Goal: Task Accomplishment & Management: Use online tool/utility

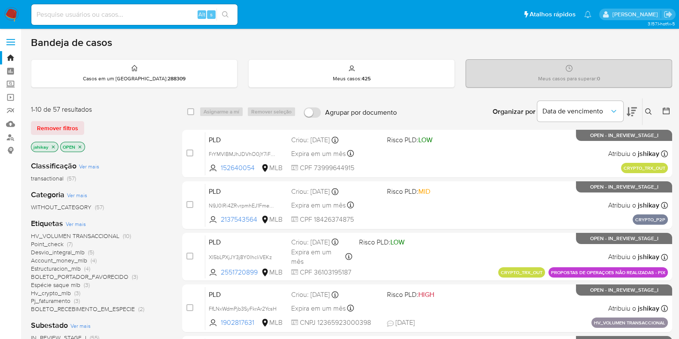
click at [76, 223] on span "Ver mais" at bounding box center [76, 224] width 20 height 8
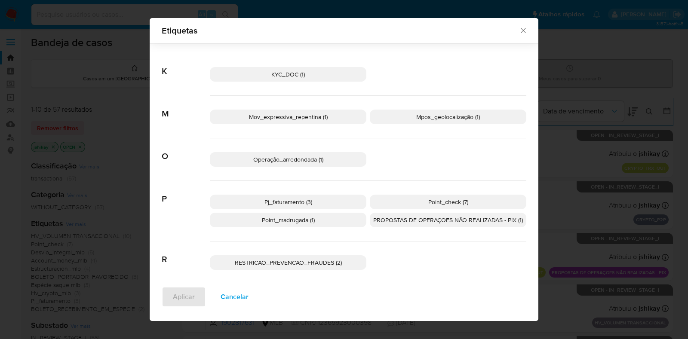
scroll to position [322, 0]
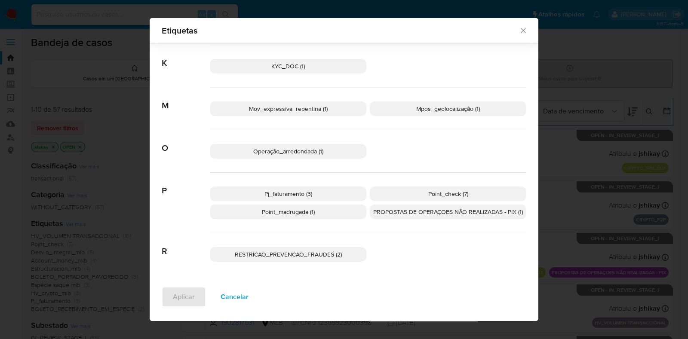
click at [413, 194] on p "Point_check (7)" at bounding box center [448, 194] width 156 height 15
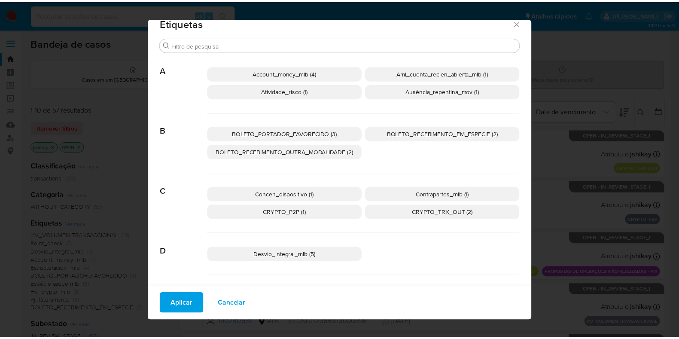
scroll to position [0, 0]
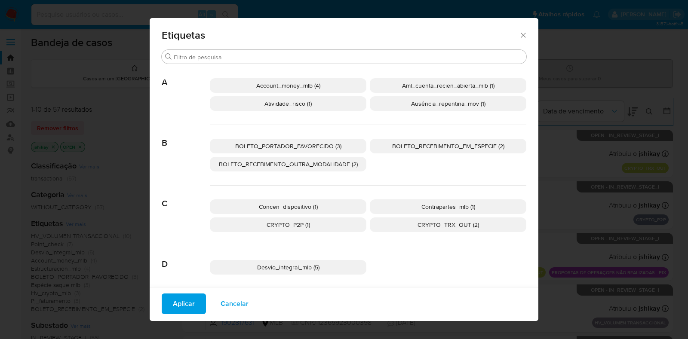
click at [290, 80] on p "Account_money_mlb (4)" at bounding box center [288, 85] width 156 height 15
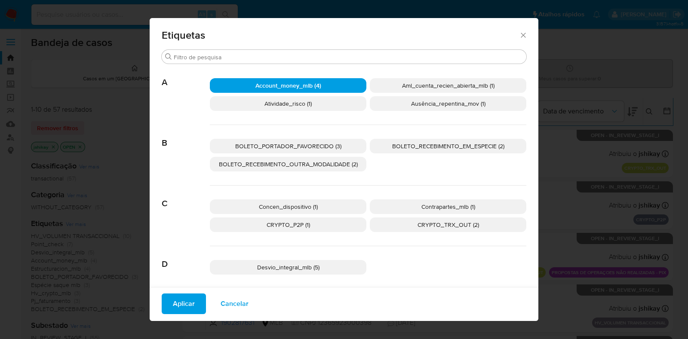
click at [163, 307] on button "Aplicar" at bounding box center [184, 304] width 44 height 21
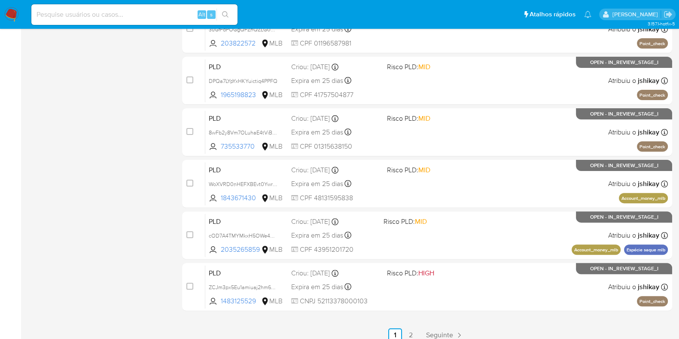
scroll to position [339, 0]
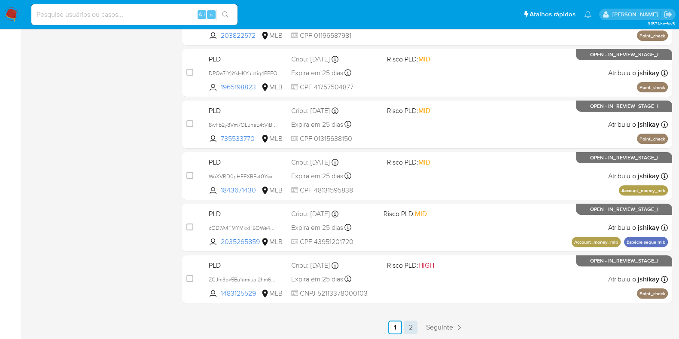
click at [411, 327] on link "2" at bounding box center [411, 328] width 14 height 14
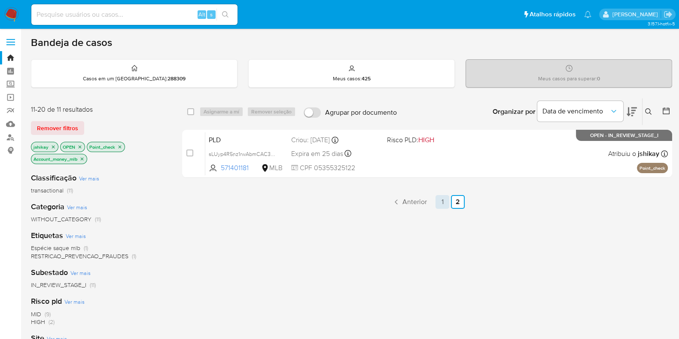
click at [439, 204] on link "1" at bounding box center [443, 202] width 14 height 14
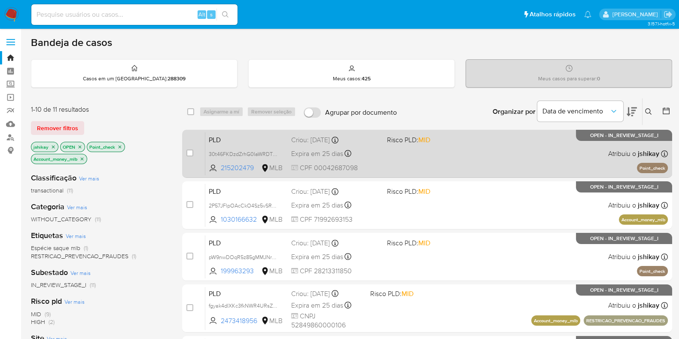
click at [472, 150] on div "PLD 30t46FKDzdZrhG0IaWRDTDBD 215202479 MLB Risco PLD: MID Criou: 12/08/2025 Cri…" at bounding box center [436, 153] width 463 height 43
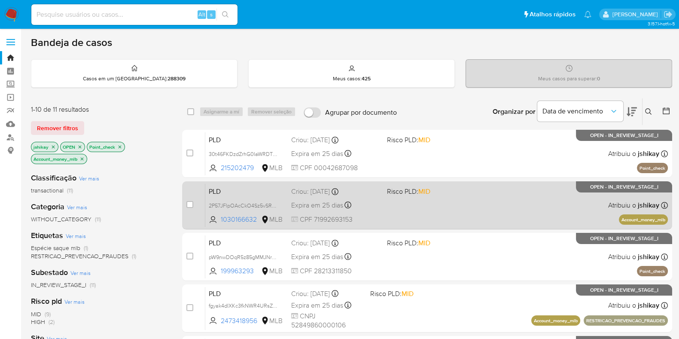
click at [471, 194] on span "Risco PLD: MID" at bounding box center [431, 190] width 89 height 11
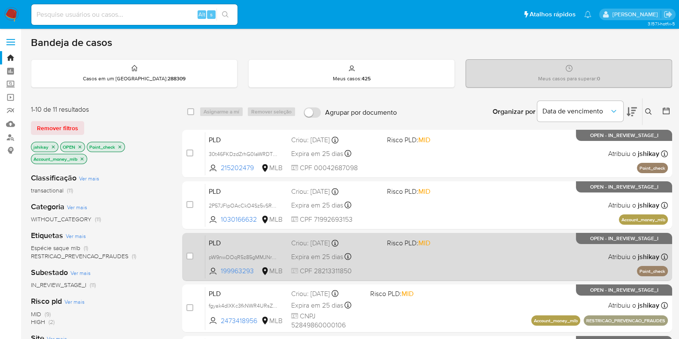
click at [457, 253] on div "PLD pW9nwDOqR5z85gMMJNr3hNJZ 199963293 MLB Risco PLD: MID Criou: 12/08/2025 Cri…" at bounding box center [436, 256] width 463 height 43
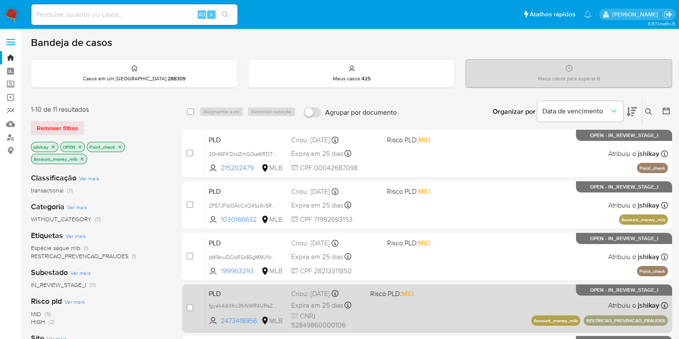
click at [444, 297] on div "PLD fgyak4dIXKc3fkNWR4URsZWI 2473418956 MLB Risco PLD: MID Criou: 12/08/2025 Cr…" at bounding box center [436, 308] width 463 height 43
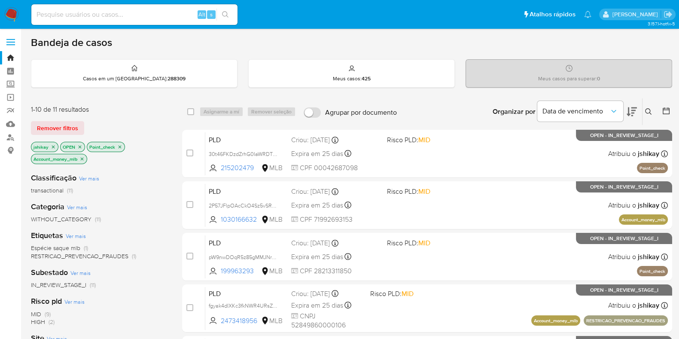
click at [81, 159] on icon "close-filter" at bounding box center [82, 158] width 5 height 5
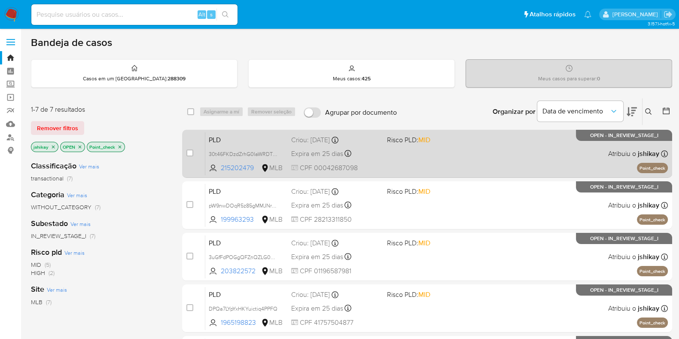
click at [442, 161] on div "PLD 30t46FKDzdZrhG0IaWRDTDBD 215202479 MLB Risco PLD: MID Criou: 12/08/2025 Cri…" at bounding box center [436, 153] width 463 height 43
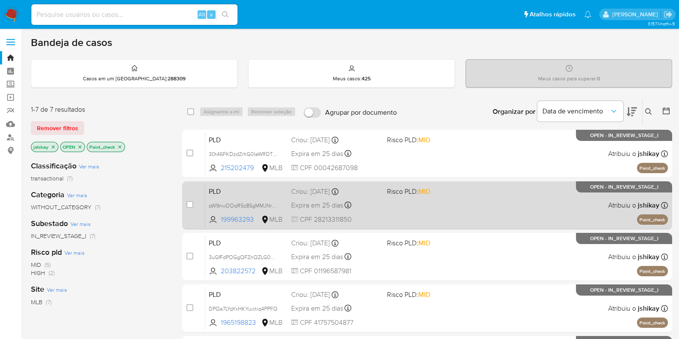
click at [436, 203] on div "PLD pW9nwDOqR5z85gMMJNr3hNJZ 199963293 MLB Risco PLD: MID Criou: 12/08/2025 Cri…" at bounding box center [436, 205] width 463 height 43
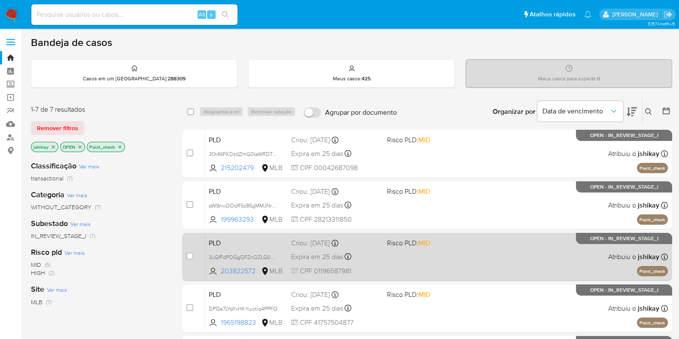
click at [421, 258] on div "PLD 3uGfFdPOGgQFZnQZLG022Pg3 203822572 MLB Risco PLD: MID Criou: 12/08/2025 Cri…" at bounding box center [436, 256] width 463 height 43
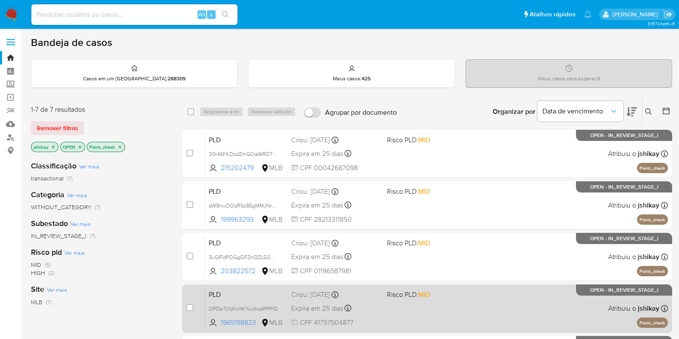
click at [408, 316] on div "PLD DPQa7LYpYxHKYuictiq4PPFQ 1965198823 MLB Risco PLD: MID Criou: 12/08/2025 Cr…" at bounding box center [436, 308] width 463 height 43
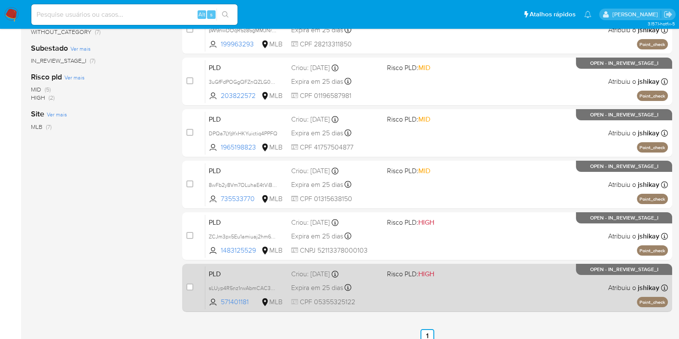
scroll to position [184, 0]
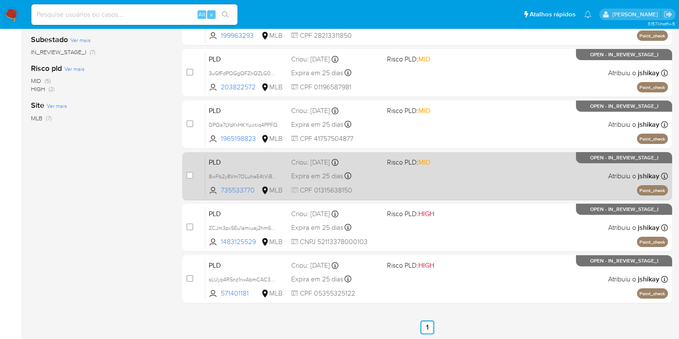
click at [439, 175] on div "PLD 8wFb2y8Vm7OLuhaE4tViBNNo 735533770 MLB Risco PLD: MID Criou: 12/08/2025 Cri…" at bounding box center [436, 175] width 463 height 43
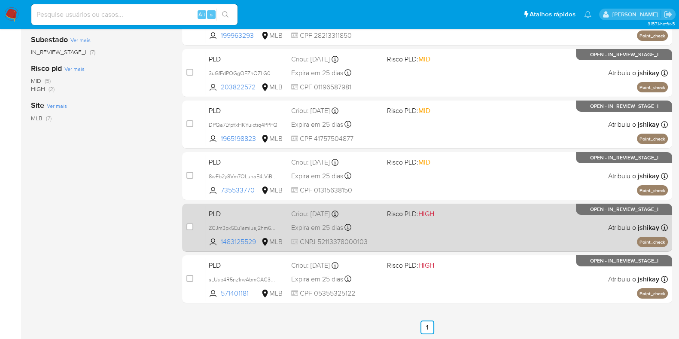
click at [443, 211] on span "Risco PLD: HIGH" at bounding box center [431, 213] width 89 height 11
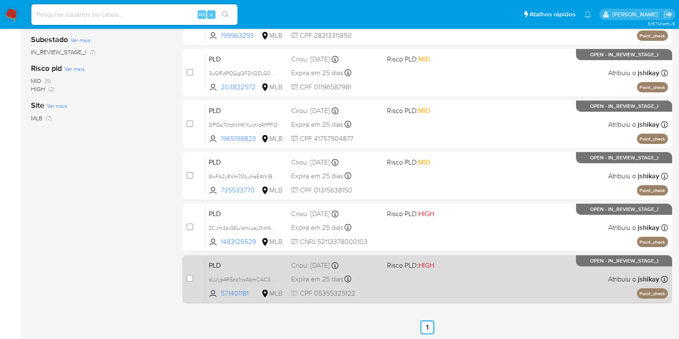
click at [450, 277] on div "PLD sLUyp4R5nz1rwAbmCAC3VdvN 571401181 MLB Risco PLD: HIGH Criou: 12/08/2025 Cr…" at bounding box center [436, 278] width 463 height 43
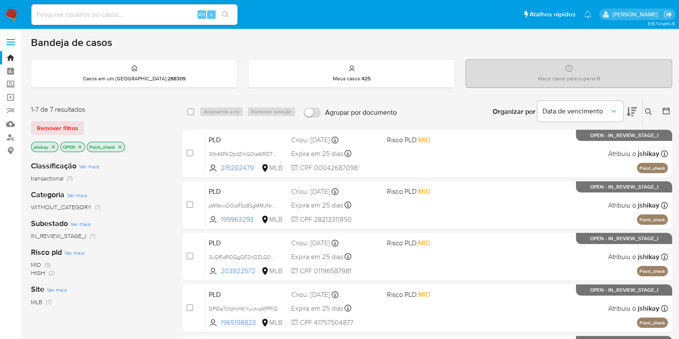
scroll to position [0, 0]
click at [120, 145] on icon "close-filter" at bounding box center [119, 146] width 5 height 5
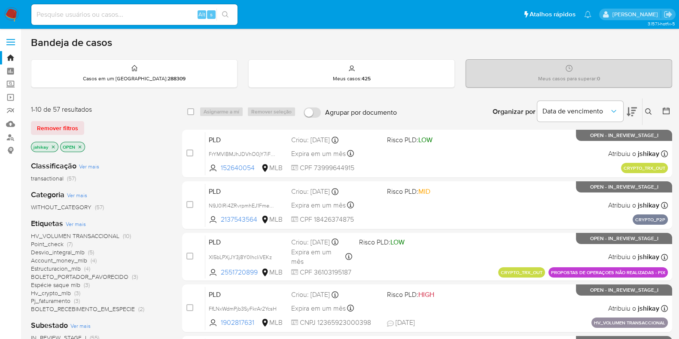
click at [79, 259] on span "Account_money_mlb" at bounding box center [59, 260] width 56 height 9
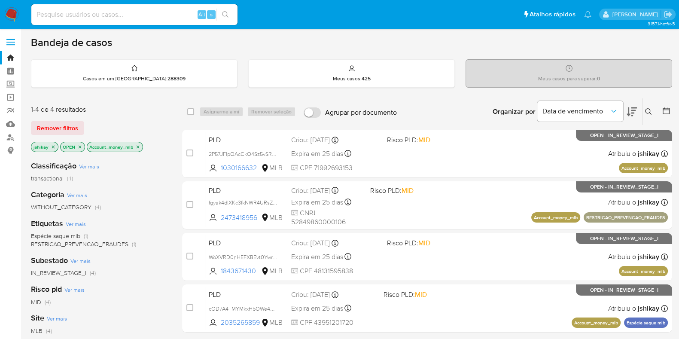
scroll to position [53, 0]
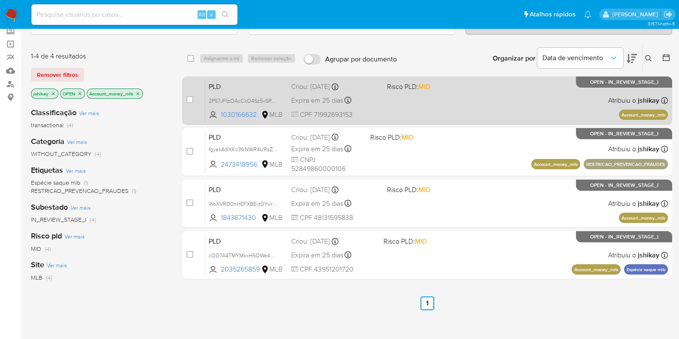
click at [474, 93] on div "PLD 2P57JFlpOAcCkO4Sz5vSRCQK 1030166632 MLB Risco PLD: MID Criou: 12/08/2025 Cr…" at bounding box center [436, 100] width 463 height 43
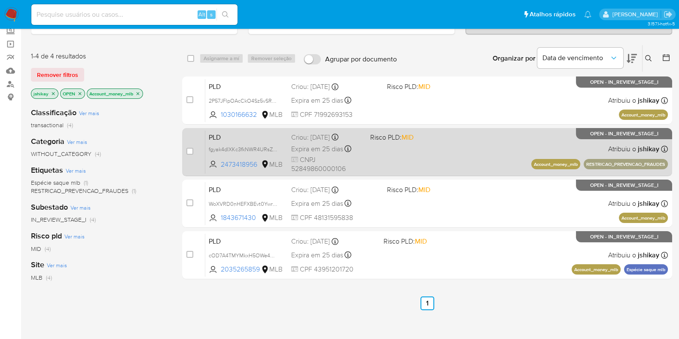
click at [482, 141] on div "PLD fgyak4dIXKc3fkNWR4URsZWI 2473418956 MLB Risco PLD: MID Criou: 12/08/2025 Cr…" at bounding box center [436, 151] width 463 height 43
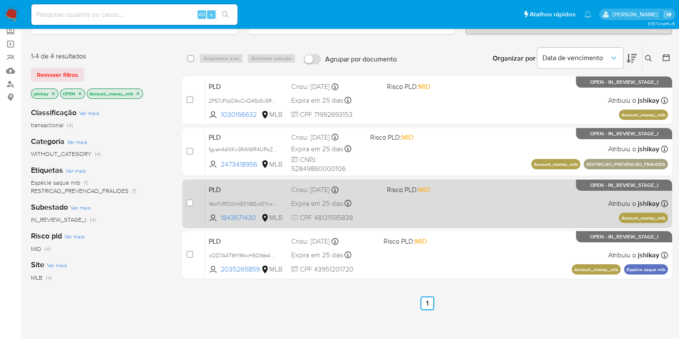
click at [481, 205] on div "PLD WoXVRD0nHEFXBEvt0YwrKMld 1843671430 MLB Risco PLD: MID Criou: 12/08/2025 Cr…" at bounding box center [436, 203] width 463 height 43
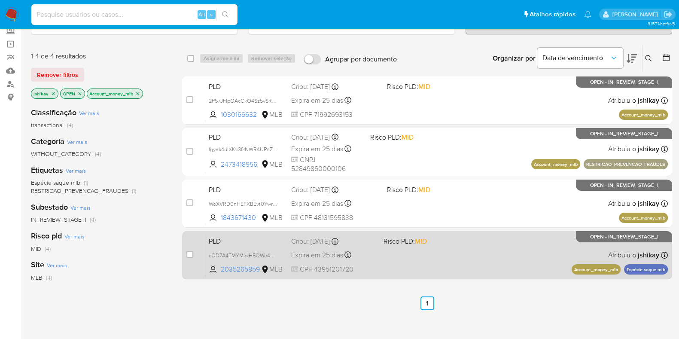
click at [472, 257] on div "PLD cOD7A4TMYMkxH5OWe4EAB3k6 2035265859 MLB Risco PLD: MID Criou: 12/08/2025 Cr…" at bounding box center [436, 254] width 463 height 43
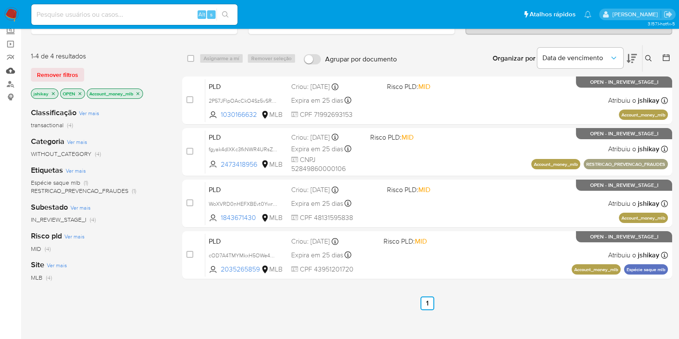
click at [11, 74] on link "Mulan" at bounding box center [51, 70] width 102 height 13
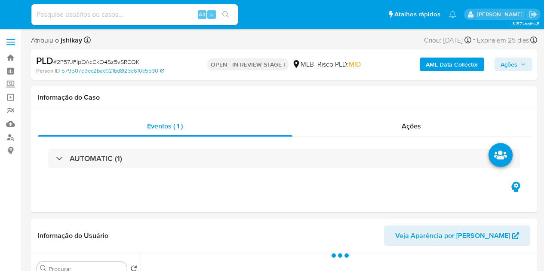
select select "10"
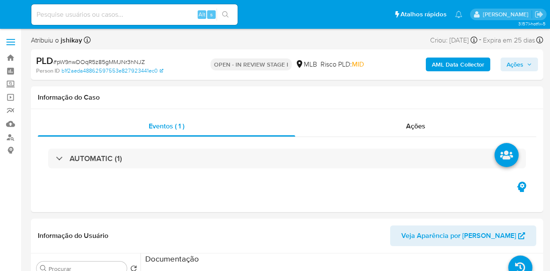
select select "10"
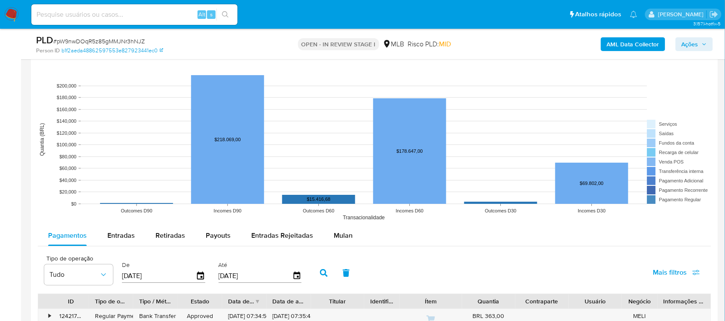
scroll to position [860, 0]
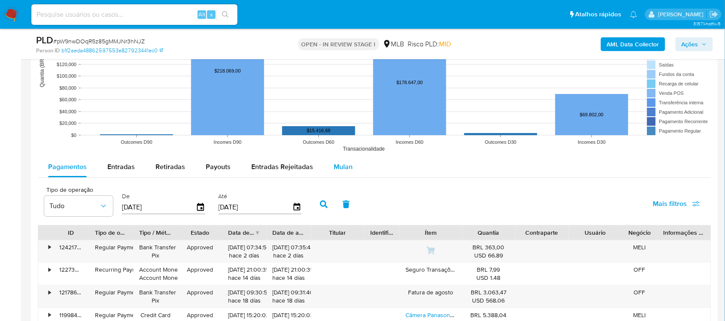
click at [346, 164] on span "Mulan" at bounding box center [343, 167] width 19 height 10
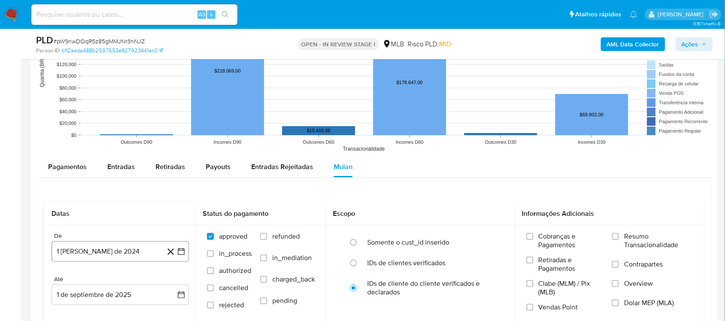
click at [185, 252] on icon "button" at bounding box center [181, 252] width 9 height 9
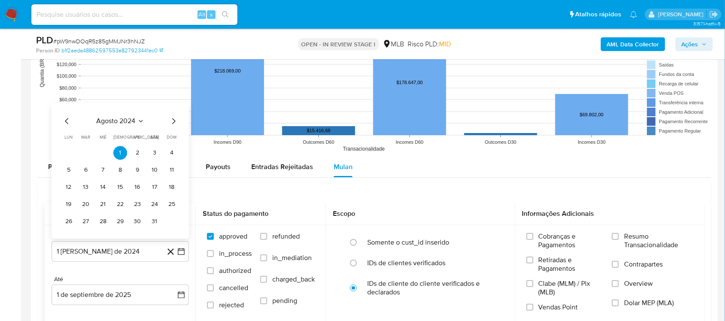
click at [133, 125] on span "agosto 2024" at bounding box center [116, 121] width 39 height 9
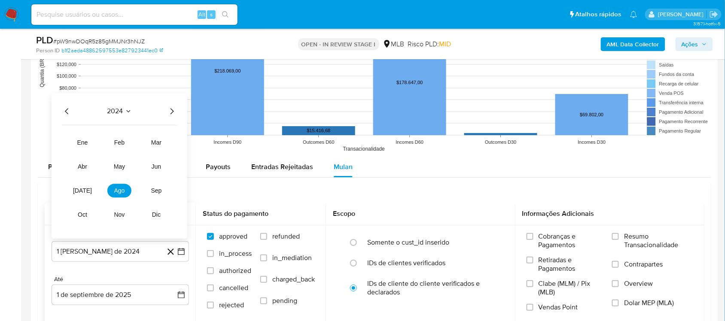
click at [172, 113] on icon "Año siguiente" at bounding box center [172, 111] width 10 height 10
click at [86, 190] on span "[DATE]" at bounding box center [82, 190] width 19 height 7
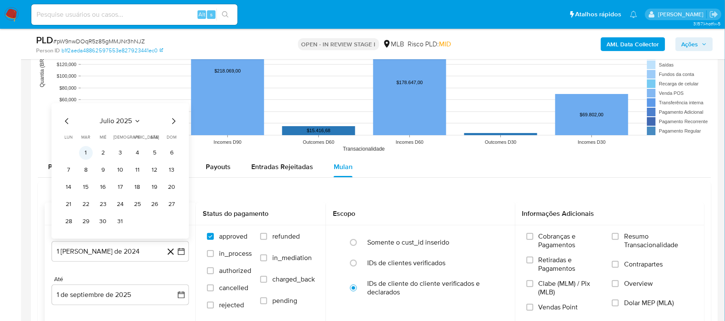
click at [87, 153] on button "1" at bounding box center [86, 153] width 14 height 14
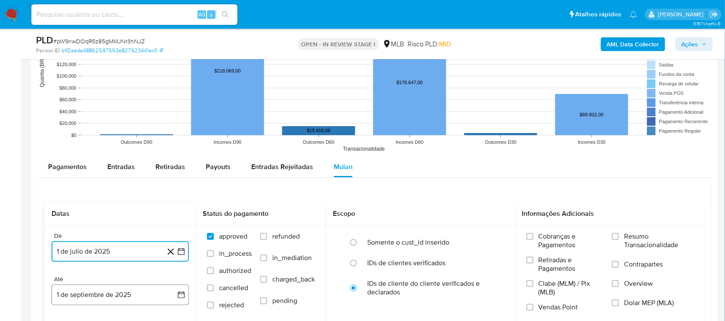
click at [183, 271] on button "1 de septiembre de 2025" at bounding box center [121, 295] width 138 height 21
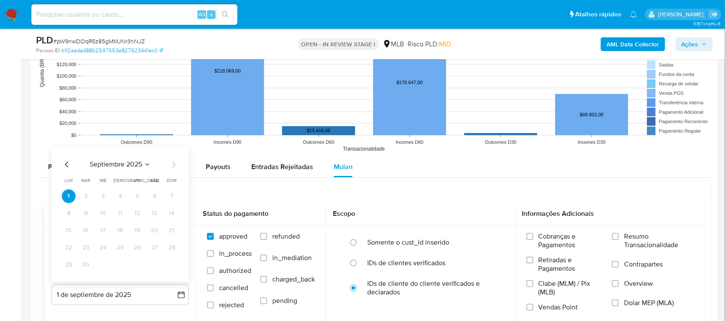
click at [63, 166] on icon "Mes anterior" at bounding box center [67, 164] width 10 height 10
click at [154, 268] on button "30" at bounding box center [155, 265] width 14 height 14
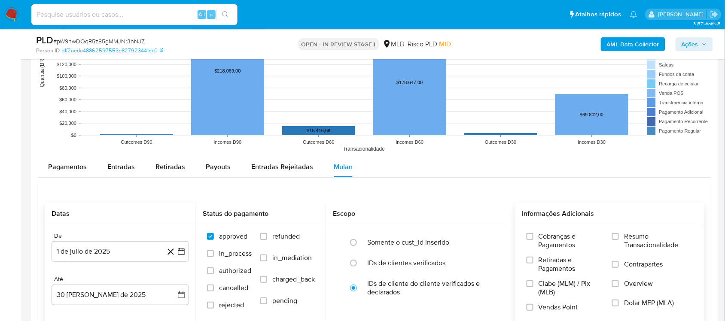
click at [550, 235] on span "Resumo Transacionalidade" at bounding box center [658, 241] width 69 height 17
click at [550, 235] on input "Resumo Transacionalidade" at bounding box center [615, 236] width 7 height 7
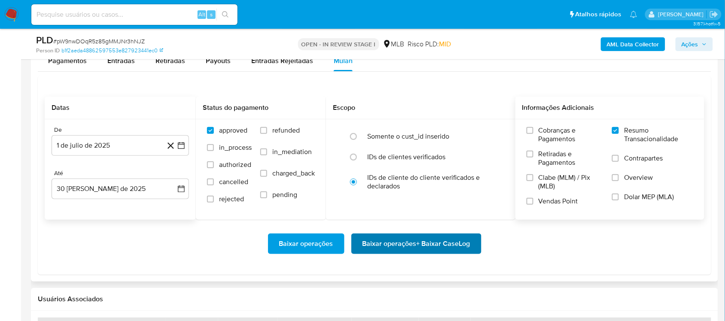
scroll to position [967, 0]
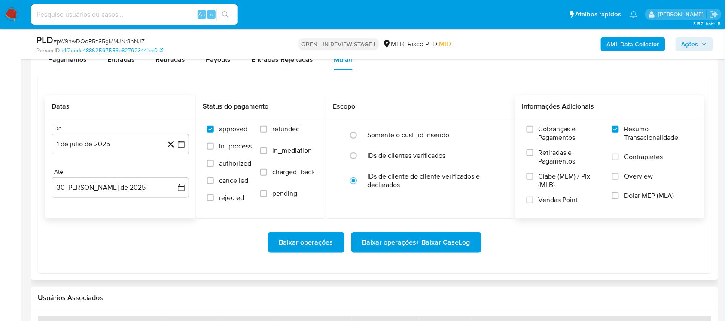
click at [428, 242] on span "Baixar operações + Baixar CaseLog" at bounding box center [417, 242] width 108 height 19
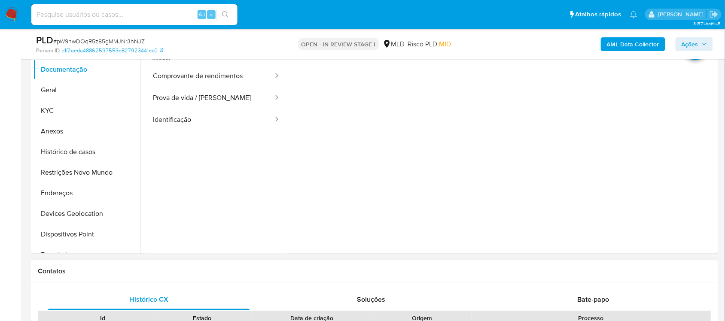
scroll to position [161, 0]
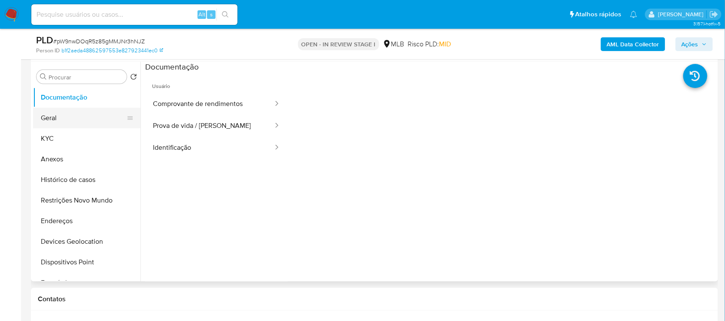
click at [74, 117] on button "Geral" at bounding box center [83, 118] width 101 height 21
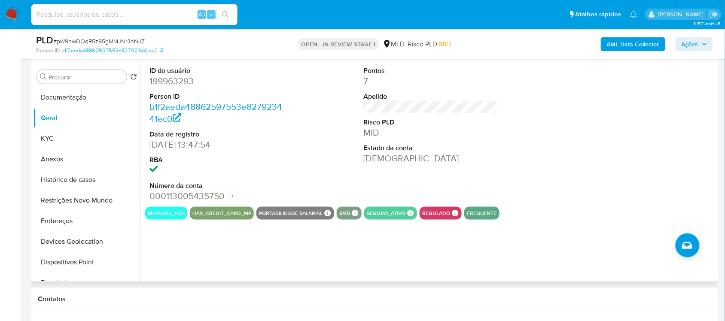
click at [185, 86] on dd "199963293" at bounding box center [217, 81] width 134 height 12
click at [184, 86] on dd "199963293" at bounding box center [217, 81] width 134 height 12
copy dd "199963293"
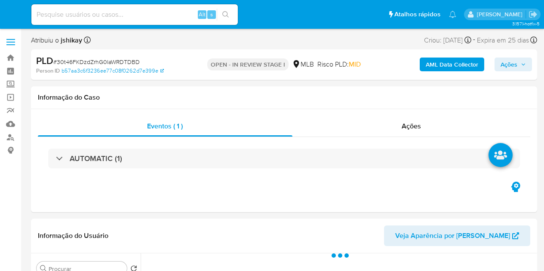
select select "10"
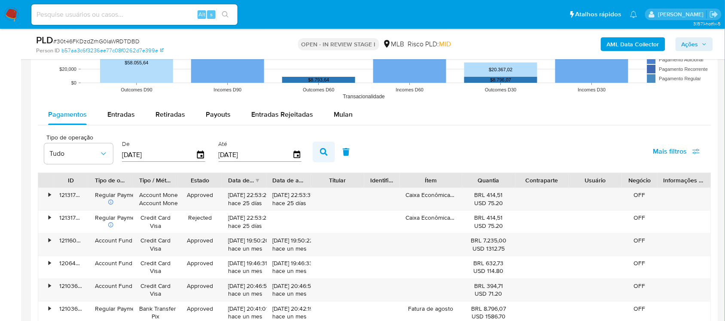
scroll to position [913, 0]
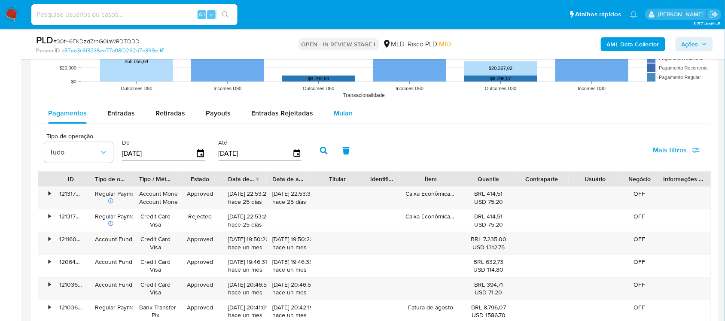
click at [334, 115] on span "Mulan" at bounding box center [343, 113] width 19 height 10
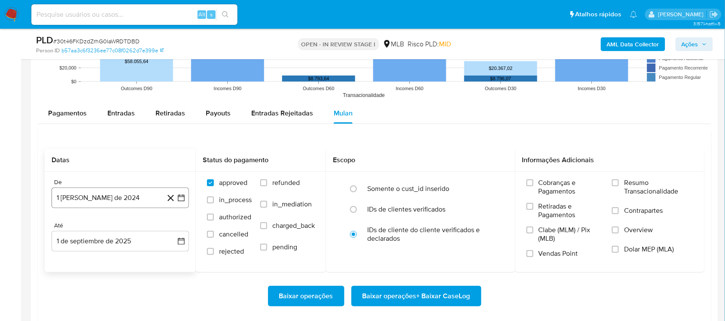
click at [182, 204] on button "1 [PERSON_NAME] de 2024" at bounding box center [121, 198] width 138 height 21
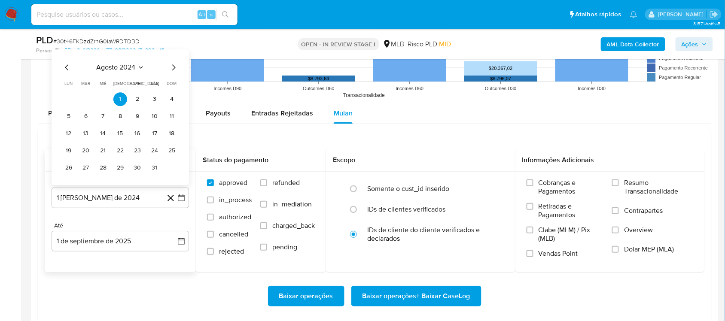
click at [125, 70] on span "agosto 2024" at bounding box center [116, 67] width 39 height 9
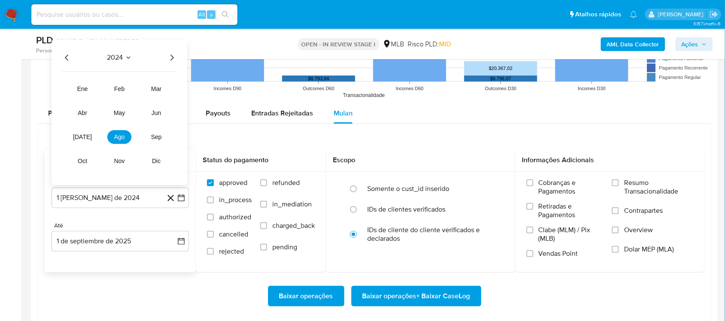
click at [171, 56] on icon "Año siguiente" at bounding box center [172, 57] width 10 height 10
click at [73, 143] on button "[DATE]" at bounding box center [82, 137] width 24 height 14
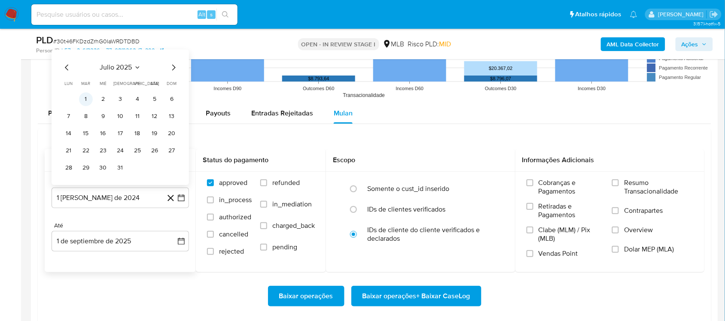
click at [87, 98] on button "1" at bounding box center [86, 99] width 14 height 14
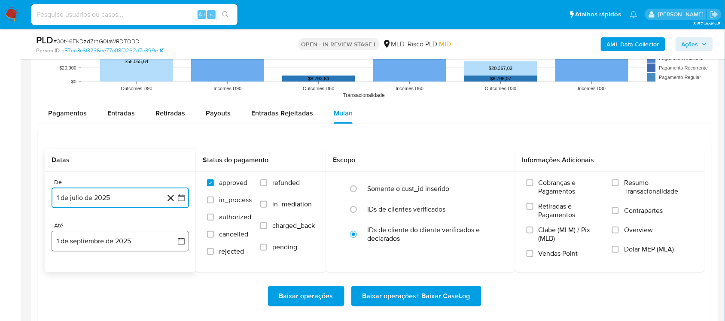
click at [182, 238] on icon "button" at bounding box center [181, 241] width 9 height 9
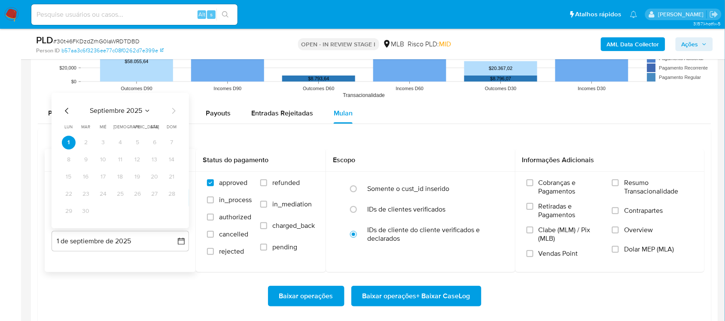
click at [71, 109] on icon "Mes anterior" at bounding box center [67, 111] width 10 height 10
click at [156, 216] on button "30" at bounding box center [155, 212] width 14 height 14
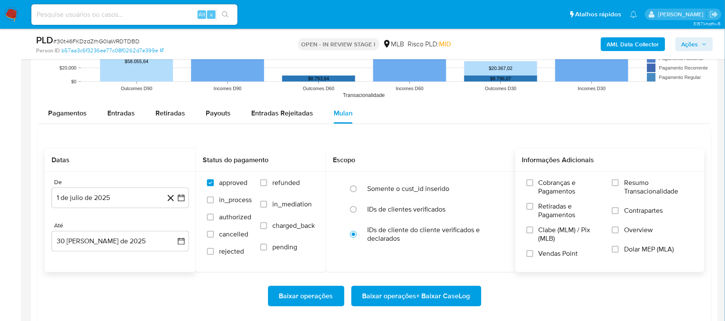
click at [543, 198] on label "Resumo Transacionalidade" at bounding box center [652, 193] width 81 height 28
click at [543, 187] on input "Resumo Transacionalidade" at bounding box center [615, 183] width 7 height 7
click at [543, 258] on span "Vendas Point" at bounding box center [559, 254] width 40 height 9
click at [534, 257] on input "Vendas Point" at bounding box center [530, 254] width 7 height 7
click at [444, 271] on span "Baixar operações + Baixar CaseLog" at bounding box center [417, 296] width 108 height 19
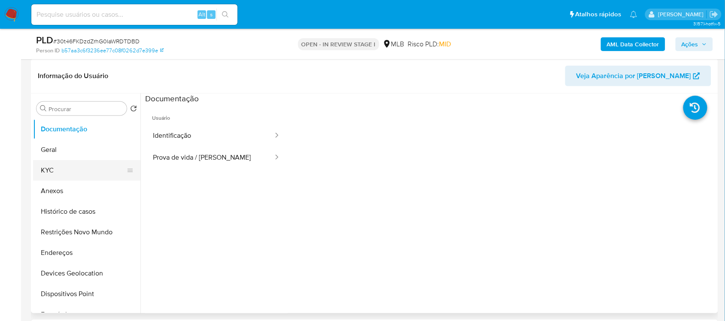
scroll to position [107, 0]
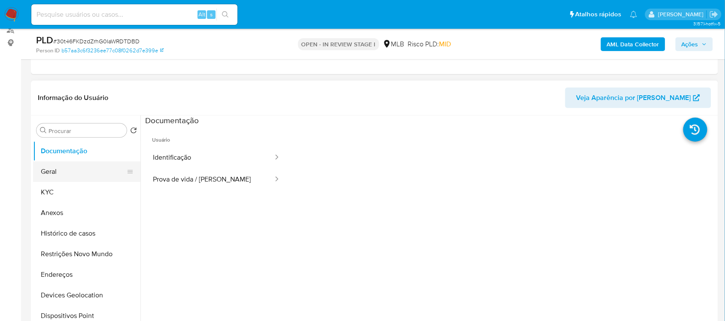
click at [64, 181] on button "Geral" at bounding box center [83, 172] width 101 height 21
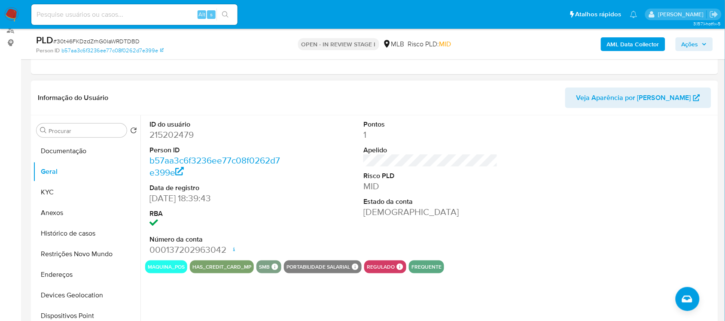
click at [170, 132] on dd "215202479" at bounding box center [217, 135] width 134 height 12
copy dd "215202479"
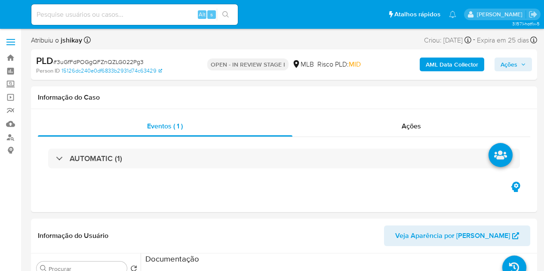
select select "10"
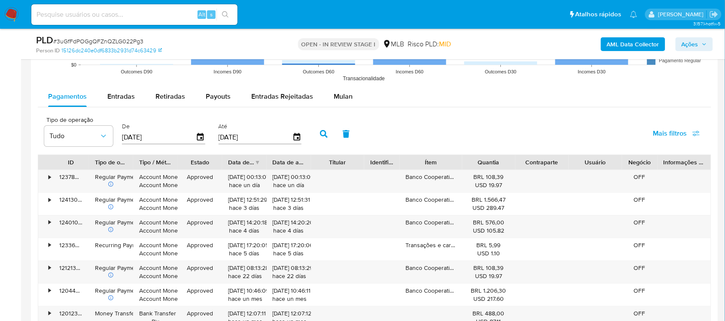
scroll to position [860, 0]
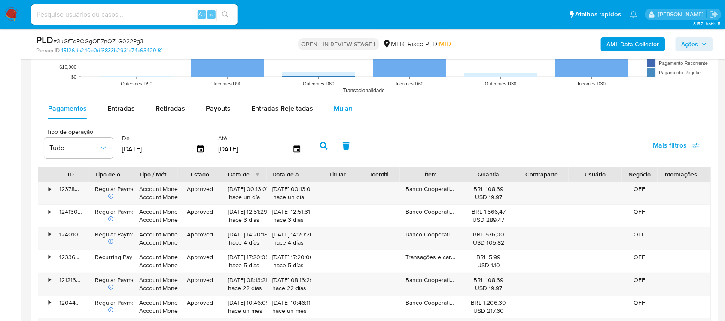
click at [343, 110] on span "Mulan" at bounding box center [343, 109] width 19 height 10
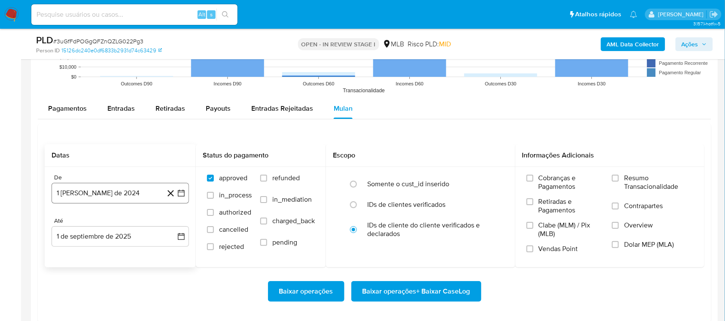
click at [181, 197] on icon "button" at bounding box center [181, 193] width 7 height 7
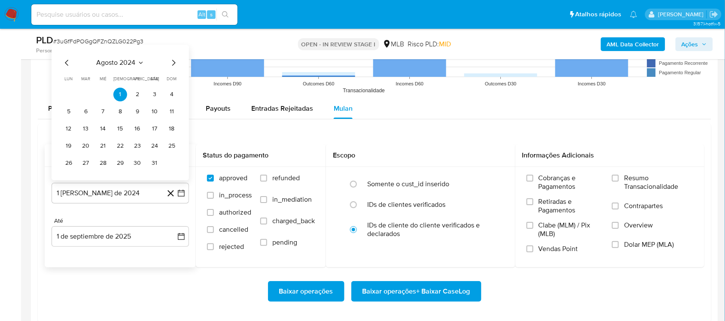
click at [132, 67] on span "agosto 2024" at bounding box center [116, 62] width 39 height 9
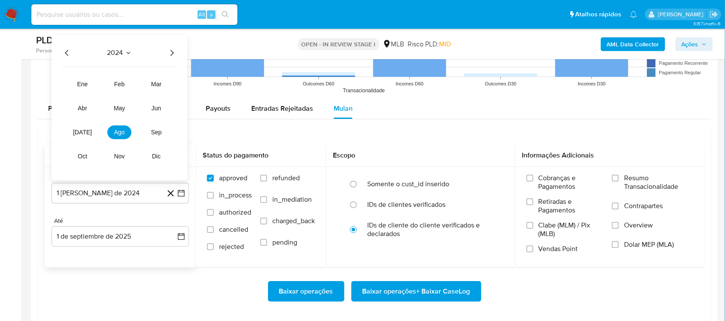
click at [174, 55] on icon "Año siguiente" at bounding box center [172, 53] width 10 height 10
click at [79, 132] on span "[DATE]" at bounding box center [82, 132] width 19 height 7
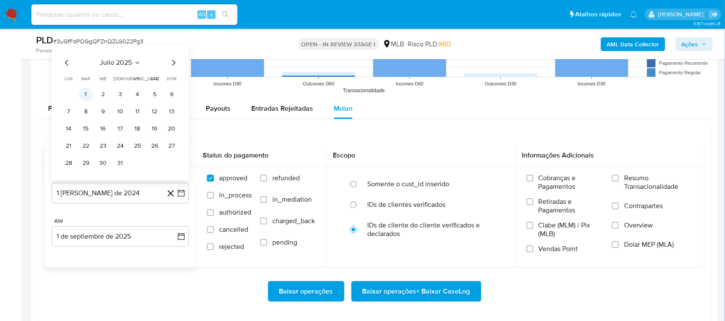
click at [89, 92] on button "1" at bounding box center [86, 95] width 14 height 14
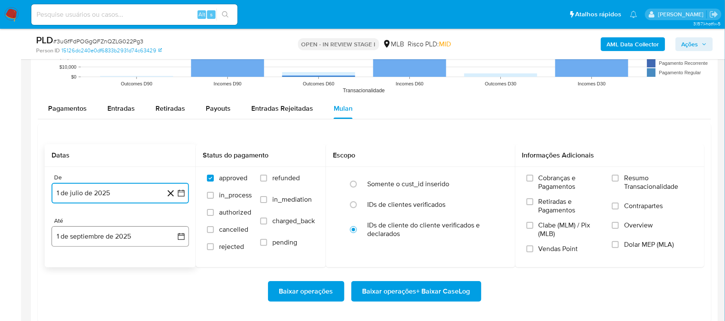
click at [184, 238] on icon "button" at bounding box center [181, 237] width 9 height 9
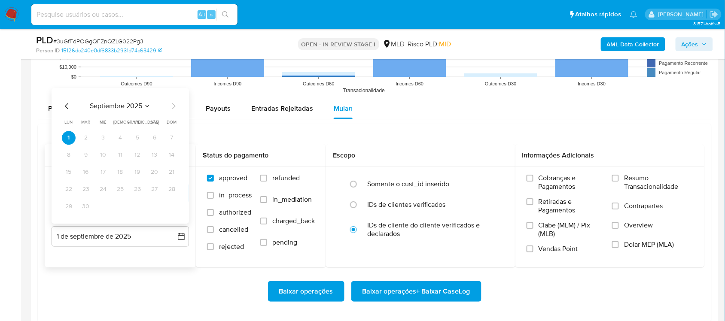
click at [67, 104] on icon "Mes anterior" at bounding box center [67, 106] width 10 height 10
click at [153, 210] on button "30" at bounding box center [155, 207] width 14 height 14
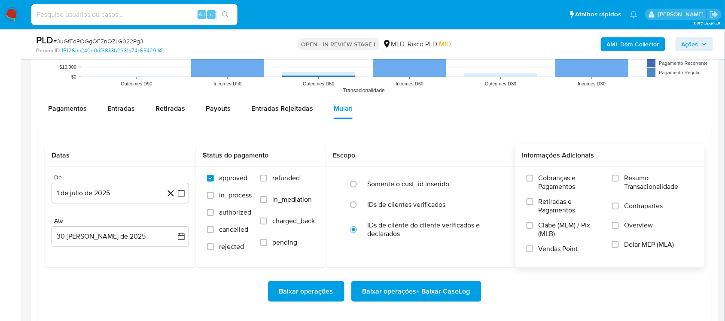
click at [543, 183] on span "Resumo Transacionalidade" at bounding box center [658, 182] width 69 height 17
click at [543, 182] on input "Resumo Transacionalidade" at bounding box center [615, 178] width 7 height 7
click at [543, 252] on span "Vendas Point" at bounding box center [559, 249] width 40 height 9
click at [534, 252] on input "Vendas Point" at bounding box center [530, 249] width 7 height 7
click at [413, 271] on span "Baixar operações + Baixar CaseLog" at bounding box center [417, 291] width 108 height 19
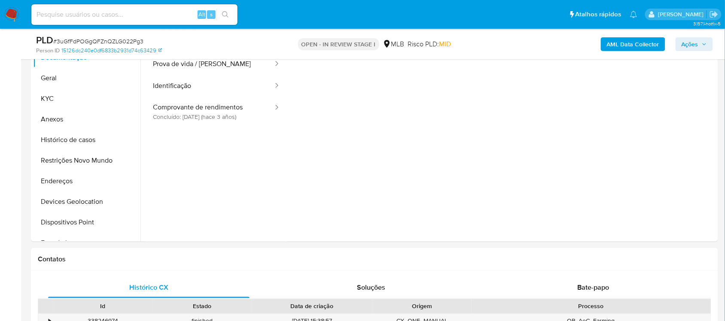
scroll to position [161, 0]
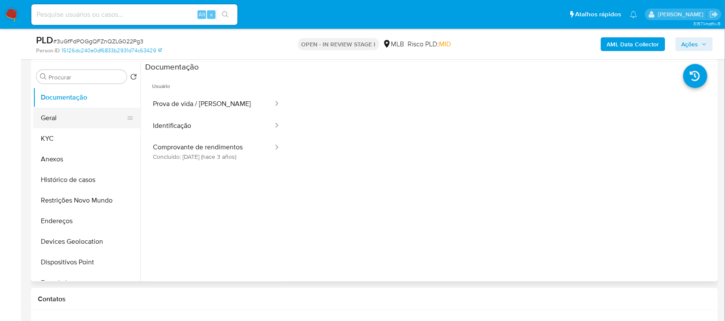
click at [99, 115] on button "Geral" at bounding box center [83, 118] width 101 height 21
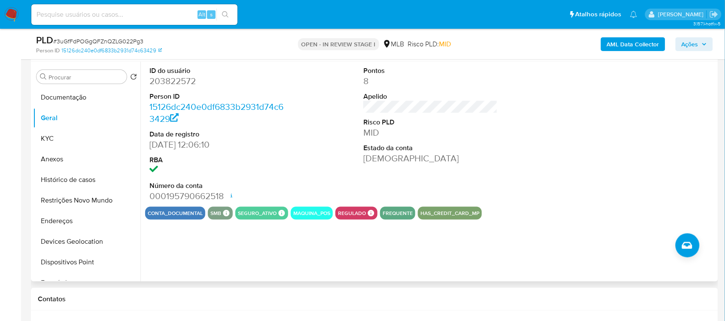
click at [170, 84] on dd "203822572" at bounding box center [217, 81] width 134 height 12
copy dd "203822572"
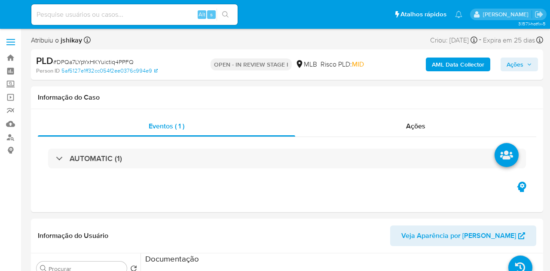
select select "10"
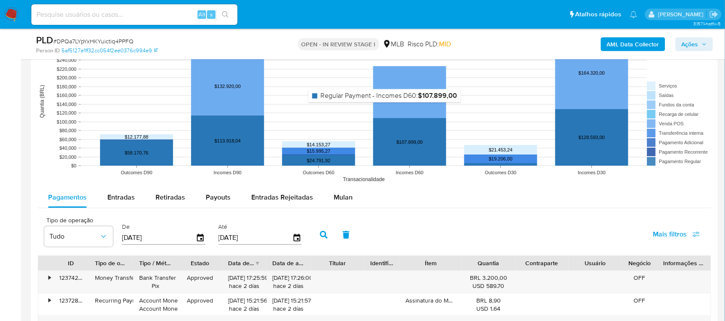
scroll to position [860, 0]
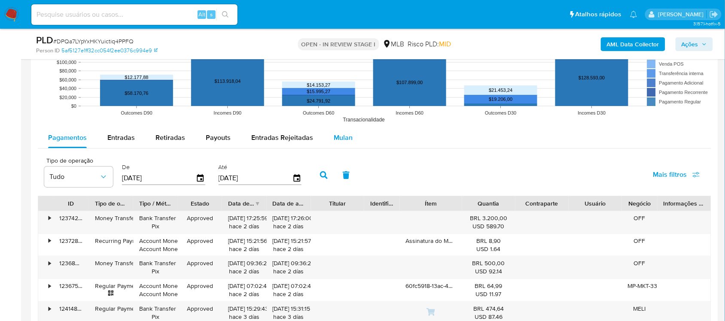
click at [338, 136] on span "Mulan" at bounding box center [343, 138] width 19 height 10
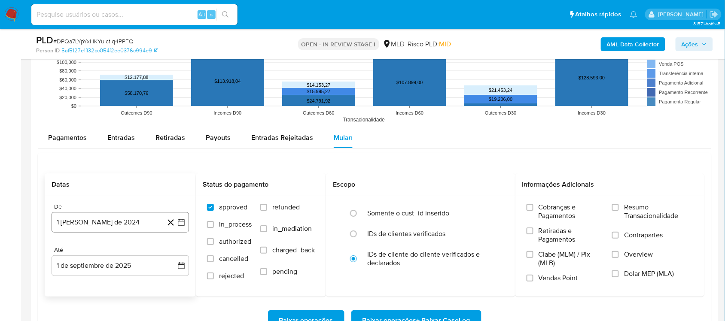
click at [180, 227] on icon "button" at bounding box center [181, 222] width 9 height 9
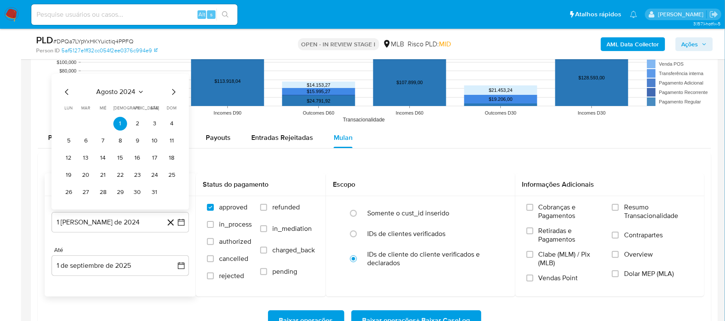
click at [123, 86] on div "agosto 2024 agosto 2024 lun lunes mar martes mié miércoles jue jueves vie viern…" at bounding box center [121, 142] width 138 height 136
click at [131, 92] on span "agosto 2024" at bounding box center [116, 92] width 39 height 9
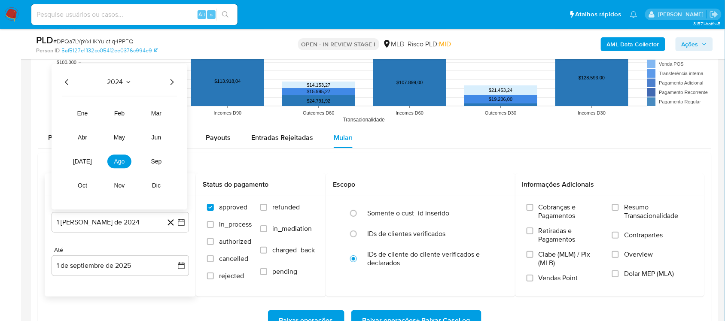
click at [173, 82] on icon "Año siguiente" at bounding box center [172, 82] width 10 height 10
click at [86, 162] on span "[DATE]" at bounding box center [82, 161] width 19 height 7
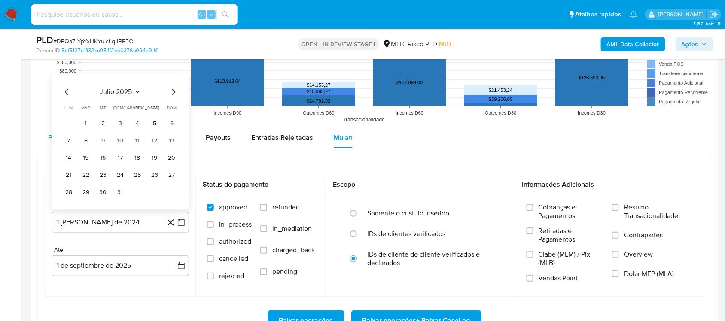
drag, startPoint x: 86, startPoint y: 122, endPoint x: 89, endPoint y: 129, distance: 8.1
click at [86, 122] on button "1" at bounding box center [86, 124] width 14 height 14
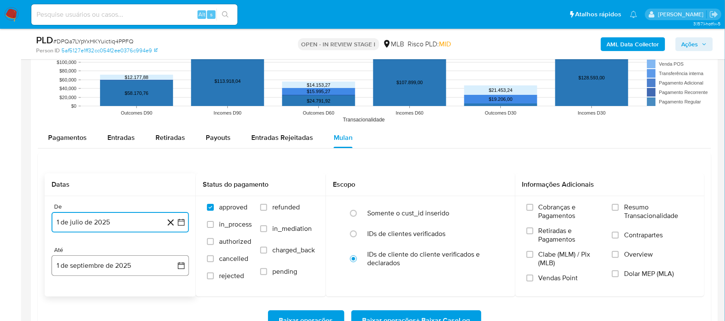
click at [185, 268] on icon "button" at bounding box center [181, 266] width 9 height 9
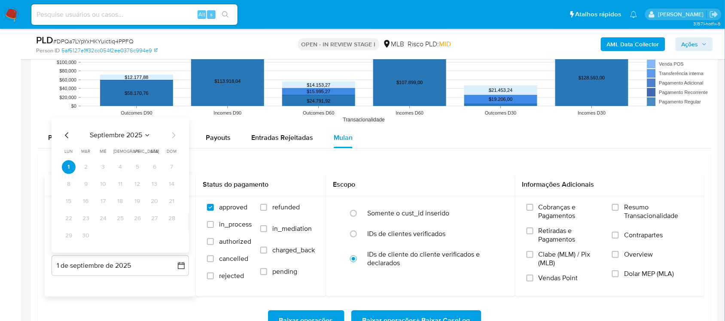
click at [66, 139] on icon "Mes anterior" at bounding box center [67, 135] width 10 height 10
click at [152, 237] on button "30" at bounding box center [155, 236] width 14 height 14
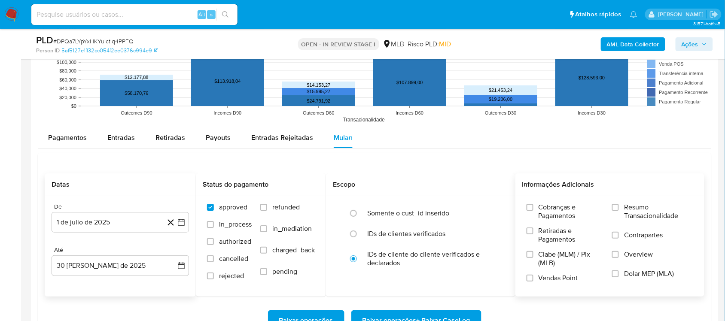
click at [550, 205] on span "Resumo Transacionalidade" at bounding box center [658, 211] width 69 height 17
click at [550, 205] on input "Resumo Transacionalidade" at bounding box center [615, 207] width 7 height 7
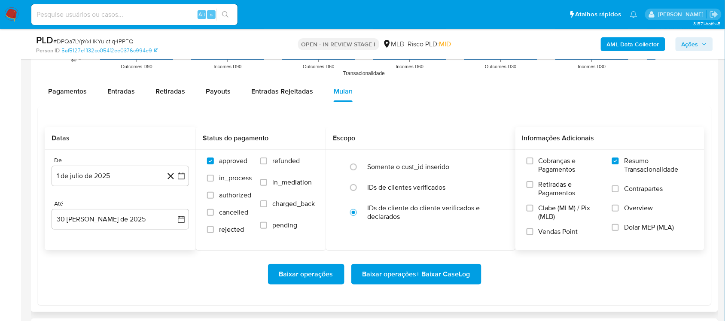
scroll to position [967, 0]
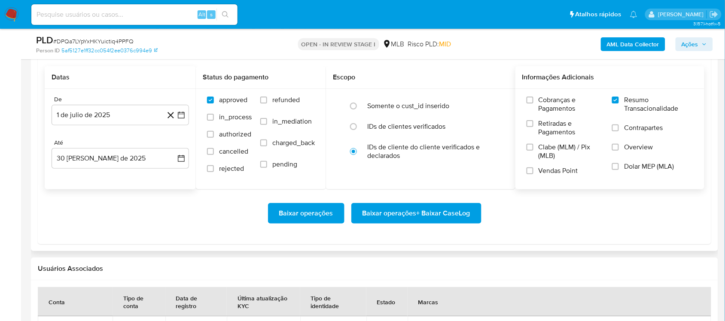
click at [395, 215] on span "Baixar operações + Baixar CaseLog" at bounding box center [417, 213] width 108 height 19
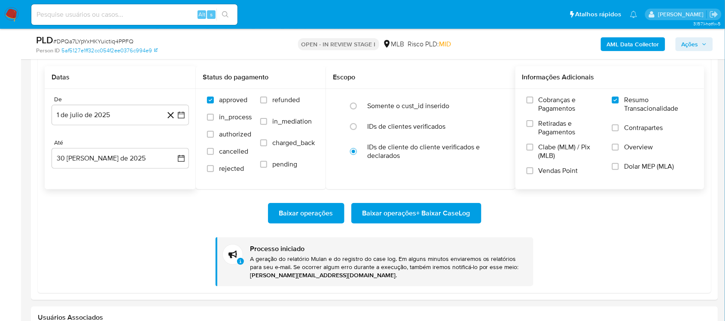
click at [550, 174] on span "Vendas Point" at bounding box center [559, 171] width 40 height 9
click at [534, 174] on input "Vendas Point" at bounding box center [530, 171] width 7 height 7
drag, startPoint x: 454, startPoint y: 200, endPoint x: 454, endPoint y: 209, distance: 9.0
click at [454, 202] on div "Baixar operações Baixar operações + Baixar CaseLog Processo iniciado A geração …" at bounding box center [375, 238] width 660 height 97
click at [454, 214] on span "Baixar operações + Baixar CaseLog" at bounding box center [417, 213] width 108 height 19
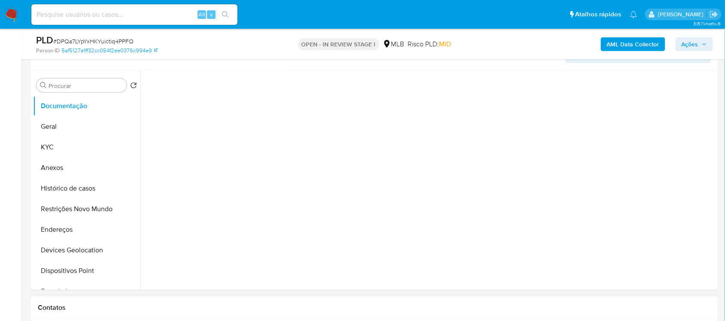
scroll to position [107, 0]
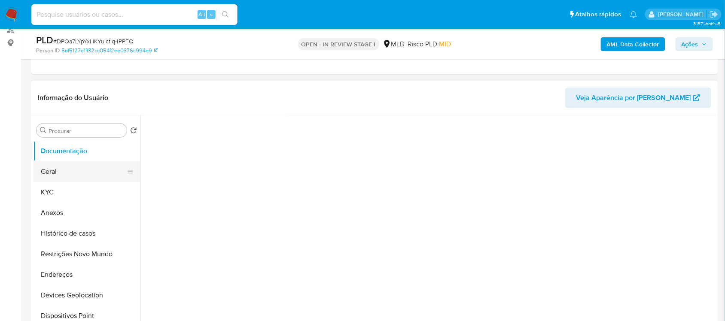
click at [85, 174] on button "Geral" at bounding box center [83, 172] width 101 height 21
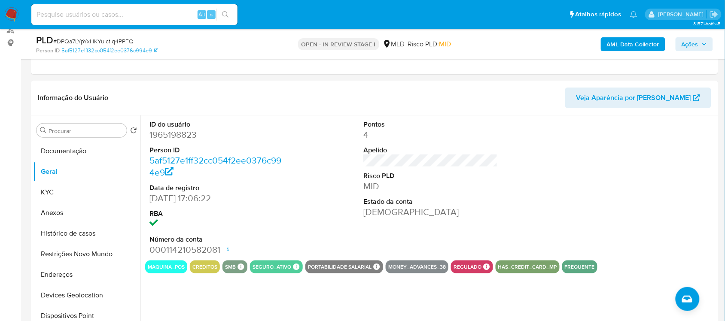
click at [176, 138] on dd "1965198823" at bounding box center [217, 135] width 134 height 12
copy dd "1965198823"
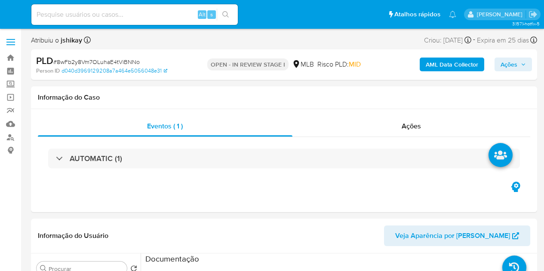
select select "10"
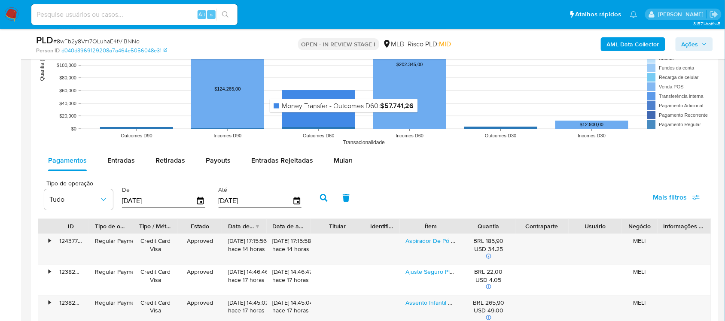
scroll to position [913, 0]
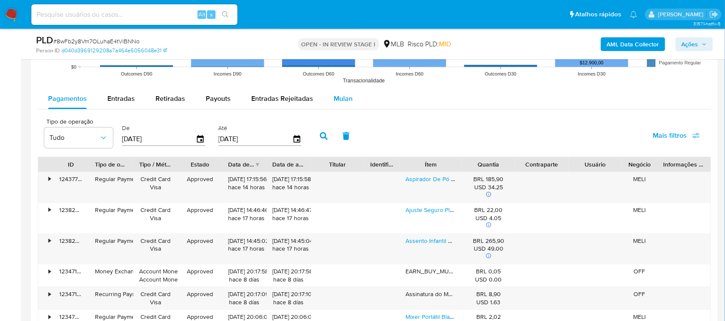
click at [340, 101] on span "Mulan" at bounding box center [343, 99] width 19 height 10
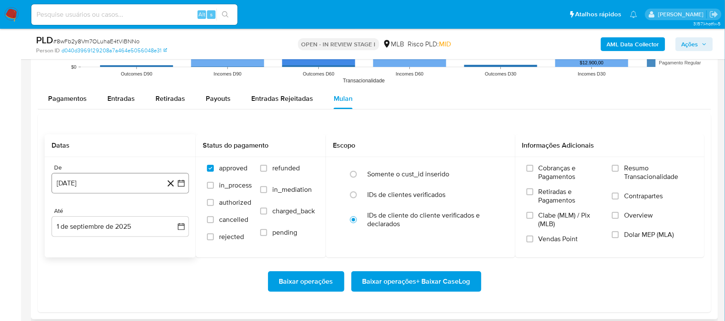
click at [183, 181] on icon "button" at bounding box center [181, 183] width 9 height 9
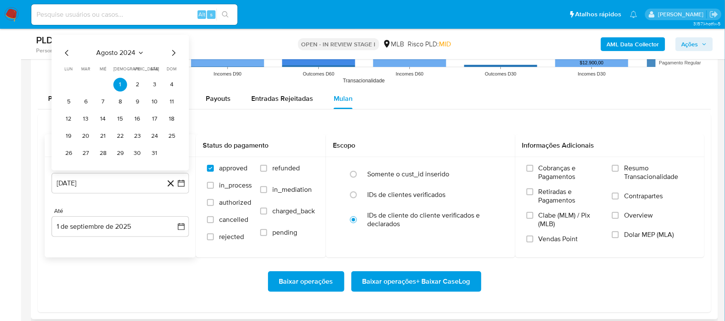
click at [121, 56] on span "agosto 2024" at bounding box center [116, 53] width 39 height 9
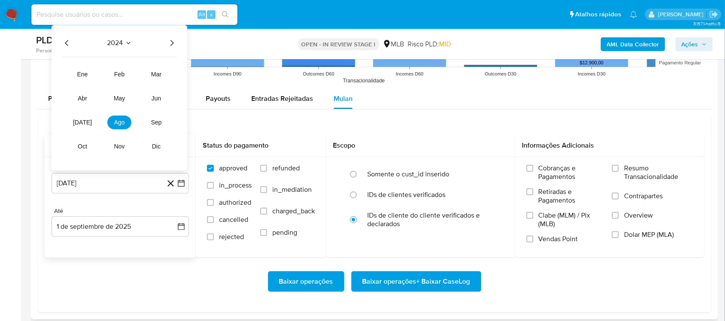
click at [170, 44] on icon "Año siguiente" at bounding box center [172, 43] width 10 height 10
click at [83, 125] on span "[DATE]" at bounding box center [82, 122] width 19 height 7
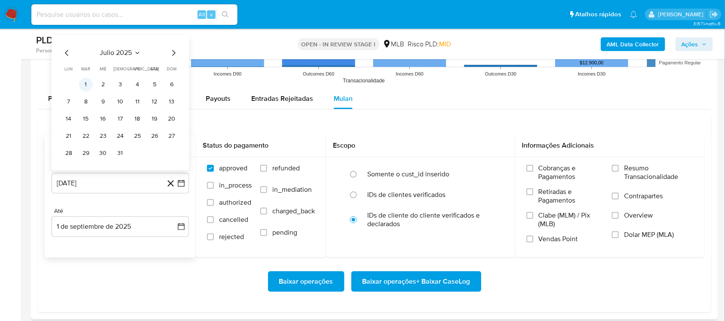
click at [83, 89] on button "1" at bounding box center [86, 85] width 14 height 14
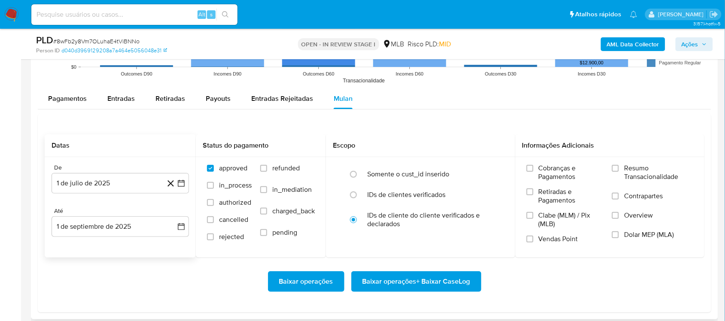
click at [171, 216] on div "Até 1 de septiembre de 2025 1-09-2025" at bounding box center [121, 223] width 138 height 30
click at [173, 224] on button "1 de septiembre de 2025" at bounding box center [121, 227] width 138 height 21
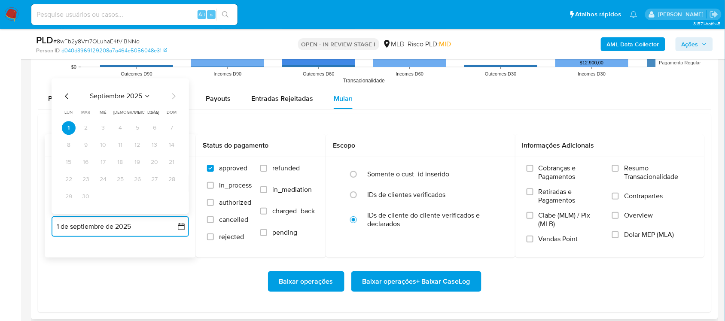
click at [64, 97] on icon "Mes anterior" at bounding box center [67, 96] width 10 height 10
drag, startPoint x: 155, startPoint y: 196, endPoint x: 237, endPoint y: 205, distance: 82.6
click at [155, 196] on button "30" at bounding box center [155, 197] width 14 height 14
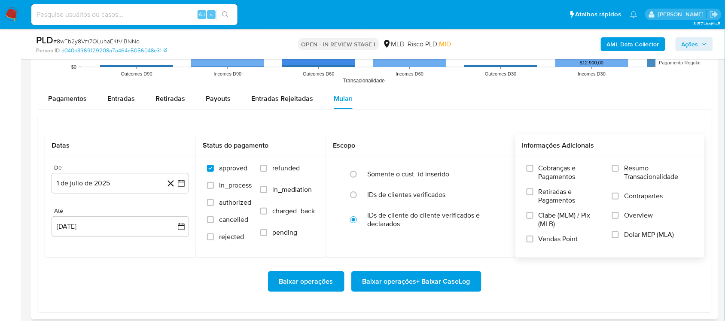
click at [543, 174] on span "Resumo Transacionalidade" at bounding box center [658, 172] width 69 height 17
click at [543, 172] on input "Resumo Transacionalidade" at bounding box center [615, 168] width 7 height 7
click at [543, 243] on span "Vendas Point" at bounding box center [559, 239] width 40 height 9
click at [534, 243] on input "Vendas Point" at bounding box center [530, 239] width 7 height 7
click at [413, 271] on span "Baixar operações + Baixar CaseLog" at bounding box center [417, 281] width 108 height 19
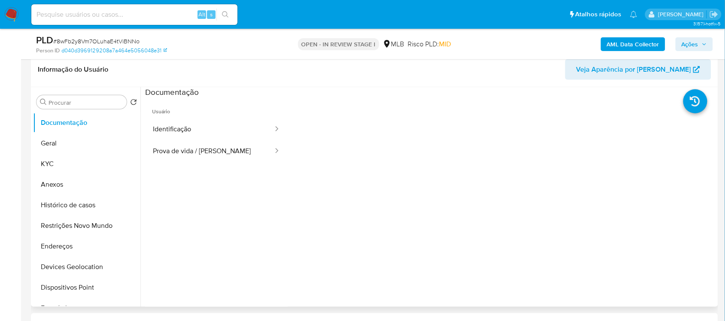
scroll to position [107, 0]
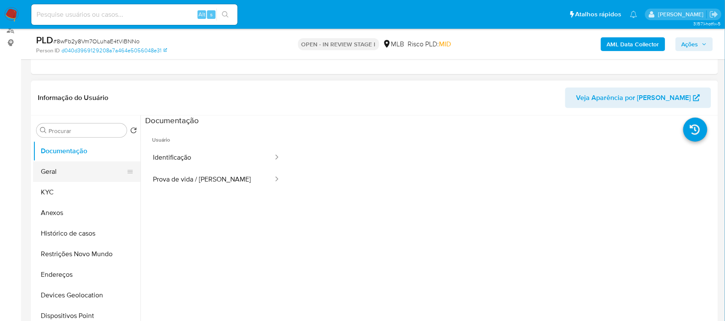
click at [82, 169] on button "Geral" at bounding box center [83, 172] width 101 height 21
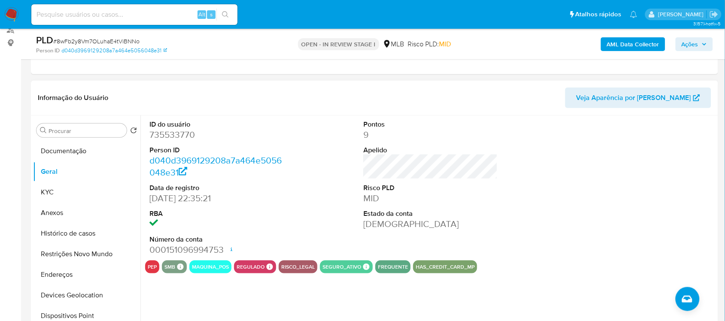
click at [179, 135] on dd "735533770" at bounding box center [217, 135] width 134 height 12
copy dd "735533770"
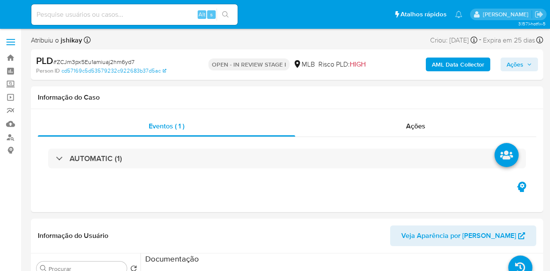
select select "10"
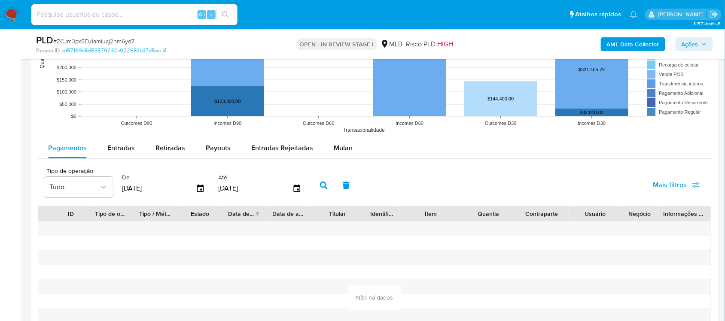
scroll to position [860, 0]
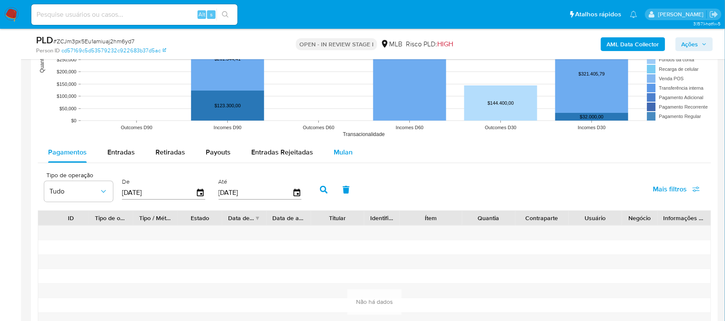
click at [347, 160] on div "Mulan" at bounding box center [343, 152] width 19 height 21
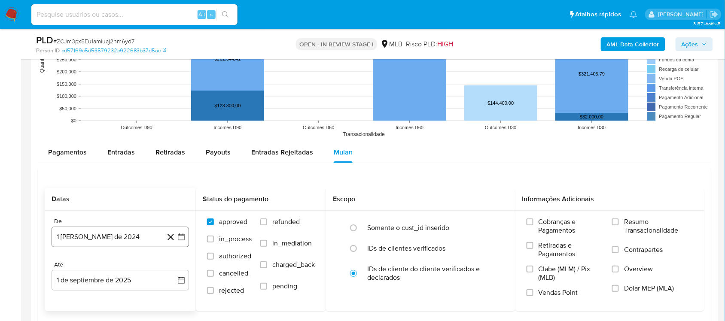
click at [183, 240] on icon "button" at bounding box center [181, 237] width 9 height 9
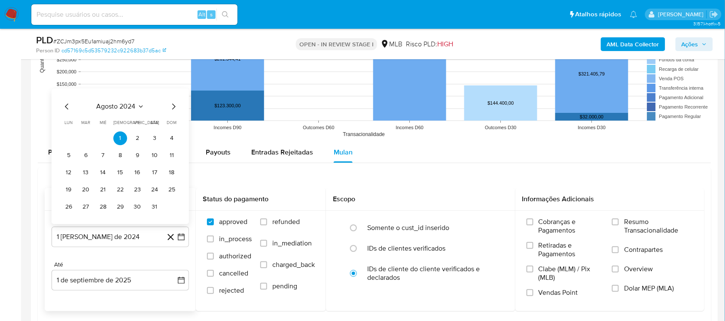
click at [120, 104] on span "agosto 2024" at bounding box center [116, 106] width 39 height 9
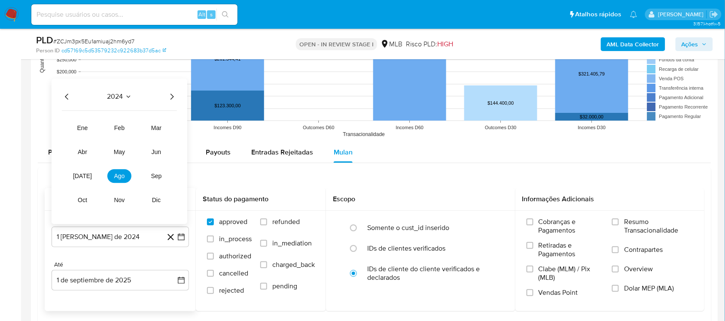
click at [172, 99] on icon "Año siguiente" at bounding box center [172, 97] width 10 height 10
click at [78, 179] on button "[DATE]" at bounding box center [82, 176] width 24 height 14
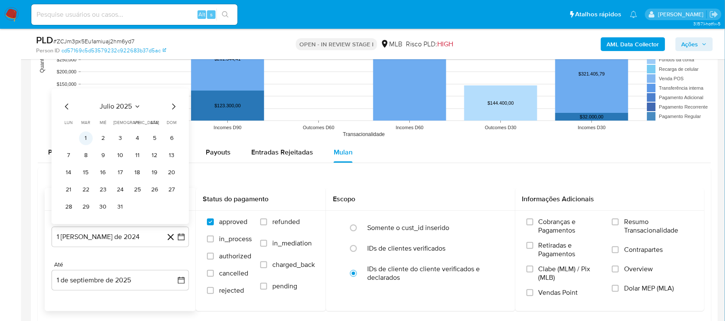
click at [89, 140] on button "1" at bounding box center [86, 139] width 14 height 14
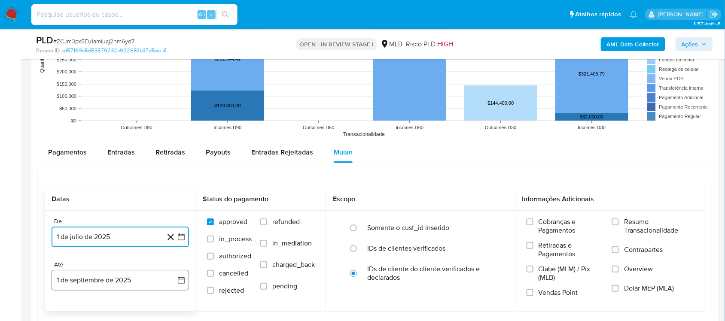
click at [187, 271] on button "1 de septiembre de 2025" at bounding box center [121, 280] width 138 height 21
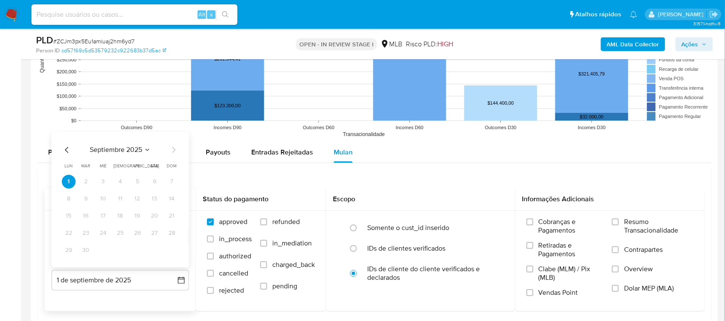
click at [64, 150] on icon "Mes anterior" at bounding box center [67, 150] width 10 height 10
click at [155, 252] on button "30" at bounding box center [155, 251] width 14 height 14
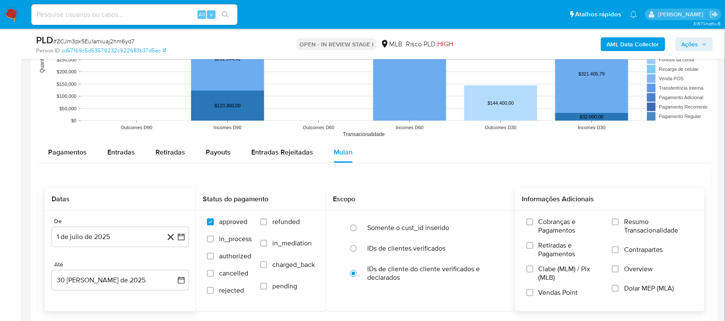
click at [550, 228] on label "Resumo Transacionalidade" at bounding box center [652, 232] width 81 height 28
click at [550, 226] on input "Resumo Transacionalidade" at bounding box center [615, 222] width 7 height 7
click at [547, 271] on span "Vendas Point" at bounding box center [559, 293] width 40 height 9
click at [534, 271] on input "Vendas Point" at bounding box center [530, 293] width 7 height 7
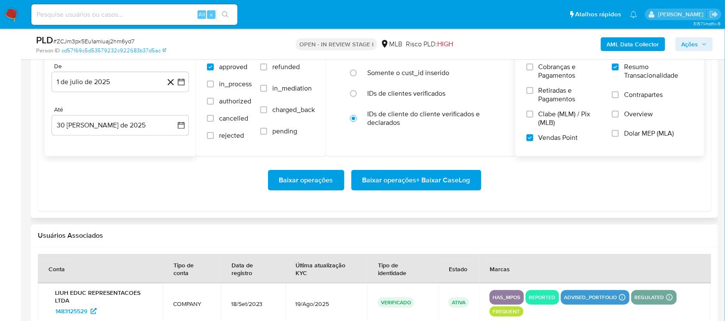
scroll to position [1021, 0]
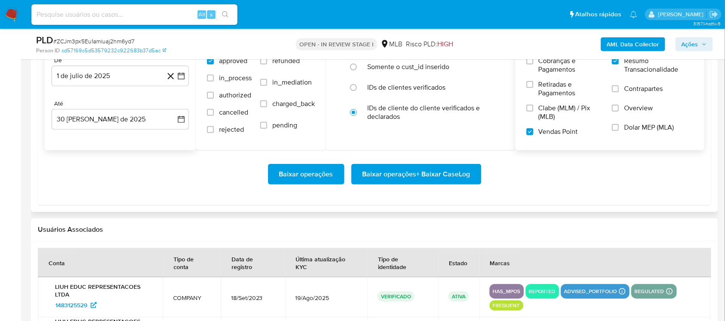
click at [366, 181] on span "Baixar operações + Baixar CaseLog" at bounding box center [417, 174] width 108 height 19
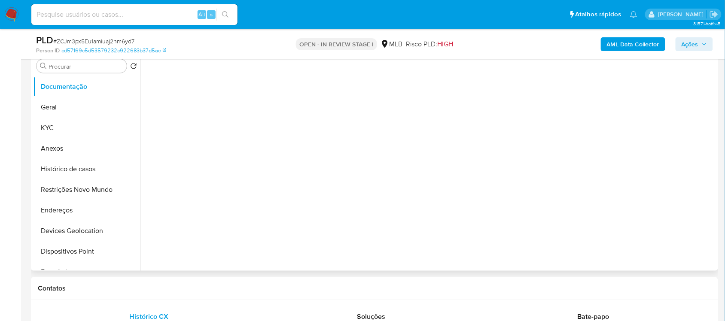
scroll to position [161, 0]
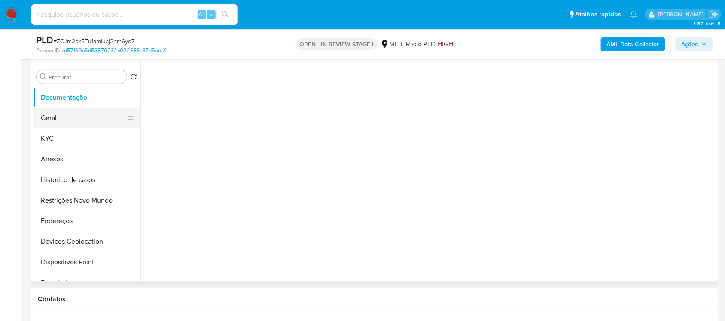
click at [84, 114] on button "Geral" at bounding box center [83, 118] width 101 height 21
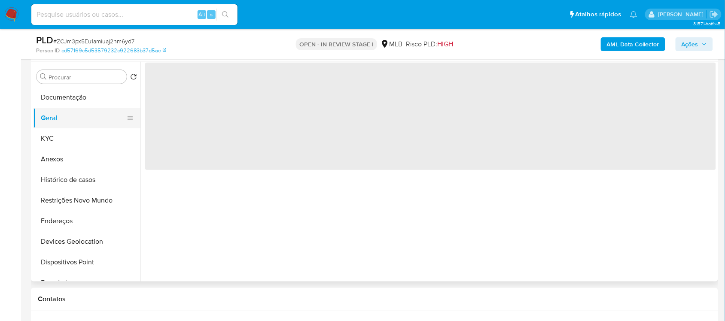
scroll to position [0, 0]
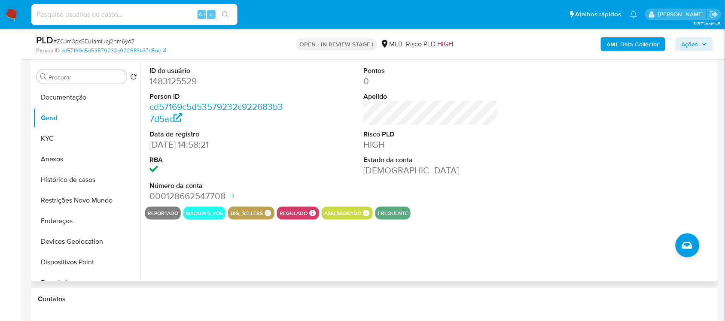
click at [161, 88] on dl "ID do usuário 1483125529 Person ID cd57169c5d53579232c922683b37d5ac Data de reg…" at bounding box center [217, 134] width 134 height 137
click at [160, 88] on dl "ID do usuário 1483125529 Person ID cd57169c5d53579232c922683b37d5ac Data de reg…" at bounding box center [217, 134] width 134 height 137
copy dt "Person"
click at [196, 80] on dd "1483125529" at bounding box center [217, 81] width 134 height 12
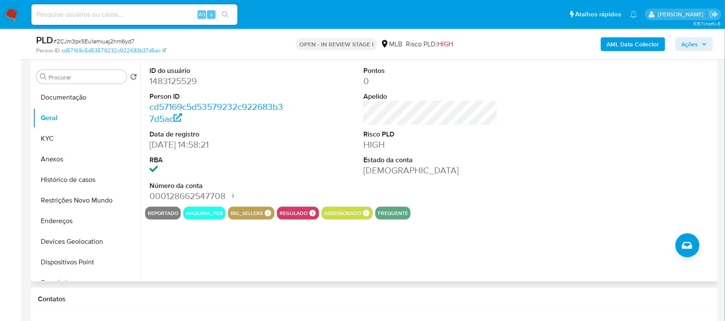
click at [160, 80] on dd "1483125529" at bounding box center [217, 81] width 134 height 12
copy dd "1483125529"
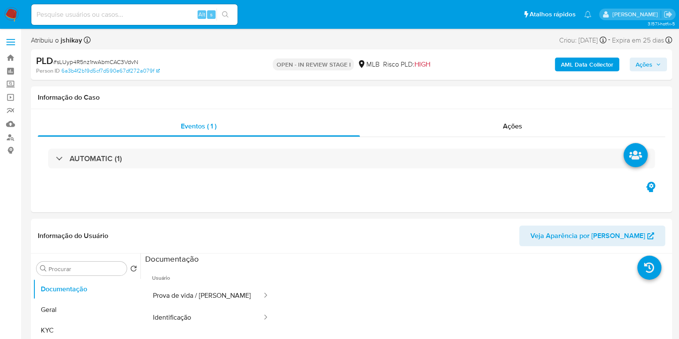
select select "10"
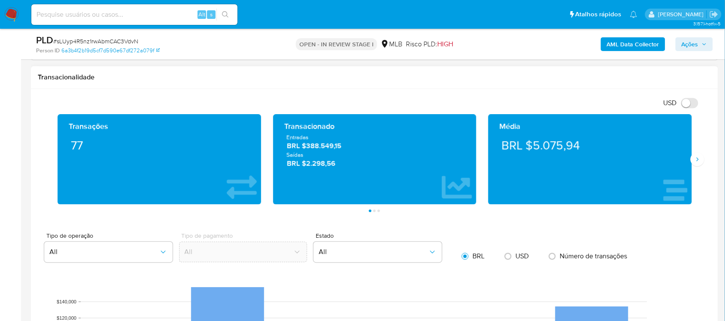
scroll to position [806, 0]
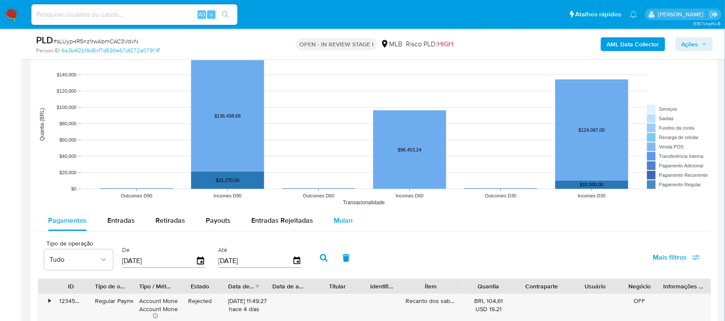
click at [334, 223] on span "Mulan" at bounding box center [343, 221] width 19 height 10
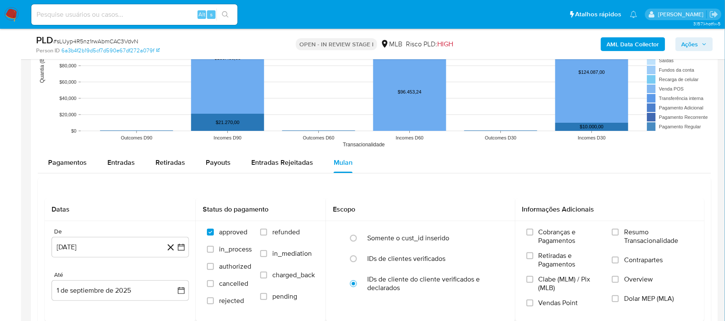
scroll to position [967, 0]
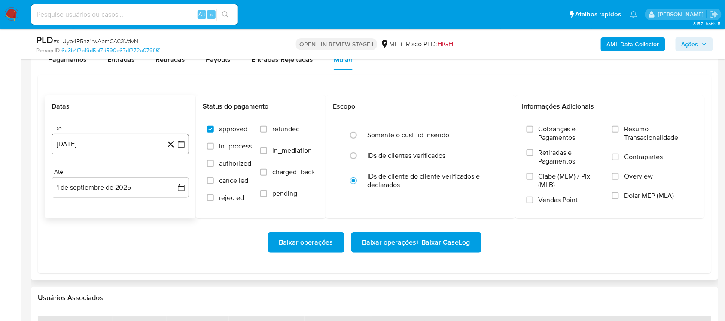
click at [184, 147] on icon "button" at bounding box center [181, 144] width 9 height 9
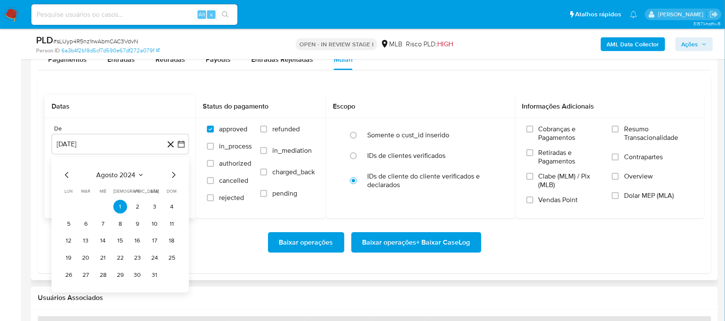
click at [132, 173] on span "agosto 2024" at bounding box center [116, 175] width 39 height 9
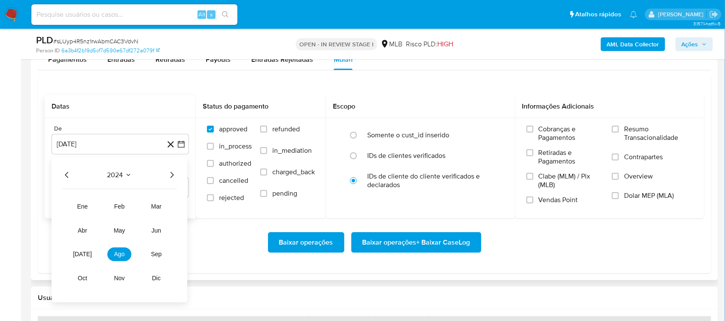
click at [171, 173] on icon "Año siguiente" at bounding box center [172, 175] width 3 height 6
click at [84, 254] on span "[DATE]" at bounding box center [82, 254] width 19 height 7
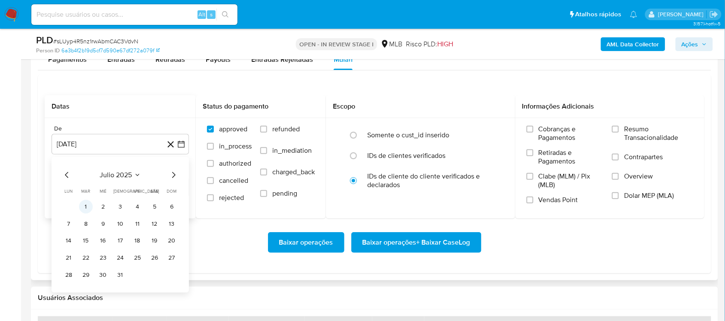
click at [85, 208] on button "1" at bounding box center [86, 207] width 14 height 14
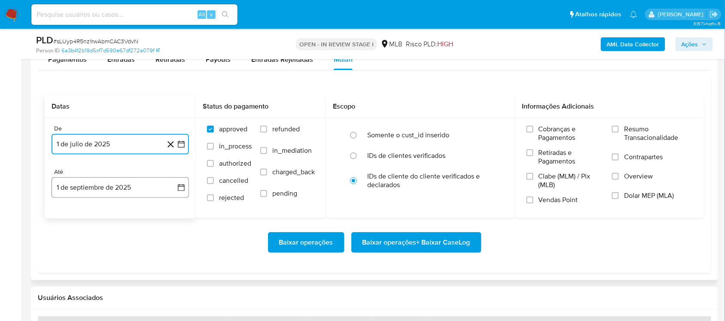
drag, startPoint x: 184, startPoint y: 182, endPoint x: 175, endPoint y: 194, distance: 14.8
click at [184, 183] on button "1 de septiembre de 2025" at bounding box center [121, 187] width 138 height 21
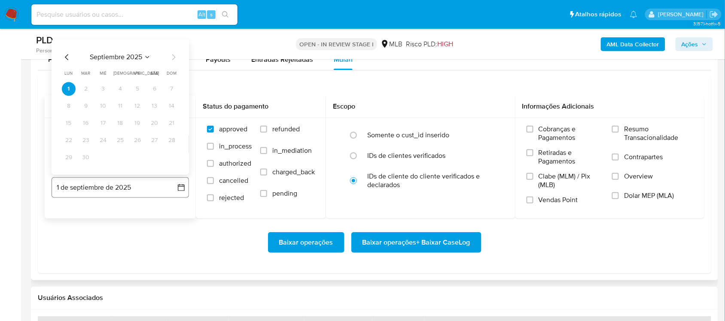
click at [179, 190] on icon "button" at bounding box center [181, 188] width 9 height 9
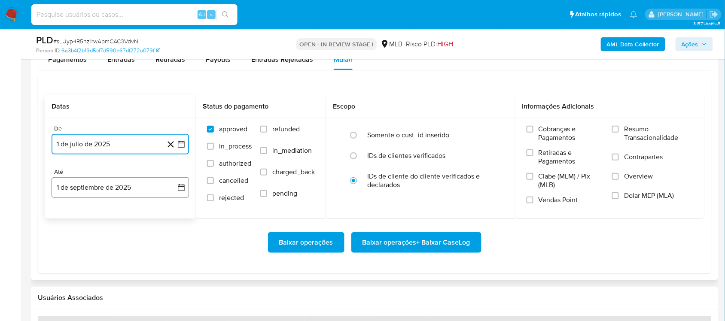
click at [179, 190] on icon "button" at bounding box center [181, 188] width 9 height 9
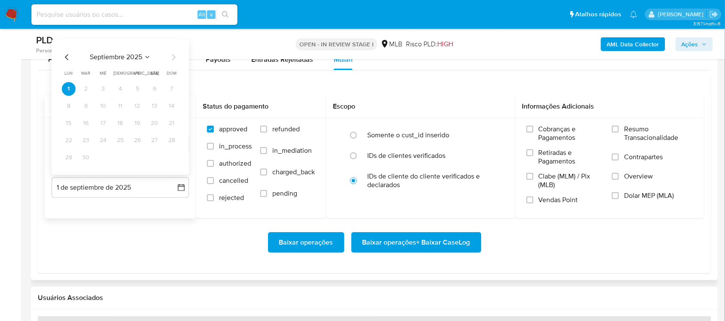
click at [65, 57] on icon "Mes anterior" at bounding box center [67, 57] width 10 height 10
click at [151, 162] on button "30" at bounding box center [155, 158] width 14 height 14
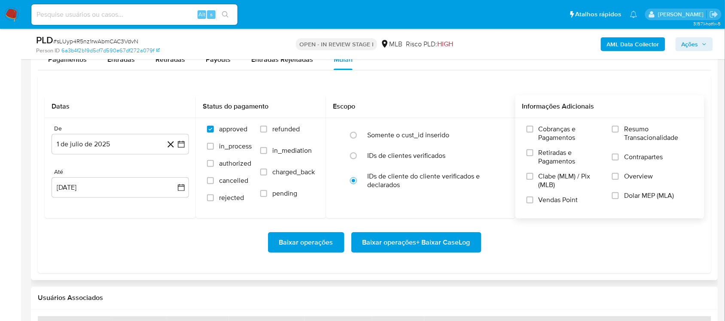
drag, startPoint x: 634, startPoint y: 134, endPoint x: 607, endPoint y: 170, distance: 44.9
click at [543, 134] on span "Resumo Transacionalidade" at bounding box center [658, 133] width 69 height 17
click at [543, 133] on input "Resumo Transacionalidade" at bounding box center [615, 129] width 7 height 7
click at [543, 201] on span "Vendas Point" at bounding box center [559, 200] width 40 height 9
click at [534, 201] on input "Vendas Point" at bounding box center [530, 200] width 7 height 7
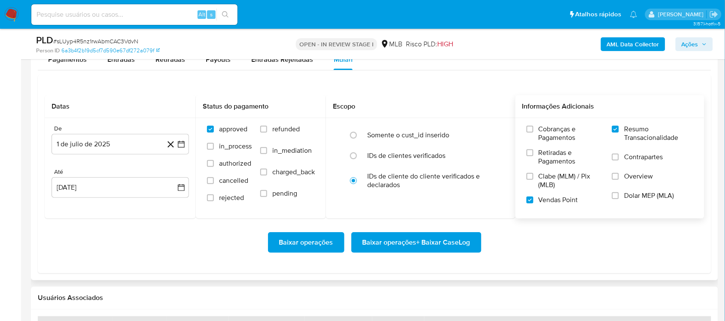
click at [401, 252] on span "Baixar operações + Baixar CaseLog" at bounding box center [417, 242] width 108 height 19
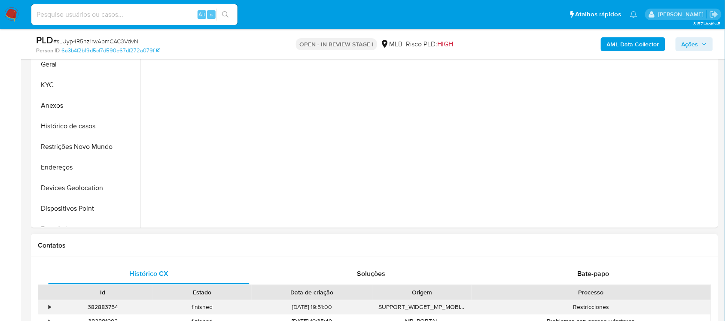
scroll to position [161, 0]
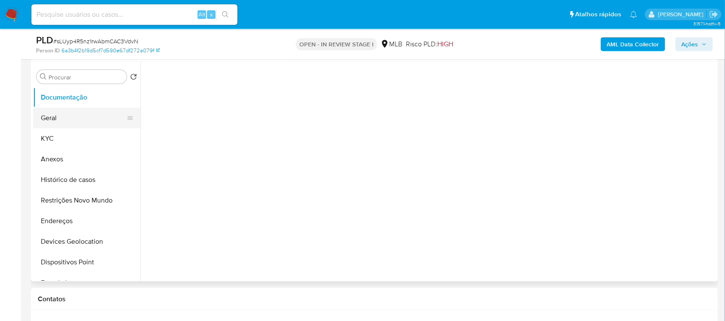
click at [78, 112] on button "Geral" at bounding box center [83, 118] width 101 height 21
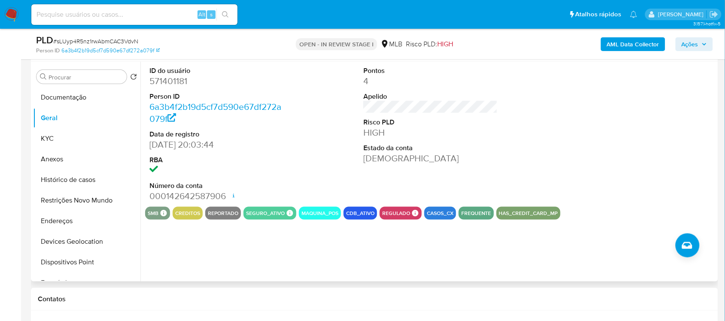
click at [184, 78] on dd "571401181" at bounding box center [217, 81] width 134 height 12
copy dd "571401181"
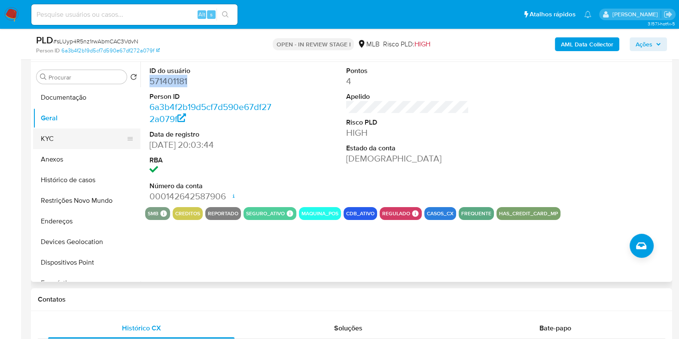
click at [69, 141] on button "KYC" at bounding box center [83, 139] width 101 height 21
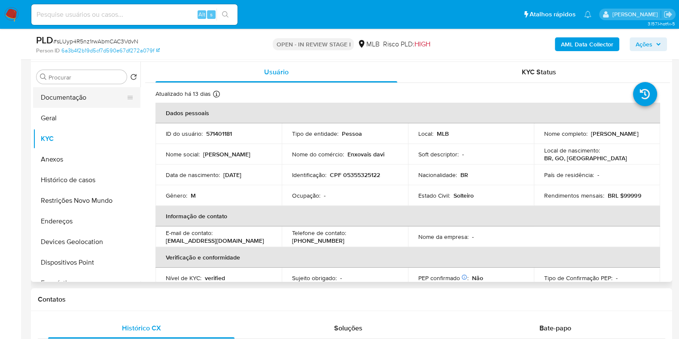
click at [75, 96] on button "Documentação" at bounding box center [83, 97] width 101 height 21
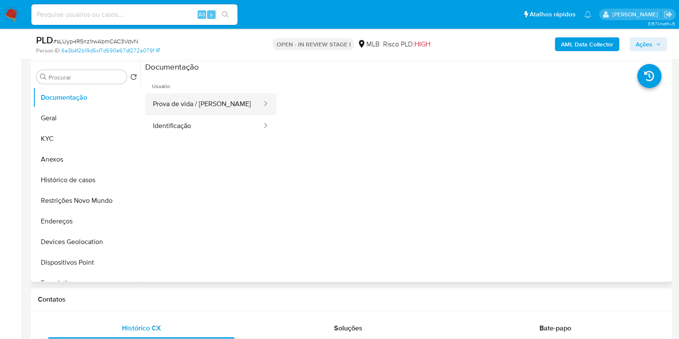
click at [212, 104] on button "Prova de vida / [PERSON_NAME]" at bounding box center [204, 104] width 118 height 22
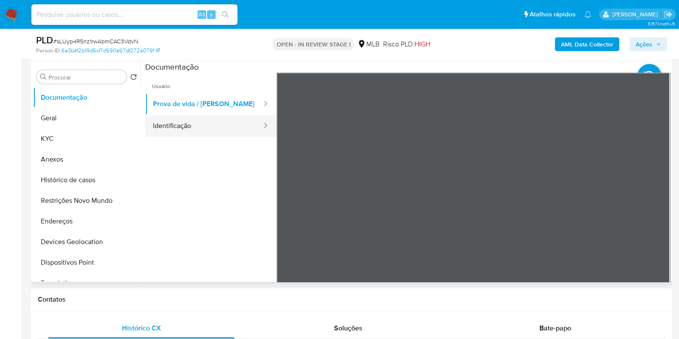
click at [220, 123] on button "Identificação" at bounding box center [204, 126] width 118 height 22
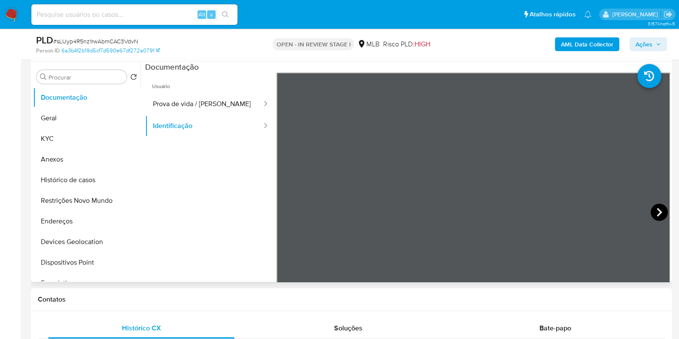
click at [543, 205] on icon at bounding box center [659, 212] width 17 height 17
click at [284, 213] on icon at bounding box center [287, 212] width 17 height 17
click at [196, 104] on button "Prova de vida / [PERSON_NAME]" at bounding box center [204, 104] width 118 height 22
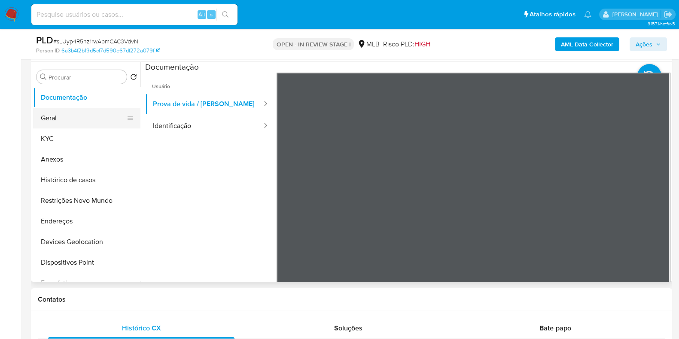
click at [66, 128] on button "Geral" at bounding box center [83, 118] width 101 height 21
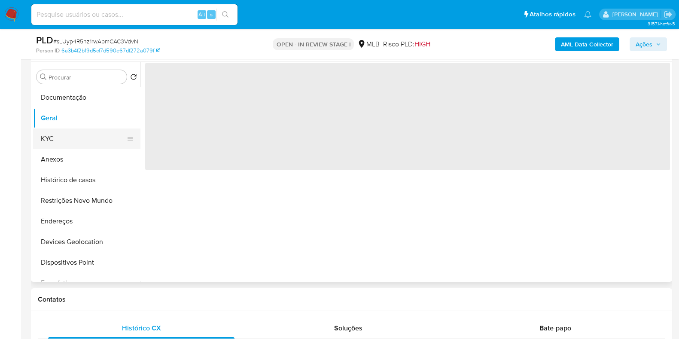
click at [70, 129] on button "KYC" at bounding box center [83, 139] width 101 height 21
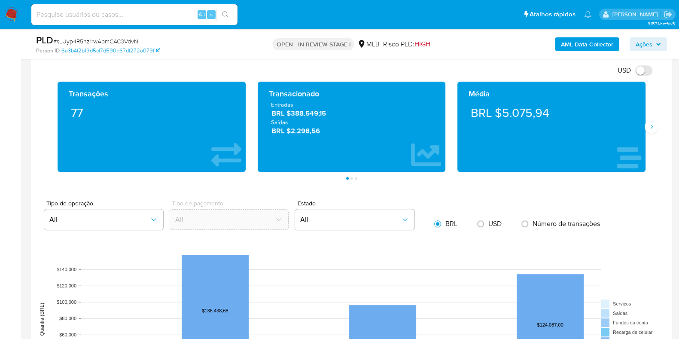
scroll to position [591, 0]
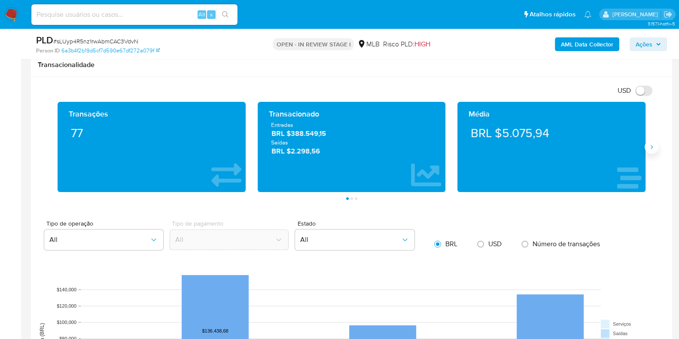
click at [543, 145] on icon "Siguiente" at bounding box center [652, 147] width 7 height 7
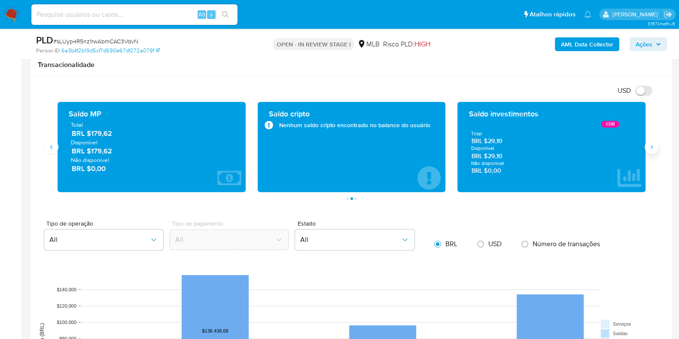
click at [543, 145] on icon "Siguiente" at bounding box center [652, 147] width 7 height 7
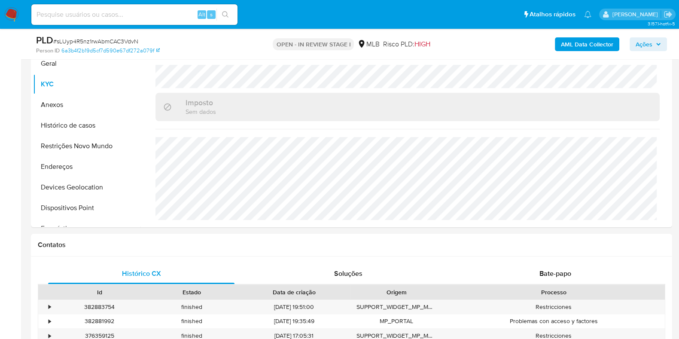
scroll to position [214, 0]
click at [90, 150] on button "Restrições Novo Mundo" at bounding box center [83, 147] width 101 height 21
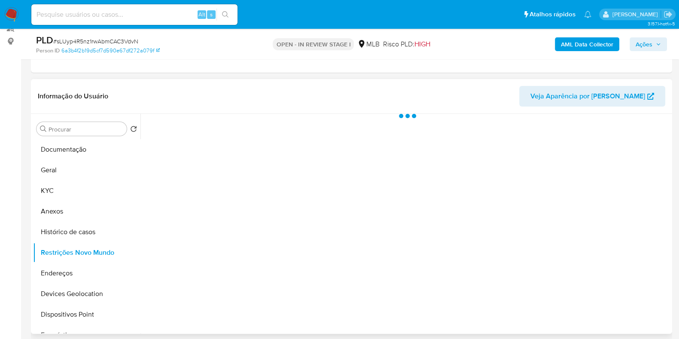
scroll to position [107, 0]
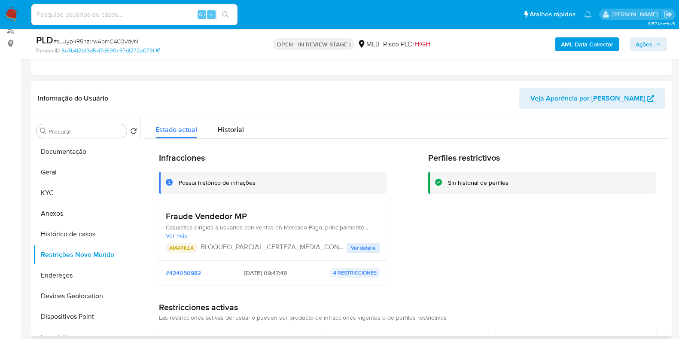
click at [315, 245] on p "BLOQUEO_PARCIAL_CERTEZA_MEDIA_CON_FRAUDE" at bounding box center [274, 247] width 146 height 9
click at [358, 246] on span "Ver detalle" at bounding box center [363, 248] width 25 height 9
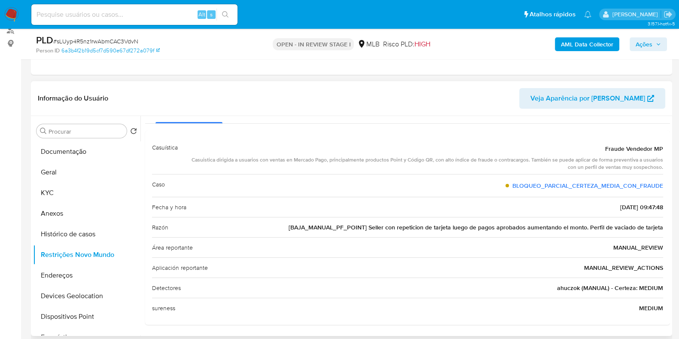
scroll to position [0, 0]
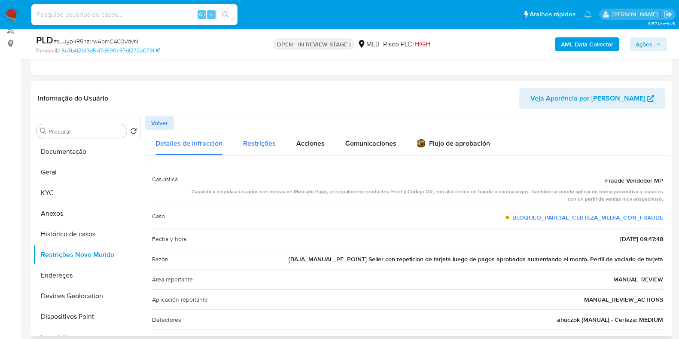
click at [257, 147] on span "Restrições" at bounding box center [259, 143] width 33 height 10
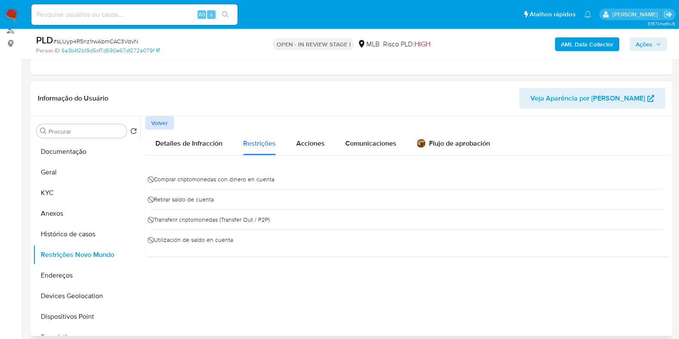
click at [171, 124] on button "Volver" at bounding box center [159, 123] width 29 height 14
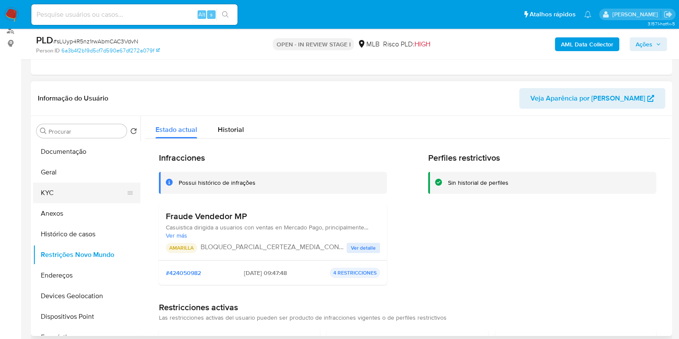
click at [85, 185] on button "KYC" at bounding box center [83, 193] width 101 height 21
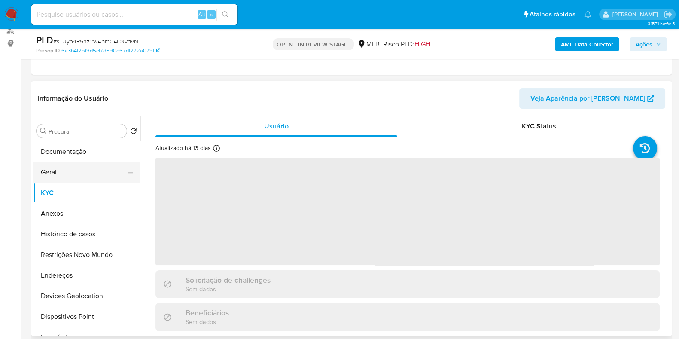
click at [82, 179] on button "Geral" at bounding box center [83, 172] width 101 height 21
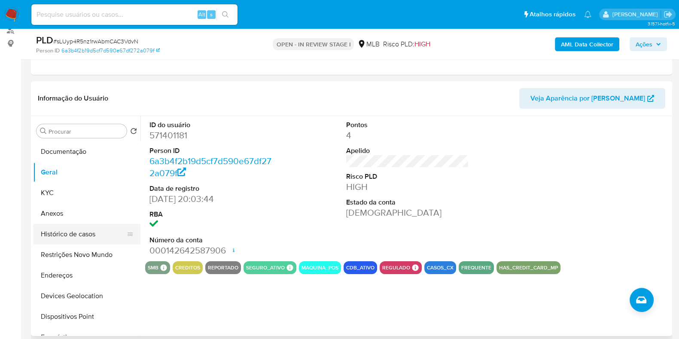
click at [63, 233] on button "Histórico de casos" at bounding box center [83, 234] width 101 height 21
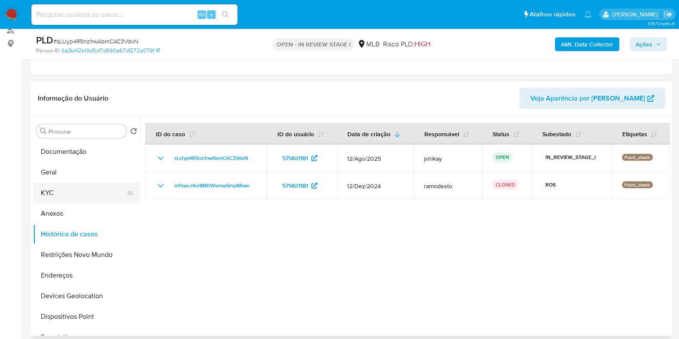
click at [65, 187] on button "KYC" at bounding box center [83, 193] width 101 height 21
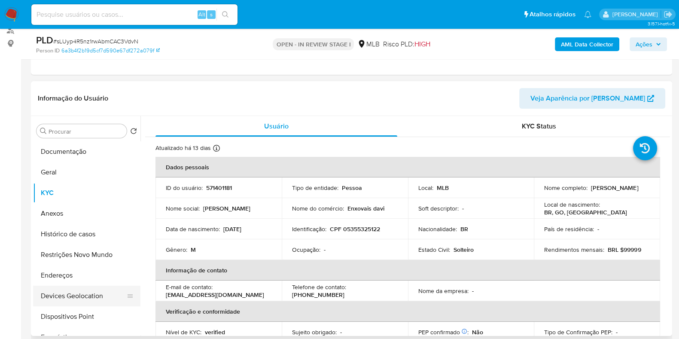
click at [67, 271] on button "Devices Geolocation" at bounding box center [83, 296] width 101 height 21
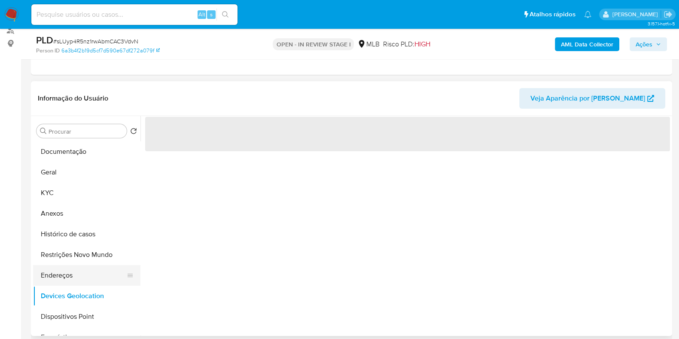
click at [71, 271] on button "Endereços" at bounding box center [83, 275] width 101 height 21
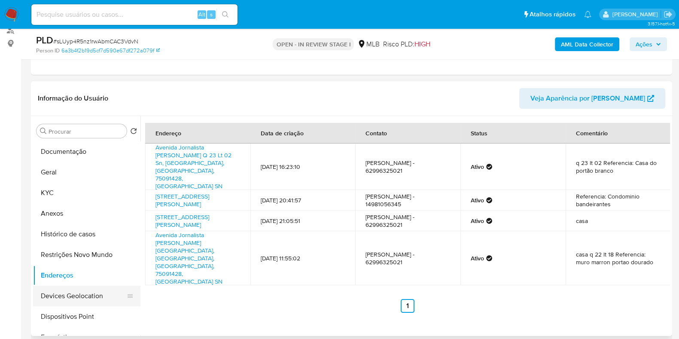
click at [95, 271] on button "Devices Geolocation" at bounding box center [83, 296] width 101 height 21
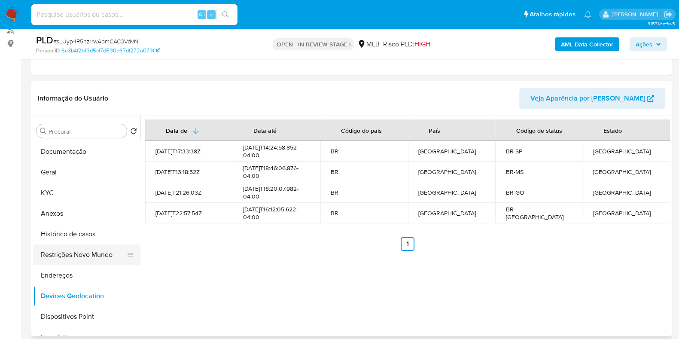
click at [73, 259] on button "Restrições Novo Mundo" at bounding box center [83, 255] width 101 height 21
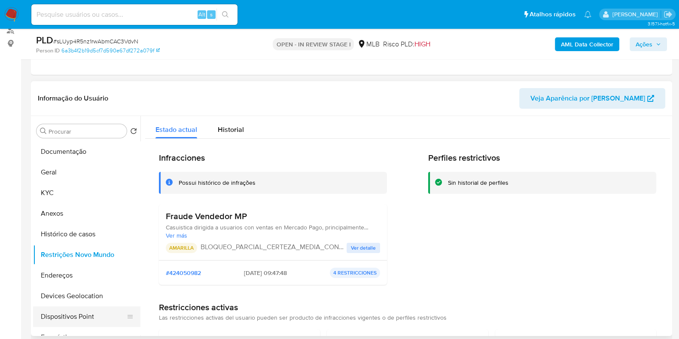
click at [77, 271] on button "Dispositivos Point" at bounding box center [83, 316] width 101 height 21
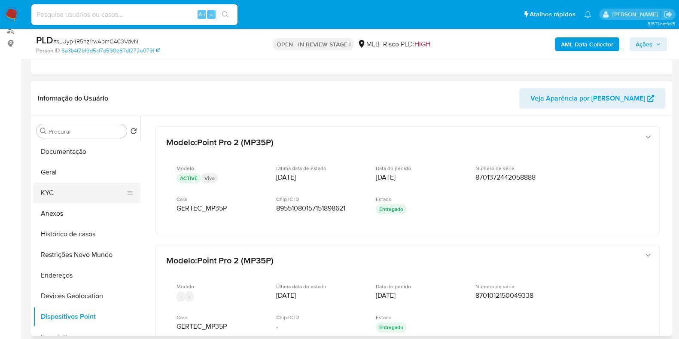
click at [50, 191] on button "KYC" at bounding box center [83, 193] width 101 height 21
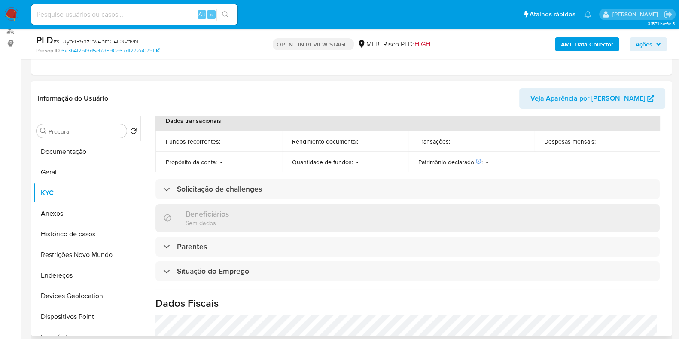
scroll to position [373, 0]
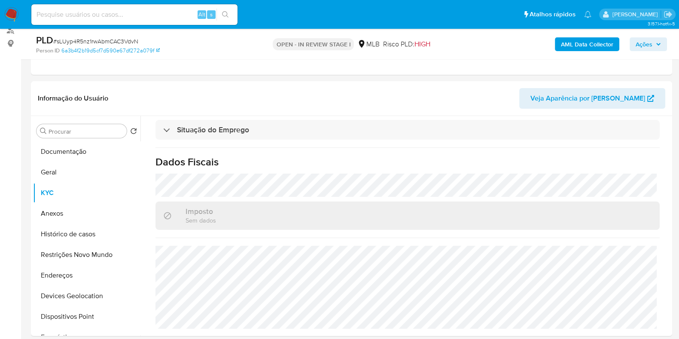
click at [543, 37] on b "AML Data Collector" at bounding box center [587, 44] width 52 height 14
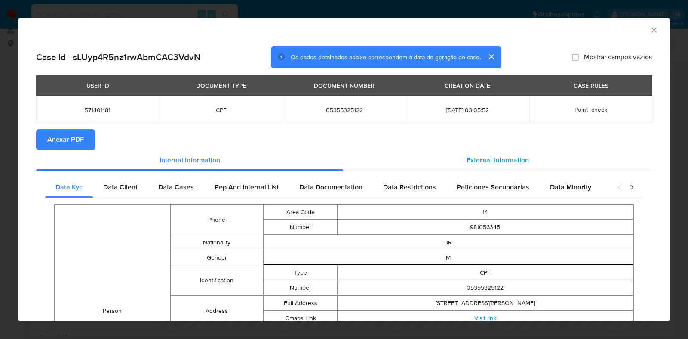
click at [477, 167] on div "External information" at bounding box center [497, 160] width 309 height 21
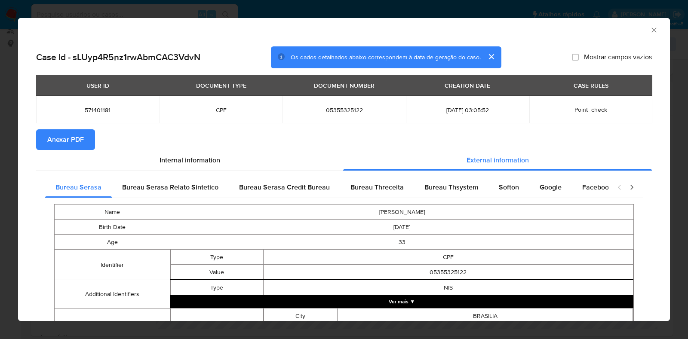
click at [67, 138] on span "Anexar PDF" at bounding box center [65, 139] width 37 height 19
click at [543, 31] on icon "Fechar a janela" at bounding box center [653, 30] width 9 height 9
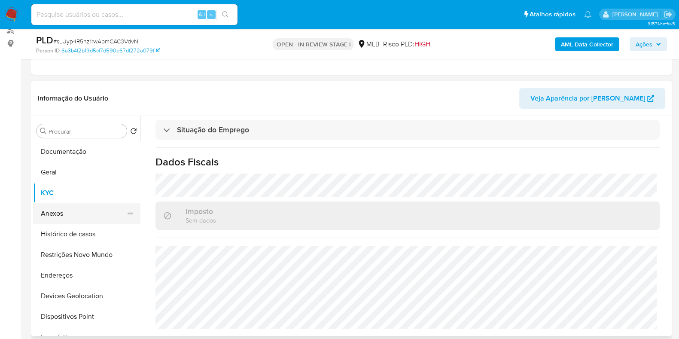
click at [81, 210] on button "Anexos" at bounding box center [83, 213] width 101 height 21
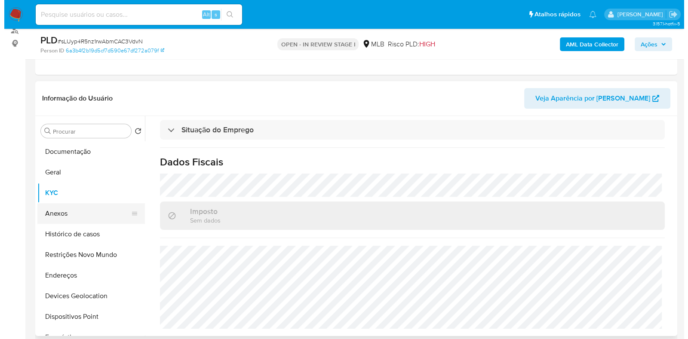
scroll to position [0, 0]
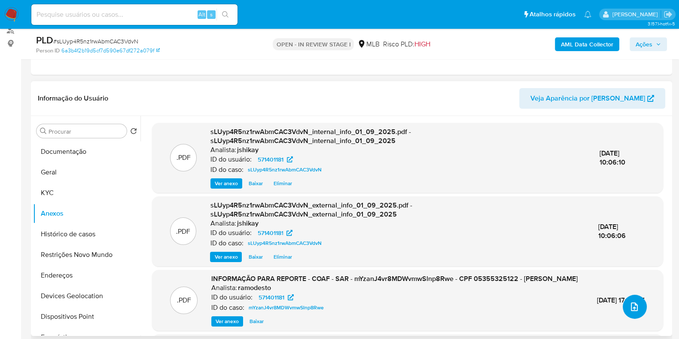
click at [543, 271] on icon "upload-file" at bounding box center [635, 307] width 10 height 10
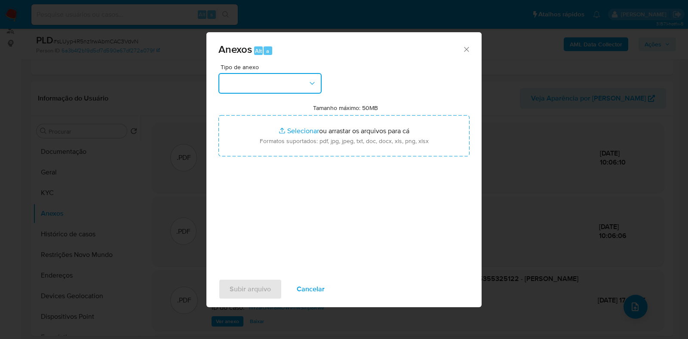
click at [265, 80] on button "button" at bounding box center [269, 83] width 103 height 21
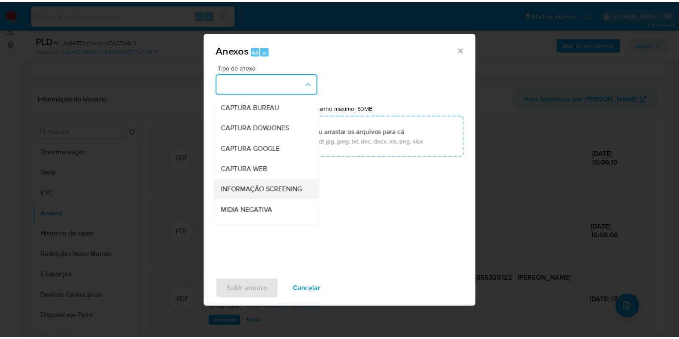
scroll to position [53, 0]
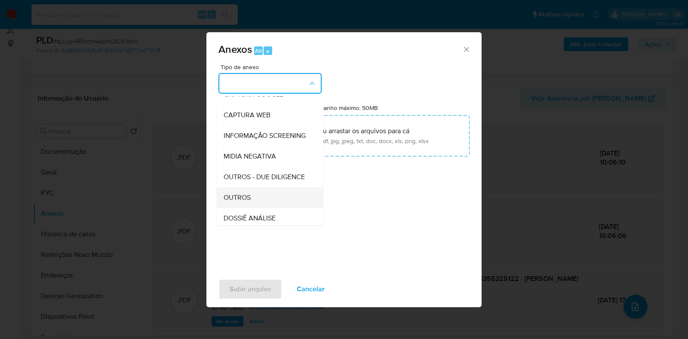
click at [250, 208] on div "OUTROS" at bounding box center [267, 197] width 88 height 21
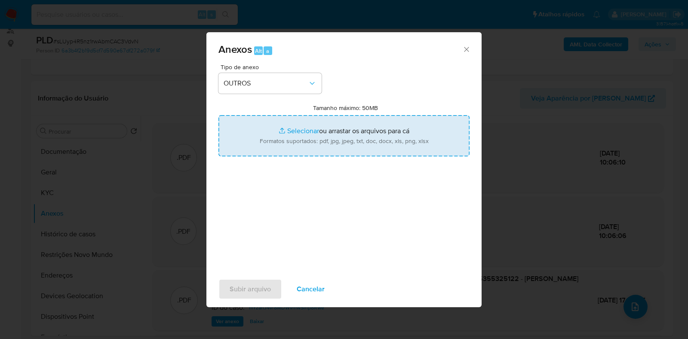
click at [308, 128] on input "Tamanho máximo: 50MB Selecionar arquivos" at bounding box center [343, 135] width 251 height 41
type input "C:\fakepath\Mulan 571401181_2025_09_01_07_53_58 - Resumen TX.pdf"
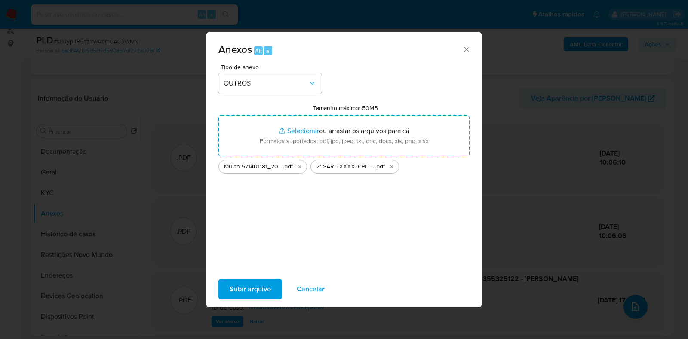
drag, startPoint x: 308, startPoint y: 129, endPoint x: 257, endPoint y: 290, distance: 169.6
click at [257, 271] on span "Subir arquivo" at bounding box center [249, 289] width 41 height 19
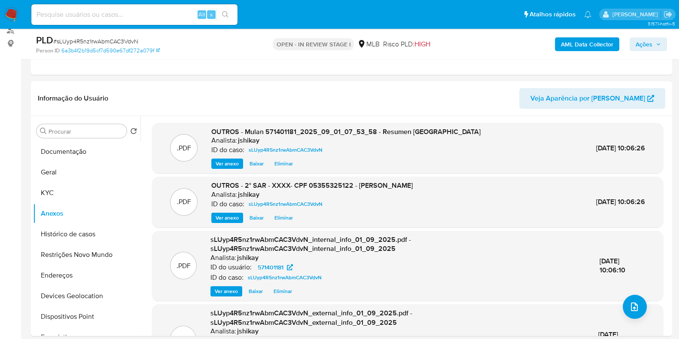
click at [543, 38] on span "Ações" at bounding box center [644, 44] width 17 height 14
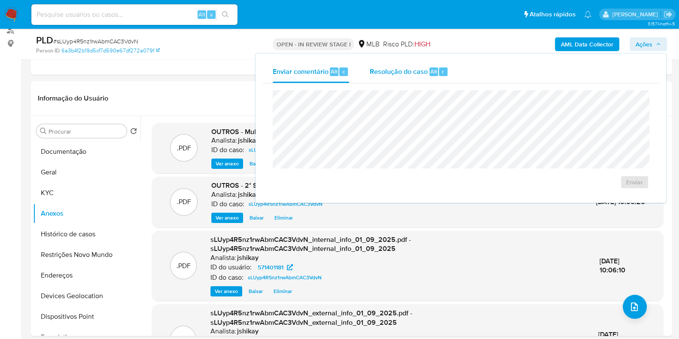
click at [385, 78] on div "Resolução do caso Alt r" at bounding box center [409, 72] width 79 height 22
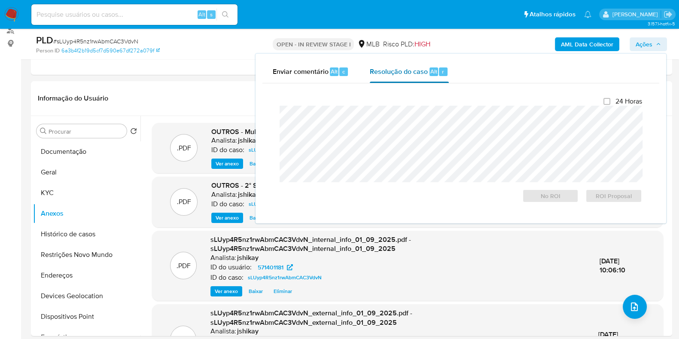
click at [338, 186] on div "24 Horas No ROI ROI Proposal" at bounding box center [461, 150] width 363 height 106
click at [543, 202] on span "ROI Proposal" at bounding box center [614, 196] width 45 height 12
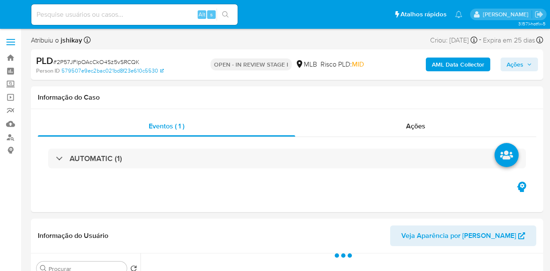
select select "10"
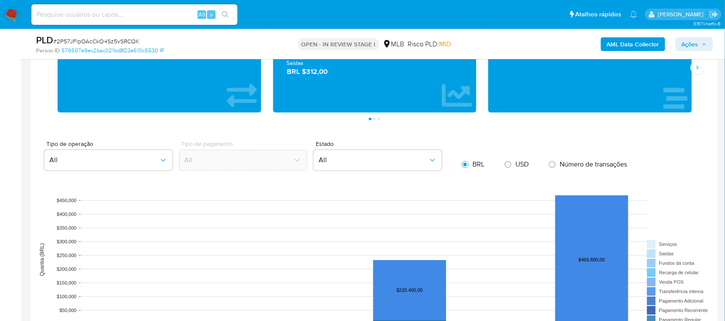
scroll to position [806, 0]
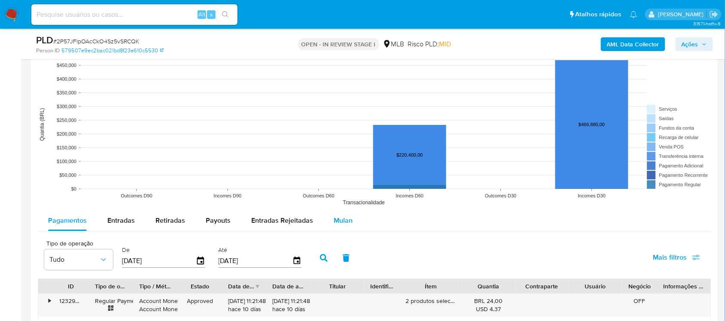
click at [344, 230] on div "Mulan" at bounding box center [343, 221] width 19 height 21
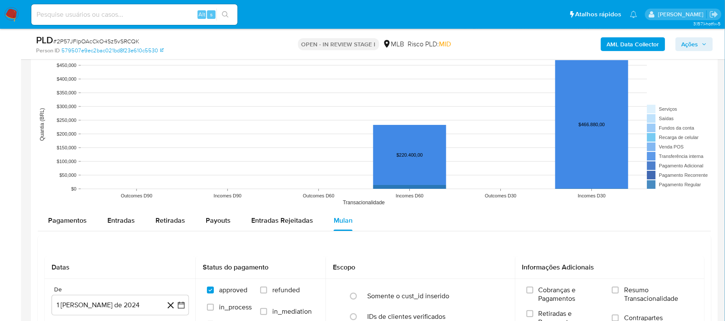
scroll to position [913, 0]
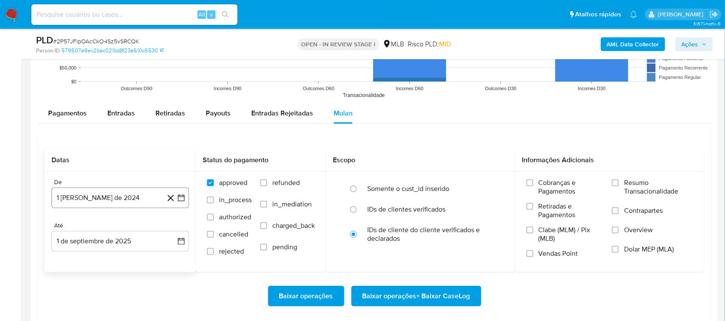
click at [181, 194] on icon "button" at bounding box center [181, 198] width 9 height 9
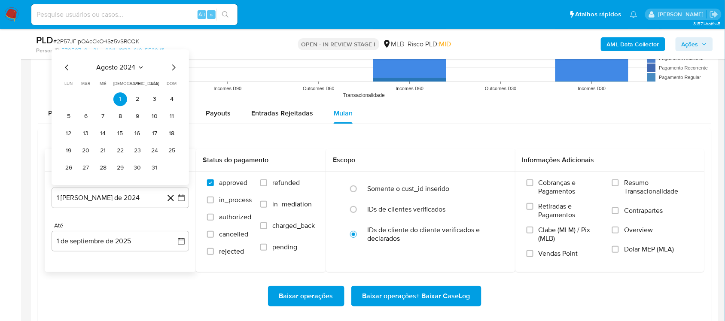
click at [121, 72] on span "agosto 2024" at bounding box center [116, 67] width 39 height 9
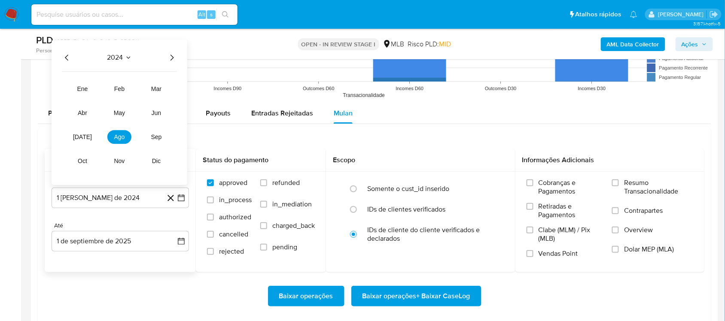
click at [172, 61] on icon "Año siguiente" at bounding box center [172, 57] width 10 height 10
click at [89, 139] on button "[DATE]" at bounding box center [82, 137] width 24 height 14
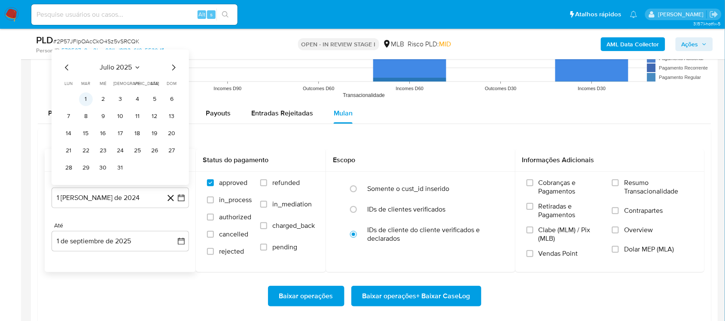
click at [84, 101] on button "1" at bounding box center [86, 99] width 14 height 14
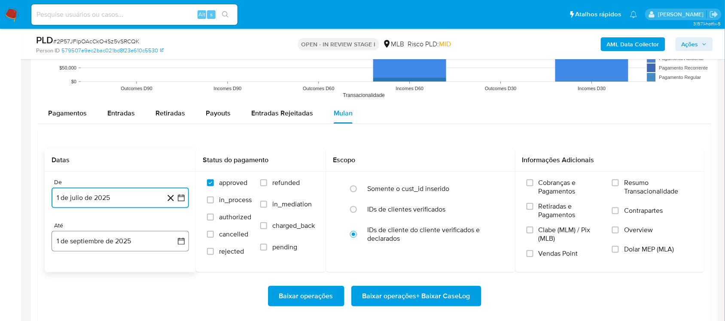
click at [180, 251] on button "1 de septiembre de 2025" at bounding box center [121, 241] width 138 height 21
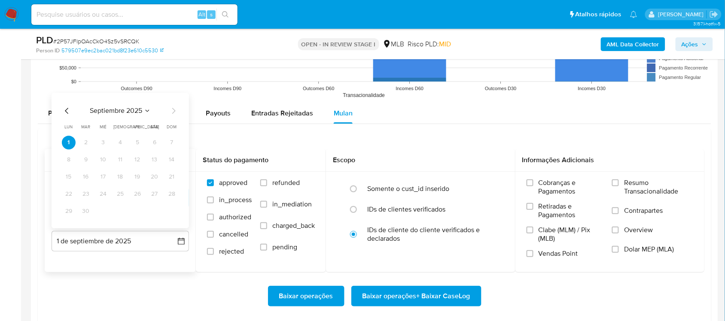
click at [65, 108] on icon "Mes anterior" at bounding box center [67, 111] width 10 height 10
click at [155, 211] on button "30" at bounding box center [155, 212] width 14 height 14
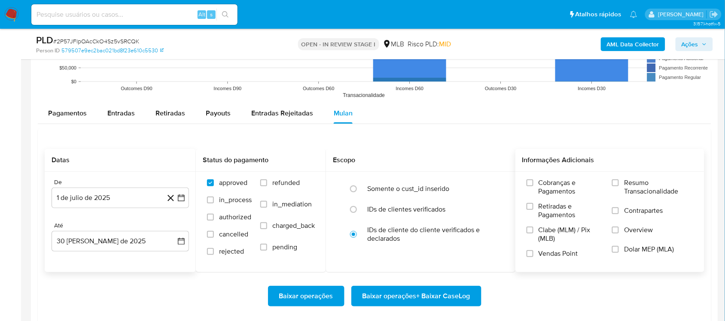
click at [550, 186] on span "Resumo Transacionalidade" at bounding box center [658, 187] width 69 height 17
click at [550, 186] on input "Resumo Transacionalidade" at bounding box center [615, 183] width 7 height 7
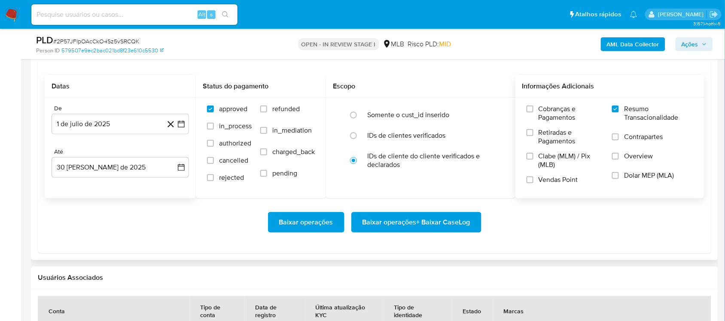
scroll to position [1021, 0]
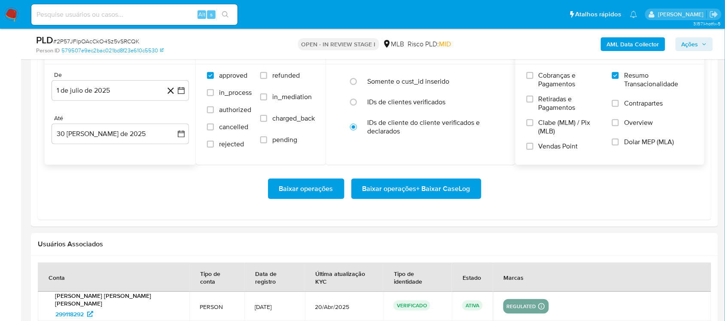
click at [395, 194] on span "Baixar operações + Baixar CaseLog" at bounding box center [417, 189] width 108 height 19
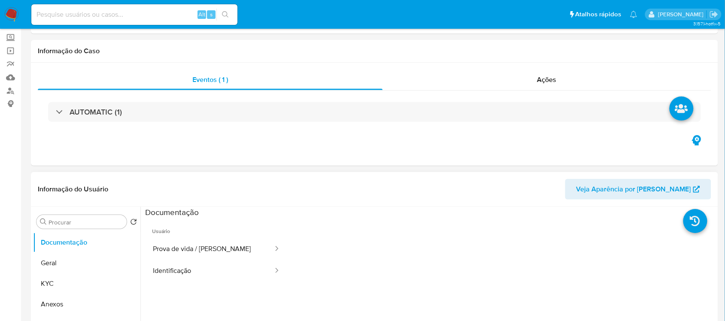
scroll to position [107, 0]
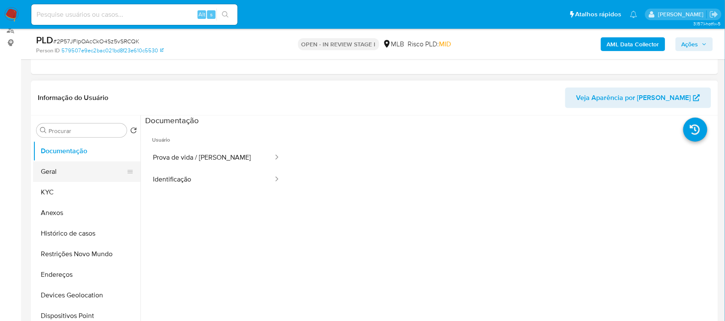
click at [67, 170] on button "Geral" at bounding box center [83, 172] width 101 height 21
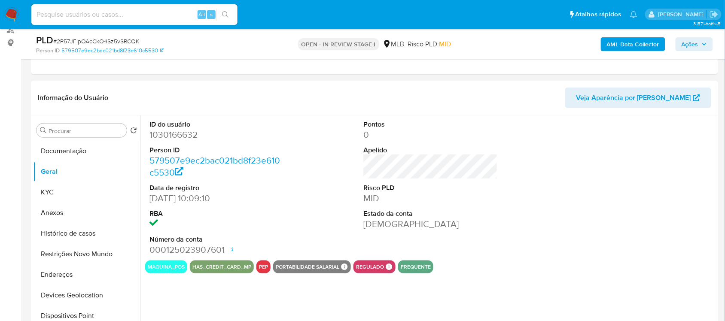
scroll to position [161, 0]
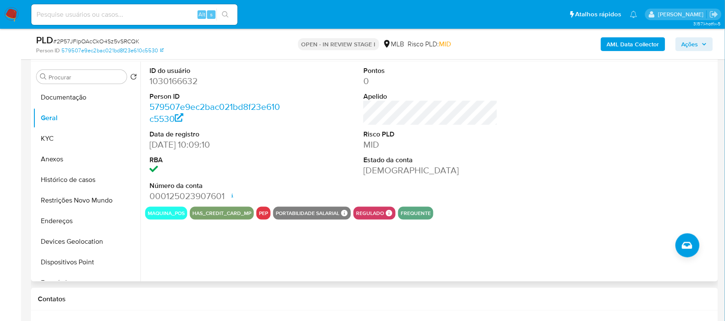
click at [180, 78] on dd "1030166632" at bounding box center [217, 81] width 134 height 12
copy dd "1030166632"
click at [190, 82] on dd "1030166632" at bounding box center [217, 81] width 134 height 12
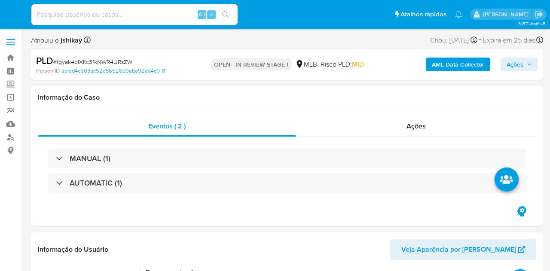
select select "10"
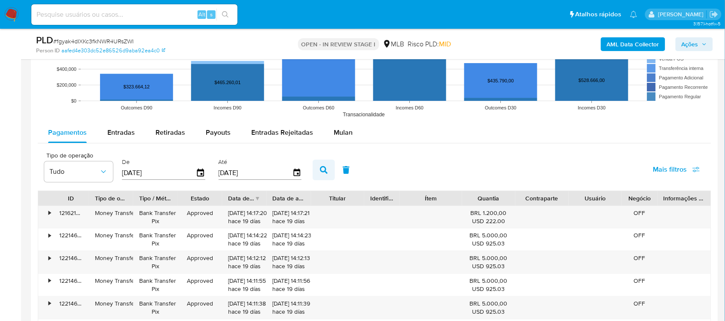
scroll to position [860, 0]
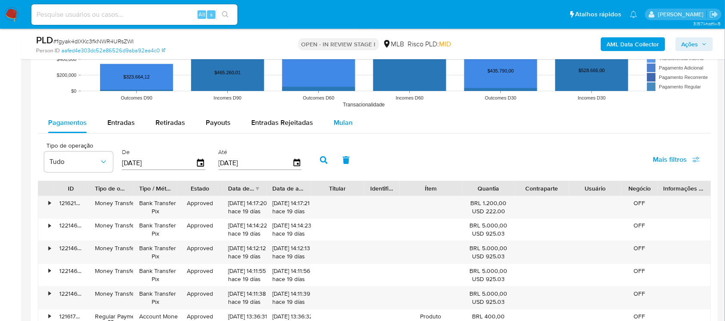
click at [334, 124] on span "Mulan" at bounding box center [343, 123] width 19 height 10
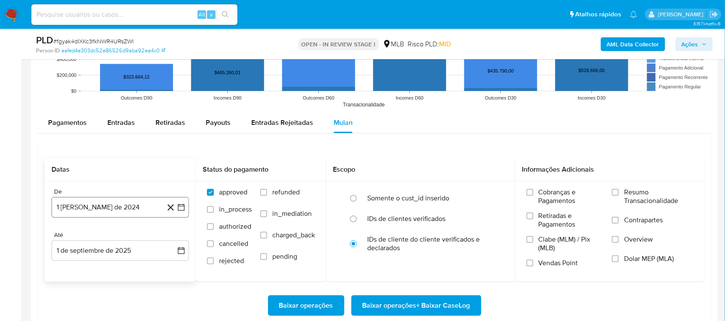
click at [183, 211] on icon "button" at bounding box center [181, 207] width 9 height 9
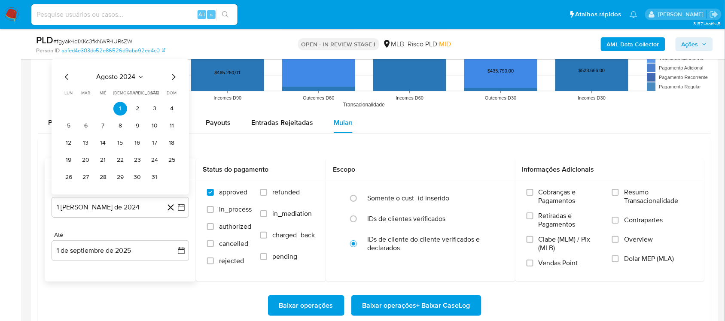
click at [138, 80] on icon "Seleccionar mes y año" at bounding box center [141, 76] width 7 height 7
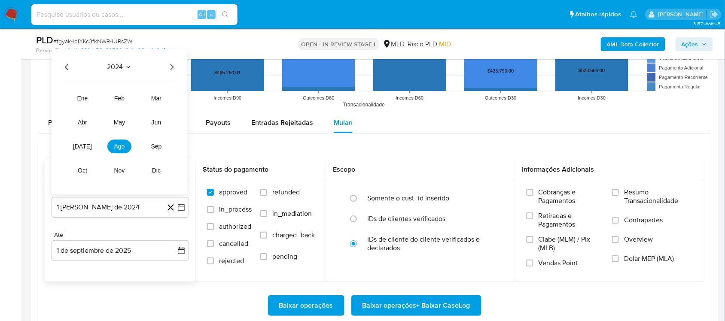
click at [172, 69] on icon "Año siguiente" at bounding box center [172, 67] width 10 height 10
click at [89, 151] on button "[DATE]" at bounding box center [82, 147] width 24 height 14
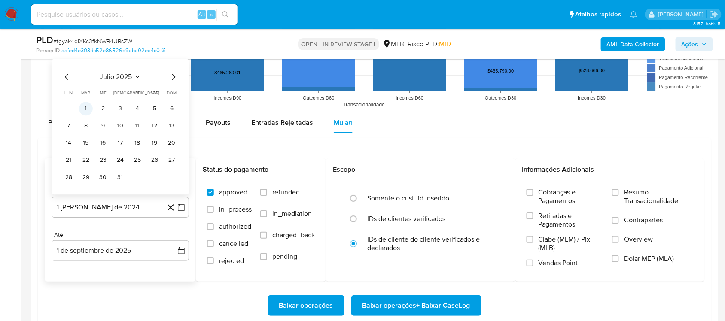
click at [84, 114] on button "1" at bounding box center [86, 109] width 14 height 14
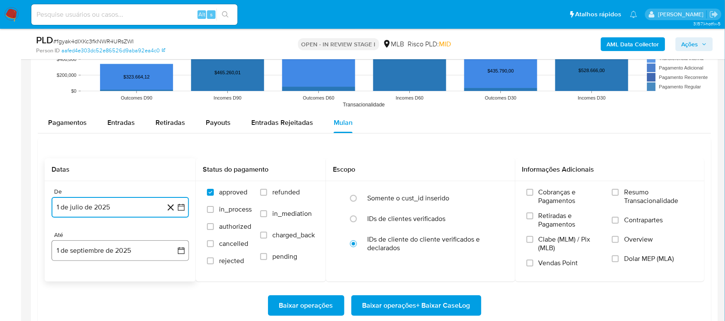
click at [183, 257] on button "1 de septiembre de 2025" at bounding box center [121, 251] width 138 height 21
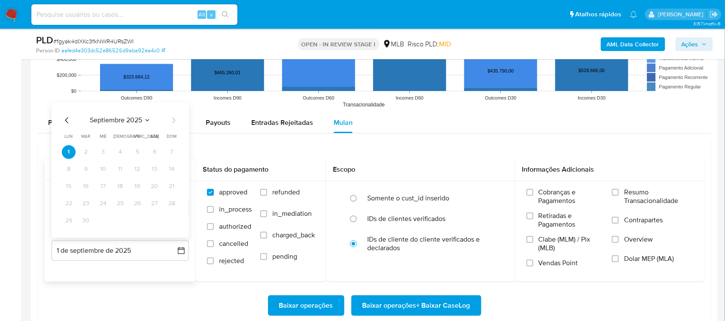
click at [64, 122] on icon "Mes anterior" at bounding box center [67, 120] width 10 height 10
click at [155, 223] on button "30" at bounding box center [155, 221] width 14 height 14
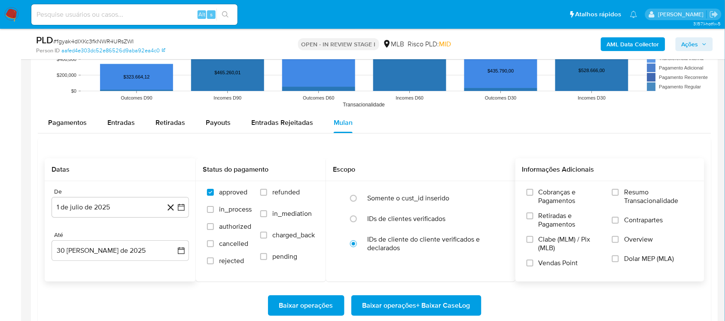
click at [550, 200] on span "Resumo Transacionalidade" at bounding box center [658, 196] width 69 height 17
click at [550, 196] on input "Resumo Transacionalidade" at bounding box center [615, 192] width 7 height 7
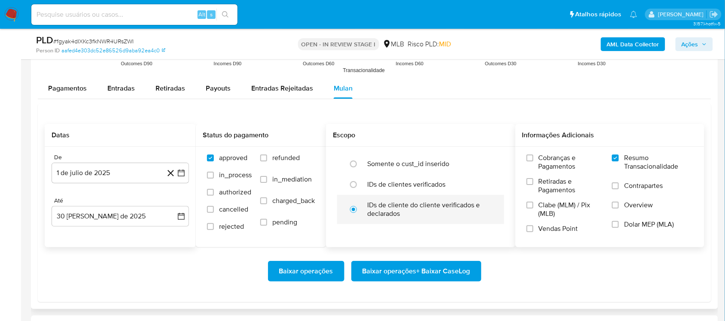
scroll to position [913, 0]
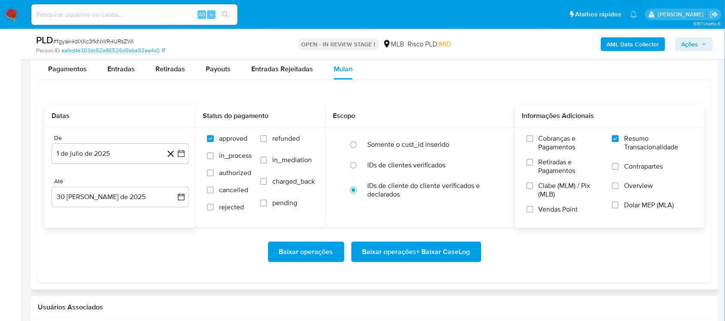
click at [414, 244] on span "Baixar operações + Baixar CaseLog" at bounding box center [417, 252] width 108 height 19
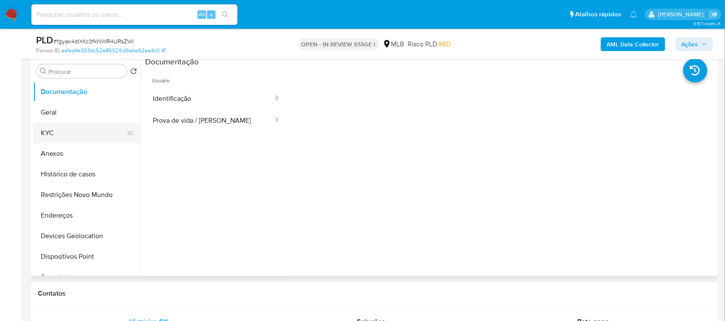
scroll to position [161, 0]
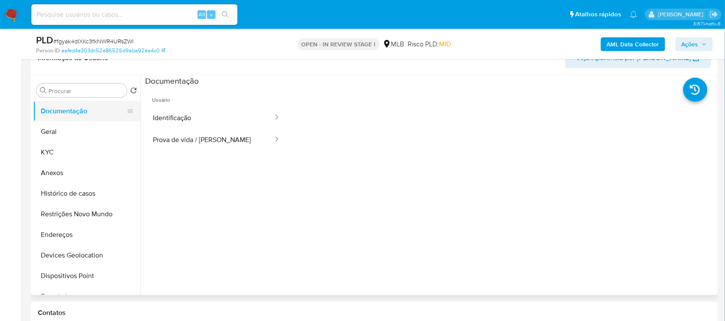
click at [64, 118] on button "Documentação" at bounding box center [83, 111] width 101 height 21
click at [66, 128] on button "Geral" at bounding box center [83, 132] width 101 height 21
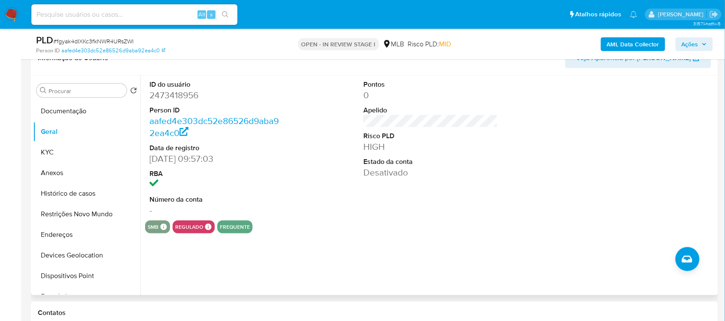
click at [161, 101] on dd "2473418956" at bounding box center [217, 95] width 134 height 12
copy dd "2473418956"
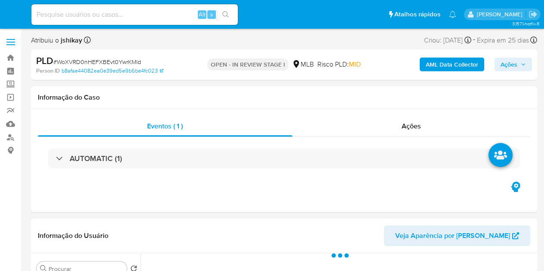
select select "10"
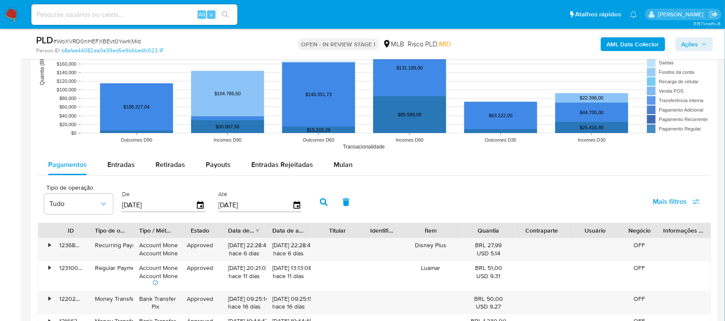
scroll to position [913, 0]
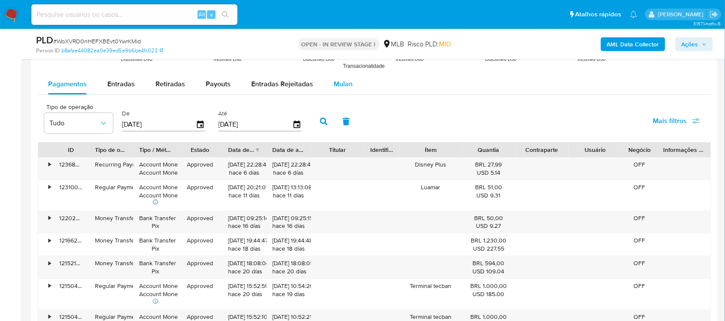
click at [346, 86] on span "Mulan" at bounding box center [343, 84] width 19 height 10
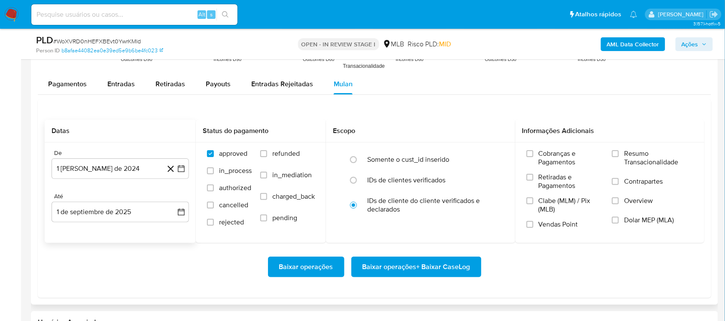
click at [174, 169] on icon at bounding box center [170, 169] width 11 height 11
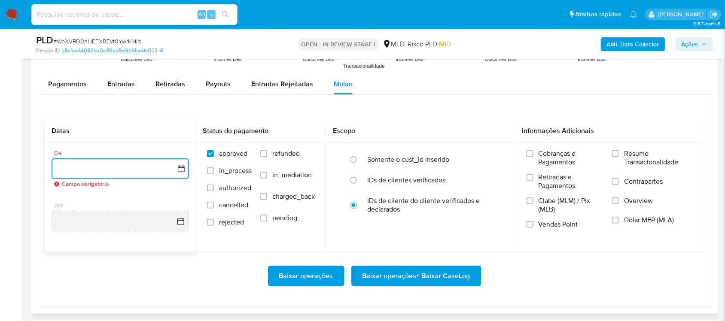
click at [184, 168] on icon "button" at bounding box center [181, 168] width 7 height 7
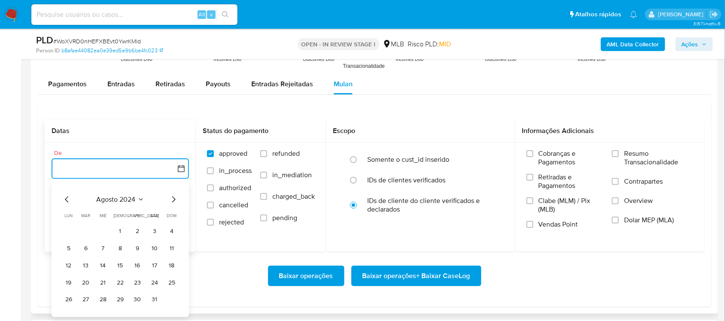
click at [126, 197] on span "agosto 2024" at bounding box center [116, 200] width 39 height 9
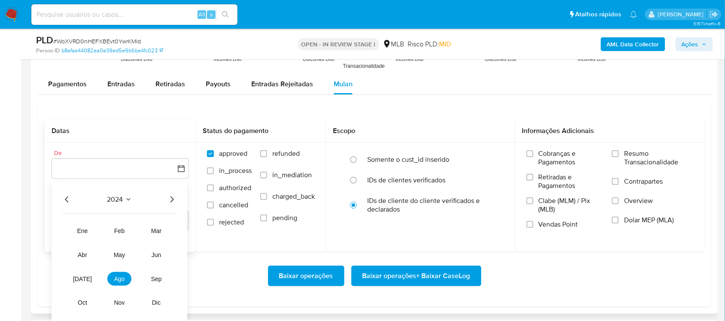
click at [168, 205] on icon "Año siguiente" at bounding box center [172, 200] width 10 height 10
click at [89, 271] on button "[DATE]" at bounding box center [82, 279] width 24 height 14
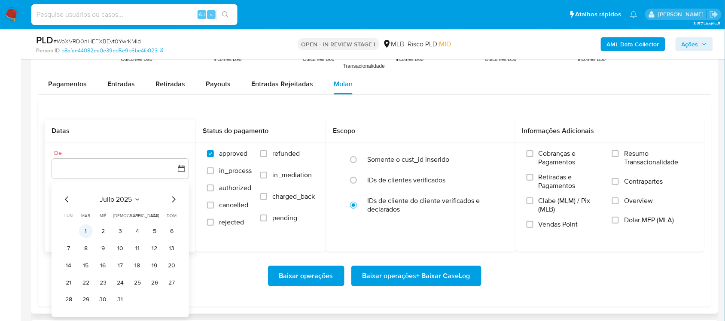
click at [80, 233] on button "1" at bounding box center [86, 232] width 14 height 14
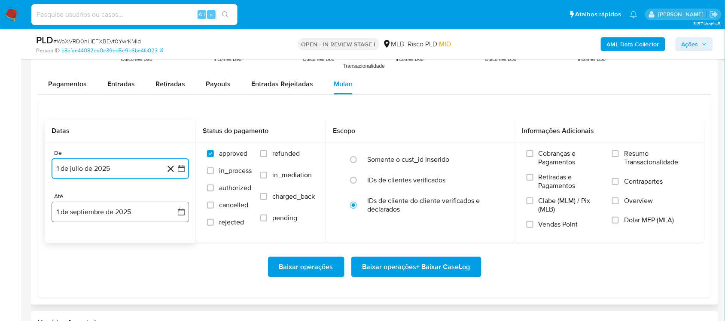
click at [179, 214] on icon "button" at bounding box center [181, 212] width 9 height 9
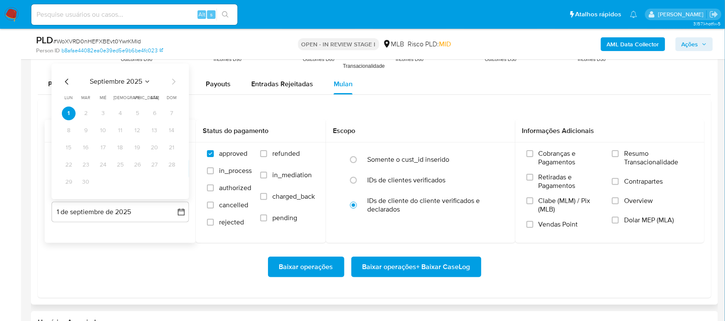
click at [66, 83] on icon "Mes anterior" at bounding box center [66, 82] width 3 height 6
click at [158, 183] on button "30" at bounding box center [155, 182] width 14 height 14
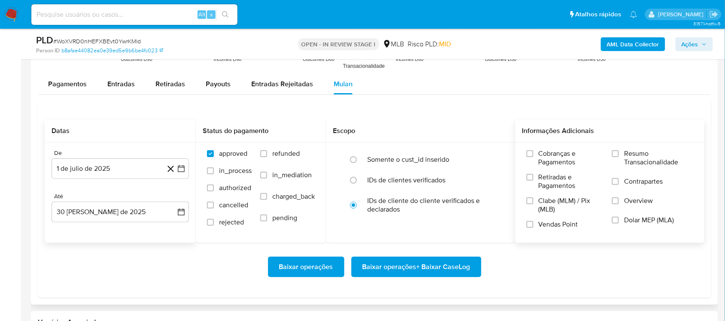
click at [543, 164] on span "Resumo Transacionalidade" at bounding box center [658, 158] width 69 height 17
click at [543, 157] on input "Resumo Transacionalidade" at bounding box center [615, 153] width 7 height 7
click at [419, 266] on span "Baixar operações + Baixar CaseLog" at bounding box center [417, 267] width 108 height 19
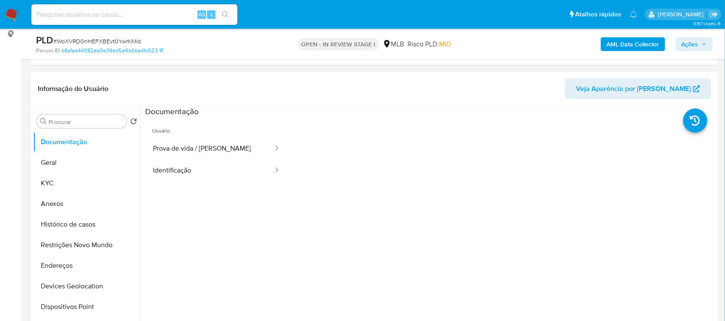
scroll to position [107, 0]
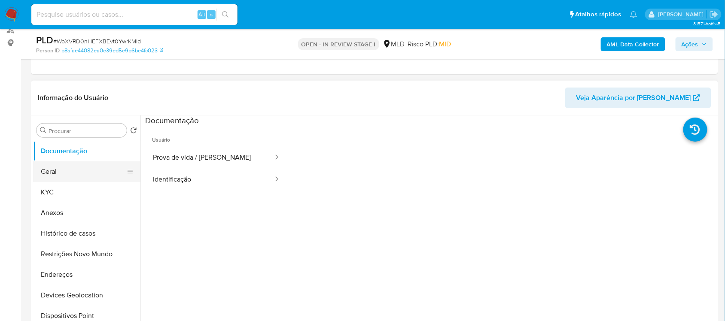
click at [84, 179] on button "Geral" at bounding box center [83, 172] width 101 height 21
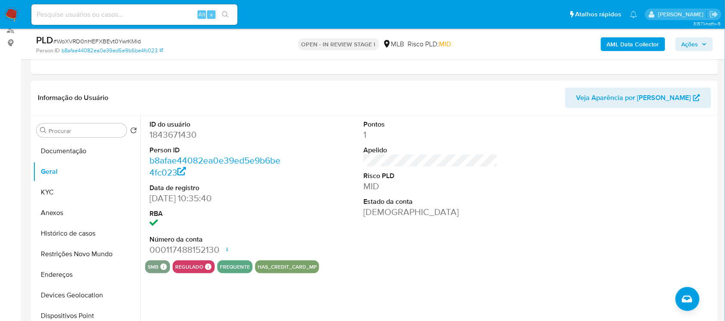
click at [186, 138] on dd "1843671430" at bounding box center [217, 135] width 134 height 12
copy dd "1843671430"
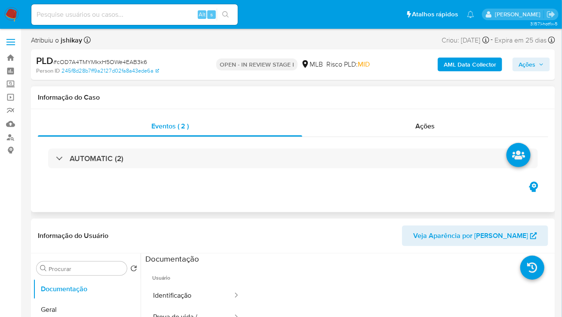
select select "10"
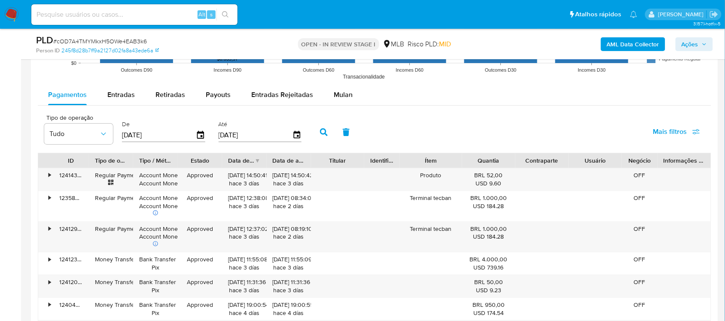
scroll to position [913, 0]
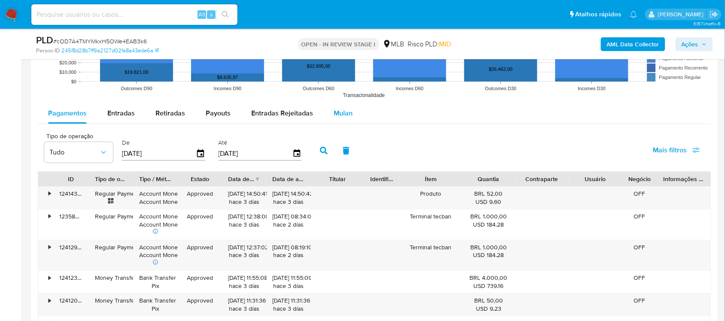
click at [337, 119] on div "Mulan" at bounding box center [343, 113] width 19 height 21
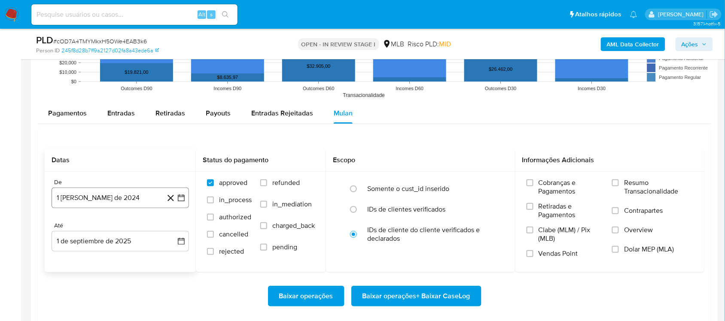
click at [179, 199] on icon "button" at bounding box center [181, 198] width 9 height 9
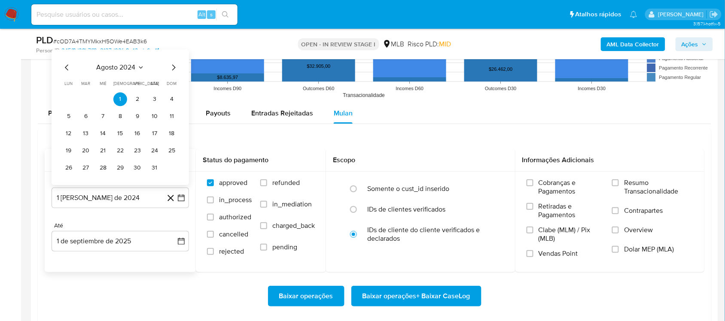
click at [123, 62] on div "agosto 2024 agosto 2024 lun lunes mar martes mié miércoles jue jueves vie viern…" at bounding box center [121, 117] width 138 height 136
click at [144, 67] on icon "Seleccionar mes y año" at bounding box center [141, 67] width 7 height 7
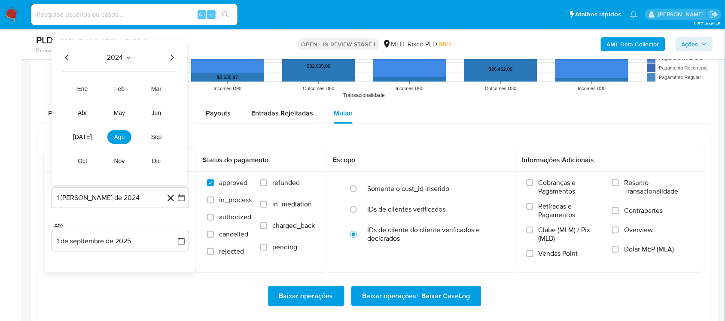
click at [168, 61] on icon "Año siguiente" at bounding box center [172, 57] width 10 height 10
click at [87, 135] on button "jul" at bounding box center [82, 137] width 24 height 14
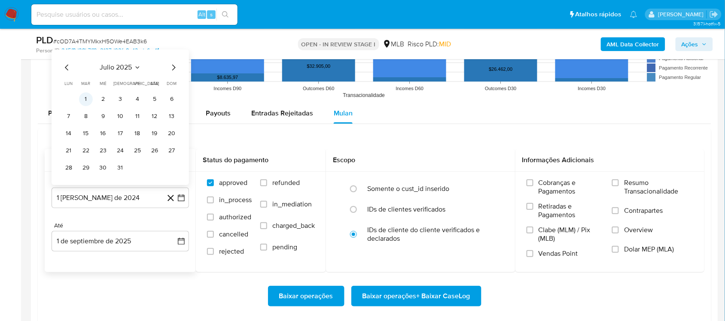
click at [86, 102] on button "1" at bounding box center [86, 99] width 14 height 14
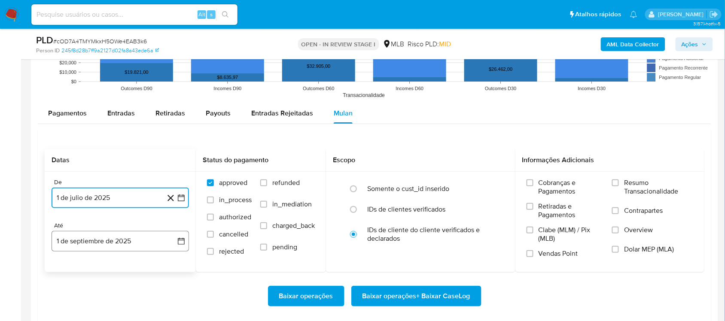
click at [187, 245] on button "1 de septiembre de 2025" at bounding box center [121, 241] width 138 height 21
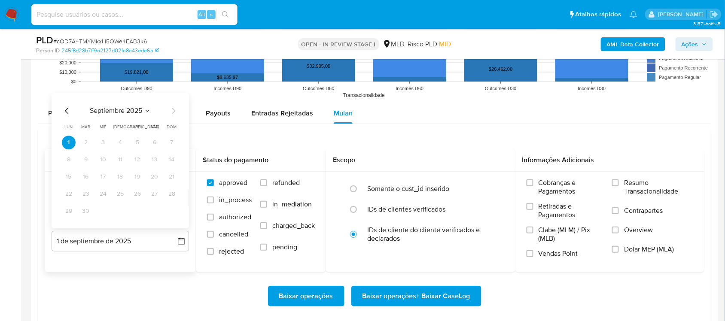
click at [65, 113] on icon "Mes anterior" at bounding box center [67, 111] width 10 height 10
click at [156, 211] on button "30" at bounding box center [155, 212] width 14 height 14
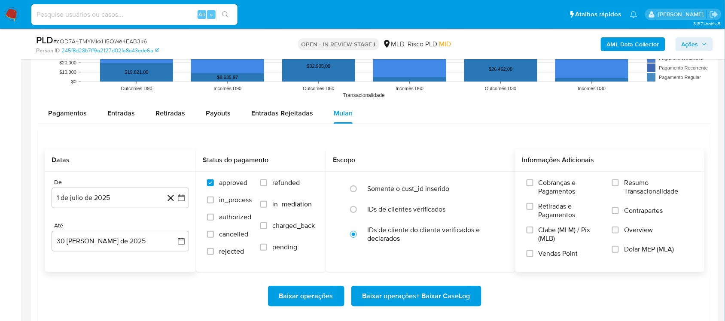
click at [550, 182] on span "Resumo Transacionalidade" at bounding box center [658, 187] width 69 height 17
click at [550, 182] on input "Resumo Transacionalidade" at bounding box center [615, 183] width 7 height 7
click at [395, 271] on span "Baixar operações + Baixar CaseLog" at bounding box center [417, 296] width 108 height 19
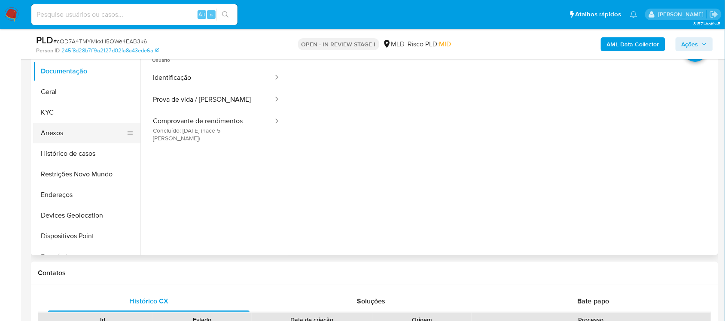
scroll to position [161, 0]
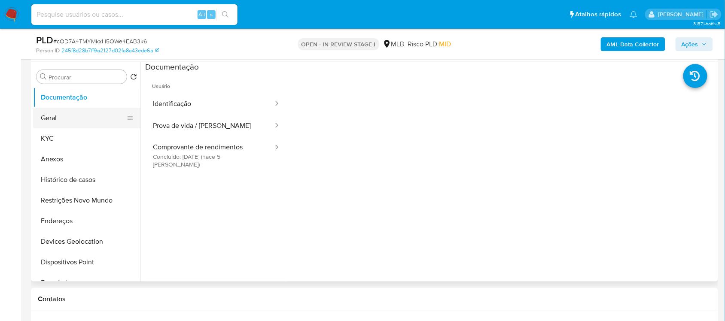
click at [51, 117] on button "Geral" at bounding box center [83, 118] width 101 height 21
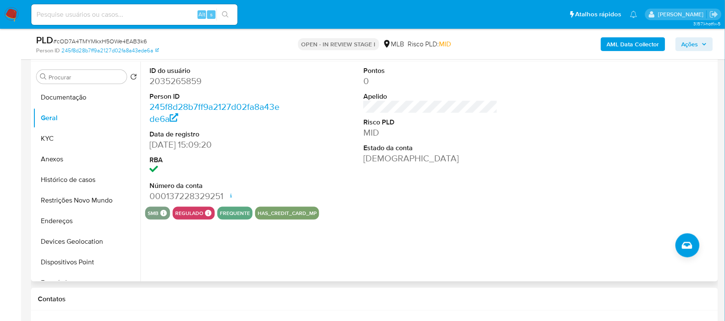
click at [183, 74] on dt "ID do usuário" at bounding box center [217, 70] width 134 height 9
click at [183, 80] on dd "2035265859" at bounding box center [217, 81] width 134 height 12
copy dd "2035265859"
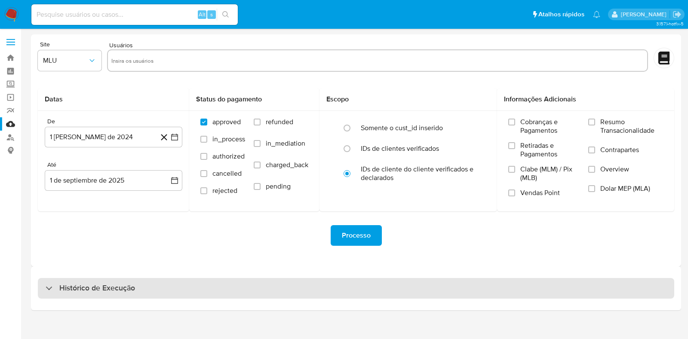
click at [156, 290] on div "Histórico de Execução" at bounding box center [356, 288] width 636 height 21
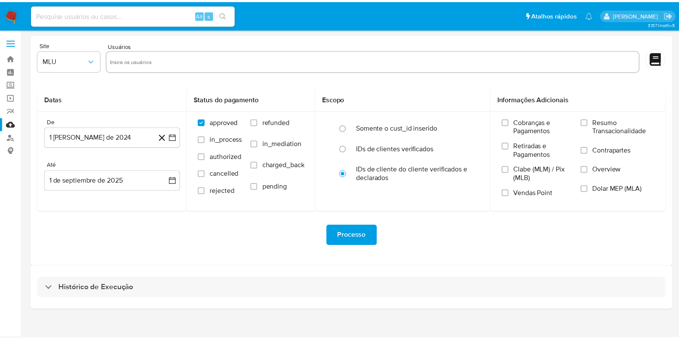
select select "10"
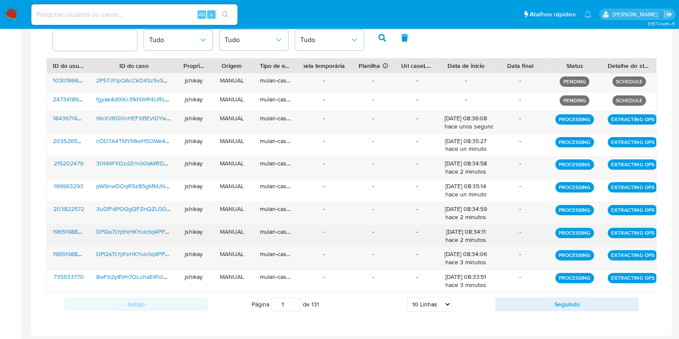
scroll to position [292, 0]
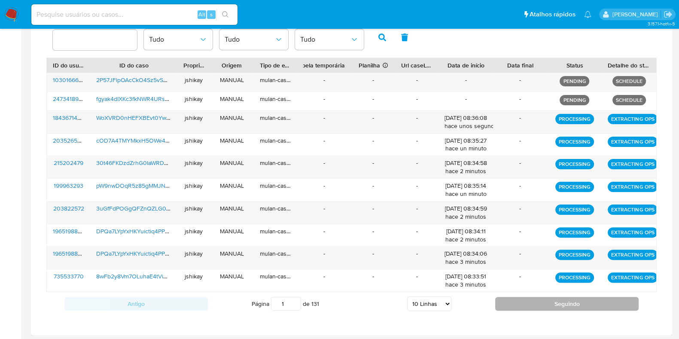
click at [517, 298] on button "Seguindo" at bounding box center [568, 304] width 144 height 14
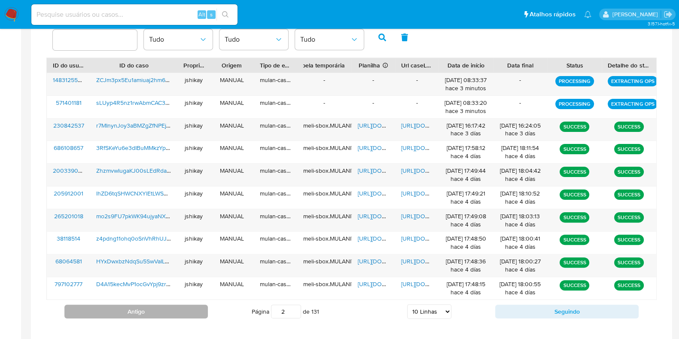
click at [172, 312] on button "Antigo" at bounding box center [136, 312] width 144 height 14
type input "1"
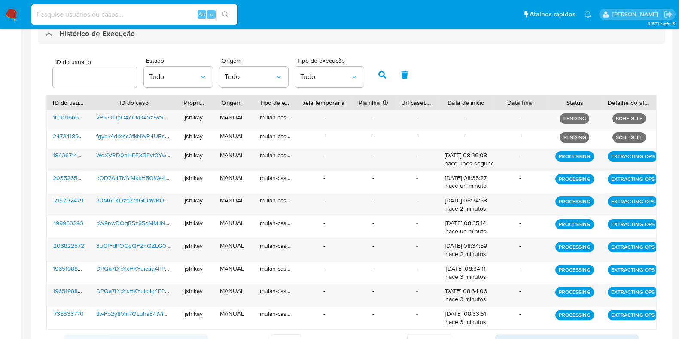
scroll to position [238, 0]
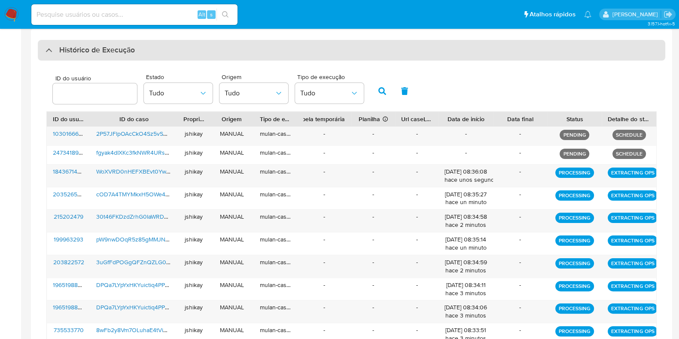
click at [90, 56] on div "Histórico de Execução" at bounding box center [352, 50] width 628 height 21
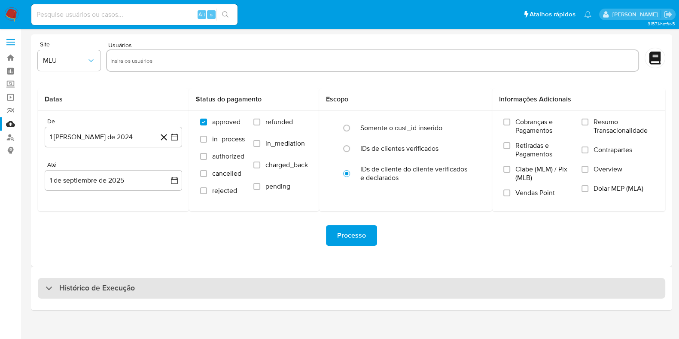
scroll to position [0, 0]
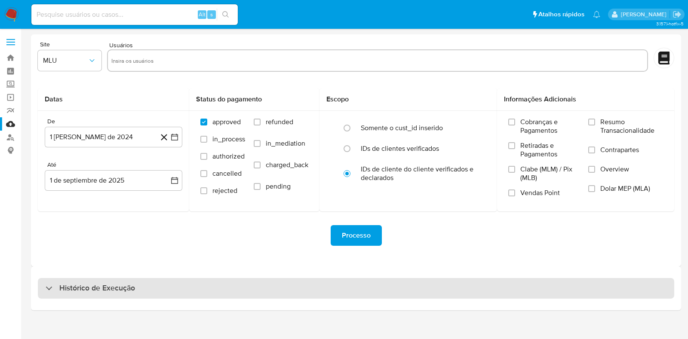
click at [106, 293] on h3 "Histórico de Execução" at bounding box center [97, 288] width 76 height 10
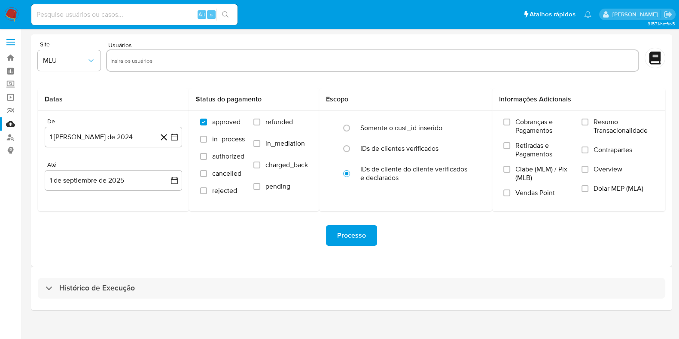
select select "10"
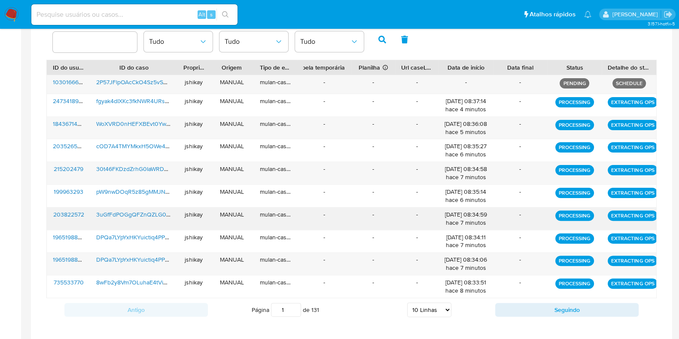
scroll to position [296, 0]
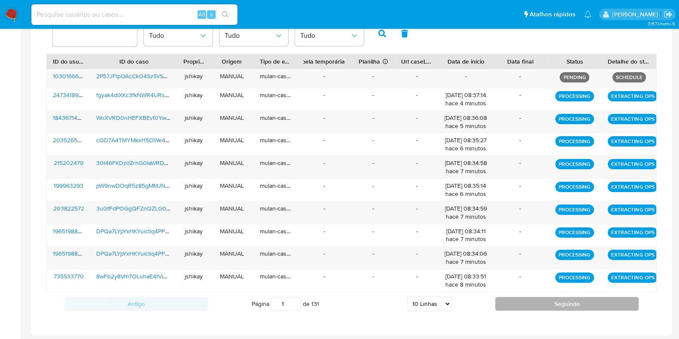
click at [529, 304] on button "Seguindo" at bounding box center [568, 304] width 144 height 14
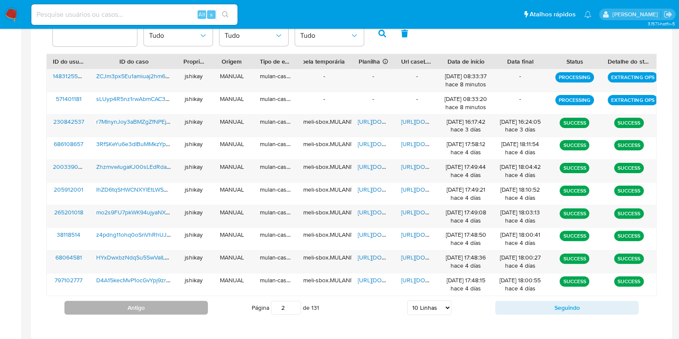
click at [144, 303] on button "Antigo" at bounding box center [136, 308] width 144 height 14
type input "1"
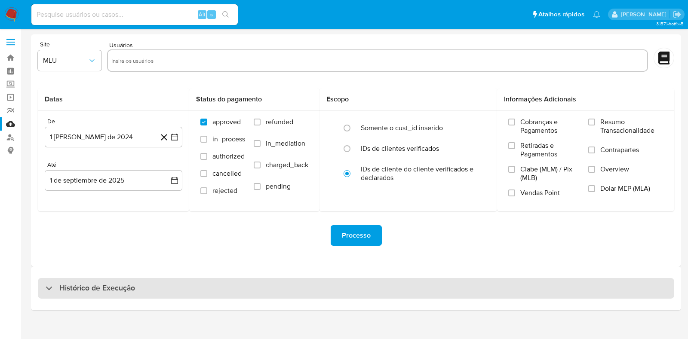
click at [129, 296] on div "Histórico de Execução" at bounding box center [356, 288] width 636 height 21
select select "10"
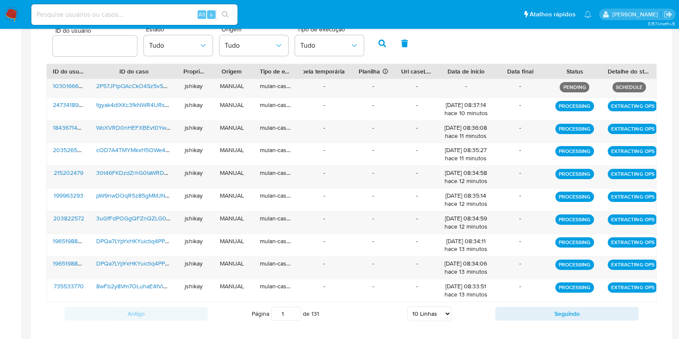
scroll to position [296, 0]
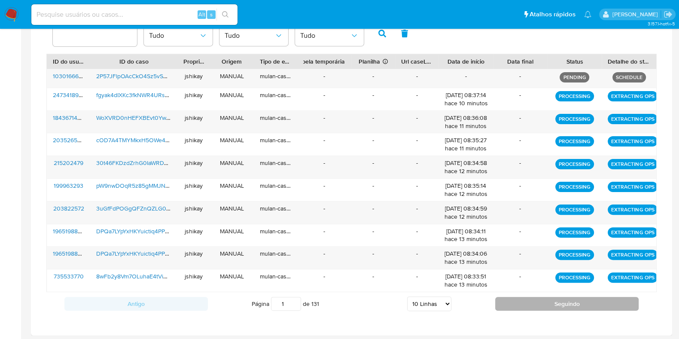
click at [526, 297] on button "Seguindo" at bounding box center [568, 304] width 144 height 14
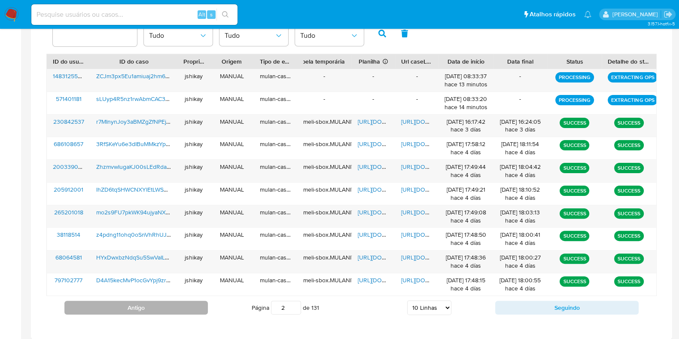
click at [193, 301] on button "Antigo" at bounding box center [136, 308] width 144 height 14
type input "1"
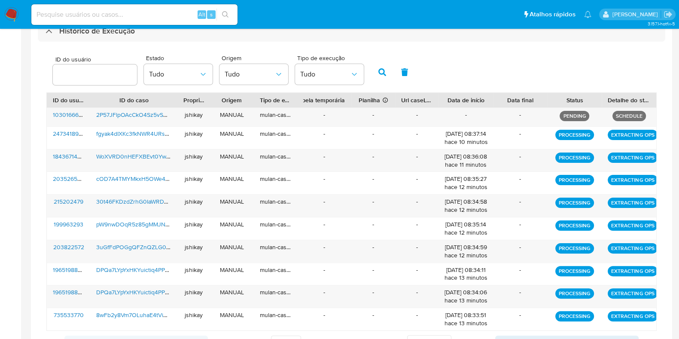
scroll to position [188, 0]
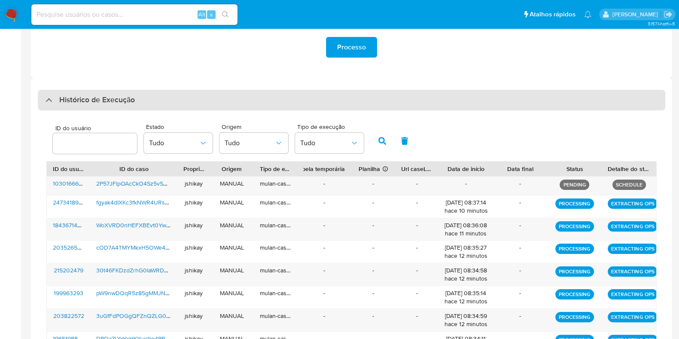
click at [87, 95] on h3 "Histórico de Execução" at bounding box center [97, 100] width 76 height 10
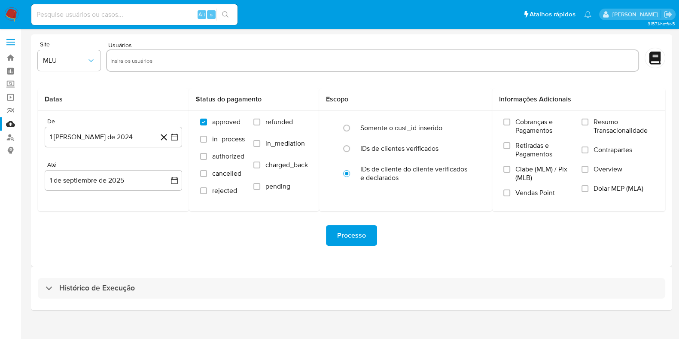
scroll to position [0, 0]
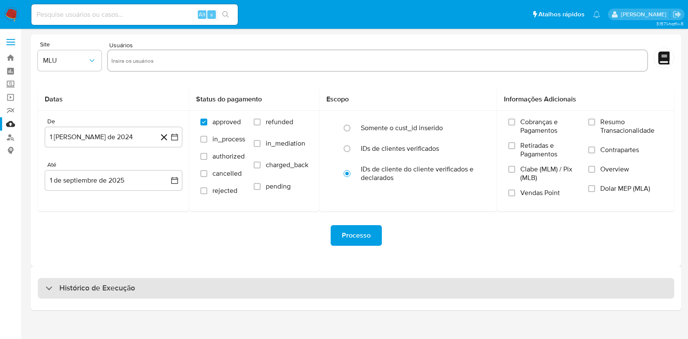
click at [114, 289] on h3 "Histórico de Execução" at bounding box center [97, 288] width 76 height 10
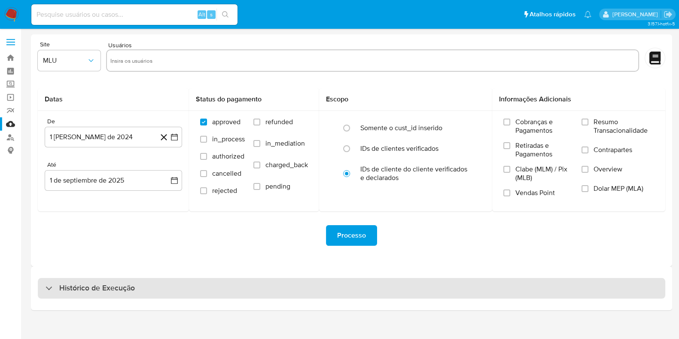
select select "10"
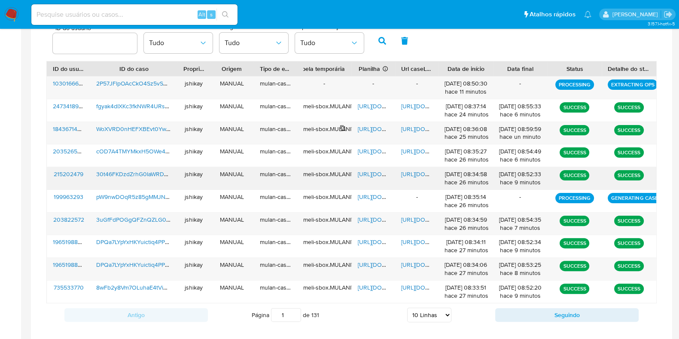
scroll to position [300, 0]
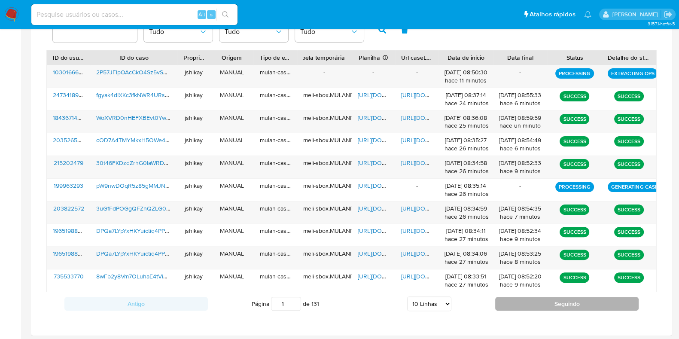
click at [539, 301] on button "Seguindo" at bounding box center [568, 304] width 144 height 14
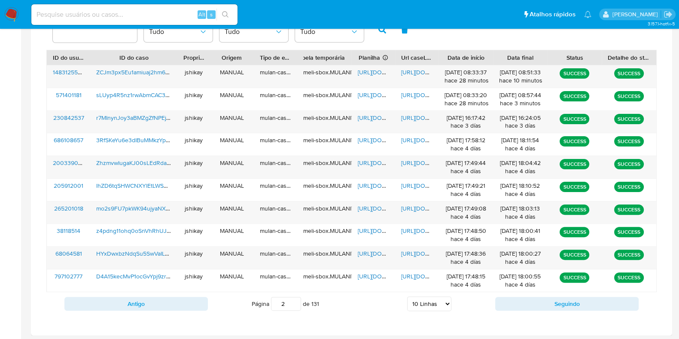
click at [445, 42] on div "ID do usuário Estado Tudo Origem Tudo Tipo de execução Tudo" at bounding box center [351, 29] width 611 height 42
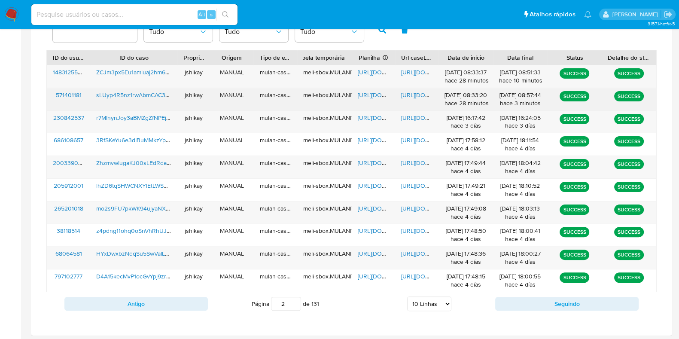
click at [369, 92] on span "https://docs.google.com/spreadsheets/d/1B0tqES-HqNAqhL29SE4X7vGxFHPxJWdhFYKN0Mm…" at bounding box center [387, 95] width 59 height 9
click at [415, 95] on span "https://docs.google.com/document/d/1yxA9NHAK1VwrforBLFc5zueYKgXwAhEkKU7MTq3T1DI…" at bounding box center [430, 95] width 59 height 9
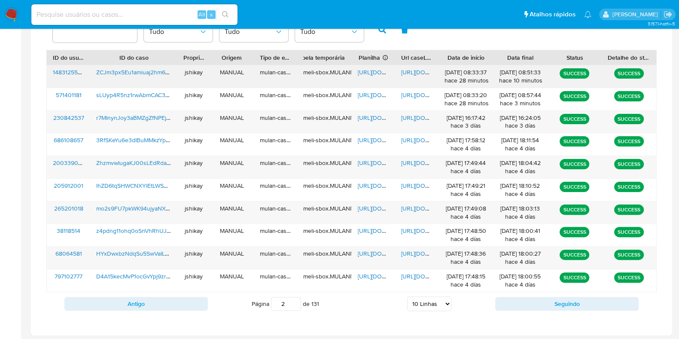
click at [372, 71] on span "https://docs.google.com/spreadsheets/d/1GlA2OP08E9Cz0Psd9lP951Hyi5hJxudbG2Wqg1C…" at bounding box center [387, 72] width 59 height 9
click at [419, 70] on span "https://docs.google.com/document/d/1oiOlF1RZnxF2n84zT7Mq-YDV-jzgpjohTLefXr0CQRI…" at bounding box center [430, 72] width 59 height 9
drag, startPoint x: 180, startPoint y: 299, endPoint x: 174, endPoint y: 296, distance: 6.3
click at [180, 299] on button "Antigo" at bounding box center [136, 304] width 144 height 14
type input "1"
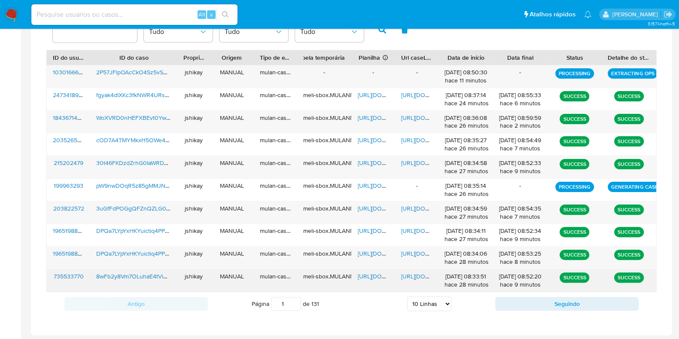
click at [370, 275] on span "[URL][DOMAIN_NAME]" at bounding box center [387, 276] width 59 height 9
click at [420, 278] on span "[URL][DOMAIN_NAME]" at bounding box center [430, 276] width 59 height 9
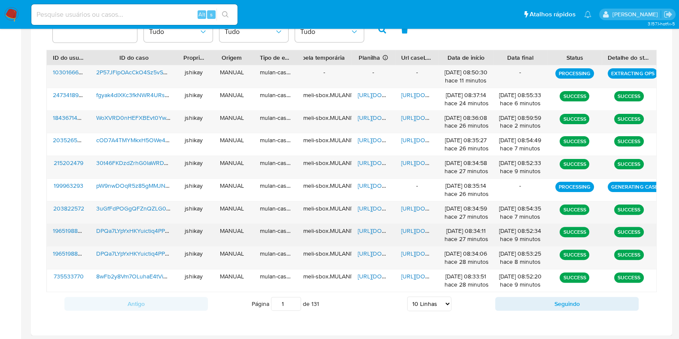
click at [368, 227] on span "[URL][DOMAIN_NAME]" at bounding box center [387, 230] width 59 height 9
click at [407, 229] on span "[URL][DOMAIN_NAME]" at bounding box center [430, 230] width 59 height 9
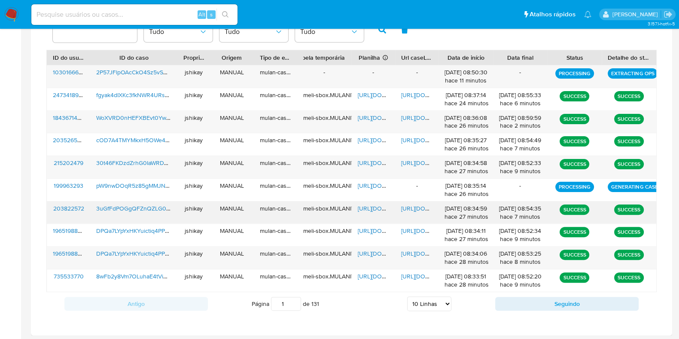
click at [375, 205] on span "[URL][DOMAIN_NAME]" at bounding box center [387, 208] width 59 height 9
click at [408, 204] on span "[URL][DOMAIN_NAME]" at bounding box center [430, 208] width 59 height 9
click at [370, 160] on span "https://docs.google.com/spreadsheets/d/1fdXO6M8x2Jf2WcXmwHzJsceZN1or5JIOLwqNfg7…" at bounding box center [387, 163] width 59 height 9
click at [415, 162] on span "https://docs.google.com/document/d/1PdKQAZ9I6ZaDfxrvIWpH1sgRSgeTSr8_8xs70vpegPs…" at bounding box center [430, 163] width 59 height 9
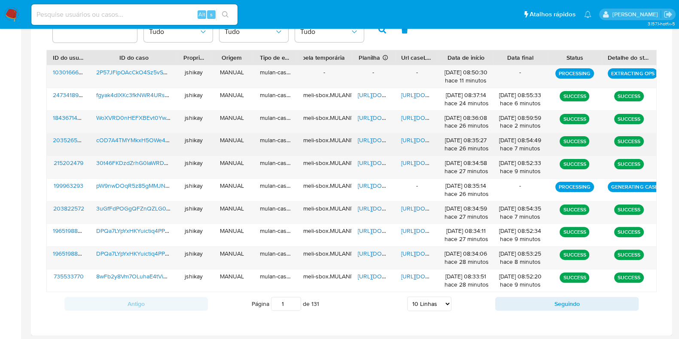
click at [370, 139] on span "https://docs.google.com/spreadsheets/d/1KSvlNY_4vliVxlwK2xTQ5yBVIPFQkXWMge2m_ag…" at bounding box center [387, 140] width 59 height 9
click at [419, 138] on span "https://docs.google.com/document/d/1ODBikrQ-zd0fq2pSCsNasOB8vgLPdPbKKy7FndIxxpA…" at bounding box center [430, 140] width 59 height 9
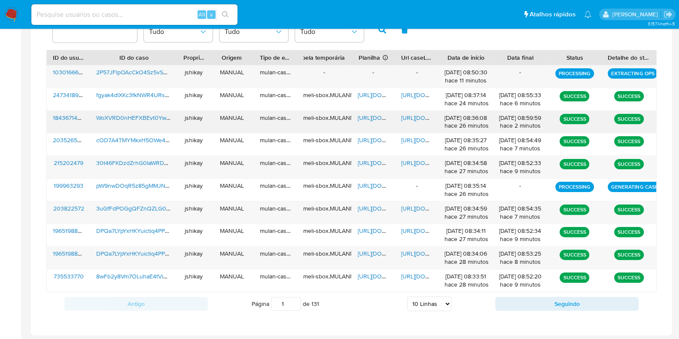
click at [372, 116] on span "https://docs.google.com/spreadsheets/d/1e2acPXw8IsF9X68tuupSymH_-qdj_QTC9tHwFCj…" at bounding box center [387, 117] width 59 height 9
click at [410, 113] on span "https://docs.google.com/document/d/1_smRDT5KN61pmoLgYvGcTWwIeVlEOf6LlCtM5JG_qnQ…" at bounding box center [430, 117] width 59 height 9
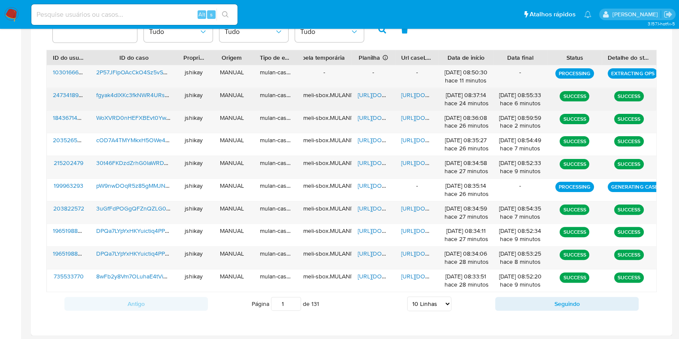
click at [374, 91] on span "https://docs.google.com/spreadsheets/d/14Cg-S9-vfbHXQOjXf77hUFnO0yc2MA7ucPWzzTQ…" at bounding box center [387, 95] width 59 height 9
click at [421, 94] on span "https://docs.google.com/document/d/1KdEE6DUZCt_vjxi3SmXFl4Zqn2on2CVbvTXYlXHrqHM…" at bounding box center [430, 95] width 59 height 9
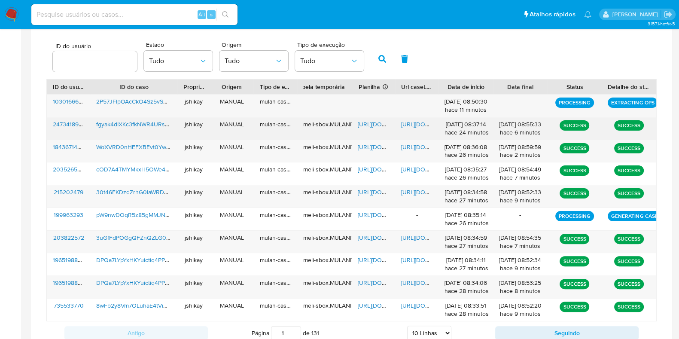
scroll to position [246, 0]
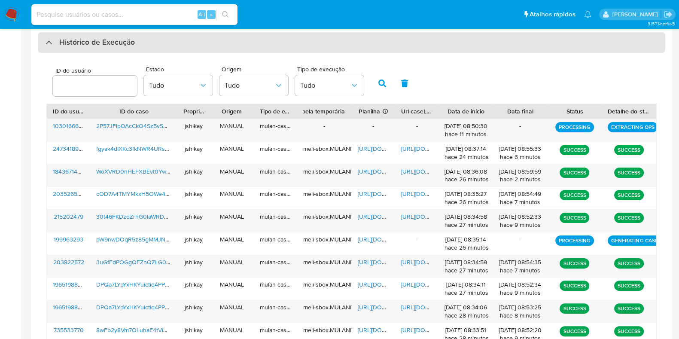
click at [100, 48] on div "Histórico de Execução" at bounding box center [352, 42] width 628 height 21
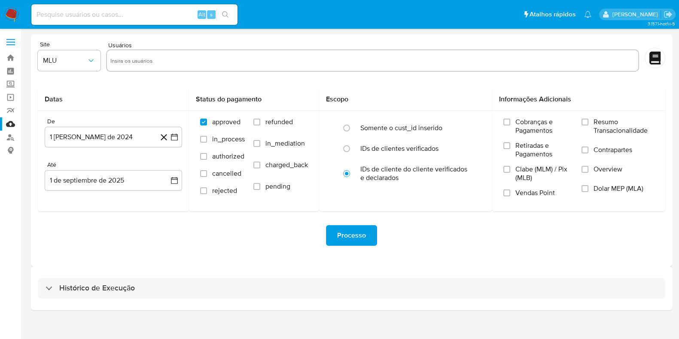
scroll to position [0, 0]
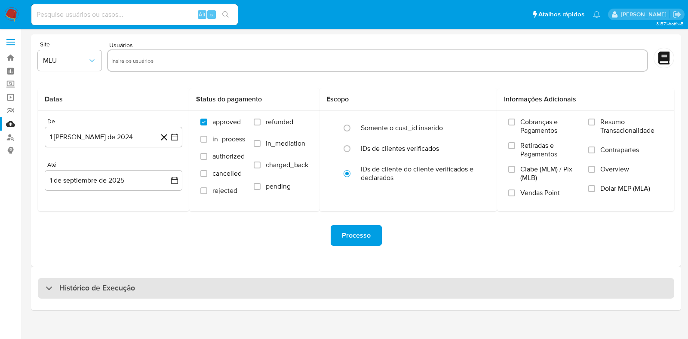
click at [80, 288] on h3 "Histórico de Execução" at bounding box center [97, 288] width 76 height 10
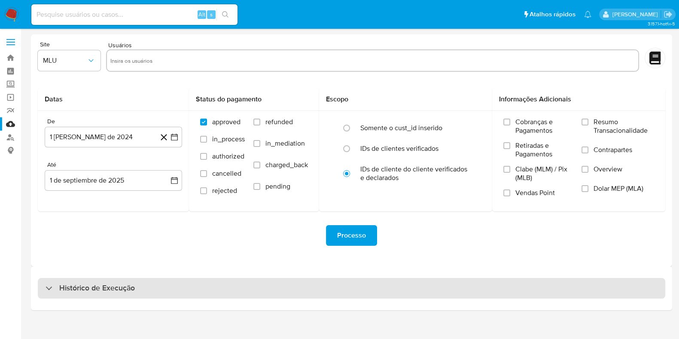
select select "10"
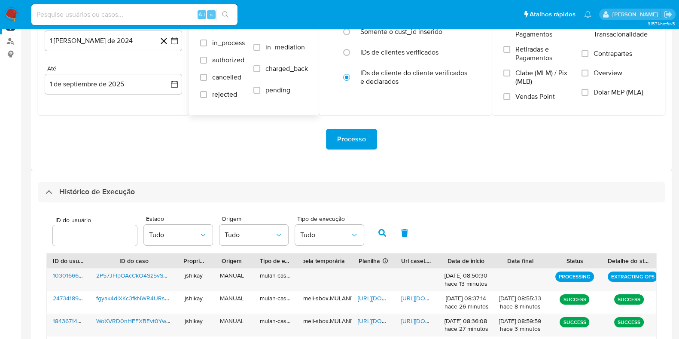
scroll to position [269, 0]
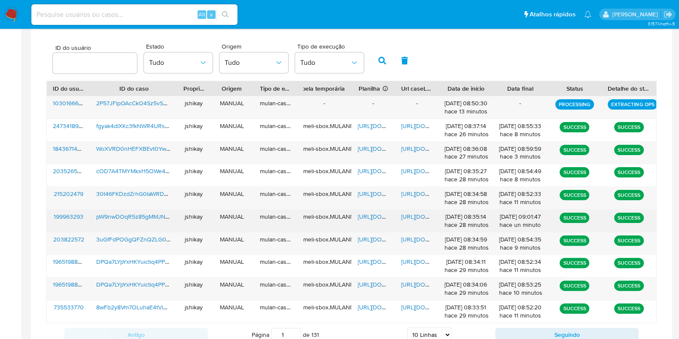
click at [364, 214] on span "https://docs.google.com/spreadsheets/d/1QgTdSwVvSvztLR9nm3pobJu0uZm9uzkP6vvCuKE…" at bounding box center [387, 216] width 59 height 9
click at [416, 215] on span "https://docs.google.com/document/d/1YXprxbZwvN9U-UDchfSsQTKCigyH7a_7KabBKoGsqfY…" at bounding box center [430, 216] width 59 height 9
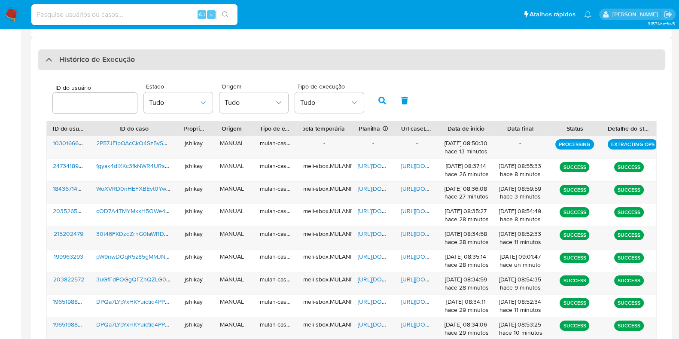
scroll to position [214, 0]
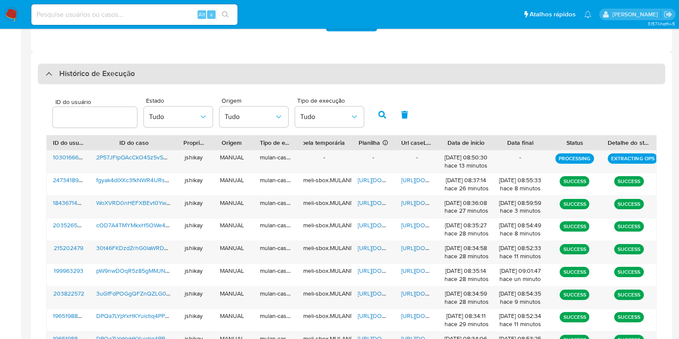
click at [110, 74] on h3 "Histórico de Execução" at bounding box center [97, 74] width 76 height 10
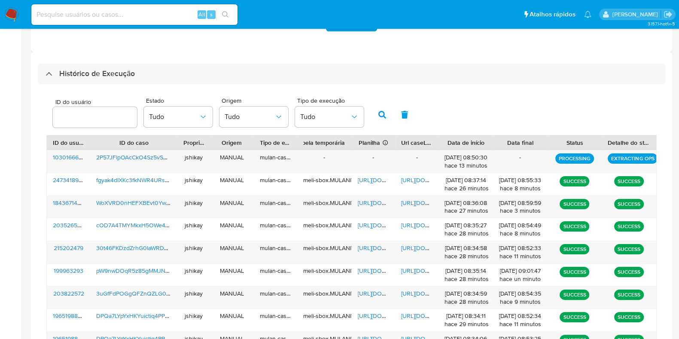
scroll to position [0, 0]
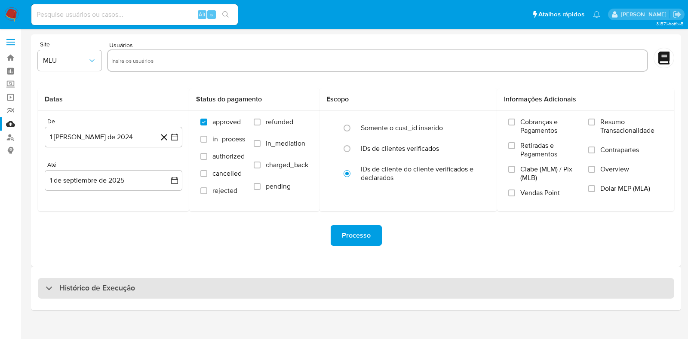
click at [81, 293] on h3 "Histórico de Execução" at bounding box center [97, 288] width 76 height 10
select select "10"
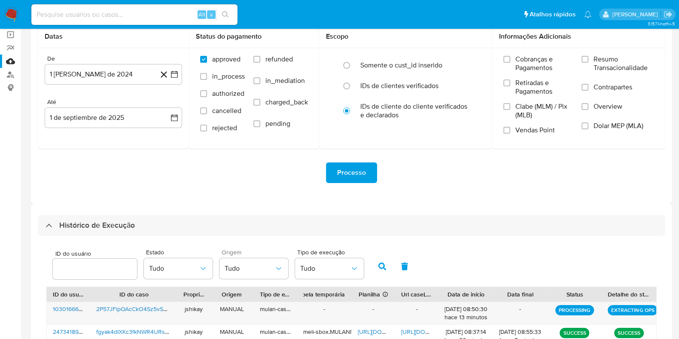
scroll to position [161, 0]
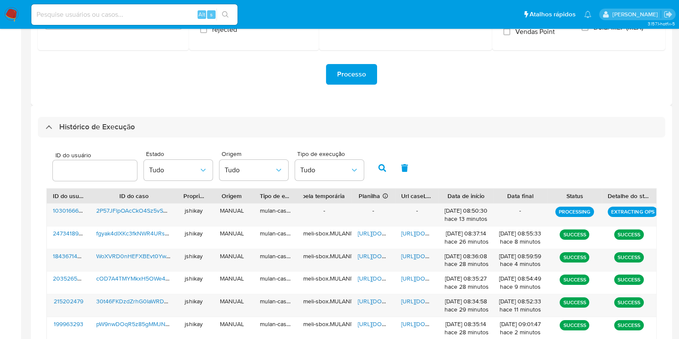
click at [504, 175] on div "ID do usuário Estado Tudo Origem Tudo Tipo de execução Tudo" at bounding box center [351, 167] width 611 height 42
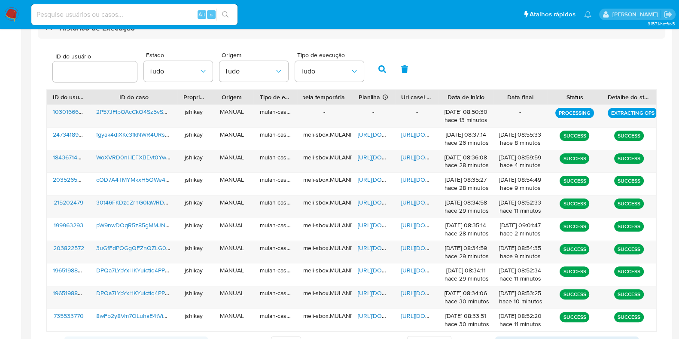
scroll to position [269, 0]
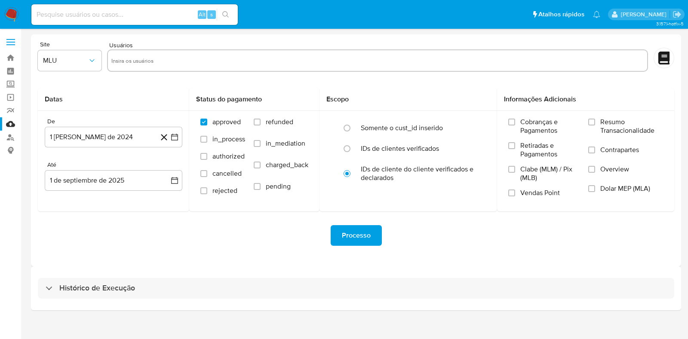
click at [141, 300] on div "Histórico de Execução" at bounding box center [356, 288] width 650 height 44
click at [161, 274] on div "Histórico de Execução" at bounding box center [356, 288] width 650 height 44
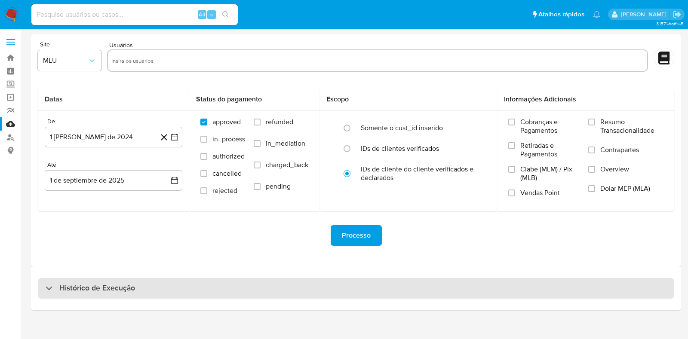
click at [160, 281] on div "Histórico de Execução" at bounding box center [356, 288] width 636 height 21
select select "10"
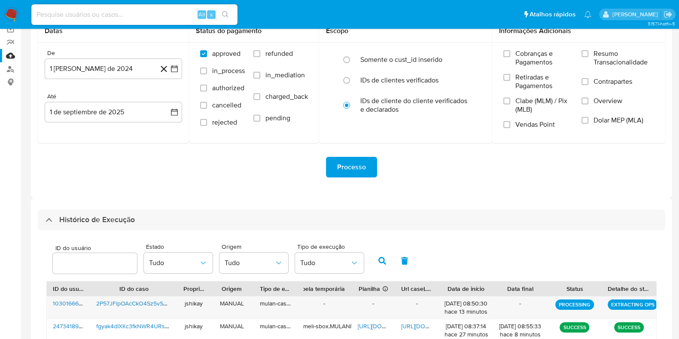
scroll to position [214, 0]
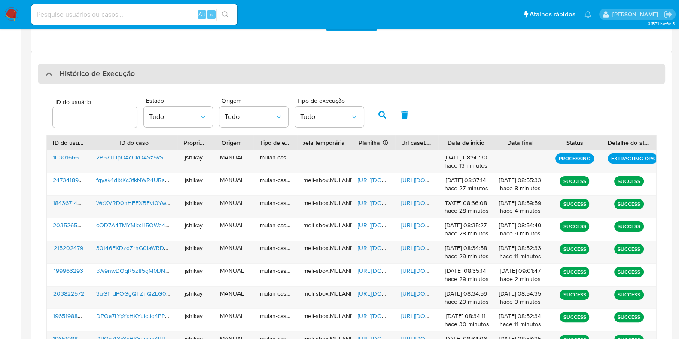
click at [145, 74] on div "Histórico de Execução" at bounding box center [352, 74] width 628 height 21
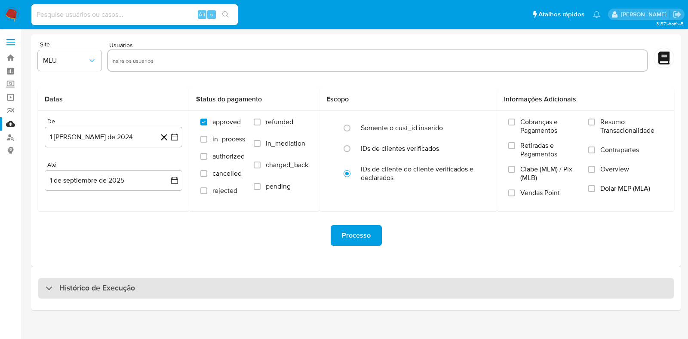
click at [75, 294] on div "Histórico de Execução" at bounding box center [356, 288] width 636 height 21
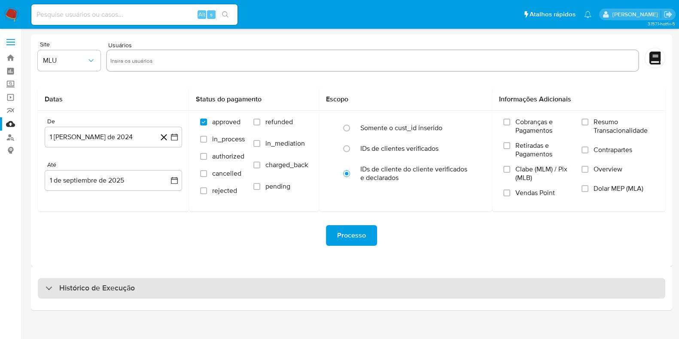
select select "10"
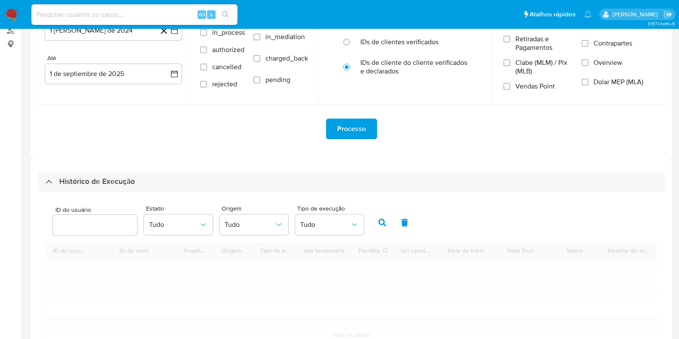
scroll to position [107, 0]
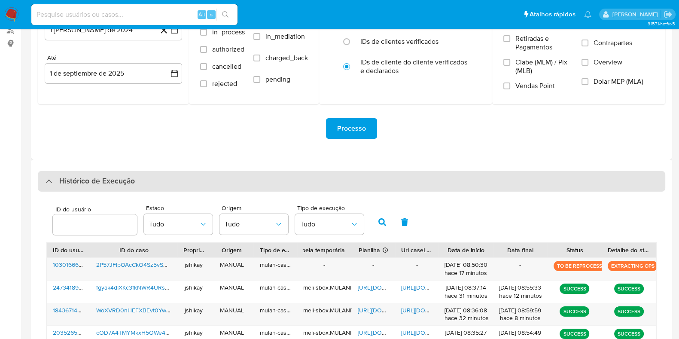
click at [123, 187] on div "Histórico de Execução" at bounding box center [352, 181] width 628 height 21
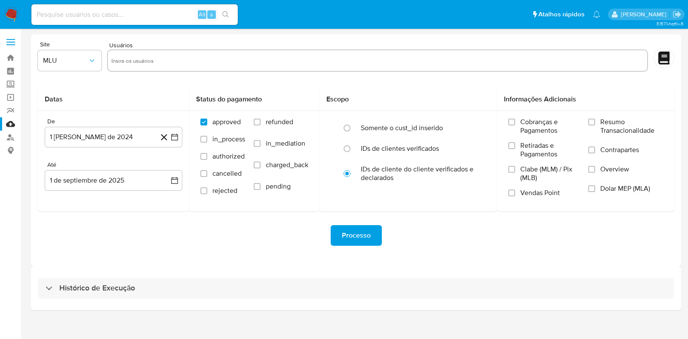
drag, startPoint x: 113, startPoint y: 302, endPoint x: 115, endPoint y: 296, distance: 6.3
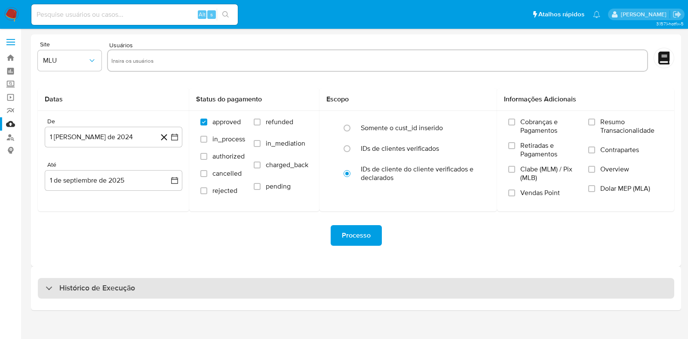
click at [113, 302] on div "Histórico de Execução" at bounding box center [356, 288] width 650 height 44
click at [116, 293] on h3 "Histórico de Execução" at bounding box center [97, 288] width 76 height 10
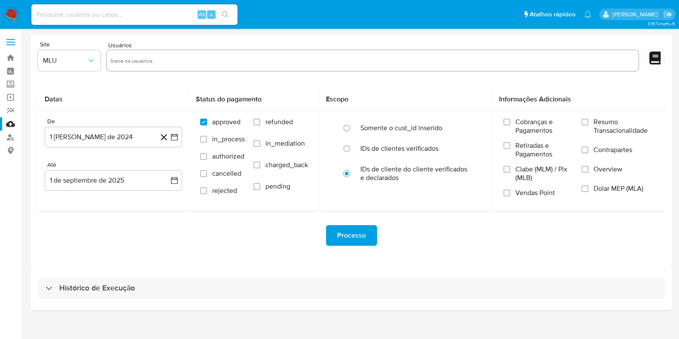
select select "10"
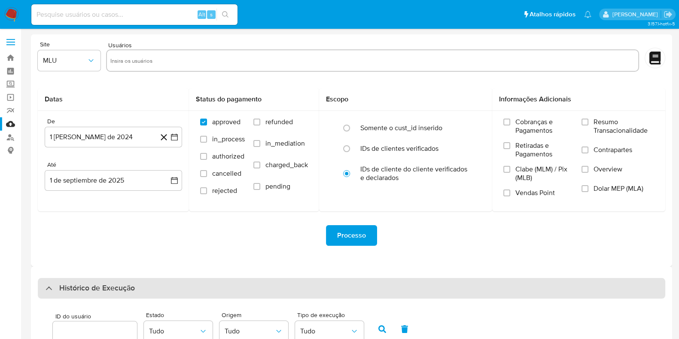
click at [164, 286] on div "Histórico de Execução" at bounding box center [352, 288] width 628 height 21
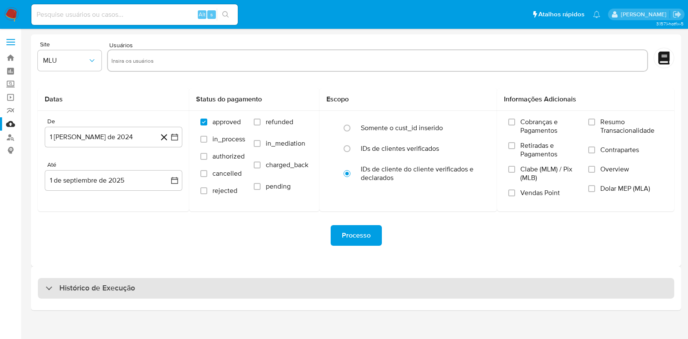
click at [164, 286] on div "Histórico de Execução" at bounding box center [356, 288] width 636 height 21
select select "10"
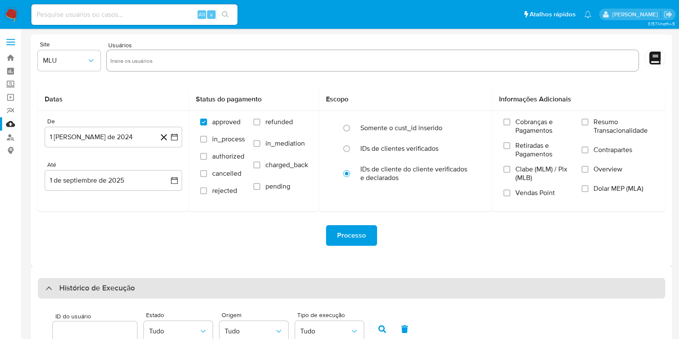
click at [84, 298] on div "Histórico de Execução" at bounding box center [352, 288] width 628 height 21
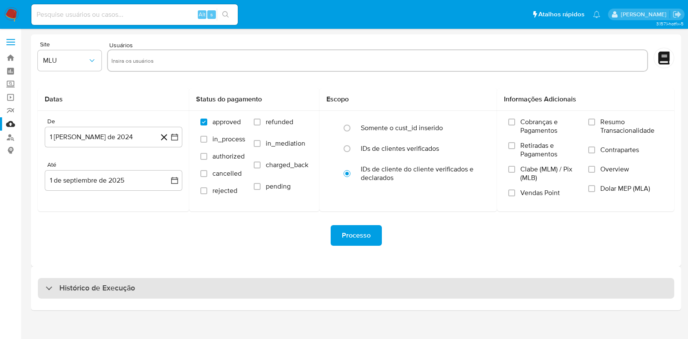
click at [84, 297] on div "Histórico de Execução" at bounding box center [356, 288] width 636 height 21
select select "10"
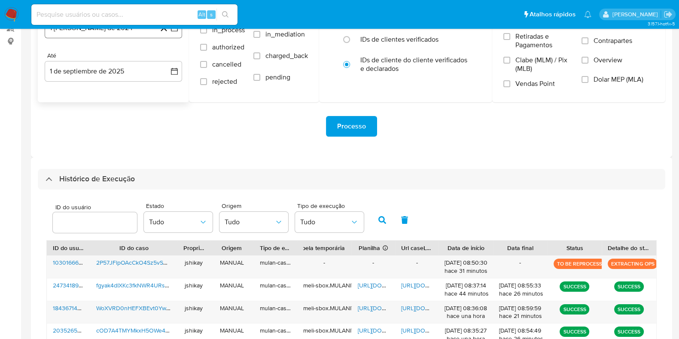
scroll to position [107, 0]
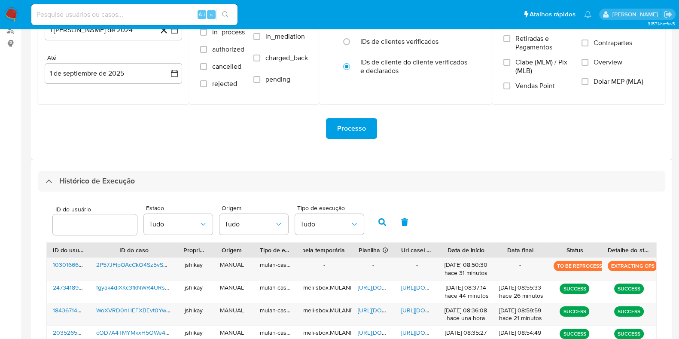
click at [12, 12] on img at bounding box center [11, 14] width 15 height 15
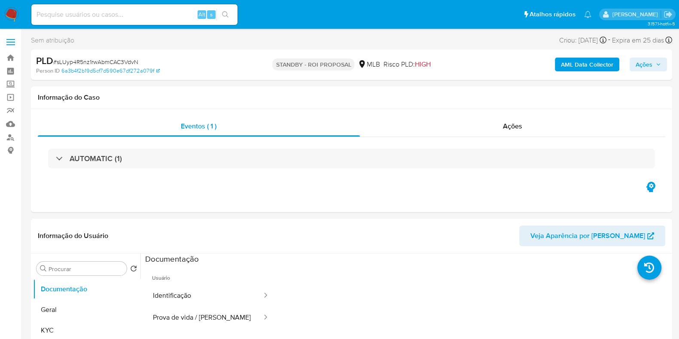
select select "10"
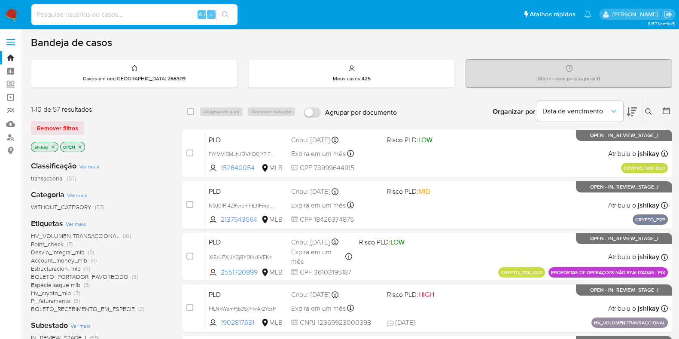
click at [118, 14] on input at bounding box center [134, 14] width 206 height 11
paste input "FQC3f2HNKCKi1RoNWuUBdXqF"
type input "FQC3f2HNKCKi1RoNWuUBdXqF"
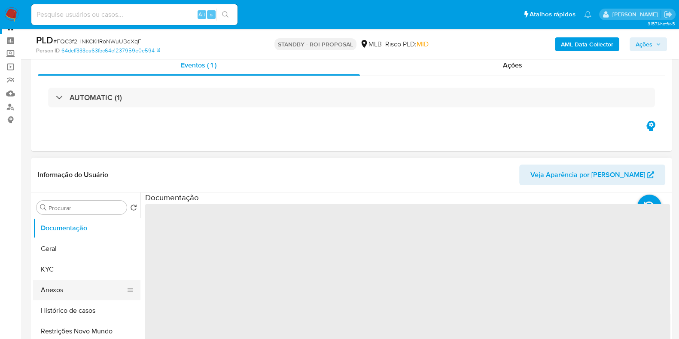
scroll to position [53, 0]
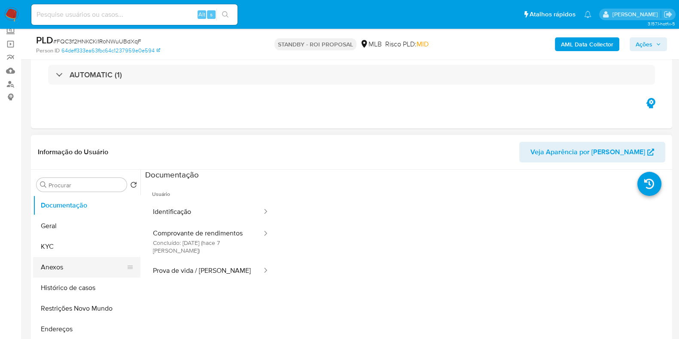
select select "10"
click at [39, 251] on button "KYC" at bounding box center [83, 246] width 101 height 21
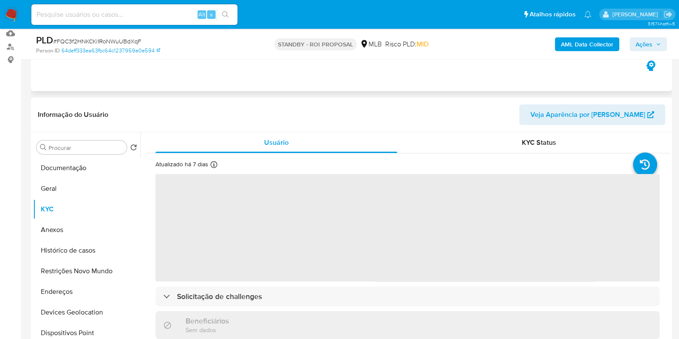
scroll to position [107, 0]
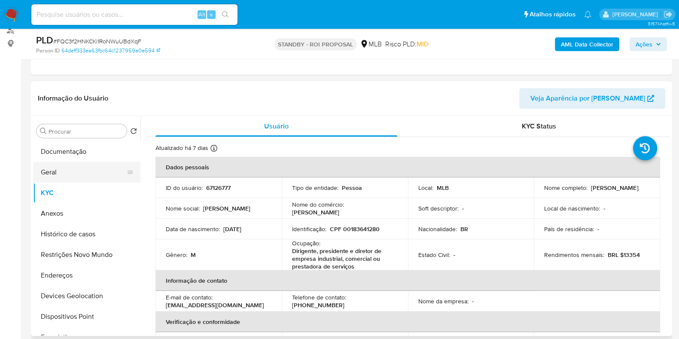
click at [70, 171] on button "Geral" at bounding box center [83, 172] width 101 height 21
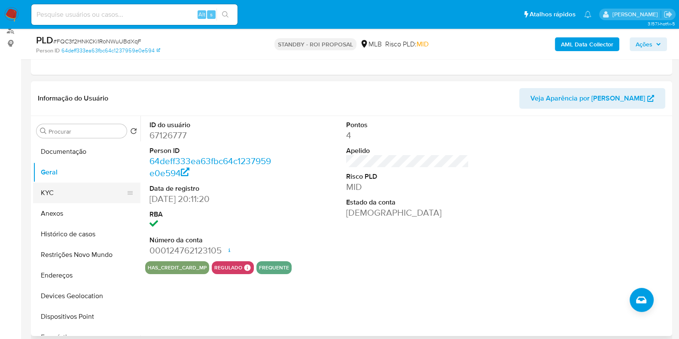
click at [55, 199] on button "KYC" at bounding box center [83, 193] width 101 height 21
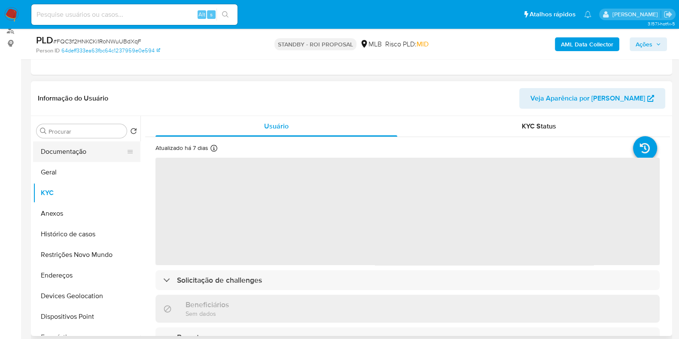
click at [71, 148] on button "Documentação" at bounding box center [83, 151] width 101 height 21
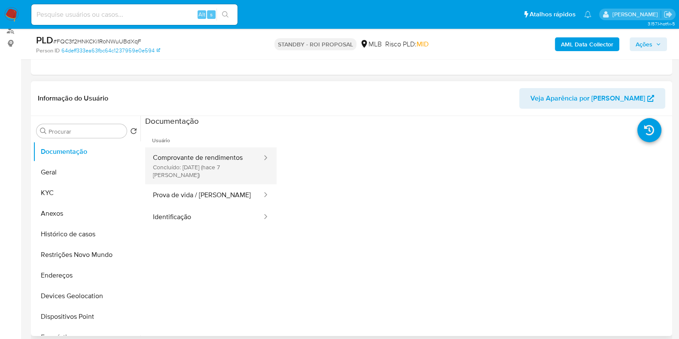
click at [241, 155] on button "Comprovante de rendimentos Concluído: 25/08/2025 (hace 7 días)" at bounding box center [204, 165] width 118 height 37
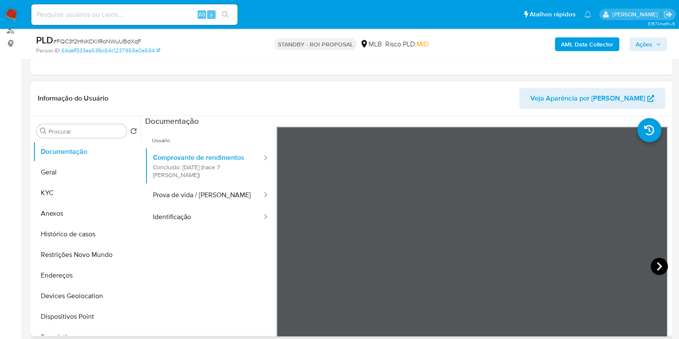
click at [657, 268] on icon at bounding box center [659, 266] width 5 height 9
click at [3, 11] on nav "Pausado Ver notificaciones Alt s Atalhos rápidos Presiona las siguientes teclas…" at bounding box center [339, 14] width 679 height 29
click at [13, 18] on img at bounding box center [11, 14] width 15 height 15
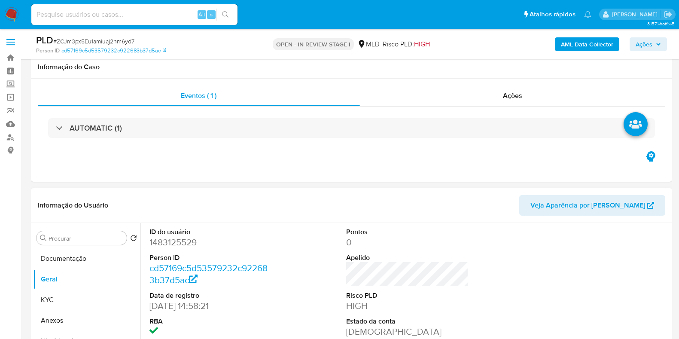
scroll to position [161, 0]
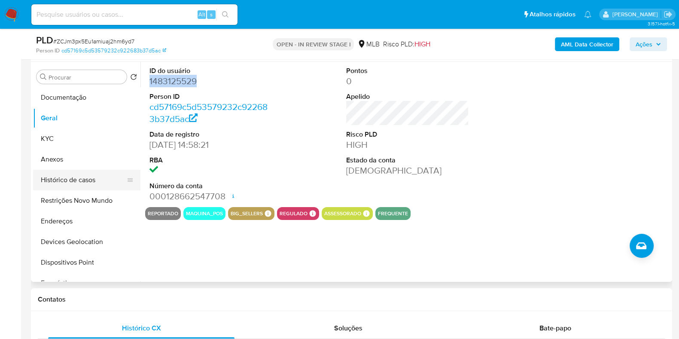
click at [95, 175] on button "Histórico de casos" at bounding box center [83, 180] width 101 height 21
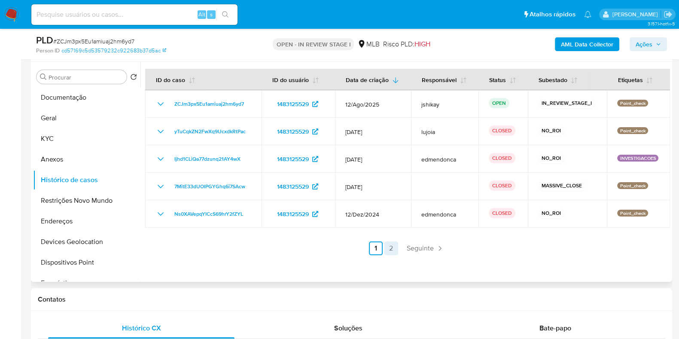
click at [394, 253] on link "2" at bounding box center [392, 249] width 14 height 14
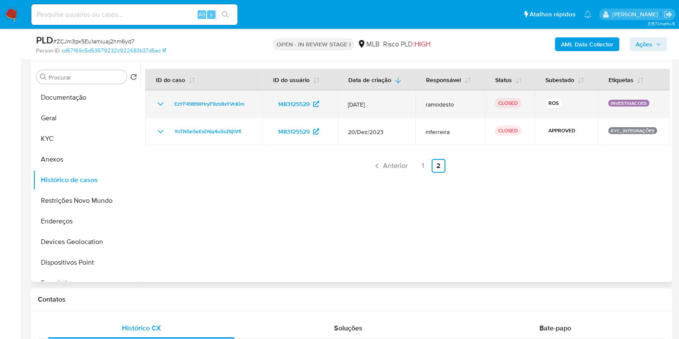
click at [160, 101] on icon "Mostrar/Ocultar" at bounding box center [161, 104] width 10 height 10
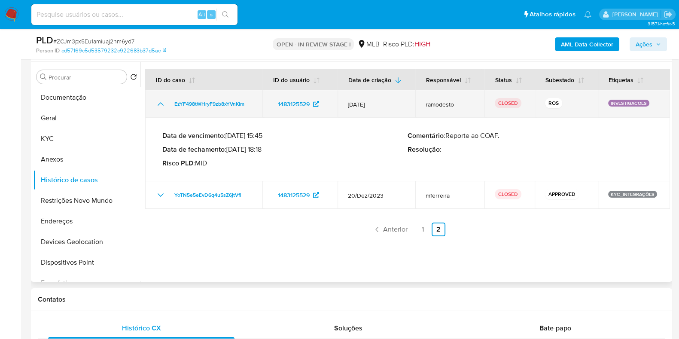
click at [160, 101] on icon "Mostrar/Ocultar" at bounding box center [161, 104] width 10 height 10
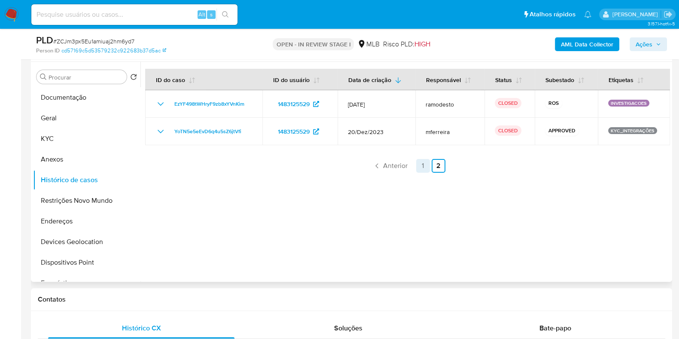
click at [419, 162] on link "1" at bounding box center [423, 166] width 14 height 14
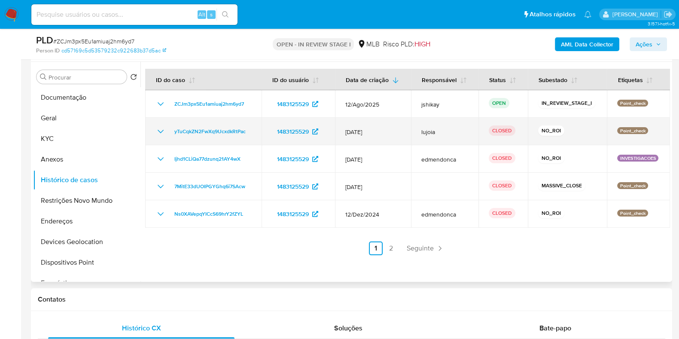
click at [162, 132] on icon "Mostrar/Ocultar" at bounding box center [161, 131] width 10 height 10
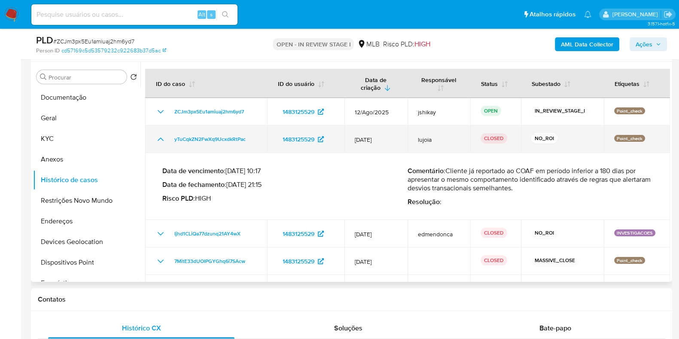
click at [158, 134] on icon "Mostrar/Ocultar" at bounding box center [161, 139] width 10 height 10
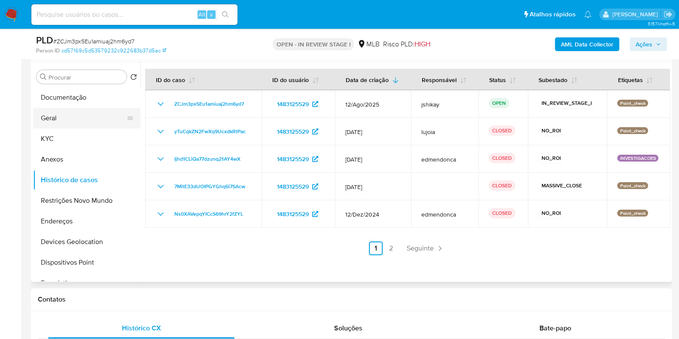
click at [70, 117] on button "Geral" at bounding box center [83, 118] width 101 height 21
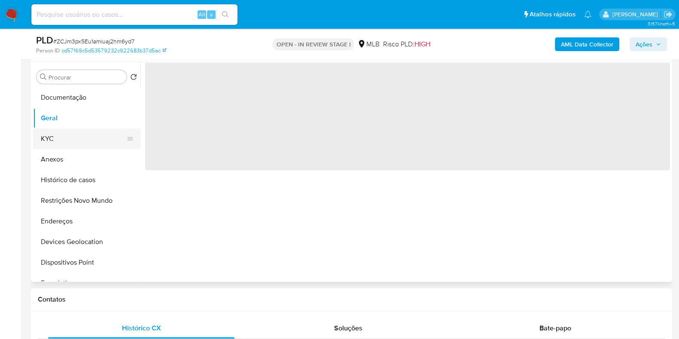
click at [76, 140] on button "KYC" at bounding box center [83, 139] width 101 height 21
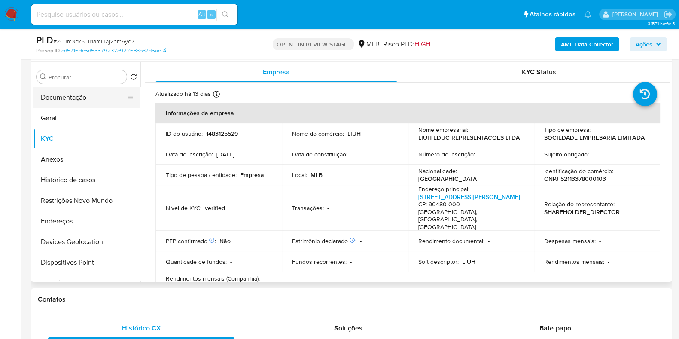
click at [68, 99] on button "Documentação" at bounding box center [83, 97] width 101 height 21
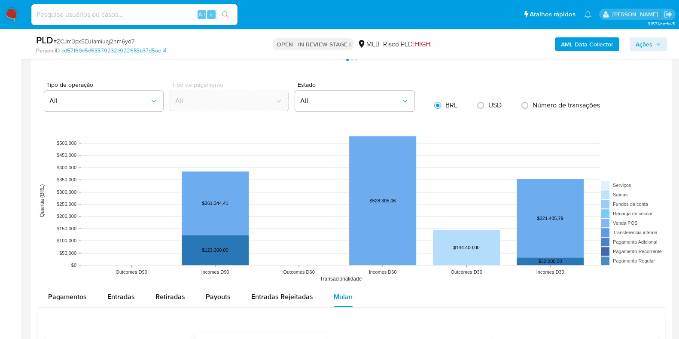
scroll to position [859, 0]
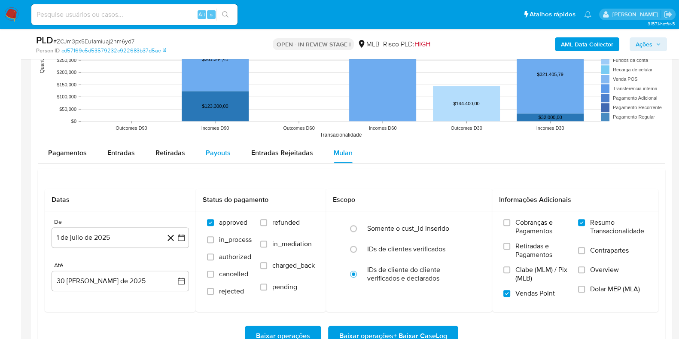
click at [221, 151] on span "Payouts" at bounding box center [218, 153] width 25 height 10
select select "10"
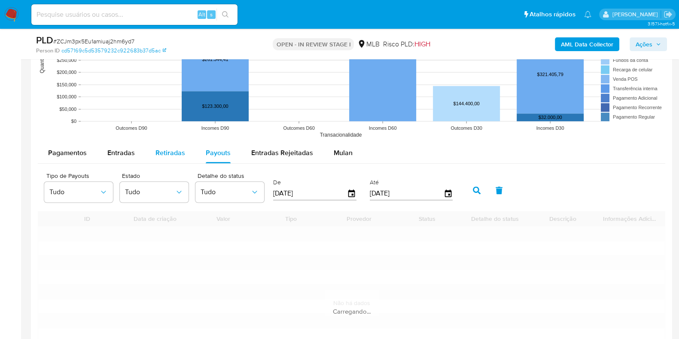
click at [169, 150] on span "Retiradas" at bounding box center [171, 153] width 30 height 10
select select "10"
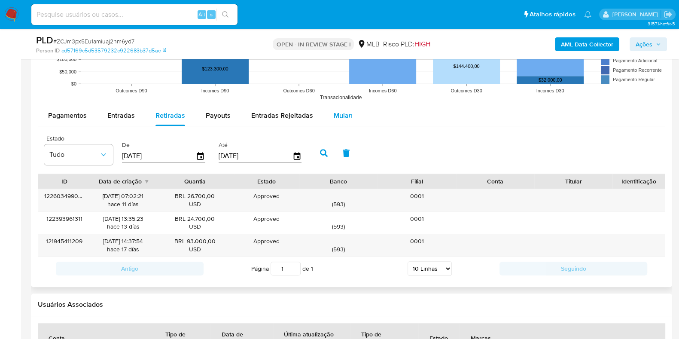
scroll to position [913, 0]
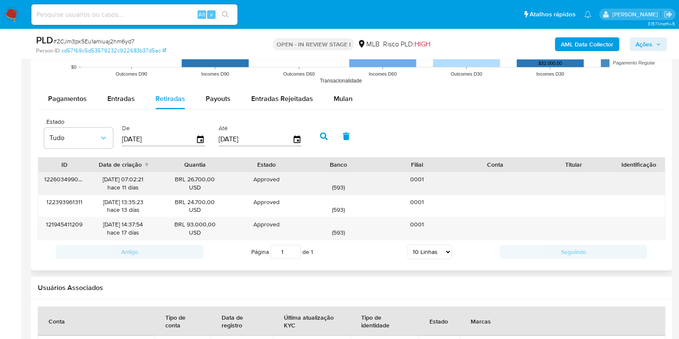
click at [613, 178] on div "122603499043 21/08/2025 07:02:21 hace 11 días BRL 26.700,00 USD Approved Approv…" at bounding box center [351, 183] width 627 height 22
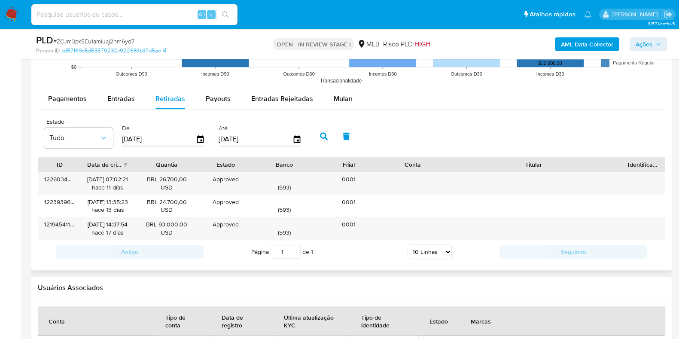
click at [622, 159] on div at bounding box center [622, 164] width 15 height 15
drag, startPoint x: 159, startPoint y: 226, endPoint x: 189, endPoint y: 226, distance: 30.1
click at [189, 226] on div "BRL 93.000,00 USD" at bounding box center [167, 228] width 52 height 16
drag, startPoint x: 347, startPoint y: 224, endPoint x: 363, endPoint y: 224, distance: 15.9
click at [363, 224] on div "0001" at bounding box center [349, 228] width 64 height 22
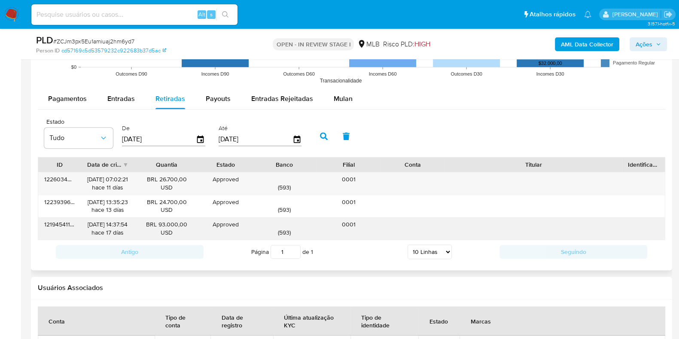
click at [352, 226] on div "0001" at bounding box center [349, 228] width 64 height 22
click at [279, 229] on div "( 593 )" at bounding box center [284, 228] width 52 height 16
drag, startPoint x: 279, startPoint y: 231, endPoint x: 288, endPoint y: 232, distance: 8.6
click at [288, 232] on div "( 593 )" at bounding box center [284, 228] width 52 height 16
click at [294, 233] on div "( 593 )" at bounding box center [284, 228] width 52 height 16
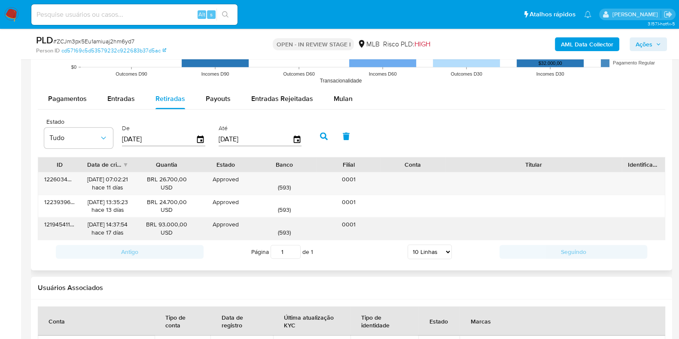
drag, startPoint x: 159, startPoint y: 224, endPoint x: 187, endPoint y: 224, distance: 28.4
click at [187, 224] on div "BRL 93.000,00 USD" at bounding box center [167, 228] width 52 height 16
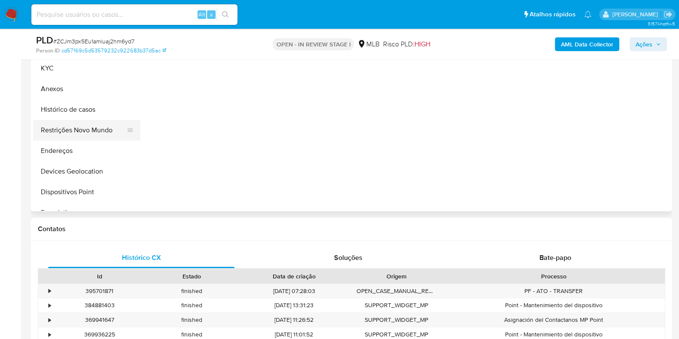
scroll to position [214, 0]
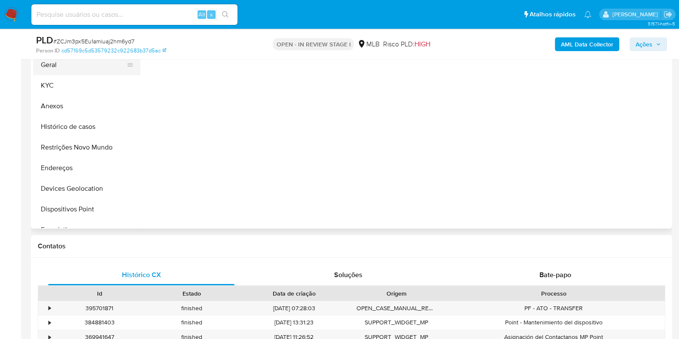
click at [75, 71] on button "Geral" at bounding box center [83, 65] width 101 height 21
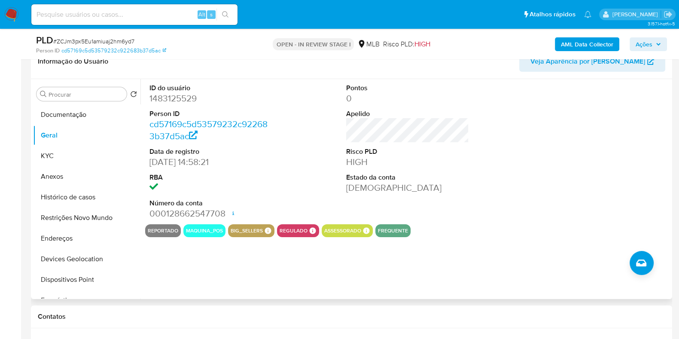
scroll to position [161, 0]
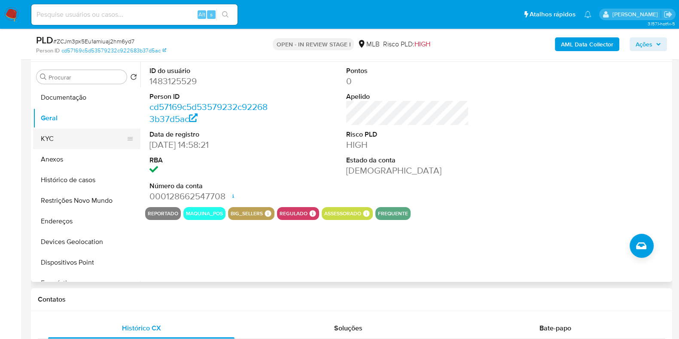
click at [56, 138] on button "KYC" at bounding box center [83, 139] width 101 height 21
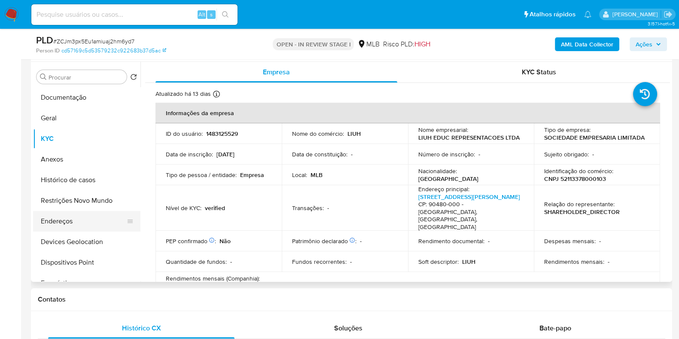
click at [87, 215] on button "Endereços" at bounding box center [83, 221] width 101 height 21
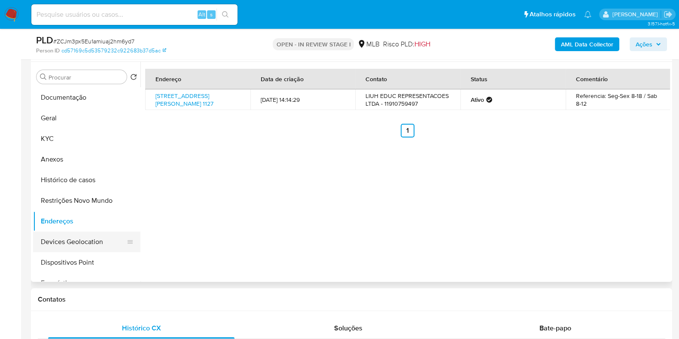
click at [85, 242] on button "Devices Geolocation" at bounding box center [83, 242] width 101 height 21
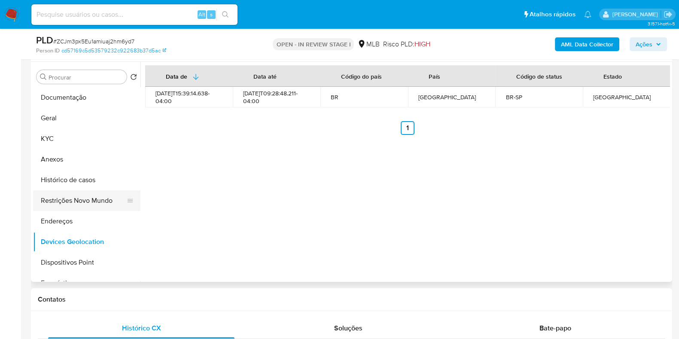
click at [89, 201] on button "Restrições Novo Mundo" at bounding box center [83, 200] width 101 height 21
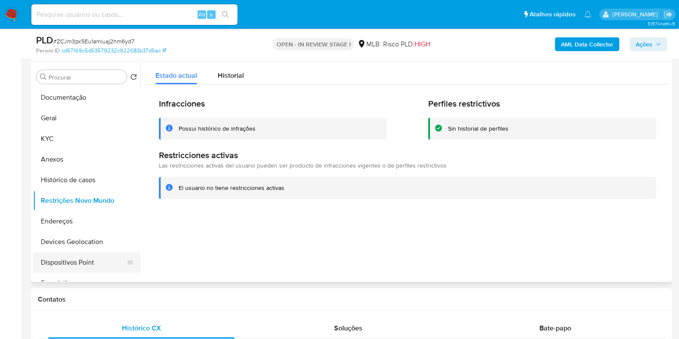
click at [97, 269] on button "Dispositivos Point" at bounding box center [83, 262] width 101 height 21
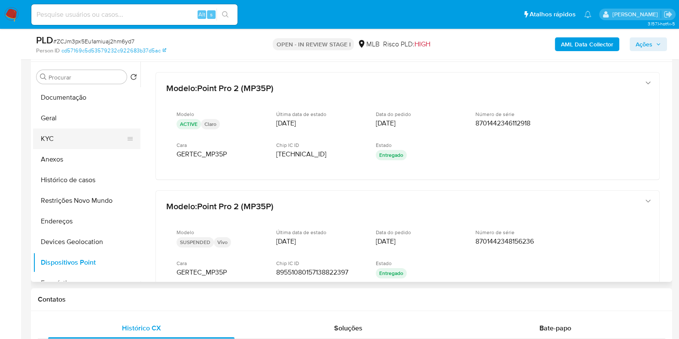
click at [67, 145] on button "KYC" at bounding box center [83, 139] width 101 height 21
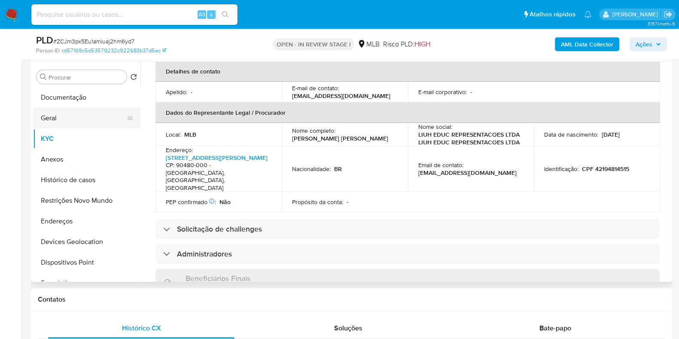
scroll to position [214, 0]
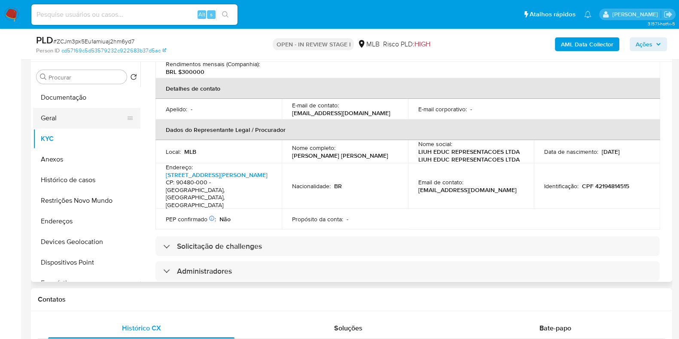
click at [63, 113] on button "Geral" at bounding box center [83, 118] width 101 height 21
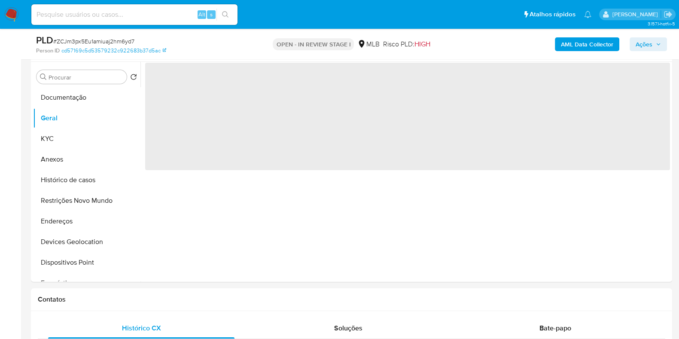
scroll to position [0, 0]
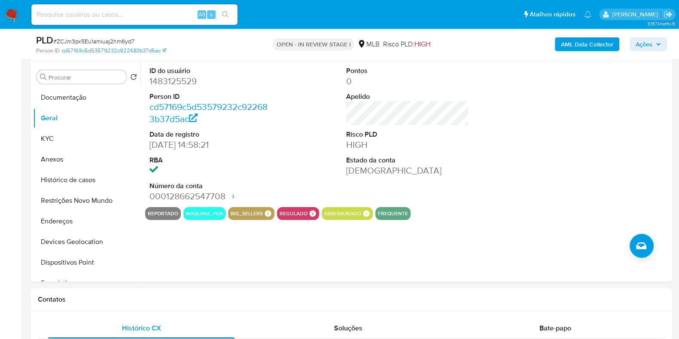
click at [184, 78] on dd "1483125529" at bounding box center [211, 81] width 123 height 12
copy dd "1483125529"
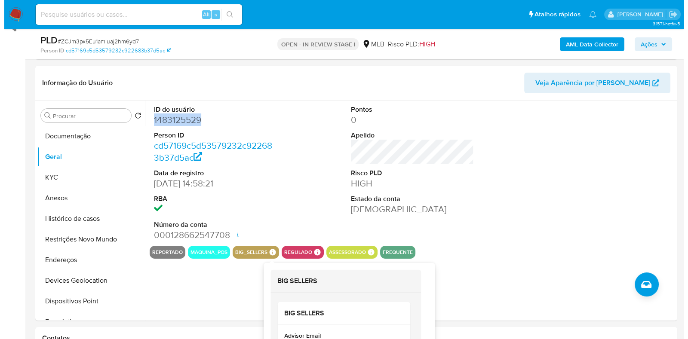
scroll to position [107, 0]
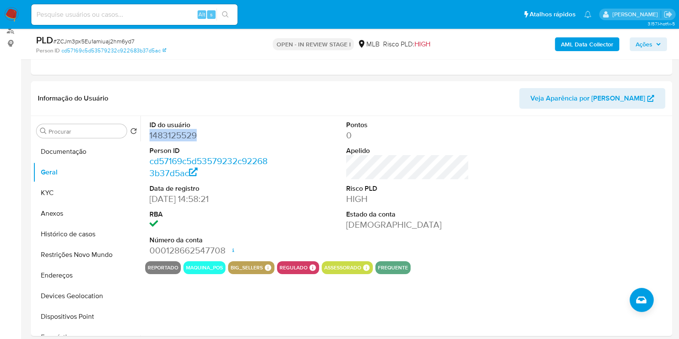
click at [587, 39] on b "AML Data Collector" at bounding box center [587, 44] width 52 height 14
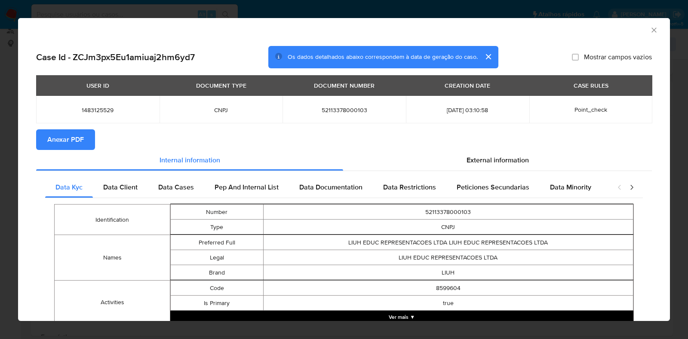
click at [69, 141] on span "Anexar PDF" at bounding box center [65, 139] width 37 height 19
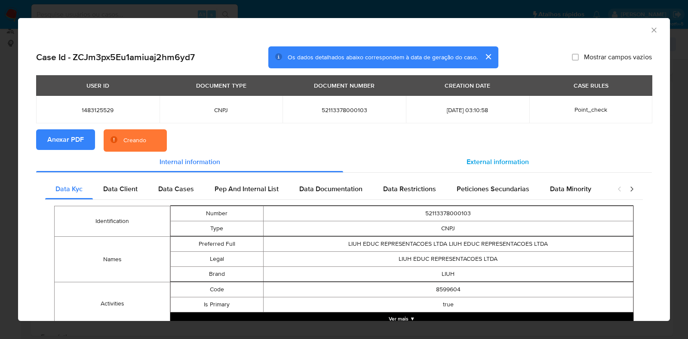
click at [419, 159] on div "External information" at bounding box center [497, 162] width 309 height 21
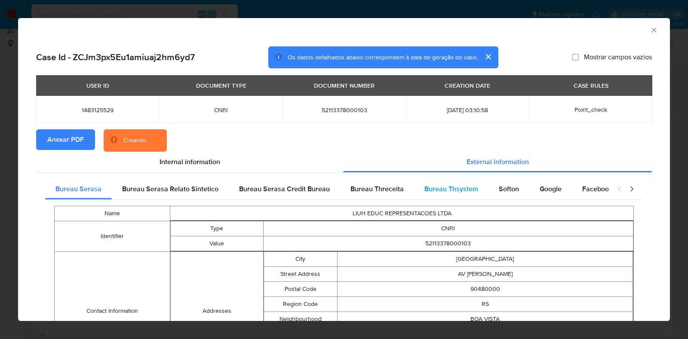
click at [430, 181] on div "Bureau Thsystem" at bounding box center [451, 189] width 74 height 21
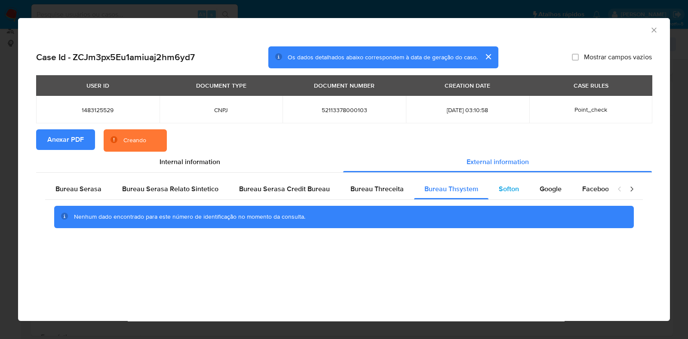
click at [499, 188] on span "Softon" at bounding box center [509, 189] width 20 height 10
click at [550, 191] on span "Google" at bounding box center [550, 189] width 22 height 10
click at [371, 189] on span "Bureau Threceita" at bounding box center [376, 189] width 53 height 10
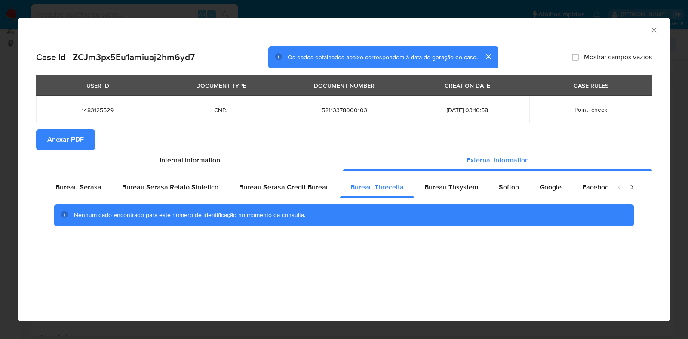
click at [657, 26] on icon "Fechar a janela" at bounding box center [653, 30] width 9 height 9
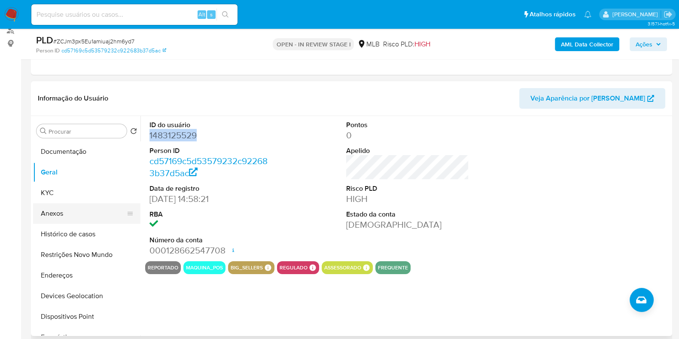
click at [46, 220] on button "Anexos" at bounding box center [83, 213] width 101 height 21
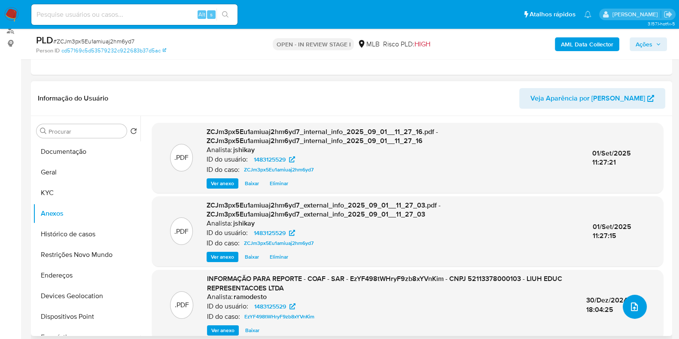
click at [640, 312] on button "upload-file" at bounding box center [635, 307] width 24 height 24
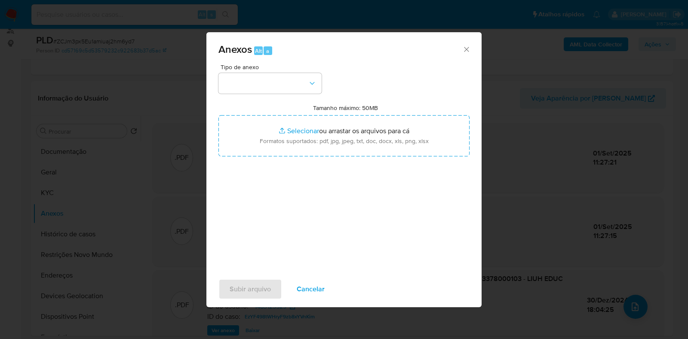
click at [249, 70] on span "Tipo de anexo" at bounding box center [271, 67] width 103 height 6
click at [249, 92] on button "button" at bounding box center [269, 83] width 103 height 21
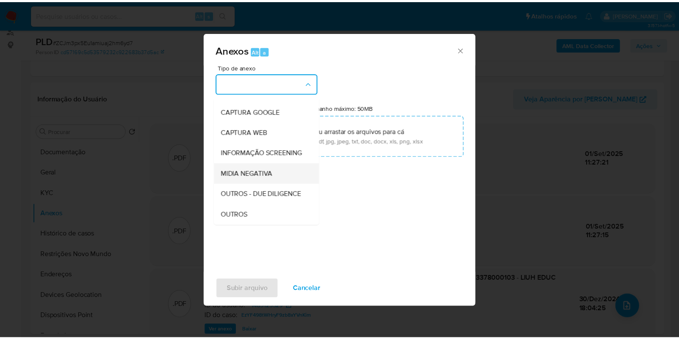
scroll to position [53, 0]
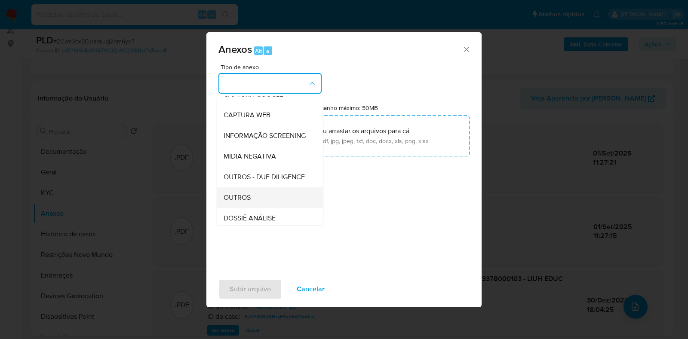
click at [260, 208] on div "OUTROS" at bounding box center [267, 197] width 88 height 21
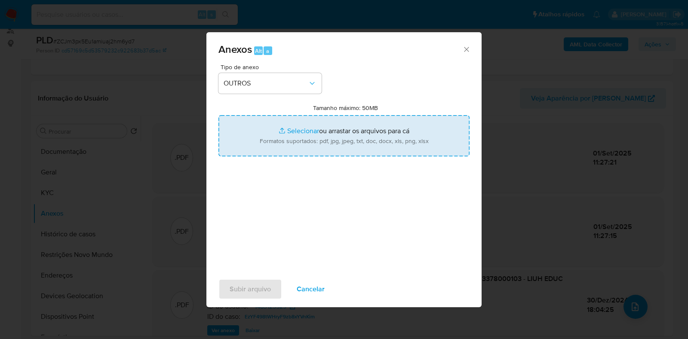
click at [295, 141] on input "Tamanho máximo: 50MB Selecionar arquivos" at bounding box center [343, 135] width 251 height 41
type input "C:\fakepath\Mulan 1483125529_2025_09_01_07_48_23 - Resumen TX.pdf"
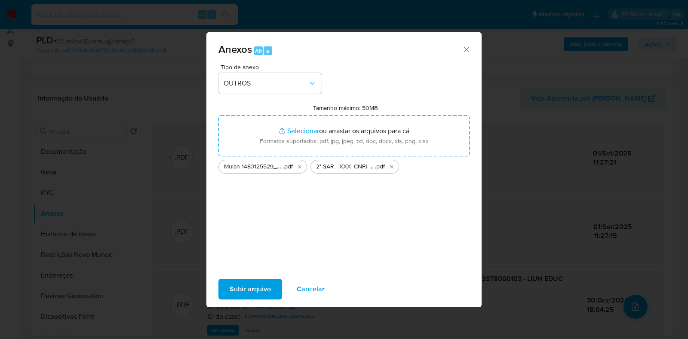
drag, startPoint x: 295, startPoint y: 141, endPoint x: 249, endPoint y: 291, distance: 157.0
click at [249, 291] on span "Subir arquivo" at bounding box center [249, 289] width 41 height 19
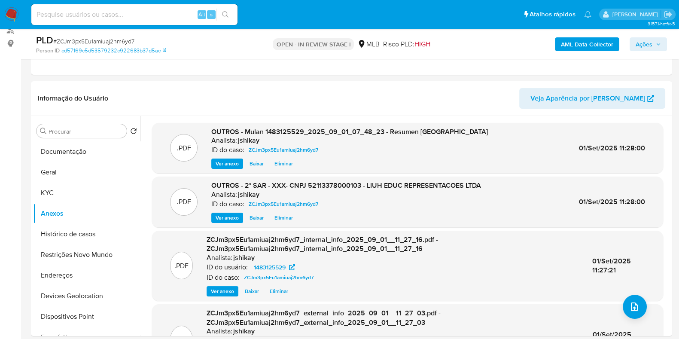
click at [649, 44] on span "Ações" at bounding box center [644, 44] width 17 height 14
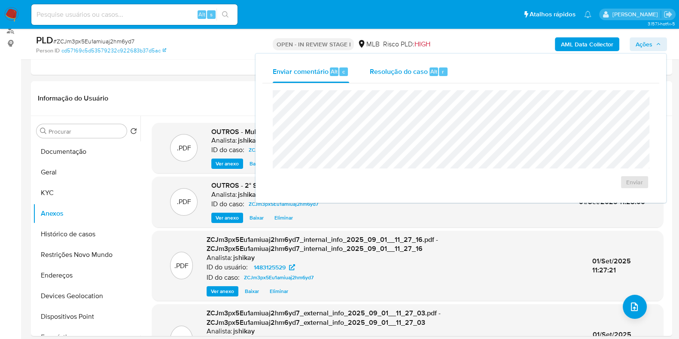
click at [400, 80] on div "Resolução do caso Alt r" at bounding box center [409, 72] width 79 height 22
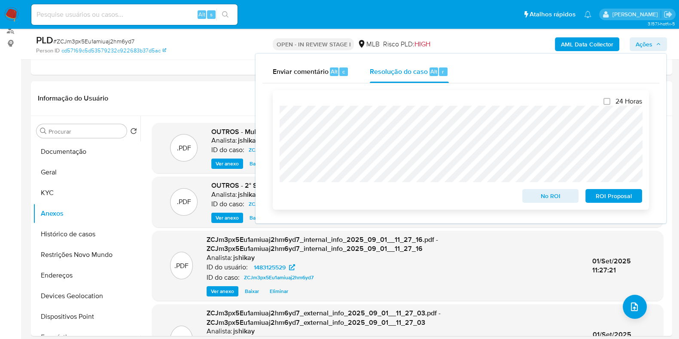
click at [622, 198] on span "ROI Proposal" at bounding box center [614, 196] width 45 height 12
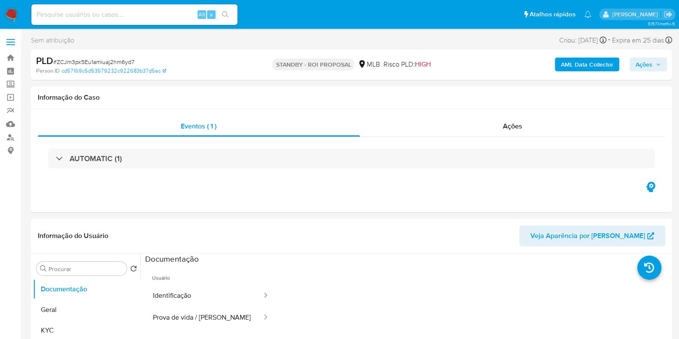
select select "10"
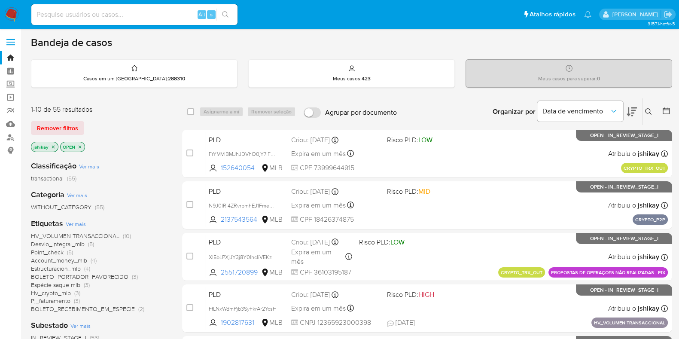
click at [132, 20] on input at bounding box center [134, 14] width 206 height 11
paste input "231754984"
type input "231754984"
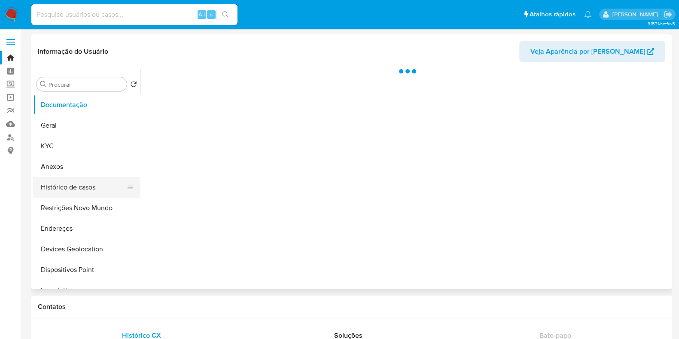
click at [86, 192] on button "Histórico de casos" at bounding box center [83, 187] width 101 height 21
select select "10"
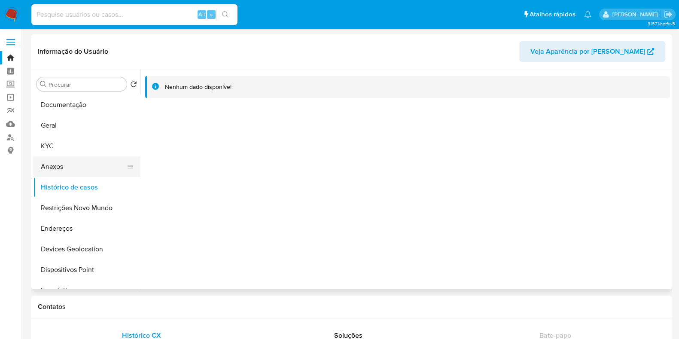
click at [72, 171] on button "Anexos" at bounding box center [83, 166] width 101 height 21
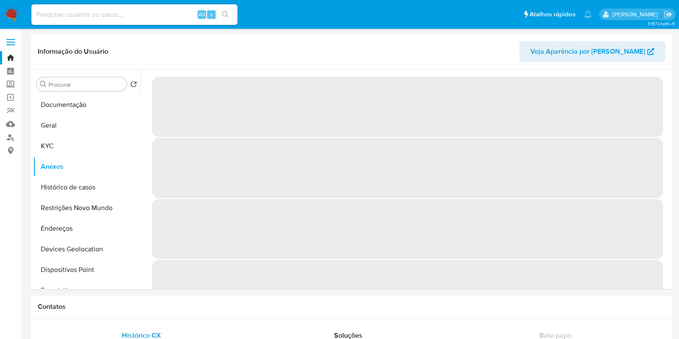
click at [1, 5] on nav "Pausado Ver notificaciones Alt s Atalhos rápidos Presiona las siguientes teclas…" at bounding box center [339, 14] width 679 height 29
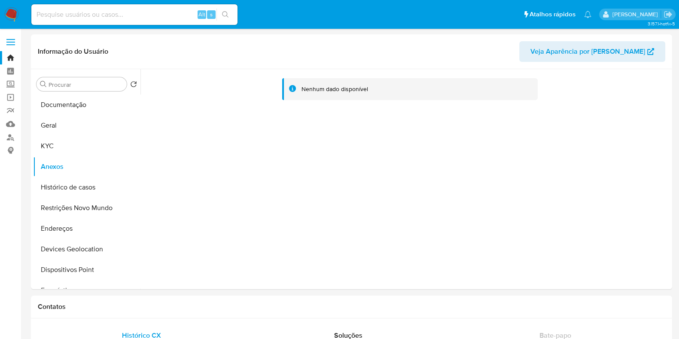
click at [11, 19] on img at bounding box center [11, 14] width 15 height 15
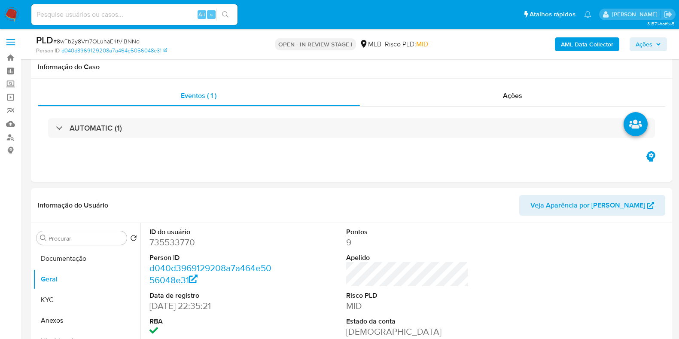
scroll to position [107, 0]
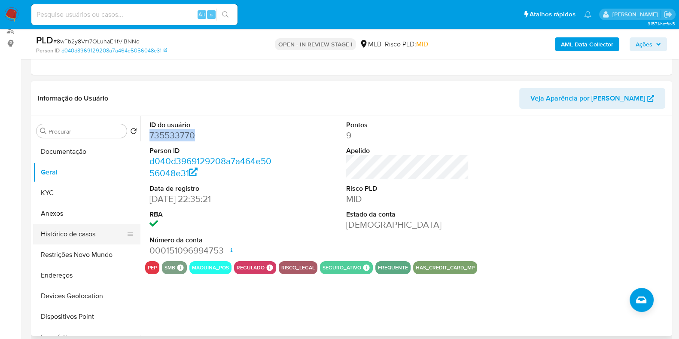
click at [83, 225] on button "Histórico de casos" at bounding box center [83, 234] width 101 height 21
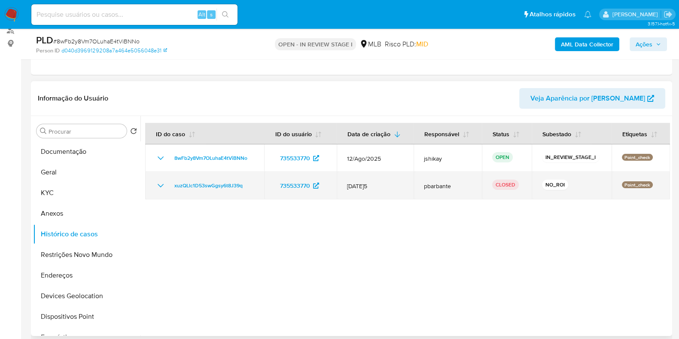
click at [159, 185] on icon "Mostrar/Ocultar" at bounding box center [161, 185] width 6 height 3
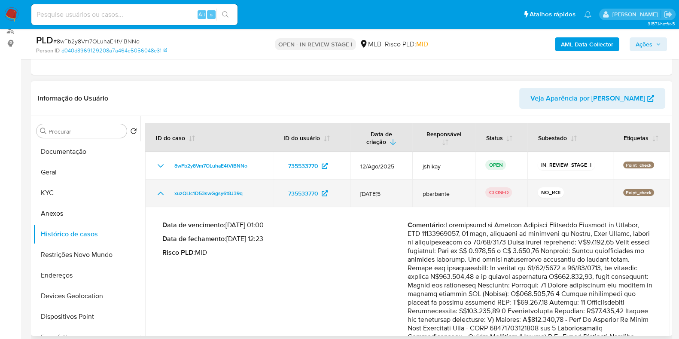
click at [159, 185] on td "xuzQLlc1D53swGgsy6t8J39q" at bounding box center [209, 194] width 128 height 28
click at [159, 189] on icon "Mostrar/Ocultar" at bounding box center [161, 193] width 10 height 10
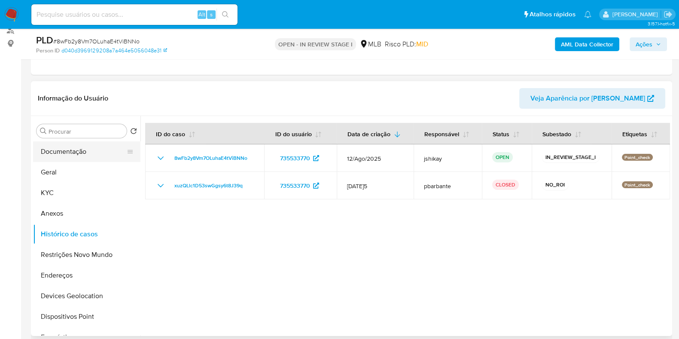
click at [61, 154] on button "Documentação" at bounding box center [83, 151] width 101 height 21
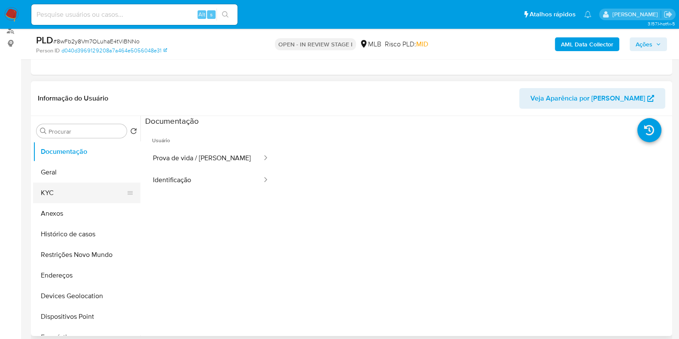
click at [53, 195] on button "KYC" at bounding box center [83, 193] width 101 height 21
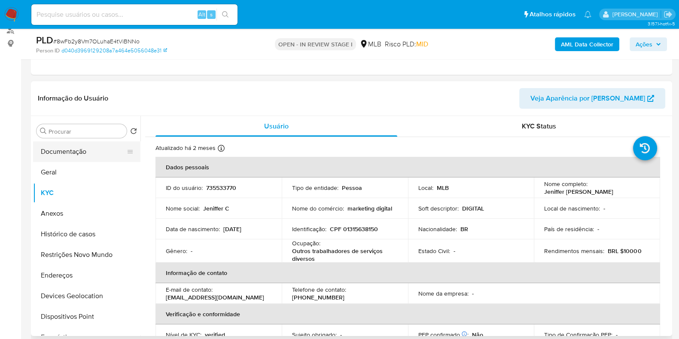
click at [75, 156] on button "Documentação" at bounding box center [83, 151] width 101 height 21
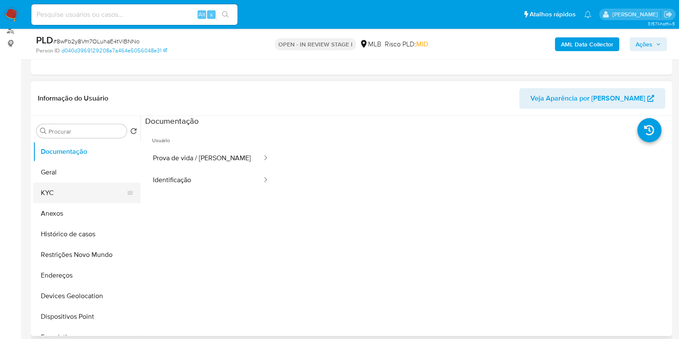
click at [47, 190] on ul "Documentação Geral KYC Anexos Histórico de casos Restrições Novo Mundo Endereço…" at bounding box center [86, 238] width 107 height 194
click at [48, 190] on button "KYC" at bounding box center [83, 193] width 101 height 21
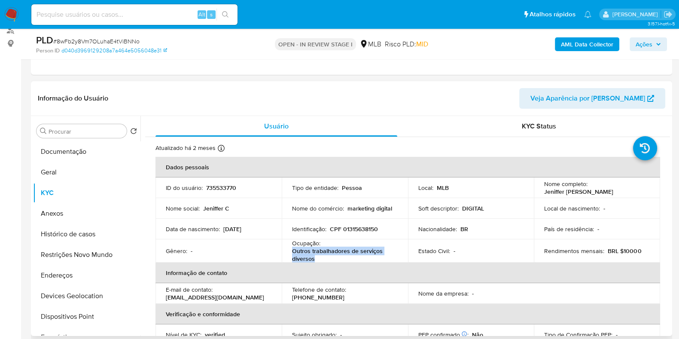
drag, startPoint x: 316, startPoint y: 260, endPoint x: 289, endPoint y: 258, distance: 26.7
click at [289, 258] on td "Ocupação : Outros trabalhadores de serviços diversos" at bounding box center [345, 250] width 126 height 23
copy p "Outros trabalhadores de serviços diversos"
click at [103, 155] on button "Documentação" at bounding box center [83, 151] width 101 height 21
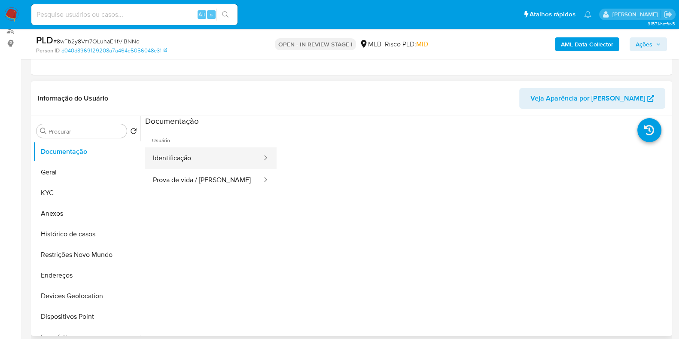
click at [206, 156] on button "Identificação" at bounding box center [204, 158] width 118 height 22
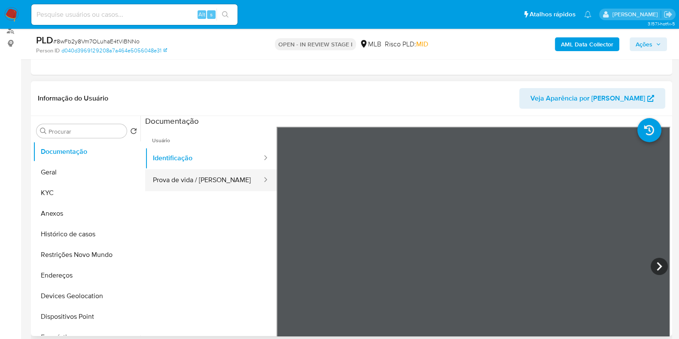
click at [228, 184] on button "Prova de vida / Selfie" at bounding box center [204, 180] width 118 height 22
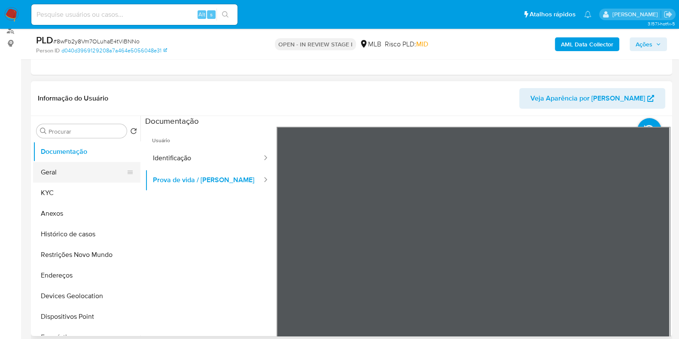
click at [74, 177] on button "Geral" at bounding box center [83, 172] width 101 height 21
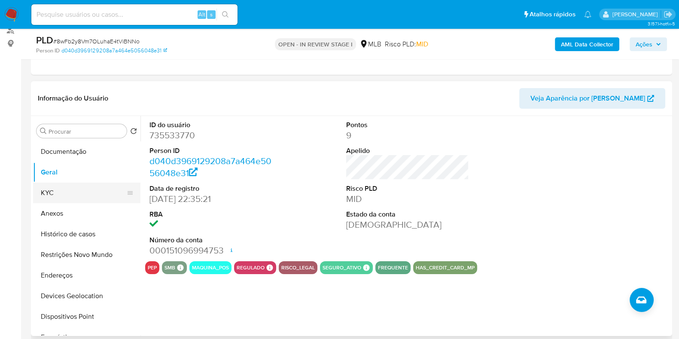
click at [75, 186] on button "KYC" at bounding box center [83, 193] width 101 height 21
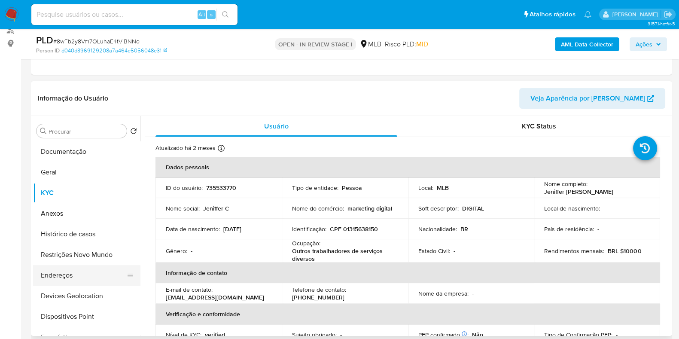
click at [67, 266] on button "Endereços" at bounding box center [83, 275] width 101 height 21
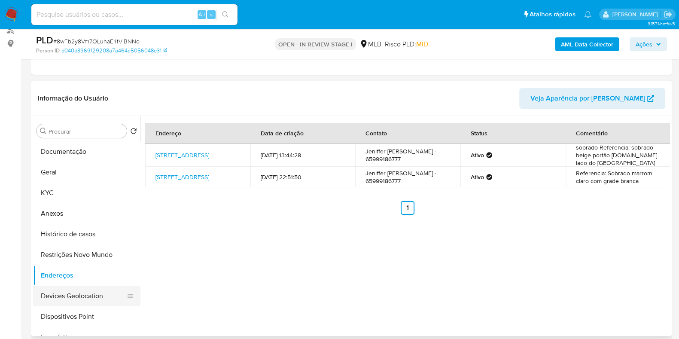
click at [71, 298] on button "Devices Geolocation" at bounding box center [83, 296] width 101 height 21
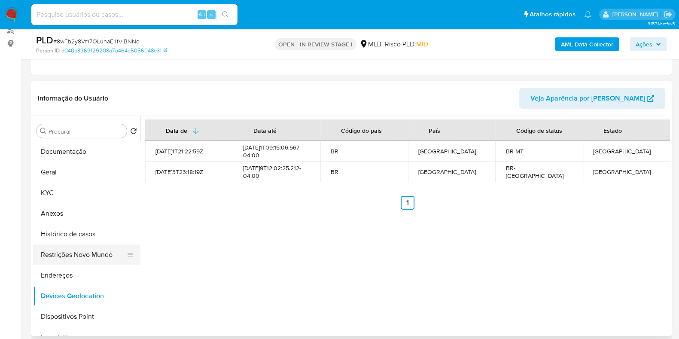
click at [75, 252] on button "Restrições Novo Mundo" at bounding box center [83, 255] width 101 height 21
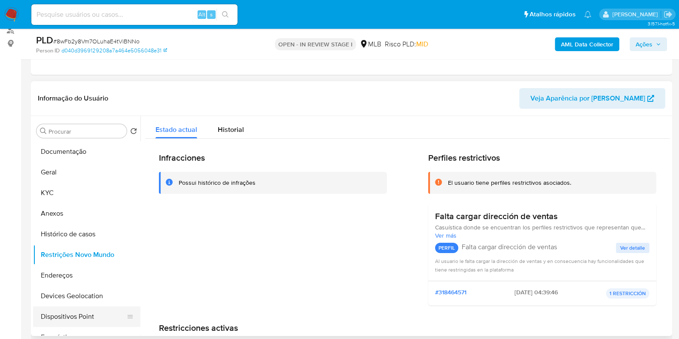
click at [65, 312] on button "Dispositivos Point" at bounding box center [83, 316] width 101 height 21
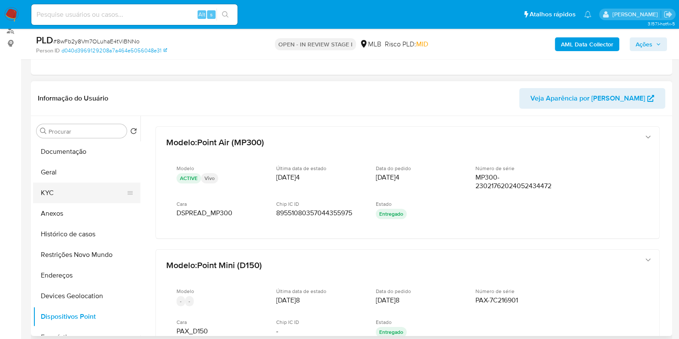
click at [69, 190] on button "KYC" at bounding box center [83, 193] width 101 height 21
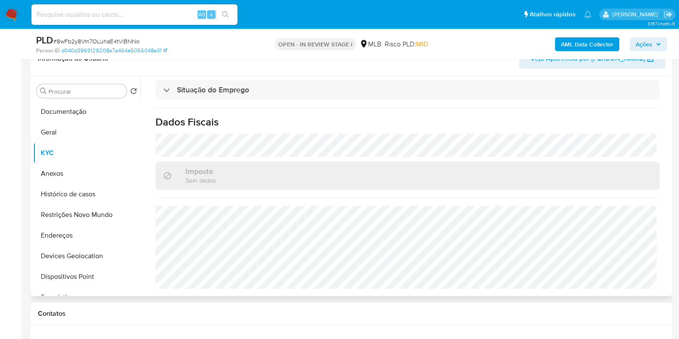
scroll to position [161, 0]
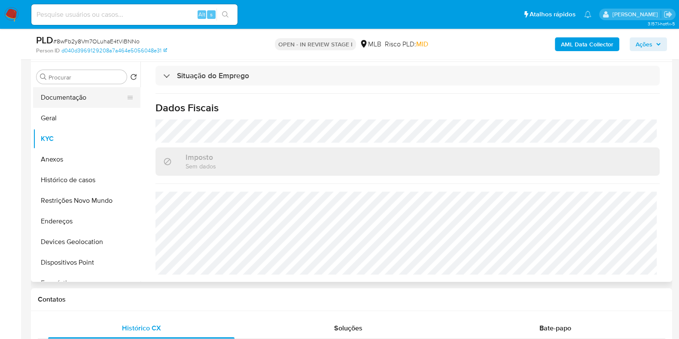
click at [73, 103] on button "Documentação" at bounding box center [83, 97] width 101 height 21
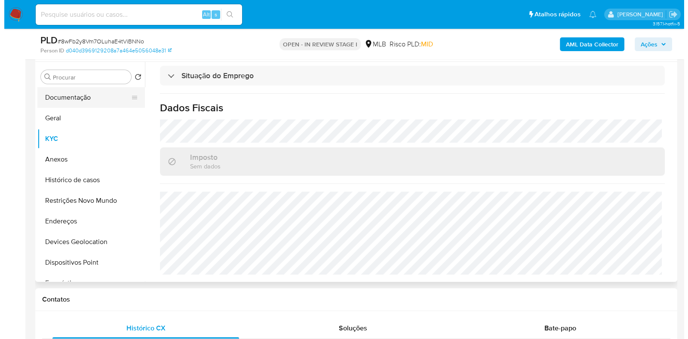
scroll to position [0, 0]
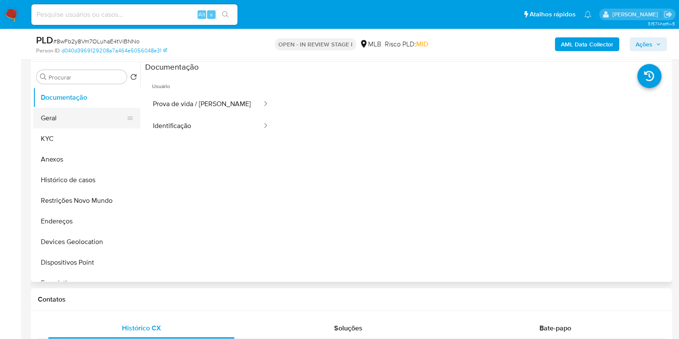
click at [102, 118] on button "Geral" at bounding box center [83, 118] width 101 height 21
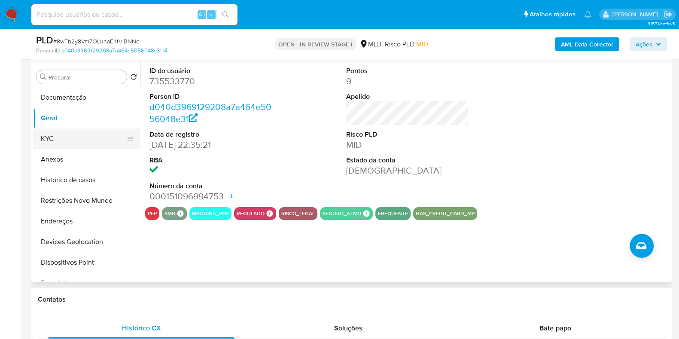
click at [94, 139] on button "KYC" at bounding box center [83, 139] width 101 height 21
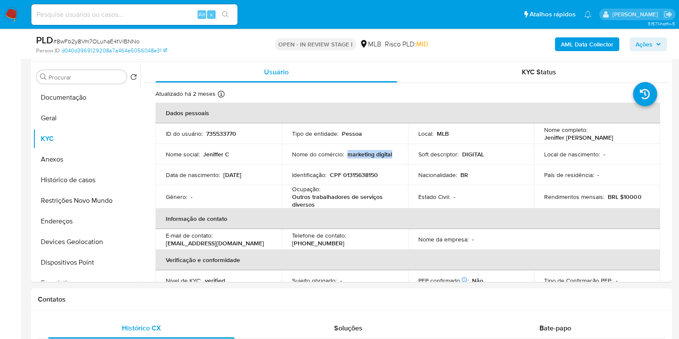
drag, startPoint x: 348, startPoint y: 157, endPoint x: 399, endPoint y: 158, distance: 50.7
click at [399, 158] on td "Nome do comércio : marketing digital" at bounding box center [345, 154] width 126 height 21
click at [579, 44] on b "AML Data Collector" at bounding box center [587, 44] width 52 height 14
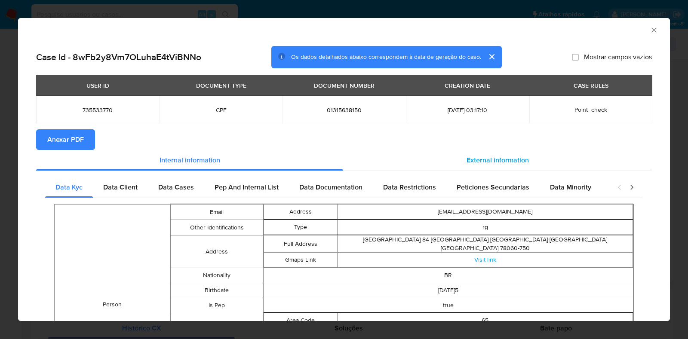
click at [496, 159] on span "External information" at bounding box center [497, 160] width 62 height 10
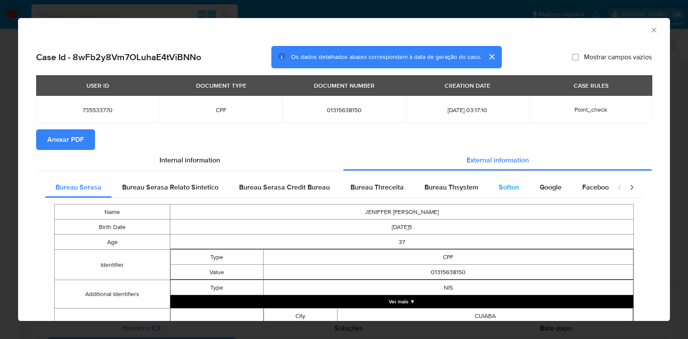
click at [508, 187] on span "Softon" at bounding box center [509, 187] width 20 height 10
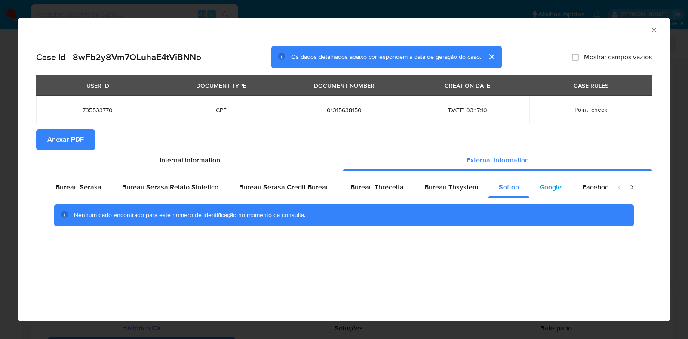
click at [554, 189] on span "Google" at bounding box center [550, 187] width 22 height 10
click at [67, 135] on span "Anexar PDF" at bounding box center [65, 139] width 37 height 19
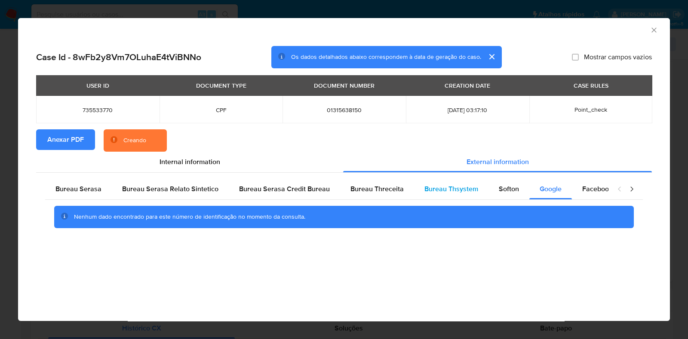
click at [425, 192] on span "Bureau Thsystem" at bounding box center [451, 189] width 54 height 10
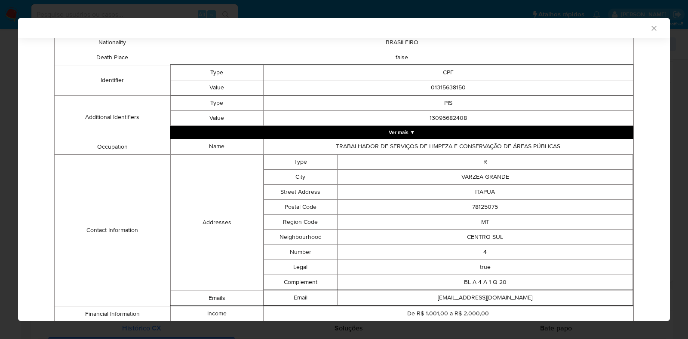
scroll to position [208, 0]
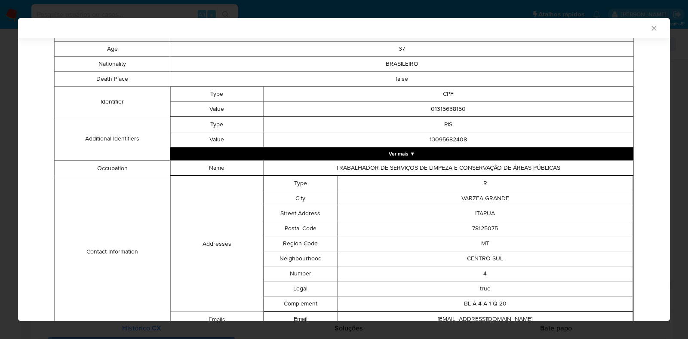
click at [649, 31] on icon "Fechar a janela" at bounding box center [653, 28] width 9 height 9
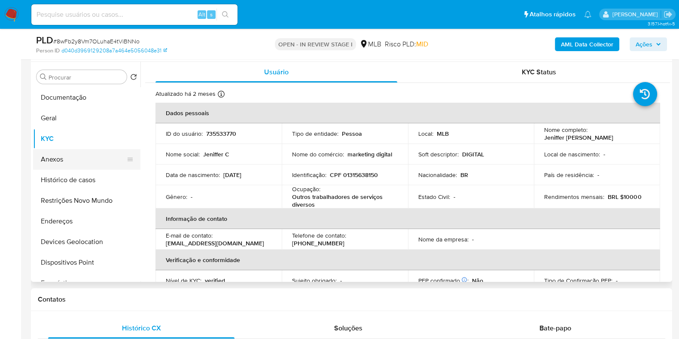
click at [85, 158] on button "Anexos" at bounding box center [83, 159] width 101 height 21
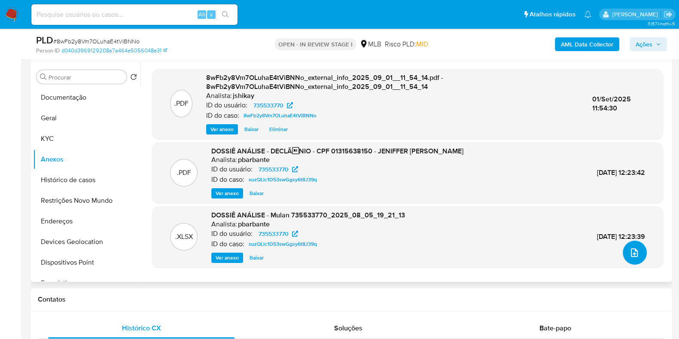
click at [630, 254] on icon "upload-file" at bounding box center [635, 253] width 10 height 10
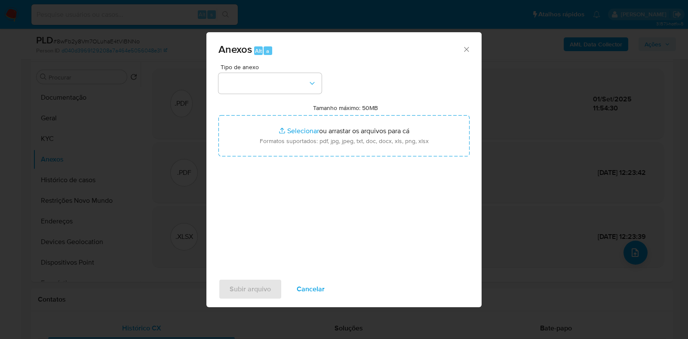
click at [267, 72] on div "Tipo de anexo" at bounding box center [269, 79] width 103 height 30
click at [266, 76] on button "button" at bounding box center [269, 83] width 103 height 21
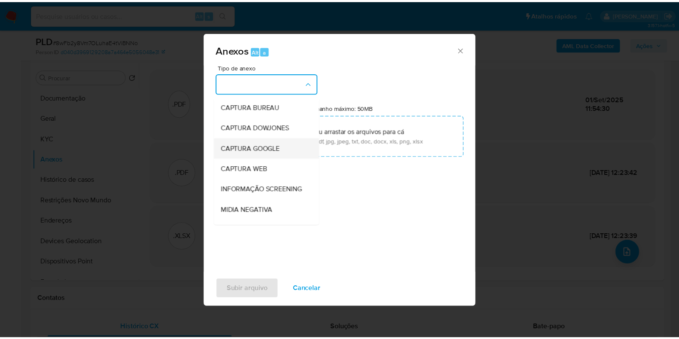
scroll to position [53, 0]
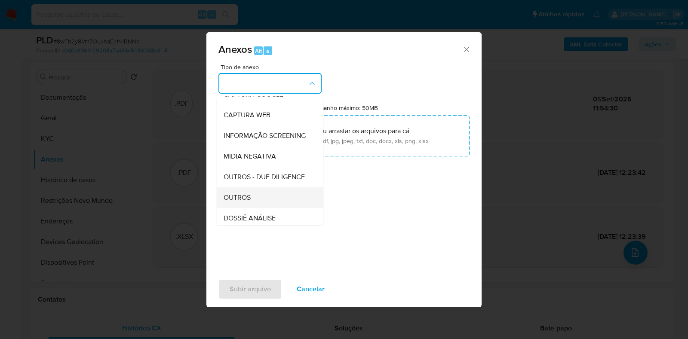
click at [254, 207] on div "OUTROS" at bounding box center [267, 197] width 88 height 21
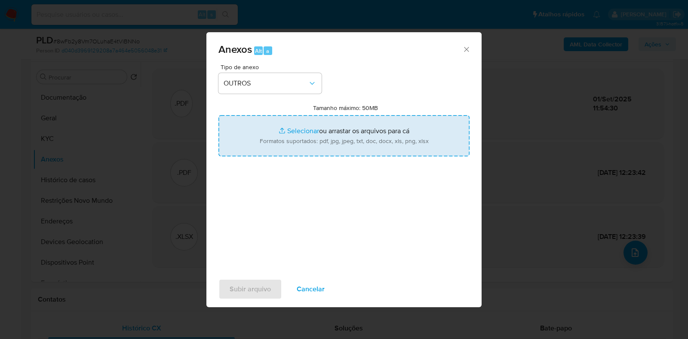
click at [288, 135] on input "Tamanho máximo: 50MB Selecionar arquivos" at bounding box center [343, 135] width 251 height 41
type input "C:\fakepath\Mulan 735533770_2025_09_01_07_49_16 - Resumen TX.pdf"
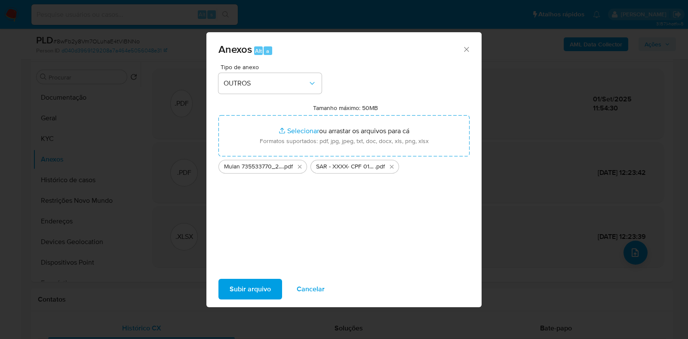
click at [234, 291] on span "Subir arquivo" at bounding box center [249, 289] width 41 height 19
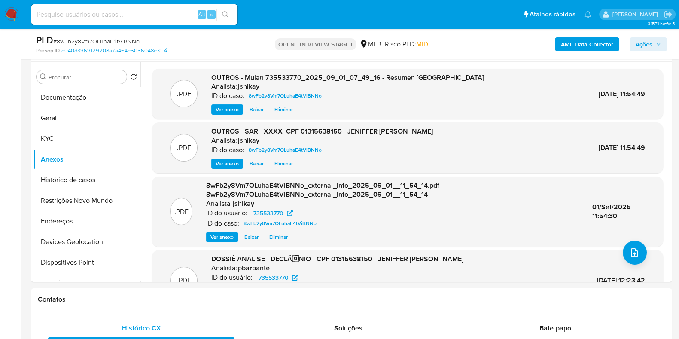
click at [641, 42] on span "Ações" at bounding box center [644, 44] width 17 height 14
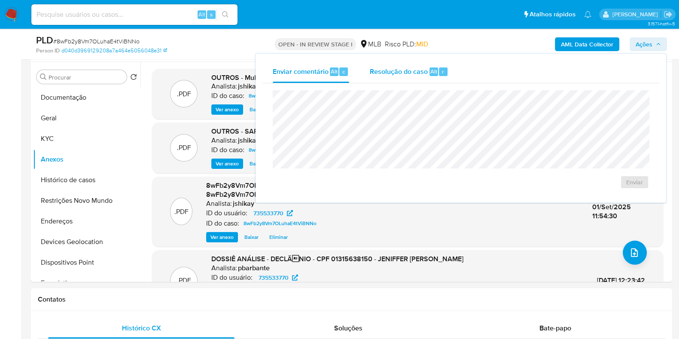
click at [422, 73] on span "Resolução do caso" at bounding box center [399, 71] width 58 height 10
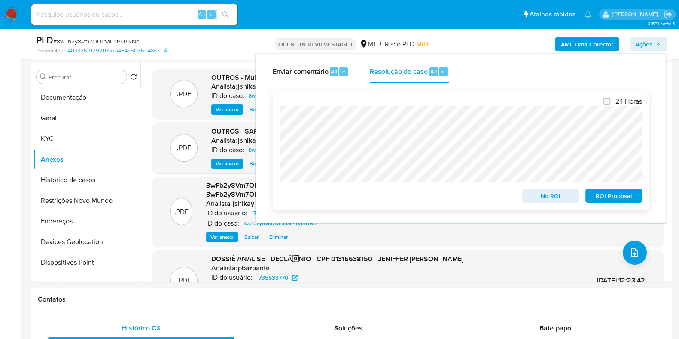
click at [609, 194] on span "ROI Proposal" at bounding box center [614, 196] width 45 height 12
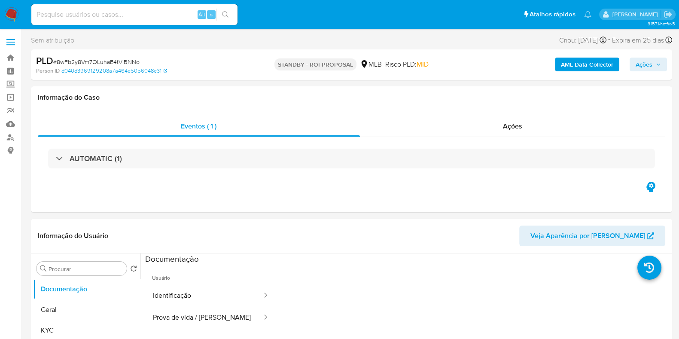
select select "10"
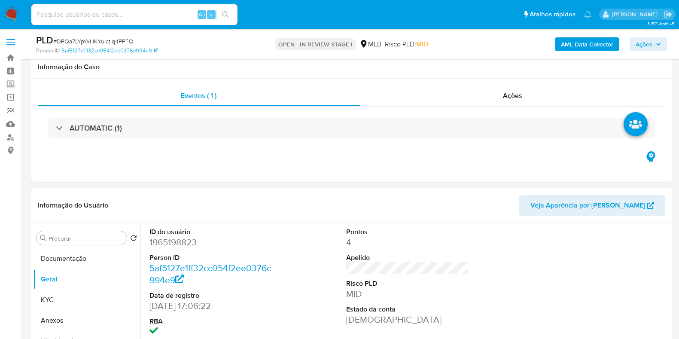
scroll to position [107, 0]
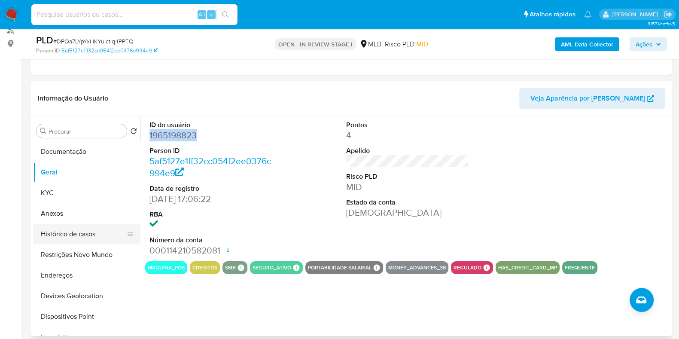
click at [86, 237] on button "Histórico de casos" at bounding box center [83, 234] width 101 height 21
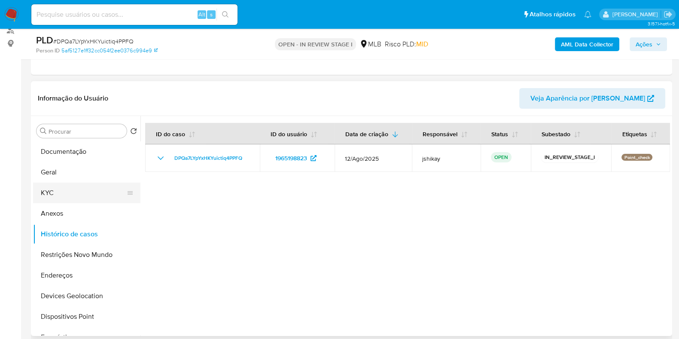
click at [58, 188] on button "KYC" at bounding box center [83, 193] width 101 height 21
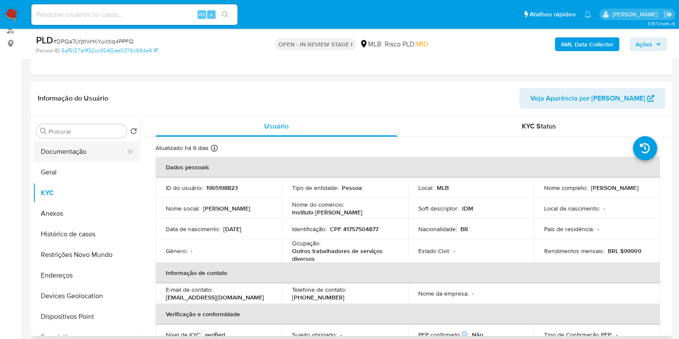
click at [64, 153] on button "Documentação" at bounding box center [83, 151] width 101 height 21
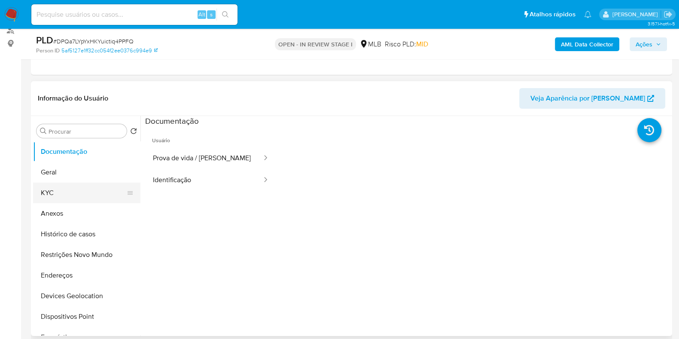
click at [77, 188] on button "KYC" at bounding box center [83, 193] width 101 height 21
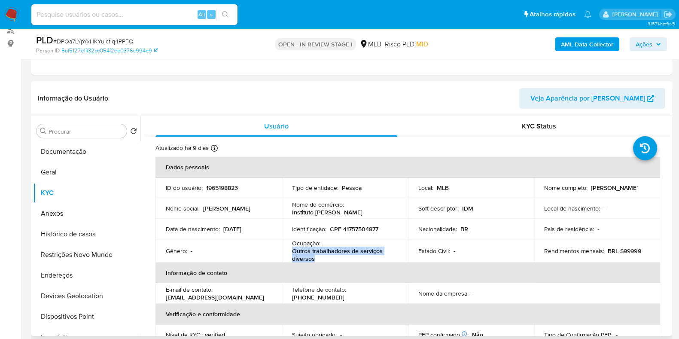
drag, startPoint x: 312, startPoint y: 259, endPoint x: 290, endPoint y: 252, distance: 22.8
click at [290, 252] on td "Ocupação : Outros trabalhadores de serviços diversos" at bounding box center [345, 250] width 126 height 23
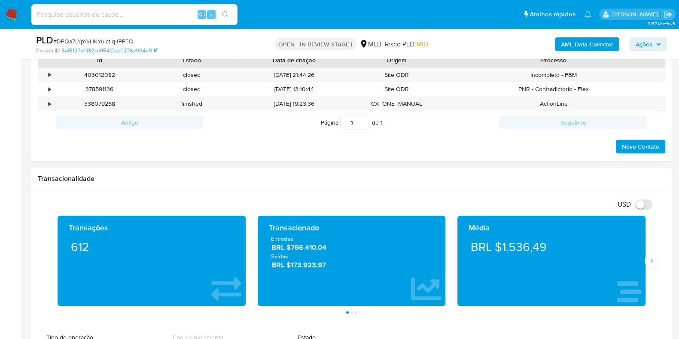
scroll to position [537, 0]
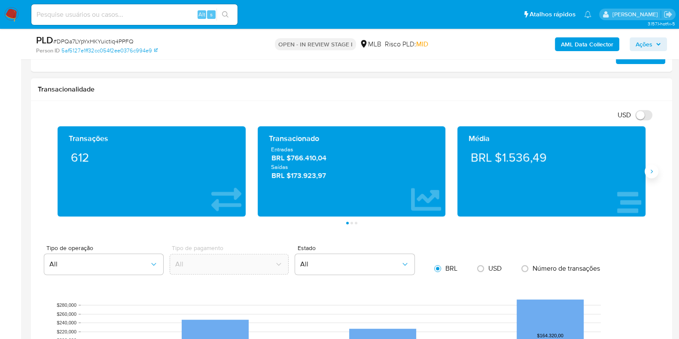
click at [651, 173] on icon "Siguiente" at bounding box center [652, 171] width 7 height 7
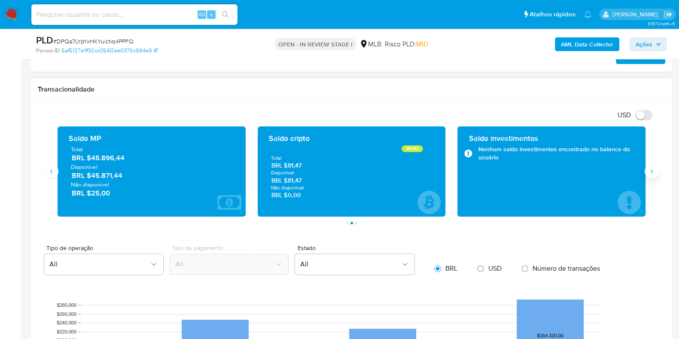
click at [651, 173] on icon "Siguiente" at bounding box center [652, 171] width 7 height 7
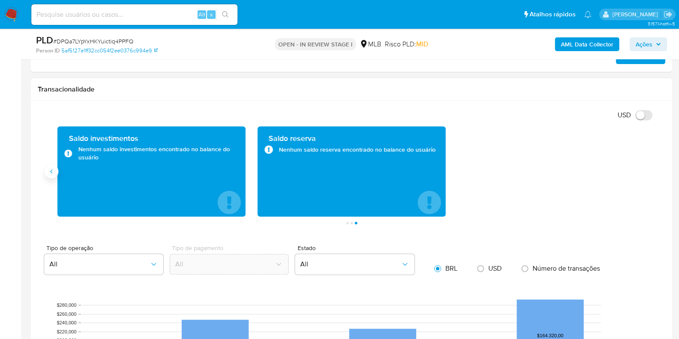
click at [54, 170] on icon "Anterior" at bounding box center [51, 171] width 7 height 7
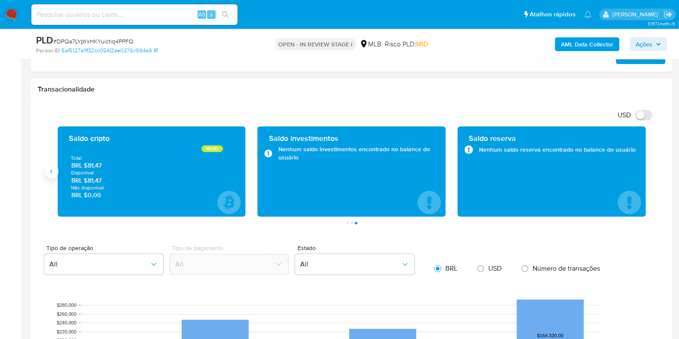
click at [54, 169] on icon "Anterior" at bounding box center [51, 171] width 7 height 7
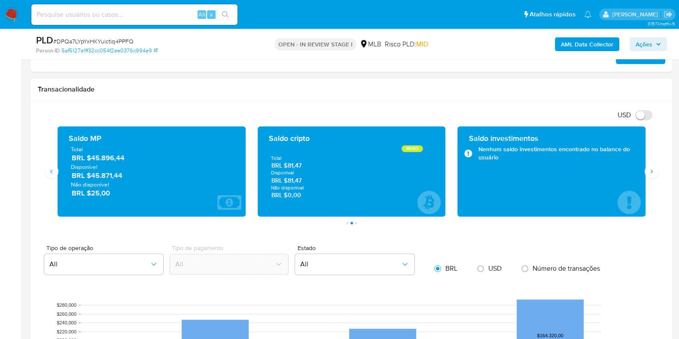
drag, startPoint x: 129, startPoint y: 177, endPoint x: 92, endPoint y: 176, distance: 36.5
click at [92, 176] on span "BRL $45.871,44" at bounding box center [152, 176] width 161 height 10
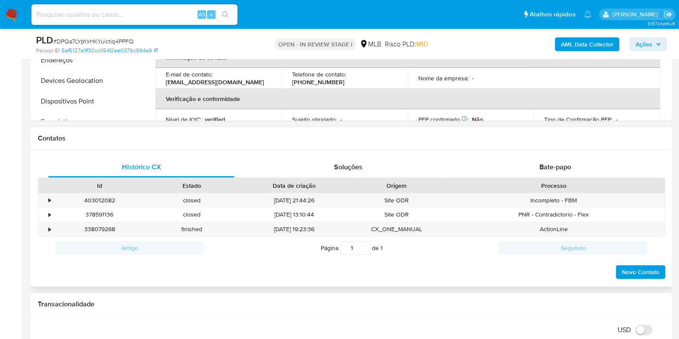
scroll to position [161, 0]
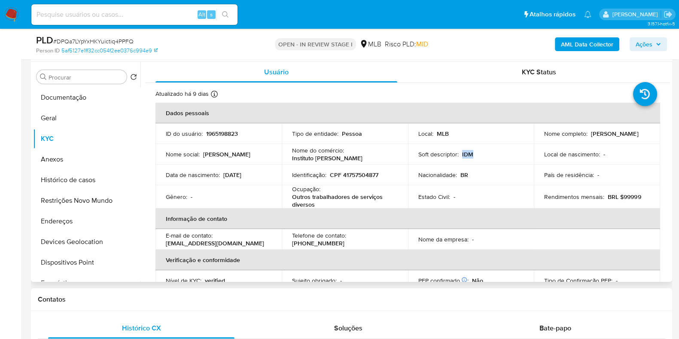
drag, startPoint x: 460, startPoint y: 155, endPoint x: 473, endPoint y: 156, distance: 12.9
click at [473, 156] on div "Soft descriptor : IDM" at bounding box center [472, 154] width 106 height 8
copy p "IDM"
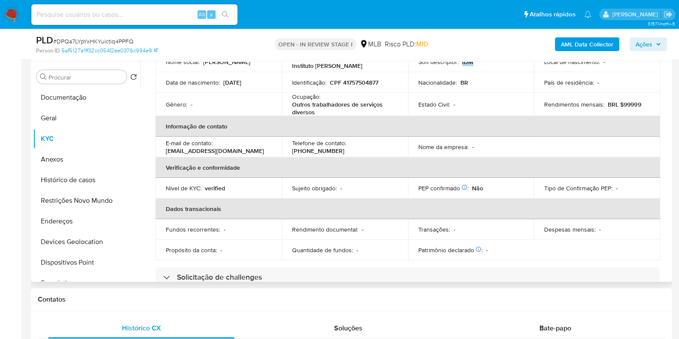
scroll to position [53, 0]
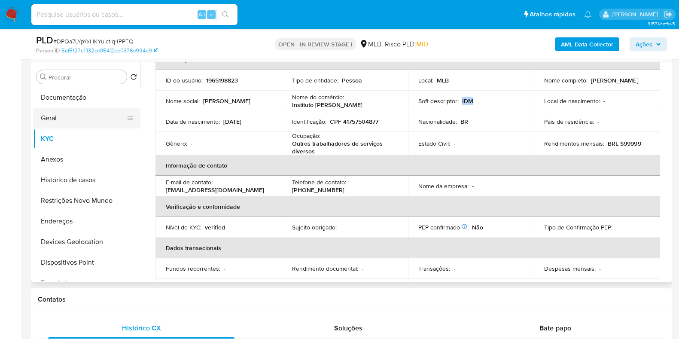
click at [76, 117] on button "Geral" at bounding box center [83, 118] width 101 height 21
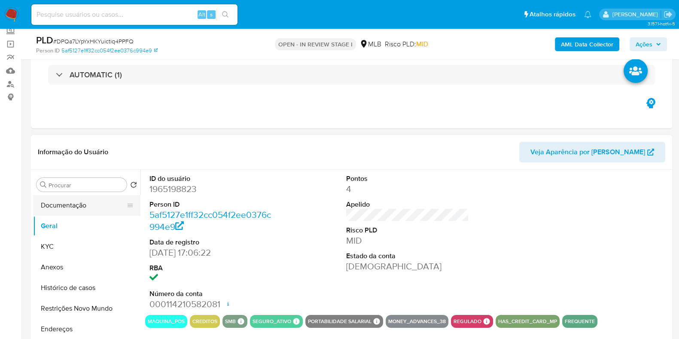
click at [75, 201] on button "Documentação" at bounding box center [83, 205] width 101 height 21
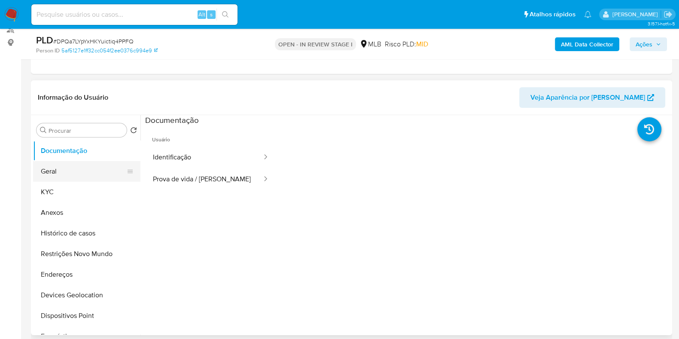
scroll to position [161, 0]
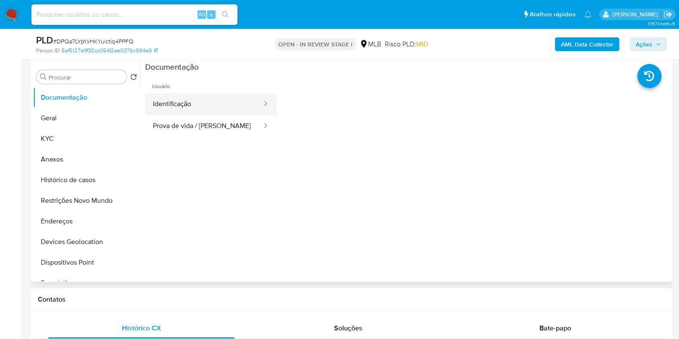
click at [170, 104] on button "Identificação" at bounding box center [204, 104] width 118 height 22
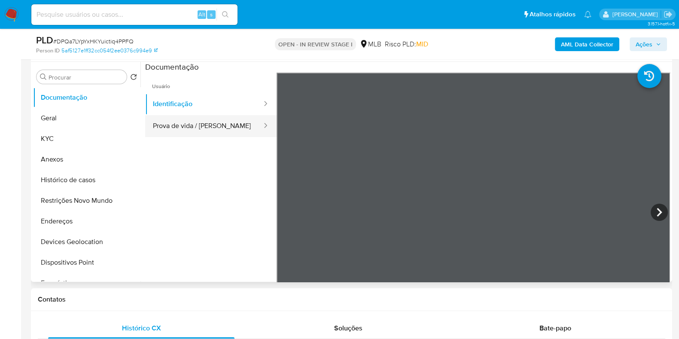
click at [234, 129] on button "Prova de vida / [PERSON_NAME]" at bounding box center [204, 126] width 118 height 22
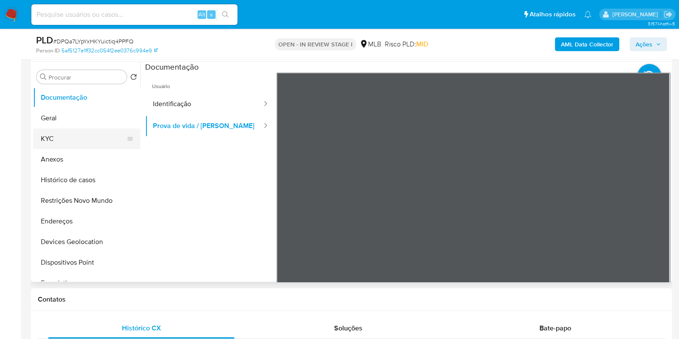
click at [58, 140] on button "KYC" at bounding box center [83, 139] width 101 height 21
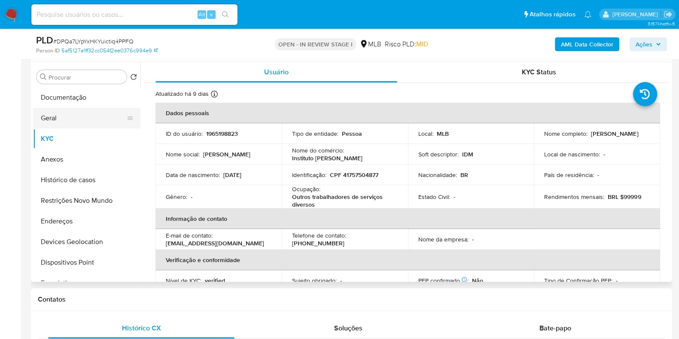
click at [71, 113] on button "Geral" at bounding box center [83, 118] width 101 height 21
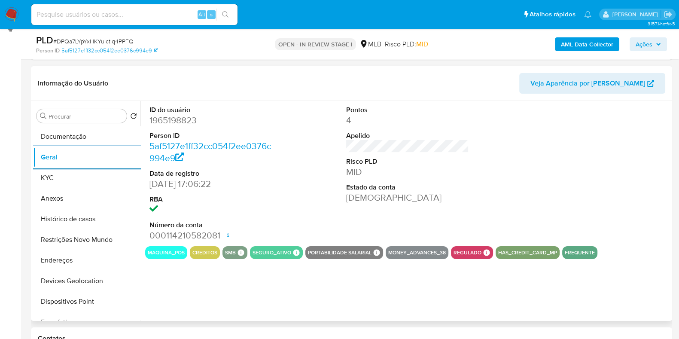
scroll to position [107, 0]
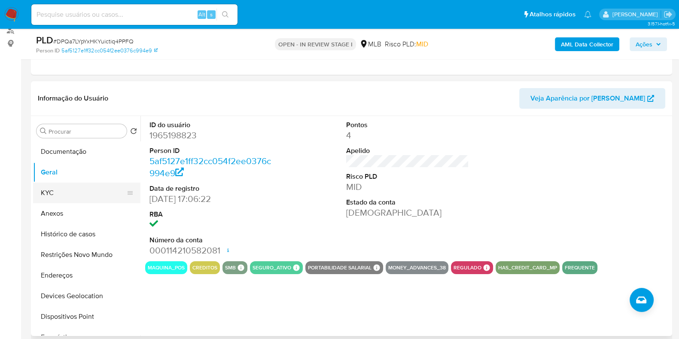
click at [56, 188] on button "KYC" at bounding box center [83, 193] width 101 height 21
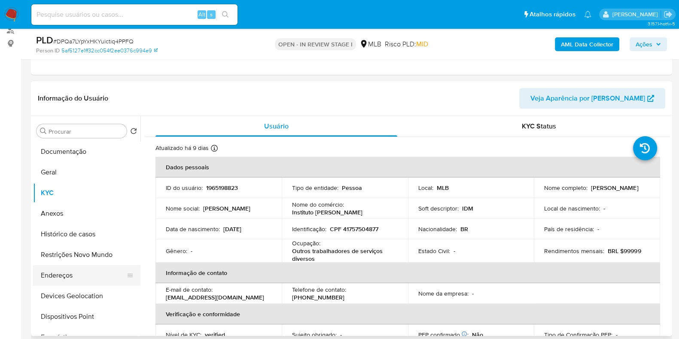
click at [67, 278] on button "Endereços" at bounding box center [83, 275] width 101 height 21
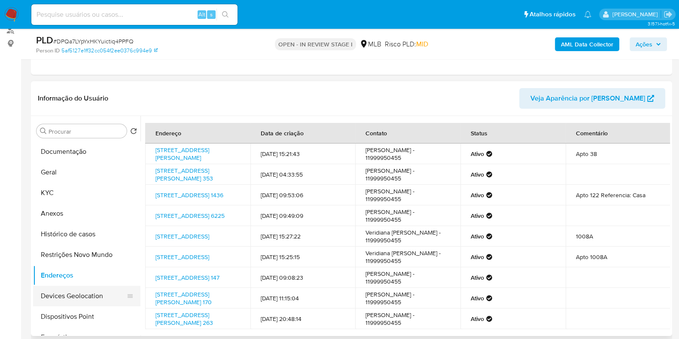
click at [86, 303] on button "Devices Geolocation" at bounding box center [83, 296] width 101 height 21
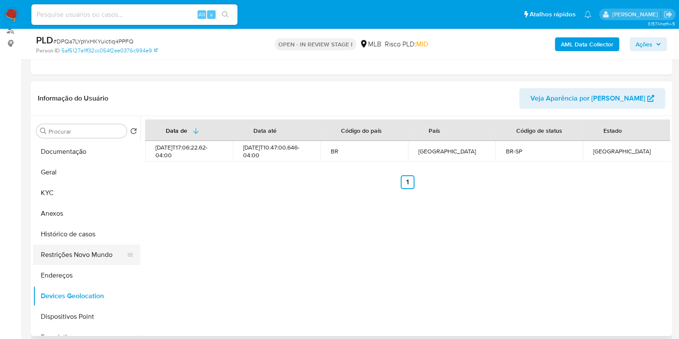
click at [98, 254] on button "Restrições Novo Mundo" at bounding box center [83, 255] width 101 height 21
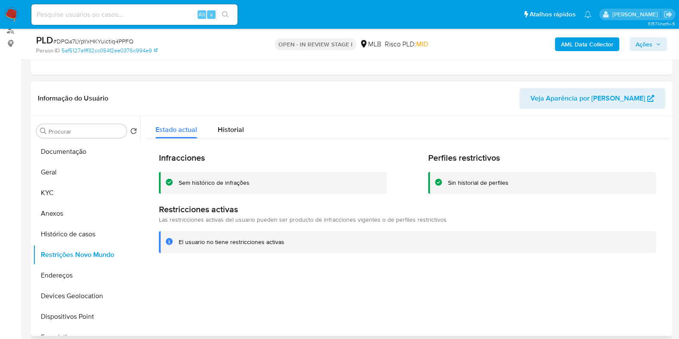
drag, startPoint x: 74, startPoint y: 310, endPoint x: 441, endPoint y: 289, distance: 367.2
click at [75, 310] on button "Dispositivos Point" at bounding box center [86, 316] width 107 height 21
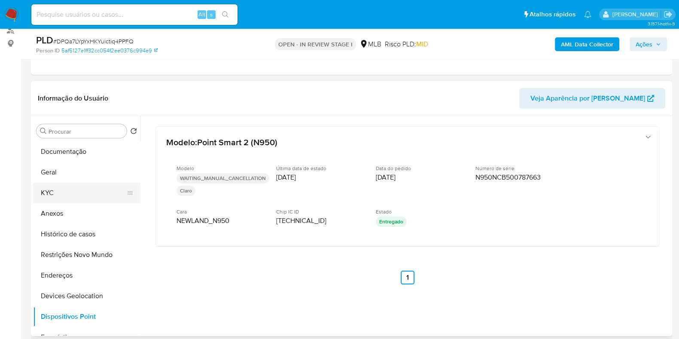
click at [71, 197] on button "KYC" at bounding box center [83, 193] width 101 height 21
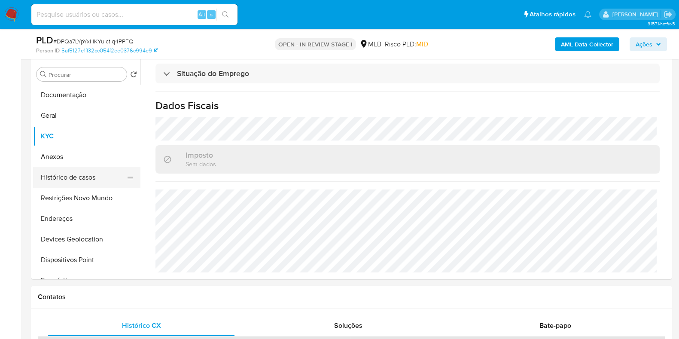
scroll to position [161, 0]
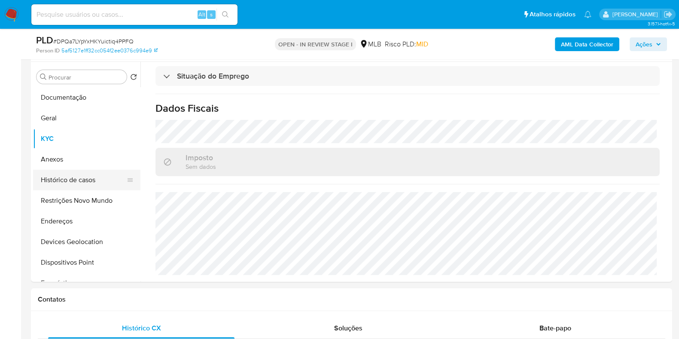
click at [75, 177] on button "Histórico de casos" at bounding box center [83, 180] width 101 height 21
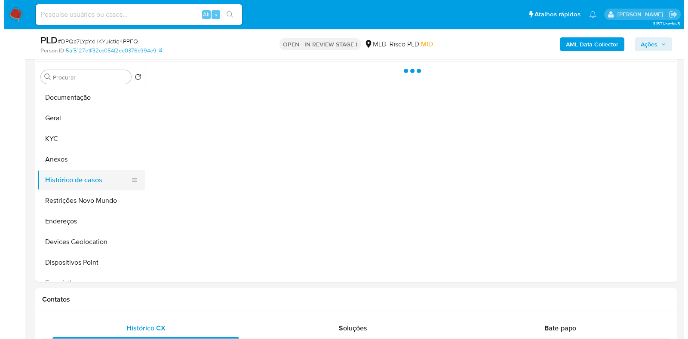
scroll to position [0, 0]
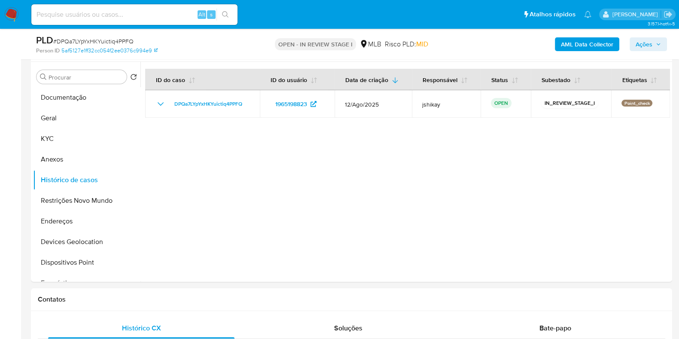
click at [588, 46] on b "AML Data Collector" at bounding box center [587, 44] width 52 height 14
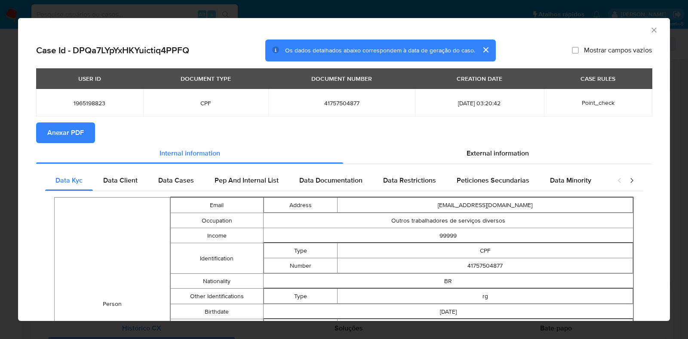
click at [511, 141] on section "Anexar PDF" at bounding box center [343, 132] width 615 height 21
click at [510, 149] on span "External information" at bounding box center [497, 153] width 62 height 10
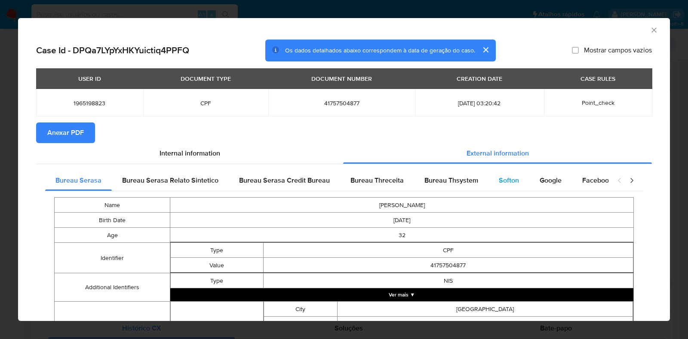
click at [507, 180] on span "Softon" at bounding box center [509, 180] width 20 height 10
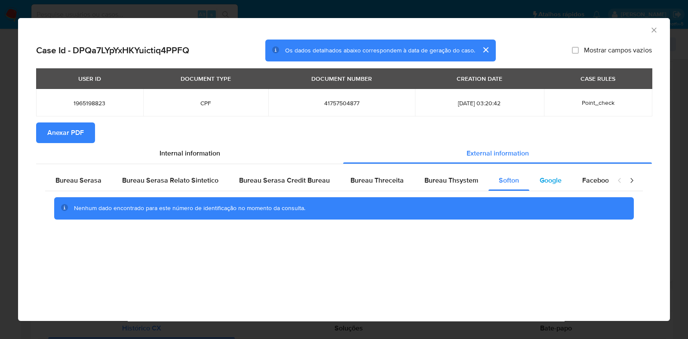
click at [549, 181] on span "Google" at bounding box center [550, 180] width 22 height 10
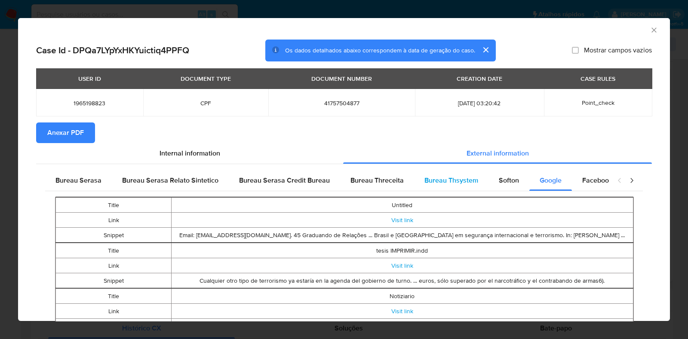
click at [455, 184] on span "Bureau Thsystem" at bounding box center [451, 180] width 54 height 10
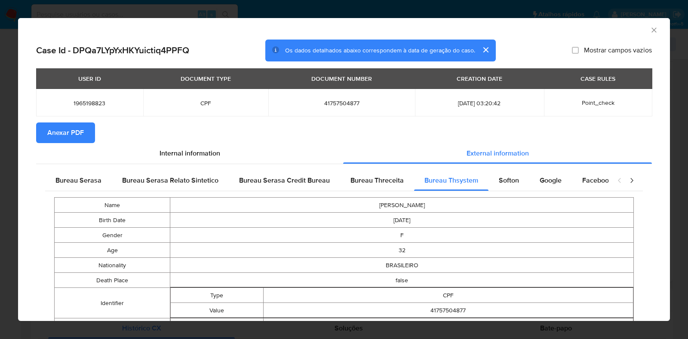
click at [77, 138] on span "Anexar PDF" at bounding box center [65, 132] width 37 height 19
click at [649, 30] on icon "Fechar a janela" at bounding box center [653, 30] width 9 height 9
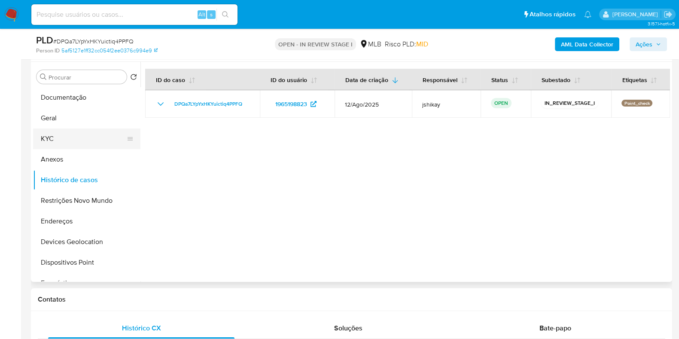
click at [66, 144] on button "KYC" at bounding box center [83, 139] width 101 height 21
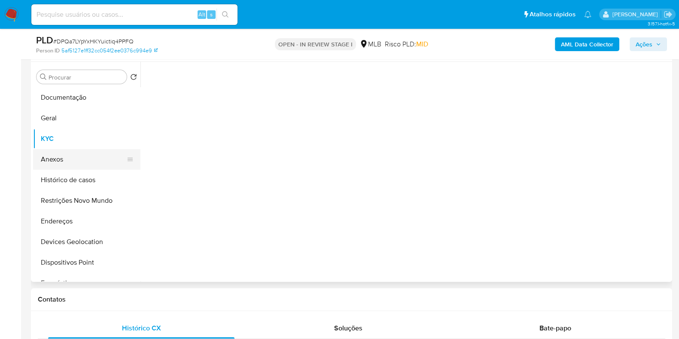
click at [68, 159] on button "Anexos" at bounding box center [83, 159] width 101 height 21
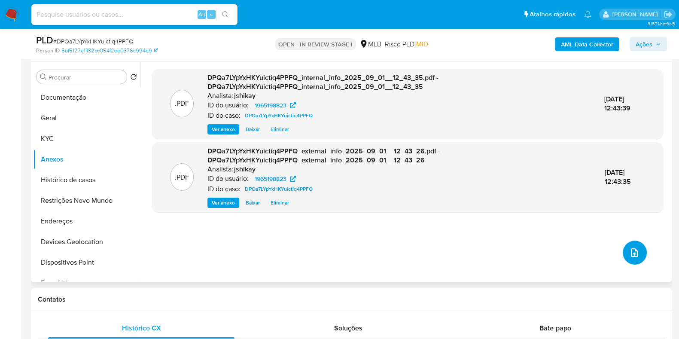
click at [626, 259] on button "upload-file" at bounding box center [635, 253] width 24 height 24
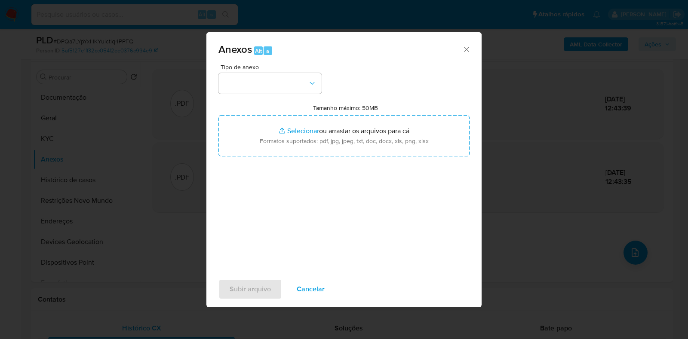
click at [268, 98] on div "Tipo de anexo Tamanho máximo: 50MB Selecionar arquivos Selecionar ou arrastar o…" at bounding box center [343, 165] width 251 height 203
click at [272, 85] on button "button" at bounding box center [269, 83] width 103 height 21
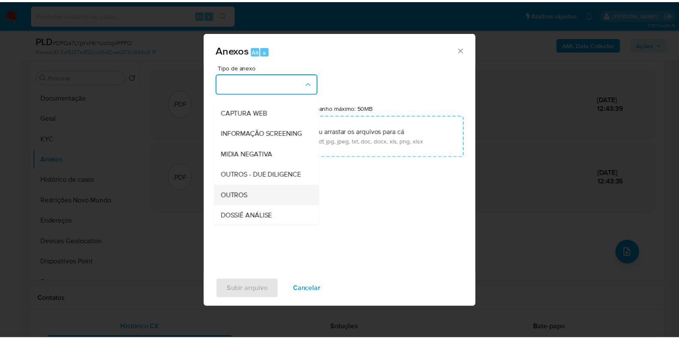
scroll to position [107, 0]
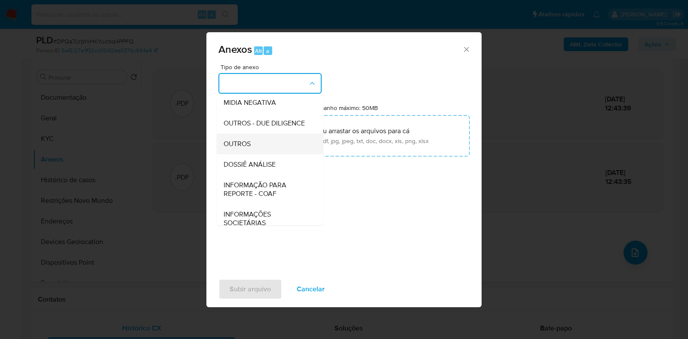
click at [256, 154] on div "OUTROS" at bounding box center [267, 144] width 88 height 21
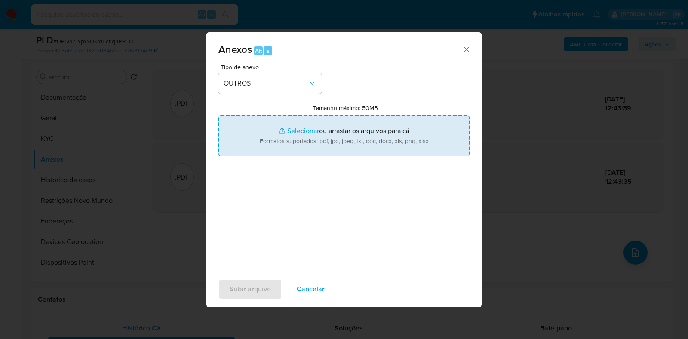
click at [291, 129] on input "Tamanho máximo: 50MB Selecionar arquivos" at bounding box center [343, 135] width 251 height 41
type input "C:\fakepath\Mulan 1965198823_2025_09_01_07_49_15 - Resumen TX.pdf"
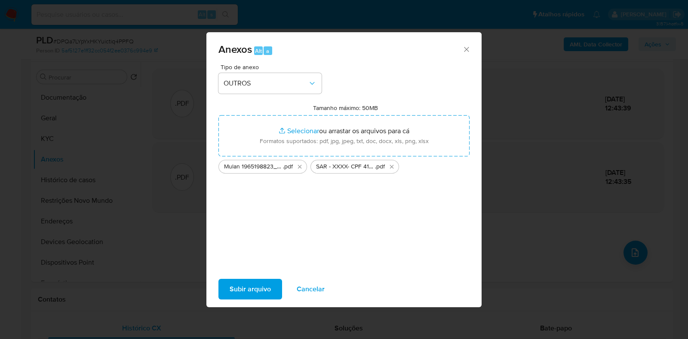
click at [259, 286] on span "Subir arquivo" at bounding box center [249, 289] width 41 height 19
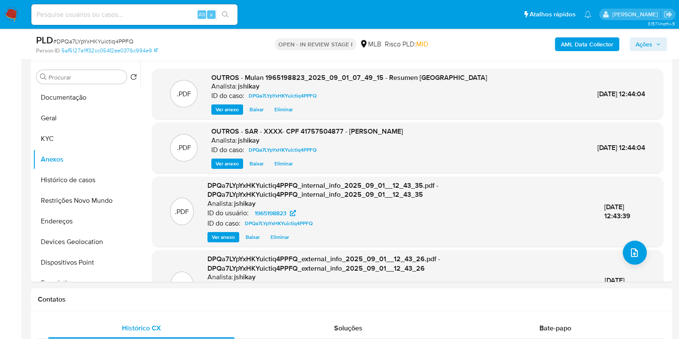
drag, startPoint x: 650, startPoint y: 44, endPoint x: 623, endPoint y: 50, distance: 27.4
click at [650, 45] on span "Ações" at bounding box center [644, 44] width 17 height 14
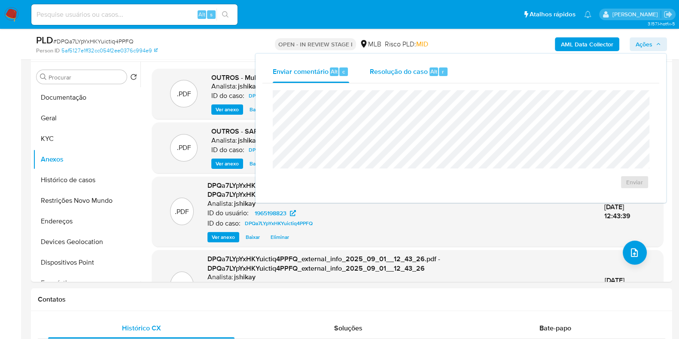
drag, startPoint x: 382, startPoint y: 76, endPoint x: 379, endPoint y: 80, distance: 4.9
click at [382, 76] on div "Resolução do caso Alt r" at bounding box center [409, 72] width 79 height 22
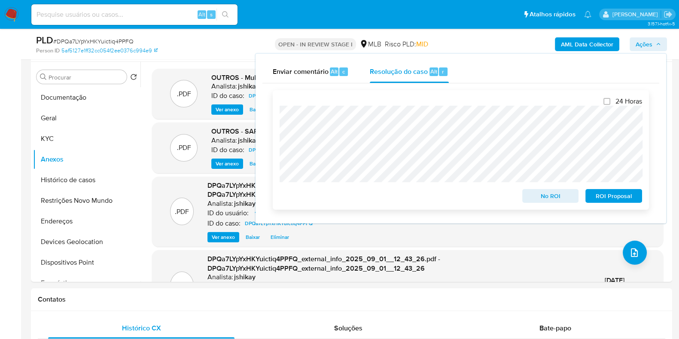
click at [606, 195] on span "ROI Proposal" at bounding box center [614, 196] width 45 height 12
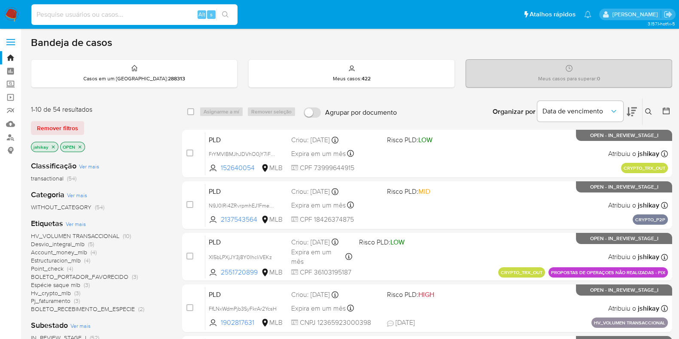
click at [155, 12] on input at bounding box center [134, 14] width 206 height 11
paste input "1056511953"
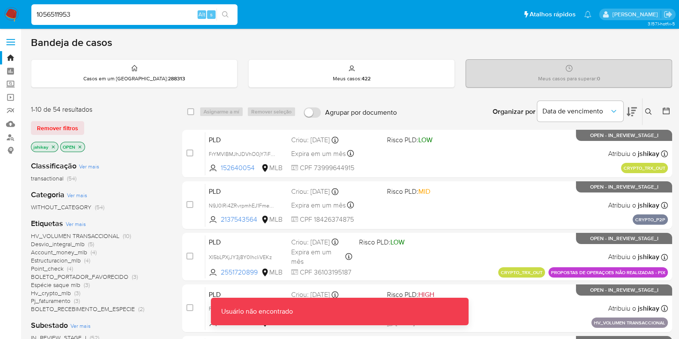
click at [75, 14] on input "1056511953" at bounding box center [134, 14] width 206 height 11
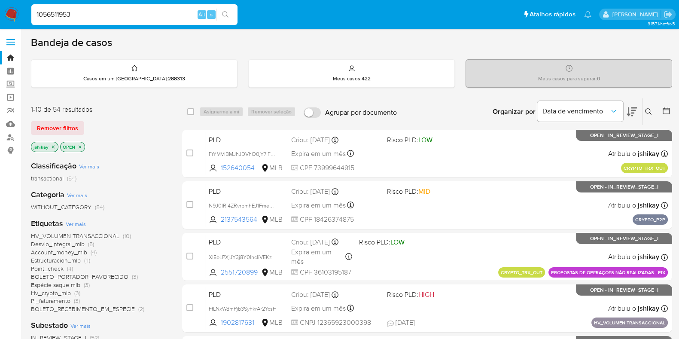
type input "1056511953"
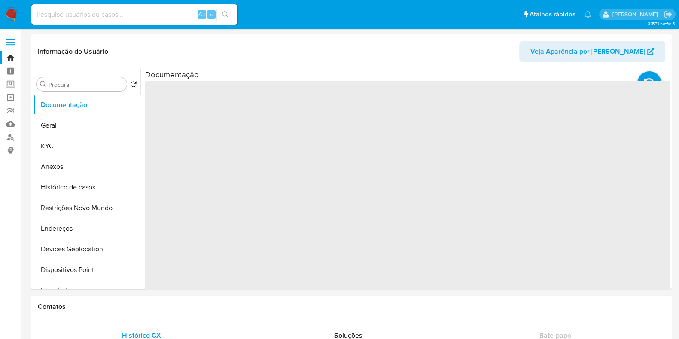
select select "10"
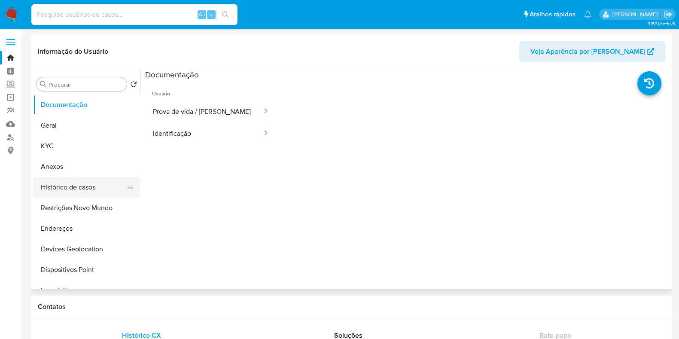
click at [85, 191] on button "Histórico de casos" at bounding box center [83, 187] width 101 height 21
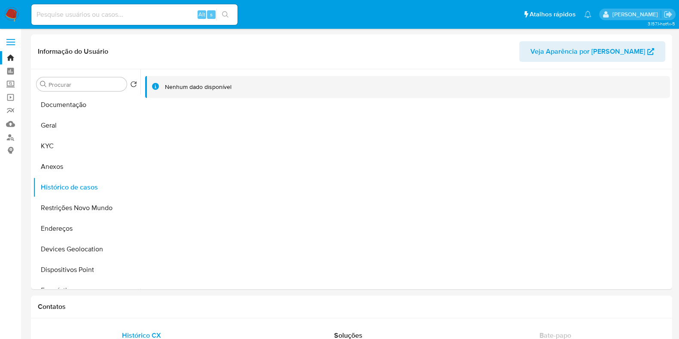
drag, startPoint x: 14, startPoint y: 12, endPoint x: 15, endPoint y: 24, distance: 12.5
click at [14, 12] on img at bounding box center [11, 14] width 15 height 15
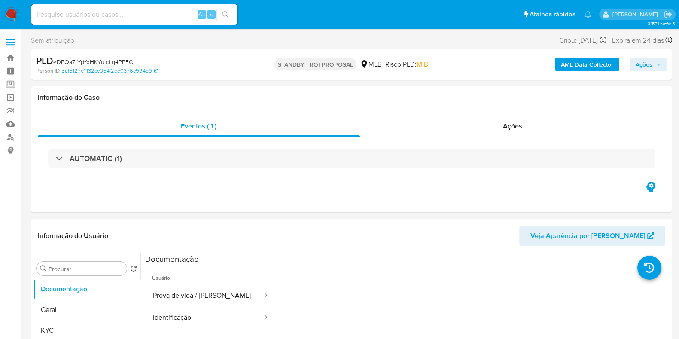
select select "10"
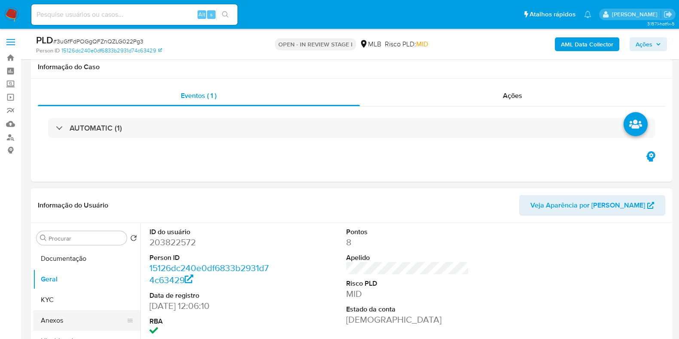
scroll to position [161, 0]
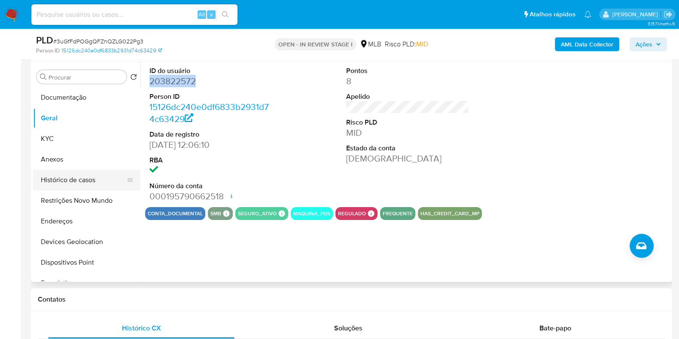
click at [74, 181] on button "Histórico de casos" at bounding box center [83, 180] width 101 height 21
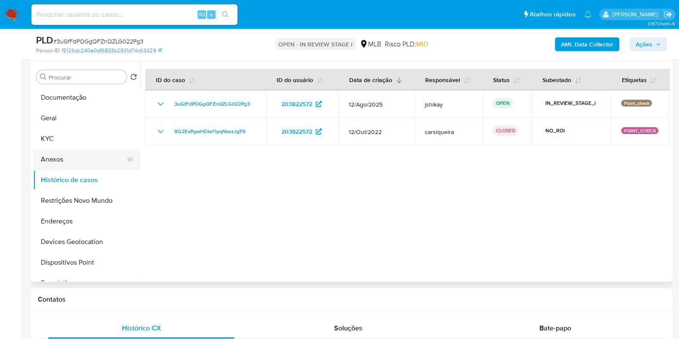
click at [75, 165] on button "Anexos" at bounding box center [83, 159] width 101 height 21
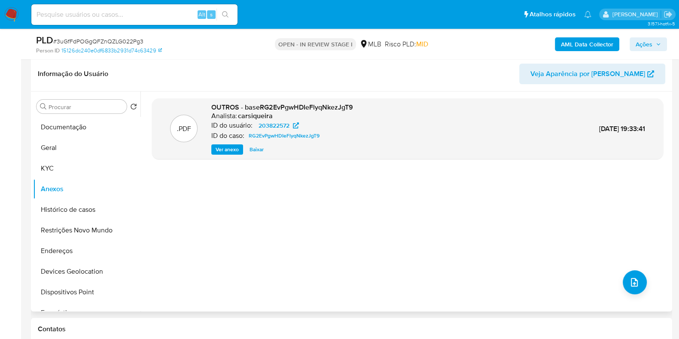
scroll to position [107, 0]
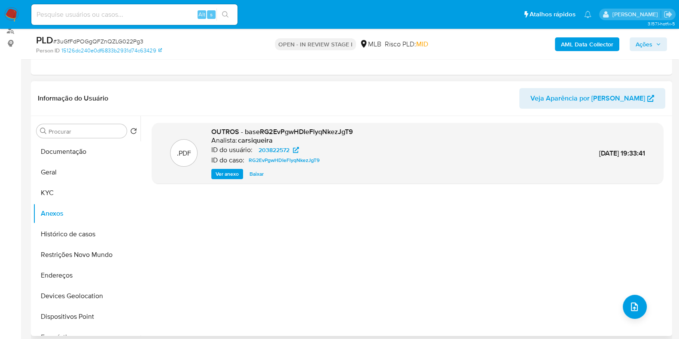
click at [223, 172] on span "Ver anexo" at bounding box center [227, 174] width 23 height 9
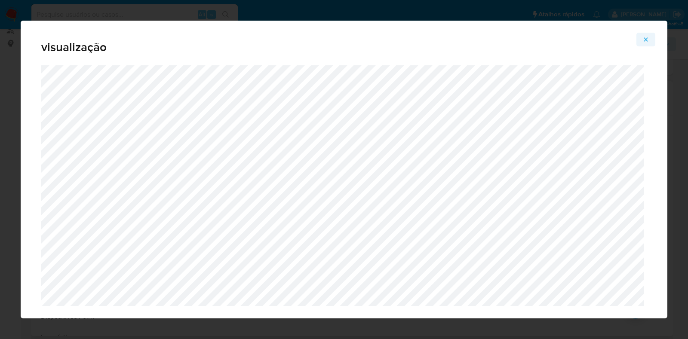
click at [647, 36] on icon "Attachment preview" at bounding box center [645, 39] width 7 height 7
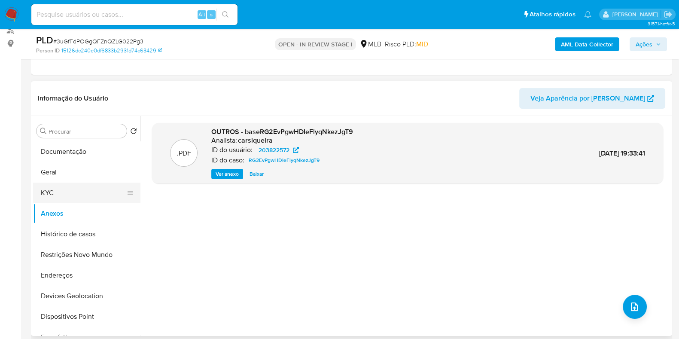
click at [62, 195] on button "KYC" at bounding box center [83, 193] width 101 height 21
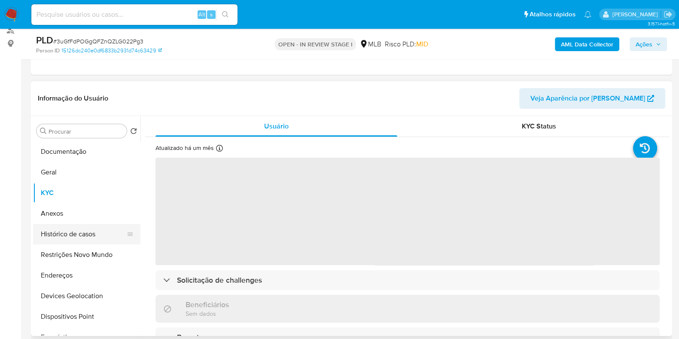
click at [73, 233] on button "Histórico de casos" at bounding box center [83, 234] width 101 height 21
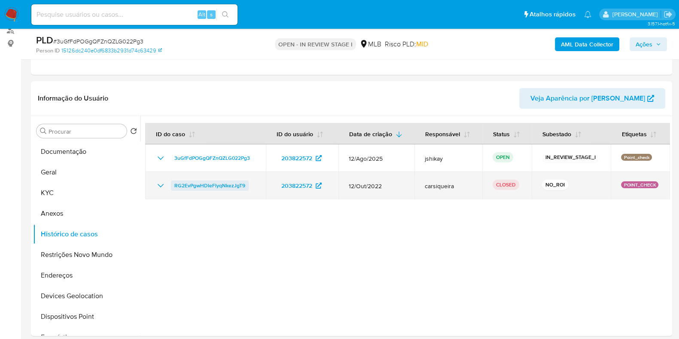
click at [172, 184] on link "RG2EvPgwHDIeFlyqNkezJgT9" at bounding box center [210, 186] width 78 height 10
click at [157, 184] on icon "Mostrar/Ocultar" at bounding box center [161, 186] width 10 height 10
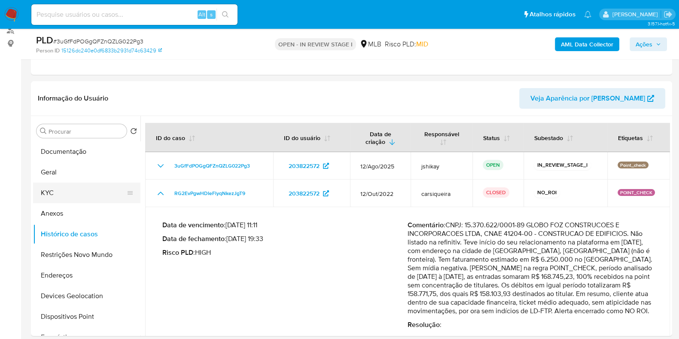
click at [68, 197] on button "KYC" at bounding box center [83, 193] width 101 height 21
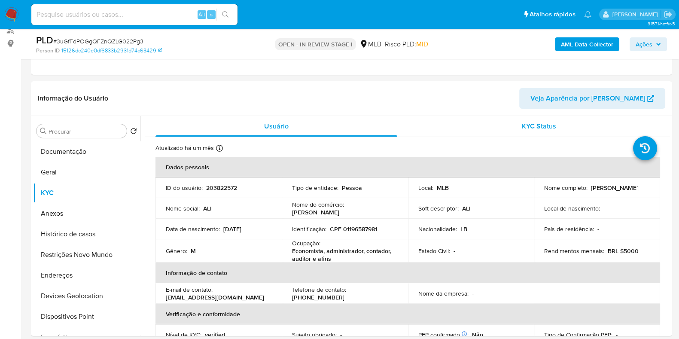
click at [482, 125] on div "KYC Status" at bounding box center [539, 126] width 242 height 21
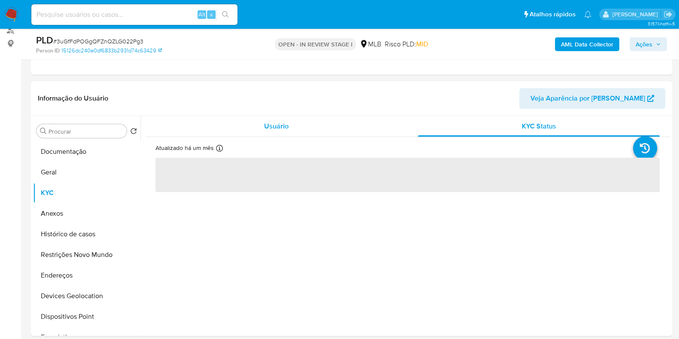
click at [266, 131] on div "Usuário" at bounding box center [277, 126] width 242 height 21
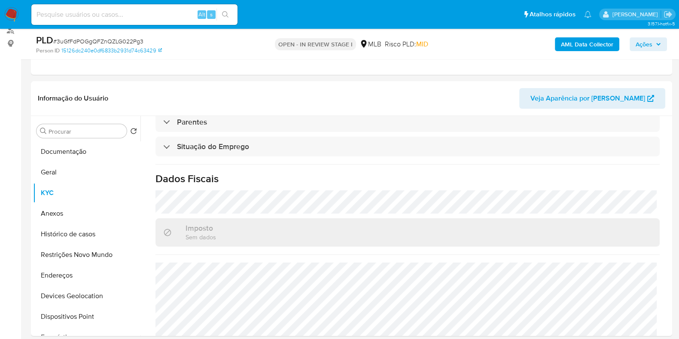
scroll to position [376, 0]
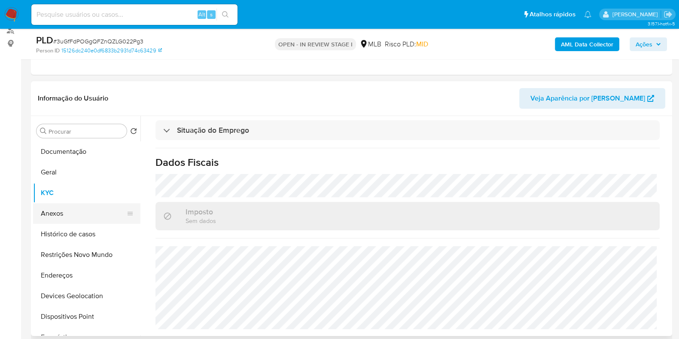
click at [48, 211] on button "Anexos" at bounding box center [83, 213] width 101 height 21
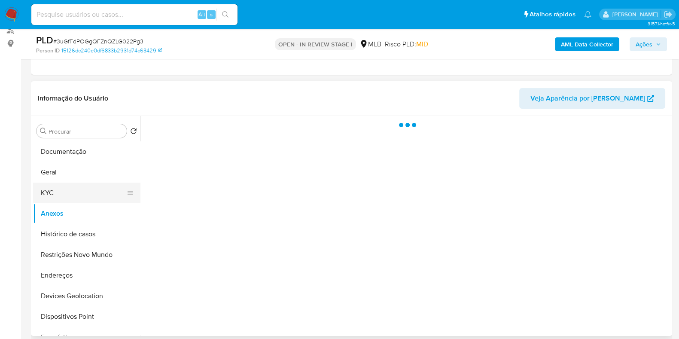
click at [73, 187] on button "KYC" at bounding box center [83, 193] width 101 height 21
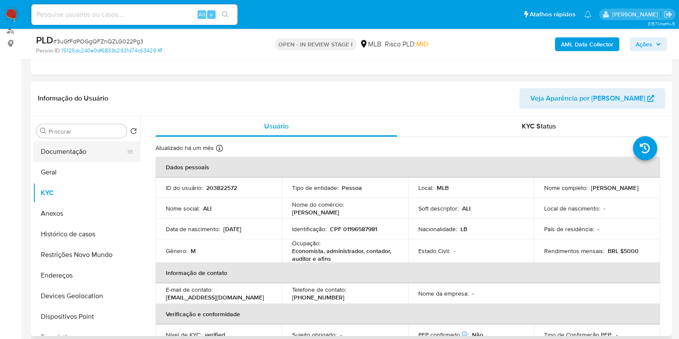
click at [74, 154] on button "Documentação" at bounding box center [83, 151] width 101 height 21
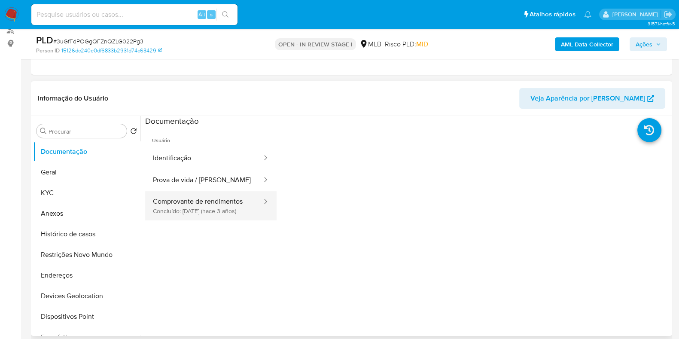
click at [213, 205] on button "Comprovante de rendimentos Concluído: [DATE] (hace 3 años)" at bounding box center [204, 205] width 118 height 29
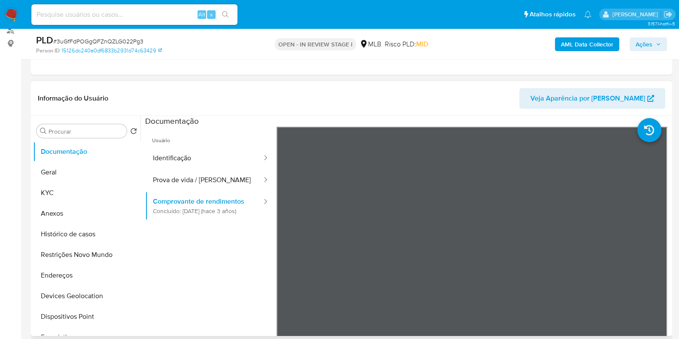
scroll to position [53, 0]
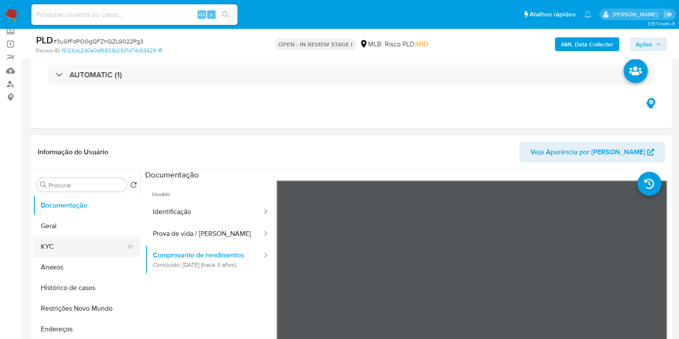
click at [73, 245] on button "KYC" at bounding box center [83, 246] width 101 height 21
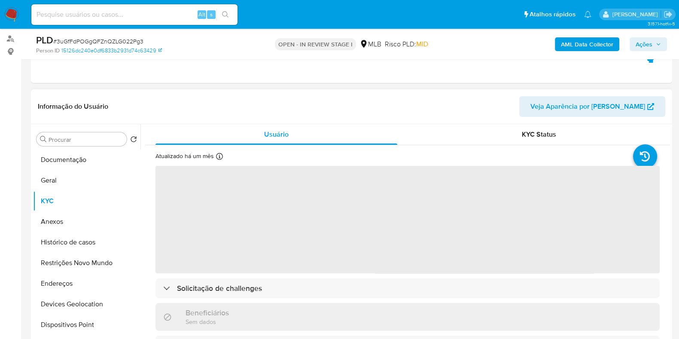
scroll to position [161, 0]
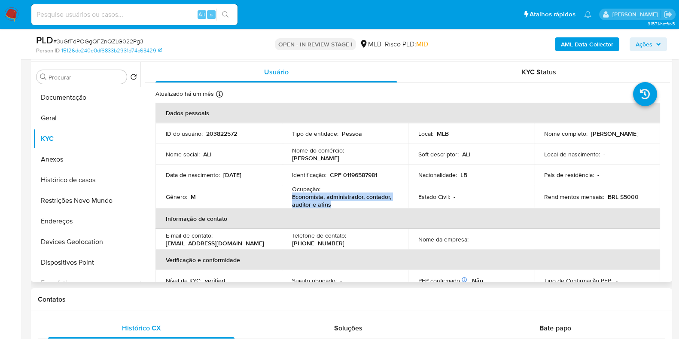
drag, startPoint x: 335, startPoint y: 204, endPoint x: 290, endPoint y: 196, distance: 45.8
click at [290, 196] on td "Ocupação : Economista, administrador, contador, auditor e afins" at bounding box center [345, 196] width 126 height 23
copy p "Economista, administrador, contador, auditor e afins"
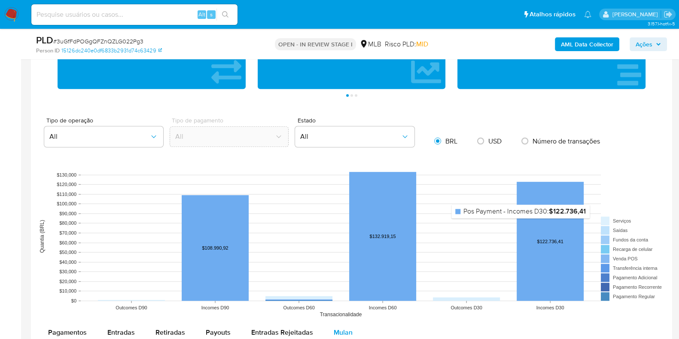
scroll to position [483, 0]
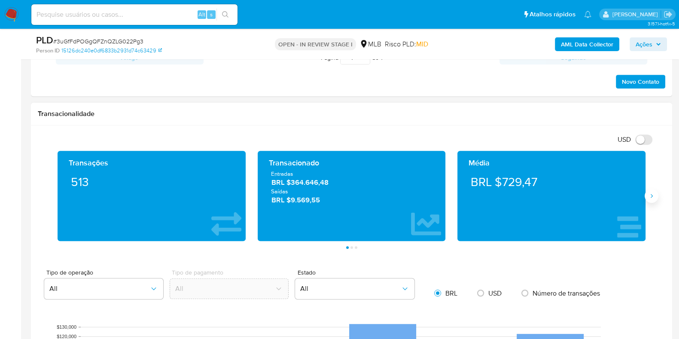
click at [651, 192] on button "Siguiente" at bounding box center [652, 196] width 14 height 14
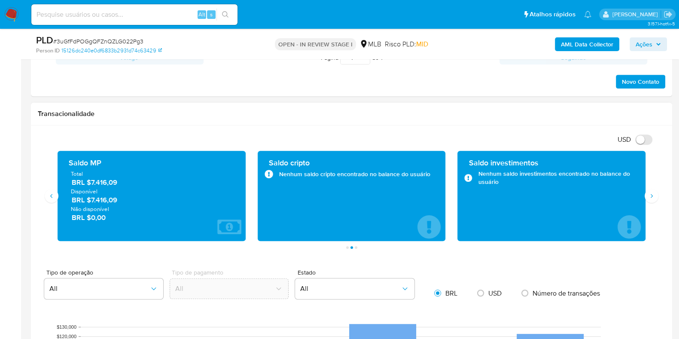
drag, startPoint x: 121, startPoint y: 201, endPoint x: 89, endPoint y: 202, distance: 32.3
click at [89, 202] on span "BRL $7.416,09" at bounding box center [152, 200] width 161 height 10
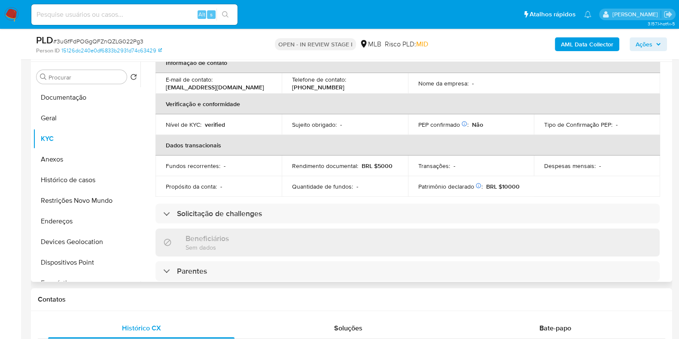
scroll to position [53, 0]
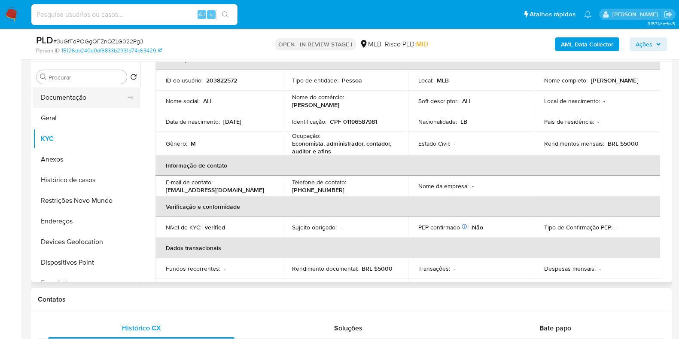
click at [68, 102] on button "Documentação" at bounding box center [83, 97] width 101 height 21
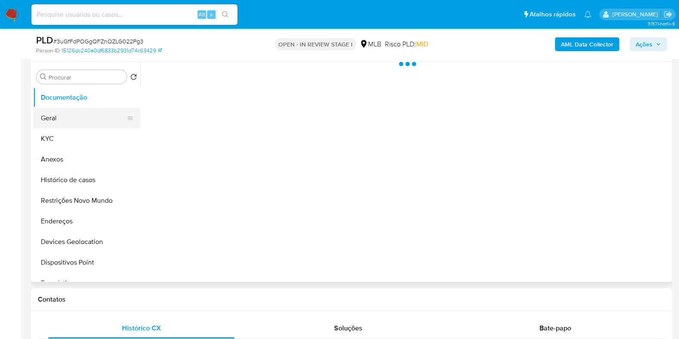
scroll to position [0, 0]
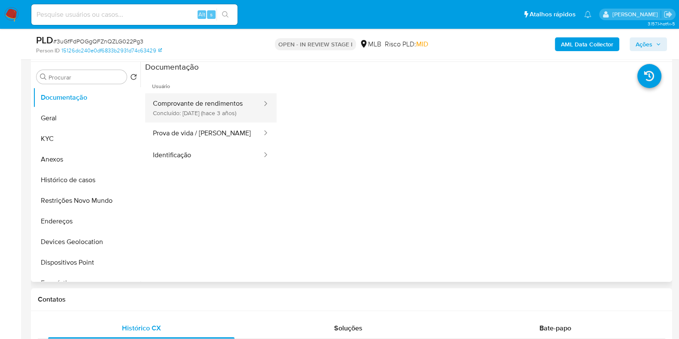
click at [206, 119] on button "Comprovante de rendimentos Concluído: [DATE] (hace 3 años)" at bounding box center [204, 107] width 118 height 29
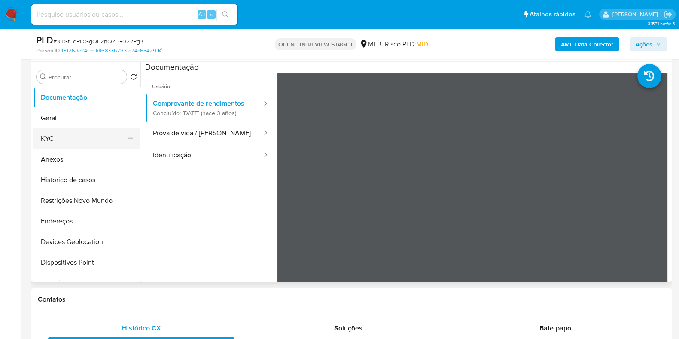
click at [85, 129] on button "KYC" at bounding box center [83, 139] width 101 height 21
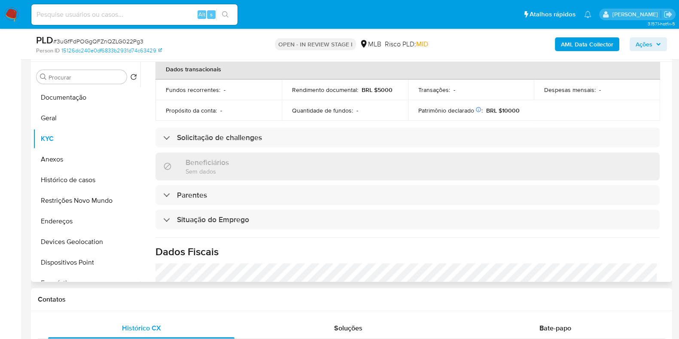
scroll to position [376, 0]
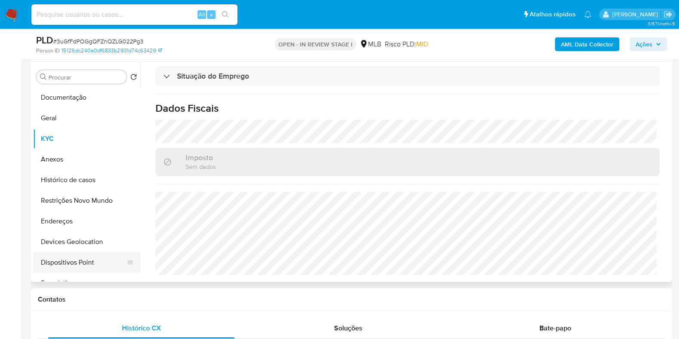
click at [89, 259] on button "Dispositivos Point" at bounding box center [83, 262] width 101 height 21
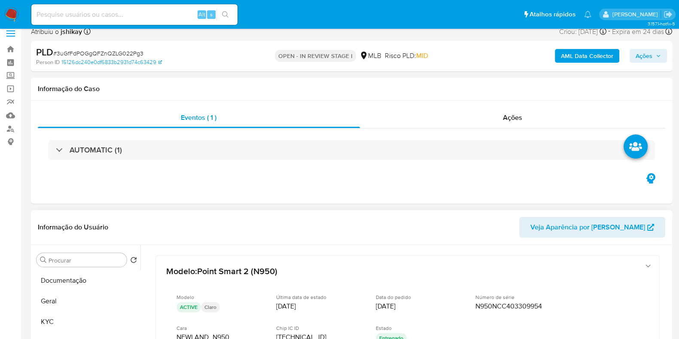
scroll to position [53, 0]
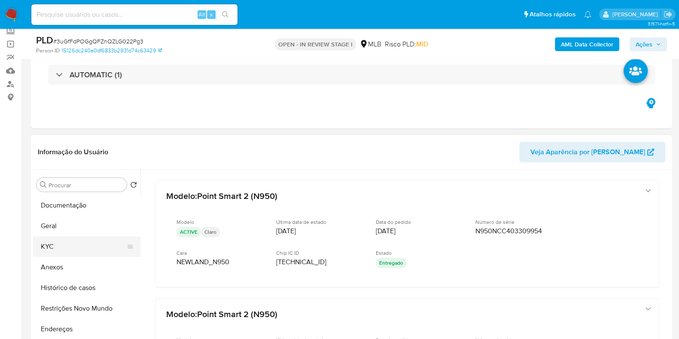
click at [67, 241] on button "KYC" at bounding box center [83, 246] width 101 height 21
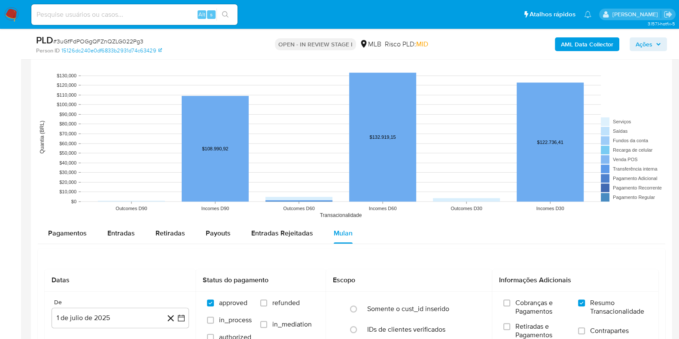
scroll to position [752, 0]
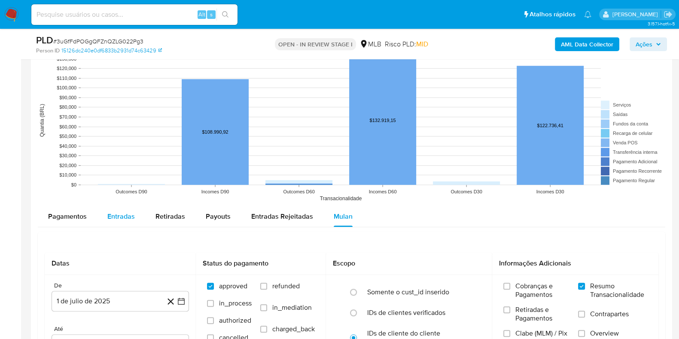
click at [124, 218] on span "Entradas" at bounding box center [121, 216] width 28 height 10
select select "10"
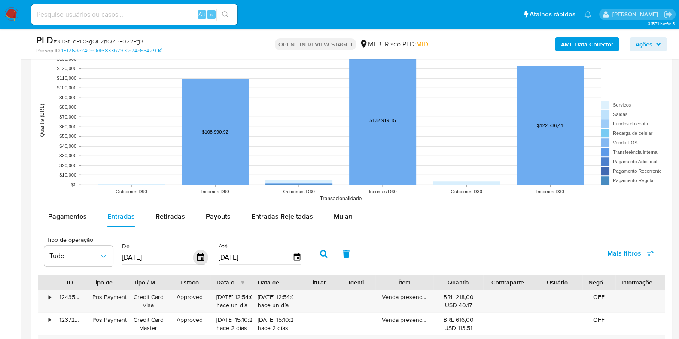
click at [198, 256] on icon "button" at bounding box center [200, 257] width 15 height 15
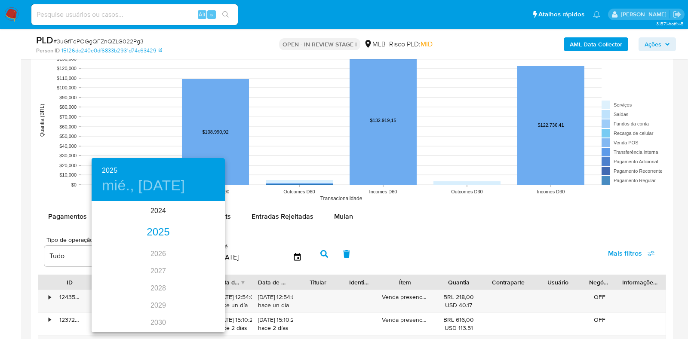
click at [153, 224] on div "2025" at bounding box center [158, 232] width 133 height 17
click at [200, 250] on div "jun." at bounding box center [203, 251] width 44 height 32
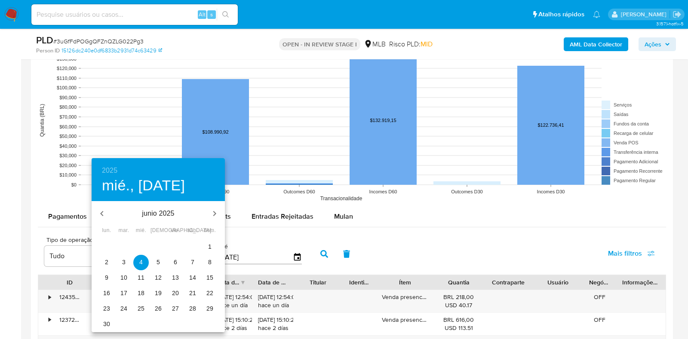
click at [207, 244] on span "1" at bounding box center [209, 246] width 15 height 9
type input "01/06/2025"
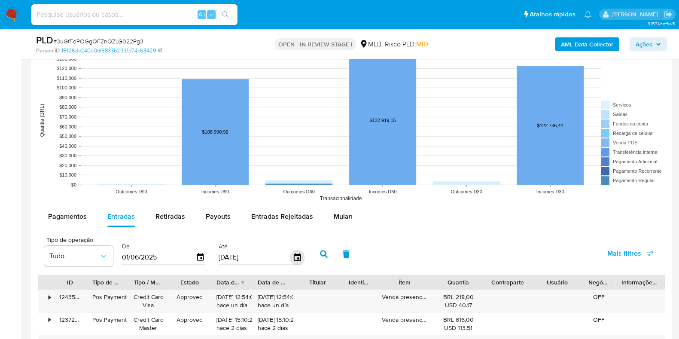
click at [294, 257] on icon "button" at bounding box center [297, 257] width 7 height 8
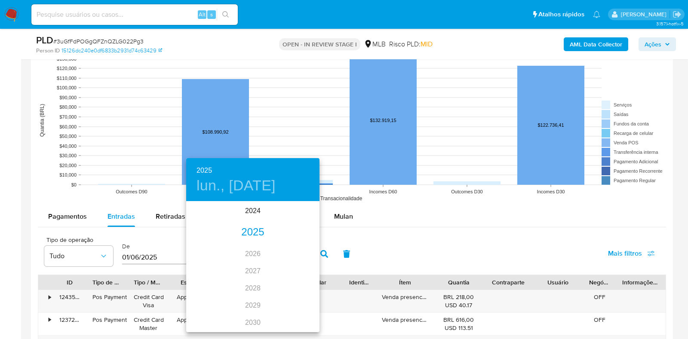
click at [251, 234] on div "2025" at bounding box center [252, 232] width 133 height 17
click at [299, 250] on div "jun." at bounding box center [297, 251] width 44 height 32
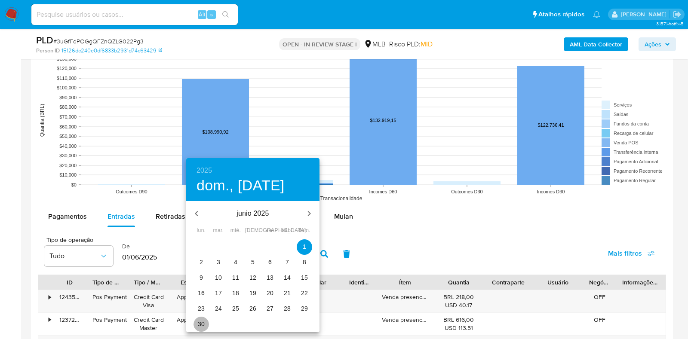
click at [206, 321] on span "30" at bounding box center [200, 324] width 15 height 9
type input "[DATE]"
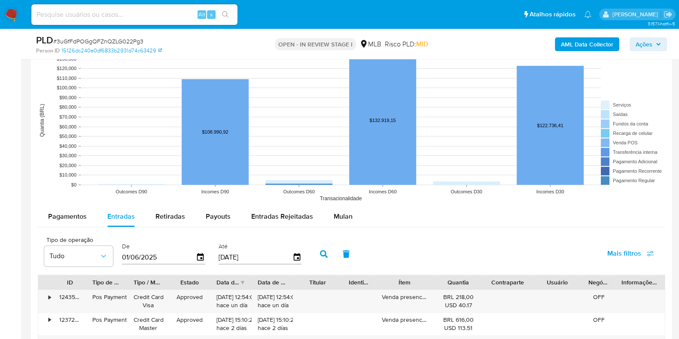
click at [320, 254] on icon "button" at bounding box center [324, 254] width 8 height 8
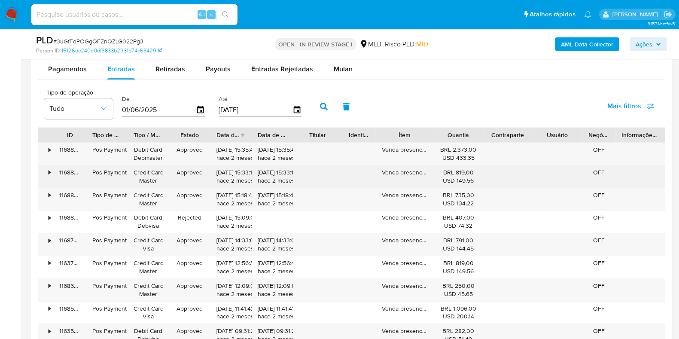
scroll to position [913, 0]
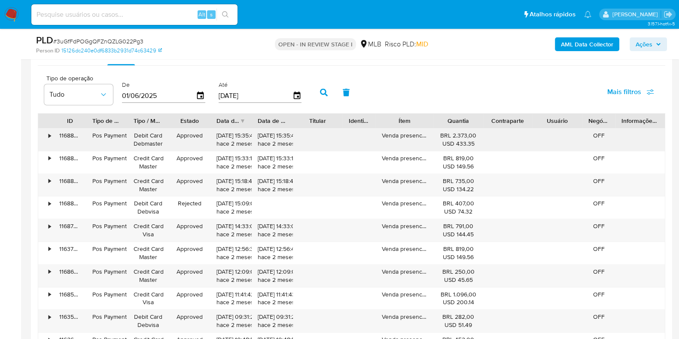
click at [50, 139] on div "•" at bounding box center [50, 136] width 2 height 8
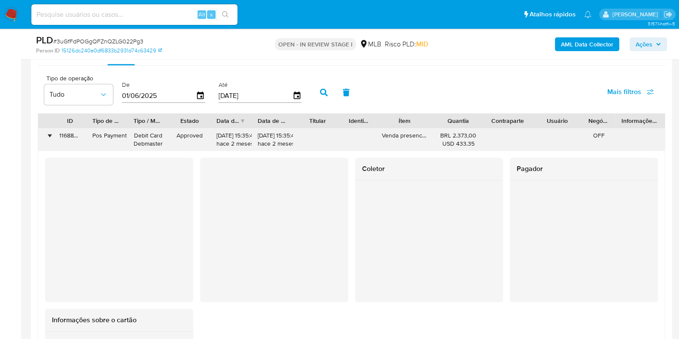
click at [50, 139] on div "•" at bounding box center [50, 136] width 2 height 8
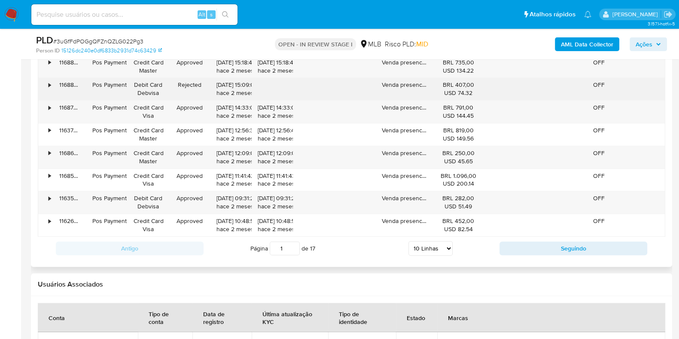
scroll to position [1074, 0]
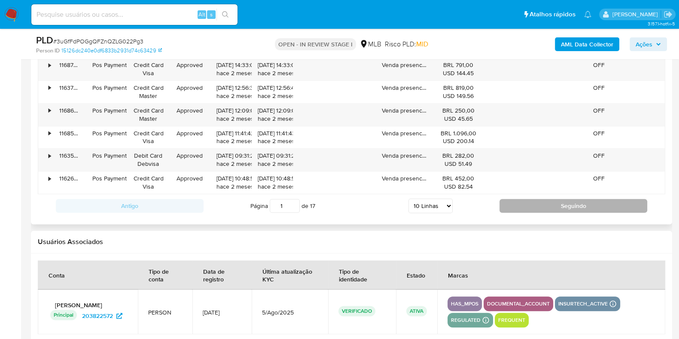
click at [556, 205] on button "Seguindo" at bounding box center [574, 206] width 148 height 14
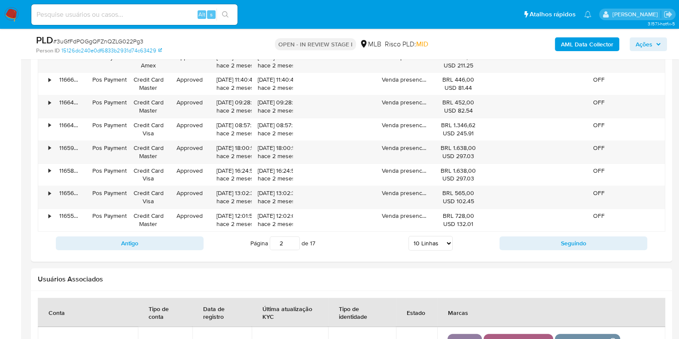
scroll to position [967, 0]
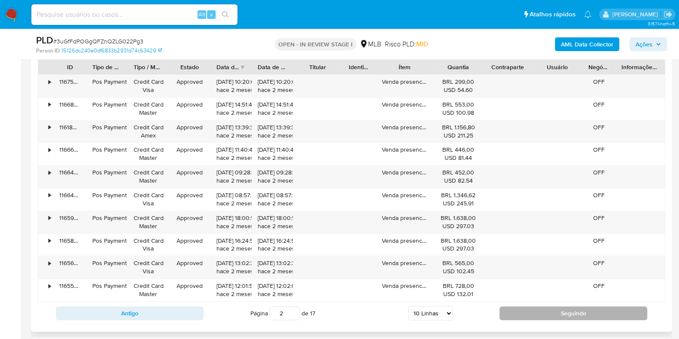
click at [539, 309] on button "Seguindo" at bounding box center [574, 313] width 148 height 14
type input "3"
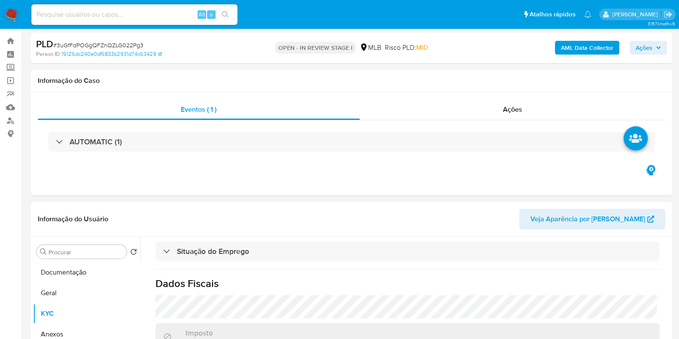
scroll to position [0, 0]
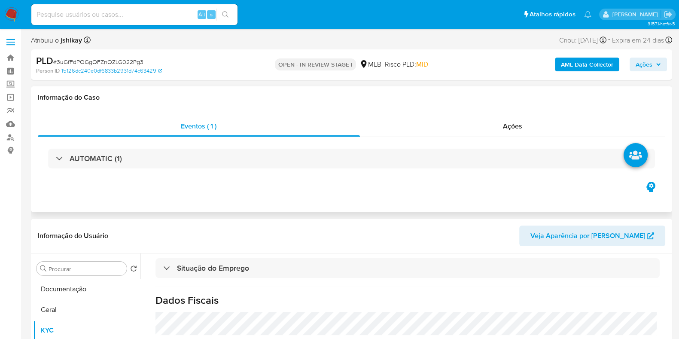
drag, startPoint x: 71, startPoint y: 299, endPoint x: 90, endPoint y: 207, distance: 93.8
click at [71, 297] on button "Documentação" at bounding box center [86, 289] width 107 height 21
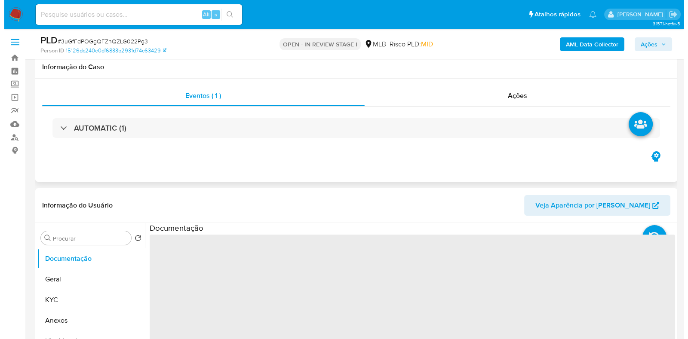
scroll to position [161, 0]
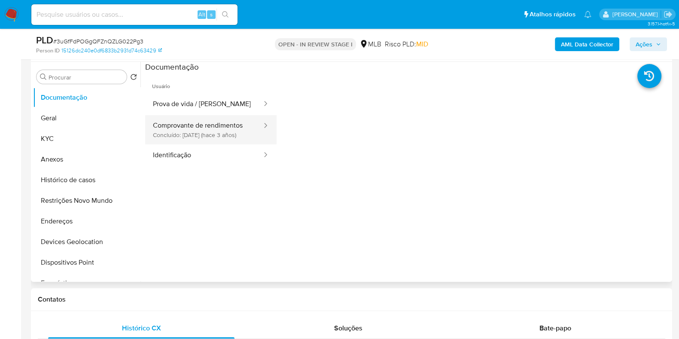
click at [223, 125] on button "Comprovante de rendimentos Concluído: 18/06/2022 (hace 3 años)" at bounding box center [204, 129] width 118 height 29
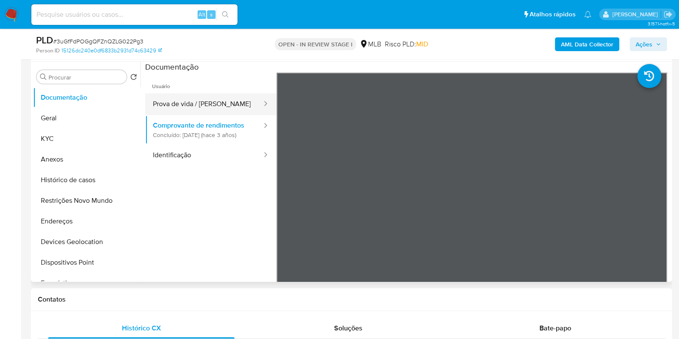
click at [194, 100] on button "Prova de vida / [PERSON_NAME]" at bounding box center [204, 104] width 118 height 22
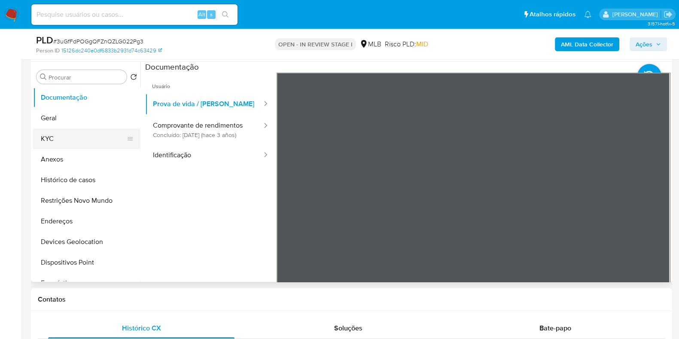
click at [79, 129] on button "KYC" at bounding box center [83, 139] width 101 height 21
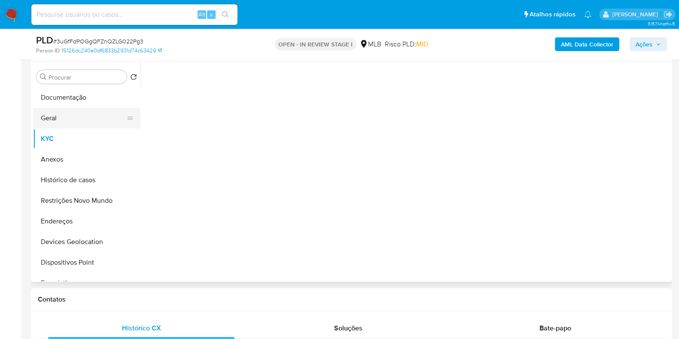
click at [80, 116] on button "Geral" at bounding box center [83, 118] width 101 height 21
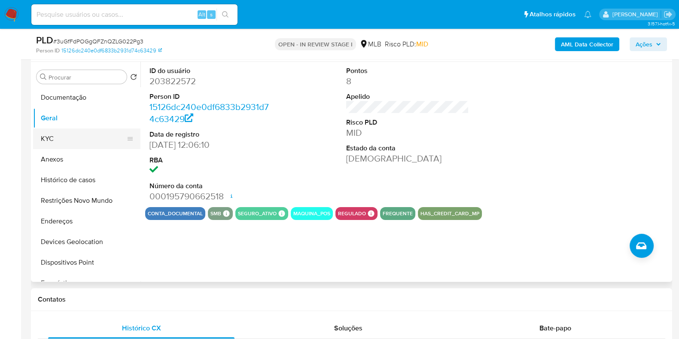
click at [52, 136] on button "KYC" at bounding box center [83, 139] width 101 height 21
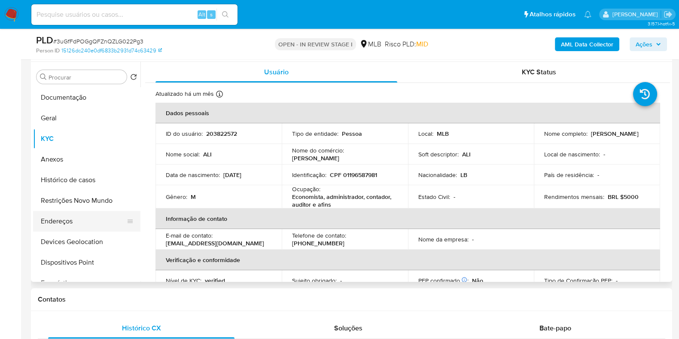
drag, startPoint x: 76, startPoint y: 217, endPoint x: 88, endPoint y: 218, distance: 11.2
click at [77, 217] on button "Endereços" at bounding box center [83, 221] width 101 height 21
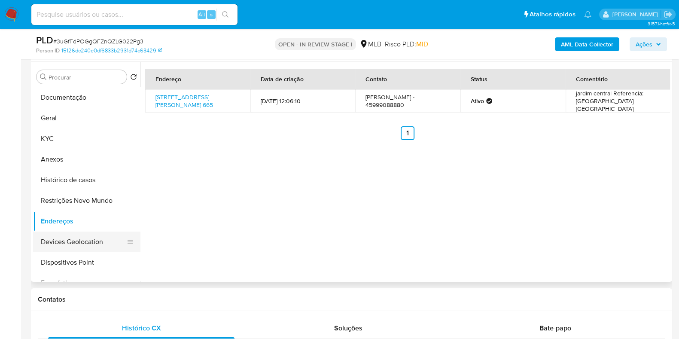
click at [72, 240] on button "Devices Geolocation" at bounding box center [83, 242] width 101 height 21
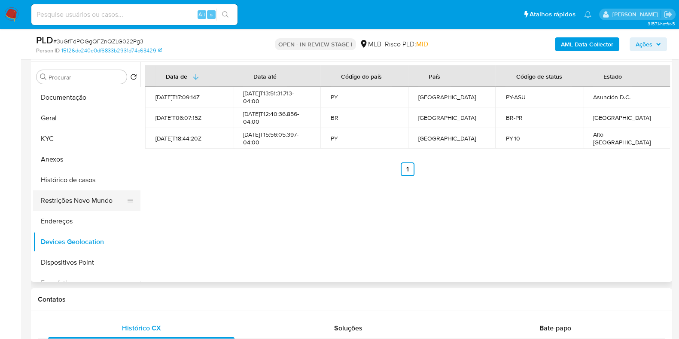
click at [86, 202] on button "Restrições Novo Mundo" at bounding box center [83, 200] width 101 height 21
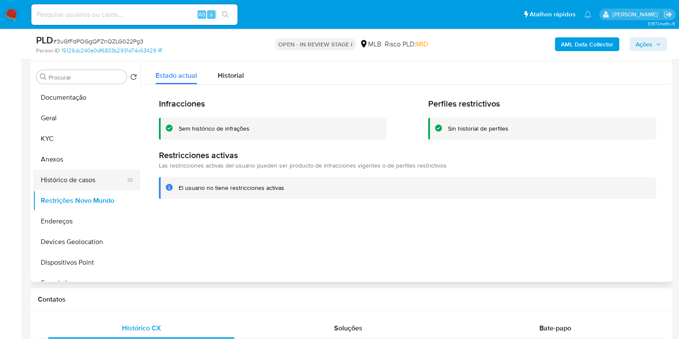
click at [59, 177] on button "Histórico de casos" at bounding box center [83, 180] width 101 height 21
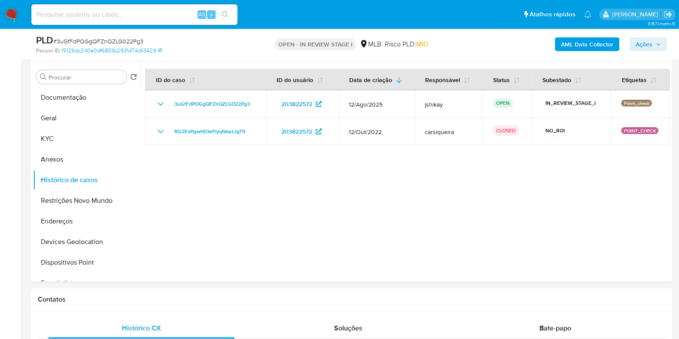
click at [578, 43] on b "AML Data Collector" at bounding box center [587, 44] width 52 height 14
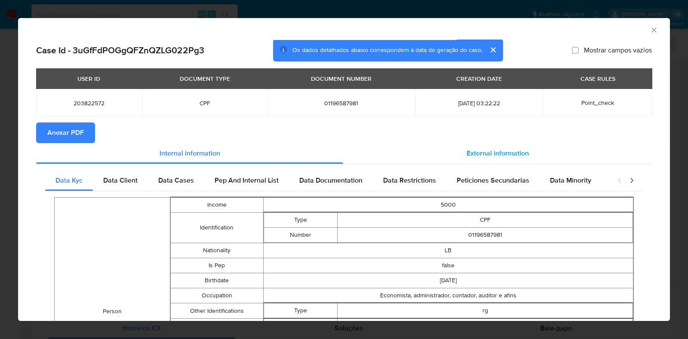
click at [502, 151] on span "External information" at bounding box center [497, 153] width 62 height 10
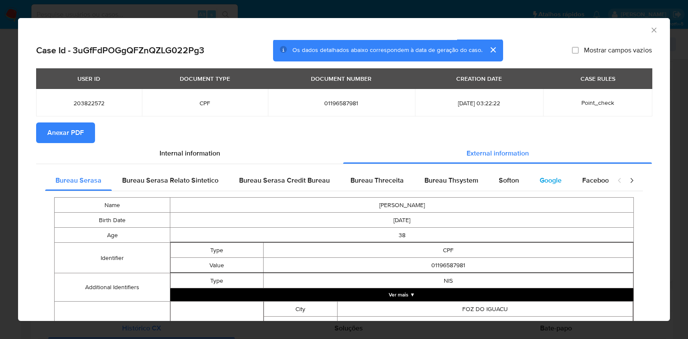
click at [546, 176] on span "Google" at bounding box center [550, 180] width 22 height 10
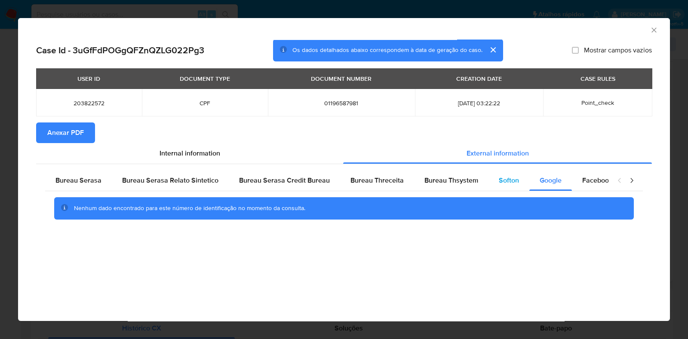
click at [510, 177] on span "Softon" at bounding box center [509, 180] width 20 height 10
click at [439, 184] on span "Bureau Thsystem" at bounding box center [451, 180] width 54 height 10
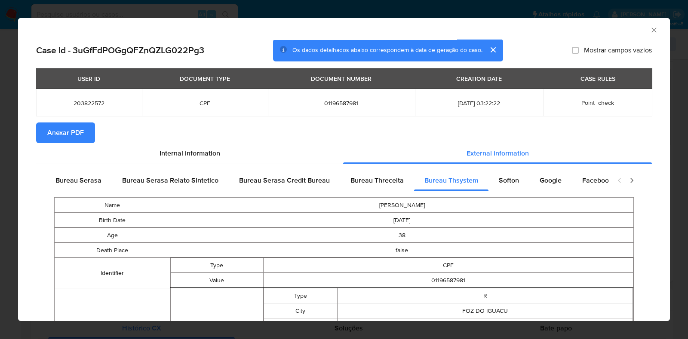
click at [70, 135] on span "Anexar PDF" at bounding box center [65, 132] width 37 height 19
click at [649, 32] on icon "Fechar a janela" at bounding box center [653, 30] width 9 height 9
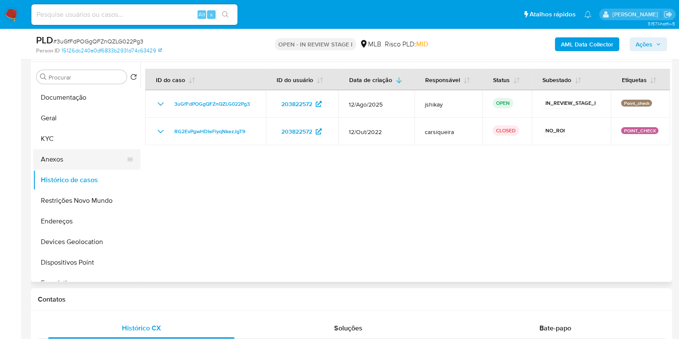
click at [65, 162] on button "Anexos" at bounding box center [83, 159] width 101 height 21
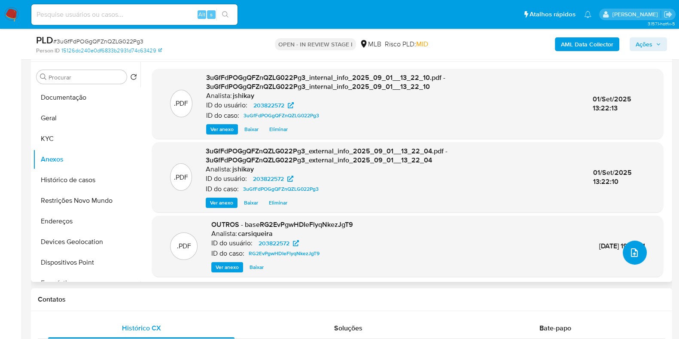
click at [633, 256] on icon "upload-file" at bounding box center [635, 253] width 10 height 10
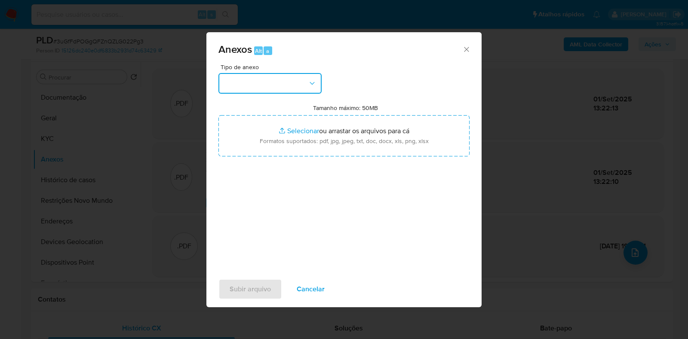
click at [273, 76] on button "button" at bounding box center [269, 83] width 103 height 21
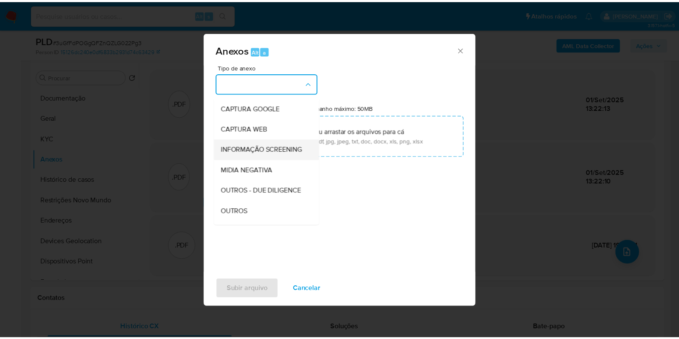
scroll to position [107, 0]
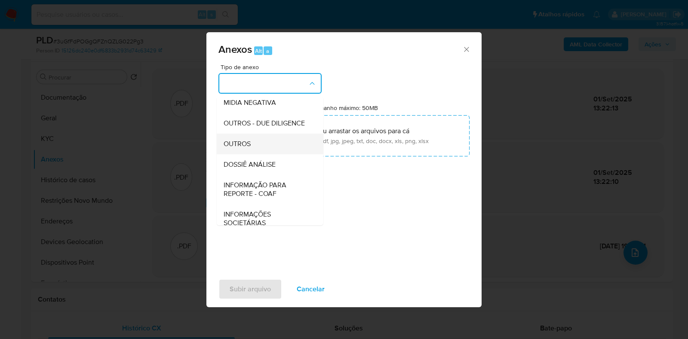
click at [250, 148] on span "OUTROS" at bounding box center [236, 144] width 27 height 9
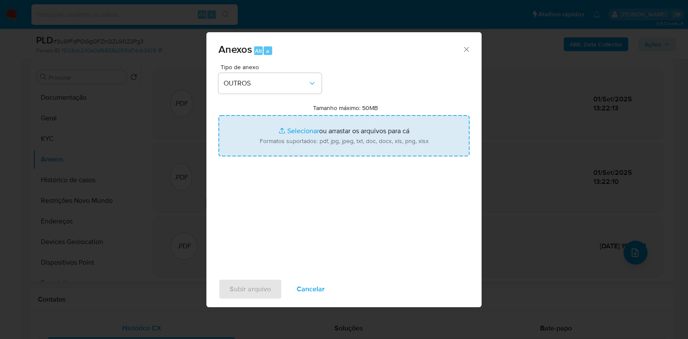
click at [301, 138] on input "Tamanho máximo: 50MB Selecionar arquivos" at bounding box center [343, 135] width 251 height 41
type input "C:\fakepath\Mulan 203822572_2025_09_01_07_49_48 - Resumen TX.pdf"
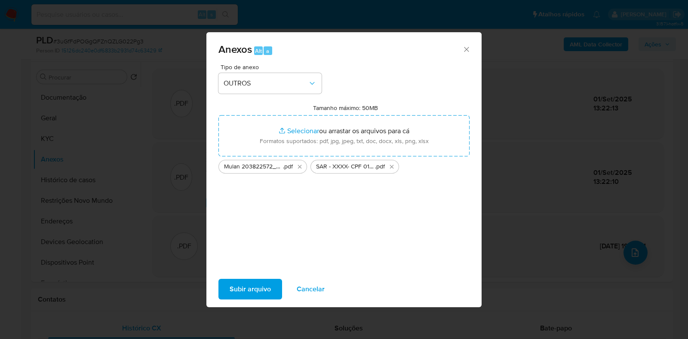
click at [240, 287] on span "Subir arquivo" at bounding box center [249, 289] width 41 height 19
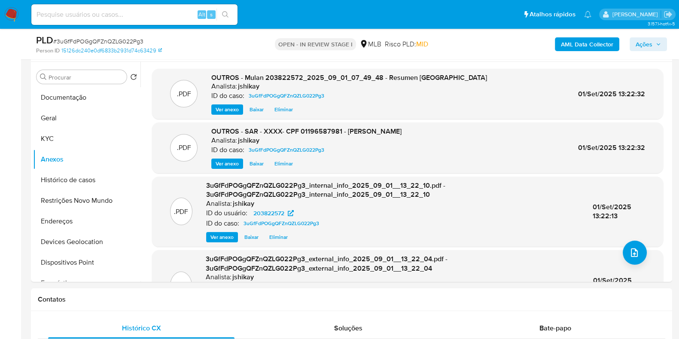
click at [643, 42] on span "Ações" at bounding box center [644, 44] width 17 height 14
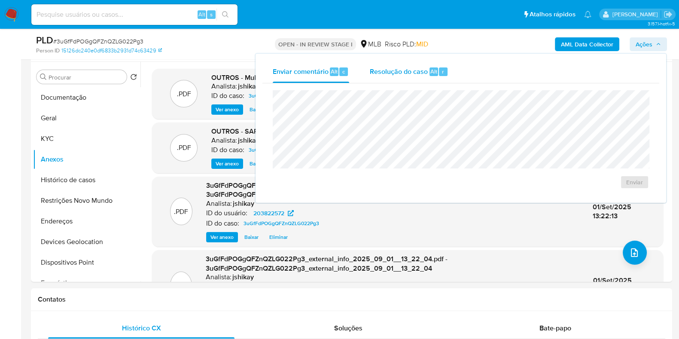
click at [409, 78] on div "Resolução do caso Alt r" at bounding box center [409, 72] width 79 height 22
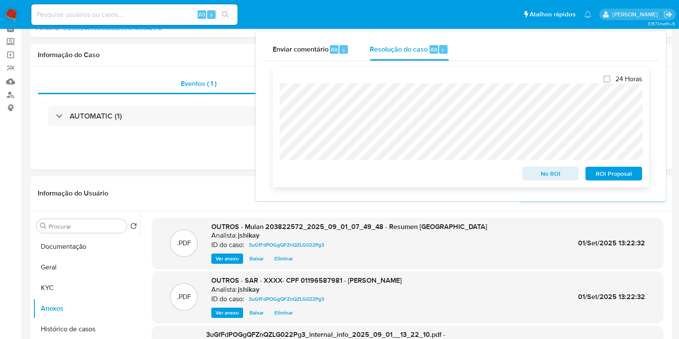
scroll to position [0, 0]
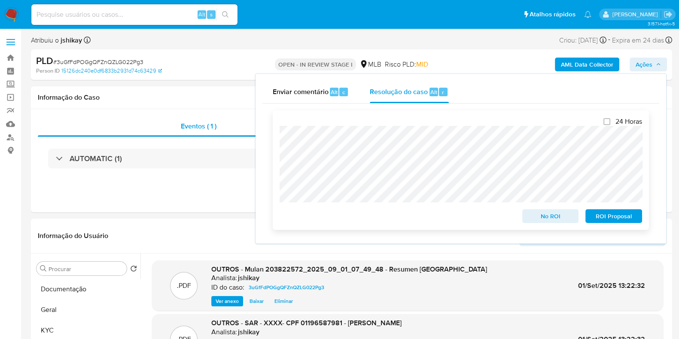
click at [603, 216] on span "ROI Proposal" at bounding box center [614, 216] width 45 height 12
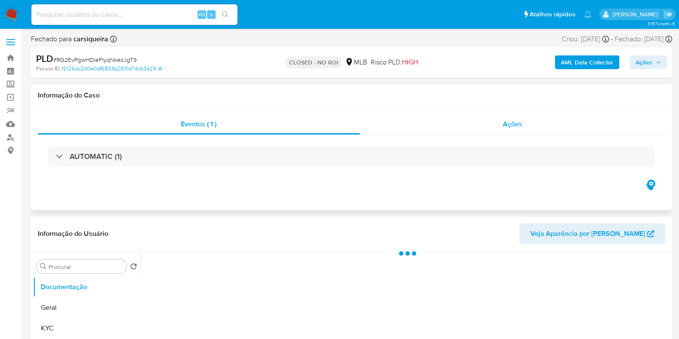
click at [433, 132] on div "Ações" at bounding box center [513, 124] width 306 height 21
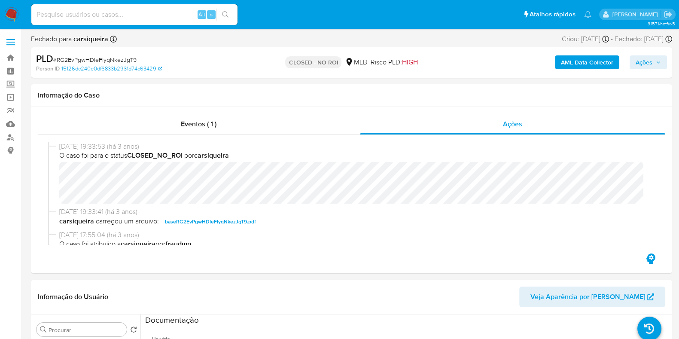
select select "10"
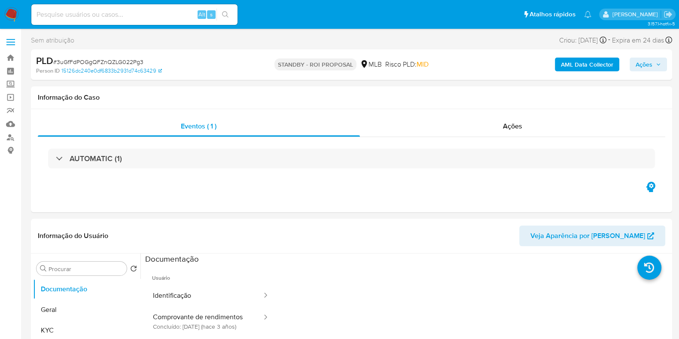
select select "10"
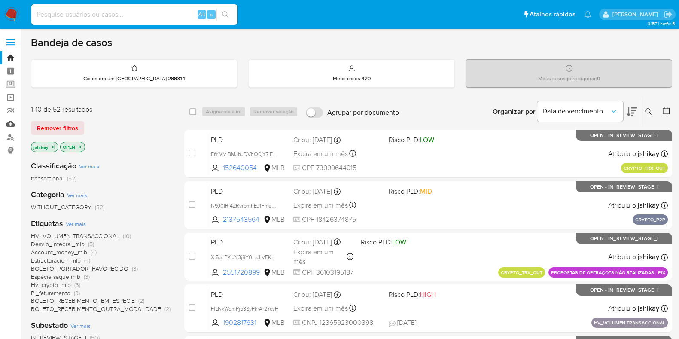
click at [9, 128] on link "Mulan" at bounding box center [51, 123] width 102 height 13
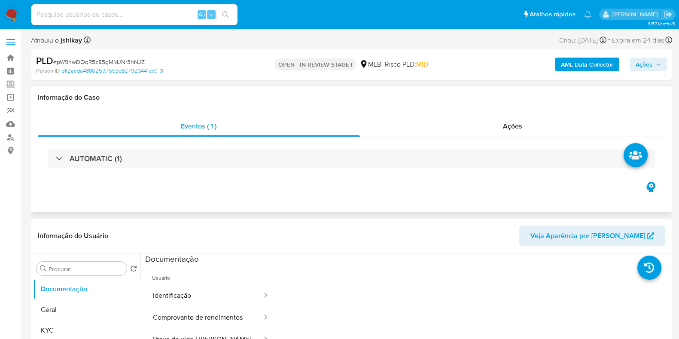
select select "10"
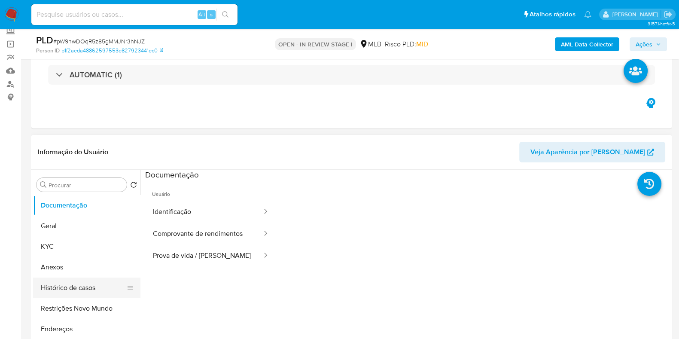
click at [84, 292] on button "Histórico de casos" at bounding box center [83, 288] width 101 height 21
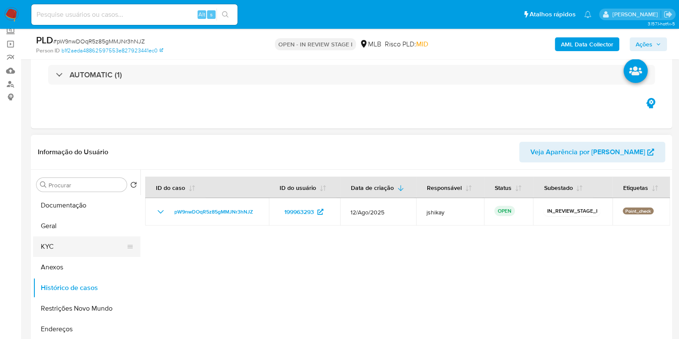
drag, startPoint x: 59, startPoint y: 248, endPoint x: 62, endPoint y: 244, distance: 5.2
click at [59, 248] on button "KYC" at bounding box center [83, 246] width 101 height 21
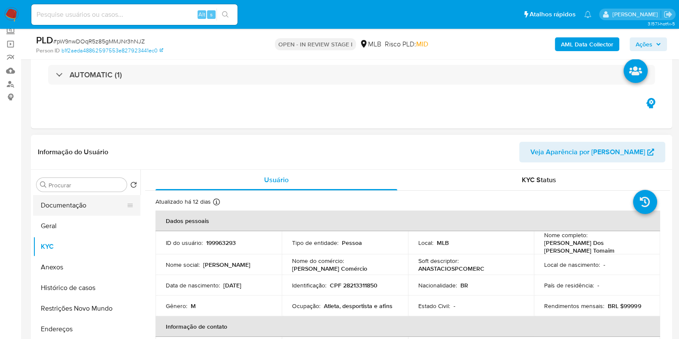
click at [89, 214] on button "Documentação" at bounding box center [83, 205] width 101 height 21
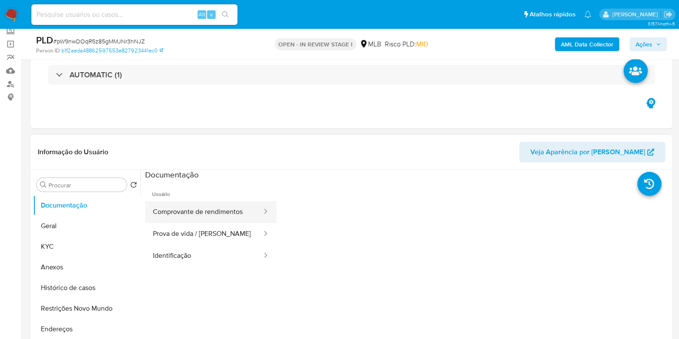
click at [241, 214] on button "Comprovante de rendimentos" at bounding box center [204, 212] width 118 height 22
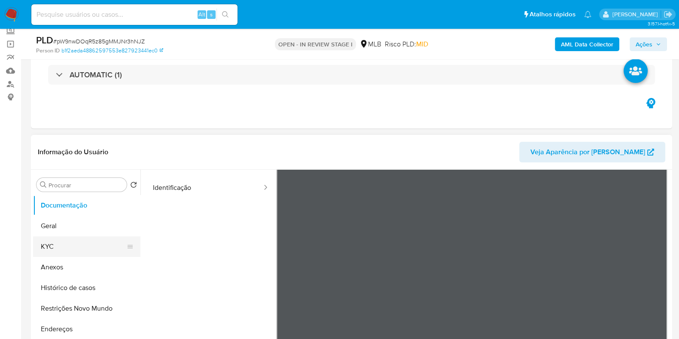
scroll to position [75, 0]
click at [72, 242] on button "KYC" at bounding box center [83, 246] width 101 height 21
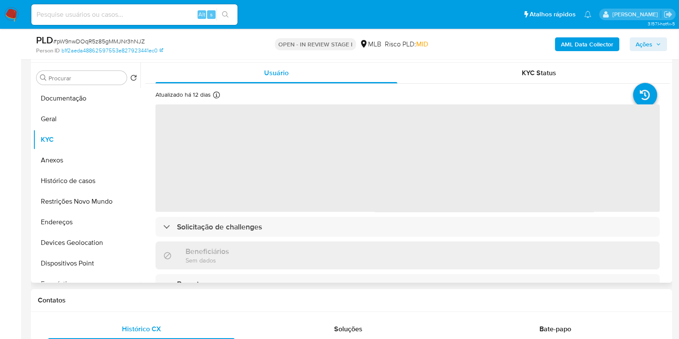
scroll to position [161, 0]
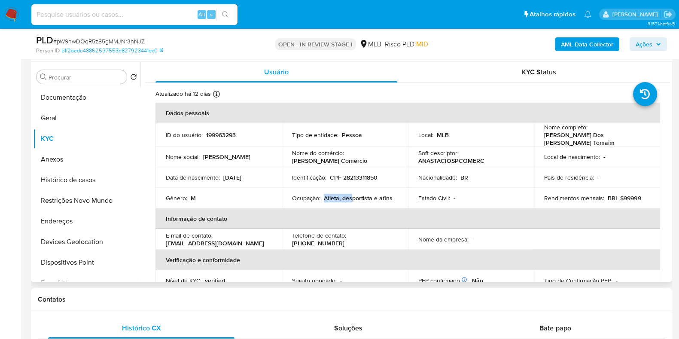
drag, startPoint x: 393, startPoint y: 197, endPoint x: 323, endPoint y: 197, distance: 70.5
click at [323, 196] on div "Ocupação : Atleta, desportista e afins" at bounding box center [345, 198] width 106 height 8
click at [324, 197] on p "Atleta, desportista e afins" at bounding box center [358, 198] width 69 height 8
drag, startPoint x: 323, startPoint y: 196, endPoint x: 383, endPoint y: 195, distance: 60.6
click at [383, 195] on p "Atleta, desportista e afins" at bounding box center [358, 198] width 69 height 8
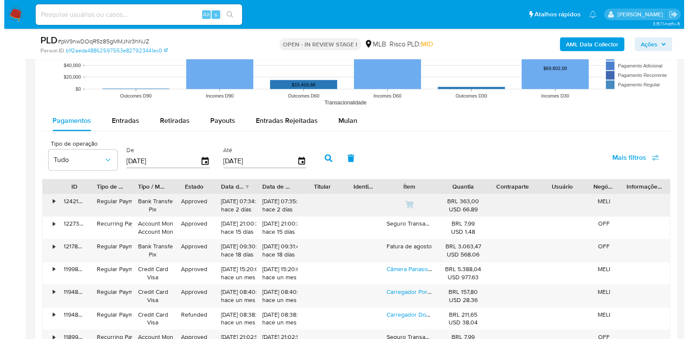
scroll to position [913, 0]
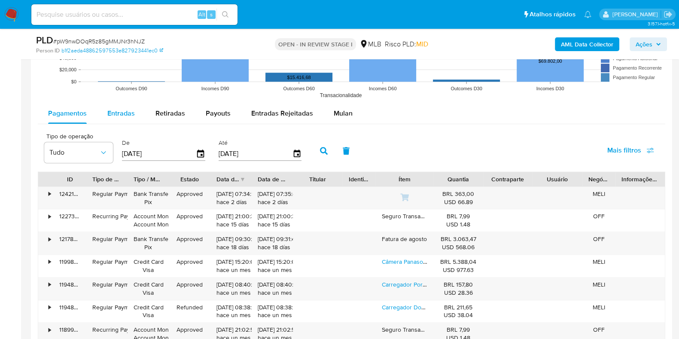
click at [131, 121] on div "Entradas" at bounding box center [121, 113] width 28 height 21
select select "10"
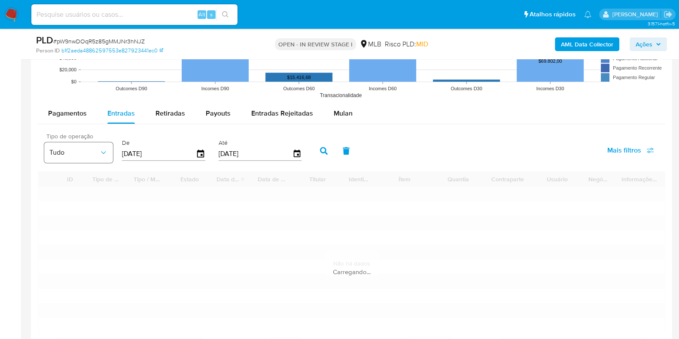
click at [101, 151] on icon "button" at bounding box center [103, 152] width 9 height 9
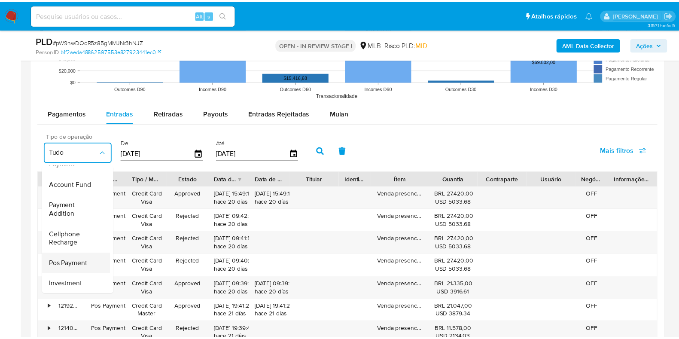
scroll to position [107, 0]
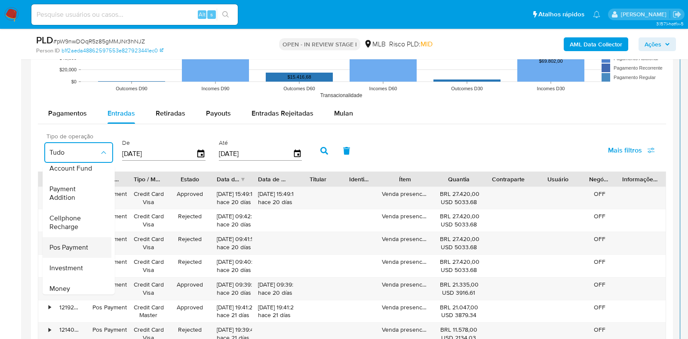
click at [72, 245] on span "Pos Payment" at bounding box center [68, 247] width 39 height 9
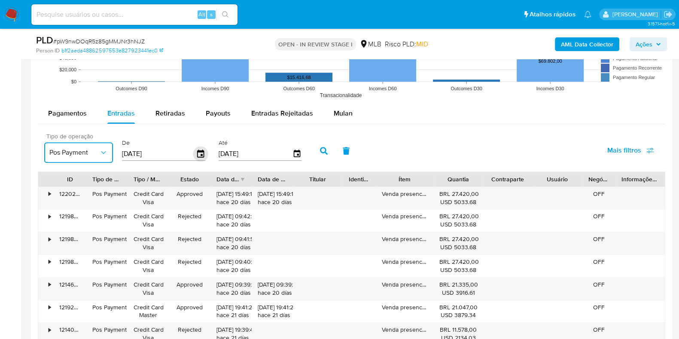
click at [199, 152] on icon "button" at bounding box center [200, 154] width 15 height 15
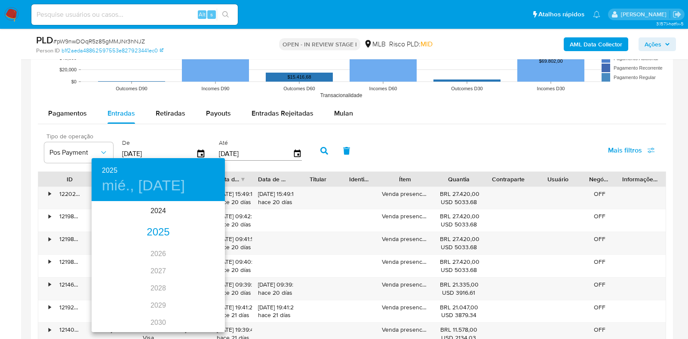
click at [160, 233] on div "2025" at bounding box center [158, 232] width 133 height 17
click at [114, 282] on div "jul." at bounding box center [114, 283] width 44 height 32
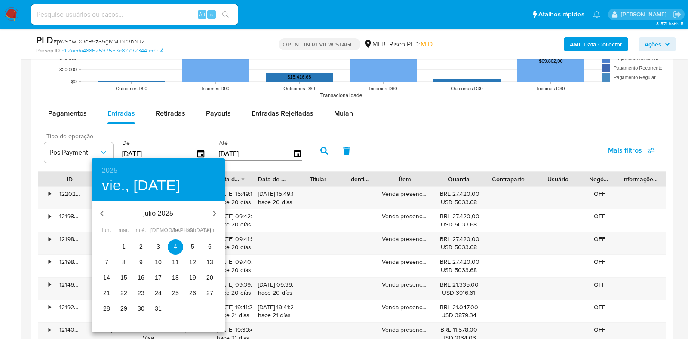
click at [127, 246] on span "1" at bounding box center [123, 246] width 15 height 9
type input "01/07/2025"
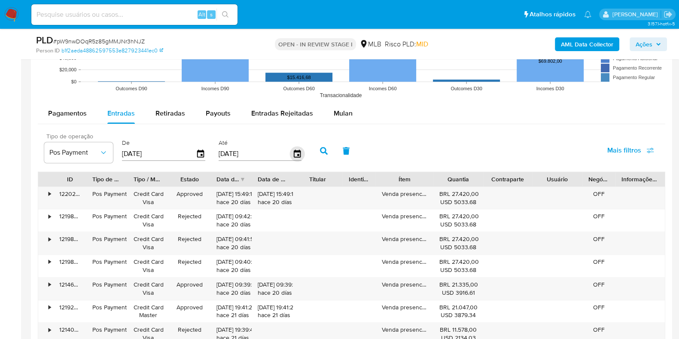
click at [298, 150] on icon "button" at bounding box center [297, 154] width 15 height 15
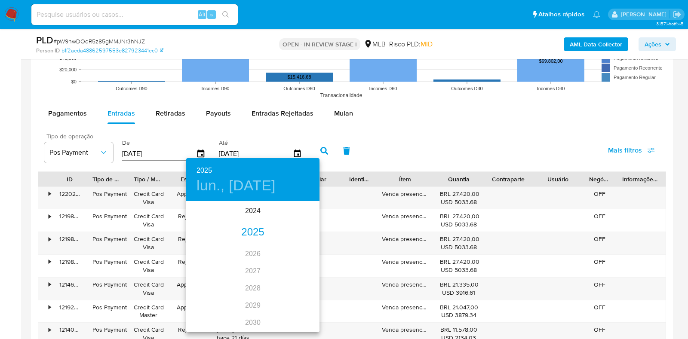
click at [248, 231] on div "2025" at bounding box center [252, 232] width 133 height 17
click at [292, 285] on div "sep." at bounding box center [297, 283] width 44 height 32
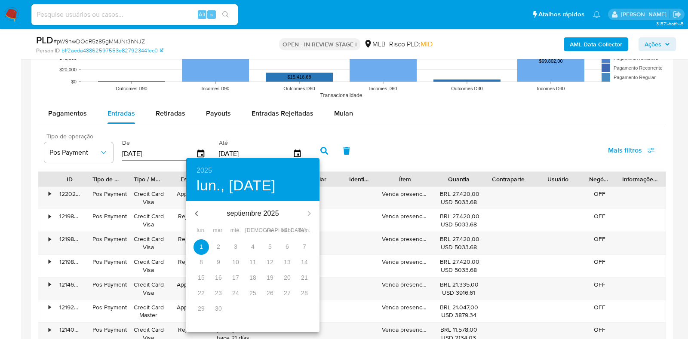
click at [198, 208] on icon "button" at bounding box center [196, 213] width 10 height 10
click at [288, 308] on p "30" at bounding box center [287, 308] width 7 height 9
type input "30/08/2025"
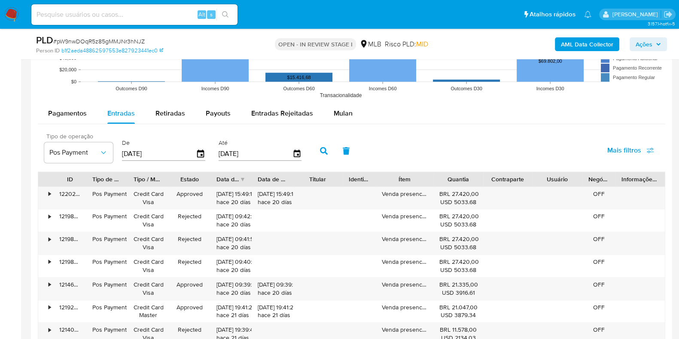
click at [315, 149] on button "button" at bounding box center [324, 151] width 22 height 21
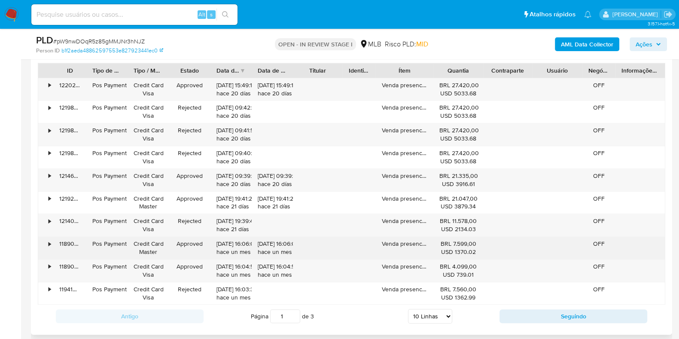
scroll to position [1128, 0]
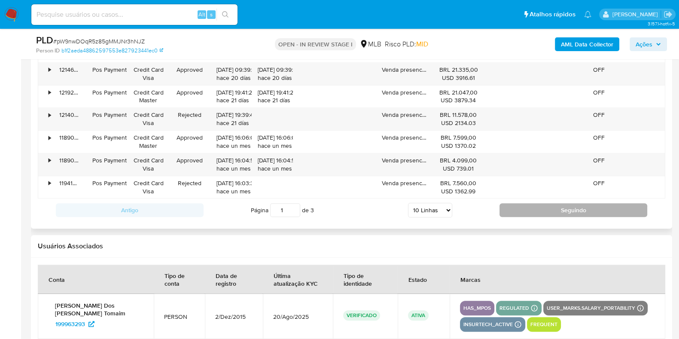
click at [509, 203] on button "Seguindo" at bounding box center [574, 210] width 148 height 14
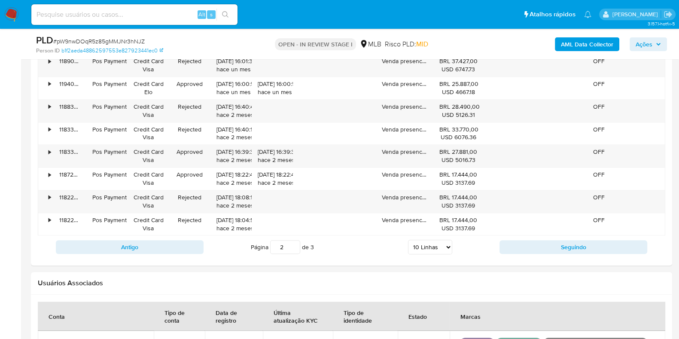
scroll to position [1074, 0]
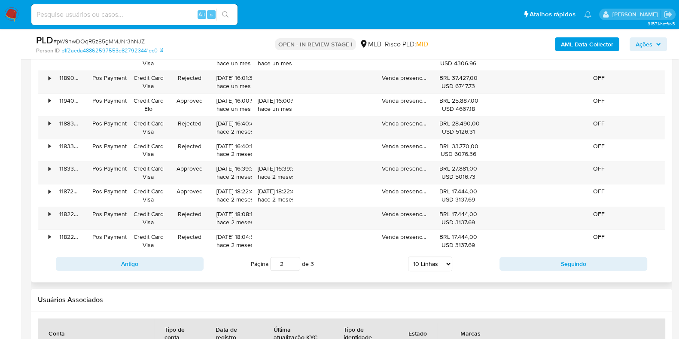
click at [522, 252] on div "Antigo Página 2 de 3 5 Linhas 10 Linhas 20 Linhas 25 Linhas 50 Linhas 100 Linha…" at bounding box center [352, 263] width 628 height 23
click at [523, 259] on button "Seguindo" at bounding box center [574, 264] width 148 height 14
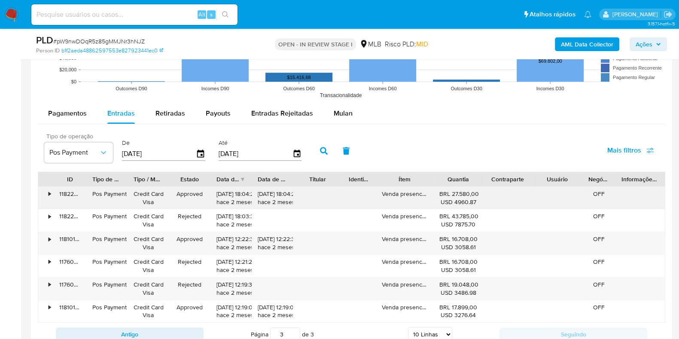
scroll to position [967, 0]
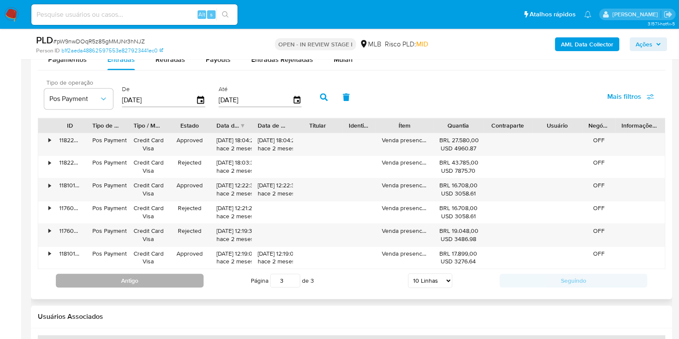
click at [181, 281] on button "Antigo" at bounding box center [130, 281] width 148 height 14
type input "2"
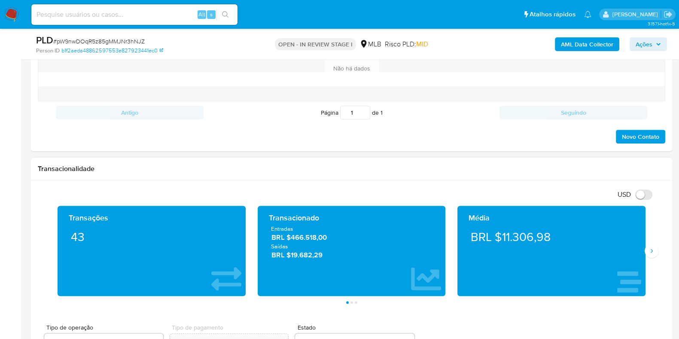
scroll to position [591, 0]
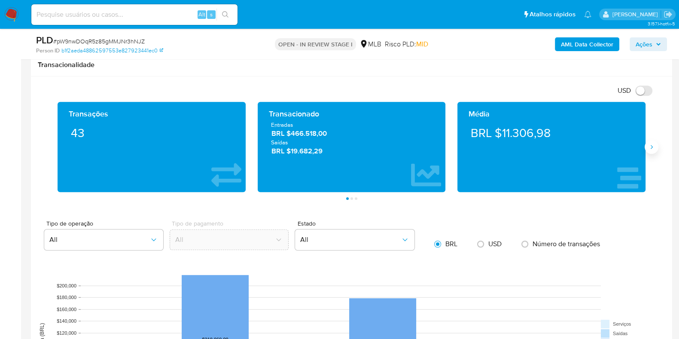
click at [654, 149] on icon "Siguiente" at bounding box center [652, 147] width 7 height 7
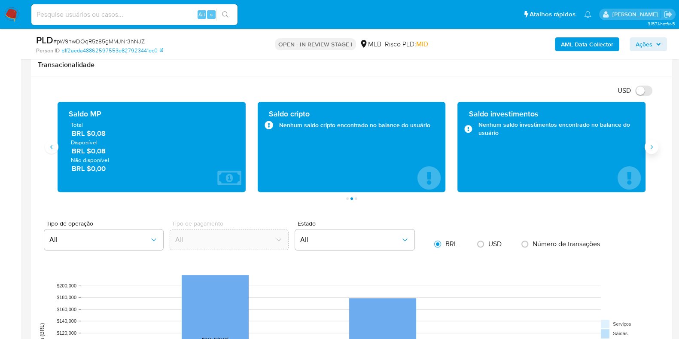
click at [654, 149] on icon "Siguiente" at bounding box center [652, 147] width 7 height 7
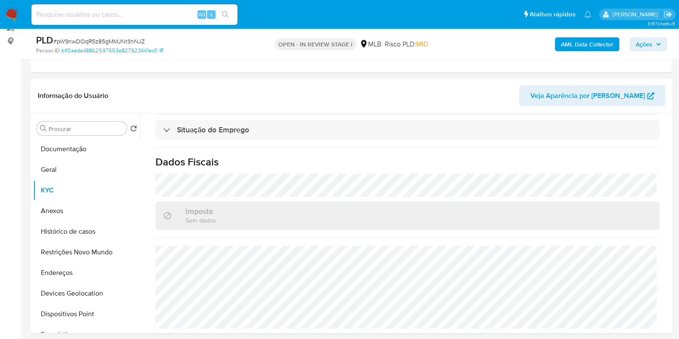
scroll to position [107, 0]
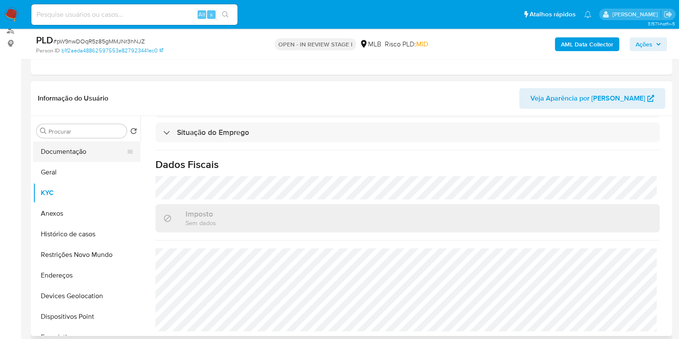
click at [90, 148] on button "Documentação" at bounding box center [83, 151] width 101 height 21
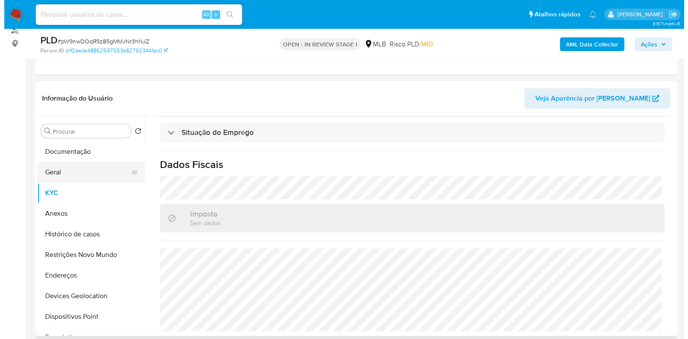
scroll to position [0, 0]
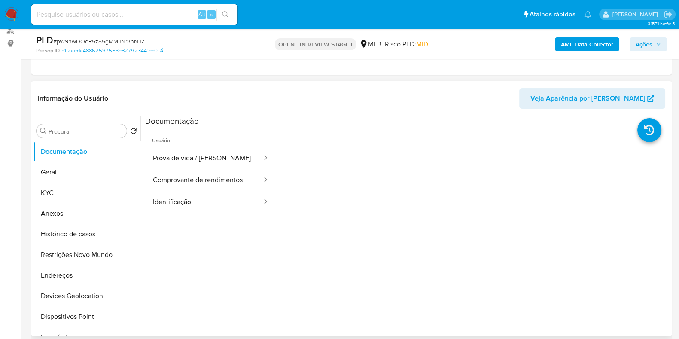
click at [198, 184] on button "Comprovante de rendimentos" at bounding box center [204, 180] width 118 height 22
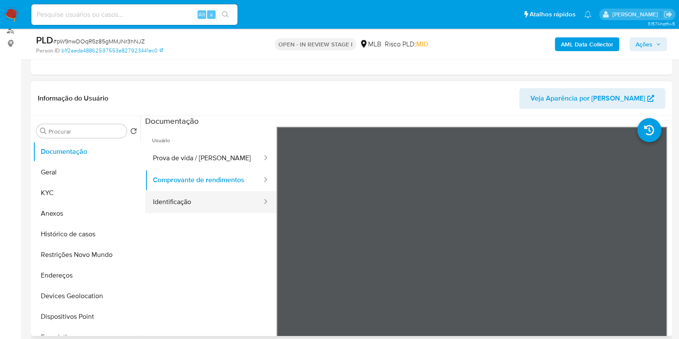
click at [208, 197] on button "Identificação" at bounding box center [204, 202] width 118 height 22
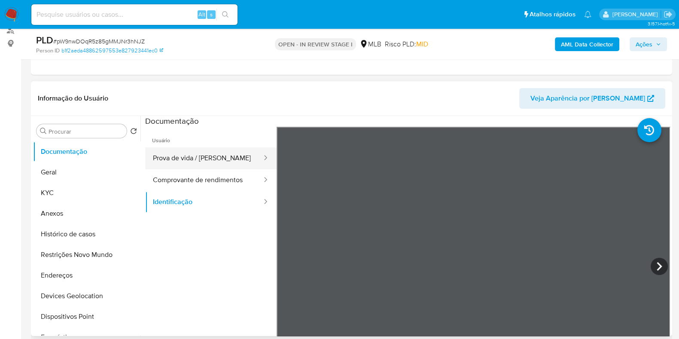
click at [219, 155] on button "Prova de vida / [PERSON_NAME]" at bounding box center [204, 158] width 118 height 22
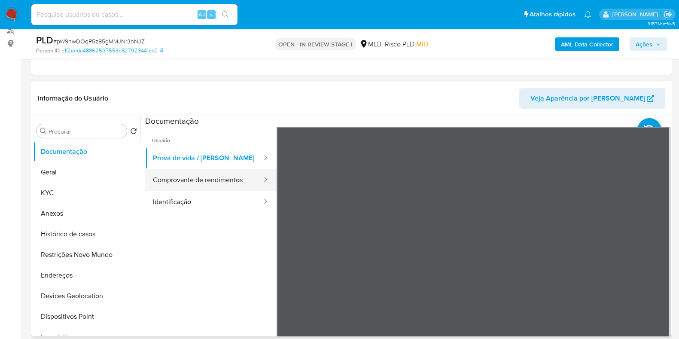
click at [187, 169] on button "Comprovante de rendimentos" at bounding box center [204, 180] width 118 height 22
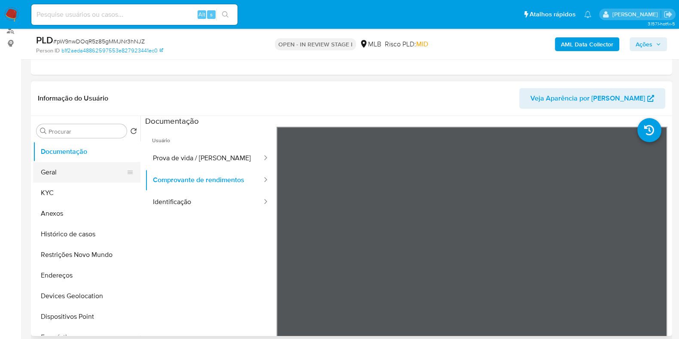
click at [78, 168] on button "Geral" at bounding box center [83, 172] width 101 height 21
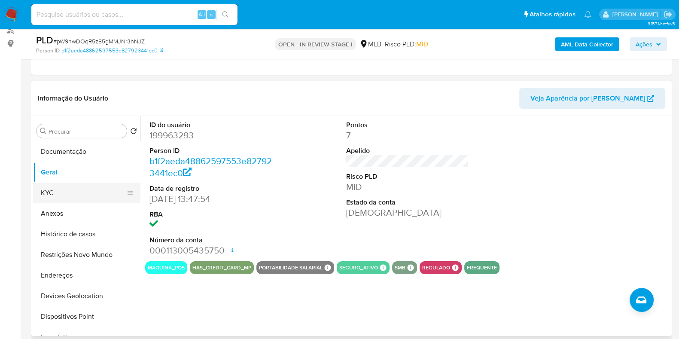
click at [68, 194] on button "KYC" at bounding box center [83, 193] width 101 height 21
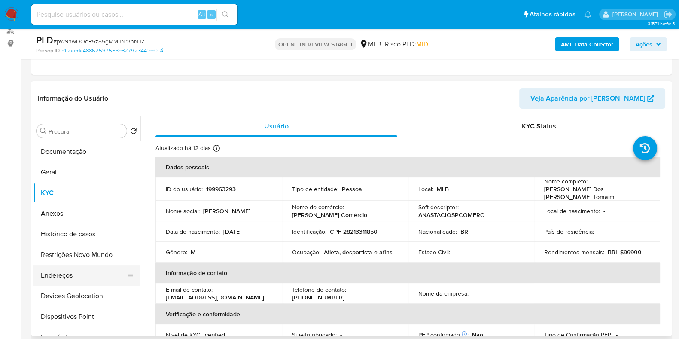
click at [62, 281] on button "Endereços" at bounding box center [83, 275] width 101 height 21
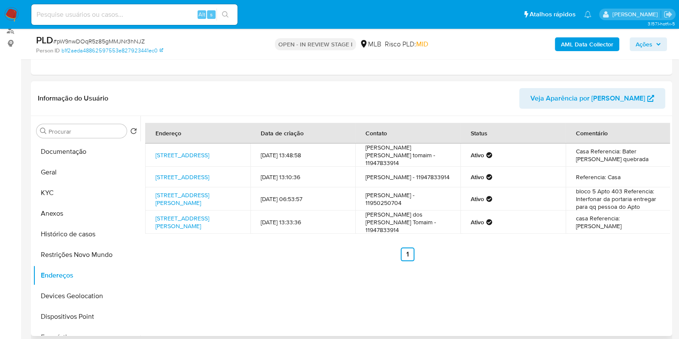
drag, startPoint x: 84, startPoint y: 297, endPoint x: 194, endPoint y: 282, distance: 111.1
click at [85, 297] on button "Devices Geolocation" at bounding box center [86, 296] width 107 height 21
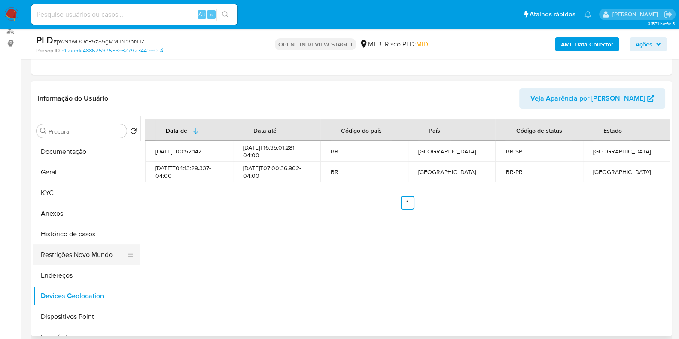
click at [83, 262] on button "Restrições Novo Mundo" at bounding box center [83, 255] width 101 height 21
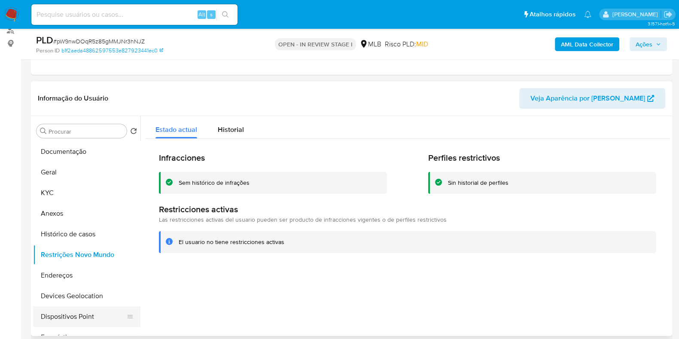
click at [90, 323] on button "Dispositivos Point" at bounding box center [83, 316] width 101 height 21
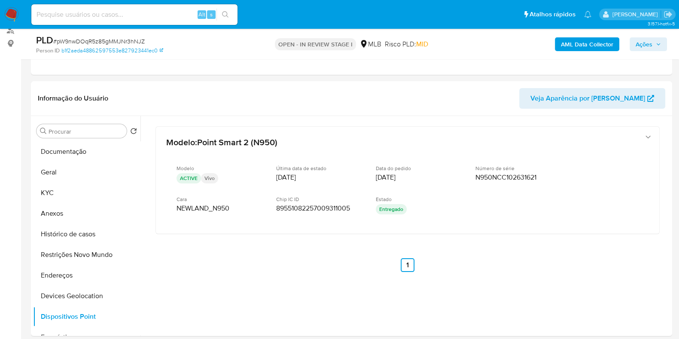
click at [598, 49] on b "AML Data Collector" at bounding box center [587, 44] width 52 height 14
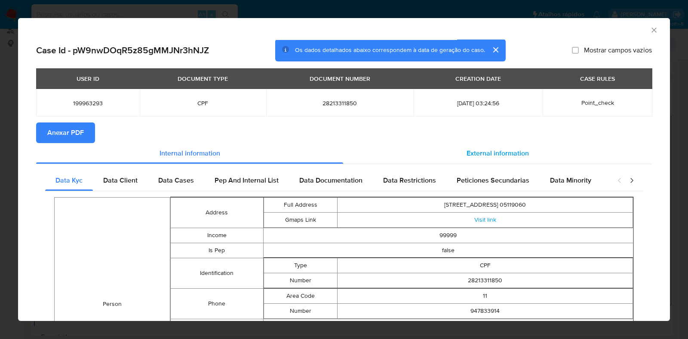
click at [480, 155] on span "External information" at bounding box center [497, 153] width 62 height 10
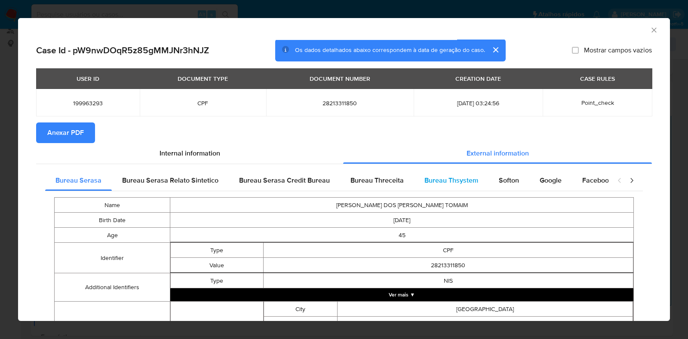
click at [480, 178] on div "Bureau Thsystem" at bounding box center [451, 180] width 74 height 21
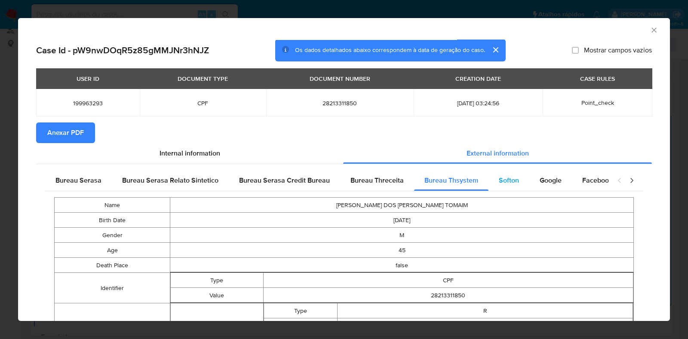
click at [499, 177] on span "Softon" at bounding box center [509, 180] width 20 height 10
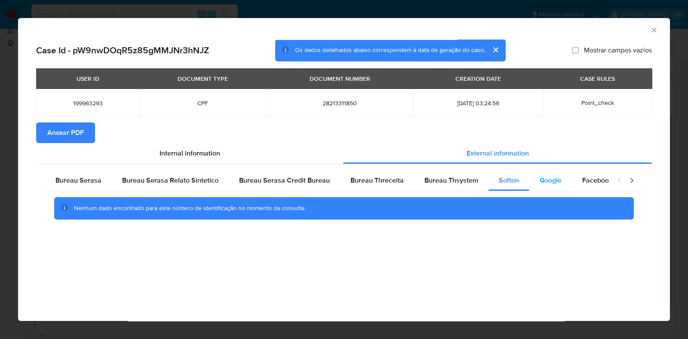
click at [539, 177] on span "Google" at bounding box center [550, 180] width 22 height 10
click at [443, 178] on span "Bureau Thsystem" at bounding box center [451, 180] width 54 height 10
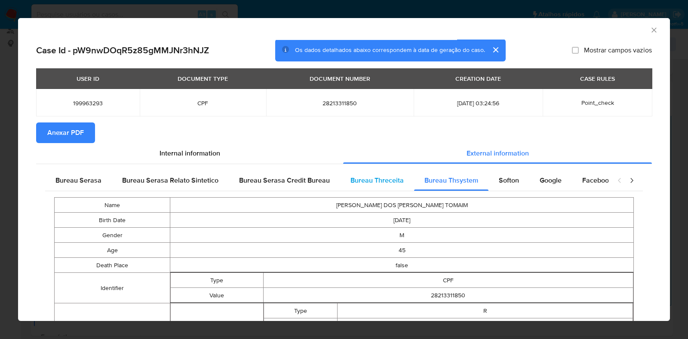
click at [361, 177] on span "Bureau Threceita" at bounding box center [376, 180] width 53 height 10
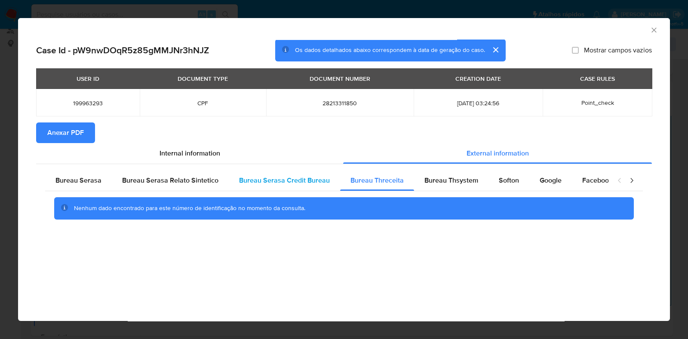
click at [263, 181] on span "Bureau Serasa Credit Bureau" at bounding box center [284, 180] width 91 height 10
click at [70, 123] on span "Anexar PDF" at bounding box center [65, 132] width 37 height 19
click at [660, 32] on div "AML Data Collector" at bounding box center [344, 28] width 652 height 21
click at [648, 32] on div "AML Data Collector" at bounding box center [336, 28] width 625 height 9
click at [649, 22] on div "AML Data Collector" at bounding box center [344, 28] width 652 height 21
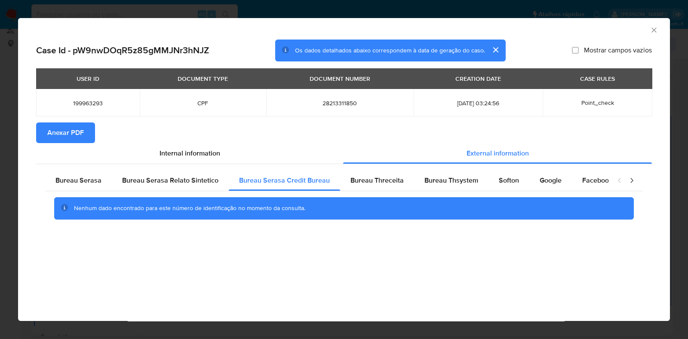
click at [651, 27] on icon "Fechar a janela" at bounding box center [653, 30] width 9 height 9
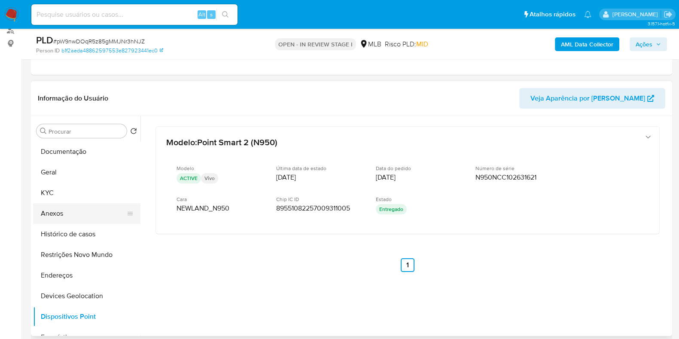
click at [74, 218] on button "Anexos" at bounding box center [83, 213] width 101 height 21
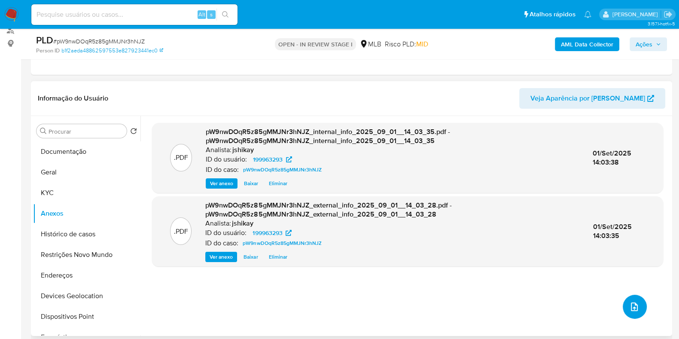
click at [623, 310] on button "upload-file" at bounding box center [635, 307] width 24 height 24
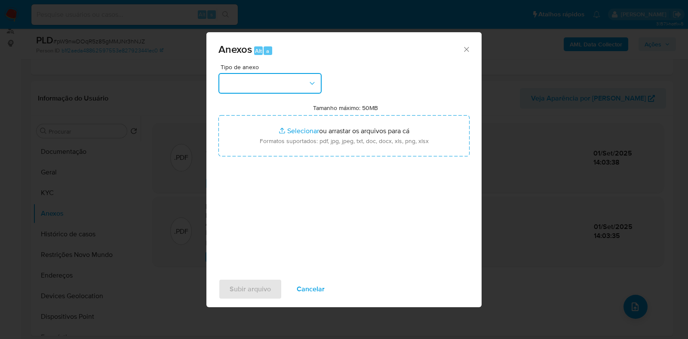
click at [274, 89] on button "button" at bounding box center [269, 83] width 103 height 21
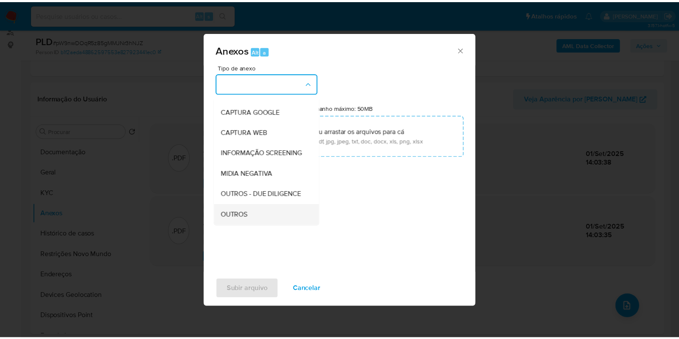
scroll to position [107, 0]
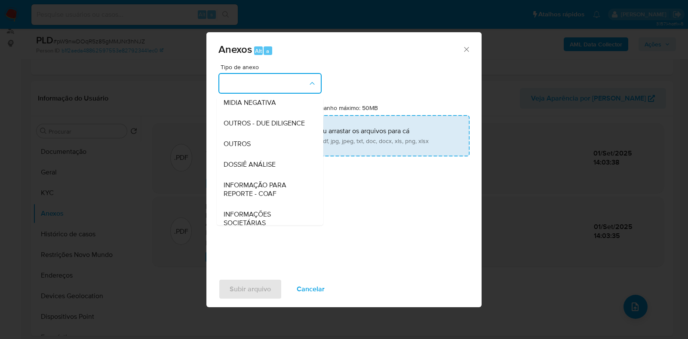
drag, startPoint x: 251, startPoint y: 164, endPoint x: 307, endPoint y: 121, distance: 70.8
click at [251, 154] on div "OUTROS" at bounding box center [267, 144] width 88 height 21
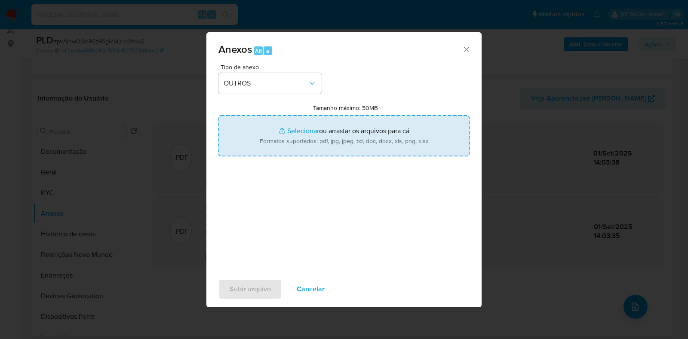
click at [307, 121] on input "Tamanho máximo: 50MB Selecionar arquivos" at bounding box center [343, 135] width 251 height 41
type input "C:\fakepath\Mulan 199963293_2025_09_01_07_50_59 - Resumen TX.pdf"
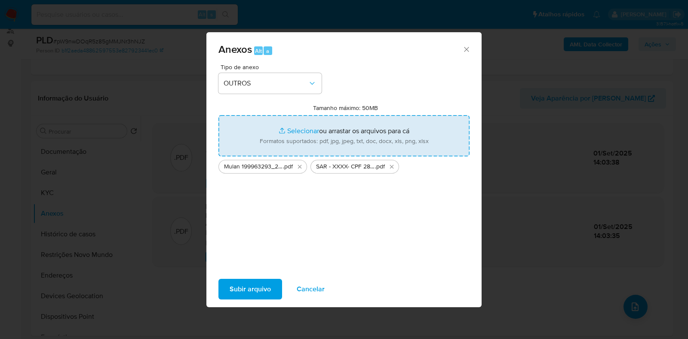
click at [260, 289] on span "Subir arquivo" at bounding box center [249, 289] width 41 height 19
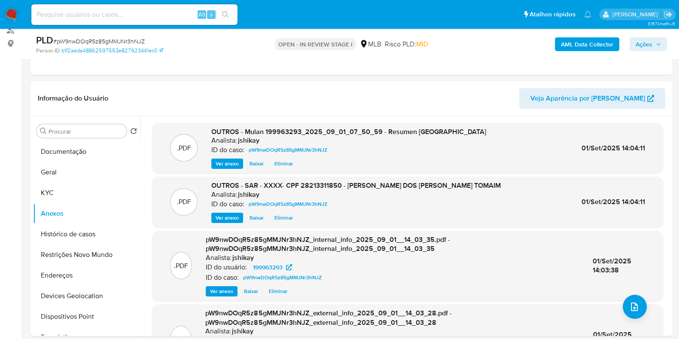
drag, startPoint x: 637, startPoint y: 46, endPoint x: 627, endPoint y: 50, distance: 10.2
click at [637, 46] on span "Ações" at bounding box center [644, 44] width 17 height 14
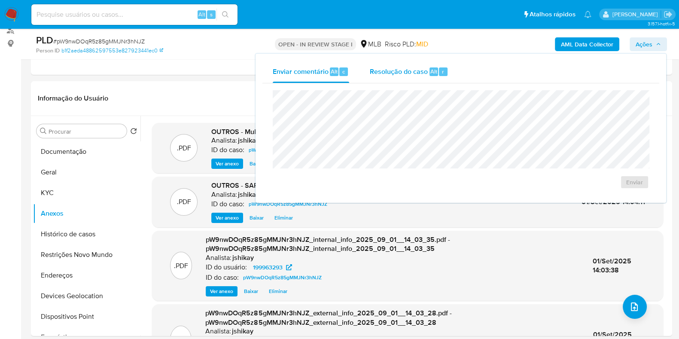
click at [385, 81] on div "Resolução do caso Alt r" at bounding box center [409, 72] width 79 height 22
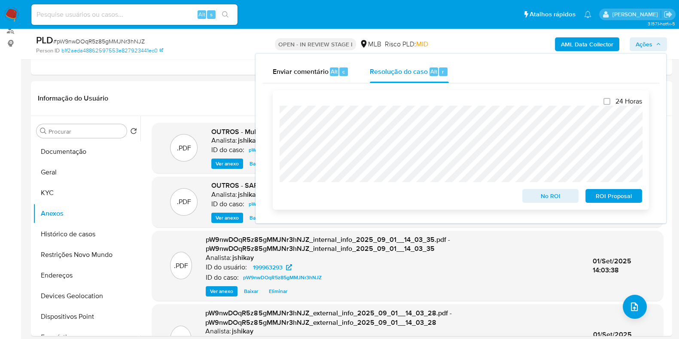
click at [621, 199] on span "ROI Proposal" at bounding box center [614, 196] width 45 height 12
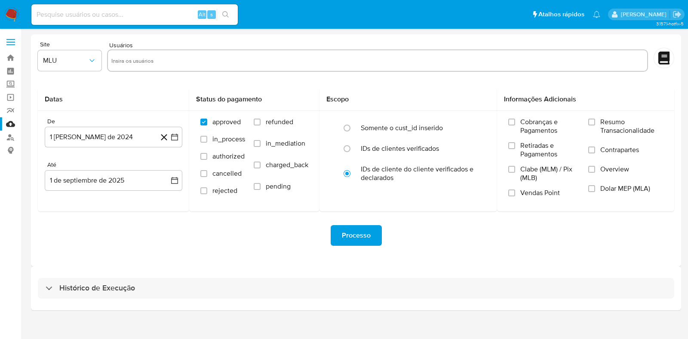
drag, startPoint x: 249, startPoint y: 312, endPoint x: 266, endPoint y: 316, distance: 18.0
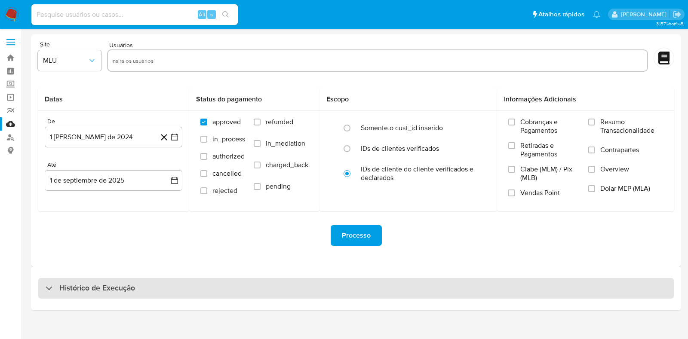
click at [133, 291] on h3 "Histórico de Execução" at bounding box center [97, 288] width 76 height 10
select select "10"
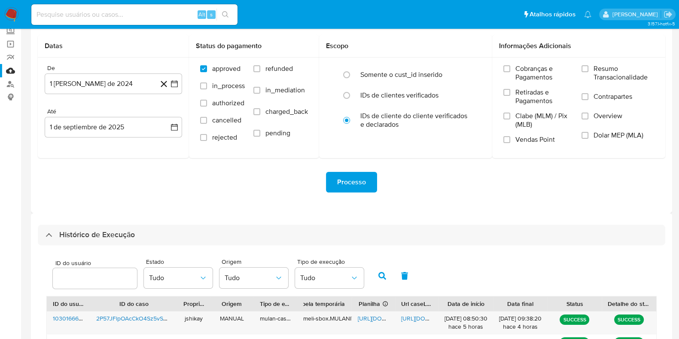
scroll to position [300, 0]
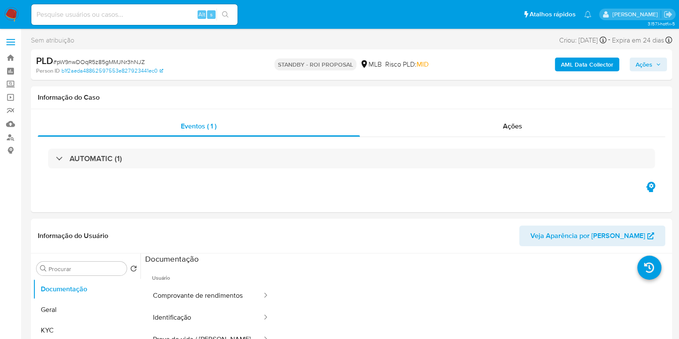
select select "10"
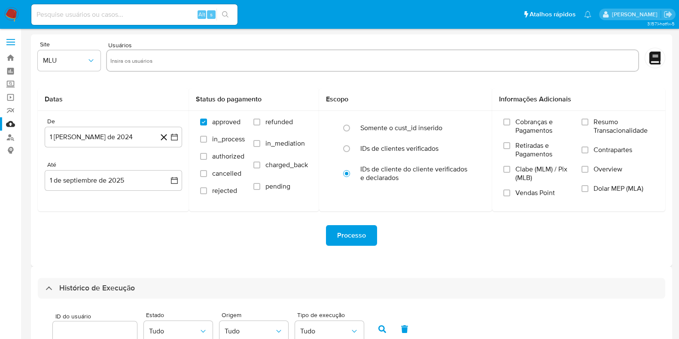
select select "10"
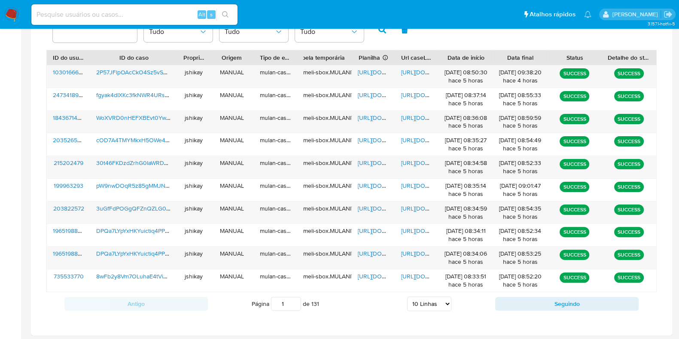
click at [10, 15] on img at bounding box center [11, 14] width 15 height 15
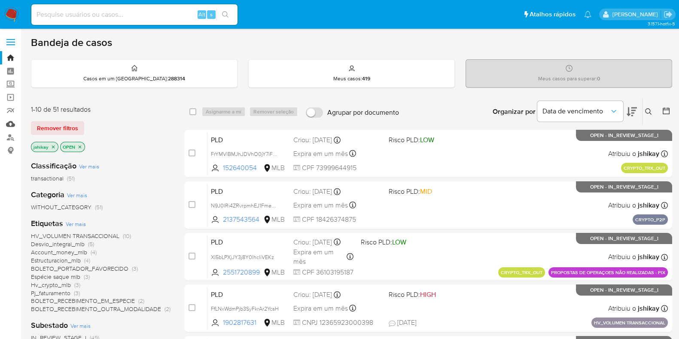
click at [10, 124] on link "Mulan" at bounding box center [51, 123] width 102 height 13
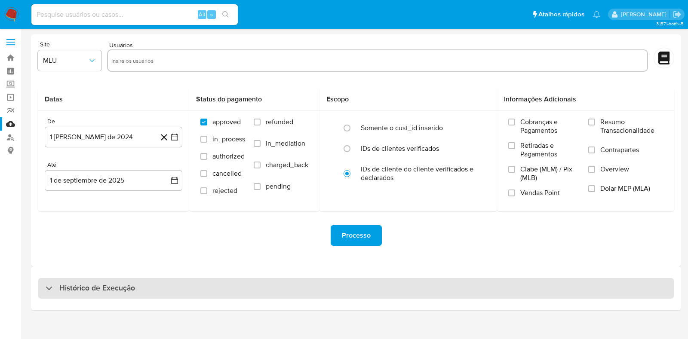
click at [119, 286] on h3 "Histórico de Execução" at bounding box center [97, 288] width 76 height 10
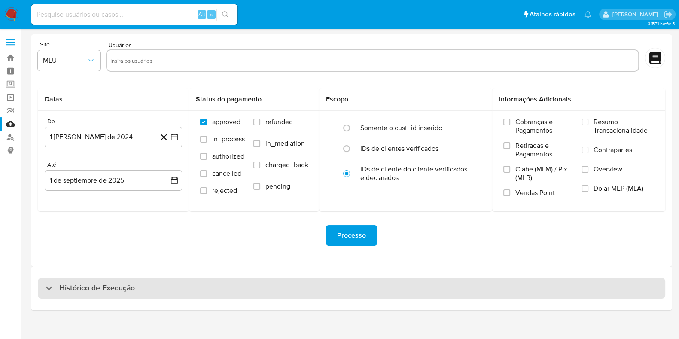
select select "10"
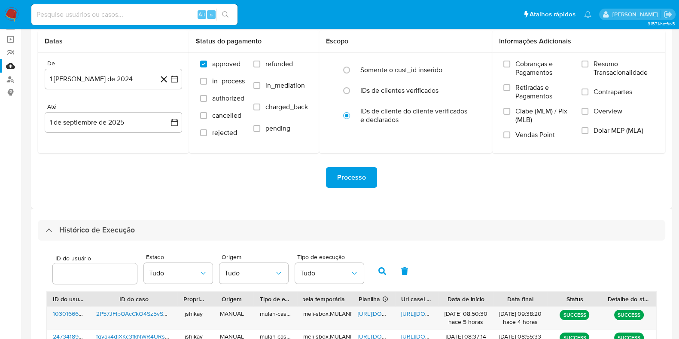
scroll to position [161, 0]
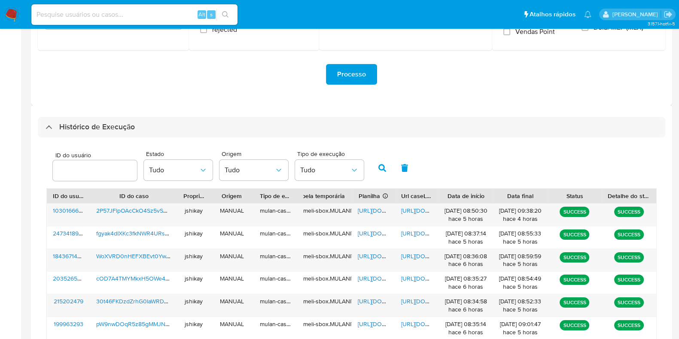
click at [465, 166] on div "ID do usuário Estado Tudo Origem Tudo Tipo de execução Tudo" at bounding box center [351, 167] width 611 height 42
click at [365, 206] on span "https://docs.google.com/spreadsheets/d/13ovuJeJ4AodF5nkb-hioTacZ8bjKRHzo50ynV0j…" at bounding box center [387, 210] width 59 height 9
click at [409, 210] on span "https://docs.google.com/document/d/1rvpGk2sIlh9DQFOPPMrS2oafxz1VLNOhb0rA1JgYYgk…" at bounding box center [430, 210] width 59 height 9
click at [11, 17] on img at bounding box center [11, 14] width 15 height 15
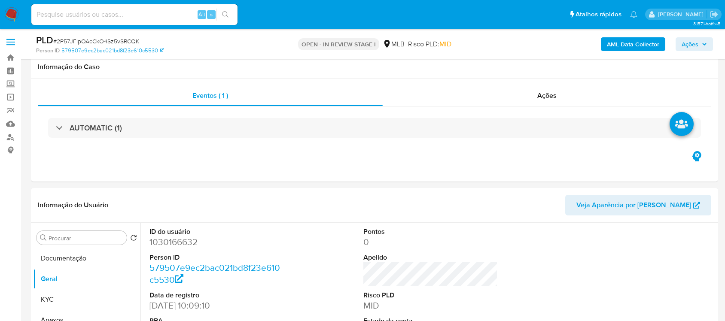
scroll to position [161, 0]
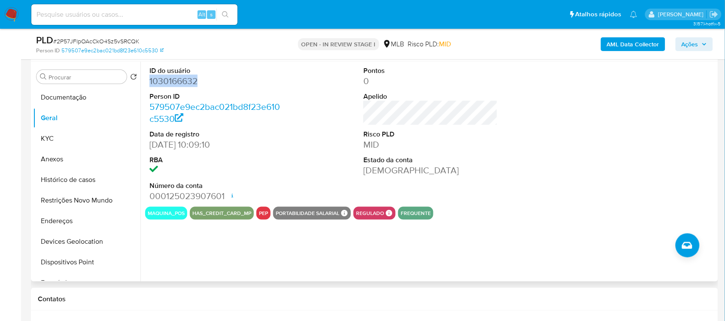
click at [175, 81] on dd "1030166632" at bounding box center [217, 81] width 134 height 12
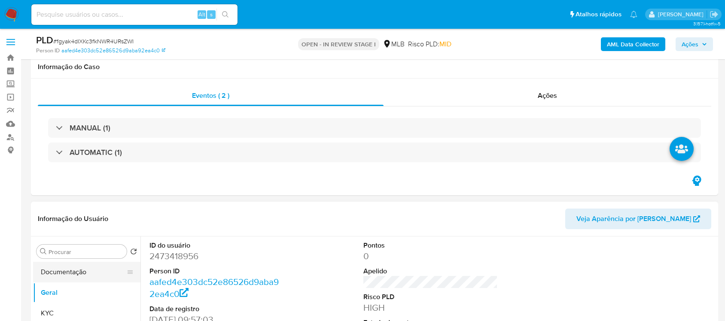
scroll to position [161, 0]
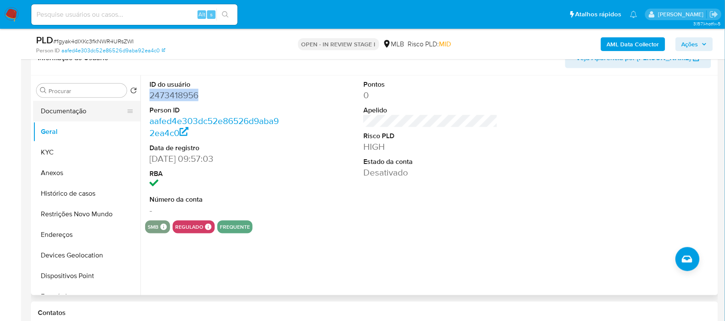
click at [89, 110] on button "Documentação" at bounding box center [83, 111] width 101 height 21
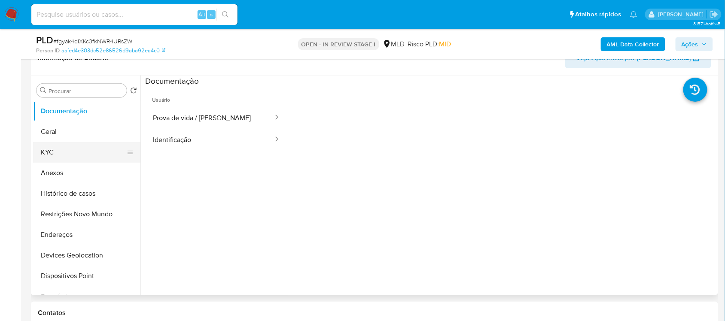
click at [91, 153] on button "KYC" at bounding box center [83, 152] width 101 height 21
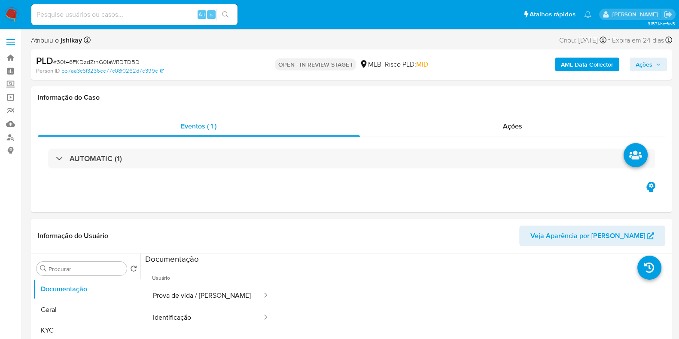
select select "10"
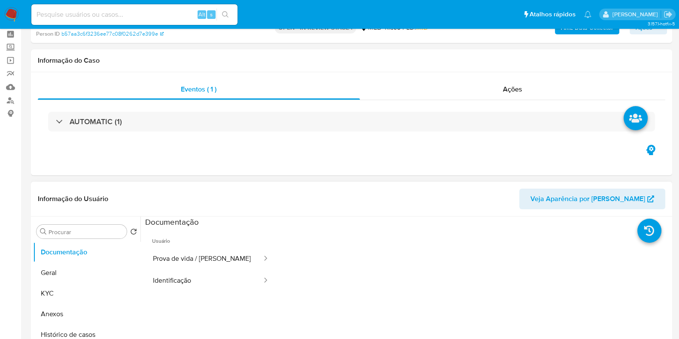
scroll to position [53, 0]
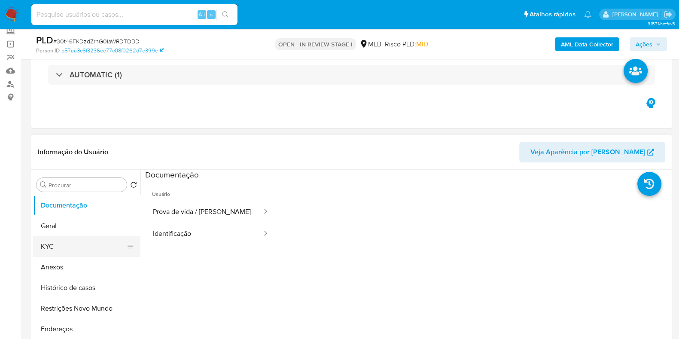
click at [55, 249] on button "KYC" at bounding box center [83, 246] width 101 height 21
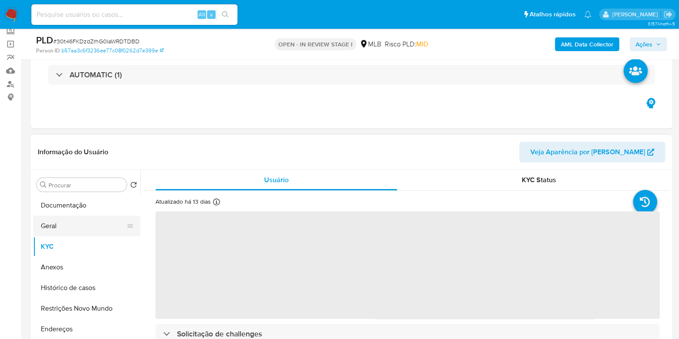
click at [73, 226] on button "Geral" at bounding box center [83, 226] width 101 height 21
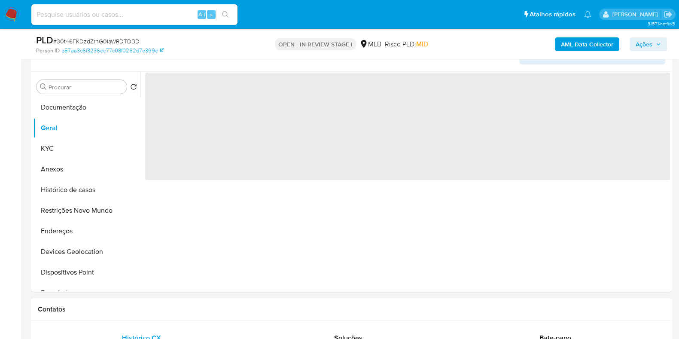
scroll to position [161, 0]
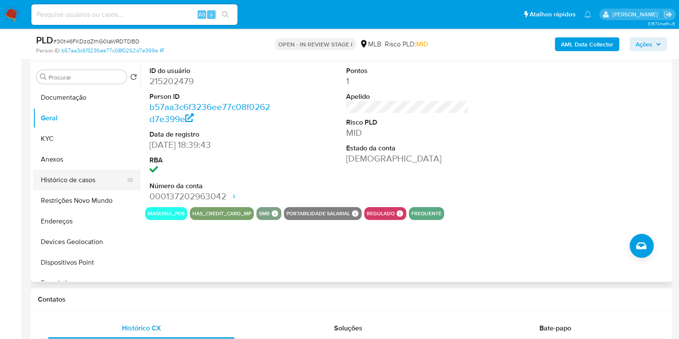
click at [70, 187] on button "Histórico de casos" at bounding box center [83, 180] width 101 height 21
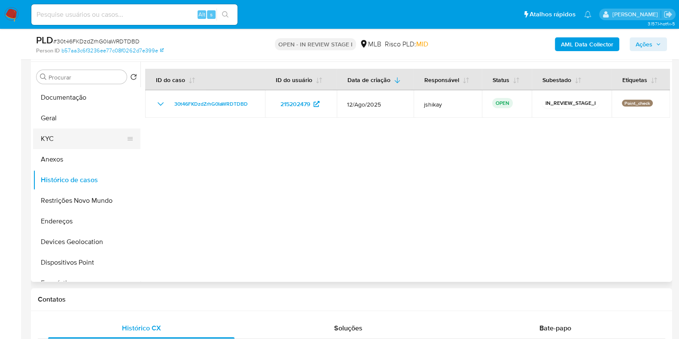
click at [77, 140] on button "KYC" at bounding box center [83, 139] width 101 height 21
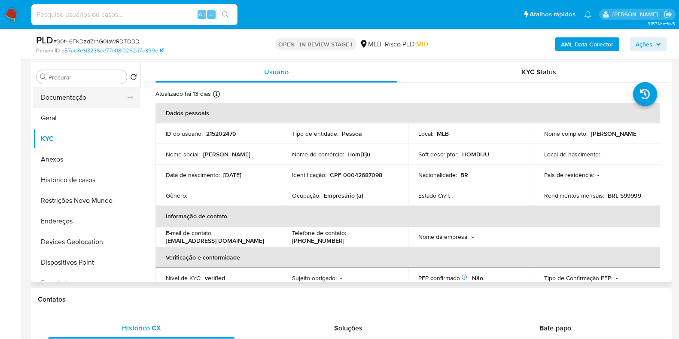
click at [76, 99] on button "Documentação" at bounding box center [83, 97] width 101 height 21
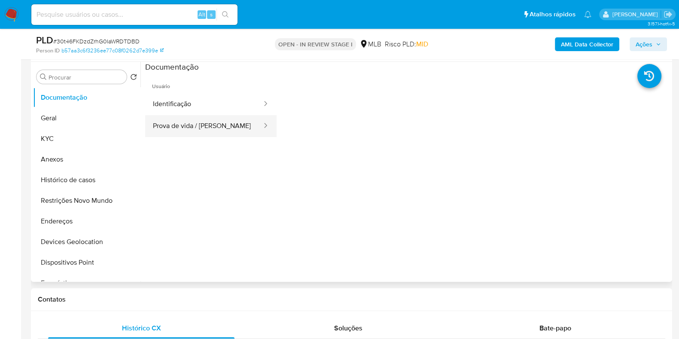
click at [198, 132] on button "Prova de vida / [PERSON_NAME]" at bounding box center [204, 126] width 118 height 22
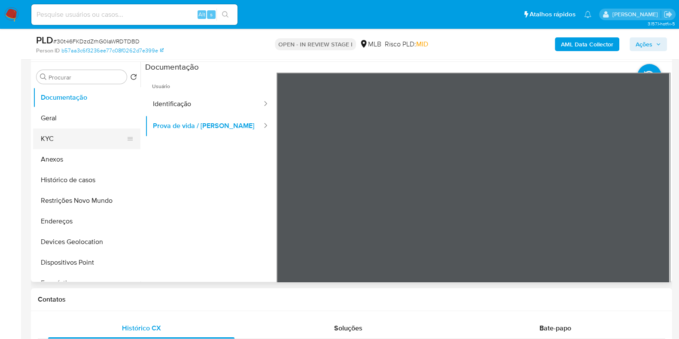
click at [61, 136] on button "KYC" at bounding box center [83, 139] width 101 height 21
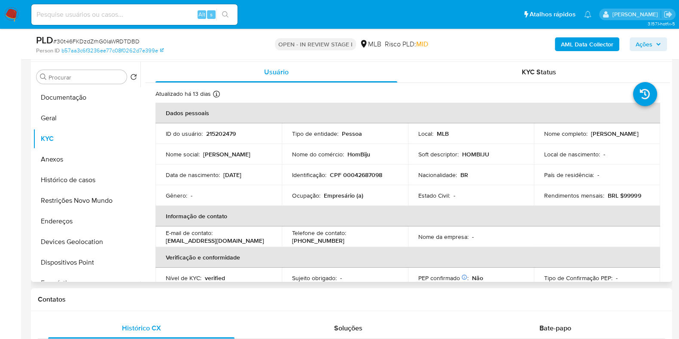
click at [350, 192] on p "Empresário (a)" at bounding box center [344, 196] width 40 height 8
click at [343, 198] on p "Empresário (a)" at bounding box center [344, 196] width 40 height 8
copy p "Empresário"
click at [66, 195] on button "Restrições Novo Mundo" at bounding box center [83, 200] width 101 height 21
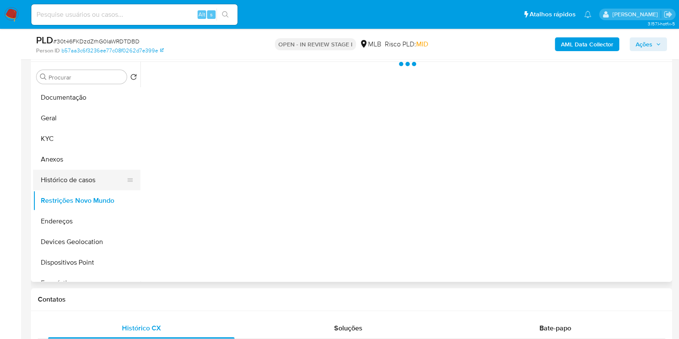
click at [71, 184] on button "Histórico de casos" at bounding box center [83, 180] width 101 height 21
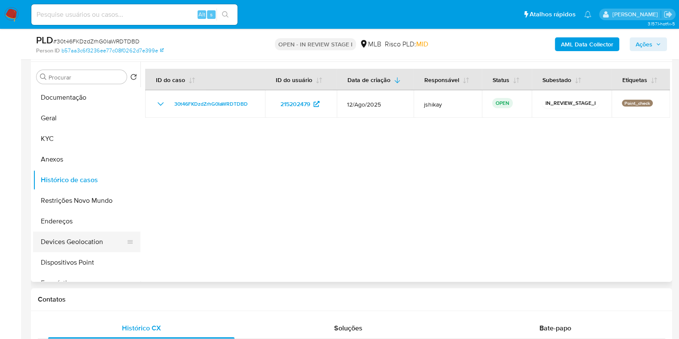
click at [80, 241] on button "Devices Geolocation" at bounding box center [83, 242] width 101 height 21
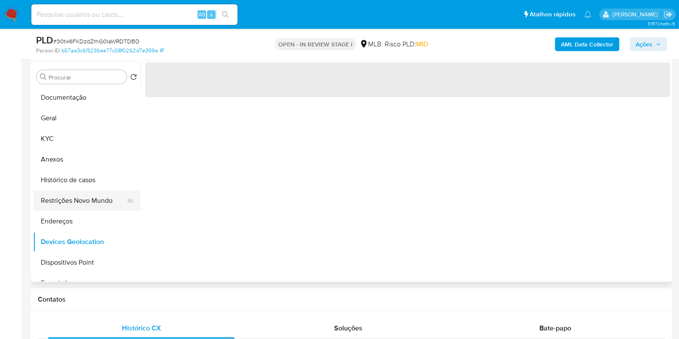
click at [92, 198] on button "Restrições Novo Mundo" at bounding box center [83, 200] width 101 height 21
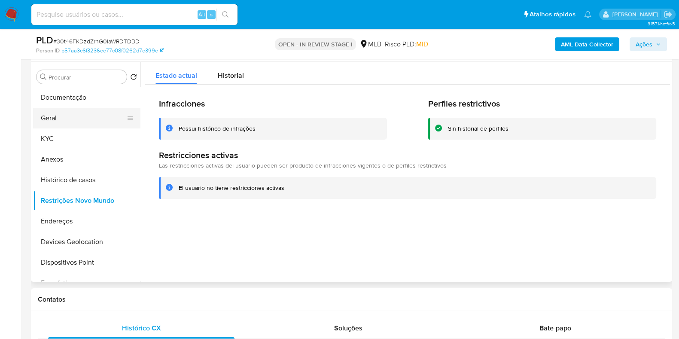
click at [74, 117] on button "Geral" at bounding box center [83, 118] width 101 height 21
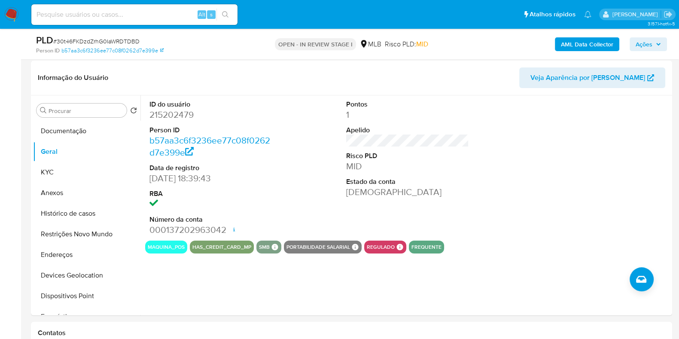
scroll to position [125, 0]
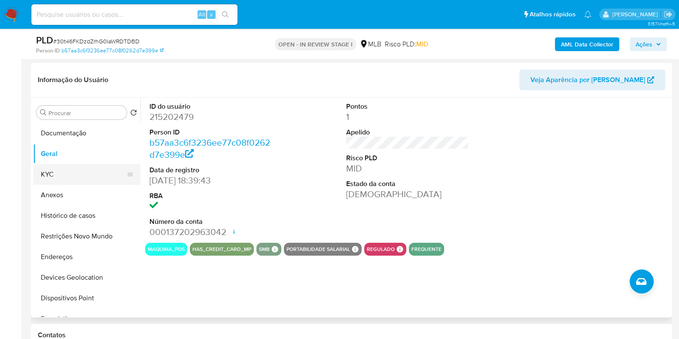
click at [60, 166] on button "KYC" at bounding box center [83, 174] width 101 height 21
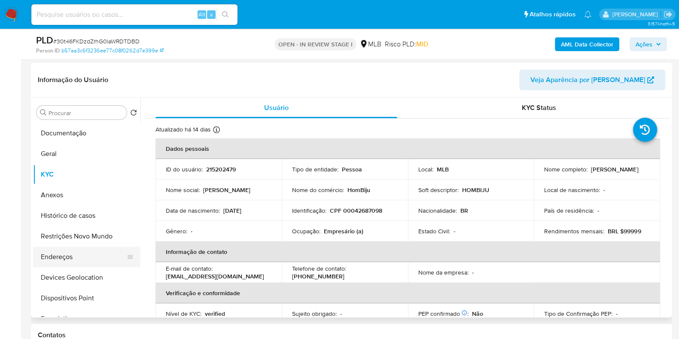
click at [49, 259] on button "Endereços" at bounding box center [83, 257] width 101 height 21
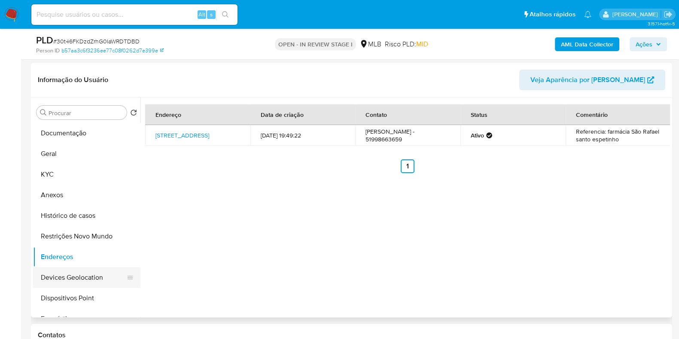
drag, startPoint x: 83, startPoint y: 279, endPoint x: 91, endPoint y: 278, distance: 7.4
click at [83, 279] on button "Devices Geolocation" at bounding box center [83, 277] width 101 height 21
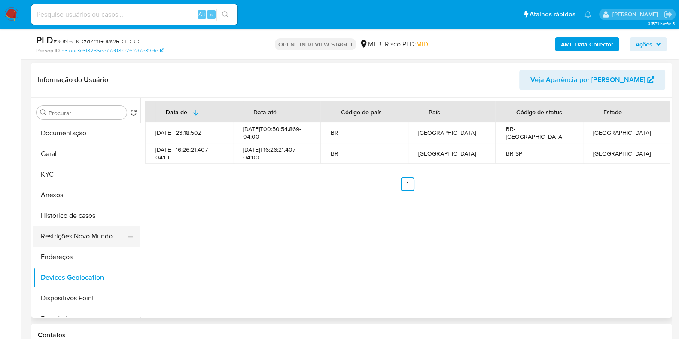
click at [98, 235] on button "Restrições Novo Mundo" at bounding box center [83, 236] width 101 height 21
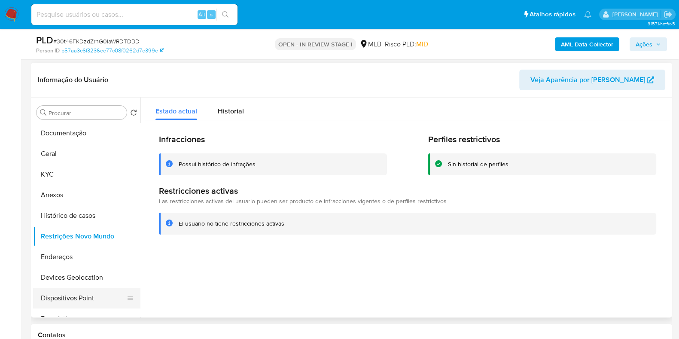
click at [103, 297] on button "Dispositivos Point" at bounding box center [83, 298] width 101 height 21
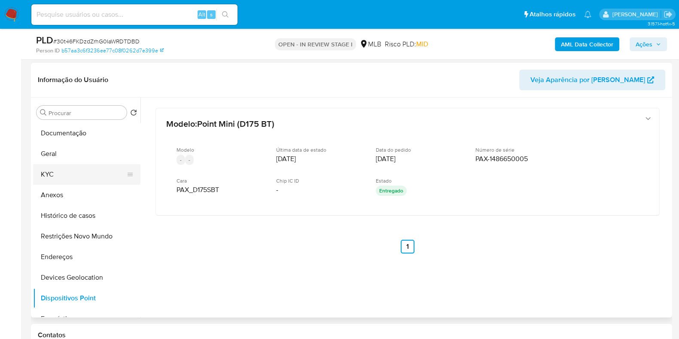
click at [46, 176] on button "KYC" at bounding box center [83, 174] width 101 height 21
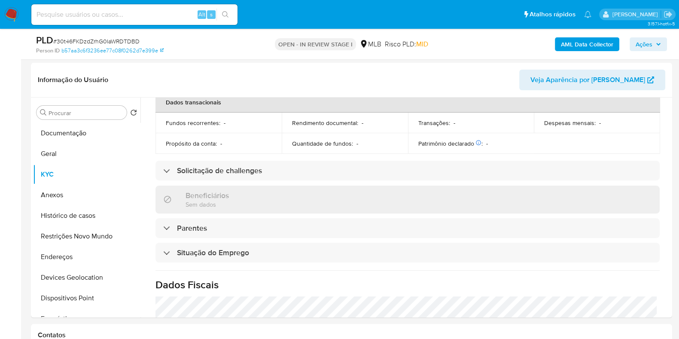
scroll to position [373, 0]
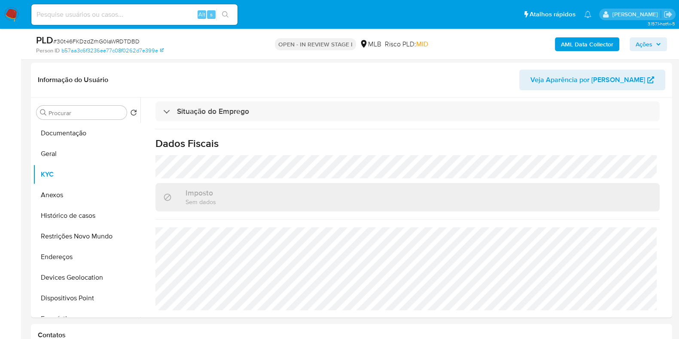
click at [580, 38] on b "AML Data Collector" at bounding box center [587, 44] width 52 height 14
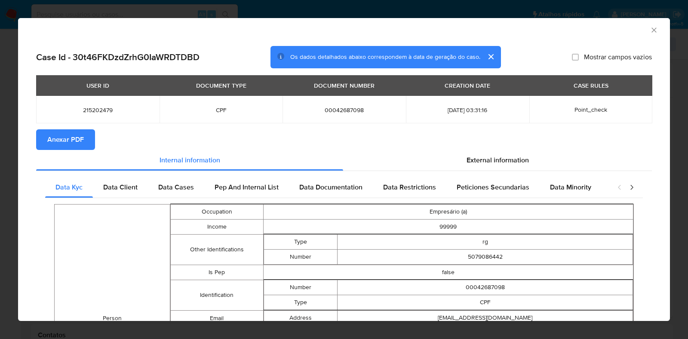
click at [531, 145] on section "Anexar PDF" at bounding box center [343, 139] width 615 height 21
click at [517, 155] on span "External information" at bounding box center [497, 160] width 62 height 10
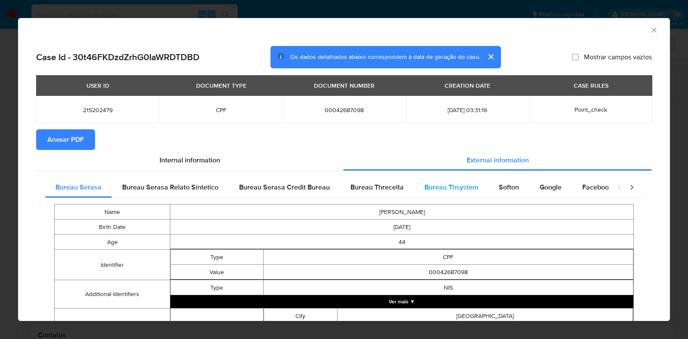
click at [473, 189] on div "Bureau Thsystem" at bounding box center [451, 187] width 74 height 21
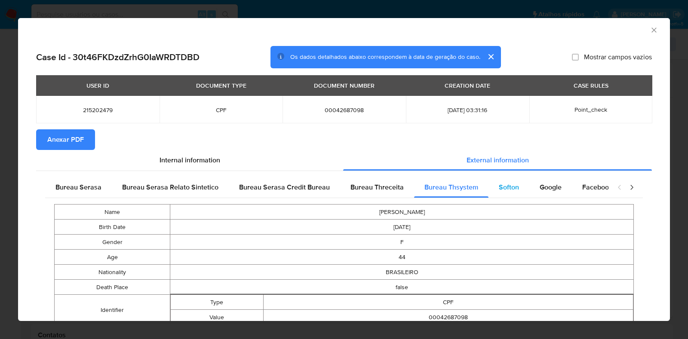
click at [502, 189] on span "Softon" at bounding box center [509, 187] width 20 height 10
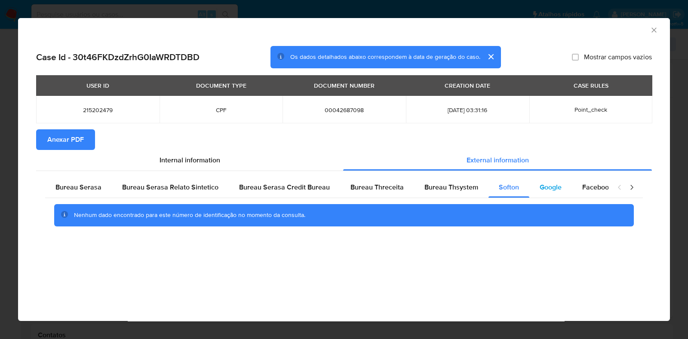
click at [533, 190] on div "Google" at bounding box center [550, 187] width 43 height 21
click at [52, 143] on span "Anexar PDF" at bounding box center [65, 139] width 37 height 19
drag, startPoint x: 649, startPoint y: 28, endPoint x: 633, endPoint y: 36, distance: 17.9
click at [649, 29] on icon "Fechar a janela" at bounding box center [653, 30] width 9 height 9
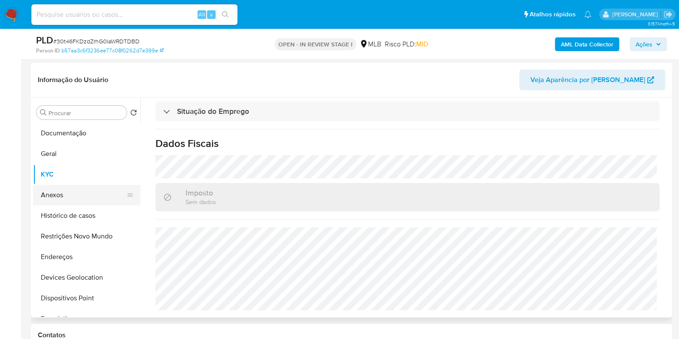
click at [80, 190] on button "Anexos" at bounding box center [83, 195] width 101 height 21
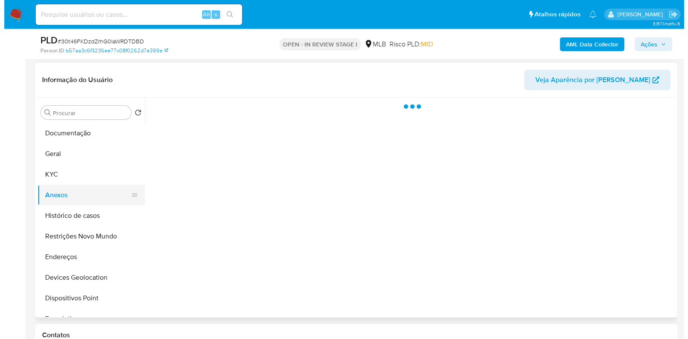
scroll to position [0, 0]
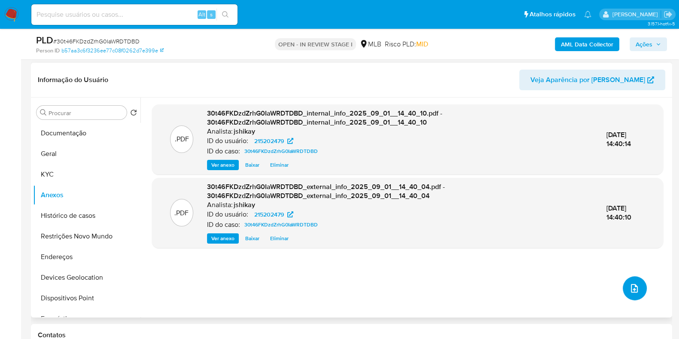
click at [631, 280] on button "upload-file" at bounding box center [635, 288] width 24 height 24
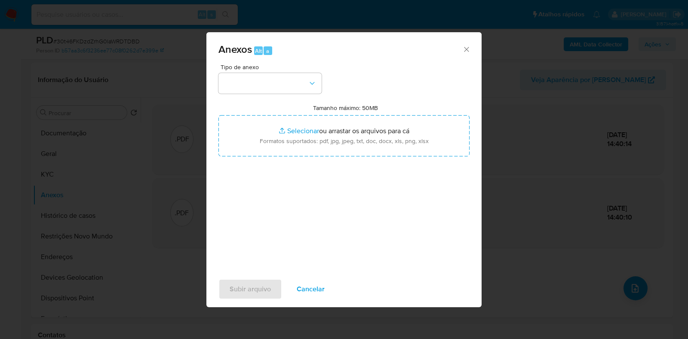
click at [274, 98] on div "Tipo de anexo Tamanho máximo: 50MB Selecionar arquivos Selecionar ou arrastar o…" at bounding box center [343, 165] width 251 height 203
click at [273, 92] on button "button" at bounding box center [269, 83] width 103 height 21
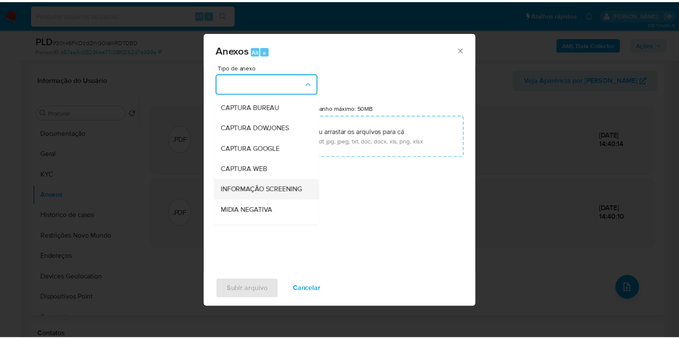
scroll to position [53, 0]
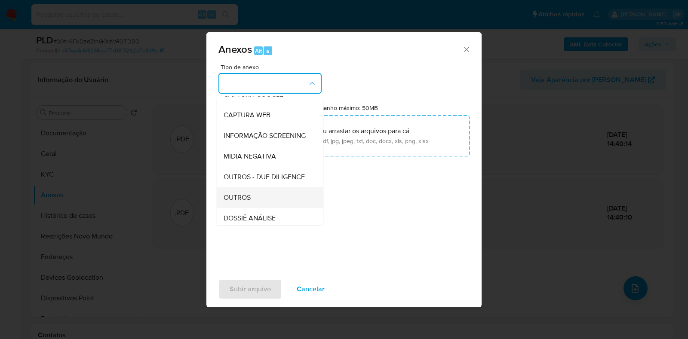
drag, startPoint x: 248, startPoint y: 223, endPoint x: 247, endPoint y: 219, distance: 4.8
click at [247, 208] on div "OUTROS" at bounding box center [267, 197] width 88 height 21
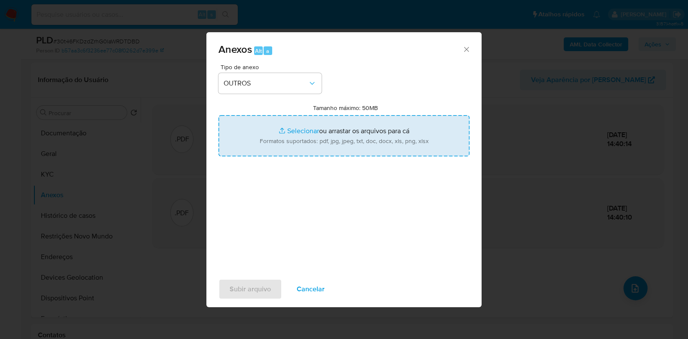
click at [281, 137] on input "Tamanho máximo: 50MB Selecionar arquivos" at bounding box center [343, 135] width 251 height 41
type input "C:\fakepath\Mulan 215202479_2025_09_01_07_49_26 - Resumen TX.pdf"
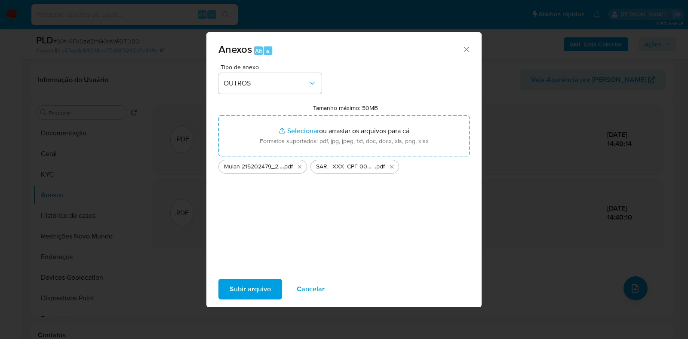
click at [248, 294] on span "Subir arquivo" at bounding box center [249, 289] width 41 height 19
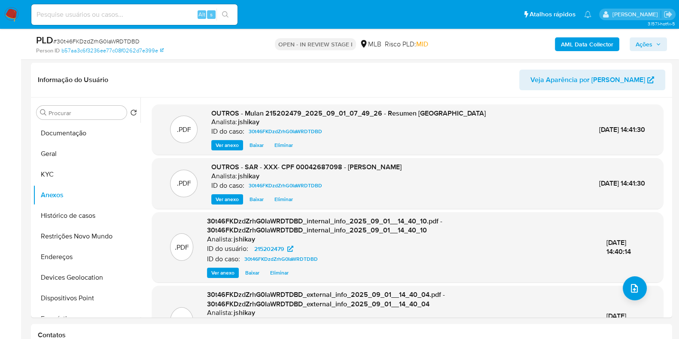
drag, startPoint x: 654, startPoint y: 44, endPoint x: 646, endPoint y: 45, distance: 7.4
click at [654, 45] on span "Ações" at bounding box center [648, 44] width 25 height 12
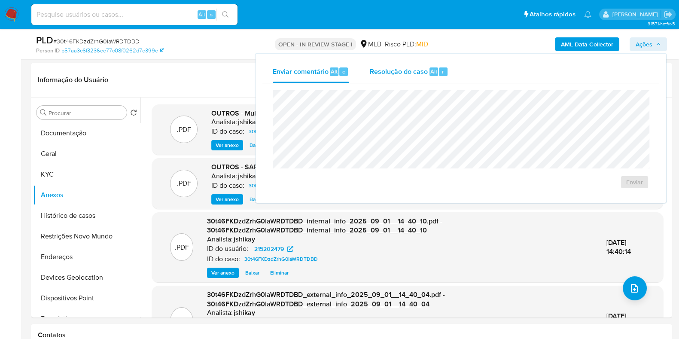
click at [400, 71] on span "Resolução do caso" at bounding box center [399, 71] width 58 height 10
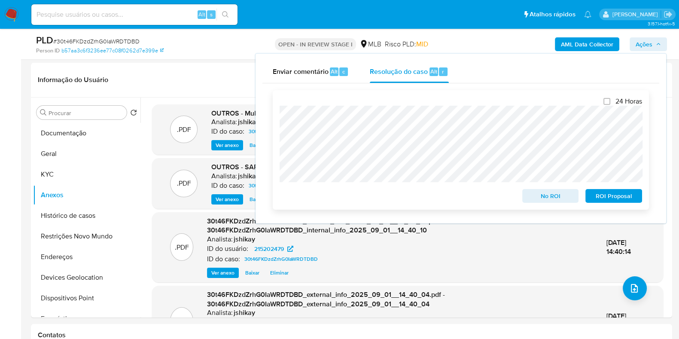
click at [631, 201] on span "ROI Proposal" at bounding box center [614, 196] width 45 height 12
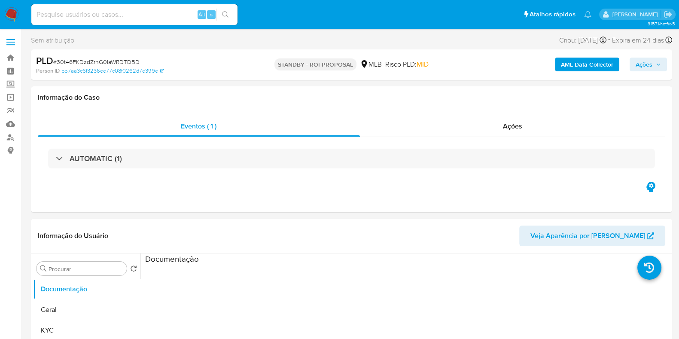
select select "10"
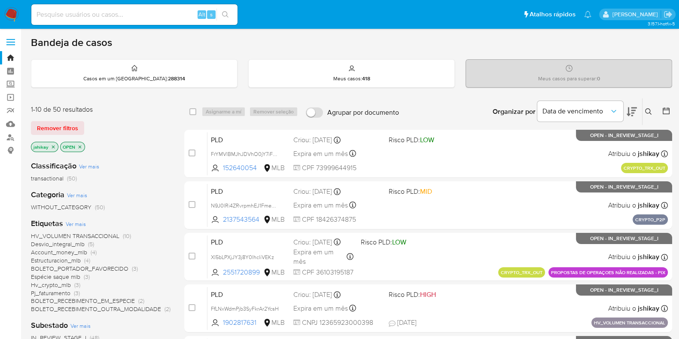
click at [76, 221] on span "Ver mais" at bounding box center [76, 224] width 20 height 8
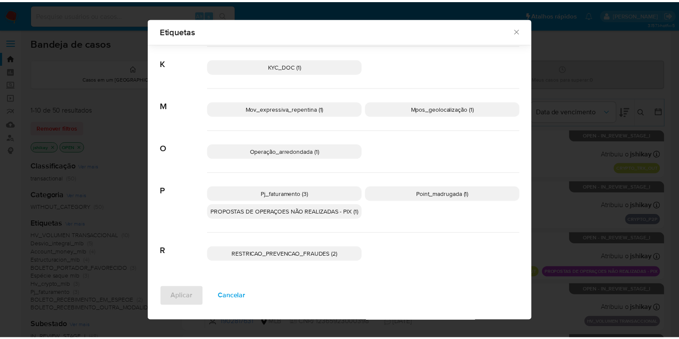
scroll to position [214, 0]
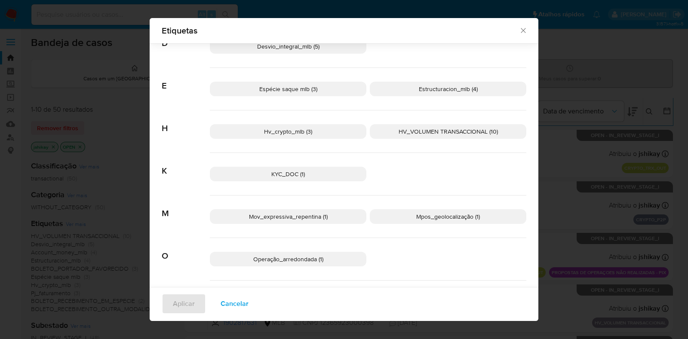
click at [519, 31] on icon "Fechar" at bounding box center [523, 30] width 9 height 9
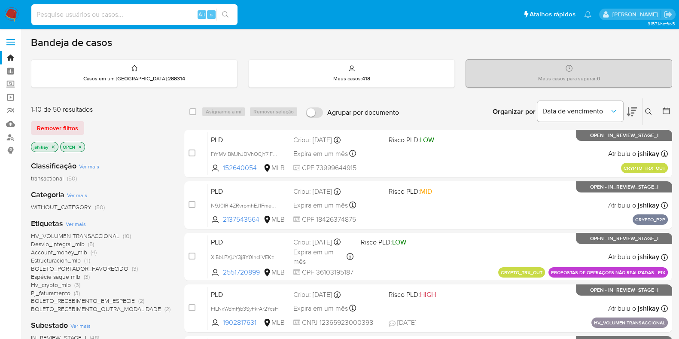
click at [85, 19] on input at bounding box center [134, 14] width 206 height 11
paste input "1073431194"
type input "1073431194"
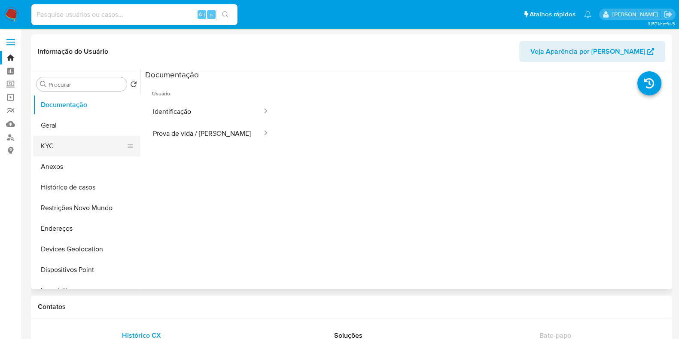
select select "10"
click at [110, 207] on button "Restrições Novo Mundo" at bounding box center [83, 208] width 101 height 21
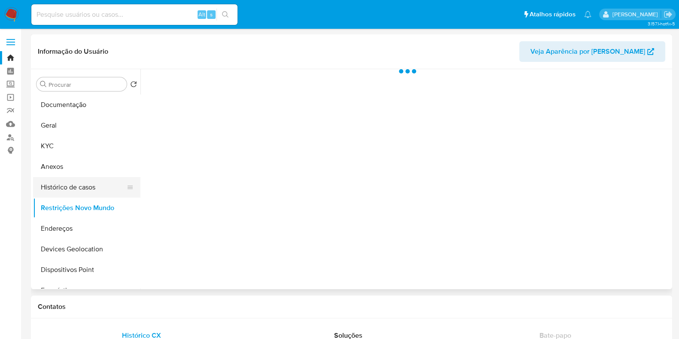
click at [85, 186] on button "Histórico de casos" at bounding box center [83, 187] width 101 height 21
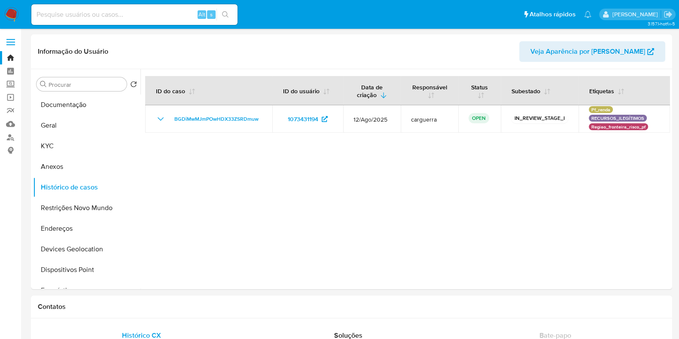
click at [96, 9] on input at bounding box center [134, 14] width 206 height 11
click at [105, 13] on input at bounding box center [134, 14] width 206 height 11
paste input "1962838453"
type input "1962838453"
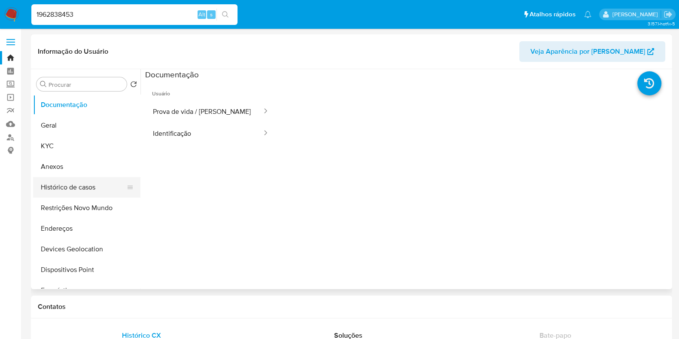
click at [90, 190] on button "Histórico de casos" at bounding box center [83, 187] width 101 height 21
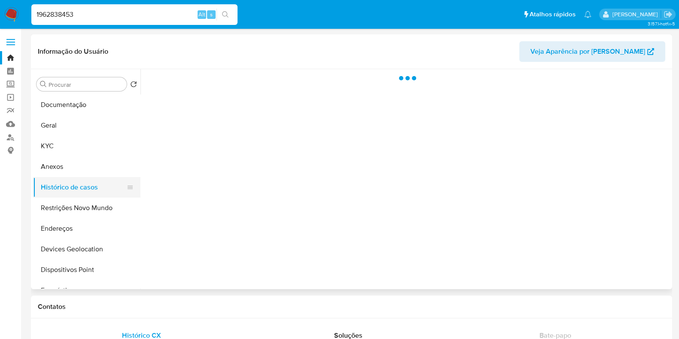
select select "10"
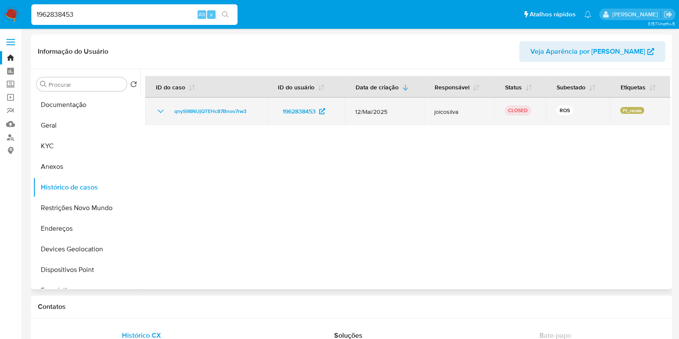
click at [159, 107] on icon "Mostrar/Ocultar" at bounding box center [161, 111] width 10 height 10
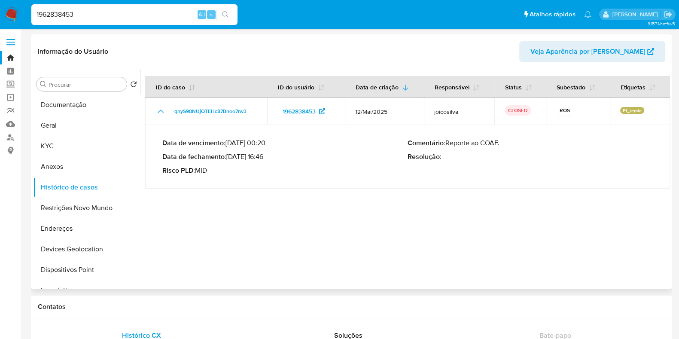
drag, startPoint x: 232, startPoint y: 160, endPoint x: 266, endPoint y: 159, distance: 34.4
click at [266, 159] on p "Data de fechamento : [DATE] 16:46" at bounding box center [284, 157] width 245 height 9
click at [115, 7] on div "1962838453 Alt s" at bounding box center [134, 14] width 206 height 21
click at [115, 15] on input "1962838453" at bounding box center [134, 14] width 206 height 11
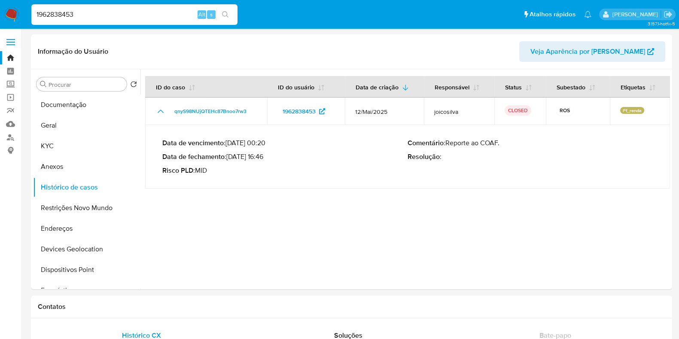
click at [115, 15] on input "1962838453" at bounding box center [134, 14] width 206 height 11
paste input "064107146"
type input "1064107146"
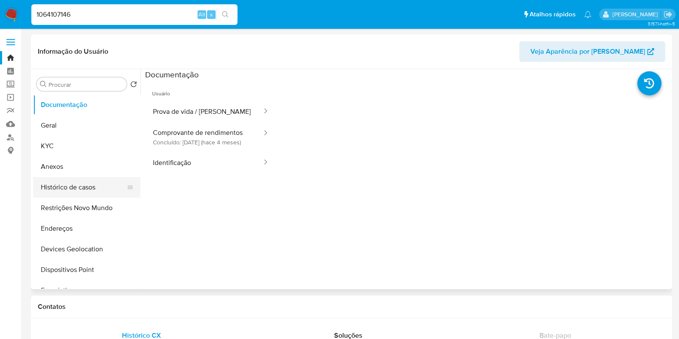
click at [89, 186] on button "Histórico de casos" at bounding box center [83, 187] width 101 height 21
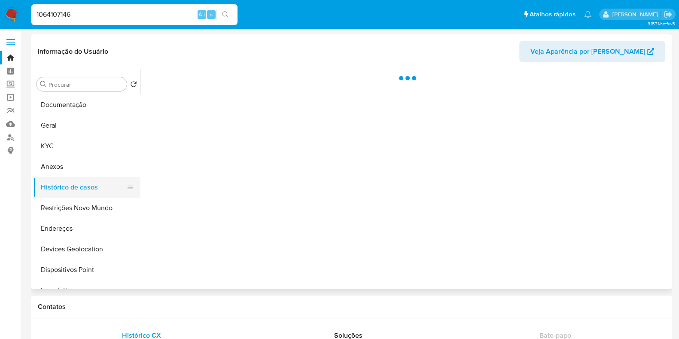
select select "10"
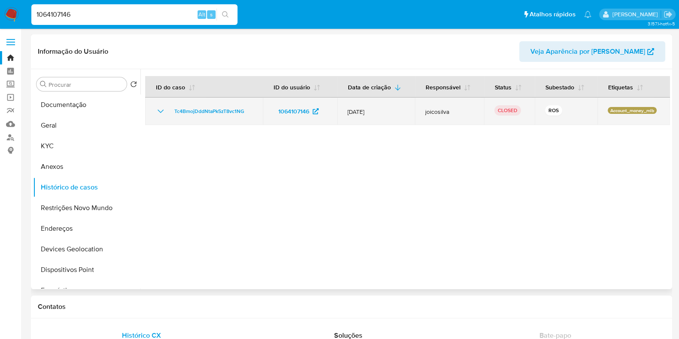
click at [154, 110] on td "Tc4BmojDddNtaPk5zT8vc1NG" at bounding box center [204, 112] width 118 height 28
click at [160, 114] on icon "Mostrar/Ocultar" at bounding box center [161, 111] width 10 height 10
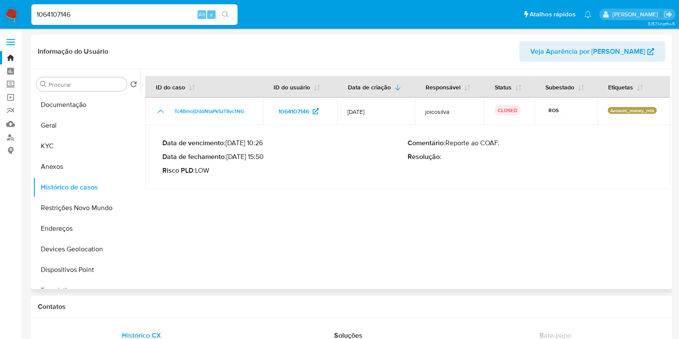
drag, startPoint x: 230, startPoint y: 158, endPoint x: 265, endPoint y: 159, distance: 35.3
click at [265, 159] on p "Data de fechamento : [DATE] 15:50" at bounding box center [284, 157] width 245 height 9
click at [128, 12] on input "1064107146" at bounding box center [134, 14] width 206 height 11
paste input "608797277"
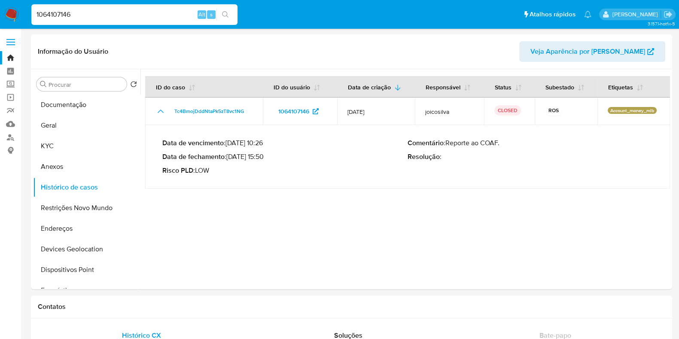
click at [128, 12] on input "1064107146" at bounding box center [134, 14] width 206 height 11
type input "608797277"
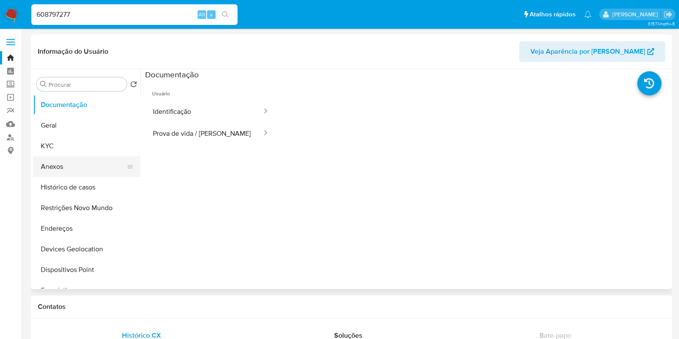
select select "10"
click at [85, 183] on button "Histórico de casos" at bounding box center [83, 187] width 101 height 21
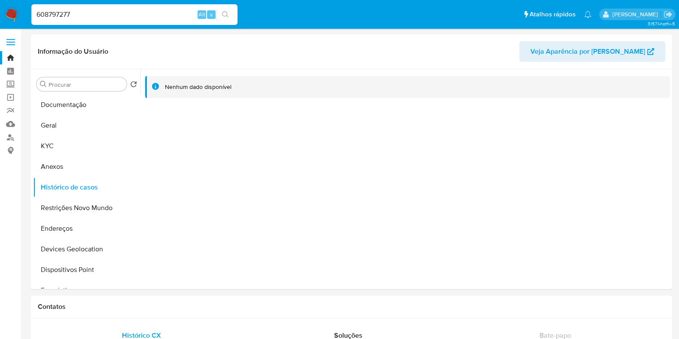
click at [15, 16] on img at bounding box center [11, 14] width 15 height 15
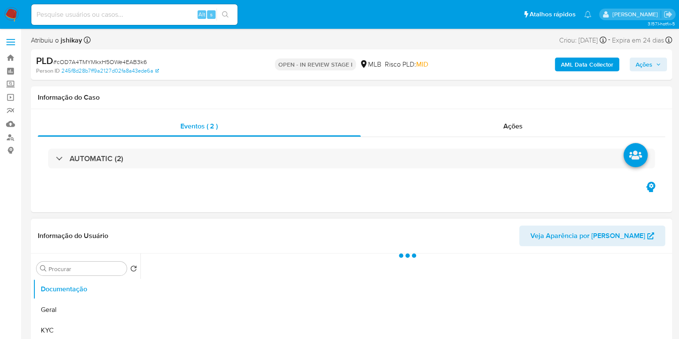
scroll to position [53, 0]
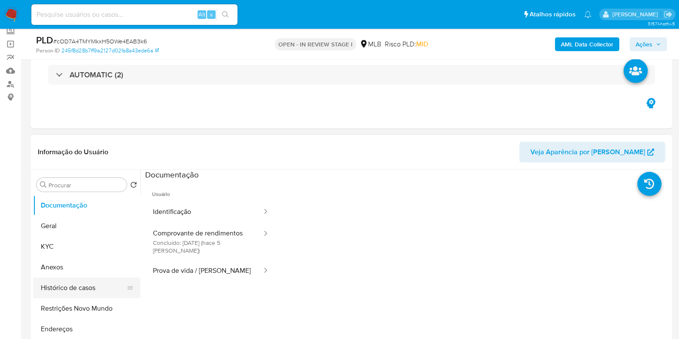
click at [75, 279] on button "Histórico de casos" at bounding box center [83, 288] width 101 height 21
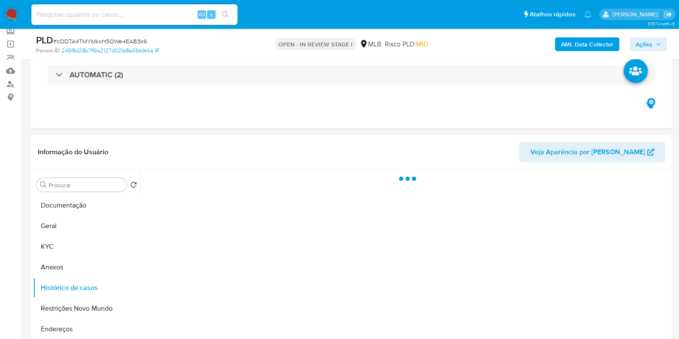
select select "10"
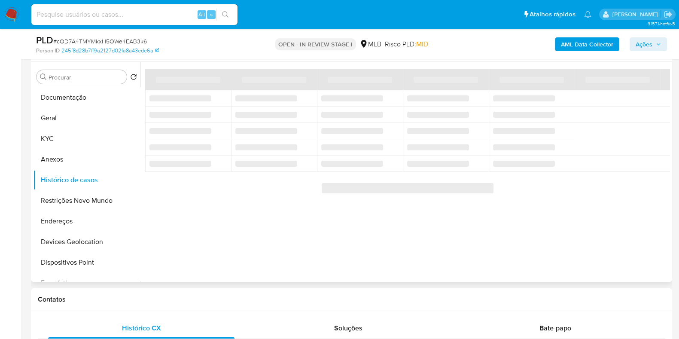
scroll to position [107, 0]
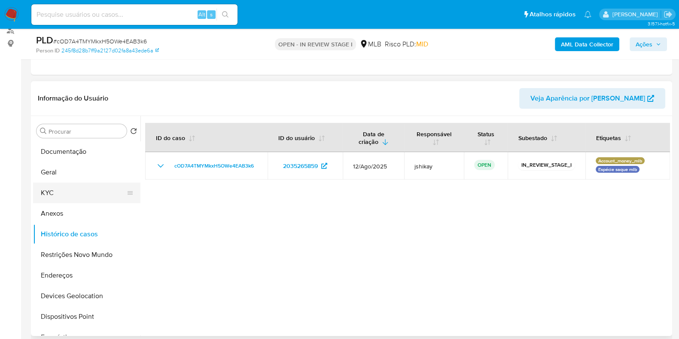
click at [68, 196] on button "KYC" at bounding box center [83, 193] width 101 height 21
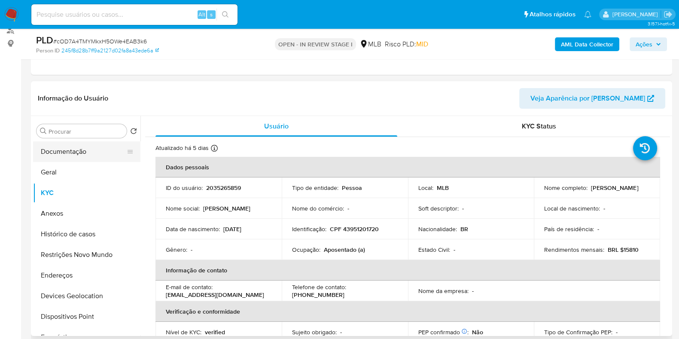
click at [42, 141] on button "Documentação" at bounding box center [83, 151] width 101 height 21
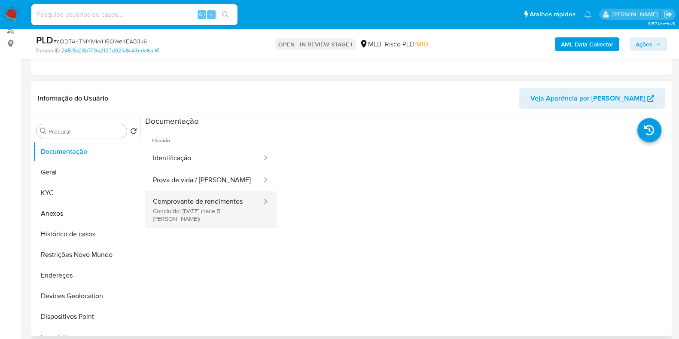
click at [199, 205] on button "Comprovante de rendimentos Concluído: 27/08/2025 (hace 5 días)" at bounding box center [204, 209] width 118 height 37
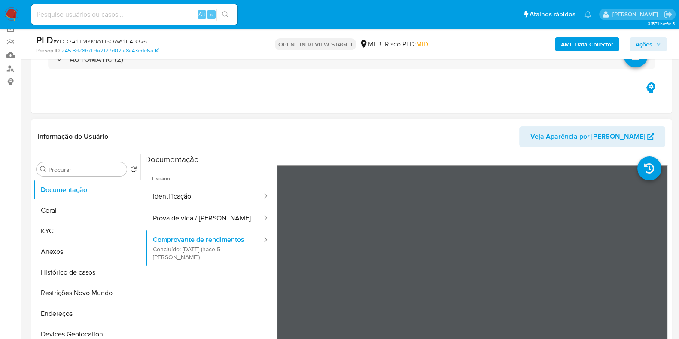
scroll to position [53, 0]
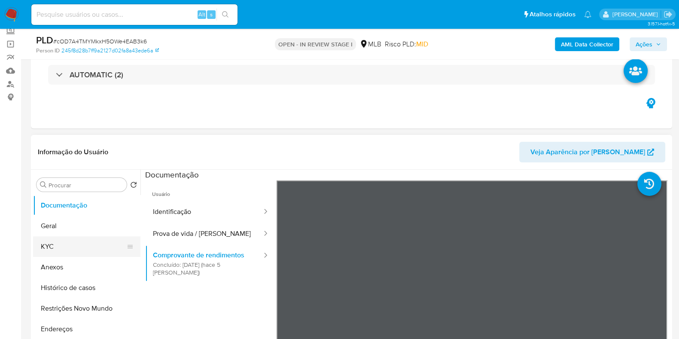
click at [55, 245] on button "KYC" at bounding box center [83, 246] width 101 height 21
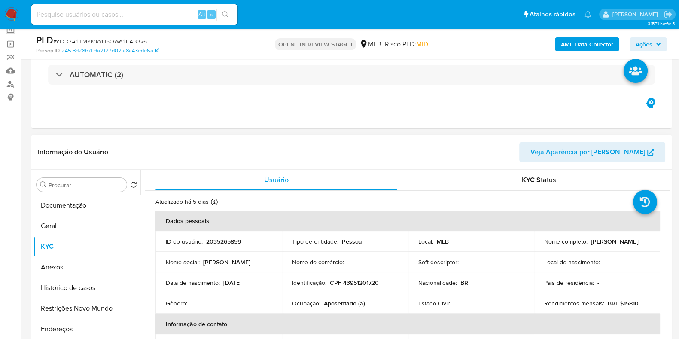
click at [340, 302] on p "Aposentado (a)" at bounding box center [344, 304] width 41 height 8
copy p "Aposentado"
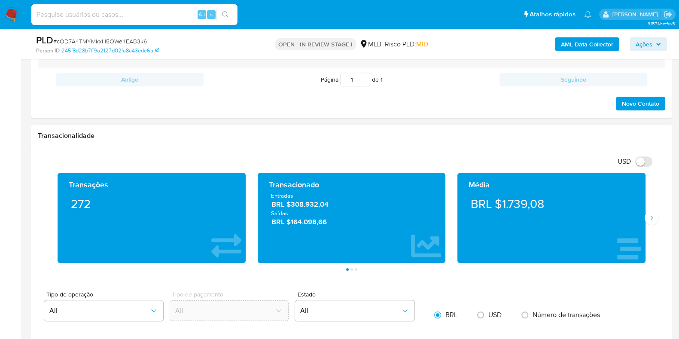
scroll to position [537, 0]
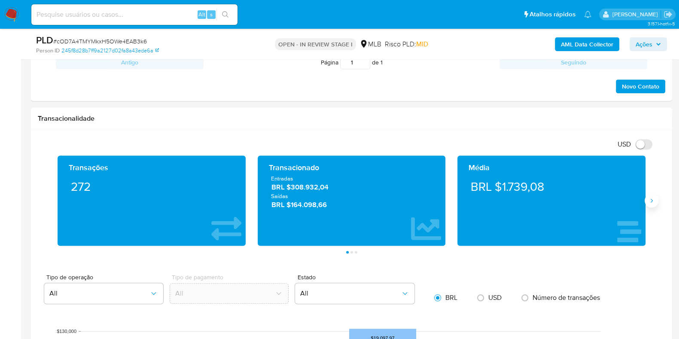
click at [654, 197] on icon "Siguiente" at bounding box center [652, 200] width 7 height 7
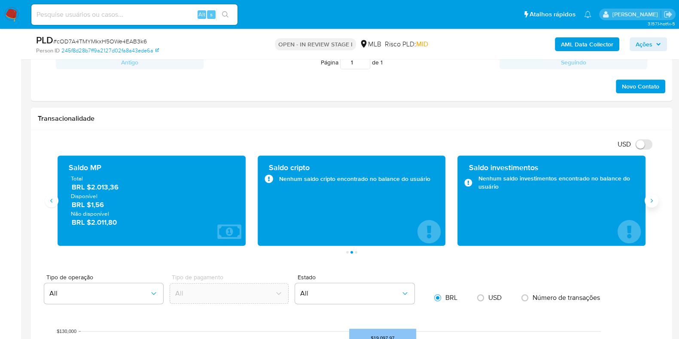
click at [654, 197] on icon "Siguiente" at bounding box center [652, 200] width 7 height 7
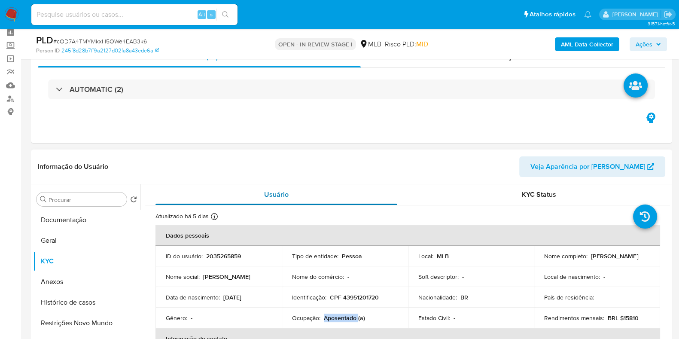
scroll to position [53, 0]
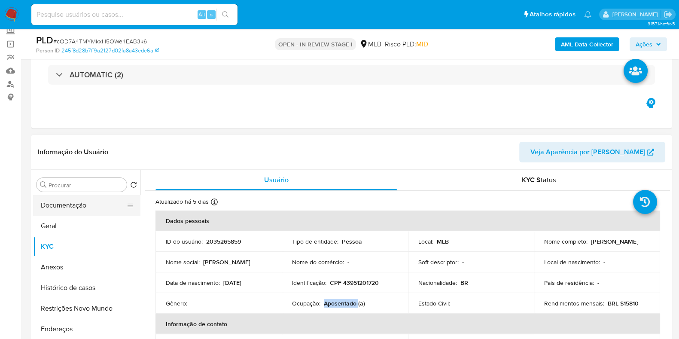
click at [80, 206] on button "Documentação" at bounding box center [83, 205] width 101 height 21
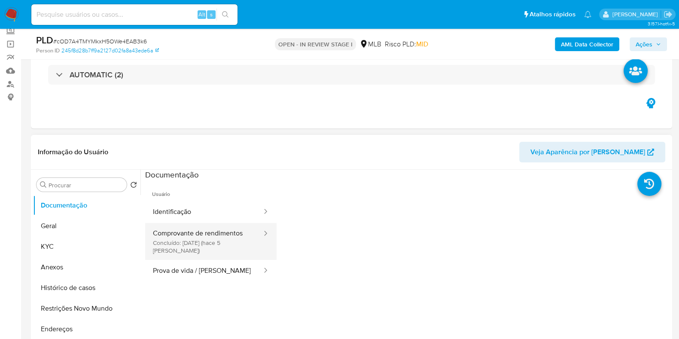
click at [222, 235] on button "Comprovante de rendimentos Concluído: 27/08/2025 (hace 5 días)" at bounding box center [204, 241] width 118 height 37
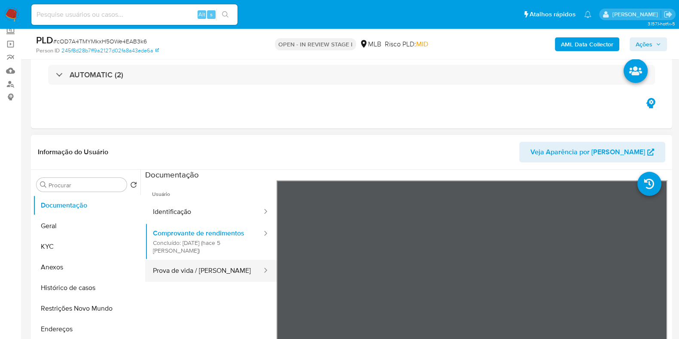
click at [241, 272] on button "Prova de vida / [PERSON_NAME]" at bounding box center [204, 271] width 118 height 22
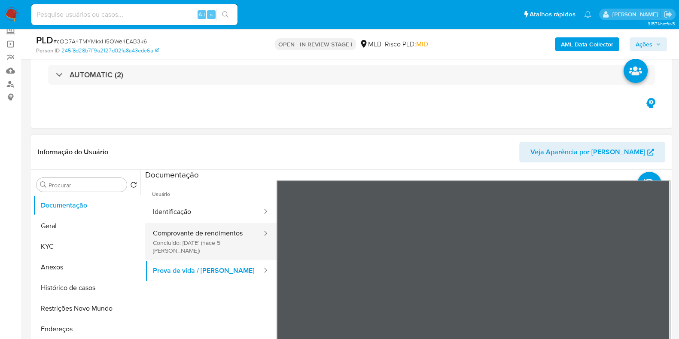
click at [189, 238] on button "Comprovante de rendimentos Concluído: 27/08/2025 (hace 5 días)" at bounding box center [204, 241] width 118 height 37
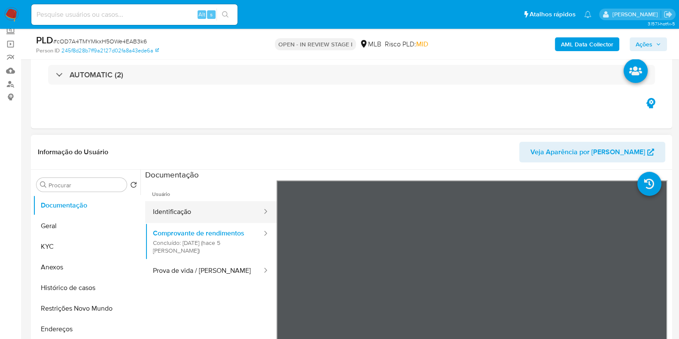
click at [193, 218] on button "Identificação" at bounding box center [204, 212] width 118 height 22
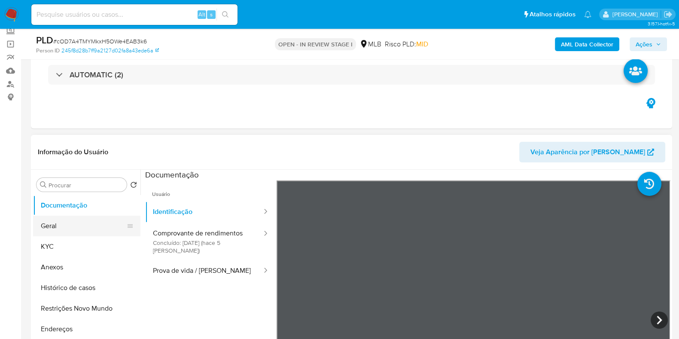
drag, startPoint x: 69, startPoint y: 228, endPoint x: 79, endPoint y: 229, distance: 10.3
click at [69, 229] on button "Geral" at bounding box center [83, 226] width 101 height 21
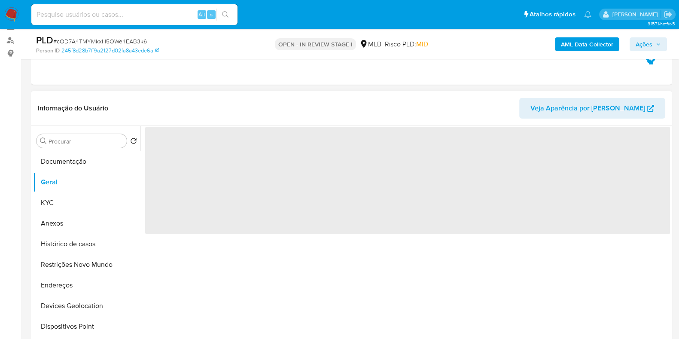
scroll to position [107, 0]
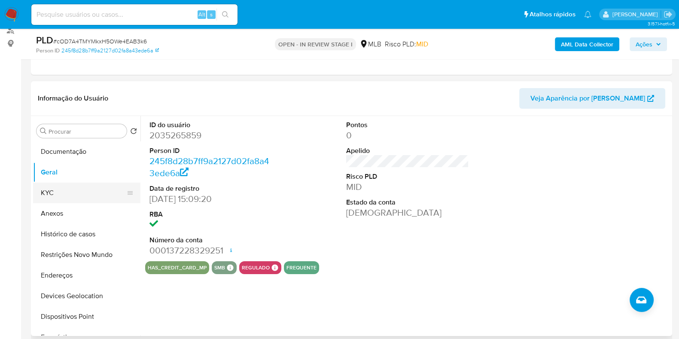
click at [69, 187] on button "KYC" at bounding box center [83, 193] width 101 height 21
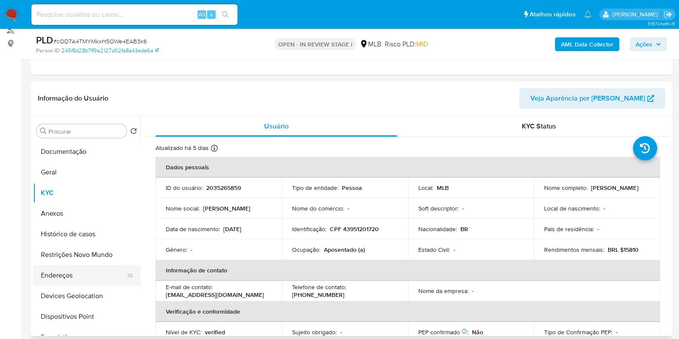
click at [86, 277] on button "Endereços" at bounding box center [83, 275] width 101 height 21
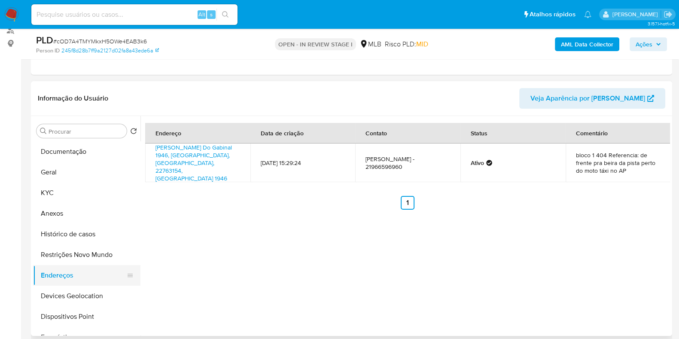
drag, startPoint x: 93, startPoint y: 289, endPoint x: 134, endPoint y: 277, distance: 42.3
click at [93, 289] on button "Devices Geolocation" at bounding box center [86, 296] width 107 height 21
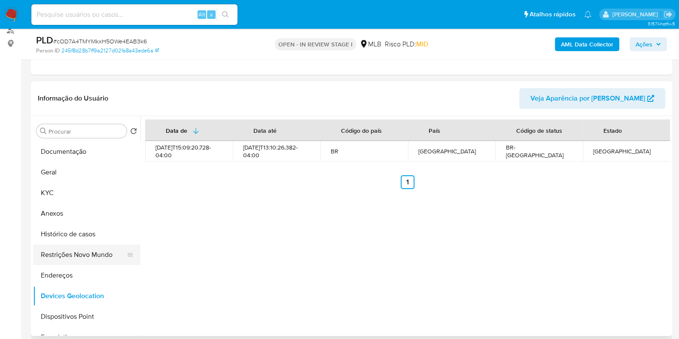
click at [92, 253] on button "Restrições Novo Mundo" at bounding box center [83, 255] width 101 height 21
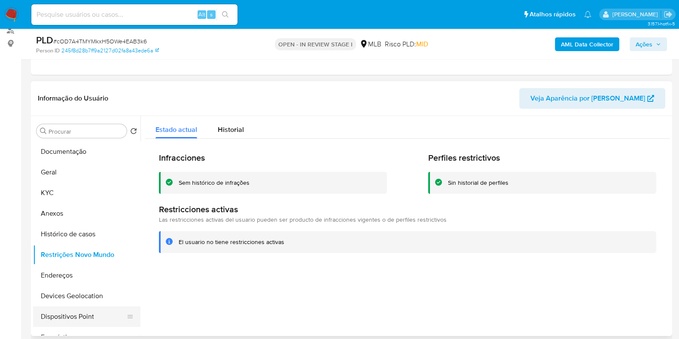
click at [67, 318] on button "Dispositivos Point" at bounding box center [83, 316] width 101 height 21
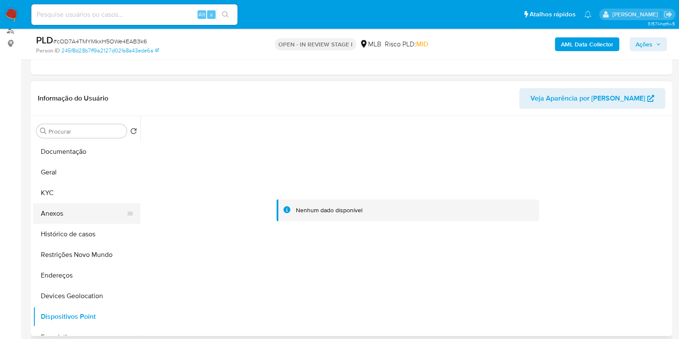
click at [62, 207] on button "Anexos" at bounding box center [83, 213] width 101 height 21
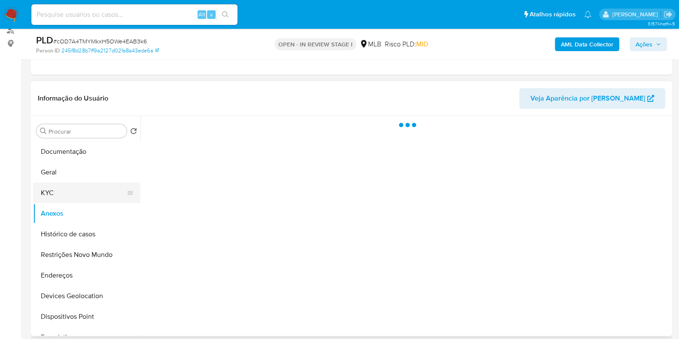
click at [74, 189] on button "KYC" at bounding box center [83, 193] width 101 height 21
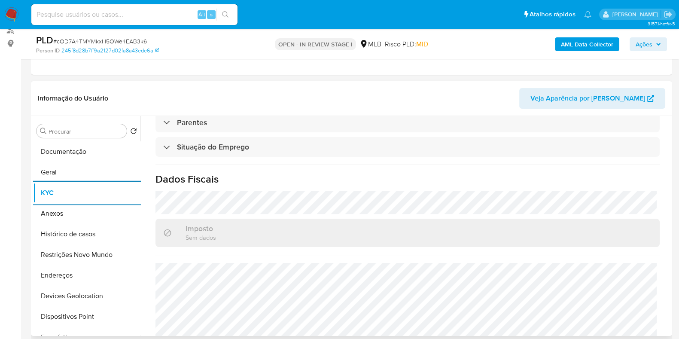
scroll to position [373, 0]
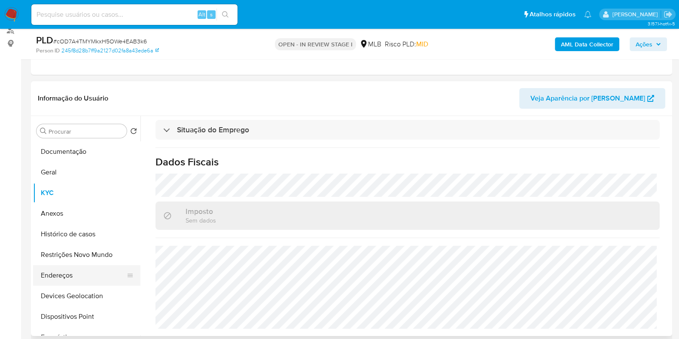
click at [77, 277] on button "Endereços" at bounding box center [83, 275] width 101 height 21
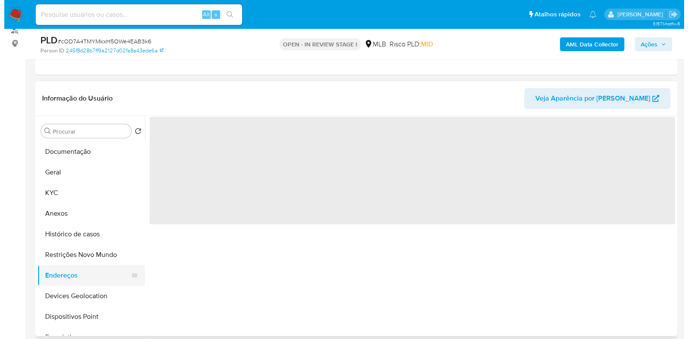
scroll to position [0, 0]
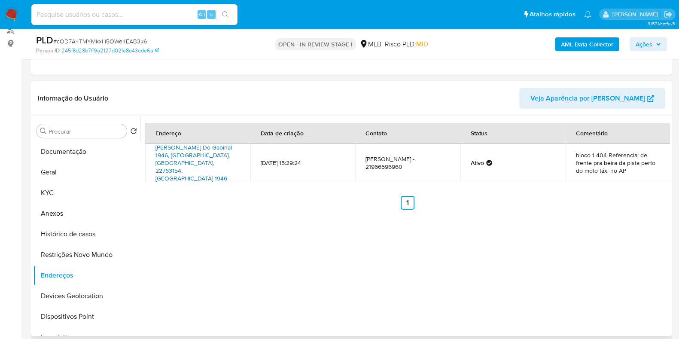
click at [187, 155] on link "Estrada Do Gabinal 1946, Rio De Janeiro, Rio De Janeiro, 22763154, Brasil 1946" at bounding box center [194, 163] width 76 height 40
click at [71, 196] on button "KYC" at bounding box center [83, 193] width 101 height 21
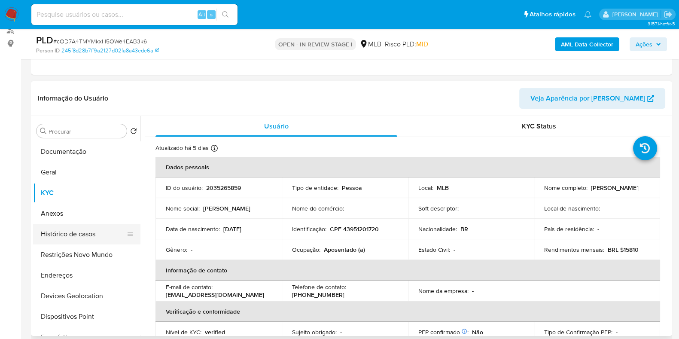
click at [70, 234] on button "Histórico de casos" at bounding box center [83, 234] width 101 height 21
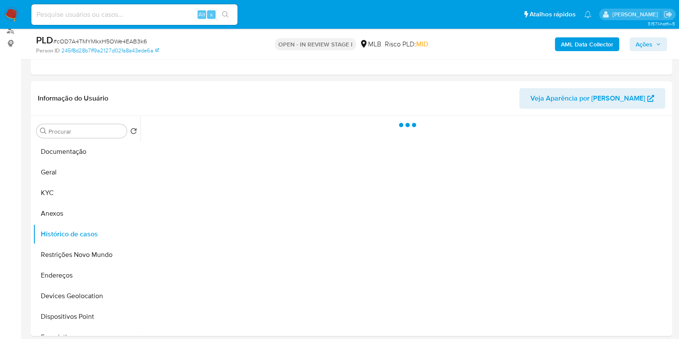
click at [572, 43] on b "AML Data Collector" at bounding box center [587, 44] width 52 height 14
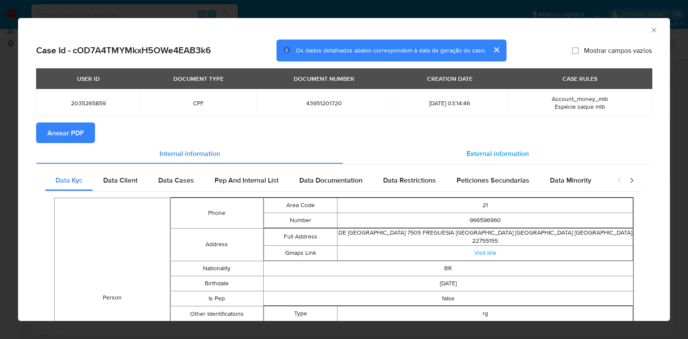
click at [441, 152] on div "External information" at bounding box center [497, 153] width 309 height 21
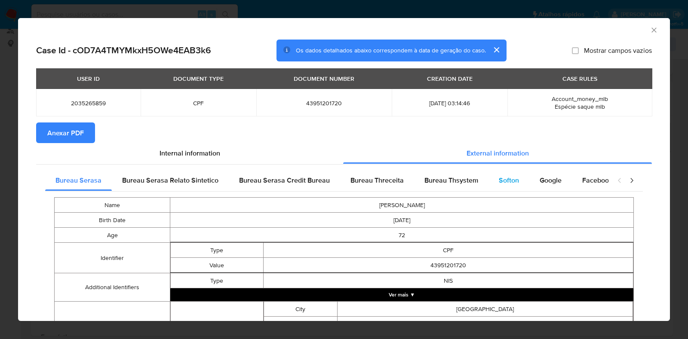
drag, startPoint x: 458, startPoint y: 177, endPoint x: 494, endPoint y: 184, distance: 37.0
click at [458, 178] on span "Bureau Thsystem" at bounding box center [451, 180] width 54 height 10
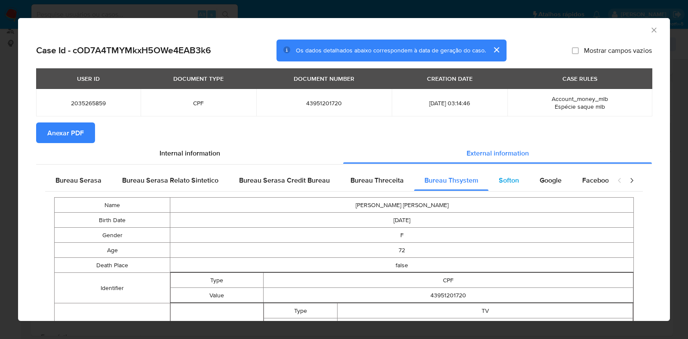
click at [499, 183] on span "Softon" at bounding box center [509, 180] width 20 height 10
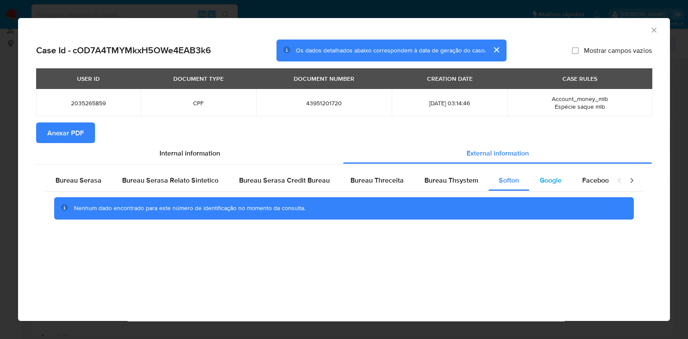
click at [539, 177] on span "Google" at bounding box center [550, 180] width 22 height 10
click at [76, 130] on span "Anexar PDF" at bounding box center [65, 132] width 37 height 19
click at [649, 31] on icon "Fechar a janela" at bounding box center [653, 30] width 9 height 9
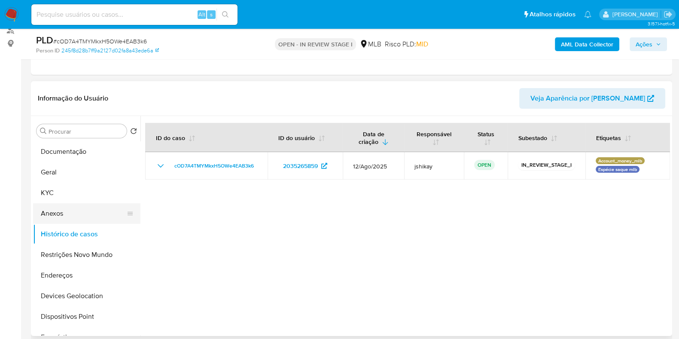
click at [80, 208] on button "Anexos" at bounding box center [83, 213] width 101 height 21
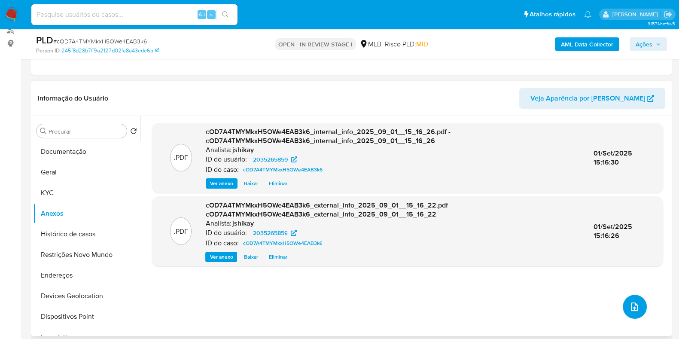
click at [623, 305] on button "upload-file" at bounding box center [635, 307] width 24 height 24
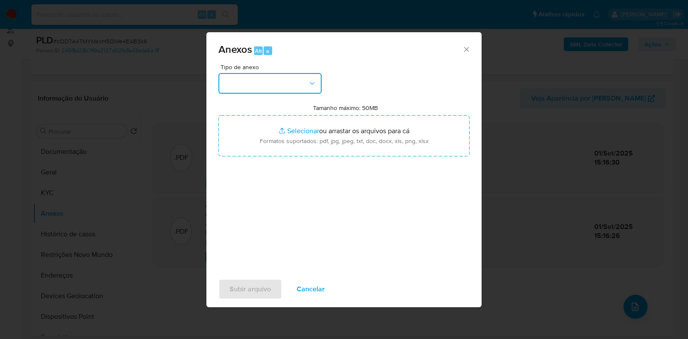
click at [294, 88] on button "button" at bounding box center [269, 83] width 103 height 21
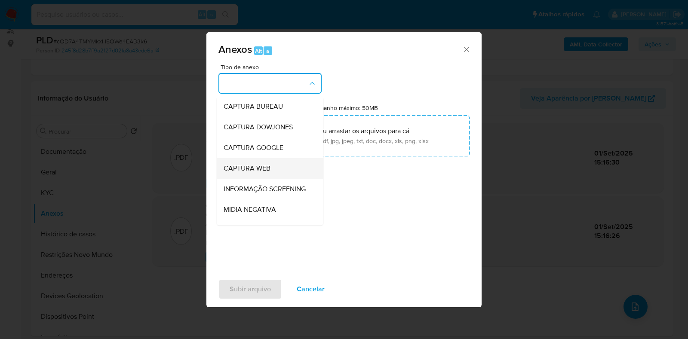
scroll to position [53, 0]
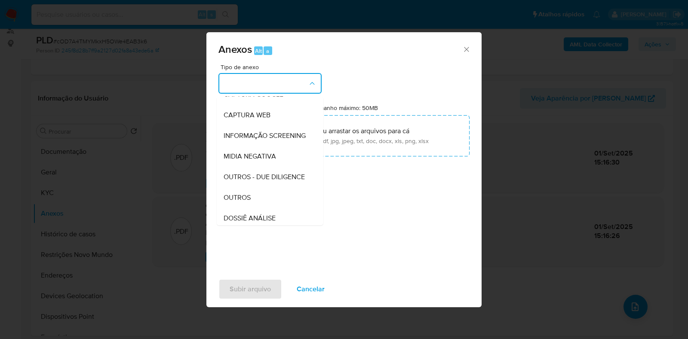
drag, startPoint x: 233, startPoint y: 213, endPoint x: 245, endPoint y: 192, distance: 24.0
click at [233, 202] on span "OUTROS" at bounding box center [236, 197] width 27 height 9
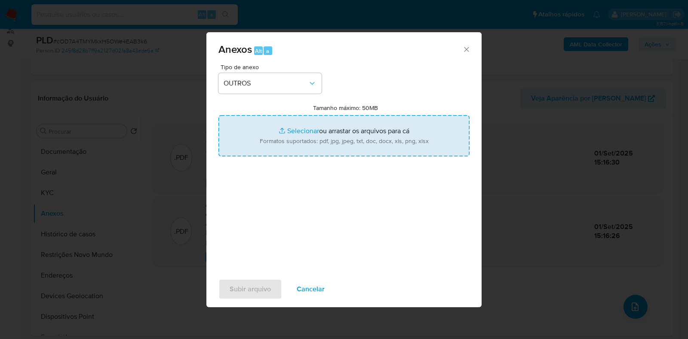
click at [300, 125] on input "Tamanho máximo: 50MB Selecionar arquivos" at bounding box center [343, 135] width 251 height 41
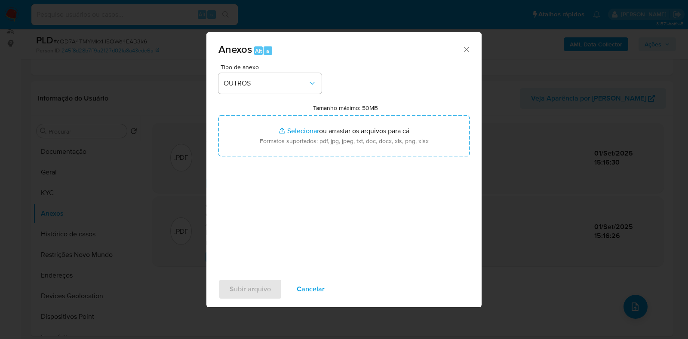
click at [554, 132] on div "Anexos Alt a Tipo de anexo OUTROS Tamanho máximo: 50MB Selecionar arquivos Sele…" at bounding box center [344, 169] width 688 height 339
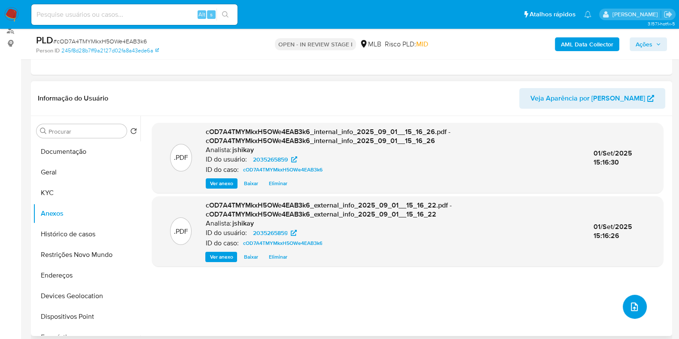
click at [631, 303] on icon "upload-file" at bounding box center [634, 307] width 7 height 9
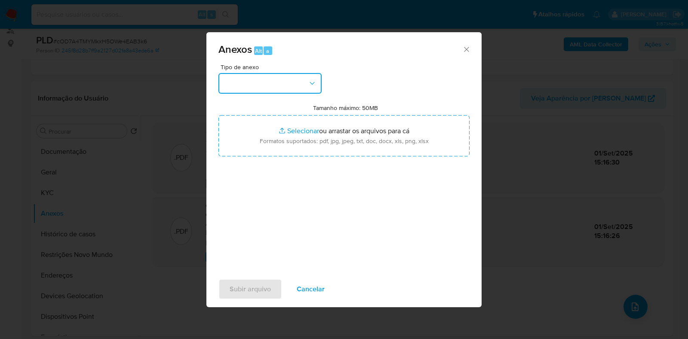
click at [271, 80] on button "button" at bounding box center [269, 83] width 103 height 21
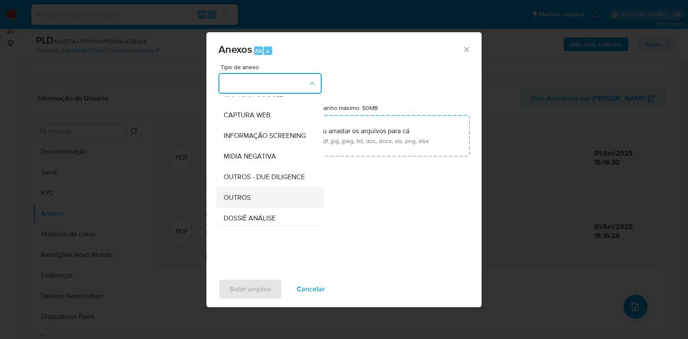
click at [248, 205] on div "OUTROS" at bounding box center [267, 197] width 88 height 21
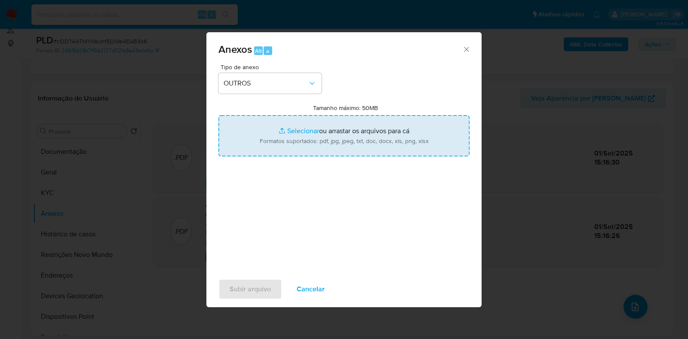
click at [288, 132] on input "Tamanho máximo: 50MB Selecionar arquivos" at bounding box center [343, 135] width 251 height 41
type input "C:\fakepath\Mulan 2035265859_2025_09_01_07_51_26 - Resumen TX.pdf"
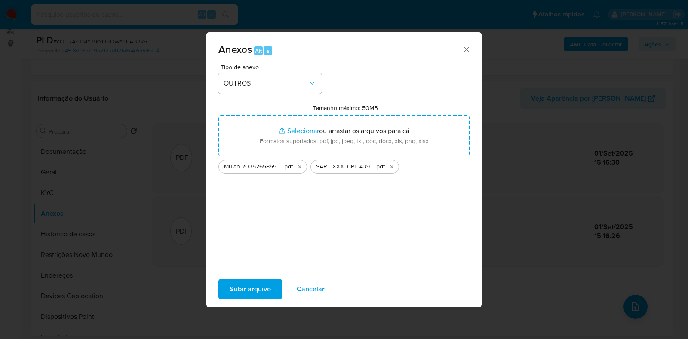
click at [246, 288] on span "Subir arquivo" at bounding box center [249, 289] width 41 height 19
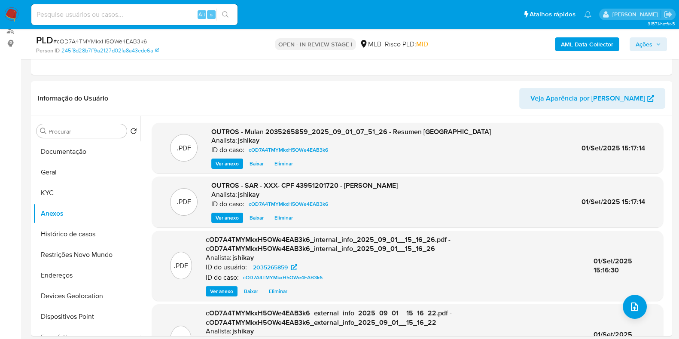
click at [651, 46] on span "Ações" at bounding box center [644, 44] width 17 height 14
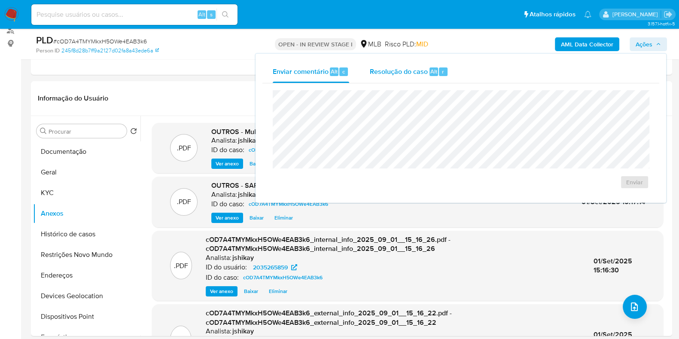
drag, startPoint x: 459, startPoint y: 81, endPoint x: 426, endPoint y: 77, distance: 33.3
click at [453, 80] on div "Enviar comentário Alt c Resolução do caso Alt r" at bounding box center [461, 72] width 397 height 22
click at [415, 75] on span "Resolução do caso" at bounding box center [399, 71] width 58 height 10
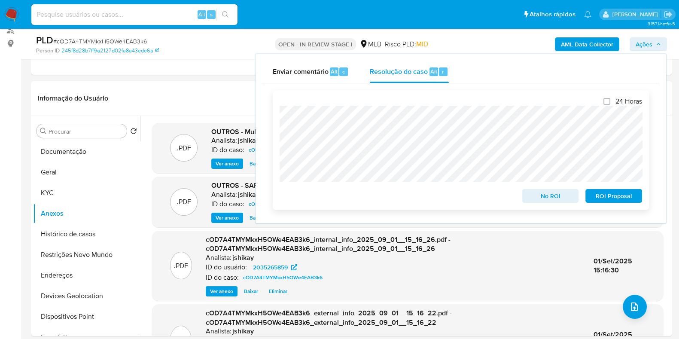
click at [603, 196] on span "ROI Proposal" at bounding box center [614, 196] width 45 height 12
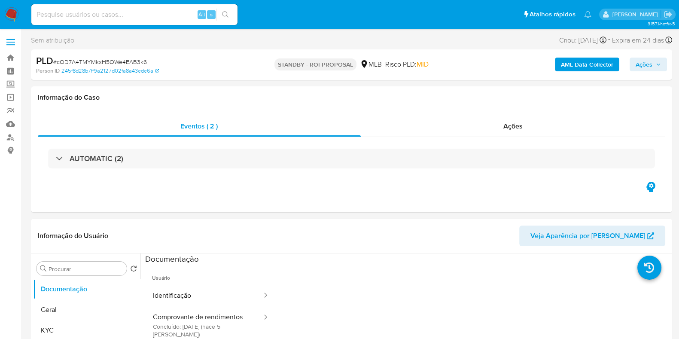
select select "10"
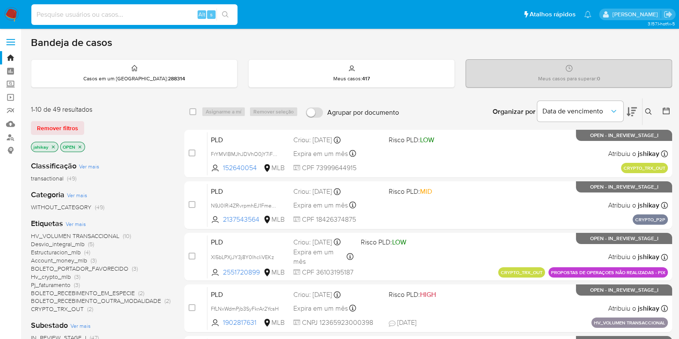
click at [143, 12] on input at bounding box center [134, 14] width 206 height 11
paste input "2498374662"
type input "2498374662"
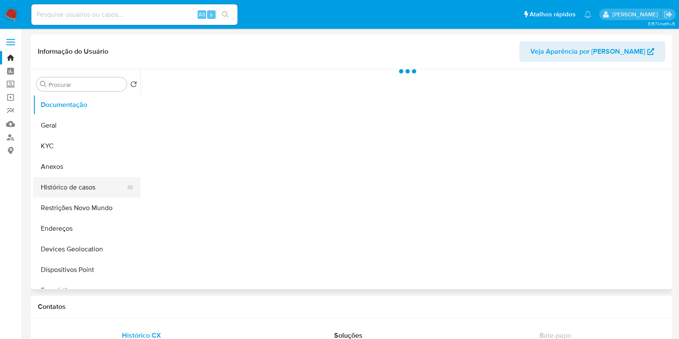
click at [58, 190] on button "Histórico de casos" at bounding box center [83, 187] width 101 height 21
select select "10"
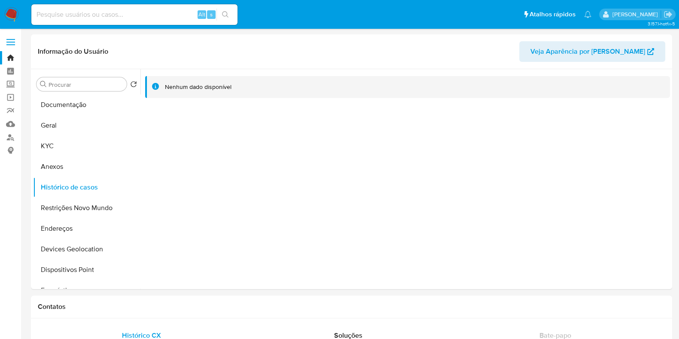
click at [122, 16] on input at bounding box center [134, 14] width 206 height 11
paste input "1532631930"
type input "1532631930"
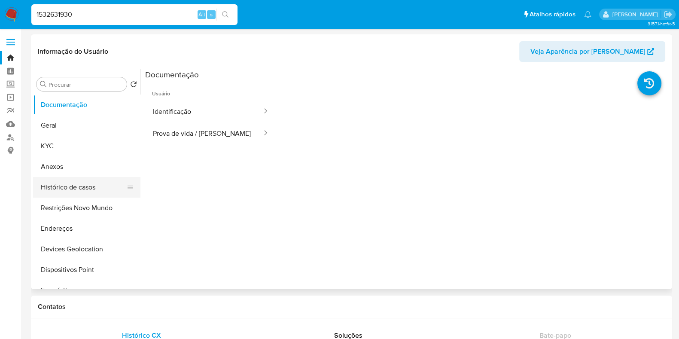
click at [82, 190] on button "Histórico de casos" at bounding box center [83, 187] width 101 height 21
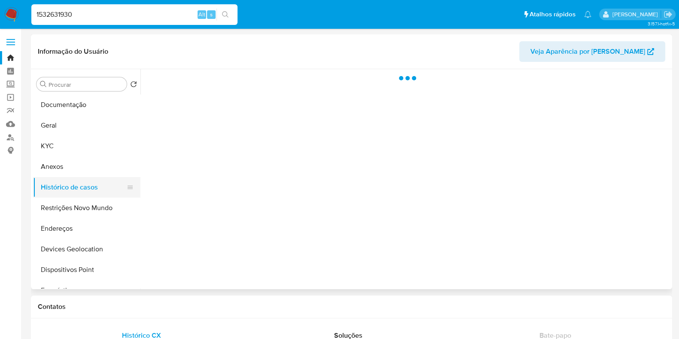
select select "10"
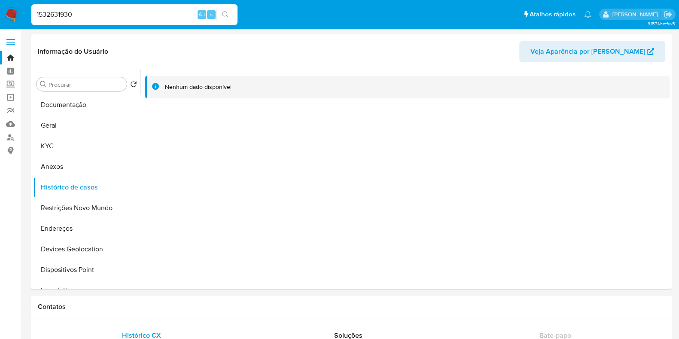
click at [151, 16] on input "1532631930" at bounding box center [134, 14] width 206 height 11
paste input "736029934"
type input "736029934"
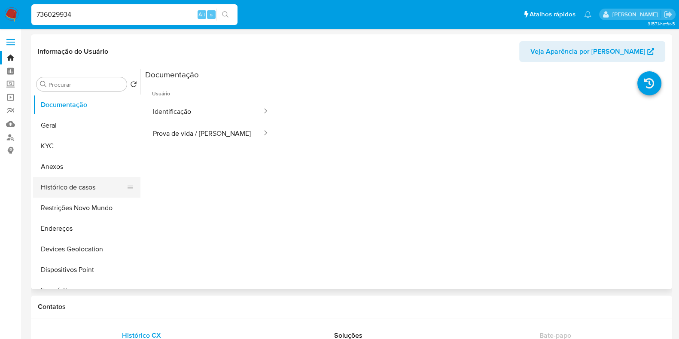
click at [71, 187] on button "Histórico de casos" at bounding box center [83, 187] width 101 height 21
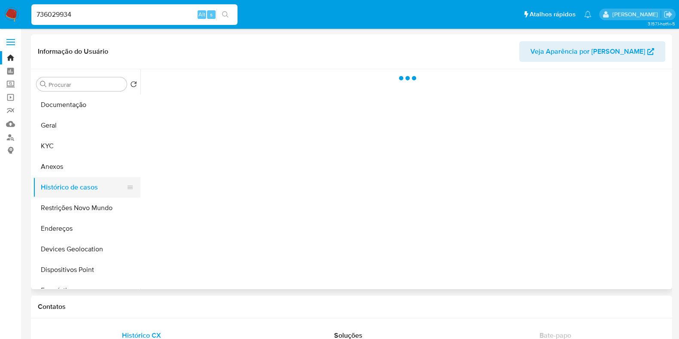
select select "10"
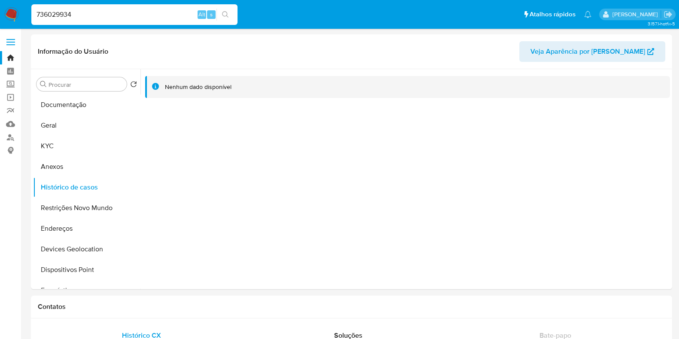
click at [80, 10] on input "736029934" at bounding box center [134, 14] width 206 height 11
paste input "2219640310"
type input "2219640310"
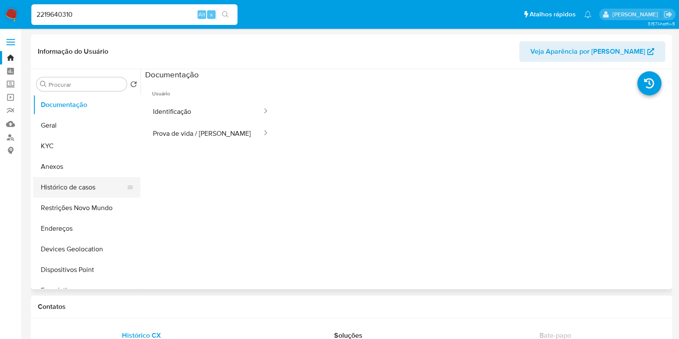
click at [79, 192] on button "Histórico de casos" at bounding box center [83, 187] width 101 height 21
select select "10"
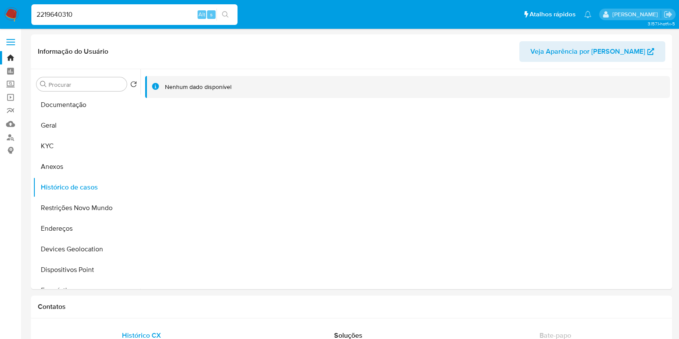
click at [153, 16] on input "2219640310" at bounding box center [134, 14] width 206 height 11
paste input "1335738511"
type input "1335738511"
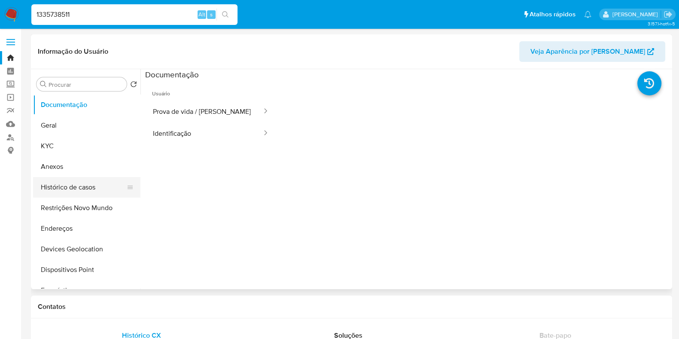
click at [55, 181] on button "Histórico de casos" at bounding box center [83, 187] width 101 height 21
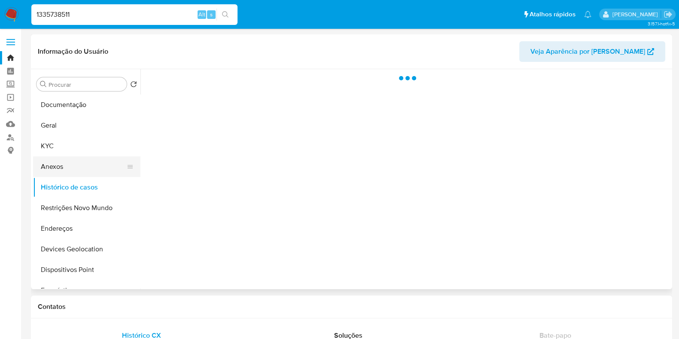
select select "10"
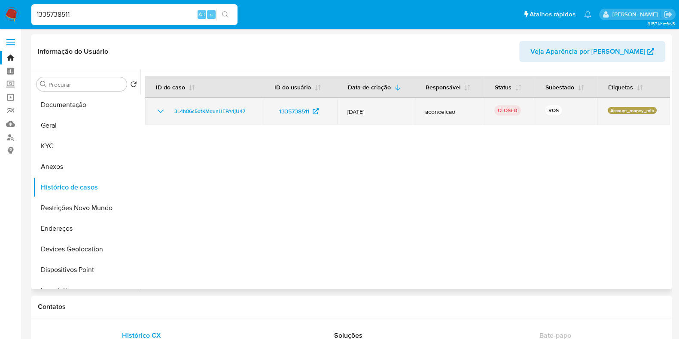
click at [155, 109] on td "3L4h86c5dfKMqunHFPA4jU47" at bounding box center [204, 112] width 119 height 28
click at [161, 110] on icon "Mostrar/Ocultar" at bounding box center [161, 111] width 10 height 10
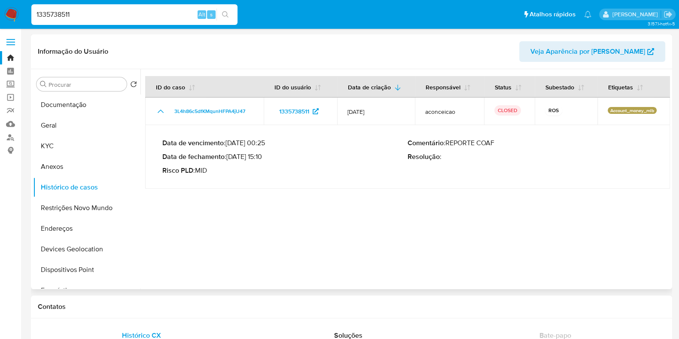
drag, startPoint x: 229, startPoint y: 158, endPoint x: 263, endPoint y: 159, distance: 33.5
click at [263, 159] on p "Data de fechamento : [DATE] 15:10" at bounding box center [284, 157] width 245 height 9
click at [74, 98] on button "Documentação" at bounding box center [83, 105] width 101 height 21
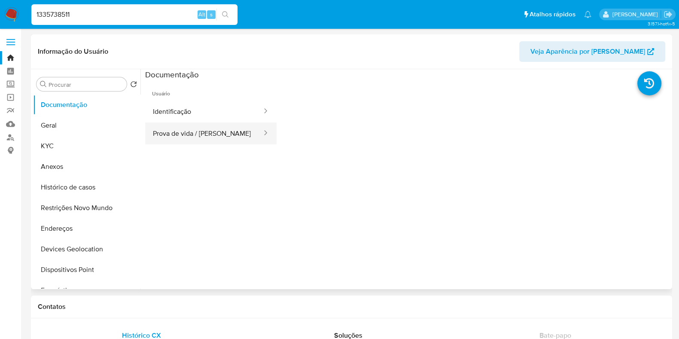
click at [213, 123] on button "Prova de vida / [PERSON_NAME]" at bounding box center [204, 133] width 118 height 22
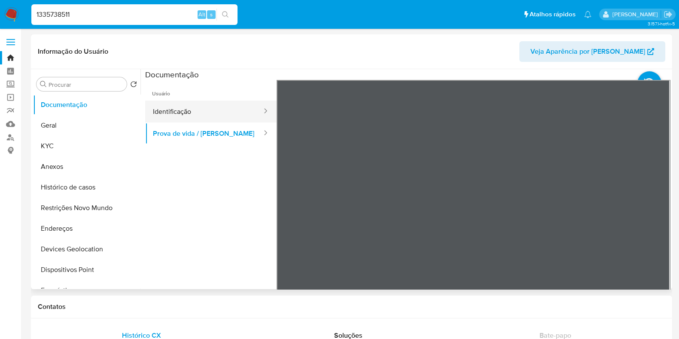
click at [191, 101] on button "Identificação" at bounding box center [204, 112] width 118 height 22
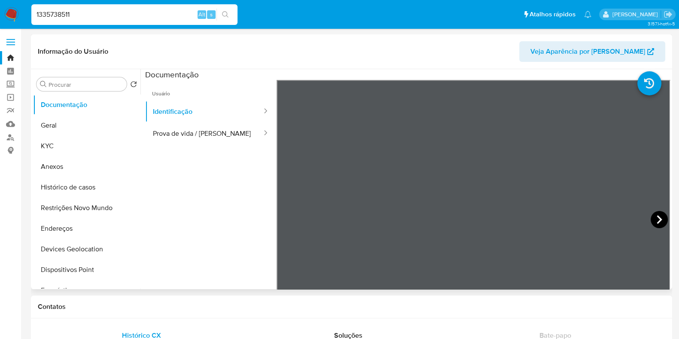
click at [655, 217] on icon at bounding box center [659, 219] width 17 height 17
click at [111, 17] on input "1335738511" at bounding box center [134, 14] width 206 height 11
paste input "532631930"
click at [130, 15] on input "1532631930" at bounding box center [134, 14] width 206 height 11
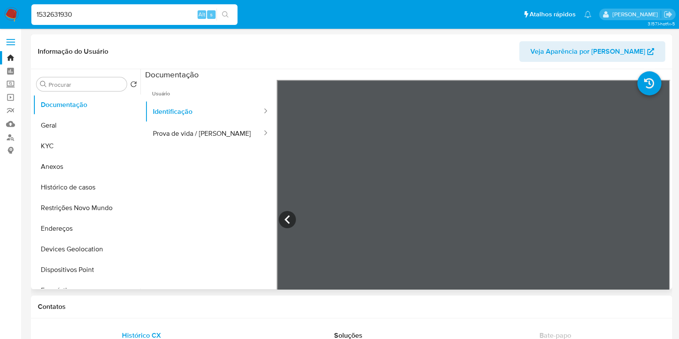
click at [130, 15] on input "1532631930" at bounding box center [134, 14] width 206 height 11
paste input "736029934"
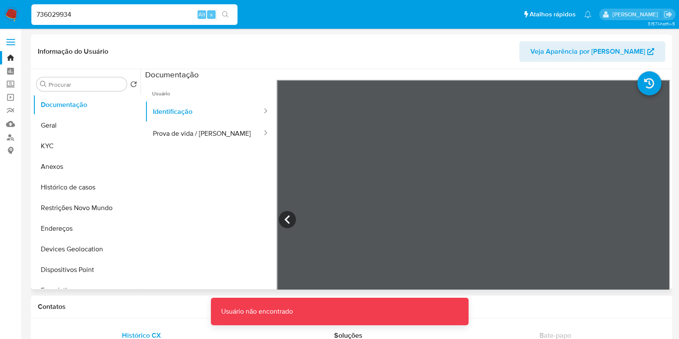
click at [130, 15] on input "736029934" at bounding box center [134, 14] width 206 height 11
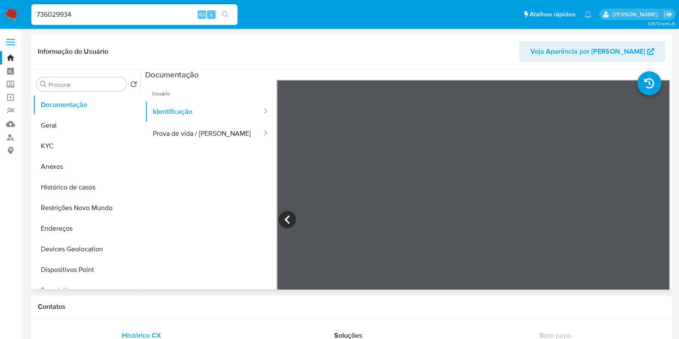
type input "736029934"
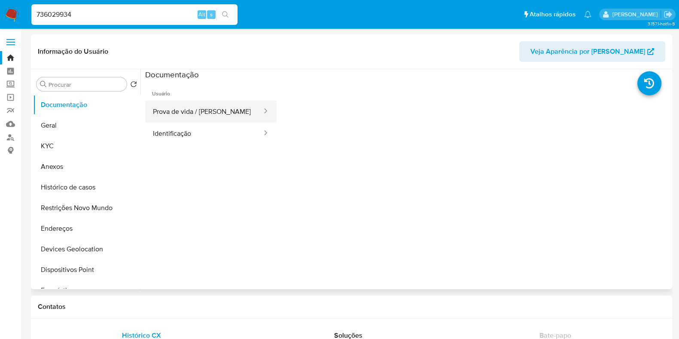
click at [198, 115] on button "Prova de vida / [PERSON_NAME]" at bounding box center [204, 112] width 118 height 22
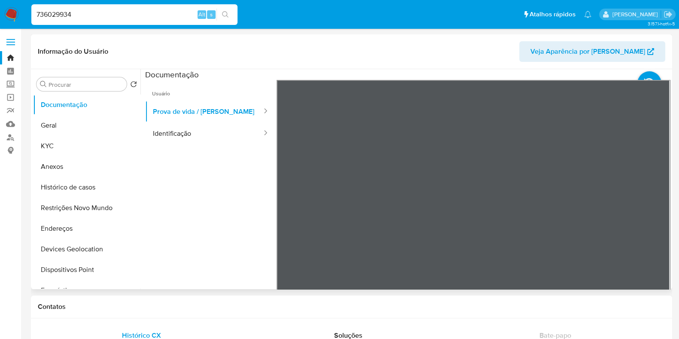
select select "10"
click at [181, 136] on button "Identificação" at bounding box center [204, 133] width 118 height 22
click at [652, 222] on icon at bounding box center [659, 219] width 17 height 17
click at [143, 20] on div "736029934 Alt s" at bounding box center [134, 14] width 206 height 21
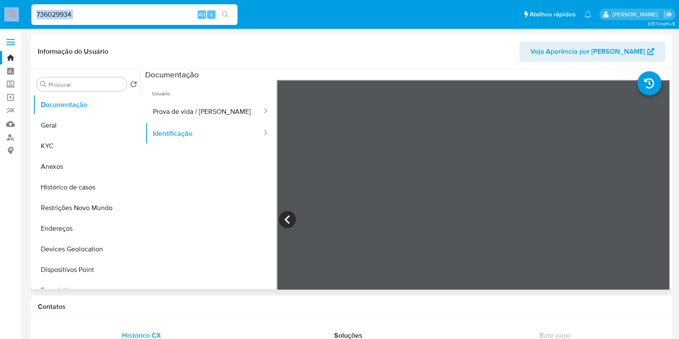
click at [143, 20] on div "736029934 Alt s" at bounding box center [134, 14] width 206 height 21
click at [140, 13] on input "736029934" at bounding box center [134, 14] width 206 height 11
paste input "00362110875"
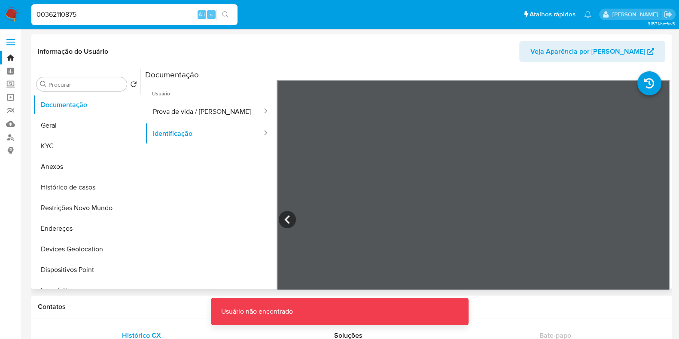
click at [83, 11] on input "00362110875" at bounding box center [134, 14] width 206 height 11
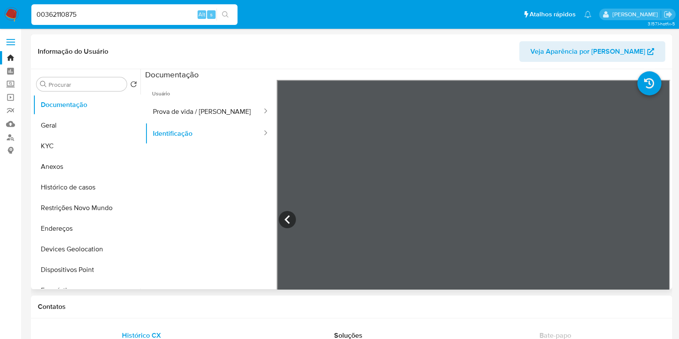
click at [122, 16] on input "00362110875" at bounding box center [134, 14] width 206 height 11
paste input "1335738511"
type input "1335738511"
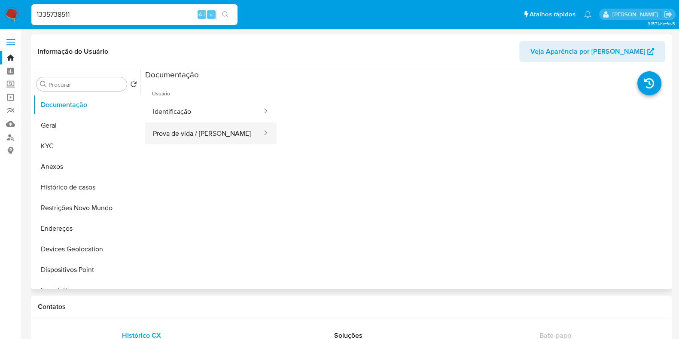
click at [192, 130] on button "Prova de vida / [PERSON_NAME]" at bounding box center [204, 133] width 118 height 22
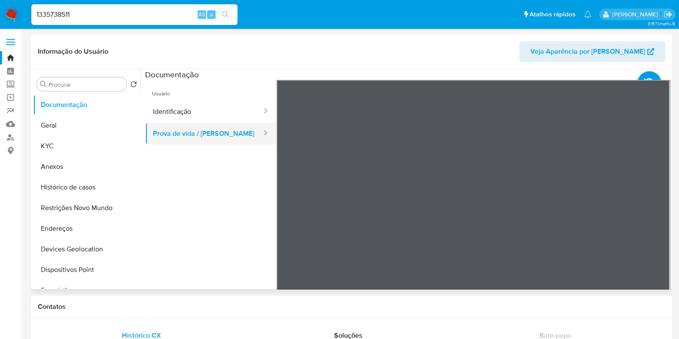
select select "10"
click at [196, 106] on button "Identificação" at bounding box center [204, 112] width 118 height 22
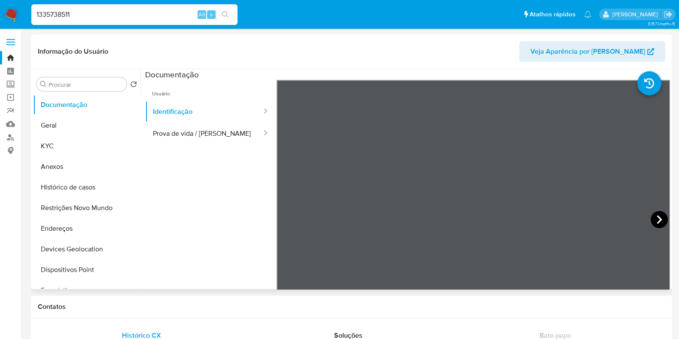
click at [655, 215] on icon at bounding box center [659, 219] width 17 height 17
click at [141, 7] on div "1335738511 Alt s" at bounding box center [134, 14] width 206 height 21
click at [140, 11] on input "1335738511" at bounding box center [134, 14] width 206 height 11
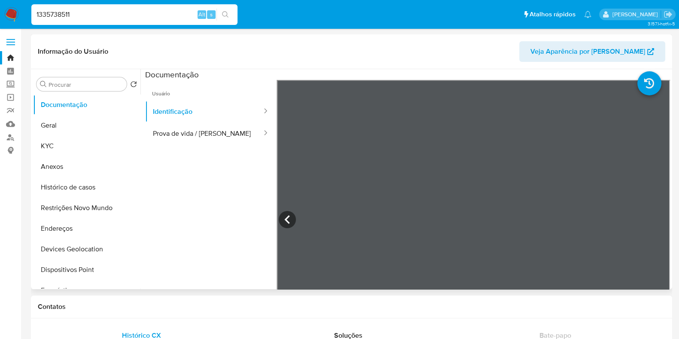
paste input "532631930"
type input "1532631930"
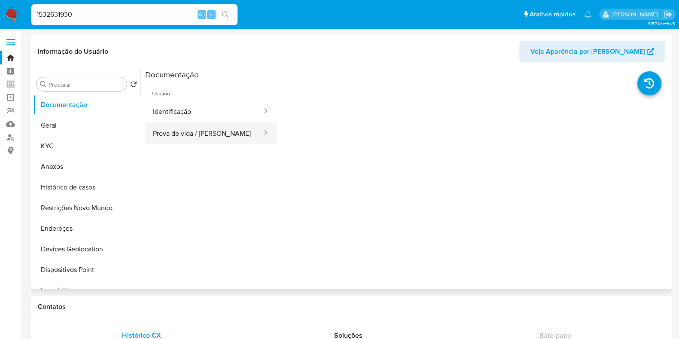
click at [182, 129] on button "Prova de vida / [PERSON_NAME]" at bounding box center [204, 133] width 118 height 22
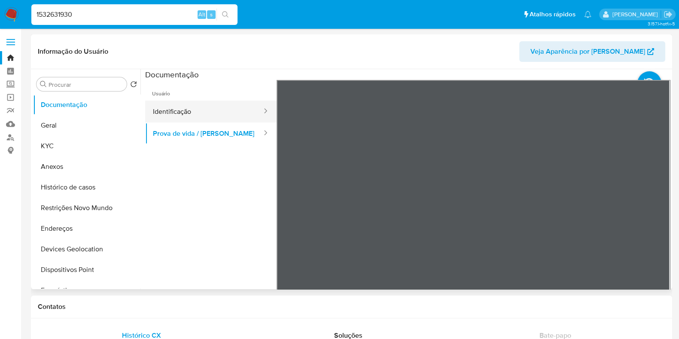
click at [234, 113] on button "Identificação" at bounding box center [204, 112] width 118 height 22
select select "10"
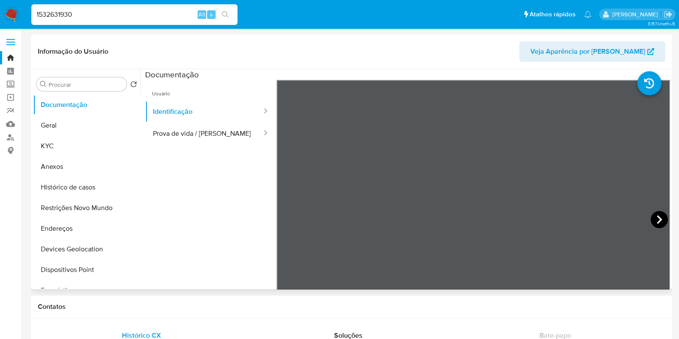
click at [651, 217] on icon at bounding box center [659, 219] width 17 height 17
click at [89, 143] on button "KYC" at bounding box center [83, 146] width 101 height 21
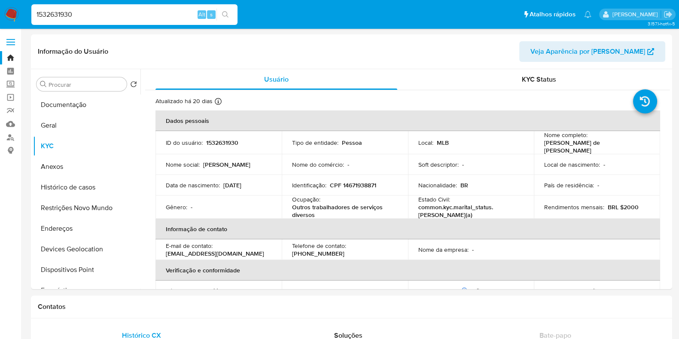
click at [6, 12] on img at bounding box center [11, 14] width 15 height 15
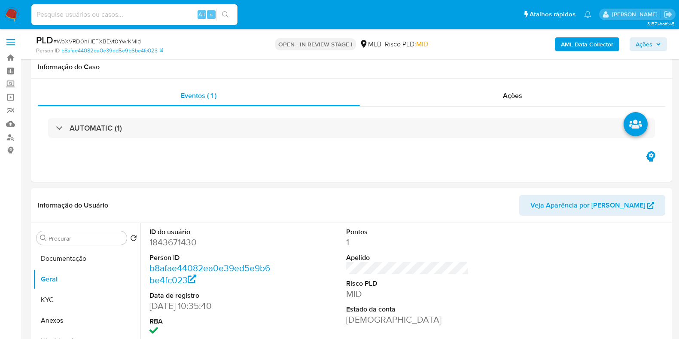
scroll to position [107, 0]
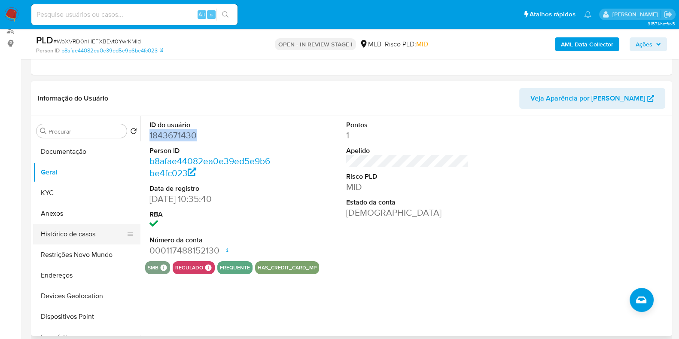
click at [94, 232] on button "Histórico de casos" at bounding box center [83, 234] width 101 height 21
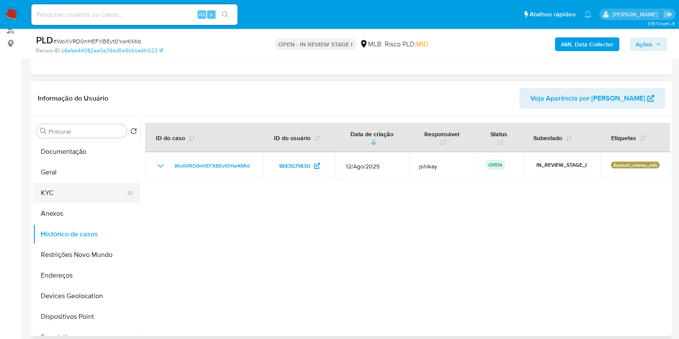
click at [71, 196] on button "KYC" at bounding box center [83, 193] width 101 height 21
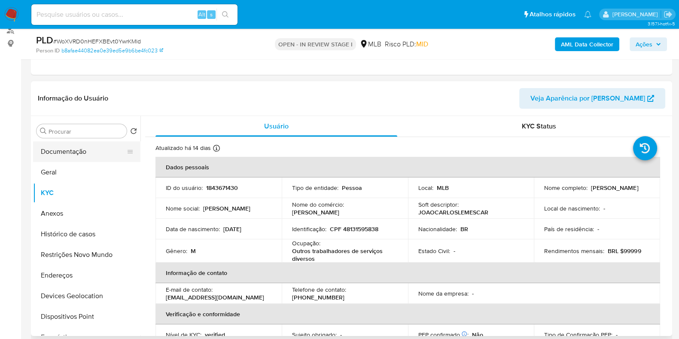
click at [93, 142] on button "Documentação" at bounding box center [83, 151] width 101 height 21
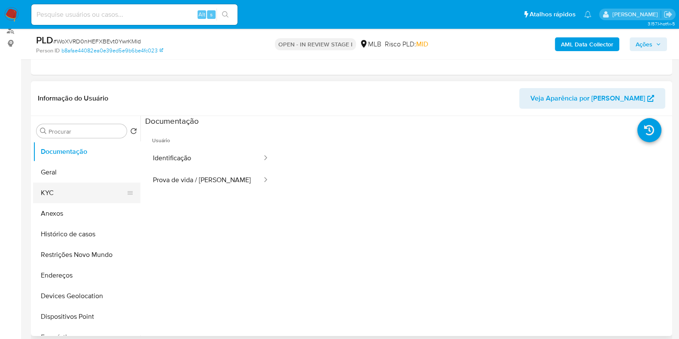
click at [52, 192] on button "KYC" at bounding box center [83, 193] width 101 height 21
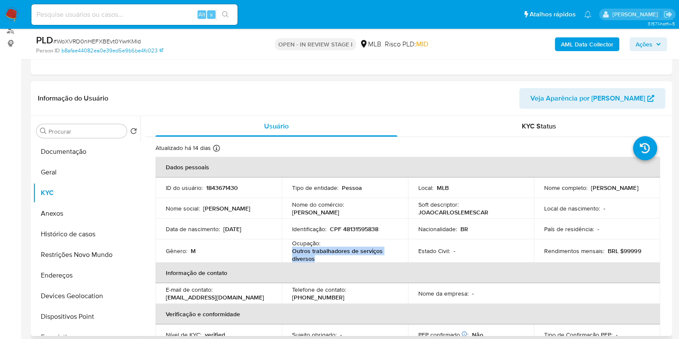
drag, startPoint x: 317, startPoint y: 259, endPoint x: 289, endPoint y: 252, distance: 28.4
click at [289, 252] on td "Ocupação : Outros trabalhadores de serviços diversos" at bounding box center [345, 250] width 126 height 23
copy p "Outros trabalhadores de serviços diversos"
click at [92, 142] on button "Documentação" at bounding box center [83, 151] width 101 height 21
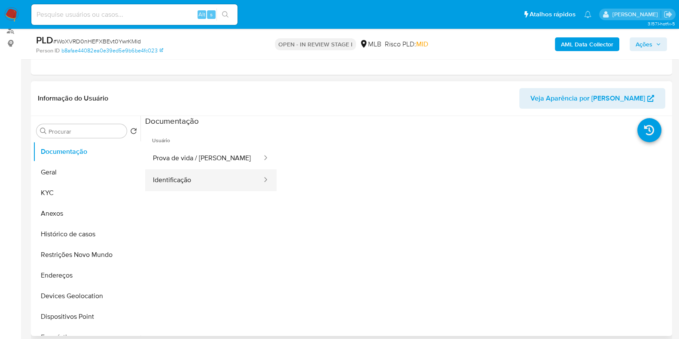
click at [198, 183] on button "Identificação" at bounding box center [204, 180] width 118 height 22
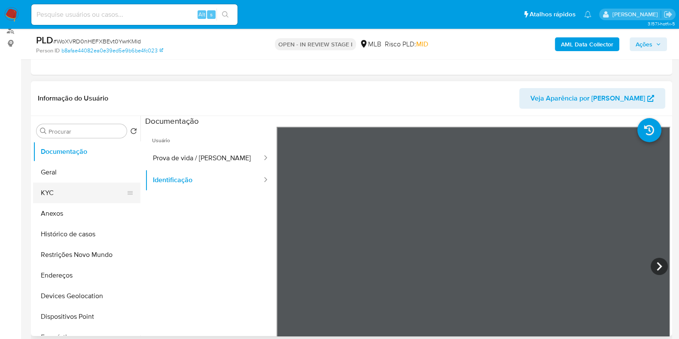
click at [86, 189] on button "KYC" at bounding box center [83, 193] width 101 height 21
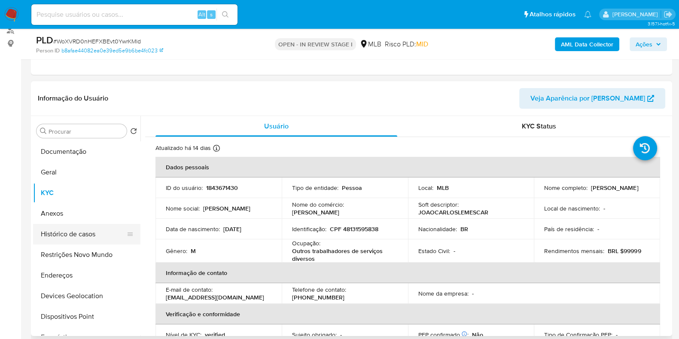
click at [85, 227] on button "Histórico de casos" at bounding box center [83, 234] width 101 height 21
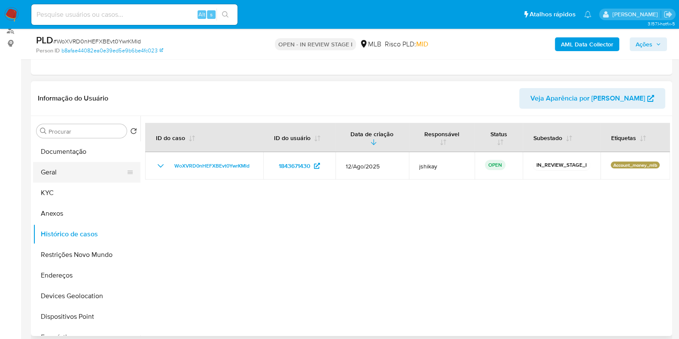
click at [73, 172] on button "Geral" at bounding box center [83, 172] width 101 height 21
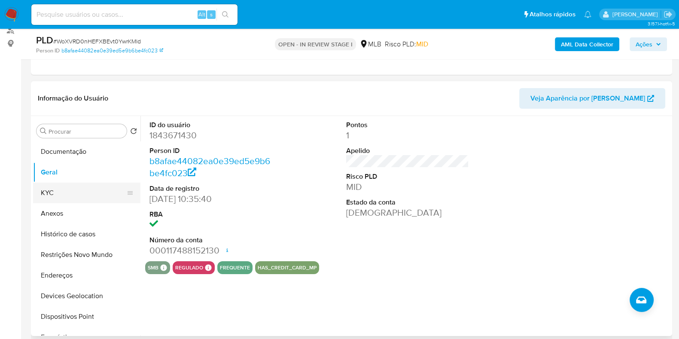
click at [53, 188] on button "KYC" at bounding box center [83, 193] width 101 height 21
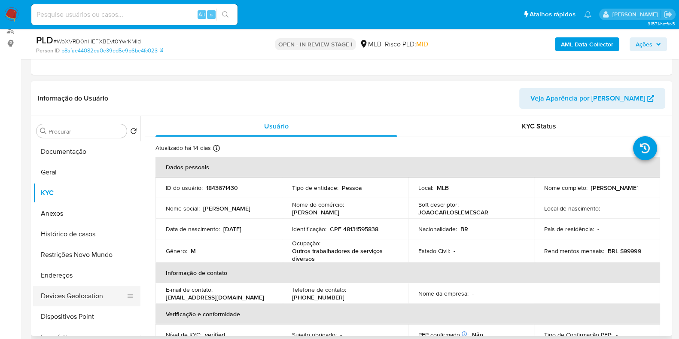
click at [70, 287] on button "Devices Geolocation" at bounding box center [83, 296] width 101 height 21
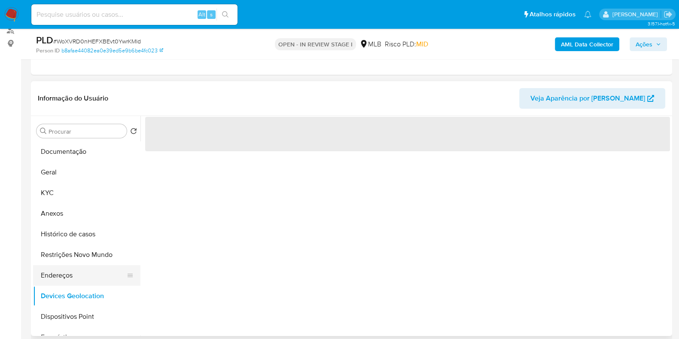
click at [72, 274] on button "Endereços" at bounding box center [83, 275] width 101 height 21
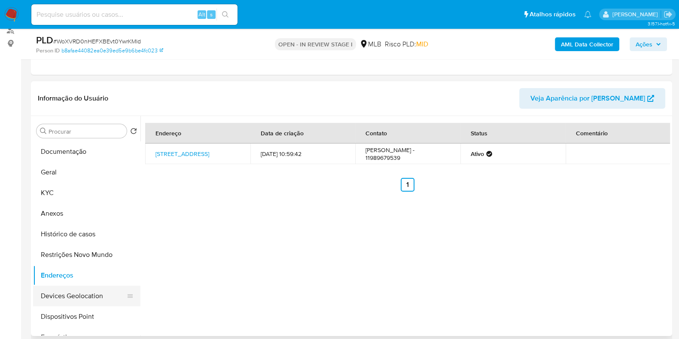
click at [88, 289] on button "Devices Geolocation" at bounding box center [83, 296] width 101 height 21
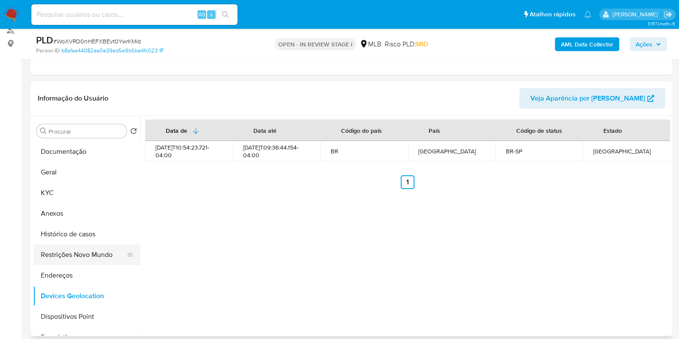
click at [64, 251] on button "Restrições Novo Mundo" at bounding box center [83, 255] width 101 height 21
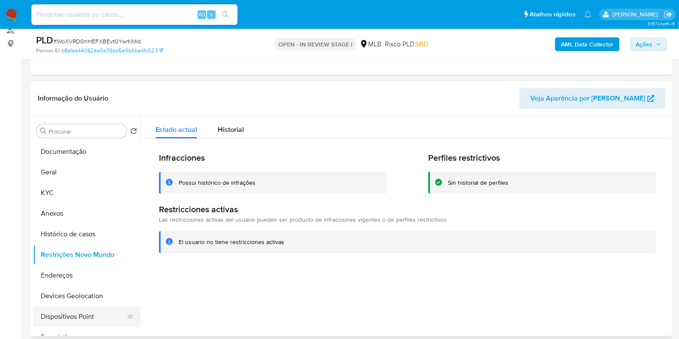
click at [88, 314] on button "Dispositivos Point" at bounding box center [83, 316] width 101 height 21
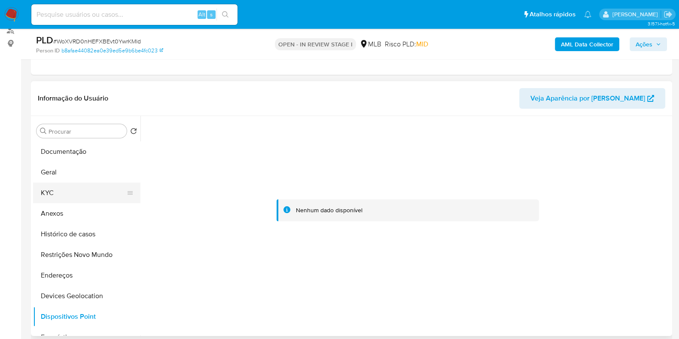
click at [91, 199] on button "KYC" at bounding box center [83, 193] width 101 height 21
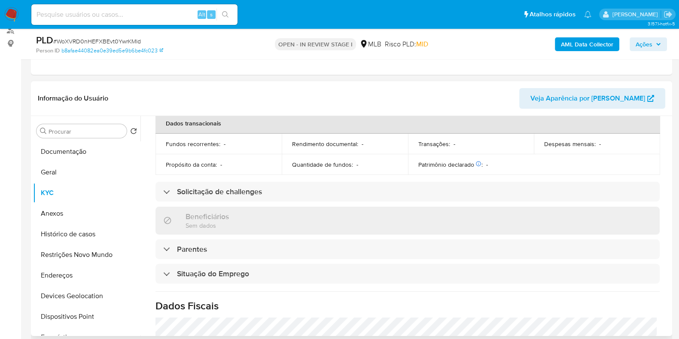
scroll to position [376, 0]
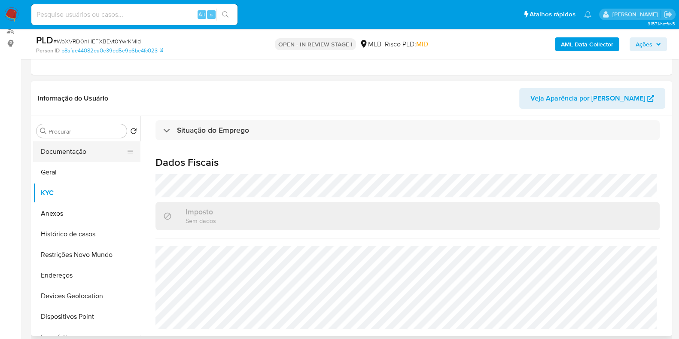
click at [95, 150] on button "Documentação" at bounding box center [83, 151] width 101 height 21
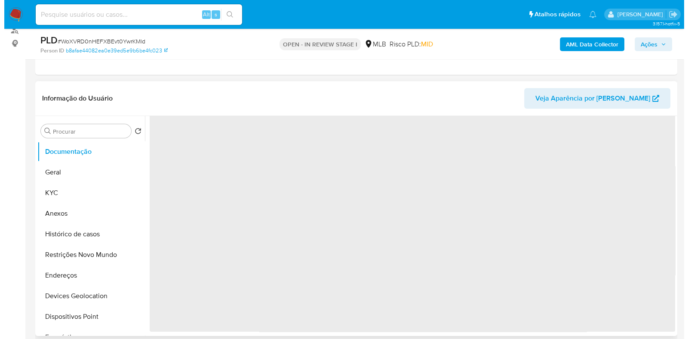
scroll to position [0, 0]
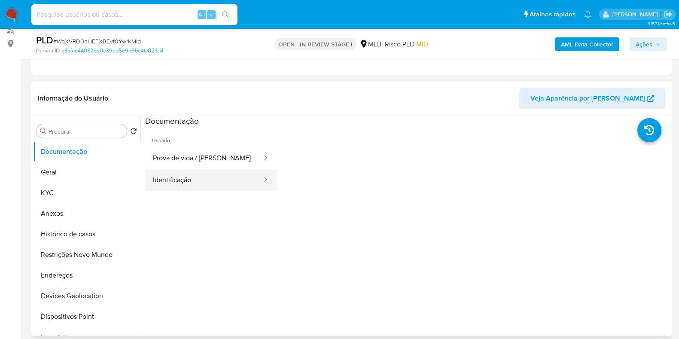
click at [217, 177] on button "Identificação" at bounding box center [204, 180] width 118 height 22
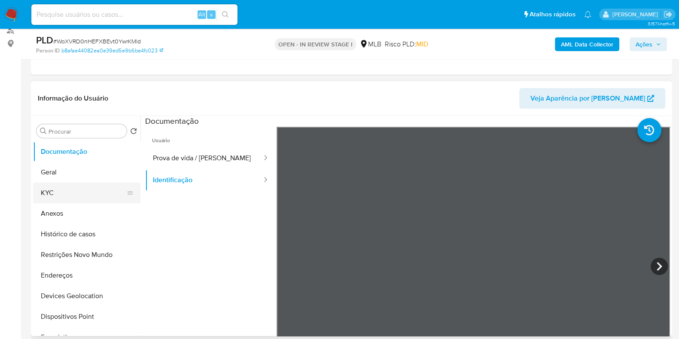
click at [43, 190] on button "KYC" at bounding box center [83, 193] width 101 height 21
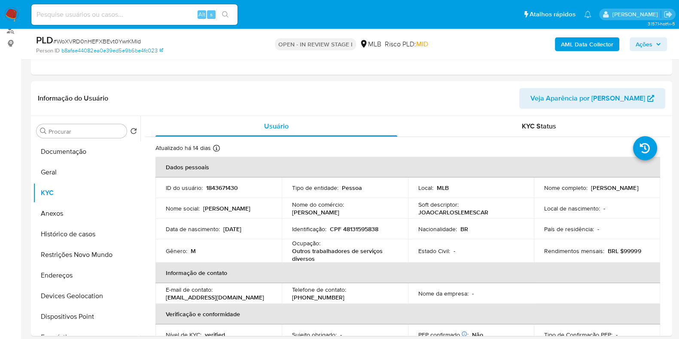
click at [591, 37] on b "AML Data Collector" at bounding box center [587, 44] width 52 height 14
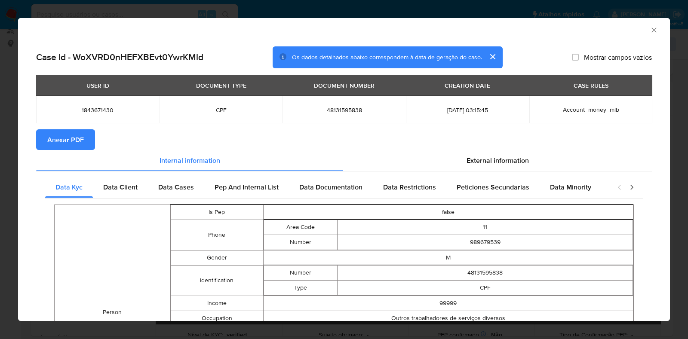
click at [59, 139] on span "Anexar PDF" at bounding box center [65, 139] width 37 height 19
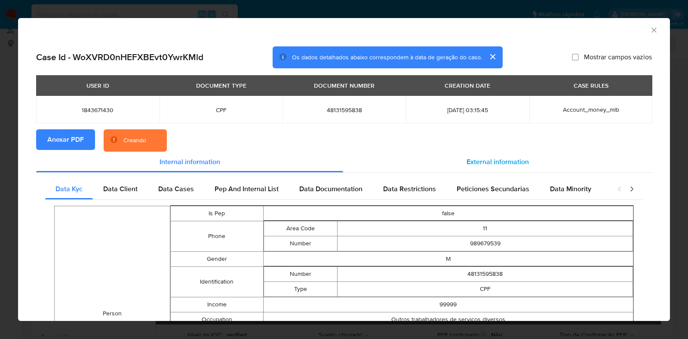
click at [441, 161] on div "External information" at bounding box center [497, 162] width 309 height 21
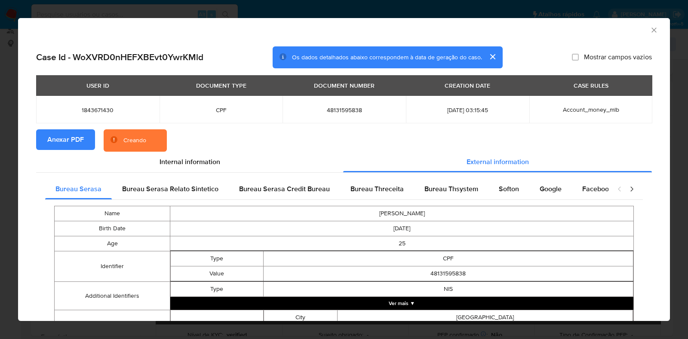
click at [463, 188] on span "Bureau Thsystem" at bounding box center [451, 189] width 54 height 10
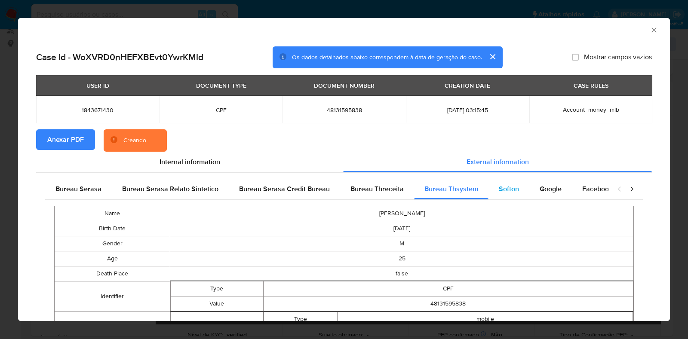
click at [499, 191] on span "Softon" at bounding box center [509, 189] width 20 height 10
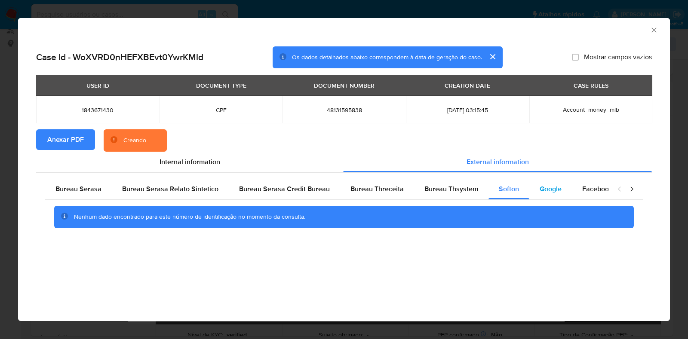
click at [551, 194] on div "Google" at bounding box center [550, 189] width 43 height 21
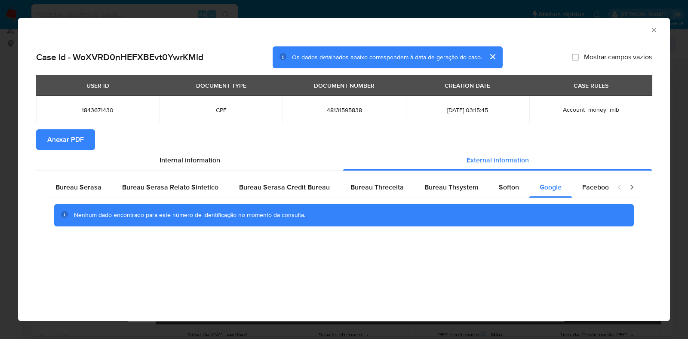
click at [652, 29] on icon "Fechar a janela" at bounding box center [653, 30] width 5 height 5
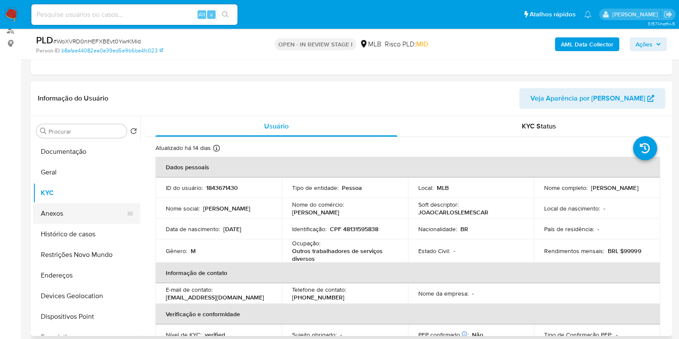
click at [88, 212] on button "Anexos" at bounding box center [83, 213] width 101 height 21
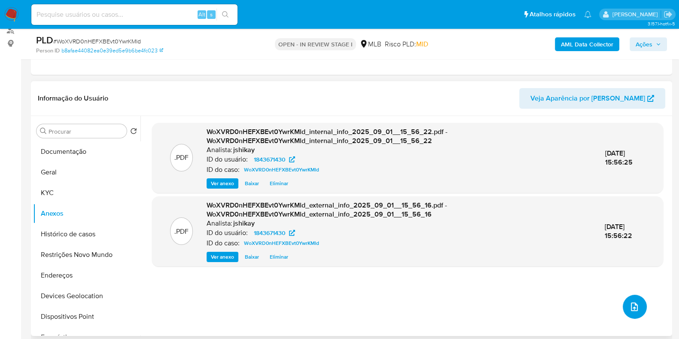
click at [630, 303] on icon "upload-file" at bounding box center [635, 307] width 10 height 10
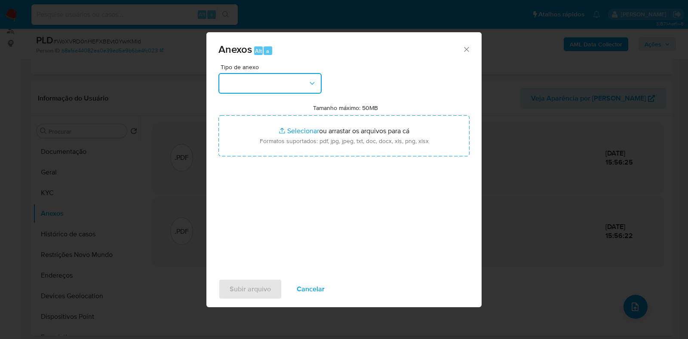
click at [246, 75] on button "button" at bounding box center [269, 83] width 103 height 21
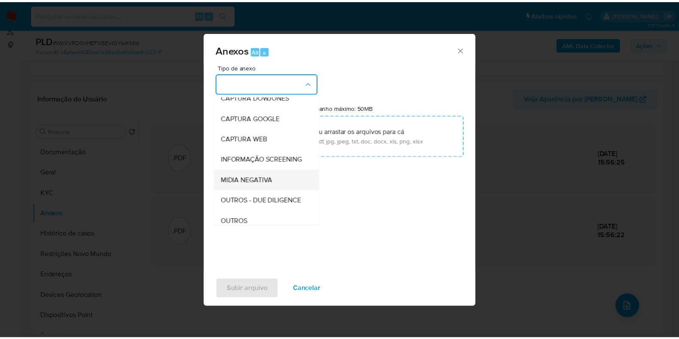
scroll to position [53, 0]
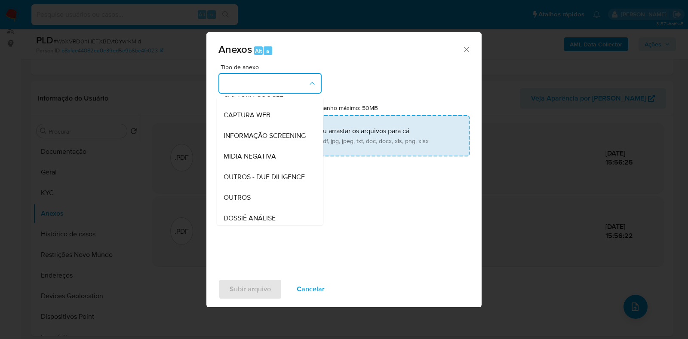
drag, startPoint x: 231, startPoint y: 215, endPoint x: 273, endPoint y: 141, distance: 84.7
click at [231, 202] on span "OUTROS" at bounding box center [236, 197] width 27 height 9
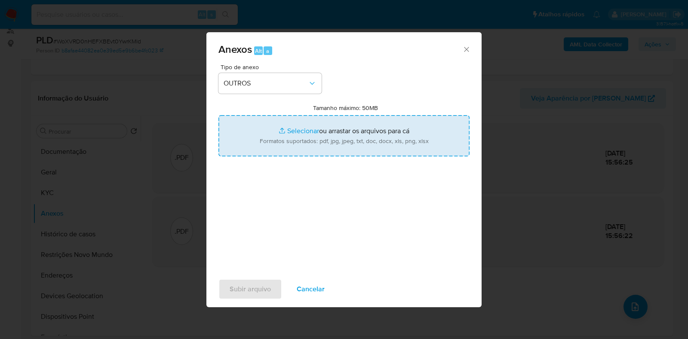
click at [276, 138] on input "Tamanho máximo: 50MB Selecionar arquivos" at bounding box center [343, 135] width 251 height 41
type input "C:\fakepath\Mulan 1843671430_2025_09_01_07_50_37 - Resumen TX.pdf"
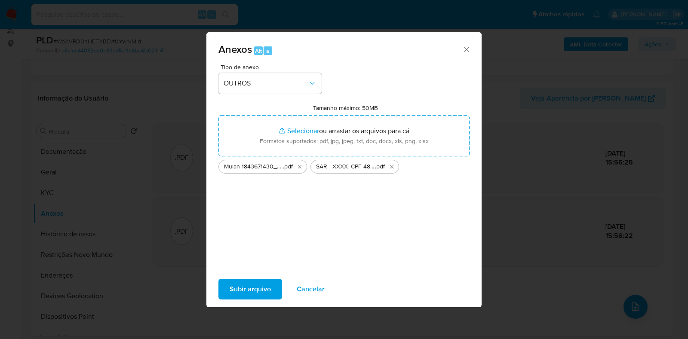
click at [262, 285] on span "Subir arquivo" at bounding box center [249, 289] width 41 height 19
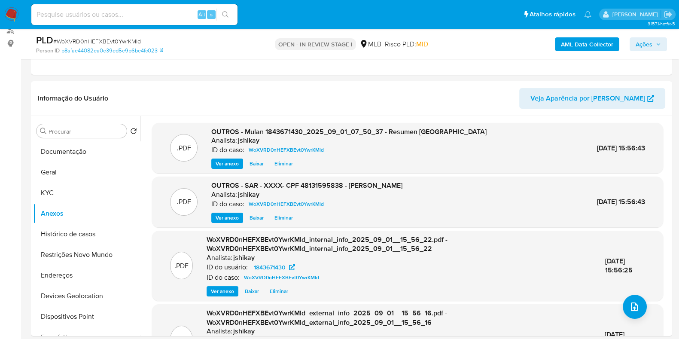
click at [652, 44] on span "Ações" at bounding box center [644, 44] width 17 height 14
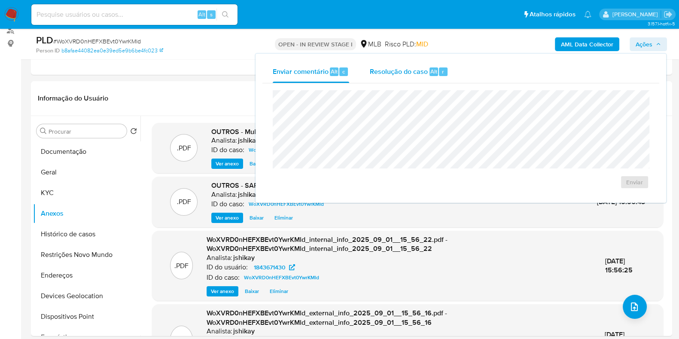
click at [381, 67] on span "Resolução do caso" at bounding box center [399, 71] width 58 height 10
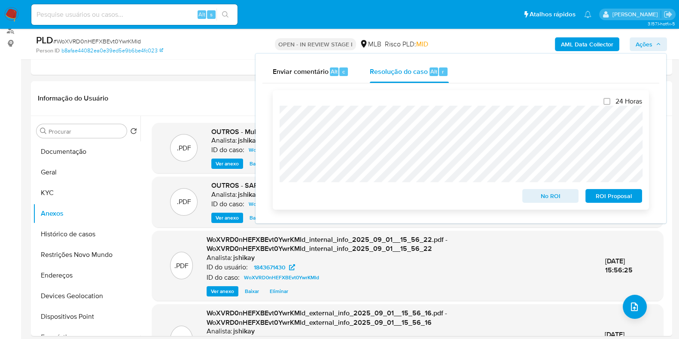
click at [609, 200] on span "ROI Proposal" at bounding box center [614, 196] width 45 height 12
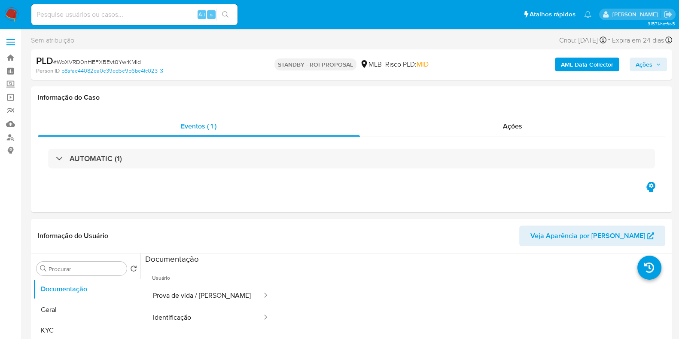
select select "10"
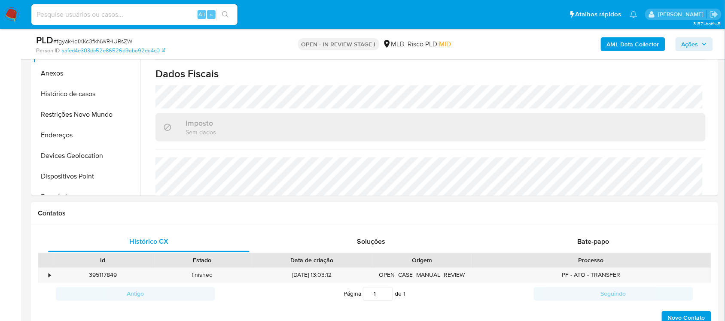
scroll to position [376, 0]
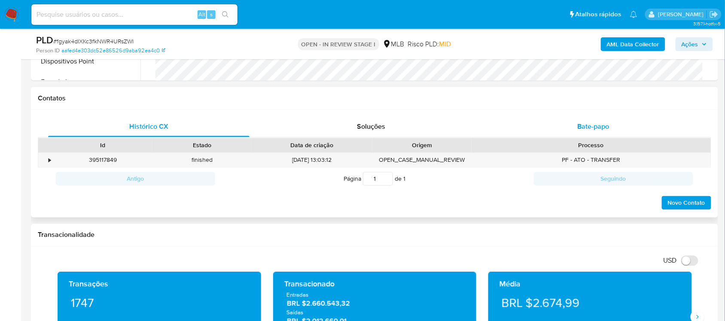
click at [569, 128] on div "Bate-papo" at bounding box center [594, 127] width 202 height 21
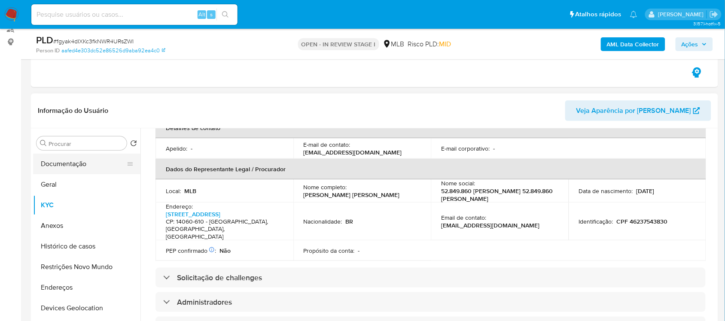
scroll to position [107, 0]
click at [74, 170] on button "Documentação" at bounding box center [83, 165] width 101 height 21
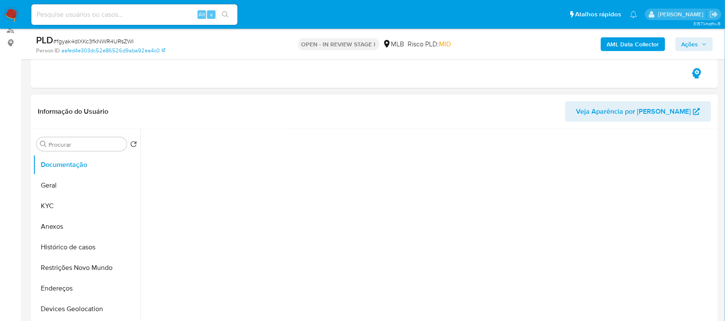
scroll to position [430, 0]
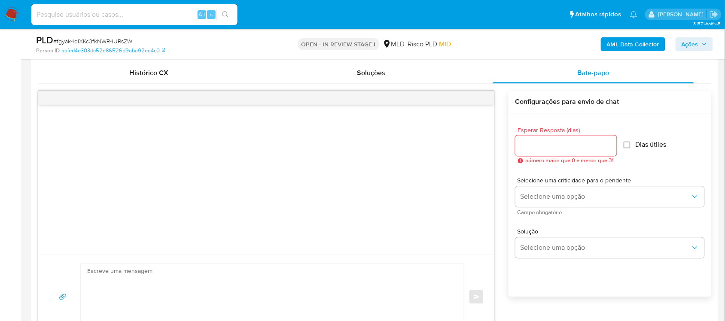
click at [224, 275] on textarea at bounding box center [270, 297] width 366 height 66
paste textarea "Olá, Estamos realizando uma verificação adicional de segurança em contas de usu…"
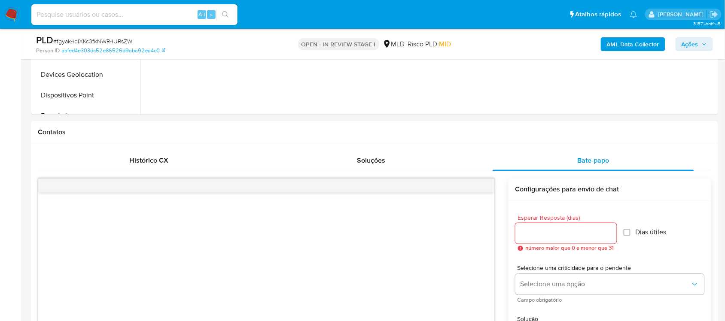
scroll to position [566, 0]
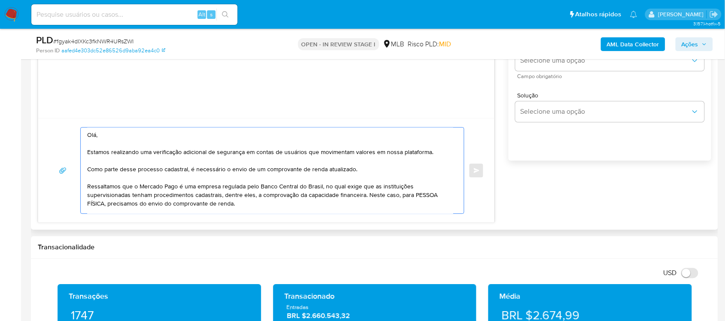
click at [95, 201] on textarea "Olá, Estamos realizando uma verificação adicional de segurança em contas de usu…" at bounding box center [270, 171] width 366 height 86
click at [160, 196] on textarea "Olá, Estamos realizando uma verificação adicional de segurança em contas de usu…" at bounding box center [270, 171] width 366 height 86
click at [233, 203] on textarea "Olá, Estamos realizando uma verificação adicional de segurança em contas de usu…" at bounding box center [270, 171] width 366 height 86
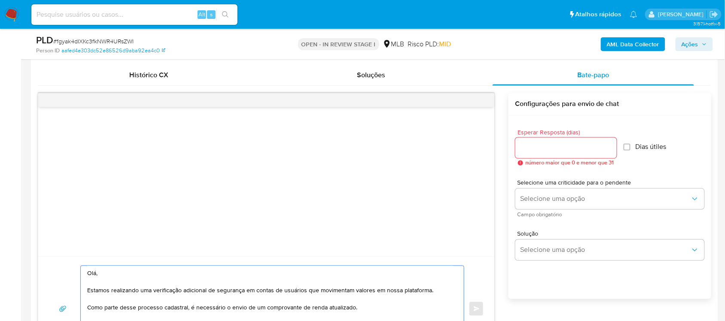
scroll to position [405, 0]
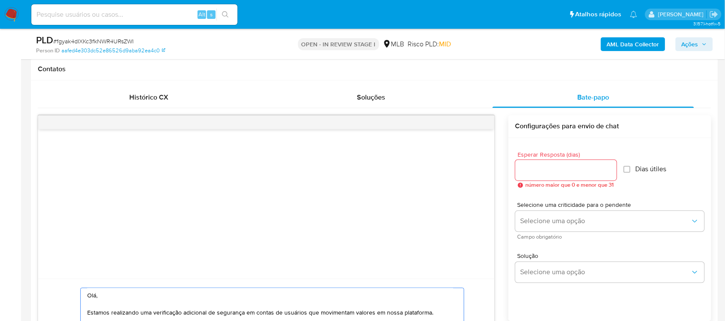
type textarea "Olá, Estamos realizando uma verificação adicional de segurança em contas de usu…"
click at [544, 172] on input "Esperar Resposta (dias)" at bounding box center [566, 170] width 101 height 11
type input "3"
click at [632, 171] on label "Dias útiles" at bounding box center [642, 169] width 43 height 9
click at [621, 166] on input "Dias útiles" at bounding box center [624, 169] width 7 height 7
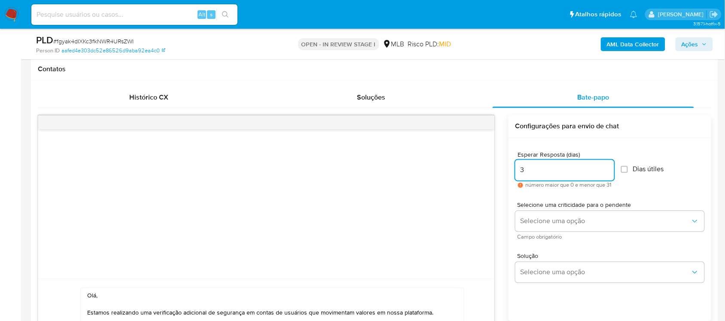
checkbox input "true"
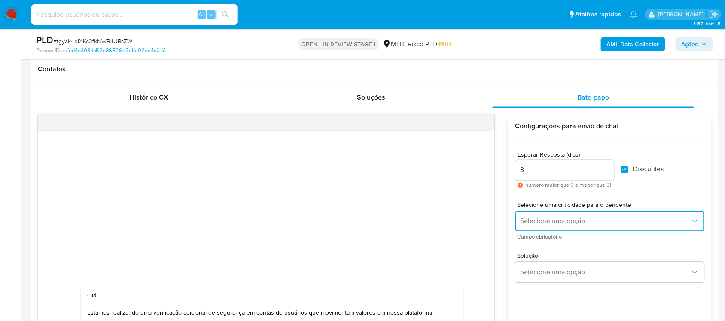
click at [581, 214] on button "Selecione uma opção" at bounding box center [610, 221] width 189 height 21
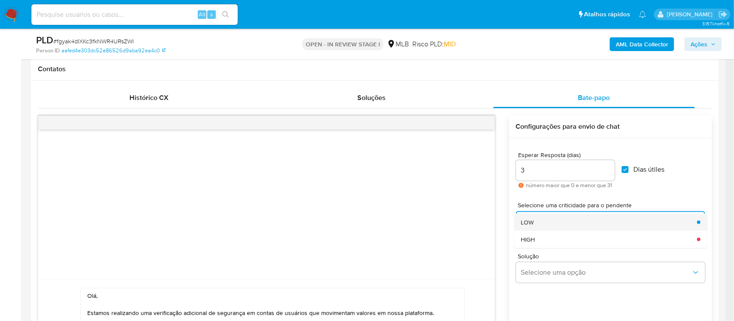
click at [548, 223] on div "LOW" at bounding box center [606, 222] width 171 height 17
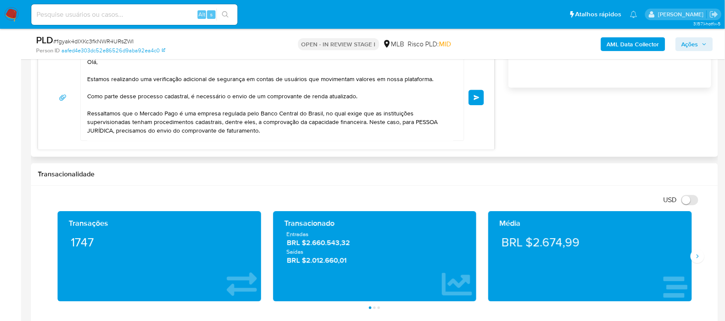
scroll to position [620, 0]
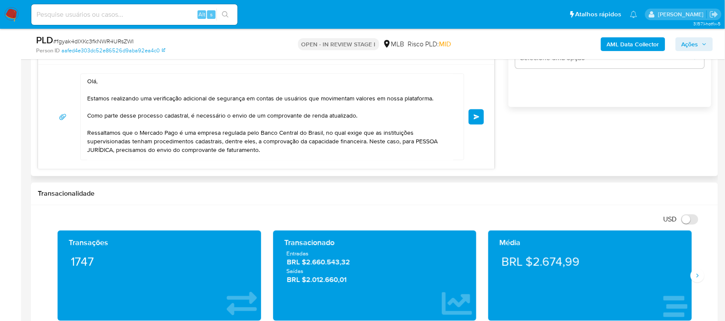
click at [478, 115] on span "common.send" at bounding box center [477, 116] width 6 height 5
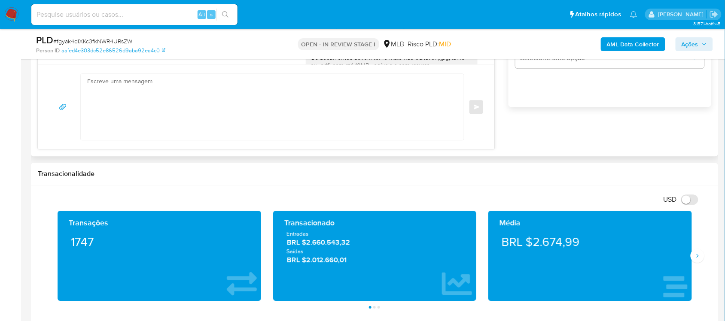
scroll to position [87, 0]
click at [113, 39] on span "# fgyak4dIXKc3fkNWR4URsZWI" at bounding box center [93, 41] width 80 height 9
copy span "fgyak4dIXKc3fkNWR4URsZWI"
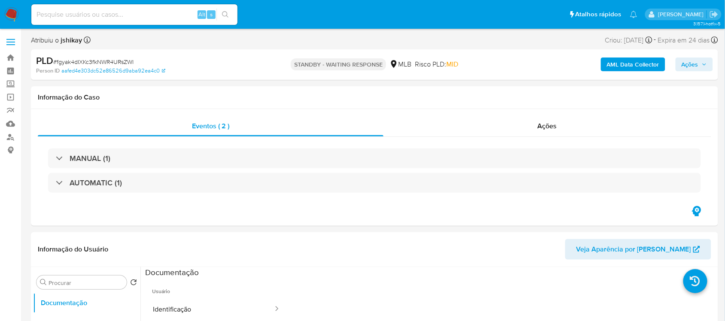
select select "10"
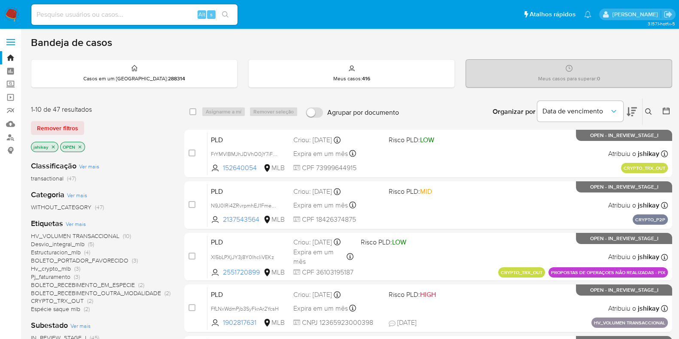
click at [74, 223] on span "Ver mais" at bounding box center [76, 224] width 20 height 8
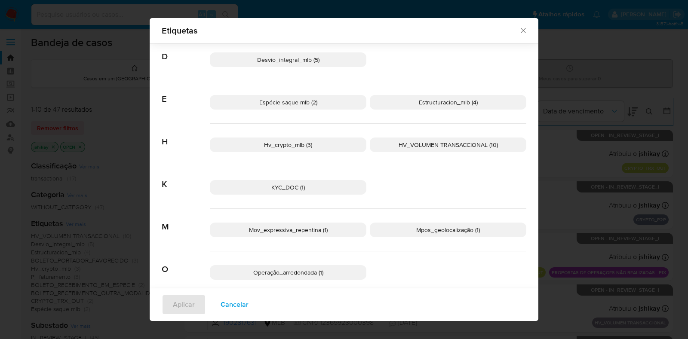
scroll to position [208, 0]
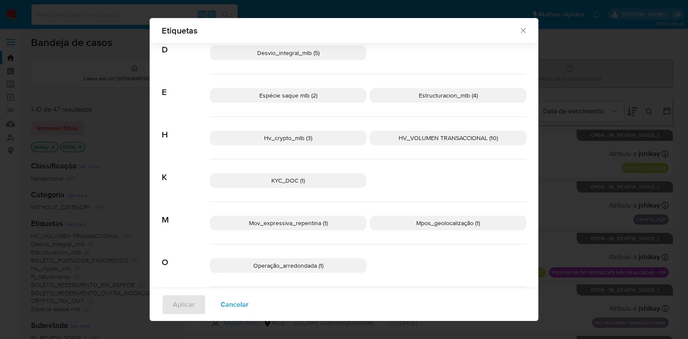
click at [314, 265] on span "Operação_arredondada (1)" at bounding box center [288, 265] width 70 height 9
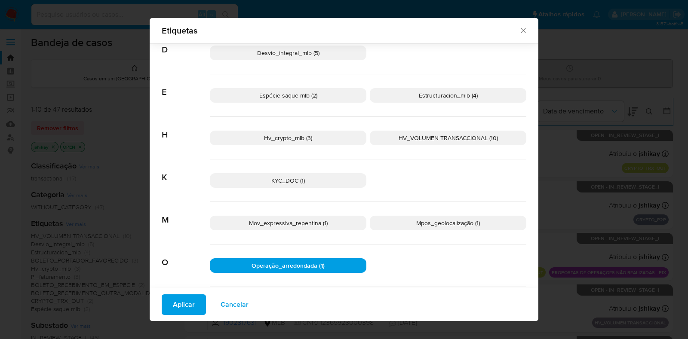
click at [441, 226] on p "Mpos_geolocalização (1)" at bounding box center [448, 223] width 156 height 15
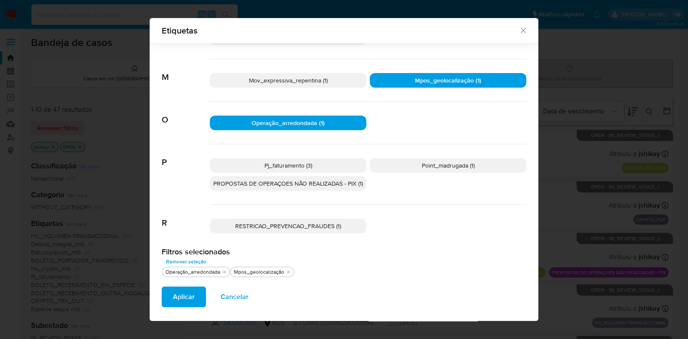
scroll to position [352, 0]
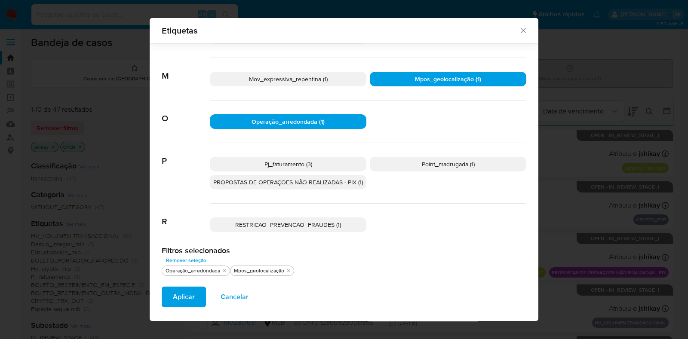
click at [436, 162] on span "Point_madrugada (1)" at bounding box center [448, 164] width 53 height 9
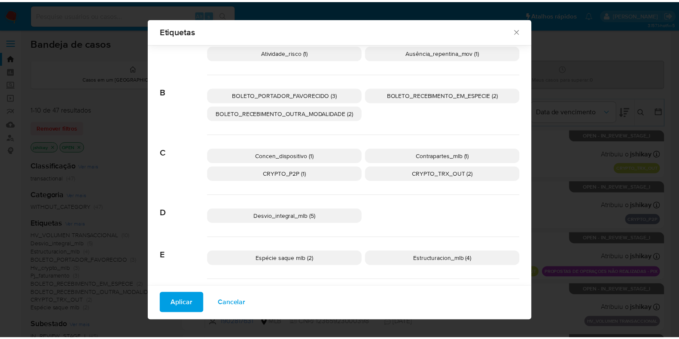
scroll to position [30, 0]
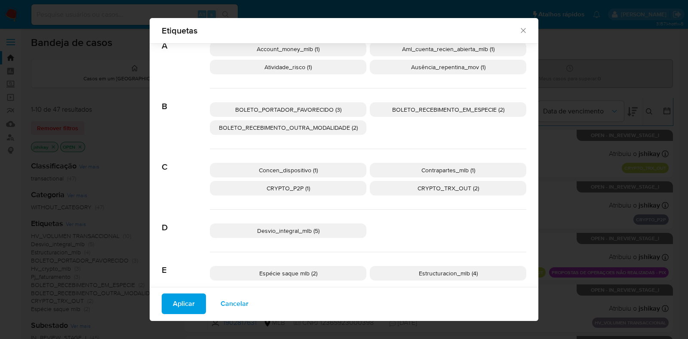
click at [165, 303] on button "Aplicar" at bounding box center [184, 304] width 44 height 21
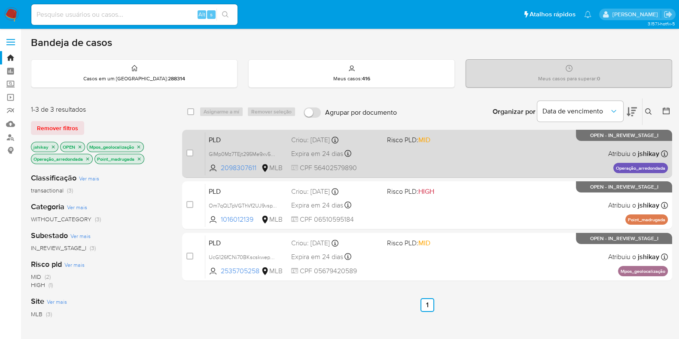
click at [425, 164] on div "PLD GIMp0Mz7TEjt295Me9xv505N 2098307611 MLB Risco PLD: MID Criou: 12/08/2025 Cr…" at bounding box center [436, 153] width 463 height 43
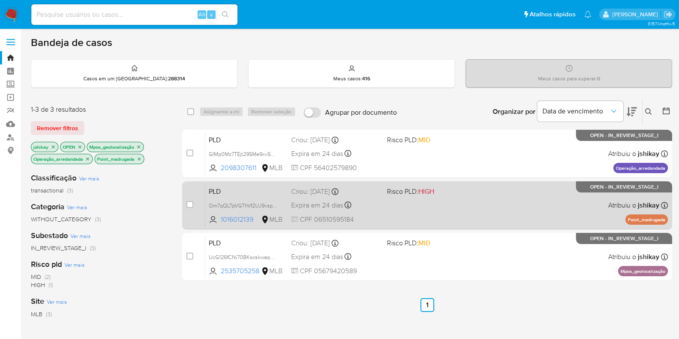
click at [428, 204] on div "PLD Om7qQLTpVGThVf2UJ9vspWMq 1016012139 MLB Risco PLD: HIGH Criou: 12/08/2025 C…" at bounding box center [436, 205] width 463 height 43
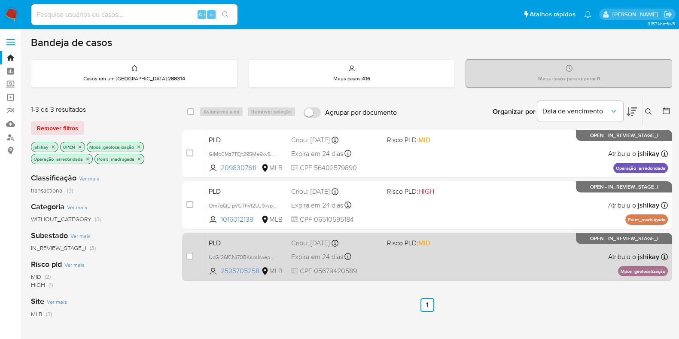
click at [438, 242] on span "Risco PLD: MID" at bounding box center [431, 242] width 89 height 11
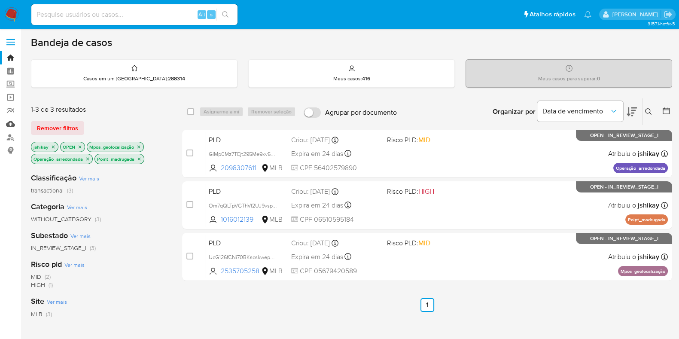
click at [12, 123] on link "Mulan" at bounding box center [51, 123] width 102 height 13
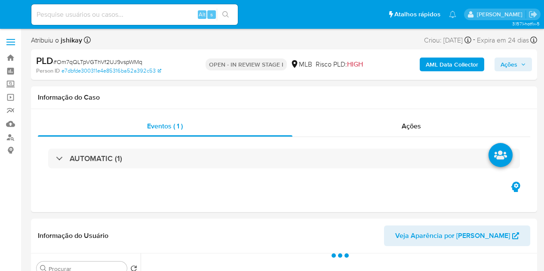
select select "10"
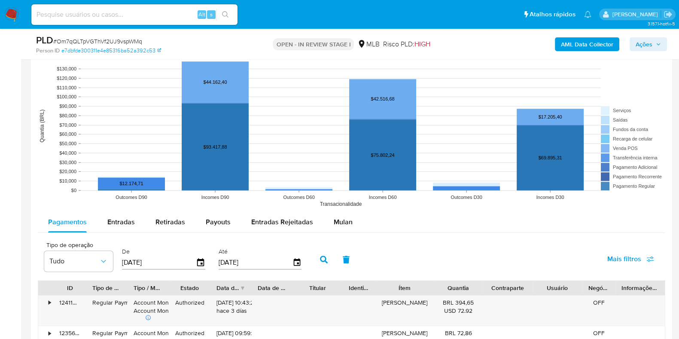
scroll to position [805, 0]
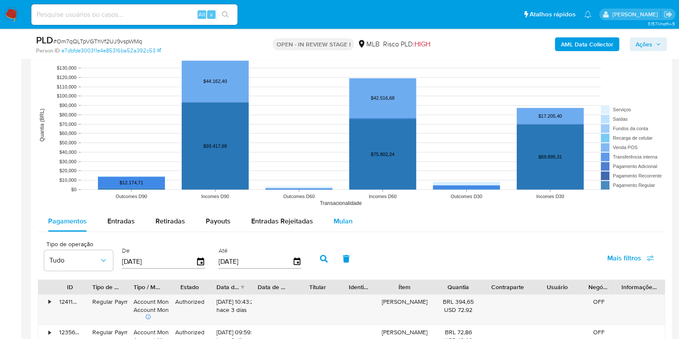
click at [340, 218] on span "Mulan" at bounding box center [343, 221] width 19 height 10
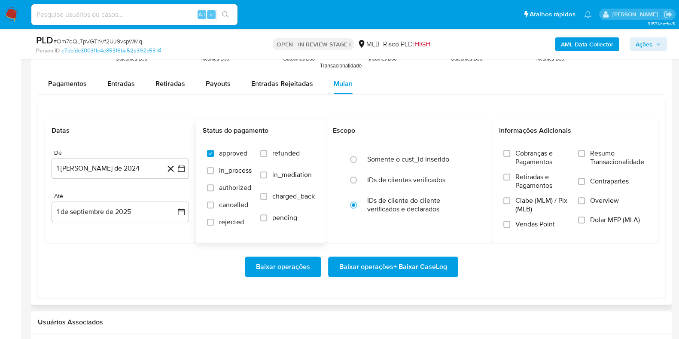
scroll to position [967, 0]
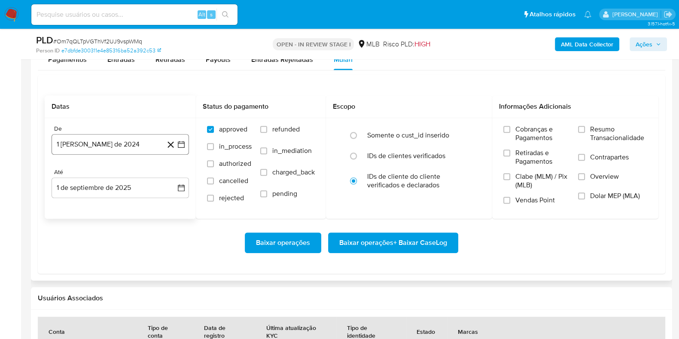
click at [179, 146] on icon "button" at bounding box center [181, 144] width 9 height 9
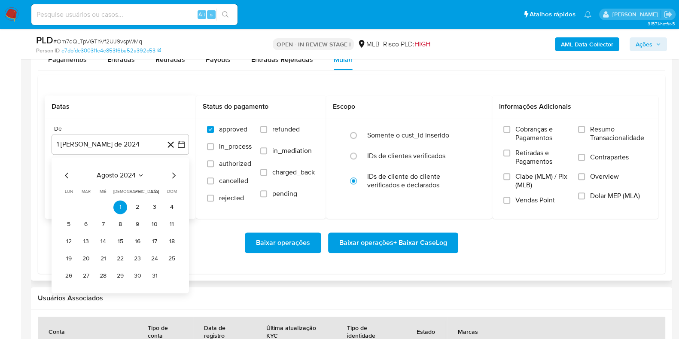
click at [135, 171] on span "agosto 2024" at bounding box center [116, 175] width 39 height 9
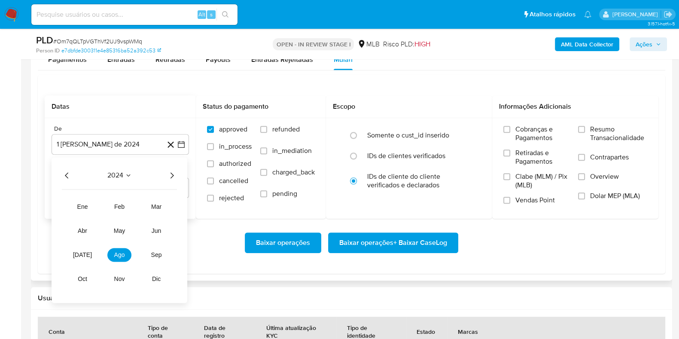
click at [170, 174] on icon "Año siguiente" at bounding box center [172, 175] width 10 height 10
click at [73, 254] on button "[DATE]" at bounding box center [82, 255] width 24 height 14
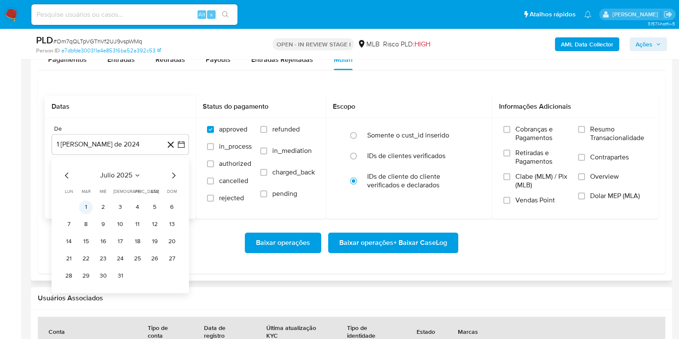
click at [85, 202] on button "1" at bounding box center [86, 207] width 14 height 14
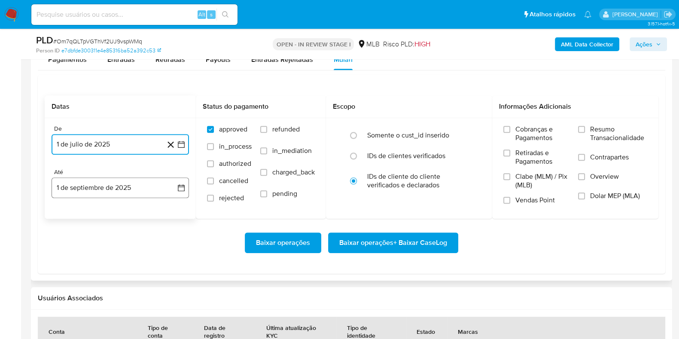
click at [182, 186] on icon "button" at bounding box center [181, 187] width 7 height 7
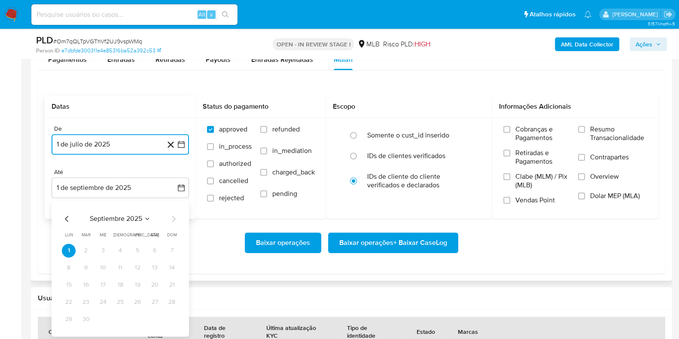
click at [66, 217] on icon "Mes anterior" at bounding box center [66, 219] width 3 height 6
click at [159, 271] on button "30" at bounding box center [155, 319] width 14 height 14
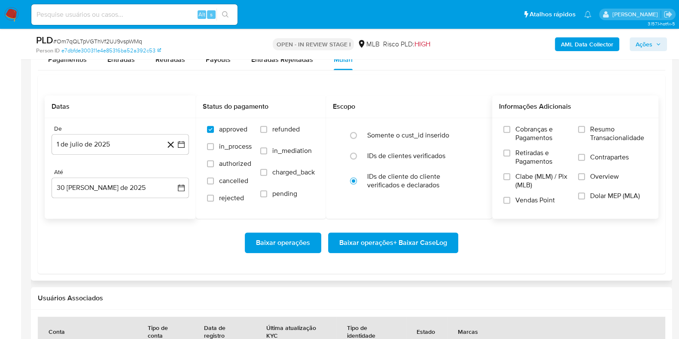
click at [543, 131] on span "Resumo Transacionalidade" at bounding box center [619, 133] width 57 height 17
click at [543, 131] on input "Resumo Transacionalidade" at bounding box center [581, 129] width 7 height 7
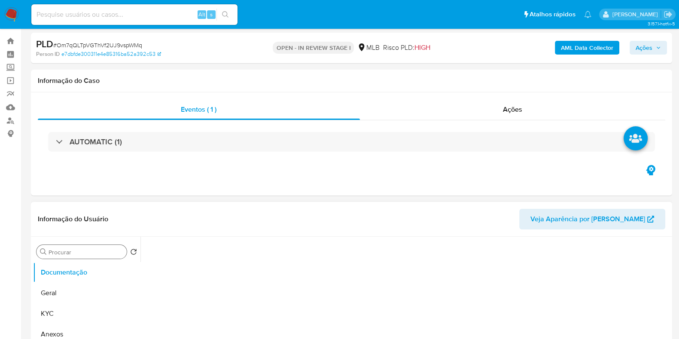
scroll to position [0, 0]
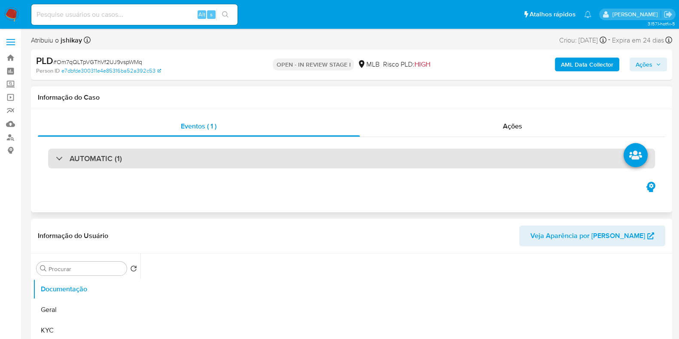
click at [98, 162] on h3 "AUTOMATIC (1)" at bounding box center [96, 158] width 52 height 9
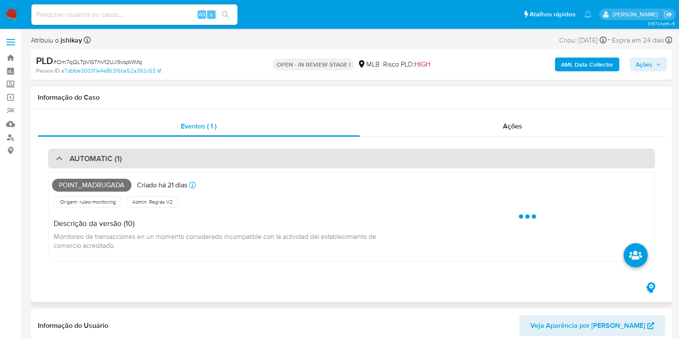
click at [98, 161] on h3 "AUTOMATIC (1)" at bounding box center [96, 158] width 52 height 9
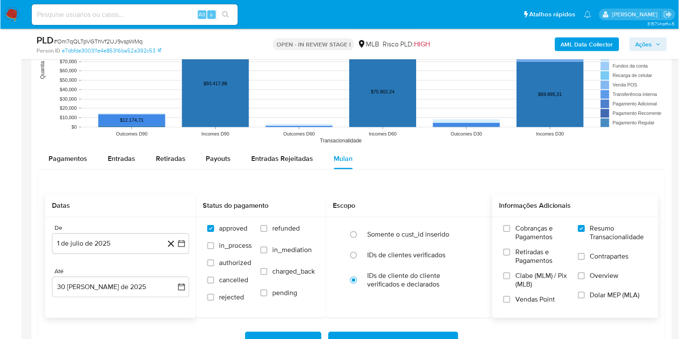
scroll to position [967, 0]
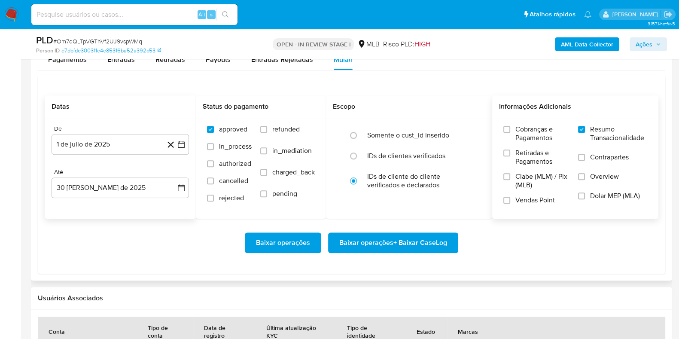
click at [541, 198] on span "Vendas Point" at bounding box center [536, 200] width 40 height 9
click at [511, 198] on input "Vendas Point" at bounding box center [507, 200] width 7 height 7
click at [390, 240] on span "Baixar operações + Baixar CaseLog" at bounding box center [394, 242] width 108 height 19
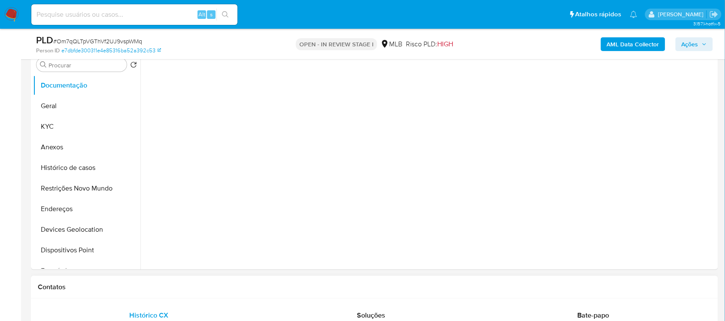
scroll to position [161, 0]
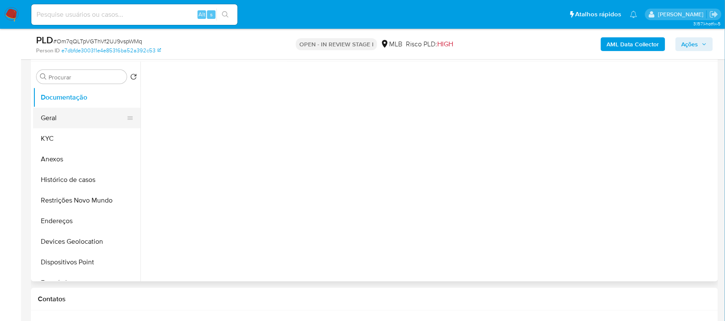
click at [70, 114] on button "Geral" at bounding box center [83, 118] width 101 height 21
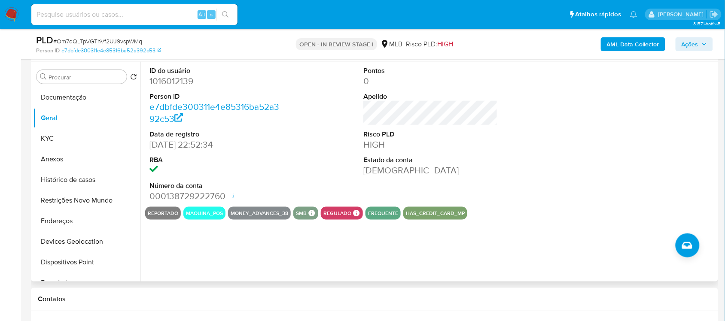
click at [184, 81] on dd "1016012139" at bounding box center [217, 81] width 134 height 12
copy dd "1016012139"
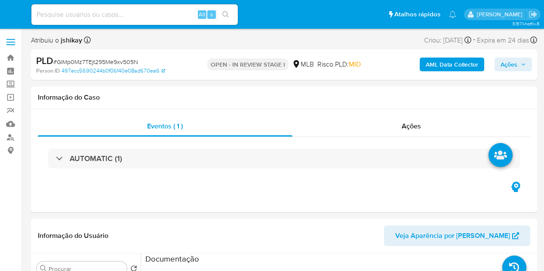
select select "10"
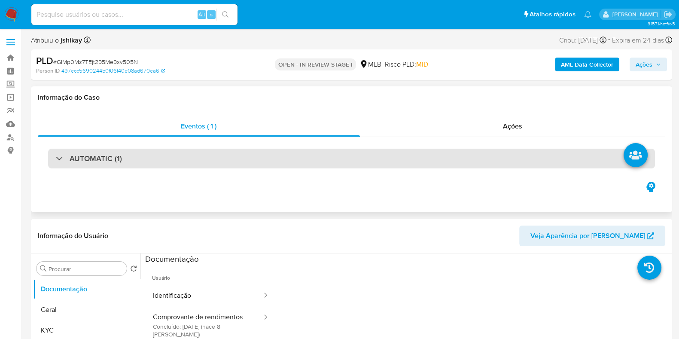
click at [108, 154] on h3 "AUTOMATIC (1)" at bounding box center [96, 158] width 52 height 9
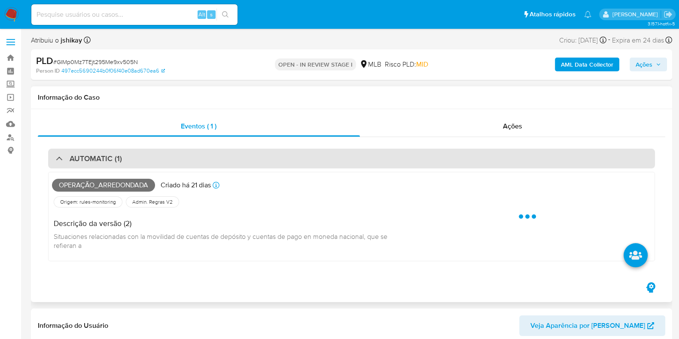
click at [110, 156] on h3 "AUTOMATIC (1)" at bounding box center [96, 158] width 52 height 9
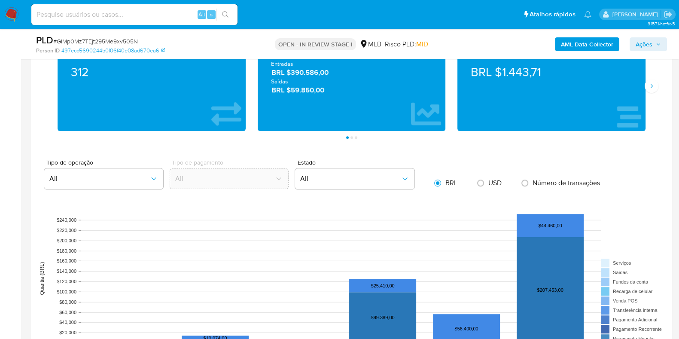
scroll to position [859, 0]
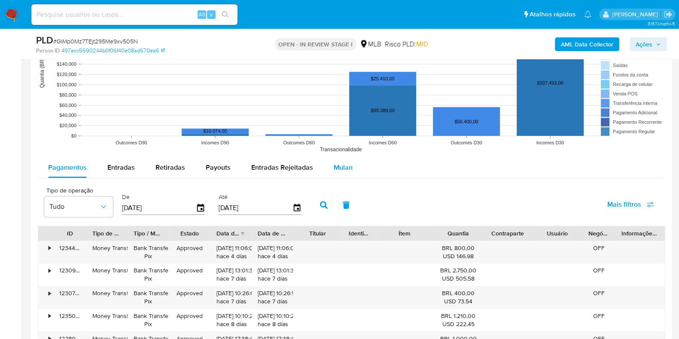
click at [334, 166] on span "Mulan" at bounding box center [343, 167] width 19 height 10
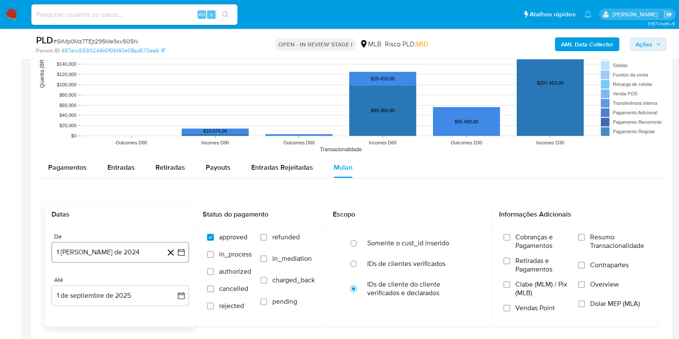
drag, startPoint x: 185, startPoint y: 250, endPoint x: 177, endPoint y: 243, distance: 10.4
click at [185, 250] on icon "button" at bounding box center [181, 252] width 9 height 9
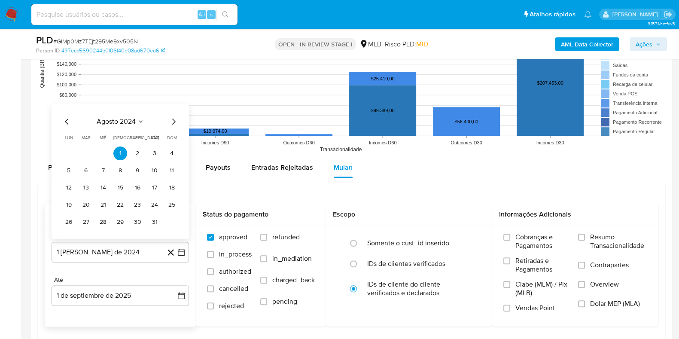
click at [124, 119] on span "agosto 2024" at bounding box center [116, 121] width 39 height 9
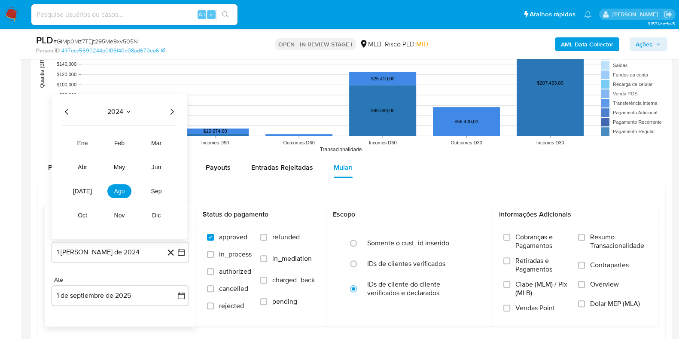
click at [168, 112] on icon "Año siguiente" at bounding box center [172, 111] width 10 height 10
click at [86, 190] on span "[DATE]" at bounding box center [82, 190] width 19 height 7
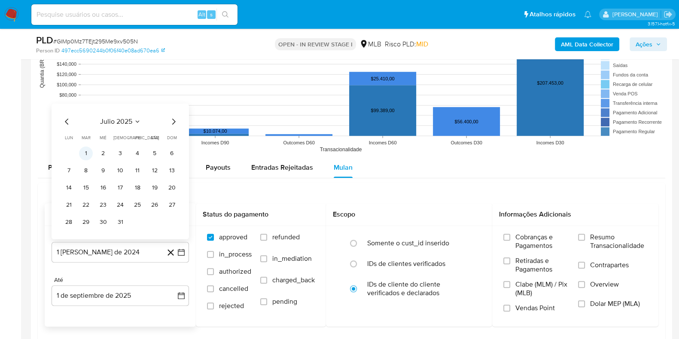
click at [90, 151] on button "1" at bounding box center [86, 153] width 14 height 14
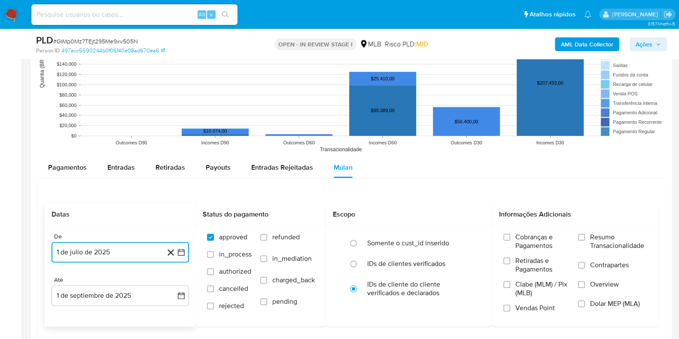
drag, startPoint x: 182, startPoint y: 292, endPoint x: 177, endPoint y: 283, distance: 10.8
click at [182, 271] on icon "button" at bounding box center [181, 295] width 9 height 9
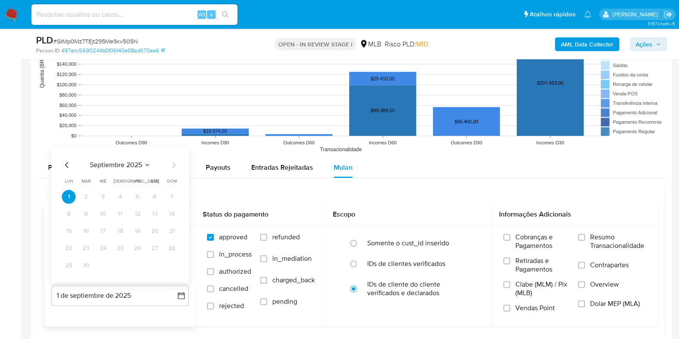
click at [65, 161] on icon "Mes anterior" at bounding box center [67, 164] width 10 height 10
click at [153, 265] on button "30" at bounding box center [155, 265] width 14 height 14
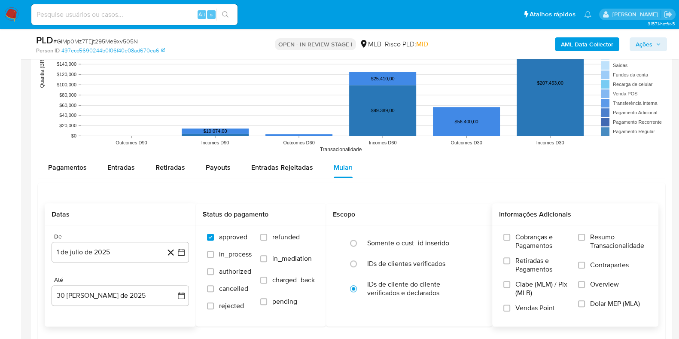
click at [543, 235] on span "Resumo Transacionalidade" at bounding box center [619, 241] width 57 height 17
click at [543, 235] on input "Resumo Transacionalidade" at bounding box center [581, 237] width 7 height 7
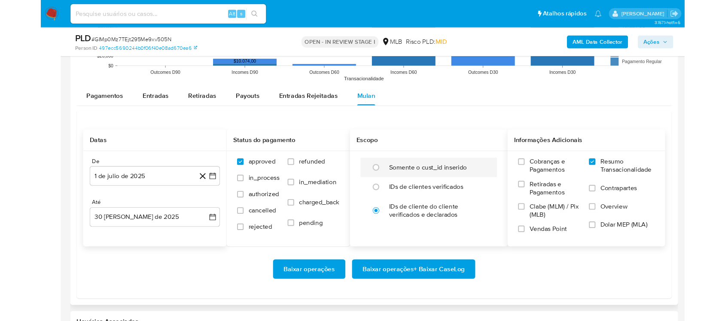
scroll to position [967, 0]
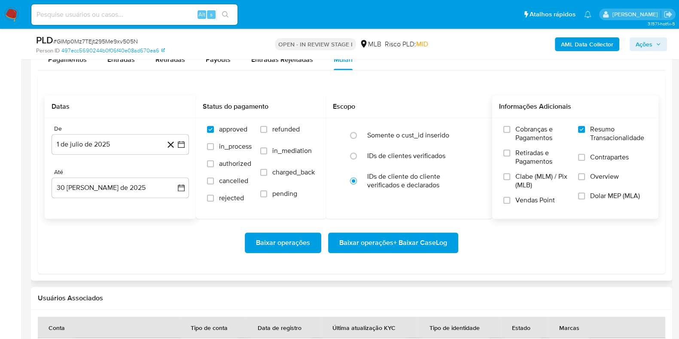
click at [382, 242] on span "Baixar operações + Baixar CaseLog" at bounding box center [394, 242] width 108 height 19
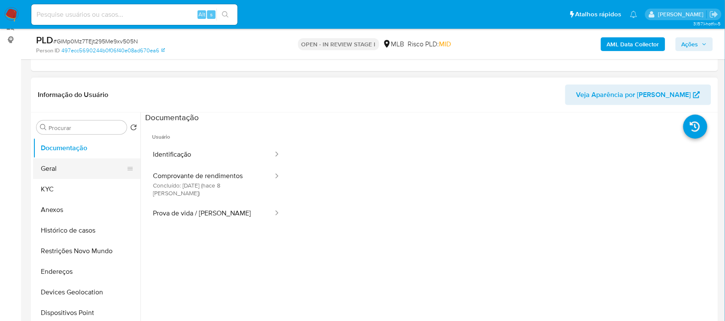
scroll to position [107, 0]
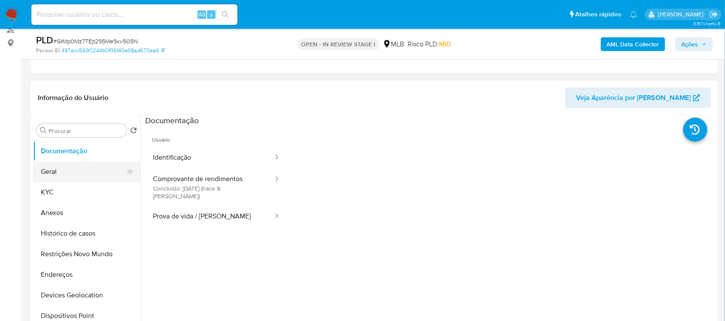
click at [80, 168] on button "Geral" at bounding box center [83, 172] width 101 height 21
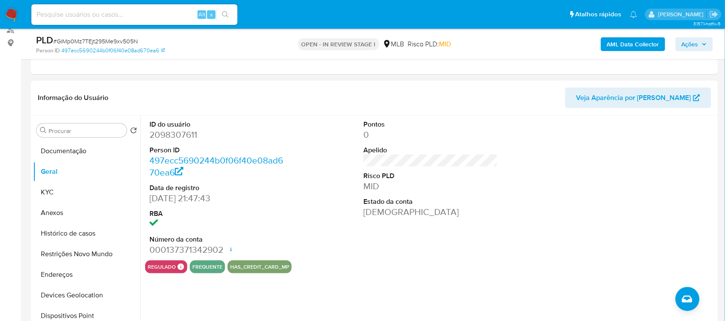
click at [168, 132] on dd "2098307611" at bounding box center [217, 135] width 134 height 12
copy dd "2098307611"
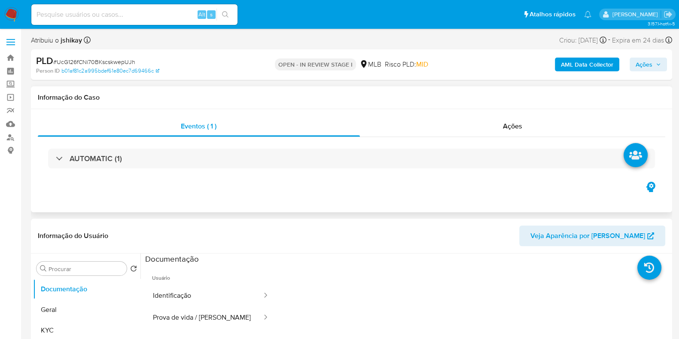
select select "10"
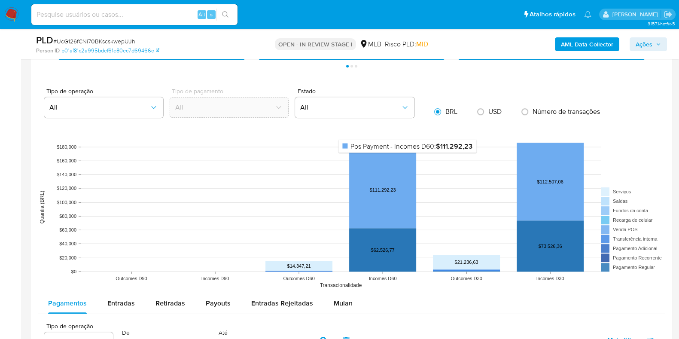
scroll to position [859, 0]
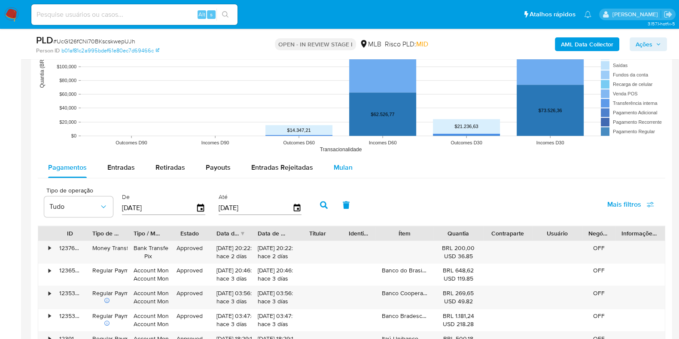
click at [335, 160] on div "Mulan" at bounding box center [343, 167] width 19 height 21
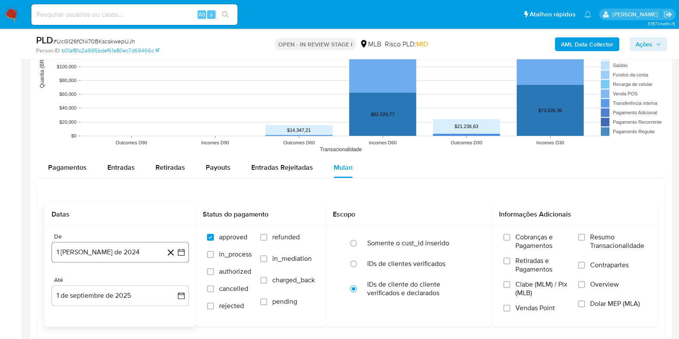
click at [183, 252] on icon "button" at bounding box center [181, 252] width 9 height 9
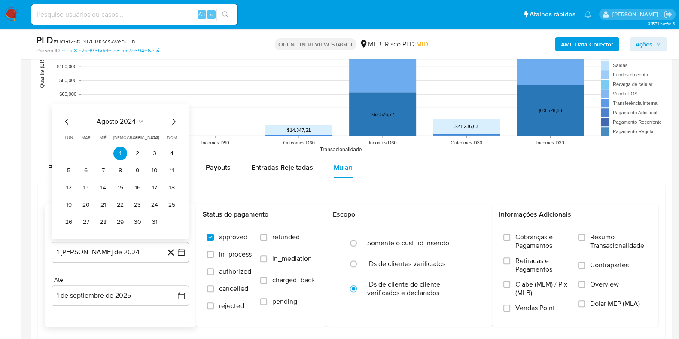
click at [135, 120] on span "agosto 2024" at bounding box center [116, 121] width 39 height 9
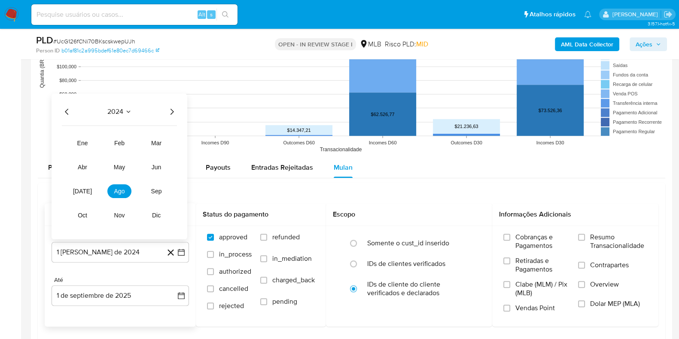
click at [172, 113] on icon "Año siguiente" at bounding box center [172, 111] width 10 height 10
click at [86, 187] on span "[DATE]" at bounding box center [82, 190] width 19 height 7
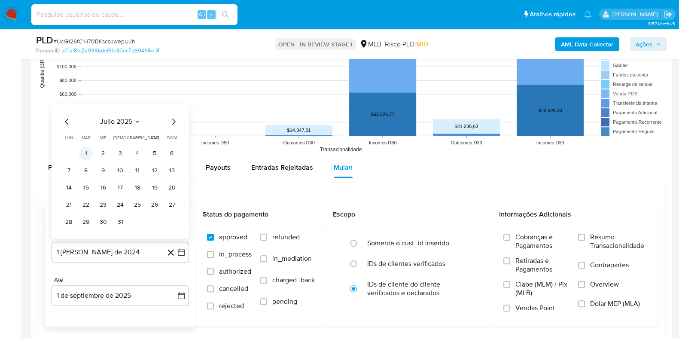
click at [86, 146] on button "1" at bounding box center [86, 153] width 14 height 14
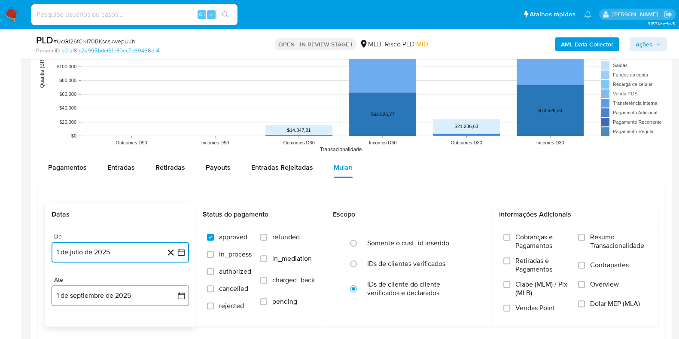
click at [181, 271] on icon "button" at bounding box center [181, 295] width 7 height 7
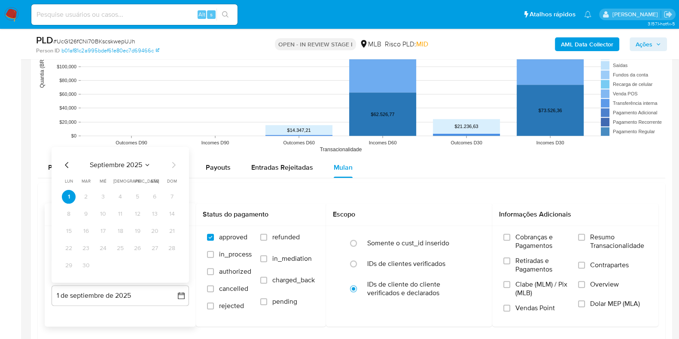
click at [67, 167] on icon "Mes anterior" at bounding box center [67, 164] width 10 height 10
click at [152, 267] on button "30" at bounding box center [155, 265] width 14 height 14
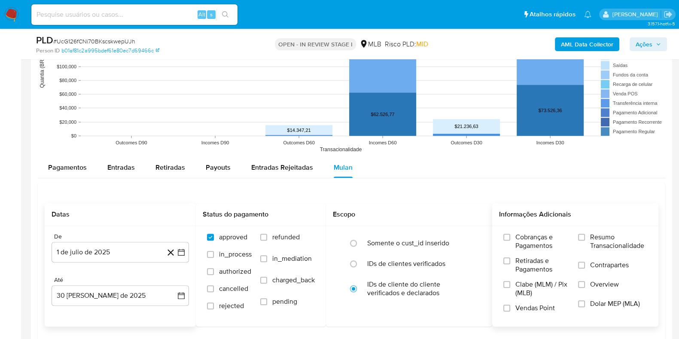
click at [543, 238] on span "Resumo Transacionalidade" at bounding box center [619, 241] width 57 height 17
click at [543, 238] on input "Resumo Transacionalidade" at bounding box center [581, 237] width 7 height 7
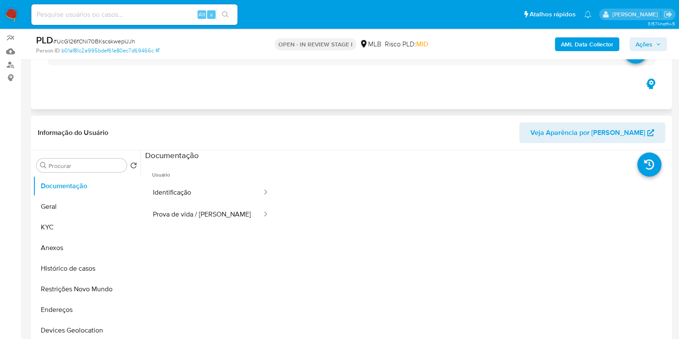
scroll to position [0, 0]
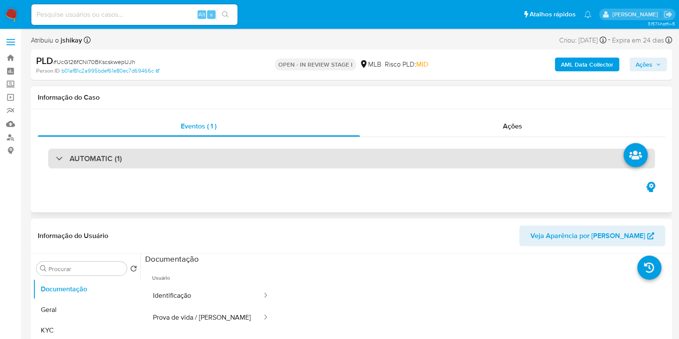
click at [142, 156] on div "AUTOMATIC (1)" at bounding box center [351, 159] width 607 height 20
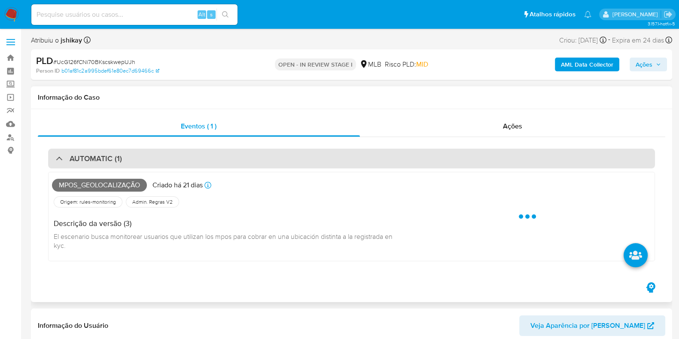
click at [142, 156] on div "AUTOMATIC (1)" at bounding box center [351, 159] width 607 height 20
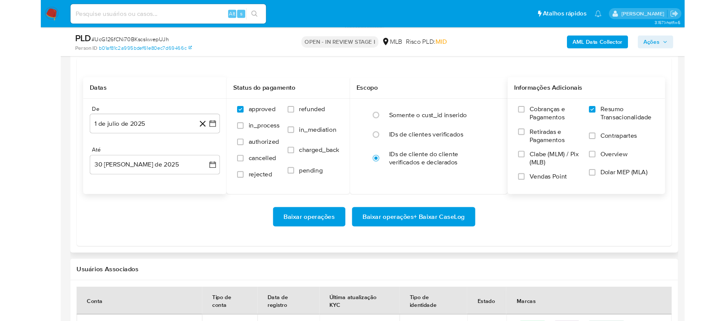
scroll to position [967, 0]
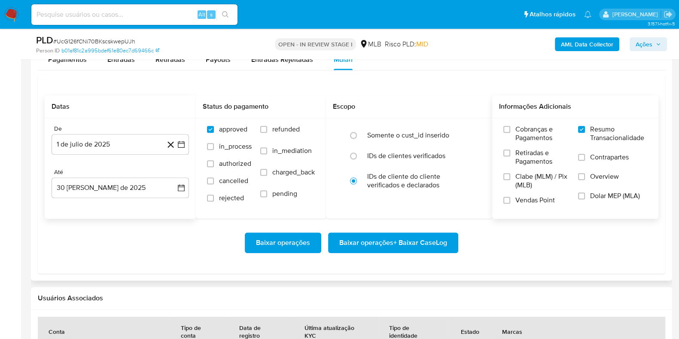
click at [425, 245] on span "Baixar operações + Baixar CaseLog" at bounding box center [394, 242] width 108 height 19
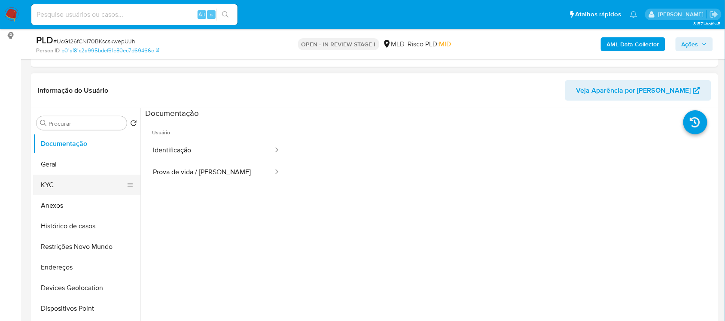
scroll to position [107, 0]
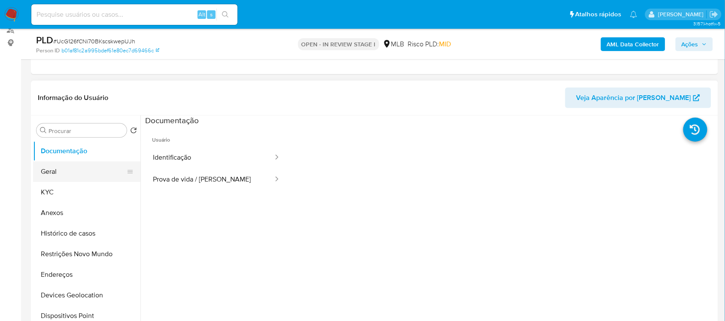
click at [58, 173] on button "Geral" at bounding box center [83, 172] width 101 height 21
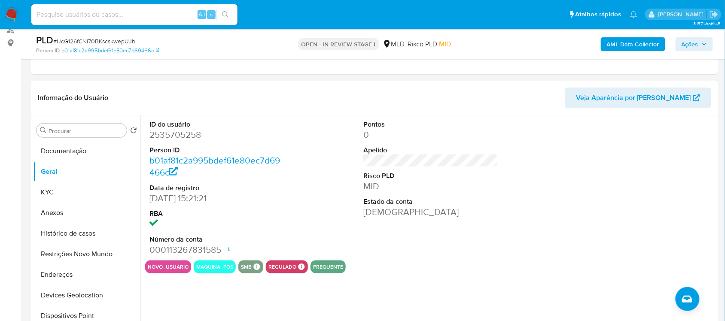
click at [178, 136] on dd "2535705258" at bounding box center [217, 135] width 134 height 12
copy dd "2535705258"
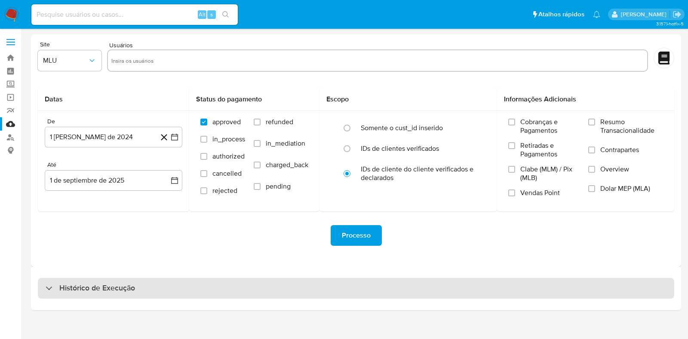
drag, startPoint x: 138, startPoint y: 294, endPoint x: 140, endPoint y: 282, distance: 12.2
click at [140, 294] on div "Histórico de Execução" at bounding box center [356, 288] width 636 height 21
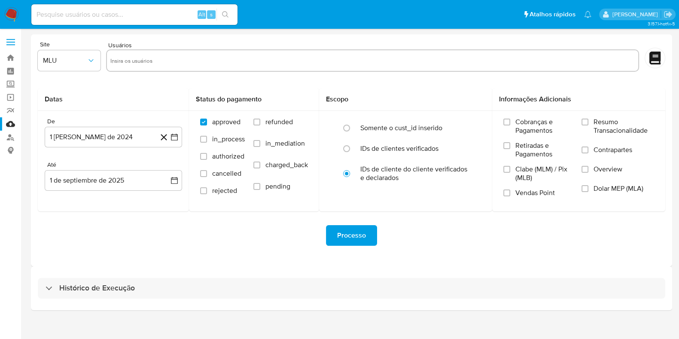
select select "10"
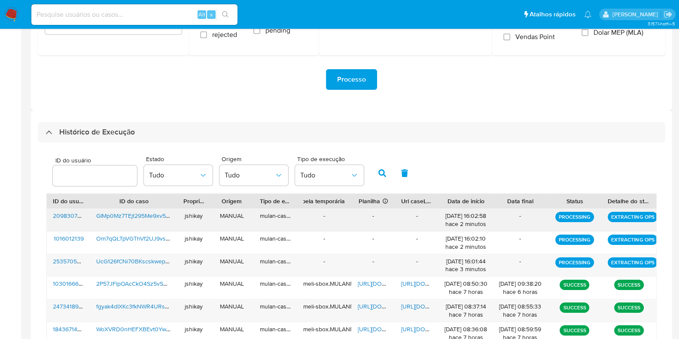
scroll to position [161, 0]
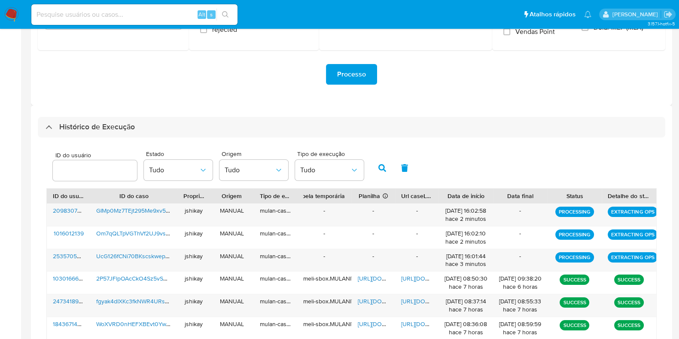
click at [99, 12] on input at bounding box center [134, 14] width 206 height 11
paste input "355692749"
type input "355692749"
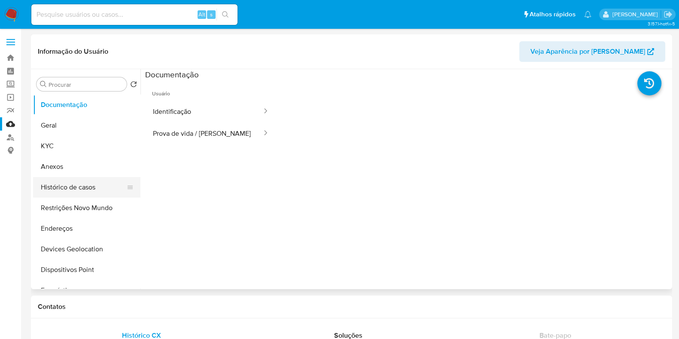
click at [77, 187] on button "Histórico de casos" at bounding box center [83, 187] width 101 height 21
select select "10"
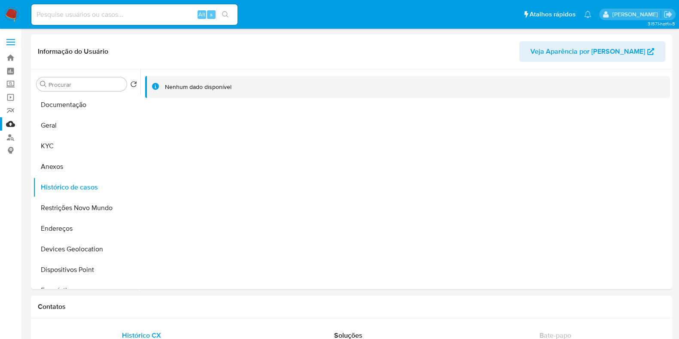
click at [147, 19] on input at bounding box center [134, 14] width 206 height 11
click at [147, 18] on input at bounding box center [134, 14] width 206 height 11
paste input "1081070243"
type input "1081070243"
click at [82, 107] on button "Documentação" at bounding box center [83, 105] width 101 height 21
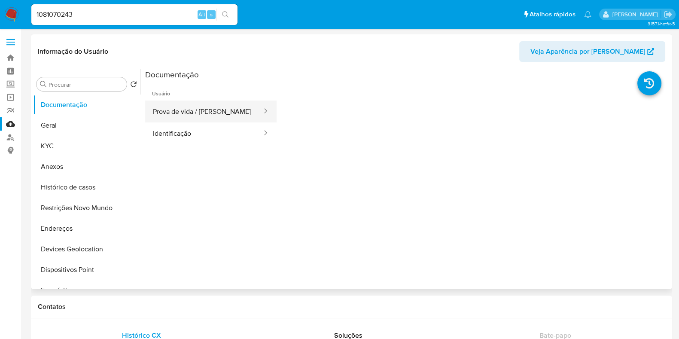
click at [193, 113] on button "Prova de vida / Selfie" at bounding box center [204, 112] width 118 height 22
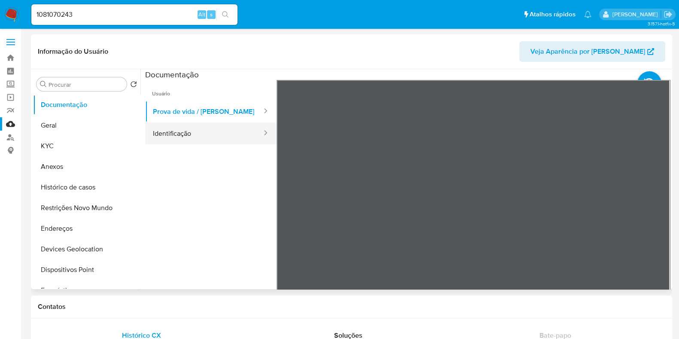
drag, startPoint x: 244, startPoint y: 145, endPoint x: 238, endPoint y: 143, distance: 6.8
click at [239, 143] on ul "Usuário Prova de vida / Selfie Identificação" at bounding box center [211, 204] width 132 height 248
click at [236, 141] on button "Identificação" at bounding box center [204, 133] width 118 height 22
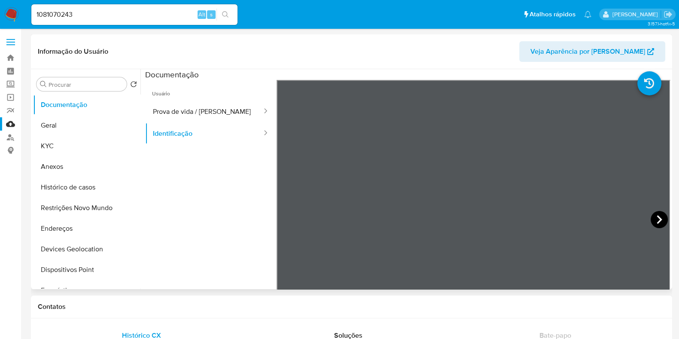
click at [657, 216] on icon at bounding box center [659, 219] width 5 height 9
click at [70, 8] on div "1081070243 Alt s" at bounding box center [134, 14] width 206 height 21
click at [70, 13] on input "1081070243" at bounding box center [134, 14] width 206 height 11
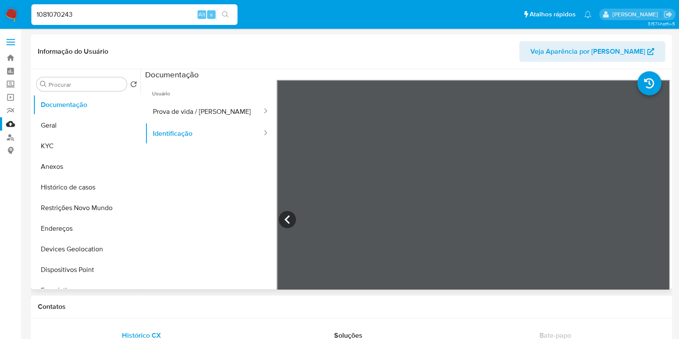
click at [70, 13] on input "1081070243" at bounding box center [134, 14] width 206 height 11
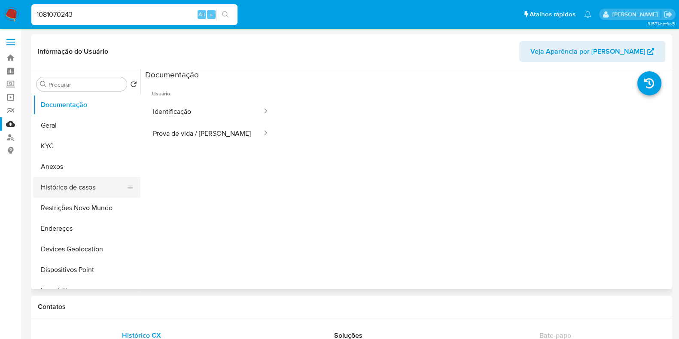
click at [89, 183] on button "Histórico de casos" at bounding box center [83, 187] width 101 height 21
select select "10"
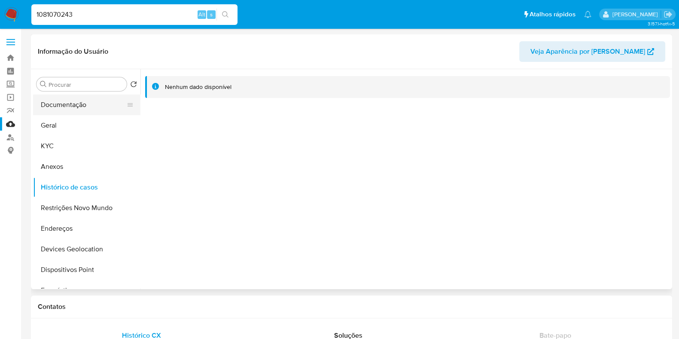
click at [64, 102] on button "Documentação" at bounding box center [83, 105] width 101 height 21
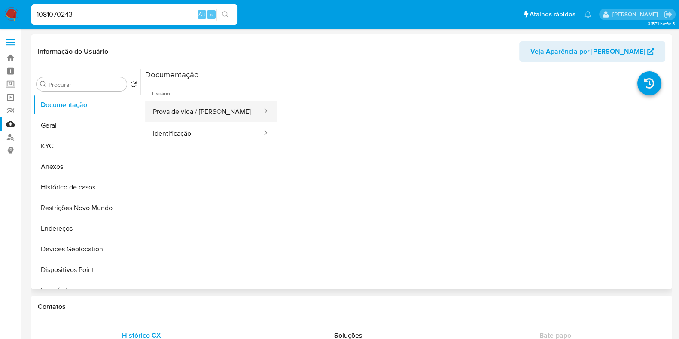
click at [229, 115] on button "Prova de vida / Selfie" at bounding box center [204, 112] width 118 height 22
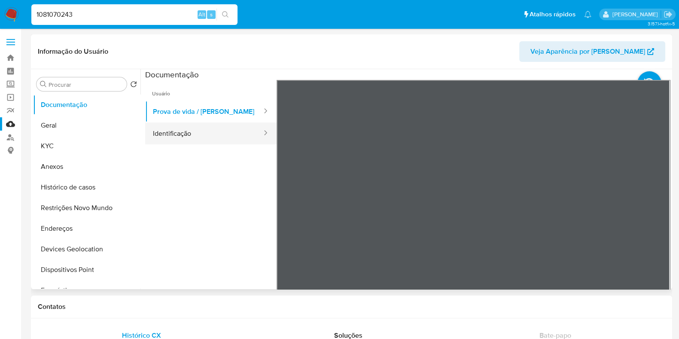
click at [229, 130] on button "Identificação" at bounding box center [204, 133] width 118 height 22
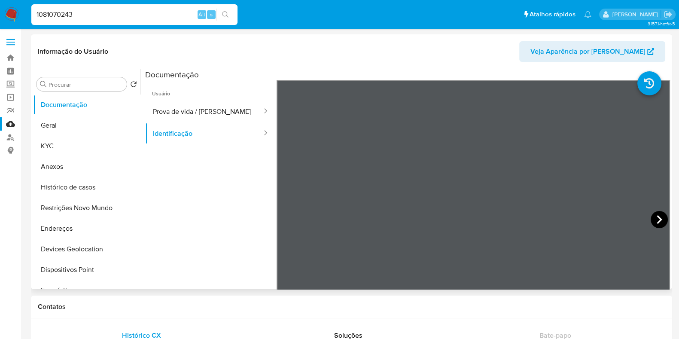
click at [652, 218] on icon at bounding box center [659, 219] width 17 height 17
click at [64, 18] on input "1081070243" at bounding box center [134, 14] width 206 height 11
paste input "522437940"
type input "522437940"
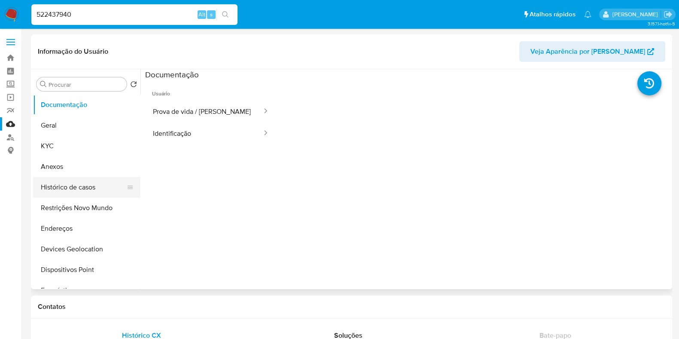
click at [82, 187] on button "Histórico de casos" at bounding box center [83, 187] width 101 height 21
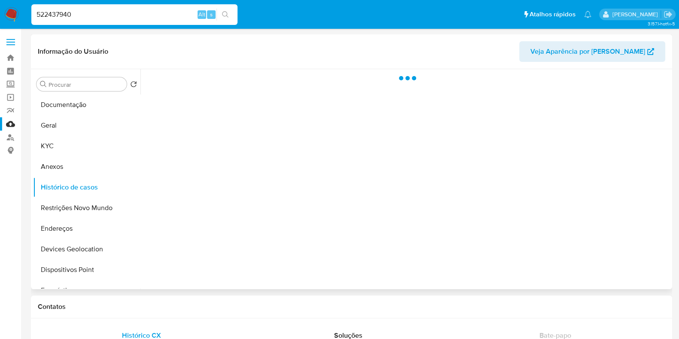
select select "10"
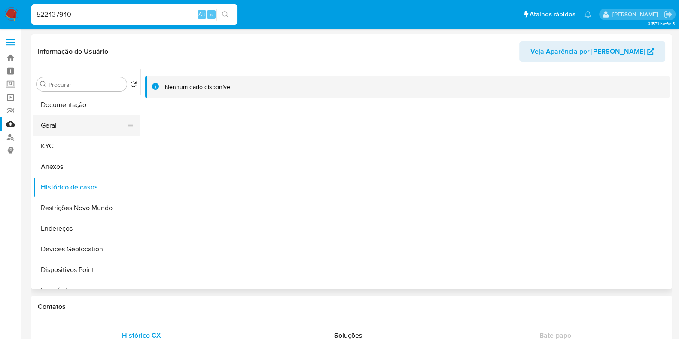
click at [73, 117] on button "Geral" at bounding box center [83, 125] width 101 height 21
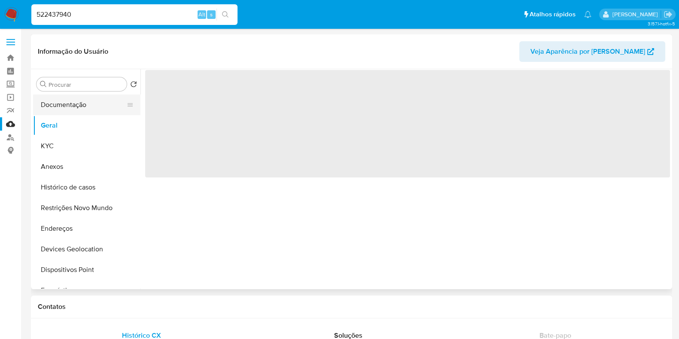
click at [76, 109] on button "Documentação" at bounding box center [83, 105] width 101 height 21
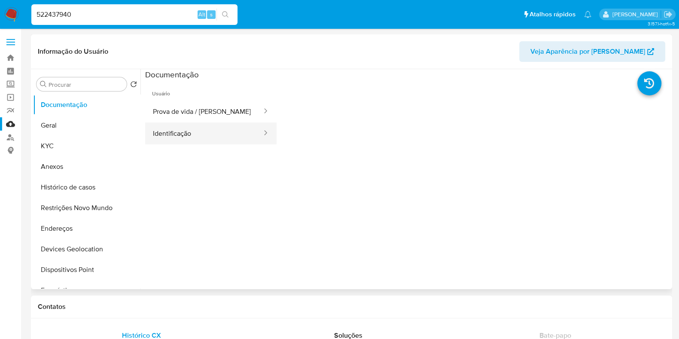
click at [204, 131] on button "Identificação" at bounding box center [204, 133] width 118 height 22
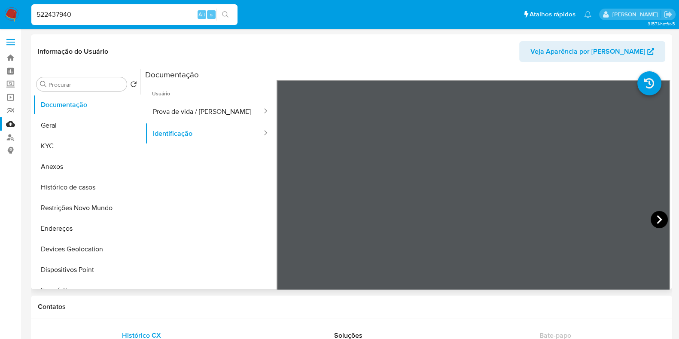
click at [651, 214] on icon at bounding box center [659, 219] width 17 height 17
click at [10, 19] on img at bounding box center [11, 14] width 15 height 15
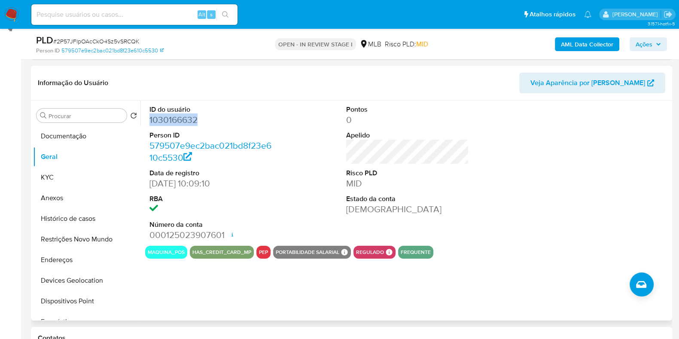
scroll to position [107, 0]
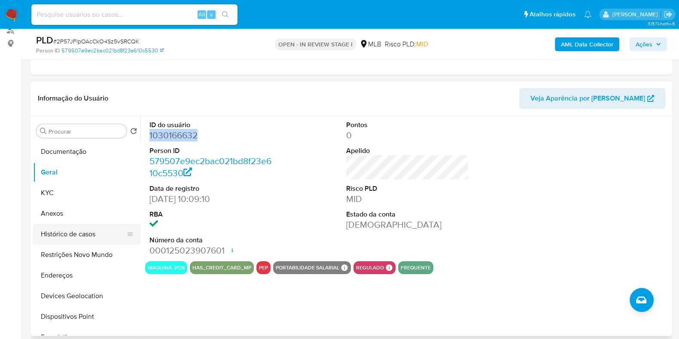
click at [58, 233] on button "Histórico de casos" at bounding box center [83, 234] width 101 height 21
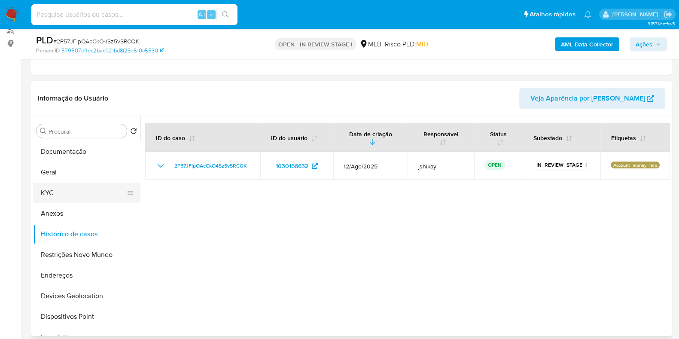
click at [59, 192] on button "KYC" at bounding box center [83, 193] width 101 height 21
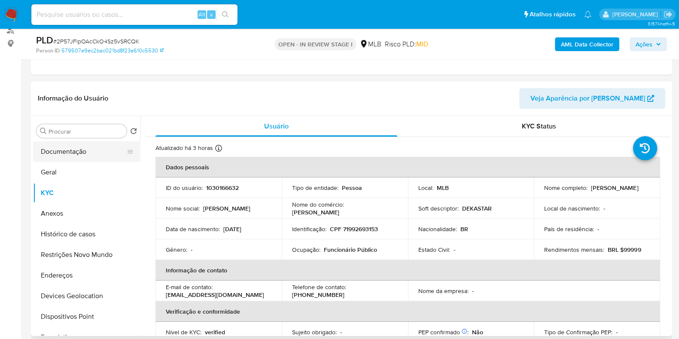
click at [89, 147] on button "Documentação" at bounding box center [83, 151] width 101 height 21
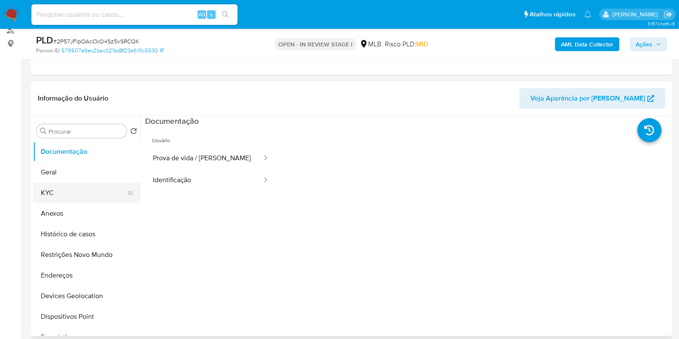
click at [60, 184] on button "KYC" at bounding box center [83, 193] width 101 height 21
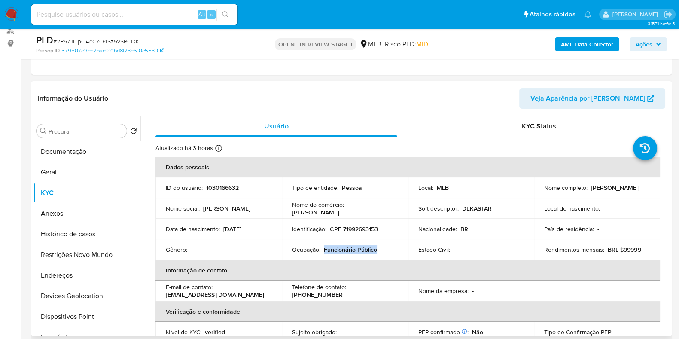
drag, startPoint x: 380, startPoint y: 249, endPoint x: 323, endPoint y: 251, distance: 57.6
click at [323, 251] on div "Ocupação : Funcionário Público" at bounding box center [345, 250] width 106 height 8
copy p "Funcionário Público"
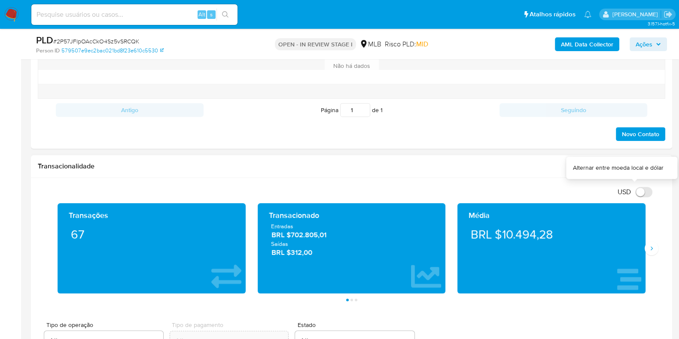
scroll to position [537, 0]
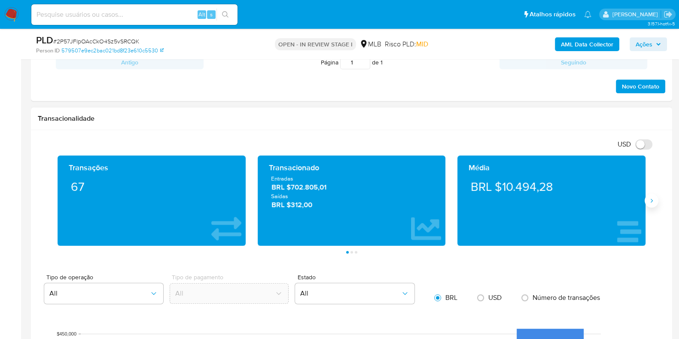
click at [650, 195] on button "Siguiente" at bounding box center [652, 201] width 14 height 14
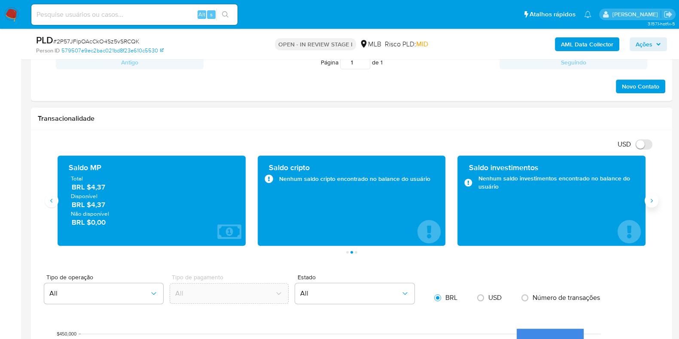
click at [650, 195] on button "Siguiente" at bounding box center [652, 201] width 14 height 14
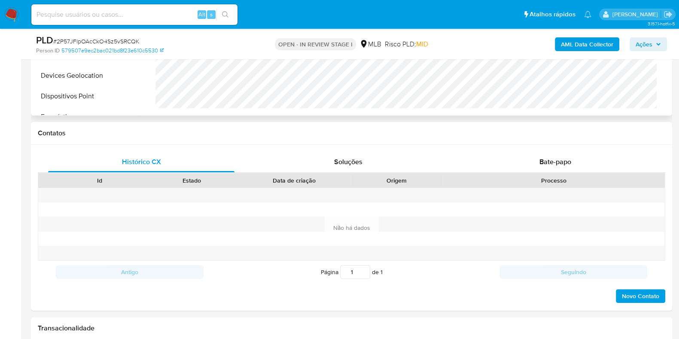
scroll to position [161, 0]
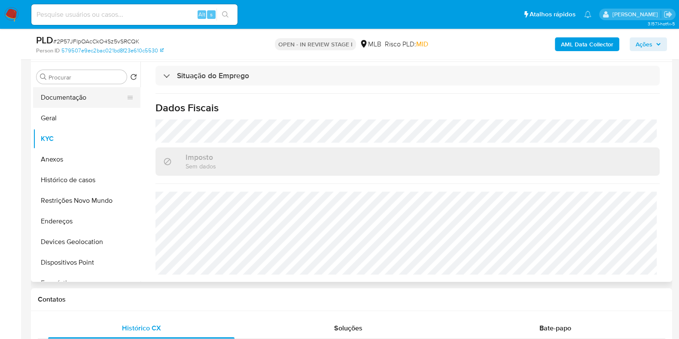
click at [73, 94] on button "Documentação" at bounding box center [83, 97] width 101 height 21
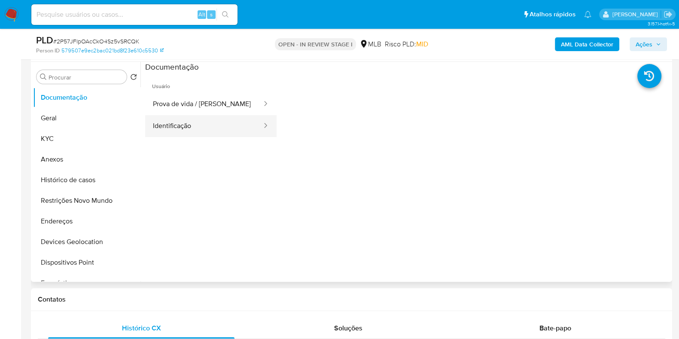
click at [213, 123] on button "Identificação" at bounding box center [204, 126] width 118 height 22
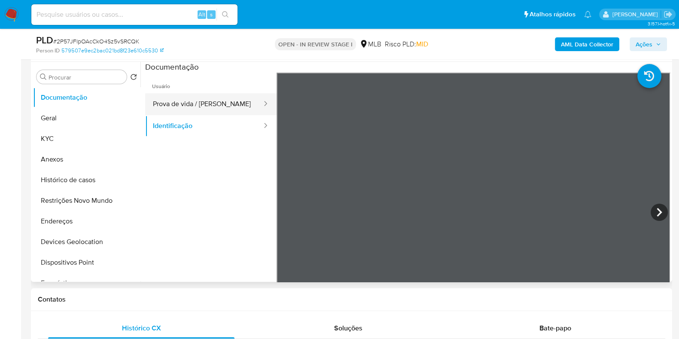
click at [197, 98] on button "Prova de vida / [PERSON_NAME]" at bounding box center [204, 104] width 118 height 22
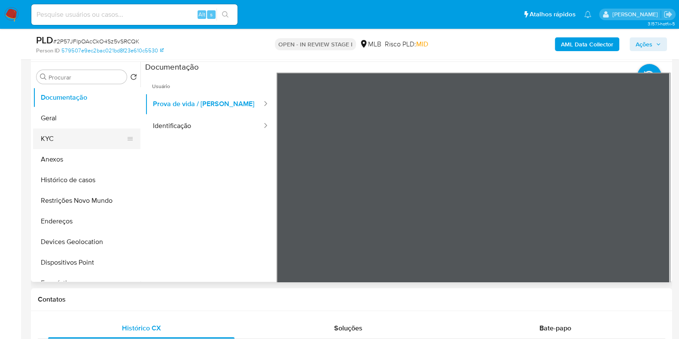
click at [42, 134] on button "KYC" at bounding box center [83, 139] width 101 height 21
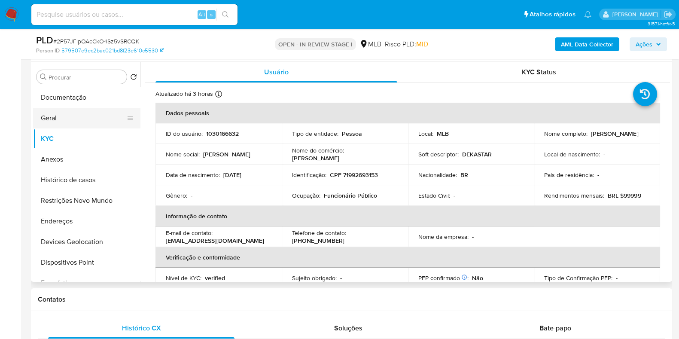
click at [90, 113] on button "Geral" at bounding box center [83, 118] width 101 height 21
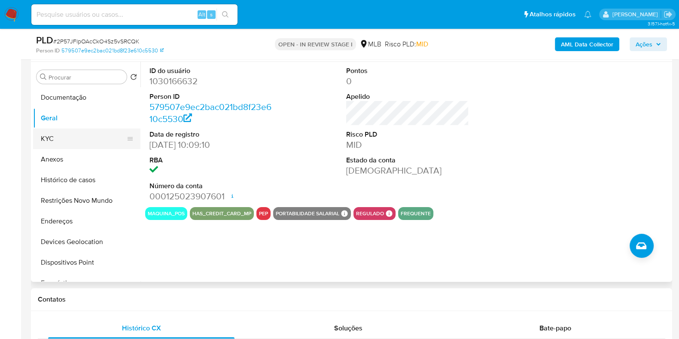
click at [52, 141] on button "KYC" at bounding box center [83, 139] width 101 height 21
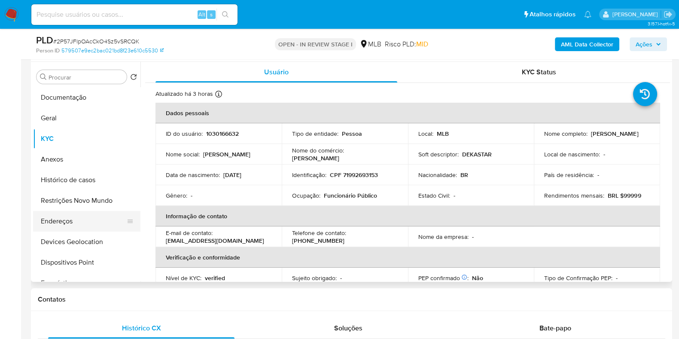
click at [54, 214] on button "Endereços" at bounding box center [83, 221] width 101 height 21
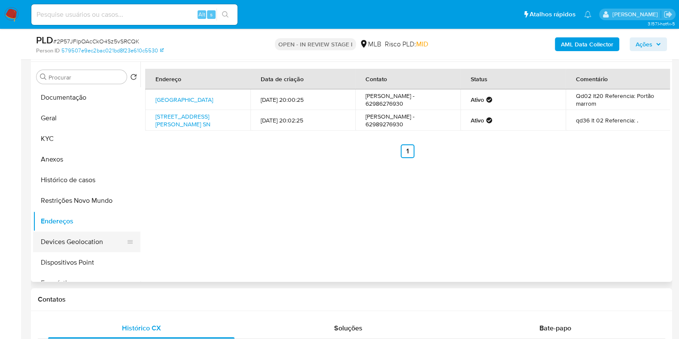
click at [74, 242] on button "Devices Geolocation" at bounding box center [83, 242] width 101 height 21
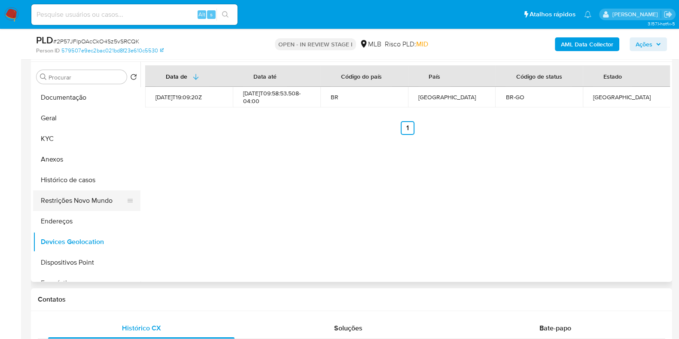
click at [68, 197] on button "Restrições Novo Mundo" at bounding box center [83, 200] width 101 height 21
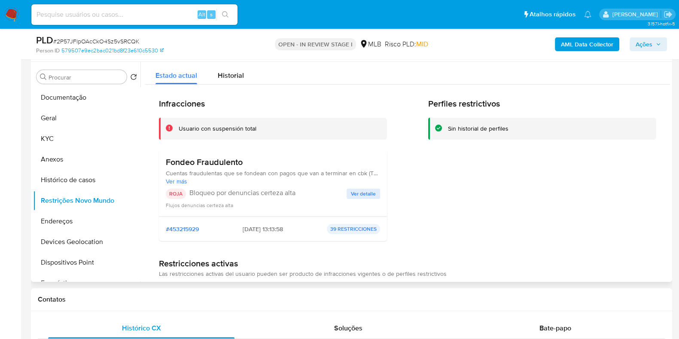
click at [354, 196] on span "Ver detalle" at bounding box center [363, 194] width 25 height 9
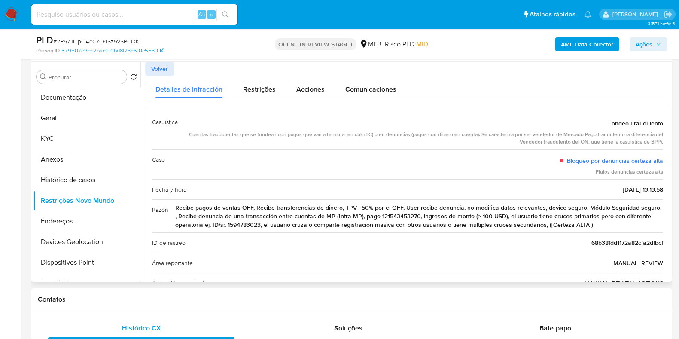
drag, startPoint x: 498, startPoint y: 207, endPoint x: 633, endPoint y: 226, distance: 136.7
click at [642, 225] on span "Recibe pagos de ventas OFF, Recibe transferencias de dinero, TPV +50% por el OF…" at bounding box center [419, 216] width 488 height 26
click at [623, 225] on span "Recibe pagos de ventas OFF, Recibe transferencias de dinero, TPV +50% por el OF…" at bounding box center [419, 216] width 488 height 26
drag, startPoint x: 620, startPoint y: 225, endPoint x: 163, endPoint y: 212, distance: 457.0
click at [163, 212] on div "Razón Recibe pagos de ventas OFF, Recibe transferencias de dinero, TPV +50% por…" at bounding box center [407, 215] width 511 height 33
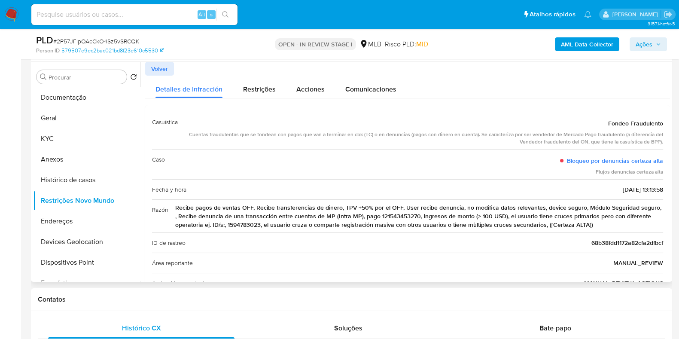
click at [185, 217] on span "Recibe pagos de ventas OFF, Recibe transferencias de dinero, TPV +50% por el OF…" at bounding box center [419, 216] width 488 height 26
drag, startPoint x: 227, startPoint y: 221, endPoint x: 611, endPoint y: 224, distance: 383.8
click at [611, 224] on span "Recibe pagos de ventas OFF, Recibe transferencias de dinero, TPV +50% por el OF…" at bounding box center [419, 216] width 488 height 26
drag, startPoint x: 604, startPoint y: 225, endPoint x: 225, endPoint y: 209, distance: 379.0
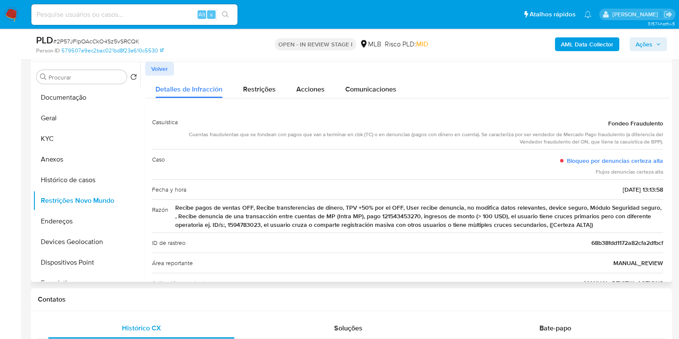
click at [225, 209] on span "Recibe pagos de ventas OFF, Recibe transferencias de dinero, TPV +50% por el OF…" at bounding box center [419, 216] width 488 height 26
click at [163, 64] on span "Volver" at bounding box center [159, 69] width 17 height 12
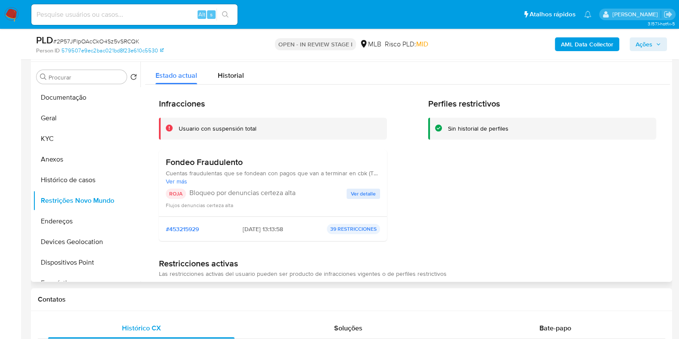
click at [228, 161] on h3 "Fondeo Fraudulento" at bounding box center [273, 162] width 214 height 11
click at [87, 257] on button "Dispositivos Point" at bounding box center [83, 262] width 101 height 21
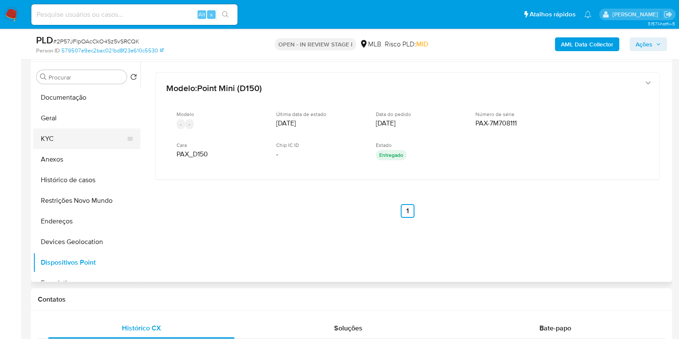
click at [40, 141] on button "KYC" at bounding box center [83, 139] width 101 height 21
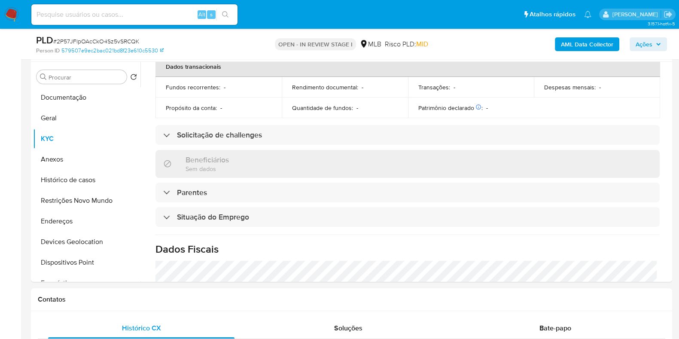
scroll to position [373, 0]
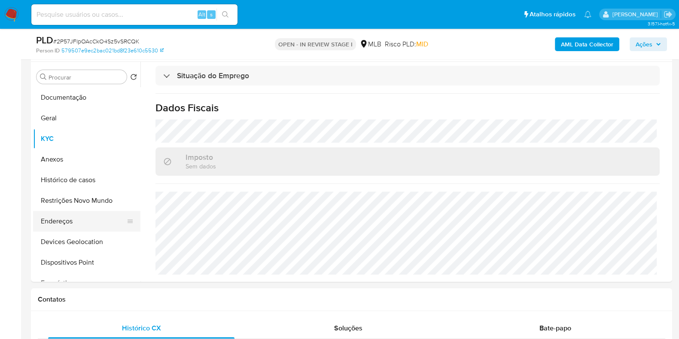
click at [82, 222] on button "Endereços" at bounding box center [83, 221] width 101 height 21
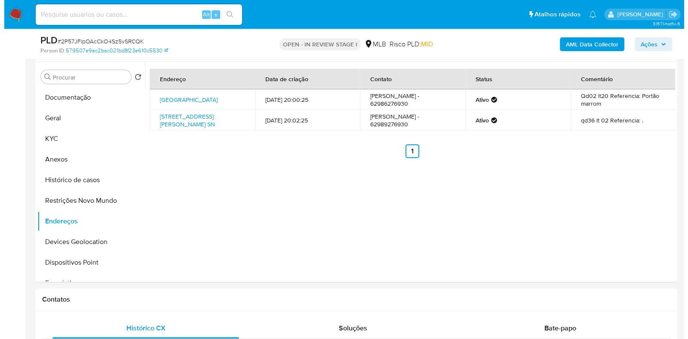
scroll to position [107, 0]
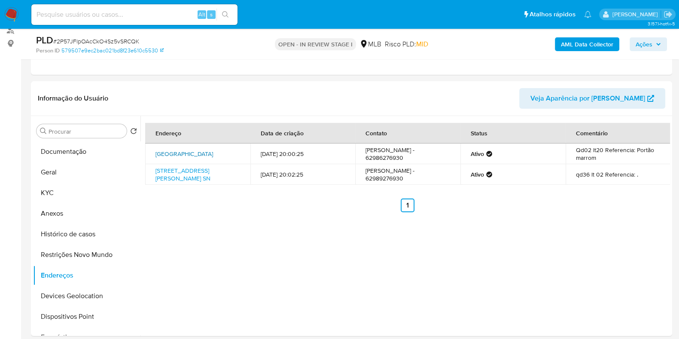
click at [186, 152] on link "Rua P Sn, Goiânia, Goiás, 74580660, Brasil SN" at bounding box center [185, 154] width 58 height 9
drag, startPoint x: 572, startPoint y: 150, endPoint x: 600, endPoint y: 151, distance: 27.5
click at [600, 151] on td "Qd02 lt20 Referencia: Portão marrom" at bounding box center [618, 154] width 105 height 21
click at [67, 191] on button "KYC" at bounding box center [83, 193] width 101 height 21
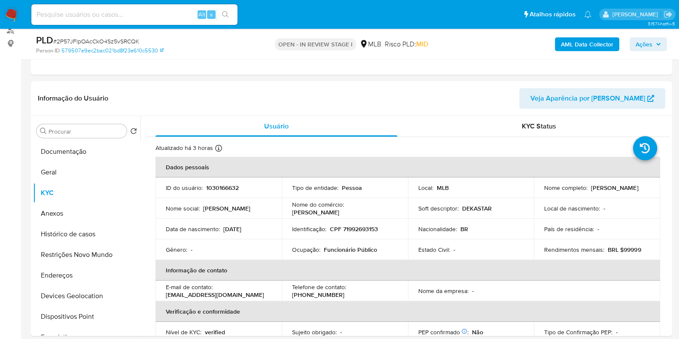
click at [573, 50] on b "AML Data Collector" at bounding box center [587, 44] width 52 height 14
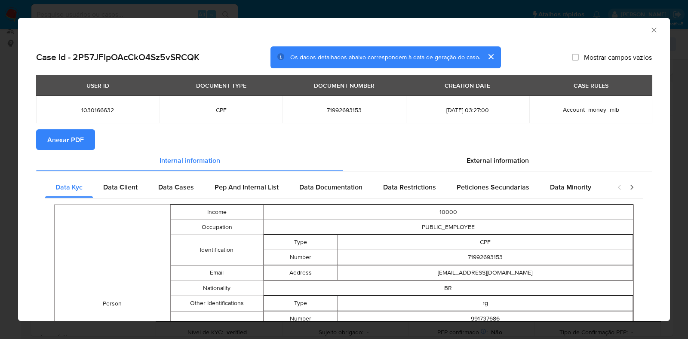
click at [65, 145] on span "Anexar PDF" at bounding box center [65, 139] width 37 height 19
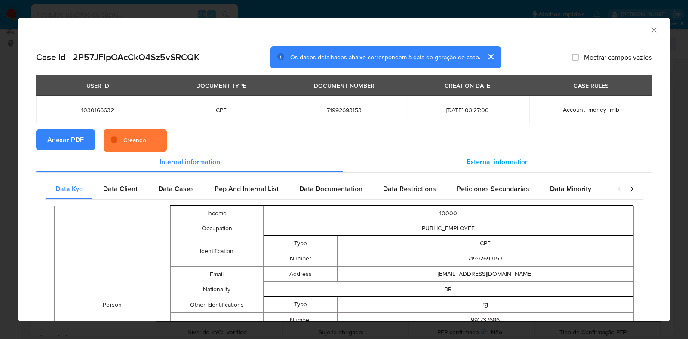
click at [502, 164] on span "External information" at bounding box center [497, 162] width 62 height 10
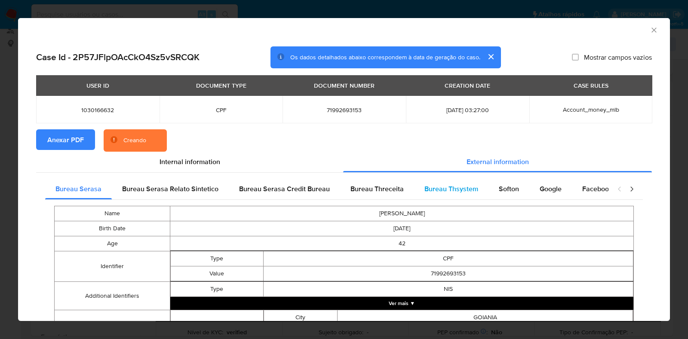
click at [468, 191] on span "Bureau Thsystem" at bounding box center [451, 189] width 54 height 10
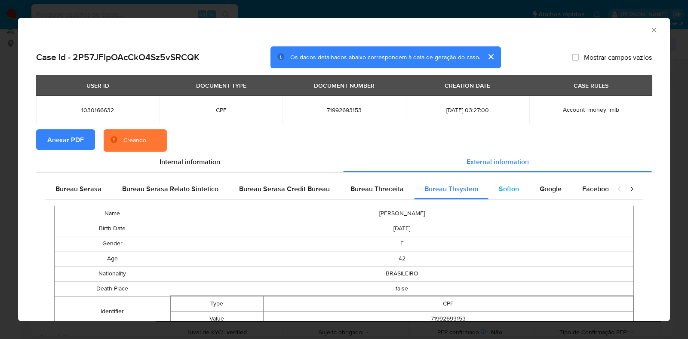
click at [500, 190] on span "Softon" at bounding box center [509, 189] width 20 height 10
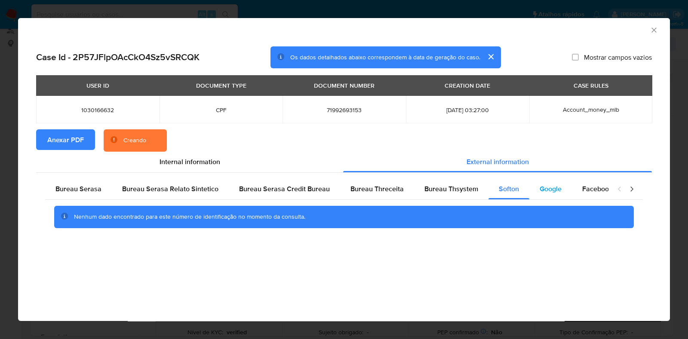
click at [572, 194] on div "Facebook" at bounding box center [597, 189] width 51 height 21
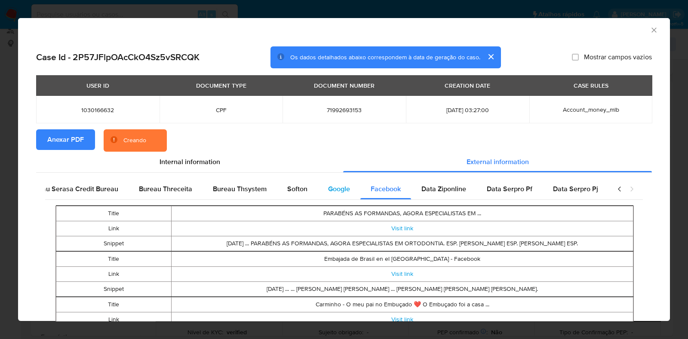
click at [320, 188] on div "Google" at bounding box center [339, 189] width 43 height 21
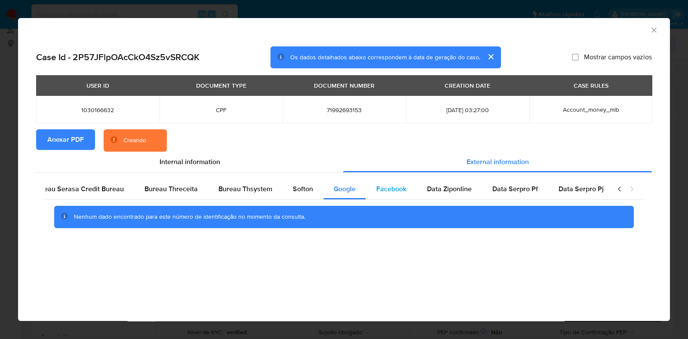
click at [384, 190] on span "Facebook" at bounding box center [391, 189] width 30 height 10
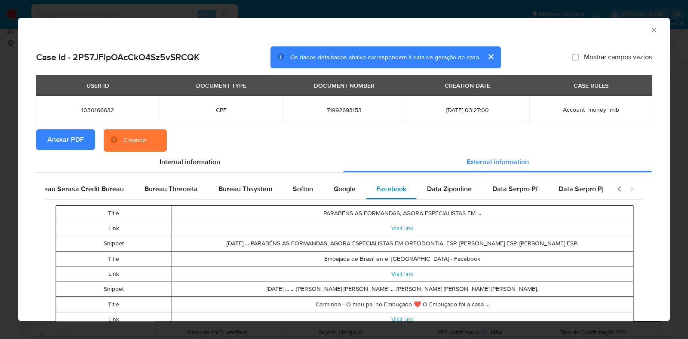
scroll to position [0, 214]
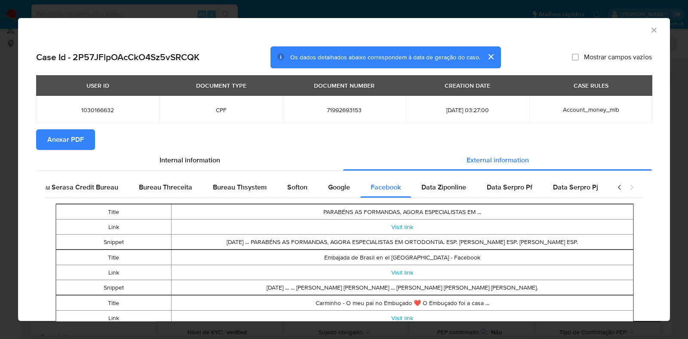
click at [649, 29] on icon "Fechar a janela" at bounding box center [653, 30] width 9 height 9
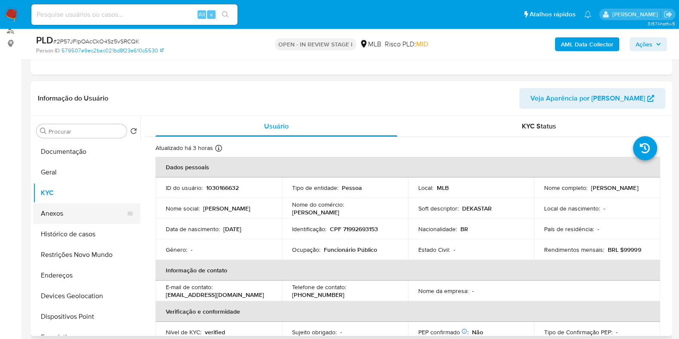
click at [76, 213] on button "Anexos" at bounding box center [83, 213] width 101 height 21
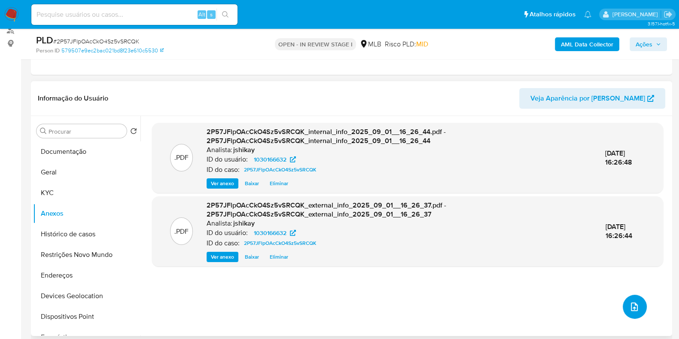
click at [630, 302] on span "upload-file" at bounding box center [635, 307] width 10 height 10
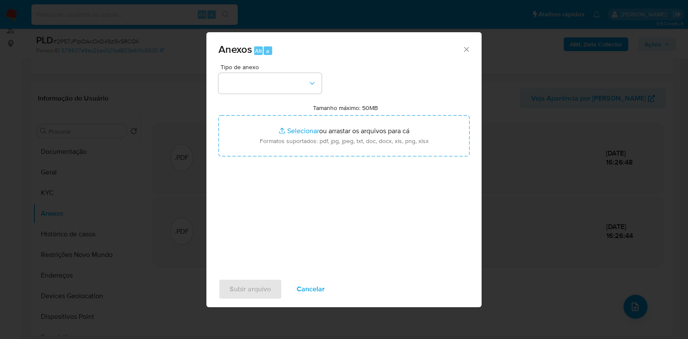
click at [233, 68] on span "Tipo de anexo" at bounding box center [271, 67] width 103 height 6
click at [244, 94] on div "Tipo de anexo Tamanho máximo: 50MB Selecionar arquivos Selecionar ou arrastar o…" at bounding box center [343, 165] width 251 height 203
click at [262, 85] on button "button" at bounding box center [269, 83] width 103 height 21
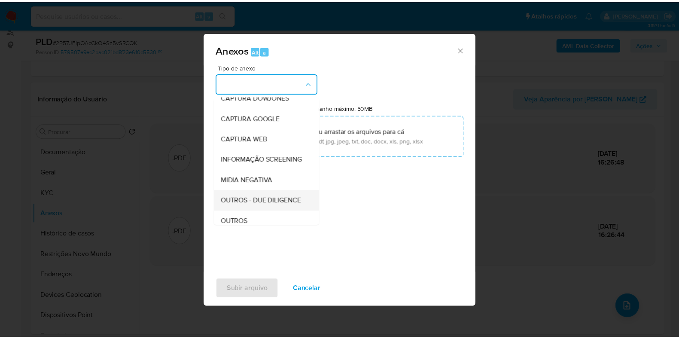
scroll to position [53, 0]
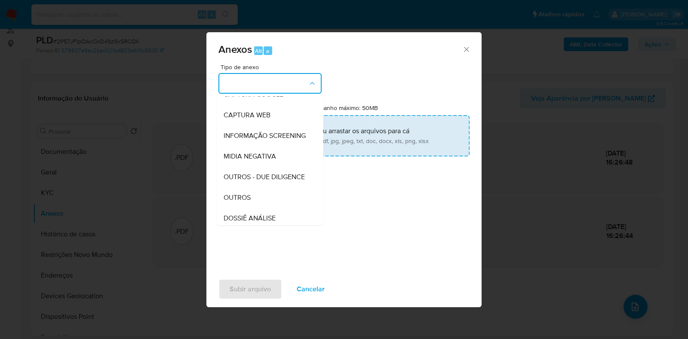
drag, startPoint x: 254, startPoint y: 214, endPoint x: 291, endPoint y: 143, distance: 80.7
click at [254, 208] on div "OUTROS" at bounding box center [267, 197] width 88 height 21
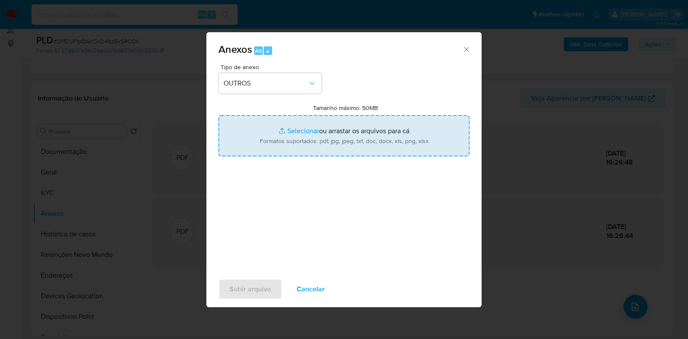
click at [297, 136] on input "Tamanho máximo: 50MB Selecionar arquivos" at bounding box center [343, 135] width 251 height 41
type input "C:\fakepath\Mulan 1030166632_2025_09_01_08_27_18 - Resumen TX.pdf"
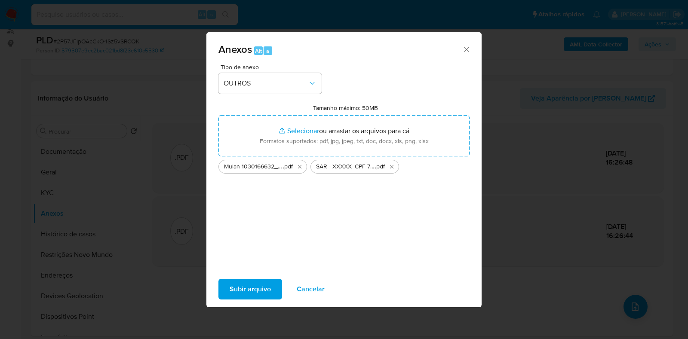
click at [260, 287] on span "Subir arquivo" at bounding box center [249, 289] width 41 height 19
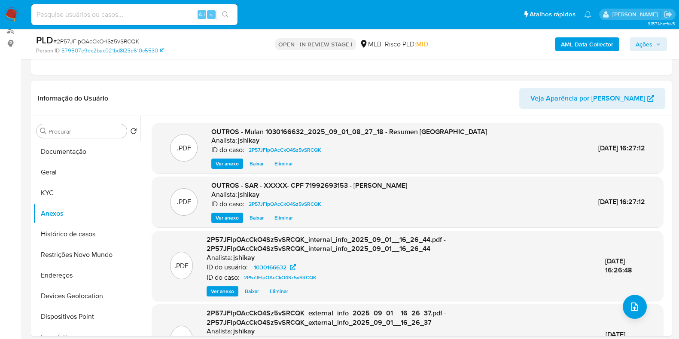
drag, startPoint x: 644, startPoint y: 46, endPoint x: 623, endPoint y: 52, distance: 21.4
click at [643, 46] on span "Ações" at bounding box center [644, 44] width 17 height 14
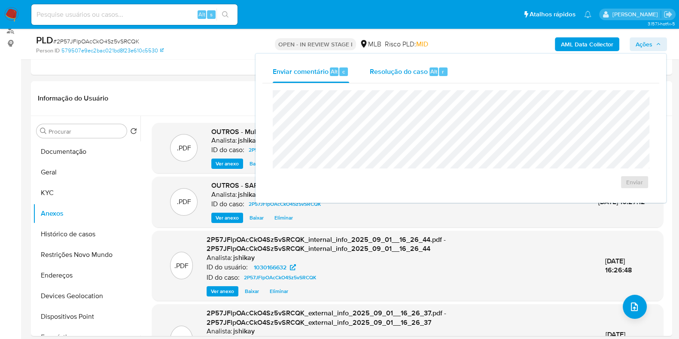
click at [378, 68] on span "Resolução do caso" at bounding box center [399, 71] width 58 height 10
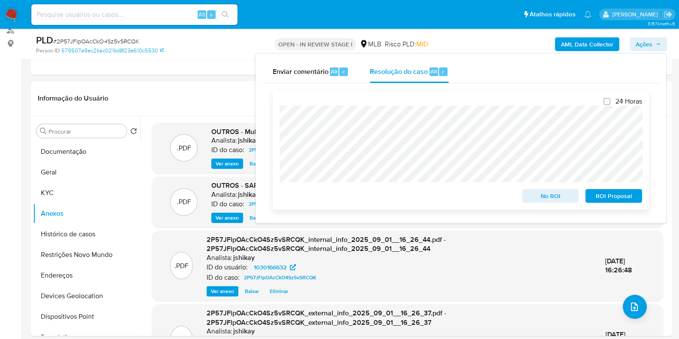
scroll to position [0, 0]
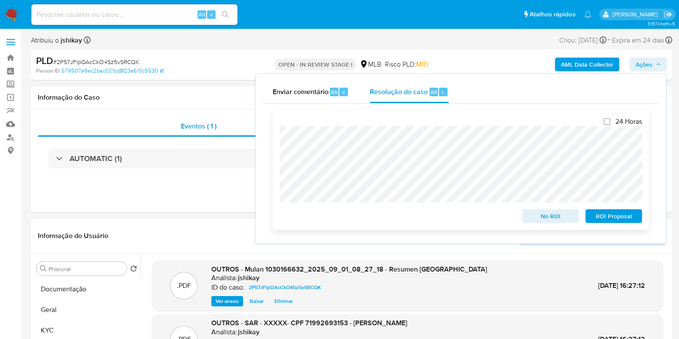
click at [610, 222] on span "ROI Proposal" at bounding box center [614, 216] width 45 height 12
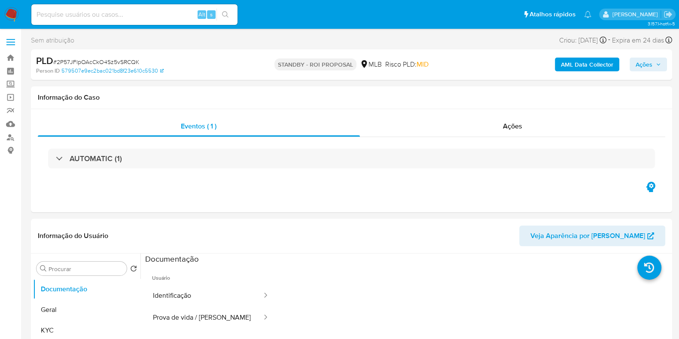
select select "10"
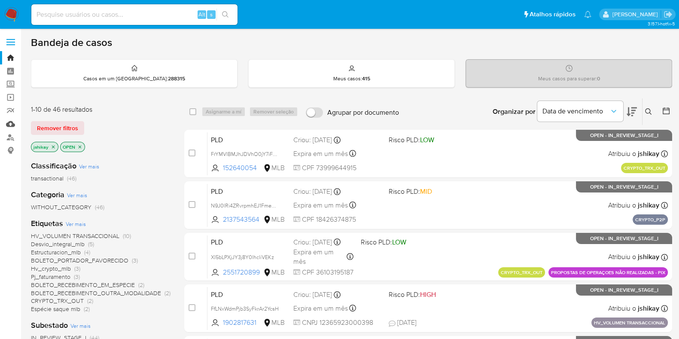
click at [7, 122] on link "Mulan" at bounding box center [51, 123] width 102 height 13
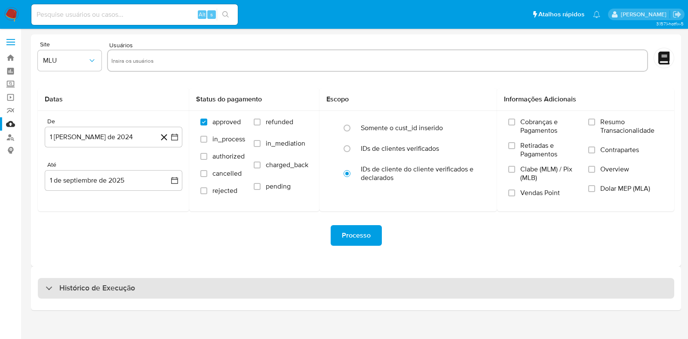
click at [191, 287] on div "Histórico de Execução" at bounding box center [356, 288] width 636 height 21
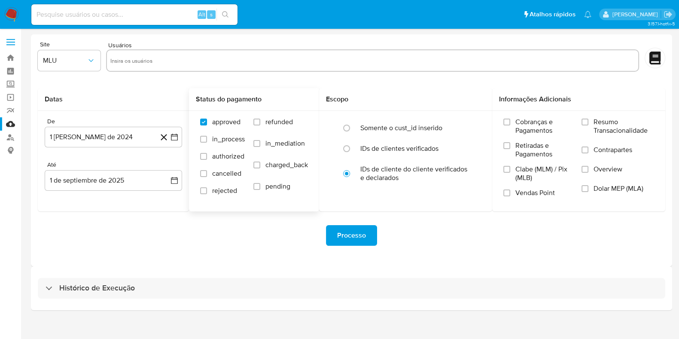
select select "10"
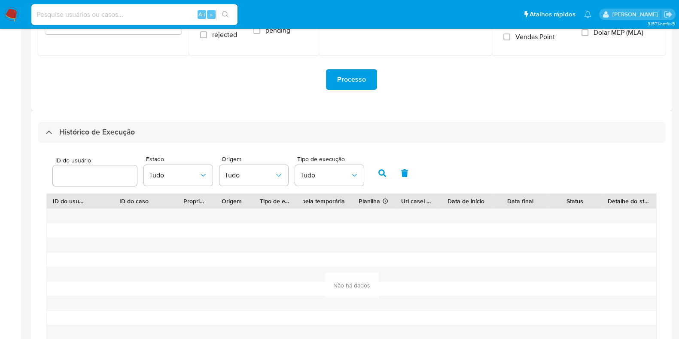
scroll to position [161, 0]
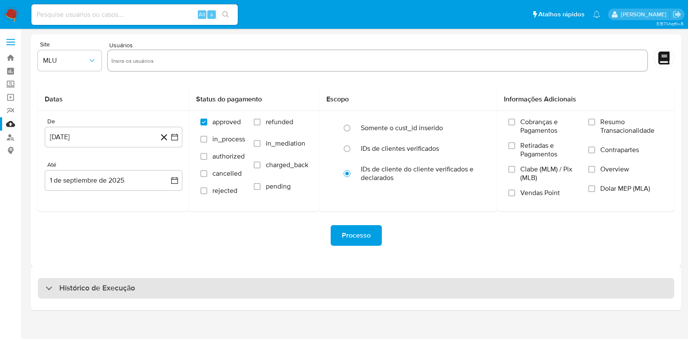
click at [104, 283] on h3 "Histórico de Execução" at bounding box center [97, 288] width 76 height 10
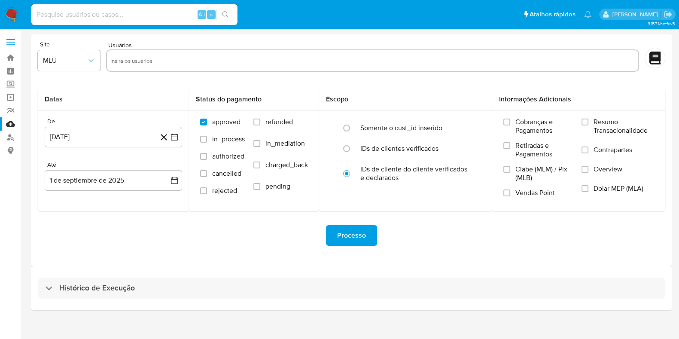
select select "10"
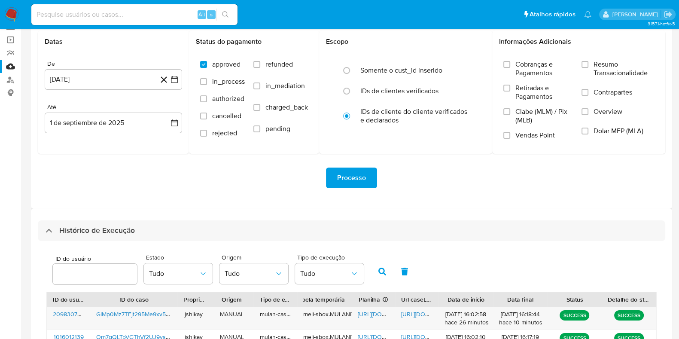
scroll to position [107, 0]
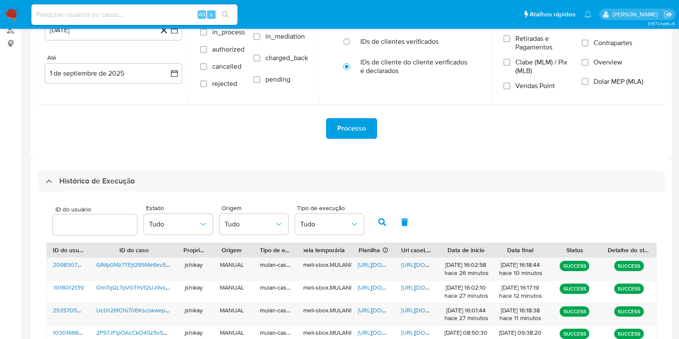
click at [435, 159] on div "Histórico de Execução ID do usuário Estado Tudo Origem Tudo Tipo de execução Tu…" at bounding box center [352, 343] width 642 height 369
click at [368, 306] on span "[URL][DOMAIN_NAME]" at bounding box center [387, 310] width 59 height 9
click at [410, 306] on span "[URL][DOMAIN_NAME]" at bounding box center [430, 310] width 59 height 9
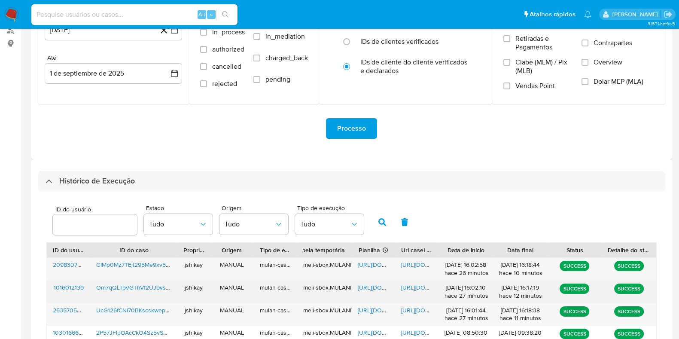
click at [374, 290] on span "[URL][DOMAIN_NAME]" at bounding box center [387, 287] width 59 height 9
click at [414, 285] on span "[URL][DOMAIN_NAME]" at bounding box center [430, 287] width 59 height 9
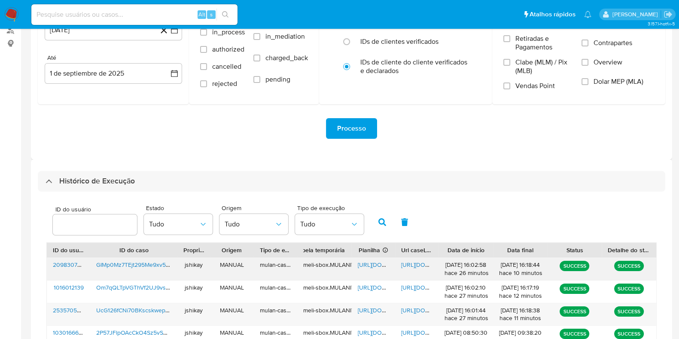
click at [366, 265] on span "https://docs.google.com/spreadsheets/d/1Ns4M_s0g-BAriYJ6Z7Mq29NkeTcTWXD0SX3bVKq…" at bounding box center [387, 264] width 59 height 9
click at [423, 263] on span "https://docs.google.com/document/d/1iMdw0cE1rw4Xlhro1Ys2mhlRfscac-je27dtoV5xm0w…" at bounding box center [430, 264] width 59 height 9
click at [17, 18] on img at bounding box center [11, 14] width 15 height 15
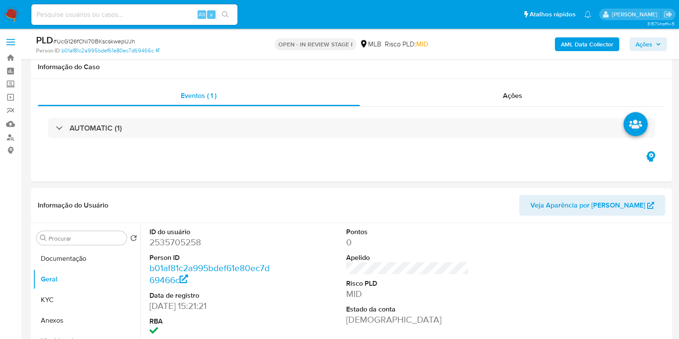
scroll to position [107, 0]
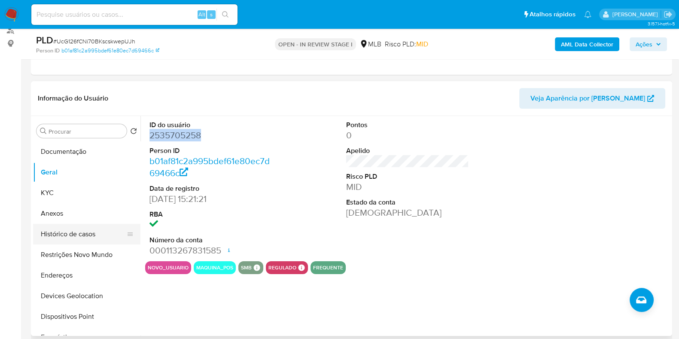
click at [71, 236] on button "Histórico de casos" at bounding box center [83, 234] width 101 height 21
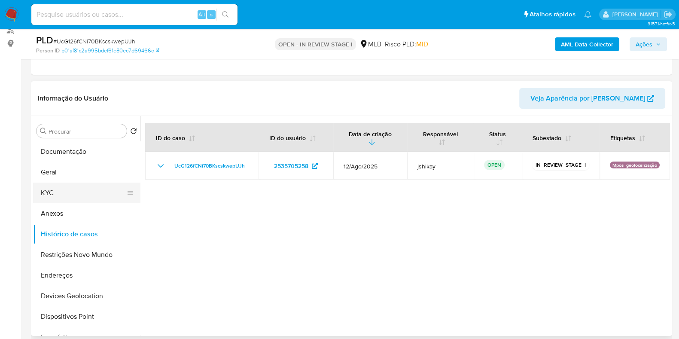
click at [64, 197] on button "KYC" at bounding box center [83, 193] width 101 height 21
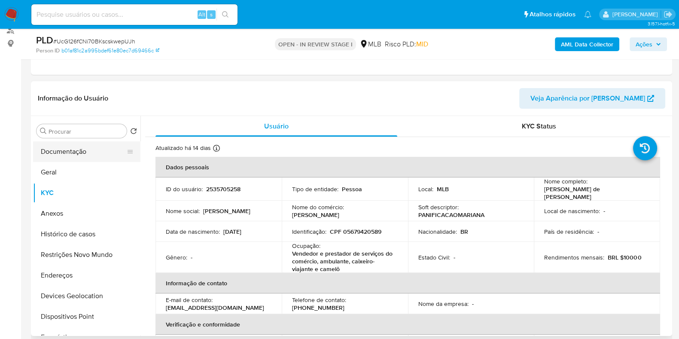
click at [56, 151] on button "Documentação" at bounding box center [83, 151] width 101 height 21
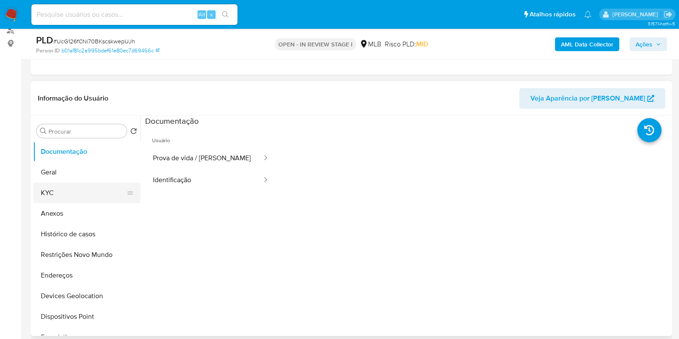
click at [51, 184] on button "KYC" at bounding box center [83, 193] width 101 height 21
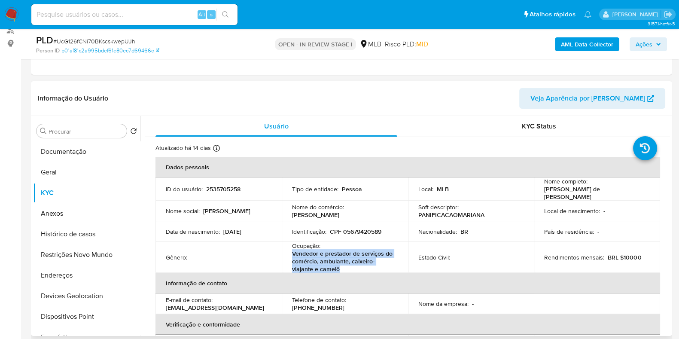
drag, startPoint x: 286, startPoint y: 249, endPoint x: 340, endPoint y: 266, distance: 56.6
click at [340, 266] on td "Ocupação : Vendedor e prestador de serviços do comércio, ambulante, caixeiro-vi…" at bounding box center [345, 257] width 126 height 31
copy p "Vendedor e prestador de serviços do comércio, ambulante, caixeiro-viajante e ca…"
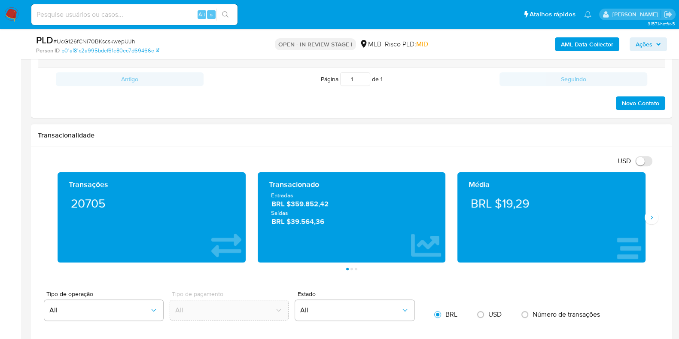
scroll to position [537, 0]
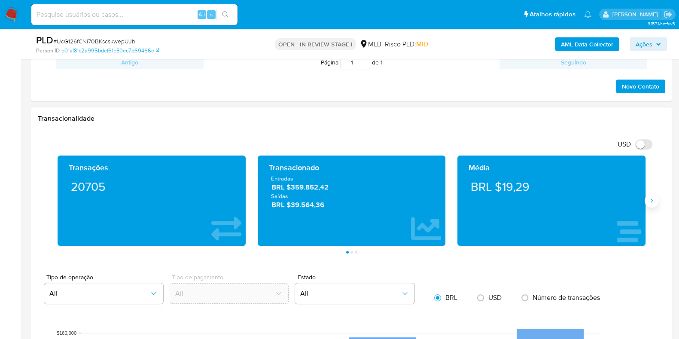
click at [651, 202] on icon "Siguiente" at bounding box center [652, 200] width 7 height 7
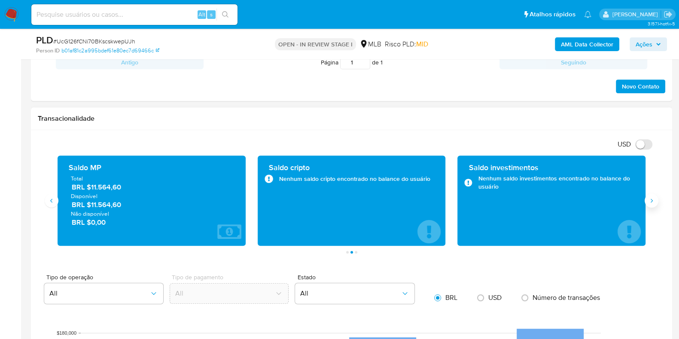
click at [651, 202] on icon "Siguiente" at bounding box center [652, 200] width 7 height 7
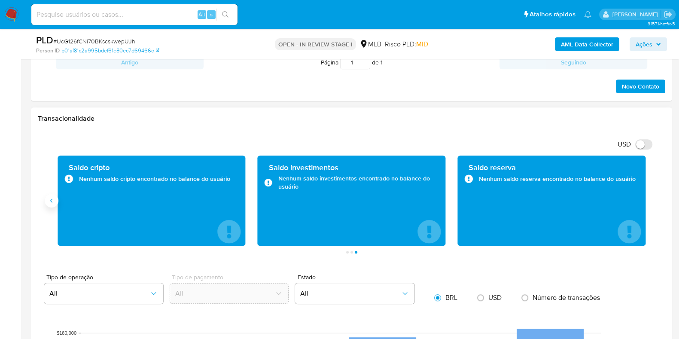
click at [52, 204] on button "Anterior" at bounding box center [52, 201] width 14 height 14
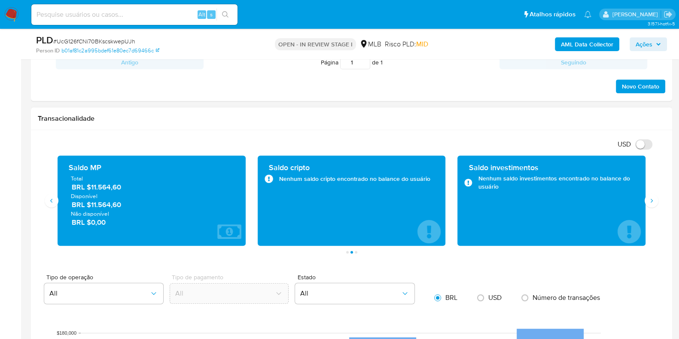
drag, startPoint x: 125, startPoint y: 205, endPoint x: 89, endPoint y: 207, distance: 36.6
click at [89, 207] on span "BRL $11.564,60" at bounding box center [152, 205] width 161 height 10
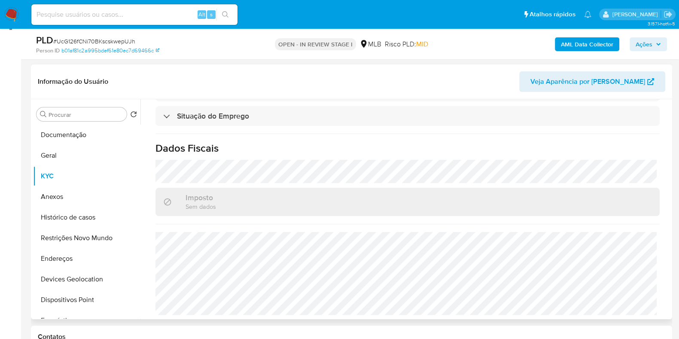
scroll to position [107, 0]
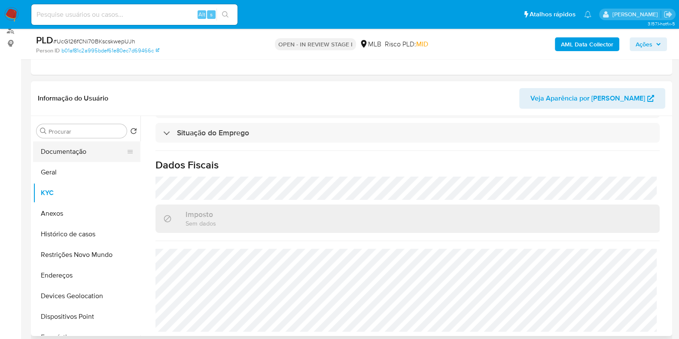
click at [94, 154] on button "Documentação" at bounding box center [83, 151] width 101 height 21
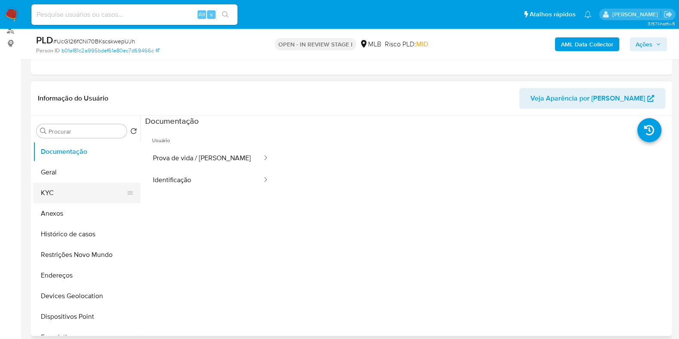
click at [58, 186] on button "KYC" at bounding box center [83, 193] width 101 height 21
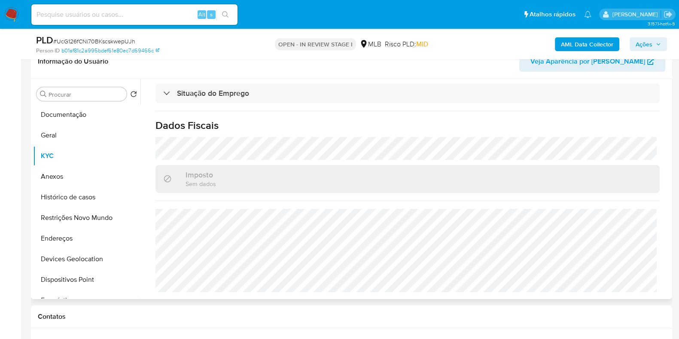
scroll to position [383, 0]
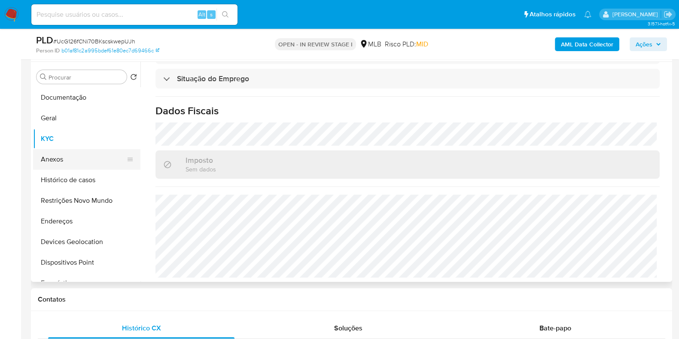
click at [62, 159] on button "Anexos" at bounding box center [83, 159] width 101 height 21
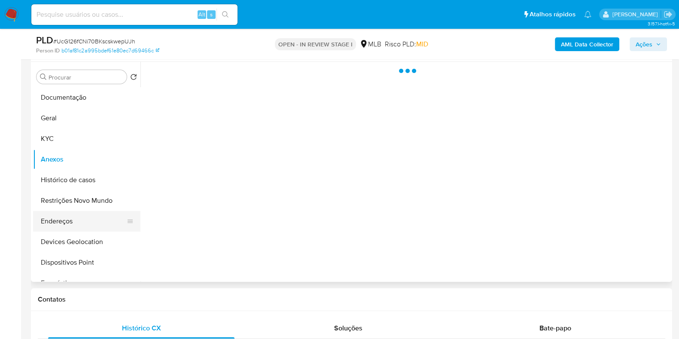
click at [68, 229] on button "Endereços" at bounding box center [83, 221] width 101 height 21
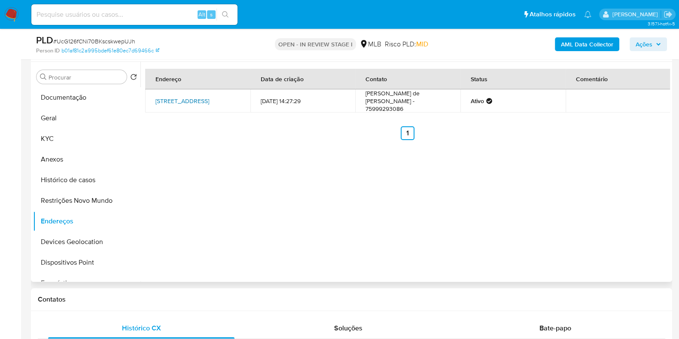
click at [197, 101] on link "Rua Rio Grande Do Sul 1209, Aracaju, Sergipe, 49082000, Brasil 1209" at bounding box center [183, 101] width 54 height 9
click at [71, 121] on button "Geral" at bounding box center [83, 118] width 101 height 21
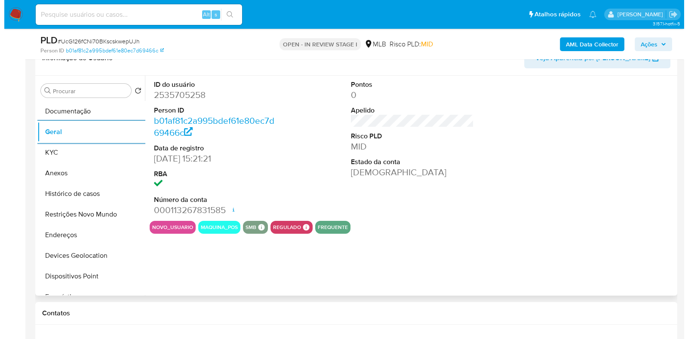
scroll to position [107, 0]
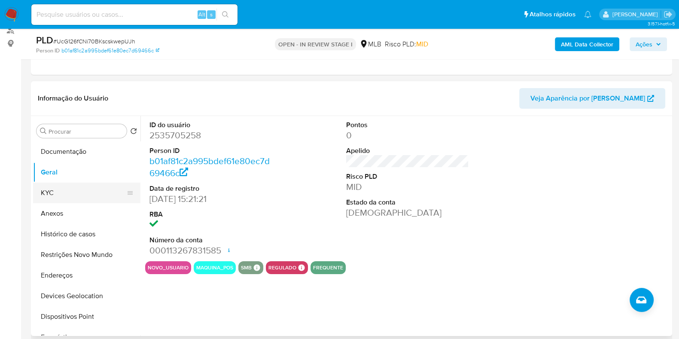
click at [52, 191] on button "KYC" at bounding box center [83, 193] width 101 height 21
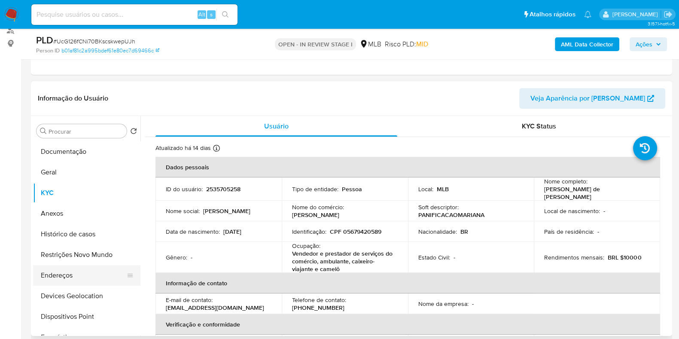
drag, startPoint x: 87, startPoint y: 281, endPoint x: 99, endPoint y: 279, distance: 11.8
click at [87, 281] on button "Endereços" at bounding box center [83, 275] width 101 height 21
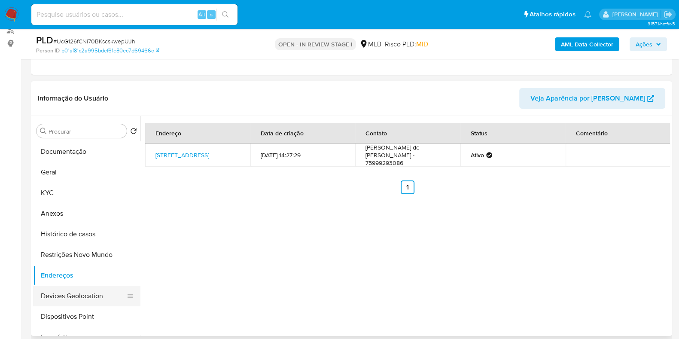
click at [83, 292] on button "Devices Geolocation" at bounding box center [83, 296] width 101 height 21
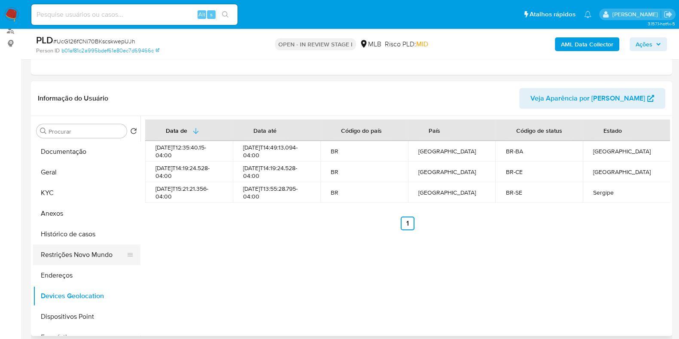
drag, startPoint x: 85, startPoint y: 251, endPoint x: 101, endPoint y: 251, distance: 16.3
click at [85, 251] on button "Restrições Novo Mundo" at bounding box center [83, 255] width 101 height 21
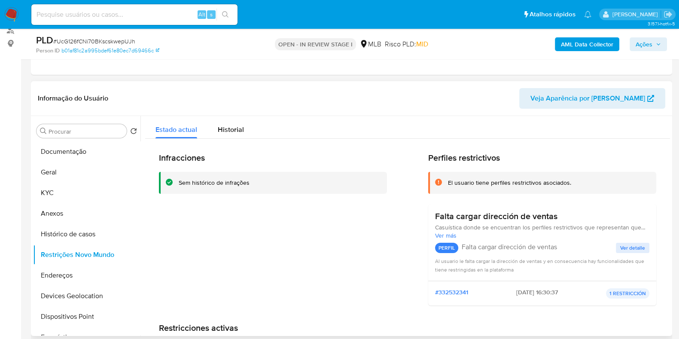
drag, startPoint x: 69, startPoint y: 312, endPoint x: 296, endPoint y: 284, distance: 228.7
click at [73, 312] on button "Dispositivos Point" at bounding box center [86, 316] width 107 height 21
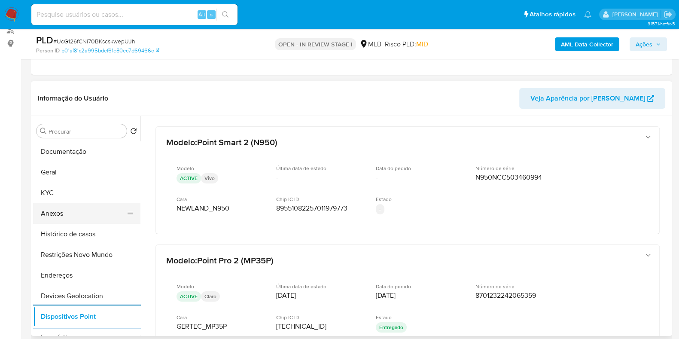
click at [63, 218] on button "Anexos" at bounding box center [83, 213] width 101 height 21
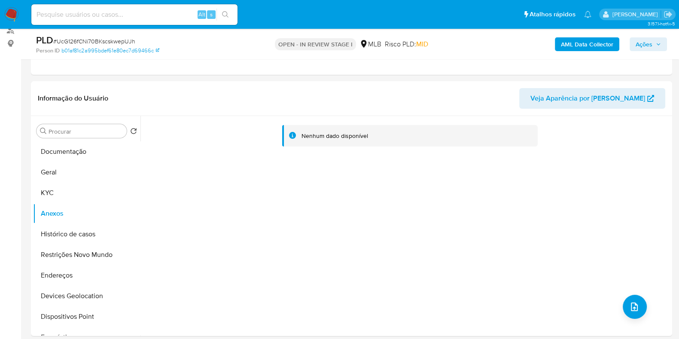
click at [586, 41] on b "AML Data Collector" at bounding box center [587, 44] width 52 height 14
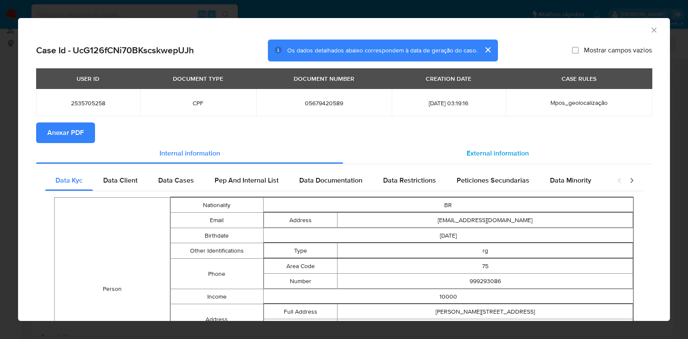
click at [453, 148] on div "External information" at bounding box center [497, 153] width 309 height 21
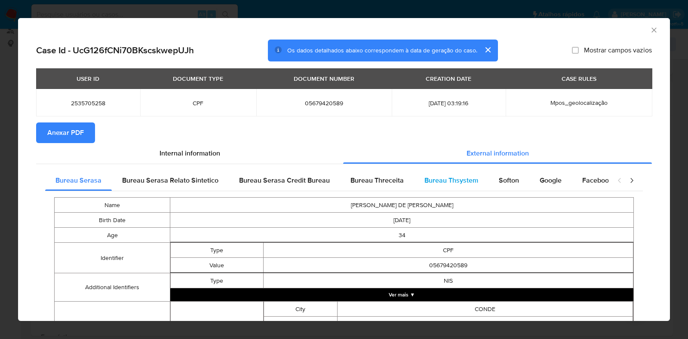
click at [471, 173] on div "Bureau Thsystem" at bounding box center [451, 180] width 74 height 21
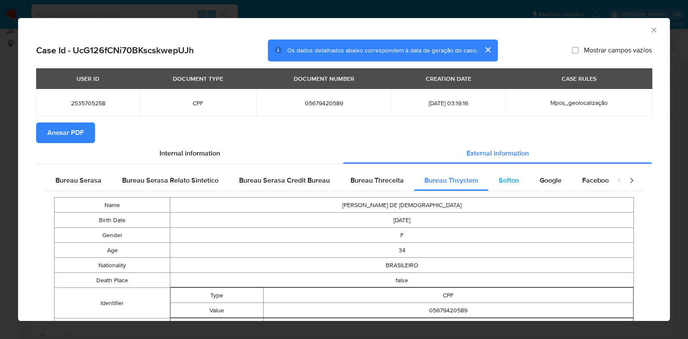
click at [516, 182] on div "Softon" at bounding box center [508, 180] width 41 height 21
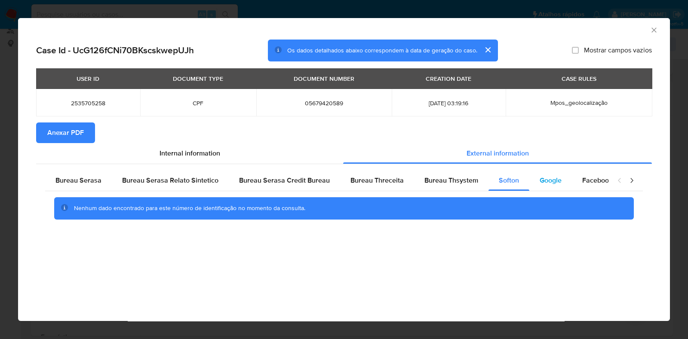
click at [549, 184] on span "Google" at bounding box center [550, 180] width 22 height 10
click at [66, 133] on span "Anexar PDF" at bounding box center [65, 132] width 37 height 19
click at [655, 28] on icon "Fechar a janela" at bounding box center [653, 30] width 9 height 9
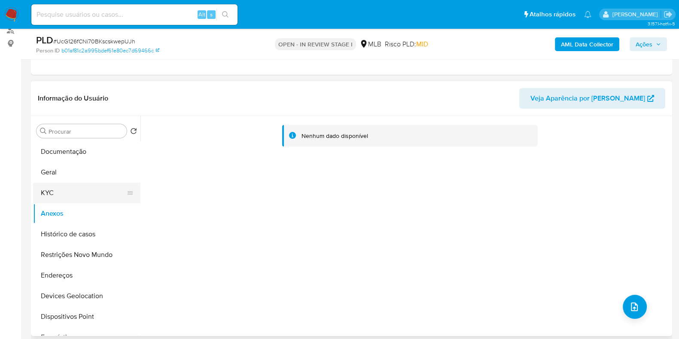
click at [75, 190] on button "KYC" at bounding box center [83, 193] width 101 height 21
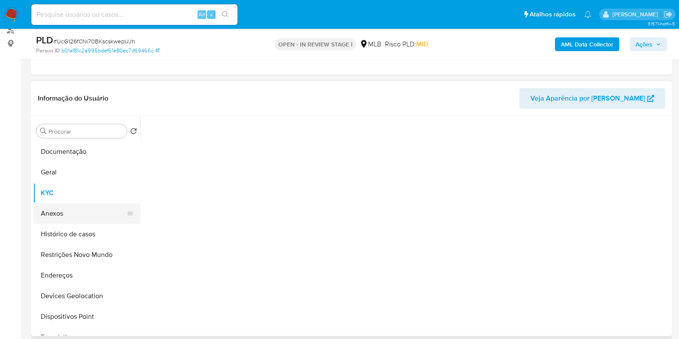
click at [75, 217] on button "Anexos" at bounding box center [83, 213] width 101 height 21
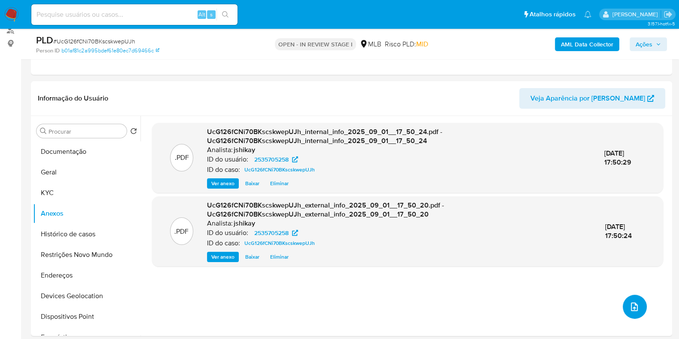
click at [640, 309] on button "upload-file" at bounding box center [635, 307] width 24 height 24
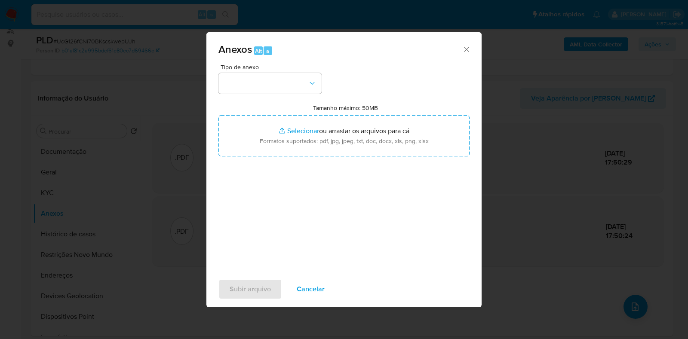
click at [510, 215] on div "Anexos Alt a Tipo de anexo Tamanho máximo: 50MB Selecionar arquivos Selecionar …" at bounding box center [344, 169] width 688 height 339
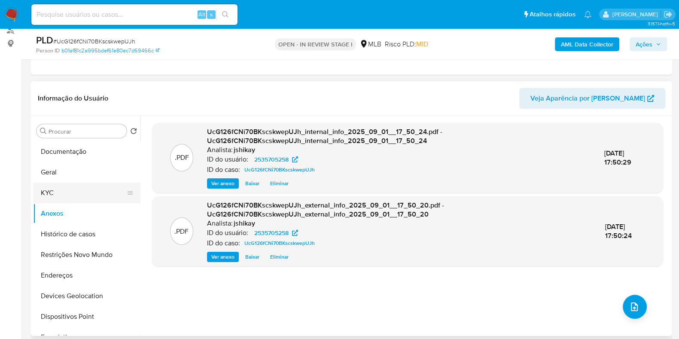
click at [55, 190] on button "KYC" at bounding box center [83, 193] width 101 height 21
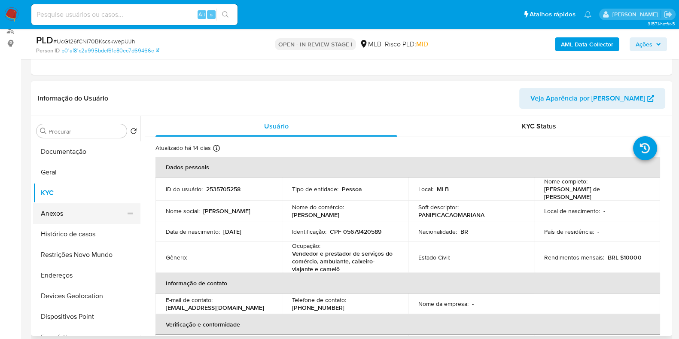
click at [60, 206] on button "Anexos" at bounding box center [83, 213] width 101 height 21
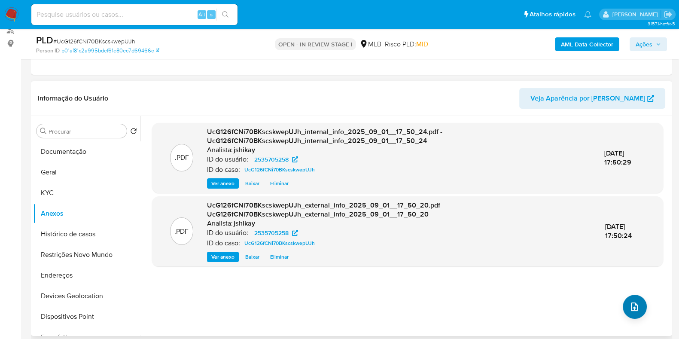
drag, startPoint x: 619, startPoint y: 301, endPoint x: 625, endPoint y: 303, distance: 6.7
click at [619, 301] on div ".PDF UcG126fCNi70BKscskwepUJh_internal_info_2025_09_01__17_50_24.pdf - UcG126fC…" at bounding box center [407, 226] width 511 height 206
click at [630, 303] on icon "upload-file" at bounding box center [635, 307] width 10 height 10
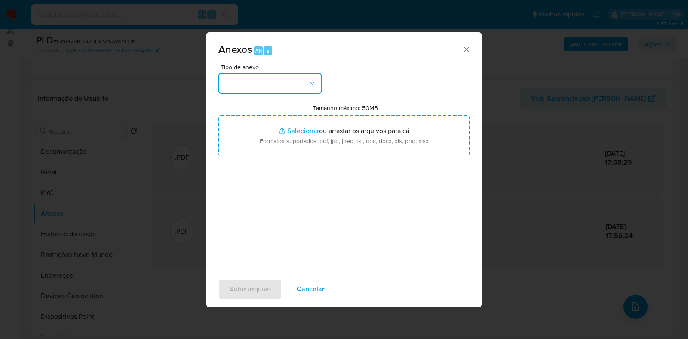
click at [245, 77] on button "button" at bounding box center [269, 83] width 103 height 21
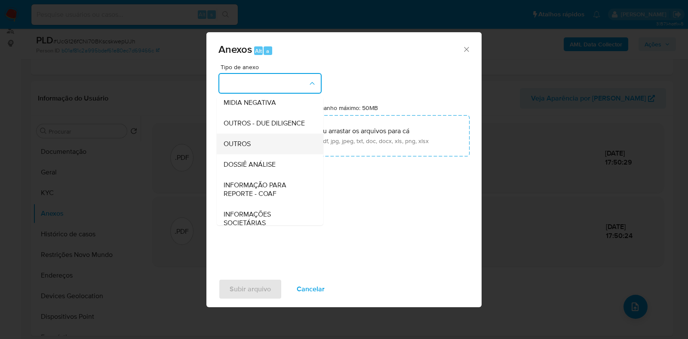
click at [256, 154] on div "OUTROS" at bounding box center [267, 144] width 88 height 21
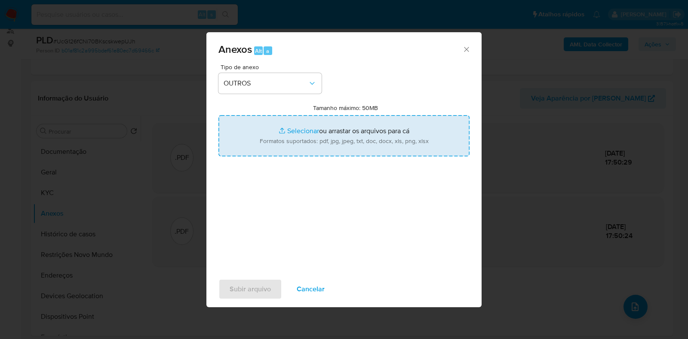
click at [284, 141] on input "Tamanho máximo: 50MB Selecionar arquivos" at bounding box center [343, 135] width 251 height 41
click at [278, 133] on input "Tamanho máximo: 50MB Selecionar arquivos" at bounding box center [343, 135] width 251 height 41
type input "C:\fakepath\Mulan 2535705258_2025_09_01_15_14_39.pdf"
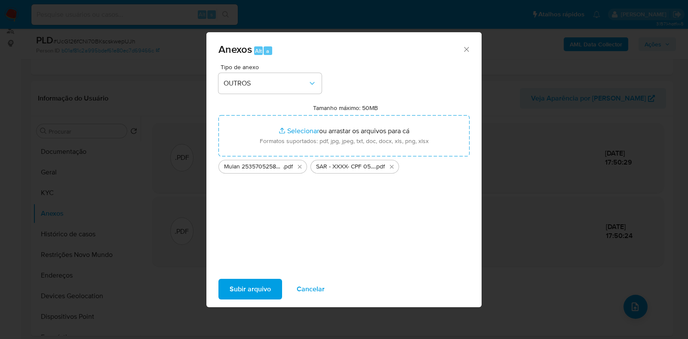
click at [253, 280] on span "Subir arquivo" at bounding box center [249, 289] width 41 height 19
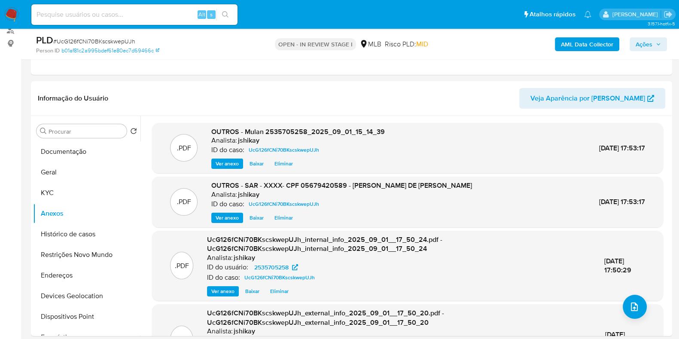
click at [658, 43] on icon "button" at bounding box center [658, 44] width 5 height 5
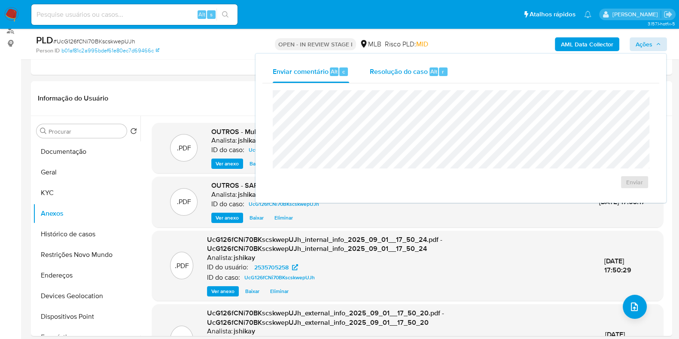
click at [411, 75] on span "Resolução do caso" at bounding box center [399, 71] width 58 height 10
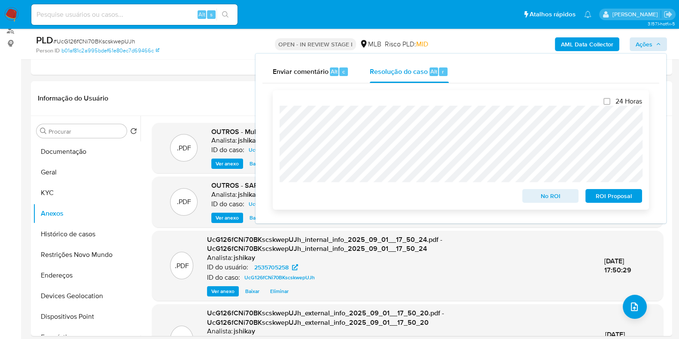
click at [633, 200] on span "ROI Proposal" at bounding box center [614, 196] width 45 height 12
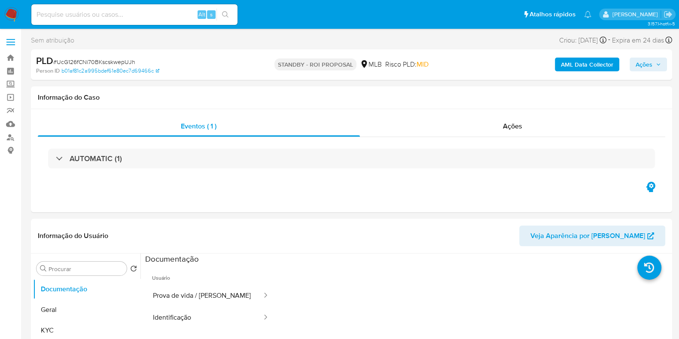
select select "10"
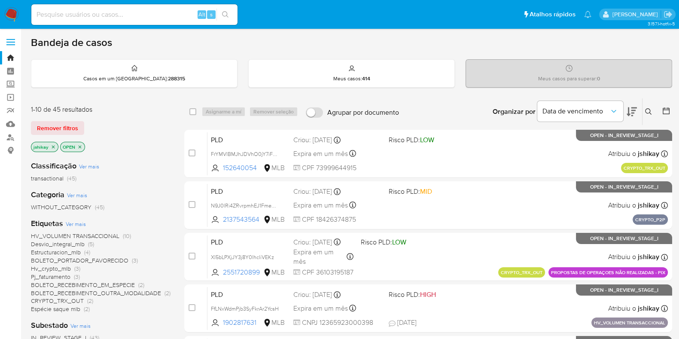
click at [79, 223] on span "Ver mais" at bounding box center [76, 224] width 20 height 8
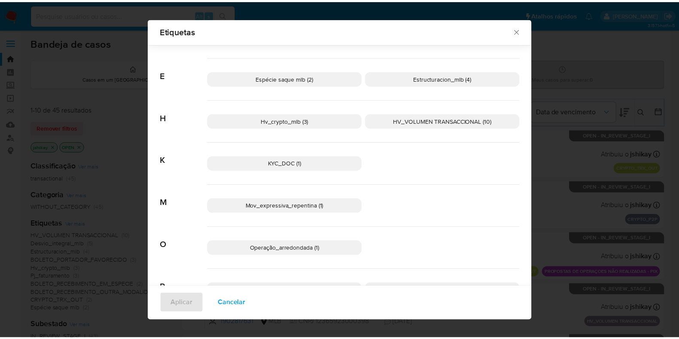
scroll to position [208, 0]
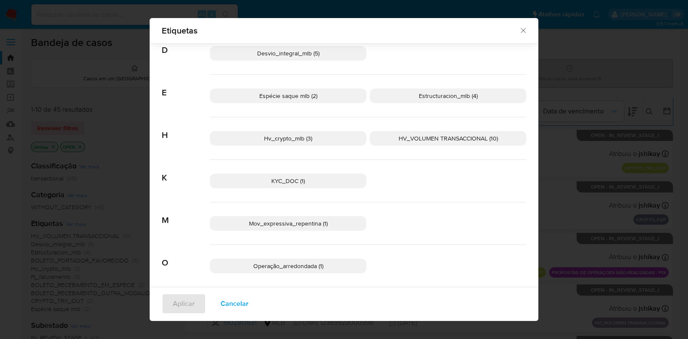
click at [434, 134] on span "HV_VOLUMEN TRANSACCIONAL (10)" at bounding box center [447, 138] width 99 height 9
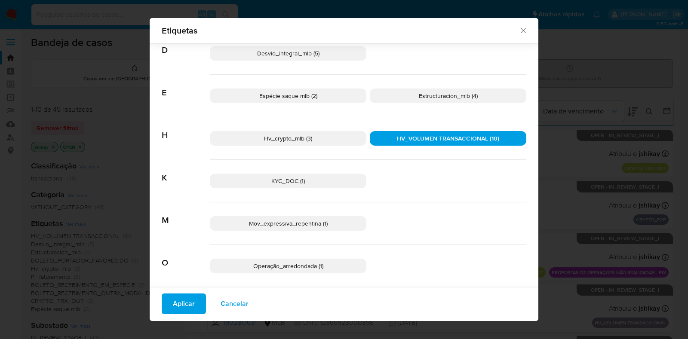
click at [173, 298] on span "Aplicar" at bounding box center [184, 303] width 22 height 19
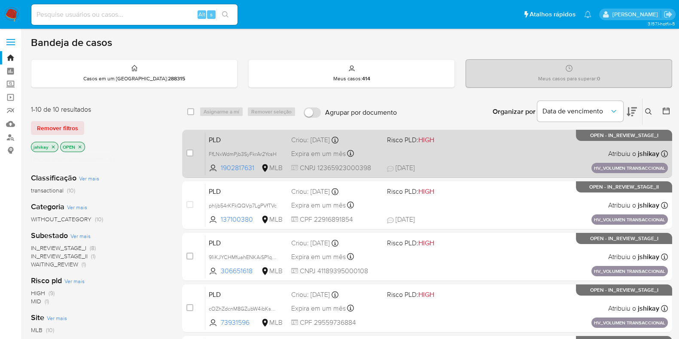
click at [494, 159] on div "PLD FfLNxWdmPjb3SyFkrAr2YcsH 1902817631 MLB Risco PLD: HIGH Criou: 14/08/2025 C…" at bounding box center [436, 153] width 463 height 43
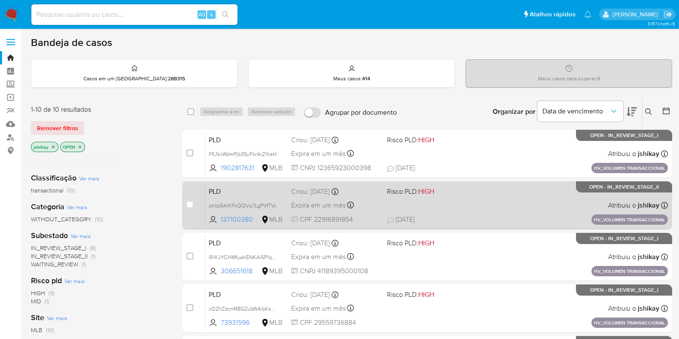
click at [481, 209] on div "PLD phljb54rKFkQQVp7LgPVfTVc 137100380 MLB Risco PLD: HIGH Criou: 14/08/2025 Cr…" at bounding box center [436, 205] width 463 height 43
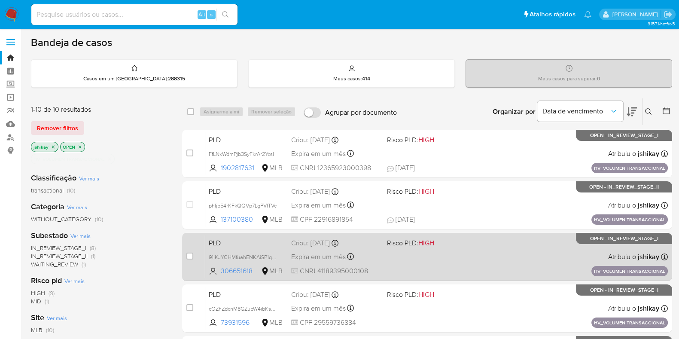
click at [479, 241] on div "PLD 91iKJYCHMfuahENKAiSP1q9T 306651618 MLB Risco PLD: HIGH Criou: 14/08/2025 Cr…" at bounding box center [436, 256] width 463 height 43
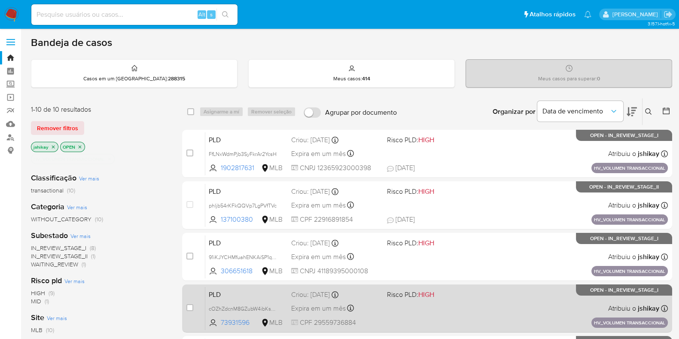
click at [474, 288] on span "Risco PLD: HIGH" at bounding box center [431, 293] width 89 height 11
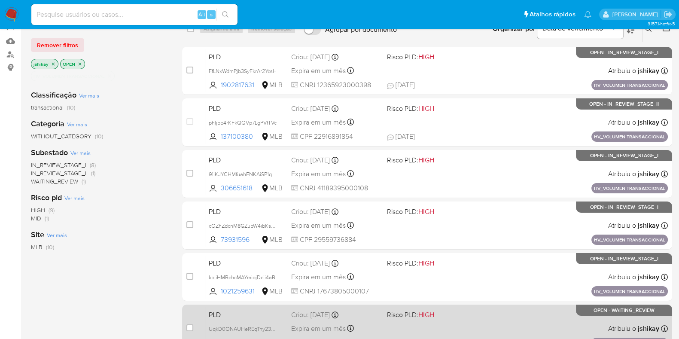
scroll to position [161, 0]
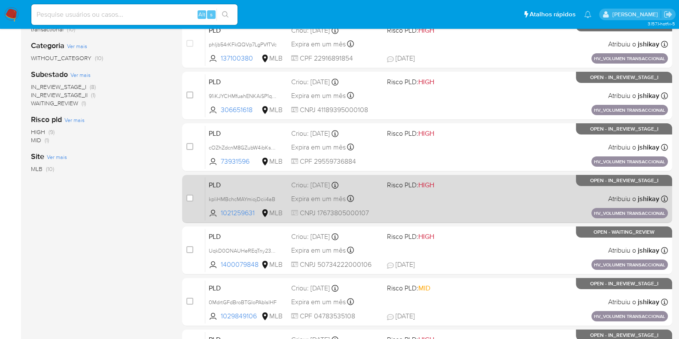
click at [475, 199] on div "PLD kpliHMBchcMAYmiojDcii4aB 1021259631 MLB Risco PLD: HIGH Criou: 14/08/2025 C…" at bounding box center [436, 198] width 463 height 43
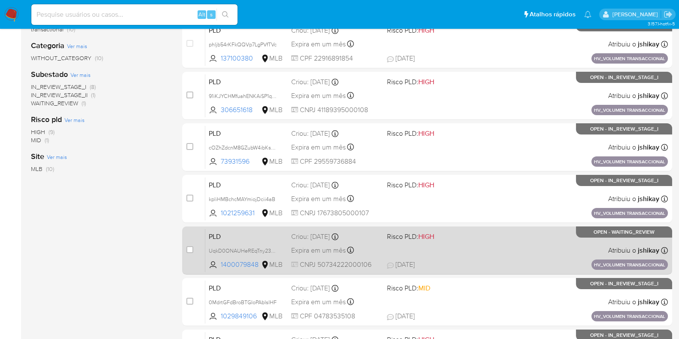
click at [476, 233] on span "Risco PLD: HIGH" at bounding box center [431, 235] width 89 height 11
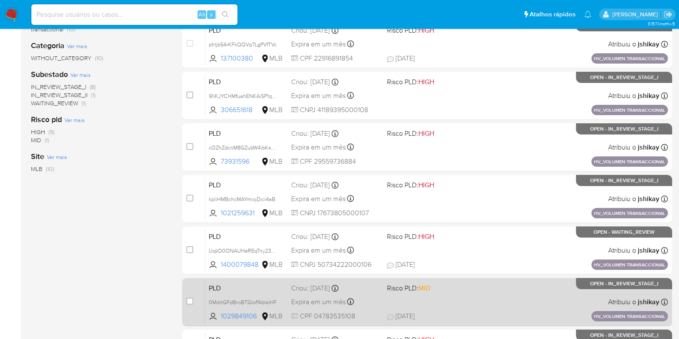
click at [477, 282] on div "PLD 0MdrtGFdBroBTGIoPAbIsIHF 1029849106 MLB Risco PLD: MID Criou: 14/08/2025 Cr…" at bounding box center [436, 301] width 463 height 43
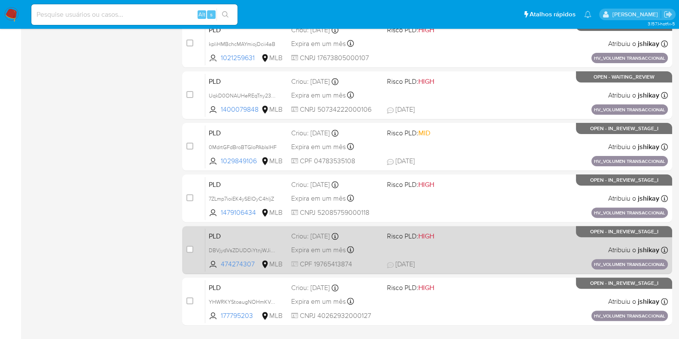
scroll to position [322, 0]
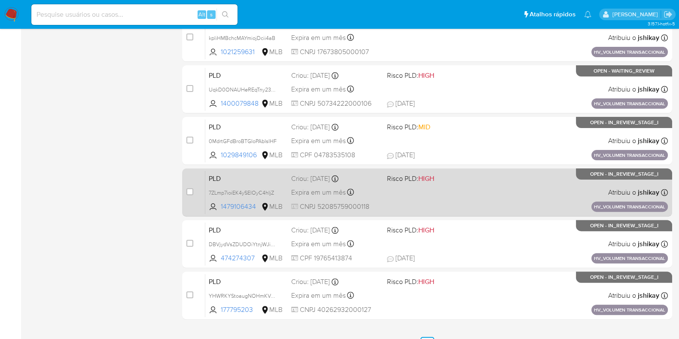
click at [475, 199] on div "PLD 7ZLmp7ioiEK4ySElOyC4hIjZ 1479106434 MLB Risco PLD: HIGH Criou: 14/08/2025 C…" at bounding box center [436, 192] width 463 height 43
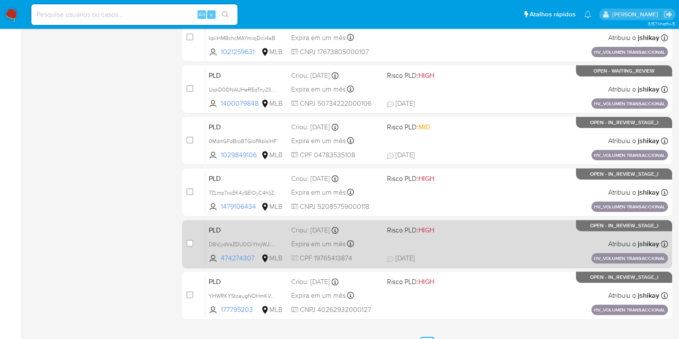
click at [472, 231] on span "Risco PLD: HIGH" at bounding box center [431, 229] width 89 height 11
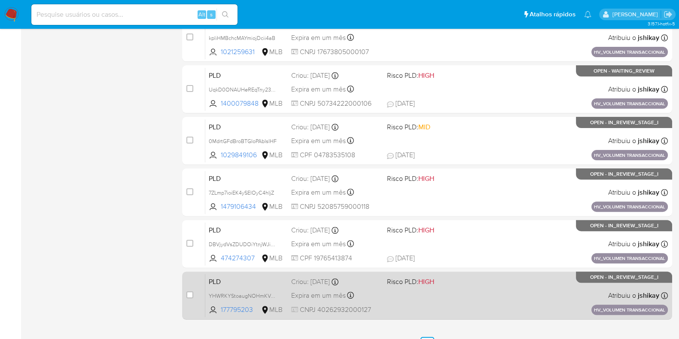
click at [482, 274] on div "PLD YHWRKYStoaugNOHmKVcnzlzS 177795203 MLB Risco PLD: HIGH Criou: 14/08/2025 Cr…" at bounding box center [436, 295] width 463 height 43
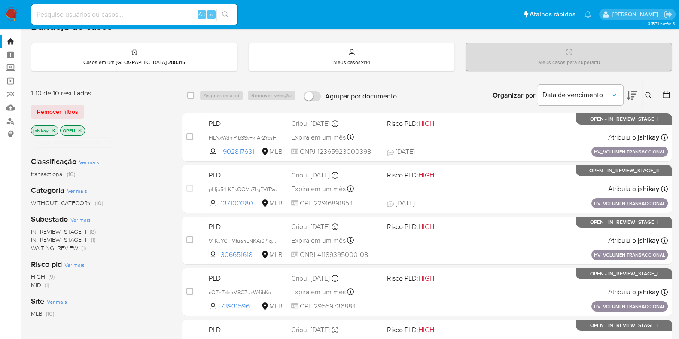
scroll to position [0, 0]
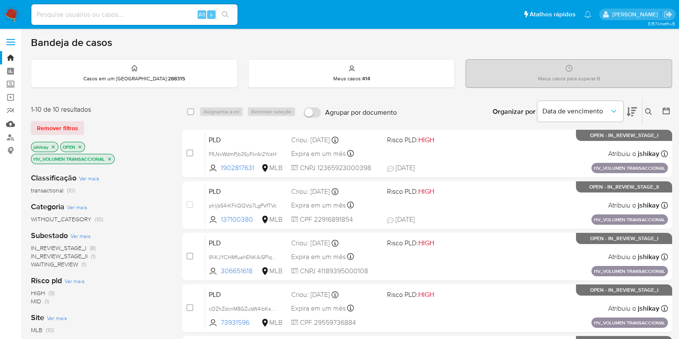
click at [10, 126] on link "Mulan" at bounding box center [51, 123] width 102 height 13
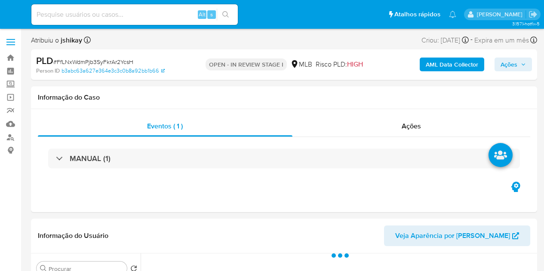
select select "10"
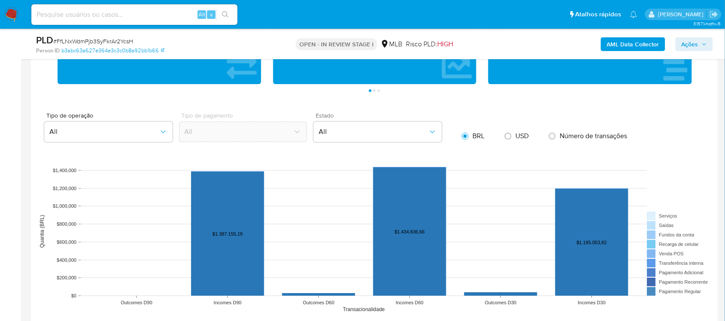
scroll to position [806, 0]
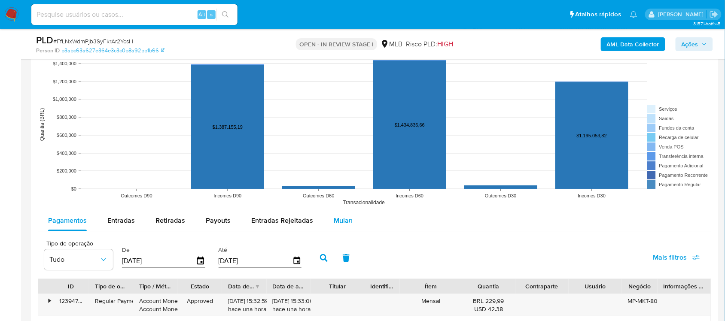
click at [344, 229] on div "Mulan" at bounding box center [343, 221] width 19 height 21
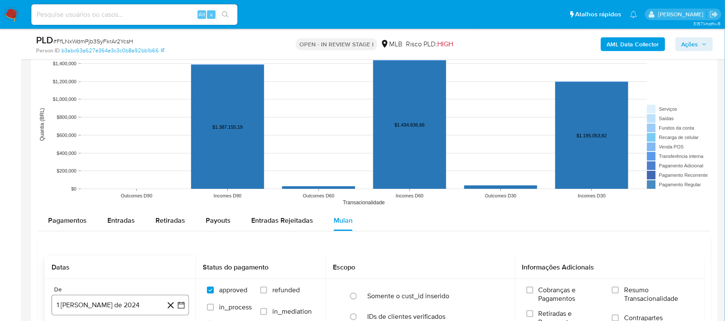
click at [182, 271] on button "1 [PERSON_NAME] de 2024" at bounding box center [121, 305] width 138 height 21
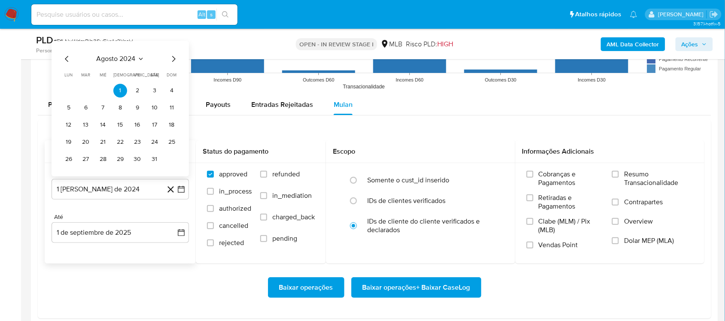
scroll to position [860, 0]
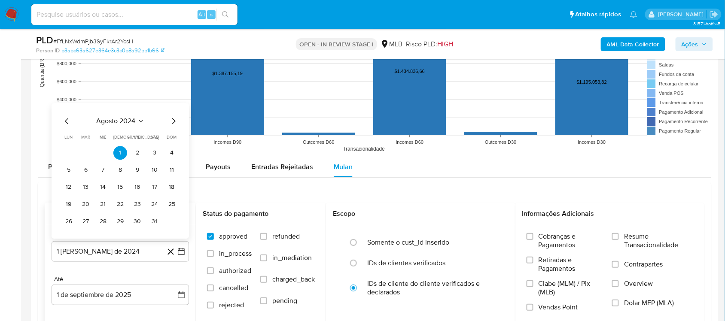
click at [135, 122] on span "agosto 2024" at bounding box center [116, 121] width 39 height 9
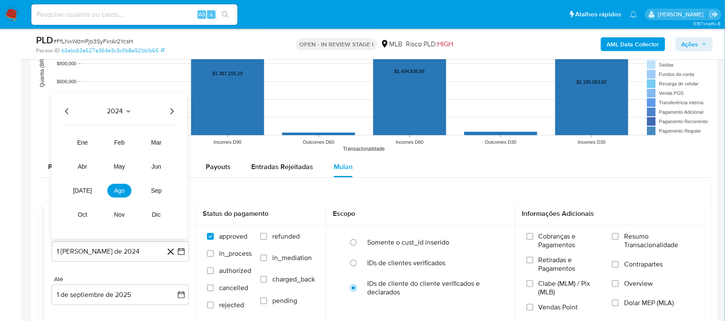
click at [168, 109] on icon "Año siguiente" at bounding box center [172, 111] width 10 height 10
click at [88, 192] on button "[DATE]" at bounding box center [82, 191] width 24 height 14
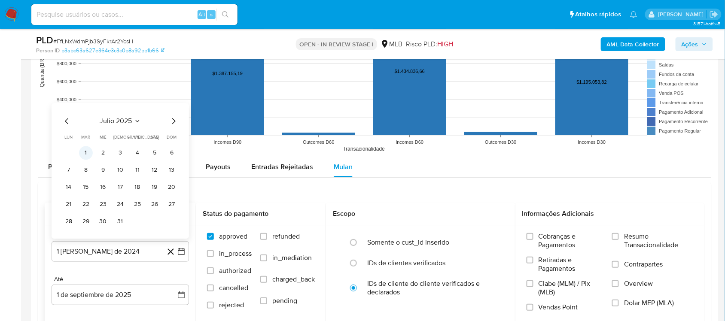
click at [88, 158] on button "1" at bounding box center [86, 153] width 14 height 14
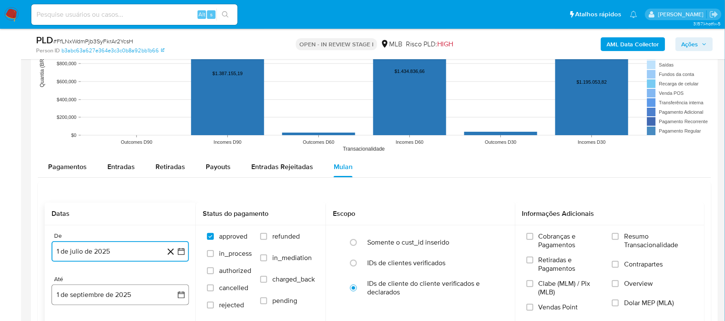
click at [186, 271] on button "1 de septiembre de 2025" at bounding box center [121, 295] width 138 height 21
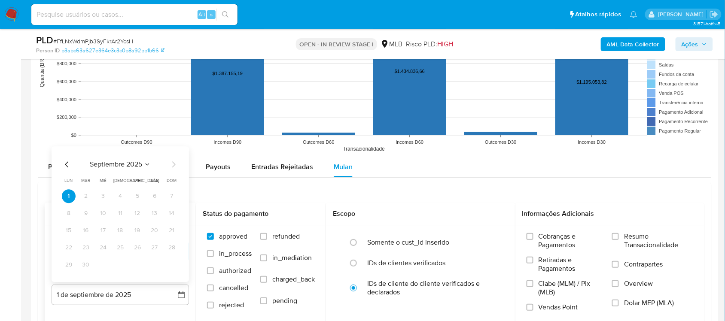
click at [67, 167] on icon "Mes anterior" at bounding box center [67, 164] width 10 height 10
click at [170, 265] on button "31" at bounding box center [172, 265] width 14 height 14
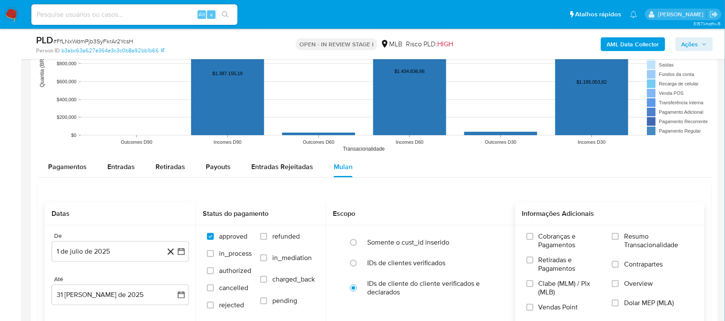
click at [543, 244] on span "Resumo Transacionalidade" at bounding box center [658, 241] width 69 height 17
click at [543, 240] on input "Resumo Transacionalidade" at bounding box center [615, 236] width 7 height 7
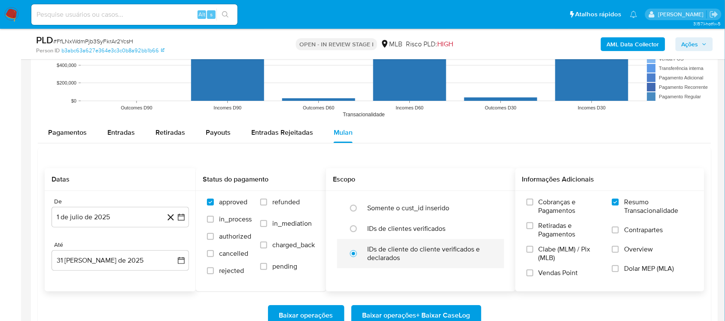
scroll to position [913, 0]
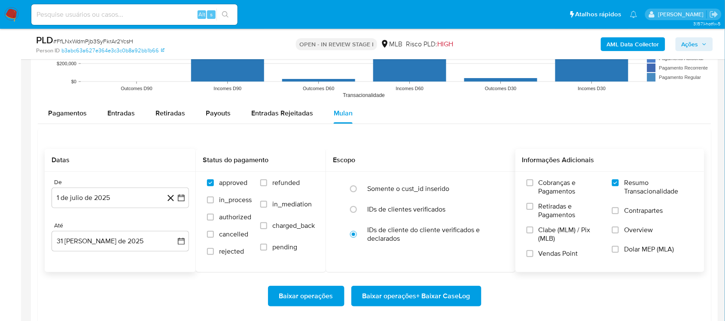
click at [388, 271] on span "Baixar operações + Baixar CaseLog" at bounding box center [417, 296] width 108 height 19
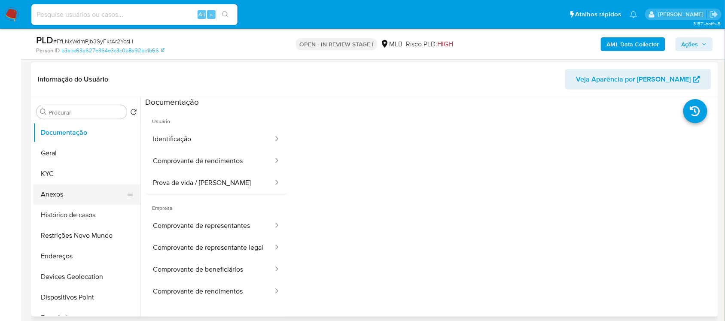
scroll to position [107, 0]
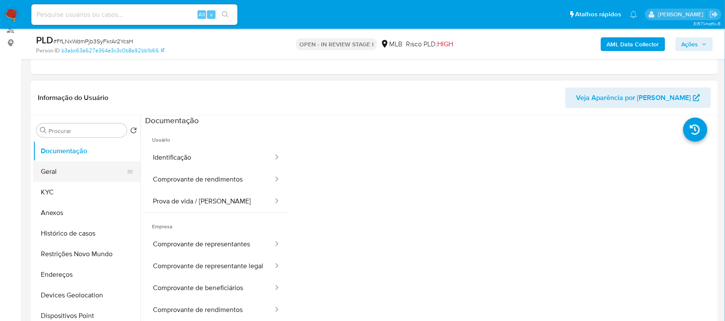
click at [80, 179] on button "Geral" at bounding box center [83, 172] width 101 height 21
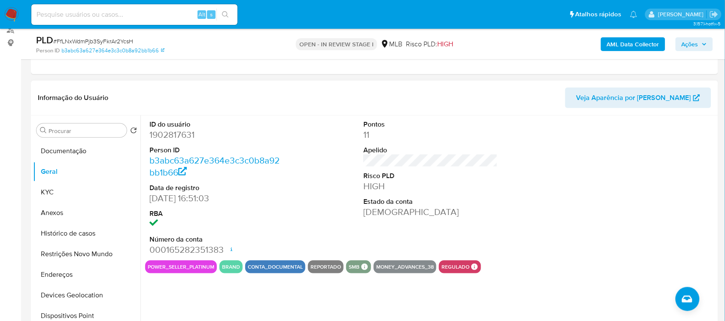
click at [176, 138] on dd "1902817631" at bounding box center [217, 135] width 134 height 12
copy dd "1902817631"
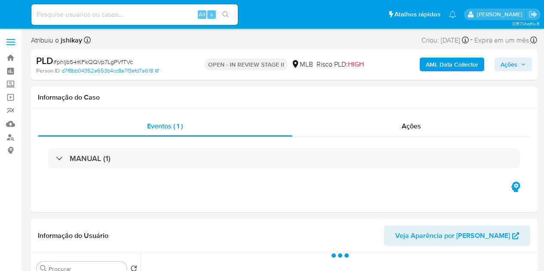
select select "10"
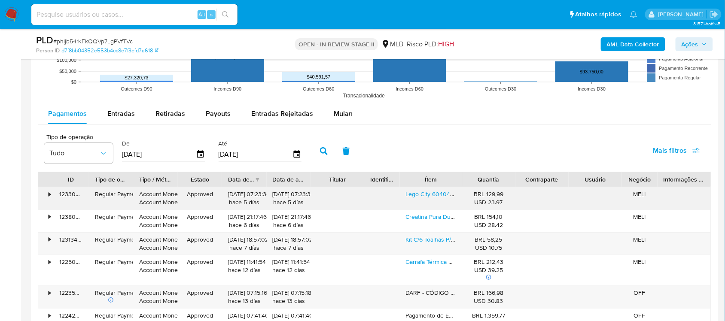
scroll to position [860, 0]
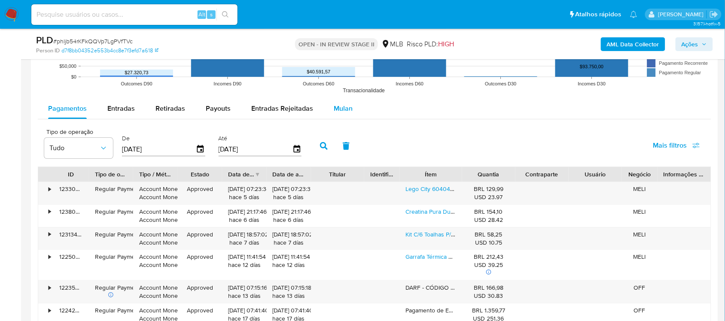
click at [327, 102] on button "Mulan" at bounding box center [344, 108] width 40 height 21
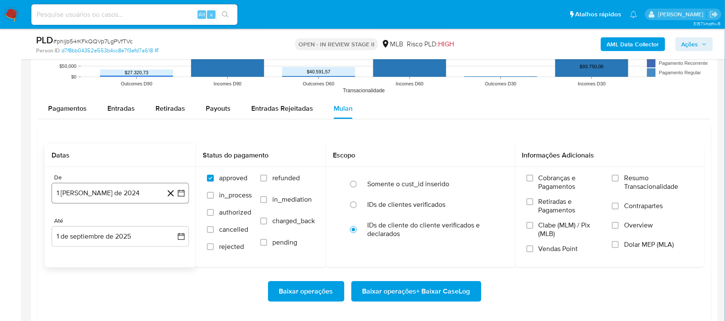
click at [186, 194] on button "1 [PERSON_NAME] de 2024" at bounding box center [121, 193] width 138 height 21
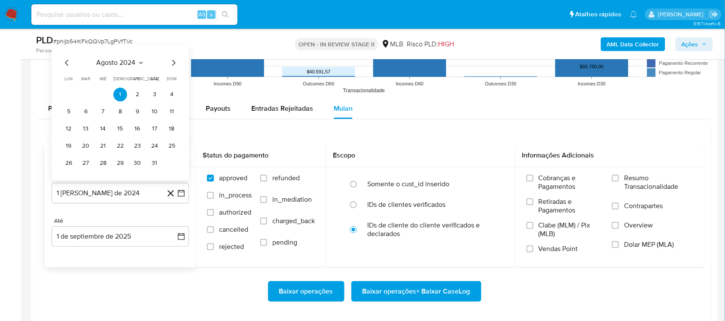
click at [131, 63] on span "agosto 2024" at bounding box center [116, 62] width 39 height 9
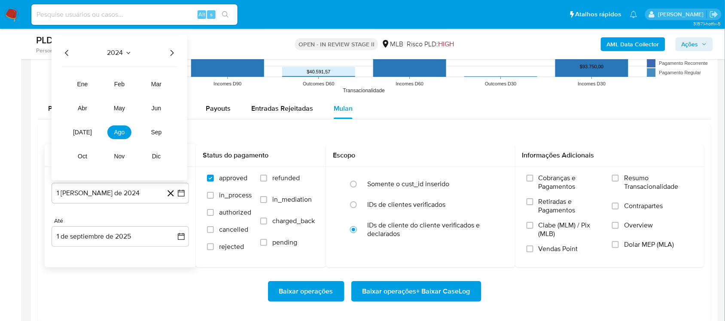
click at [174, 51] on icon "Año siguiente" at bounding box center [172, 53] width 10 height 10
click at [89, 131] on button "[DATE]" at bounding box center [82, 132] width 24 height 14
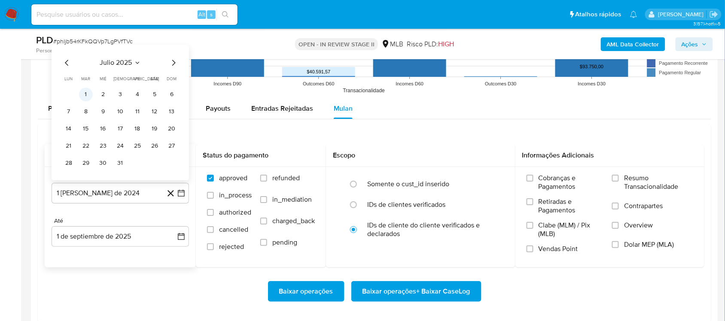
click at [89, 97] on button "1" at bounding box center [86, 95] width 14 height 14
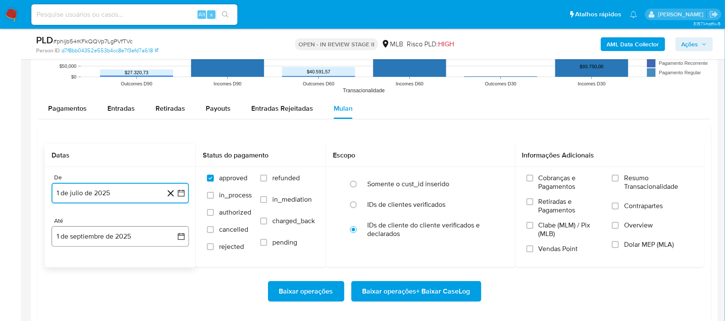
click at [179, 235] on icon "button" at bounding box center [181, 237] width 9 height 9
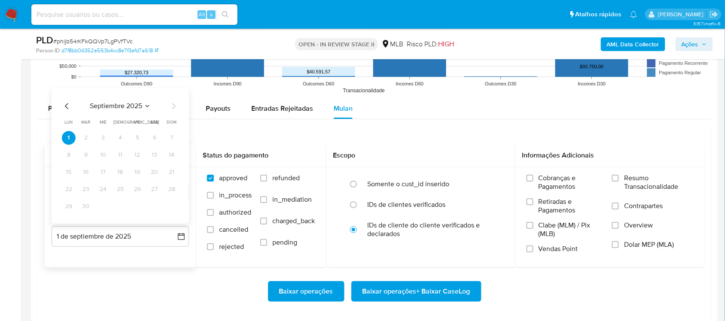
click at [67, 101] on icon "Mes anterior" at bounding box center [67, 106] width 10 height 10
click at [174, 203] on button "31" at bounding box center [172, 207] width 14 height 14
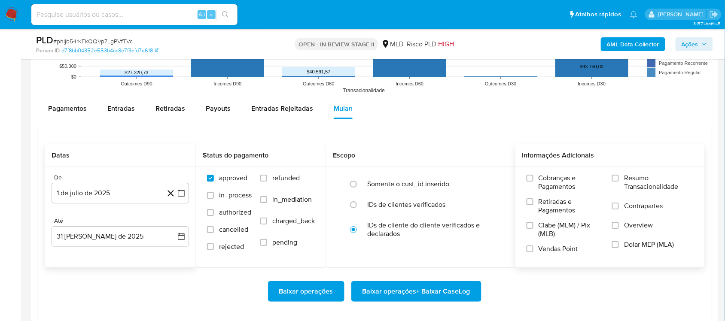
click at [543, 177] on span "Resumo Transacionalidade" at bounding box center [658, 182] width 69 height 17
click at [543, 177] on input "Resumo Transacionalidade" at bounding box center [615, 178] width 7 height 7
click at [428, 271] on span "Baixar operações + Baixar CaseLog" at bounding box center [417, 291] width 108 height 19
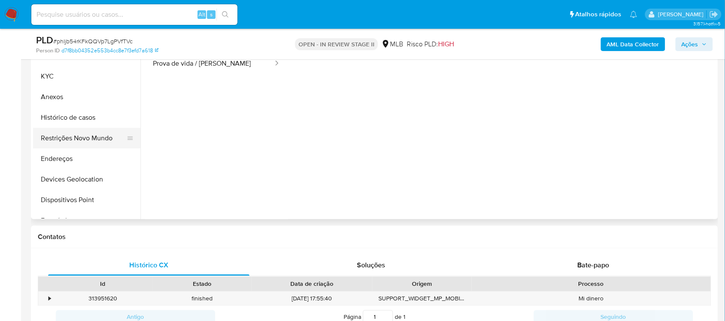
scroll to position [161, 0]
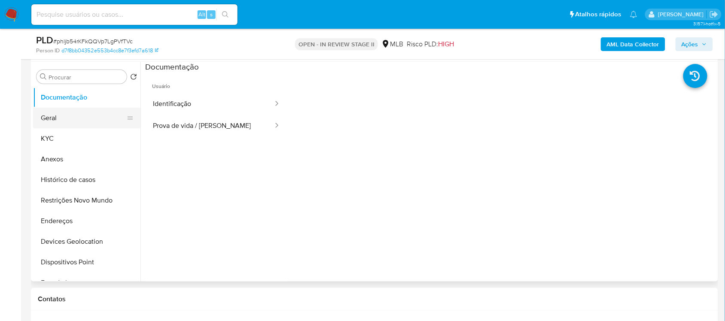
click at [77, 125] on button "Geral" at bounding box center [83, 118] width 101 height 21
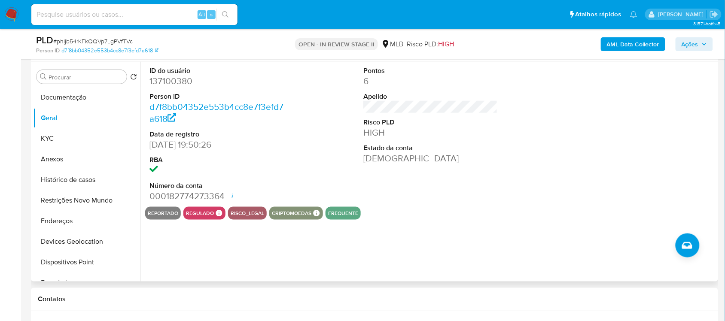
click at [170, 78] on dd "137100380" at bounding box center [217, 81] width 134 height 12
copy dd "137100380"
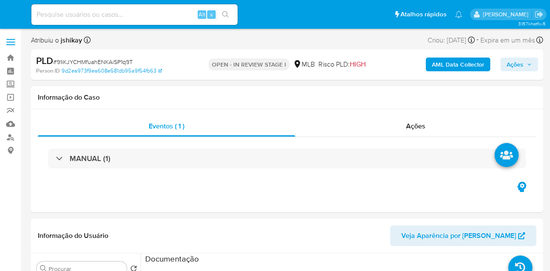
select select "10"
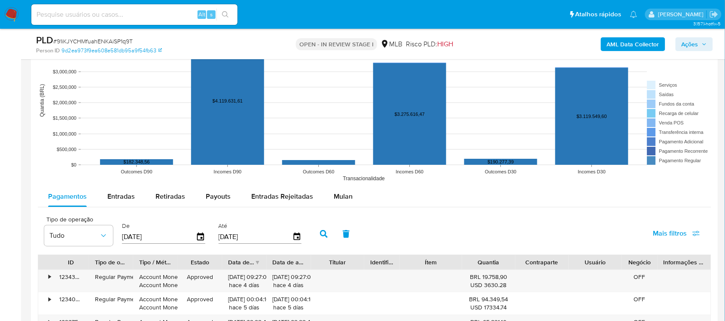
scroll to position [860, 0]
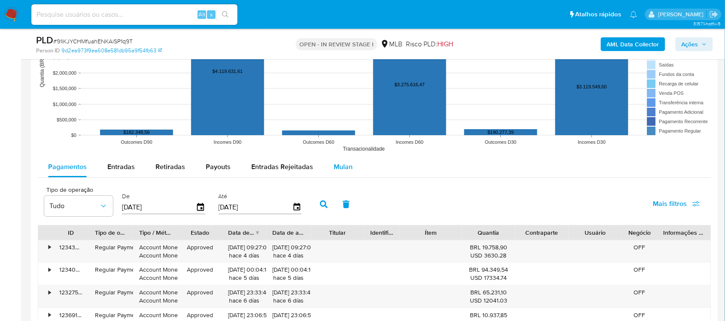
click at [334, 172] on span "Mulan" at bounding box center [343, 167] width 19 height 10
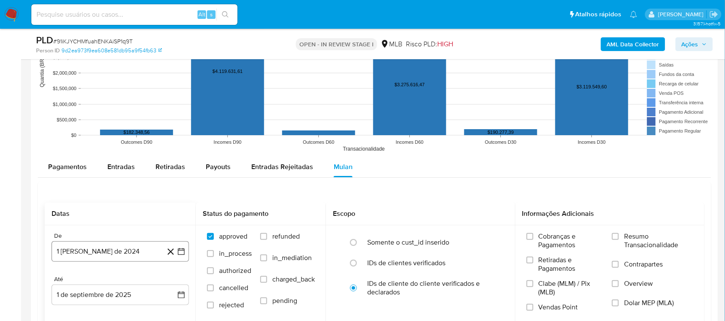
drag, startPoint x: 181, startPoint y: 253, endPoint x: 181, endPoint y: 245, distance: 7.3
click at [182, 251] on icon "button" at bounding box center [181, 252] width 9 height 9
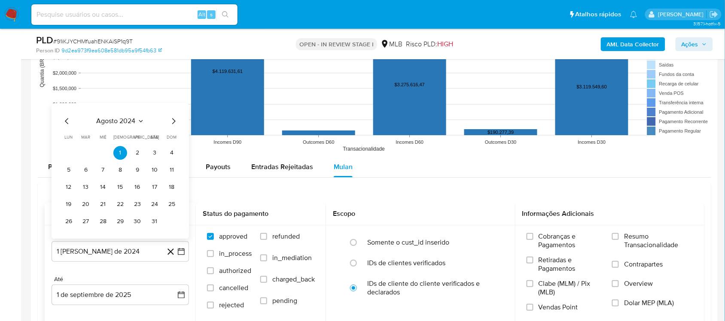
click at [134, 122] on span "agosto 2024" at bounding box center [116, 121] width 39 height 9
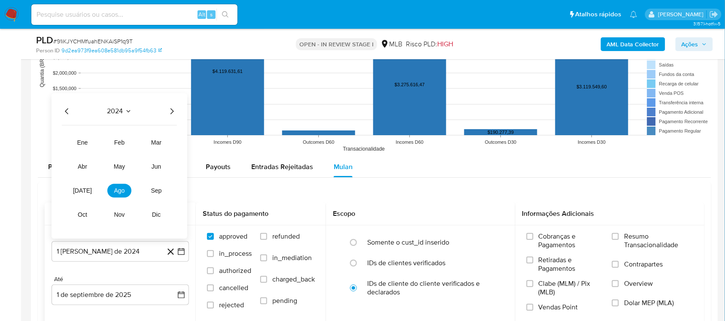
click at [168, 110] on icon "Año siguiente" at bounding box center [172, 111] width 10 height 10
click at [86, 189] on span "[DATE]" at bounding box center [82, 190] width 19 height 7
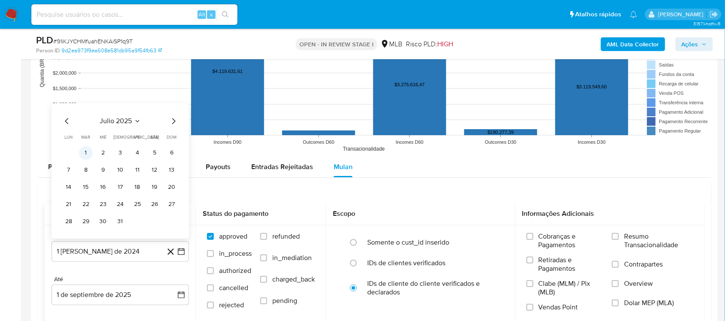
click at [87, 153] on button "1" at bounding box center [86, 153] width 14 height 14
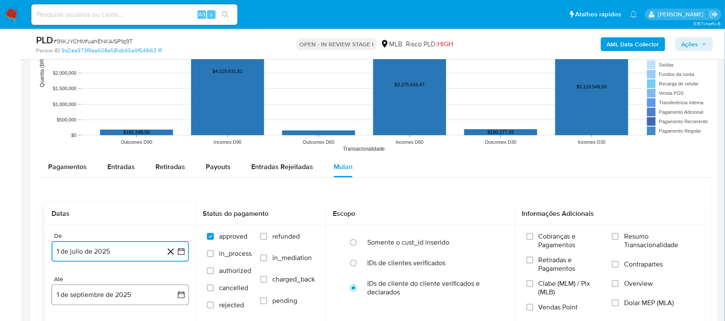
drag, startPoint x: 186, startPoint y: 302, endPoint x: 173, endPoint y: 286, distance: 20.2
click at [186, 271] on button "1 de septiembre de 2025" at bounding box center [121, 295] width 138 height 21
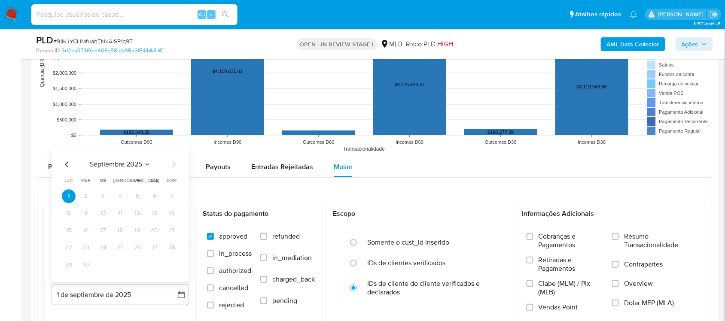
click at [63, 163] on icon "Mes anterior" at bounding box center [67, 164] width 10 height 10
click at [168, 262] on button "31" at bounding box center [172, 265] width 14 height 14
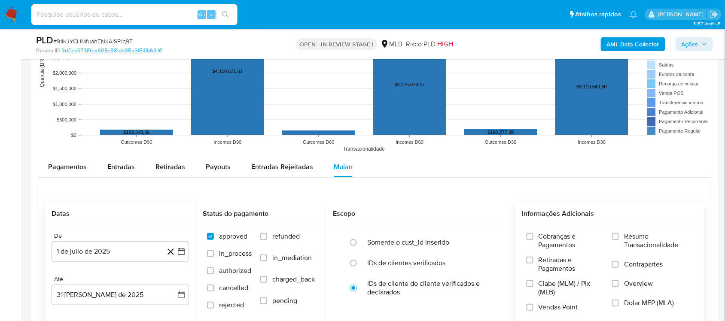
click at [550, 239] on span "Resumo Transacionalidade" at bounding box center [658, 241] width 69 height 17
click at [550, 239] on input "Resumo Transacionalidade" at bounding box center [615, 236] width 7 height 7
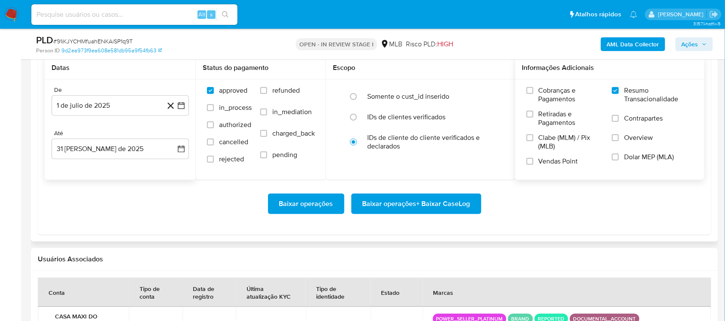
scroll to position [1021, 0]
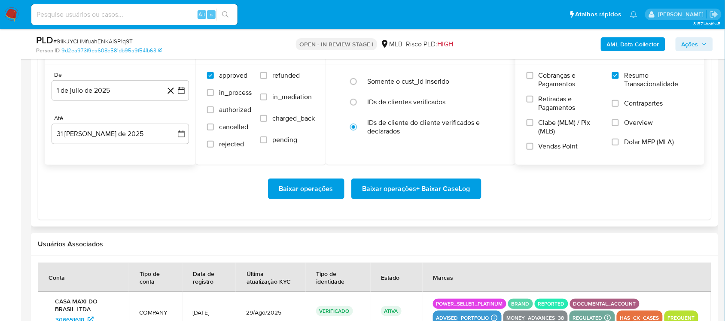
click at [405, 191] on span "Baixar operações + Baixar CaseLog" at bounding box center [417, 189] width 108 height 19
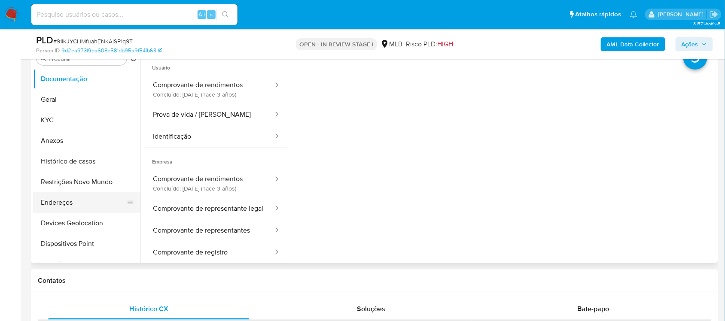
scroll to position [161, 0]
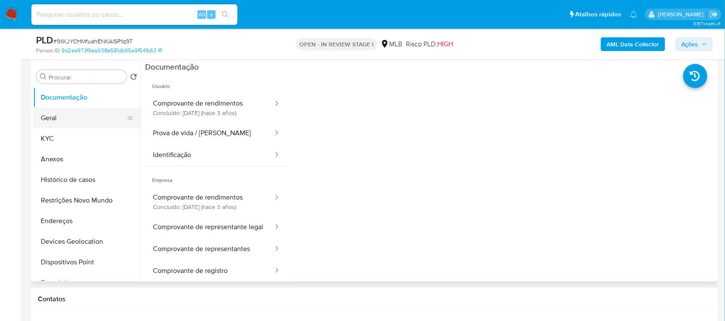
click at [79, 119] on button "Geral" at bounding box center [83, 118] width 101 height 21
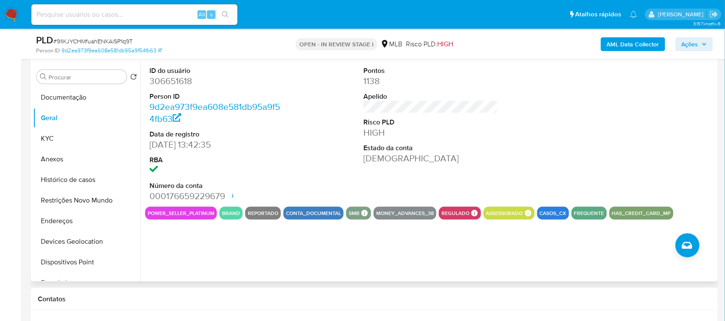
click at [172, 82] on dd "306651618" at bounding box center [217, 81] width 134 height 12
copy dd "306651618"
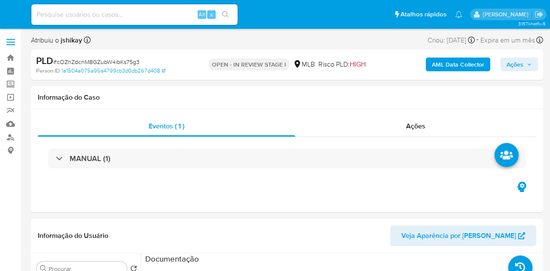
select select "10"
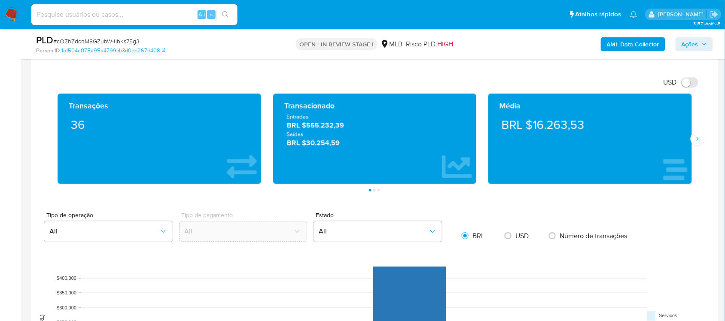
scroll to position [698, 0]
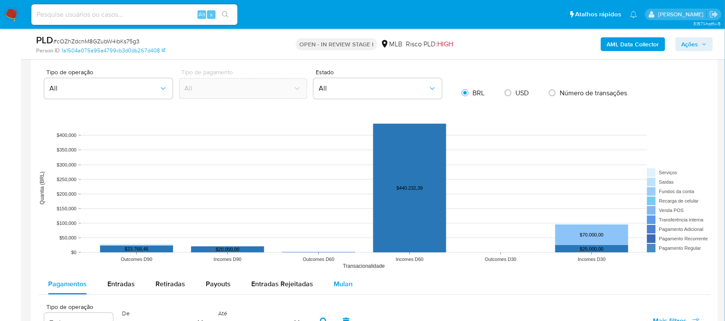
click at [350, 271] on button "Mulan" at bounding box center [344, 284] width 40 height 21
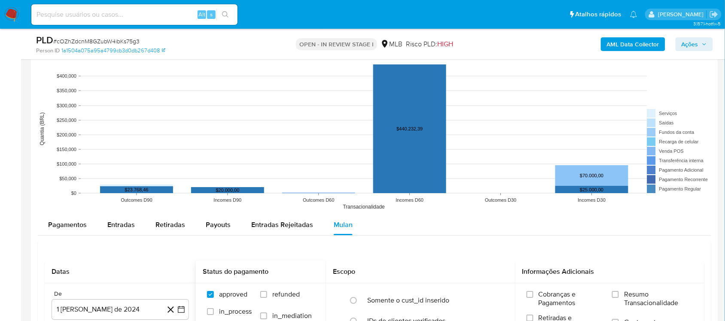
scroll to position [860, 0]
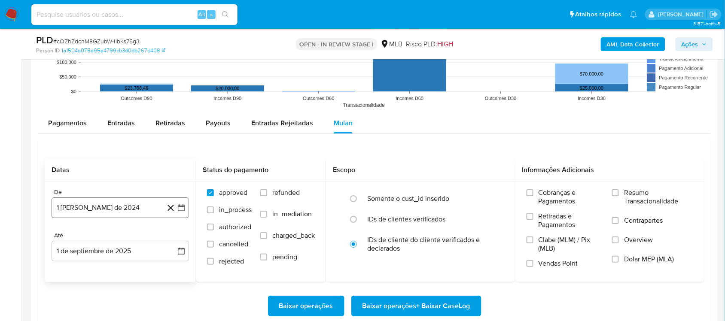
click at [183, 209] on icon "button" at bounding box center [181, 208] width 9 height 9
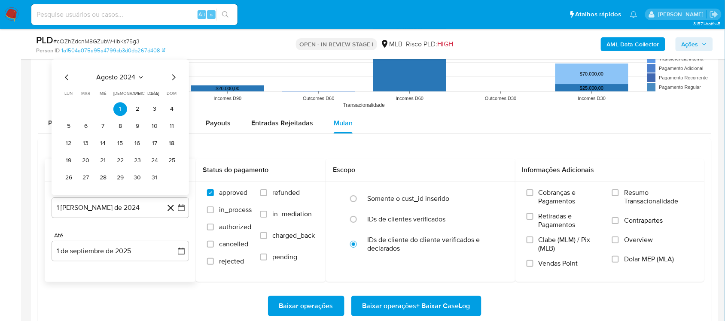
click at [131, 80] on span "agosto 2024" at bounding box center [116, 77] width 39 height 9
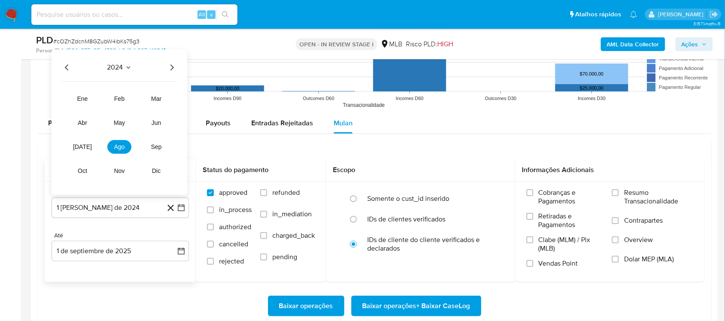
click at [165, 67] on div "2024" at bounding box center [119, 67] width 115 height 10
click at [170, 70] on icon "Año siguiente" at bounding box center [172, 67] width 10 height 10
click at [93, 152] on button "[DATE]" at bounding box center [82, 147] width 24 height 14
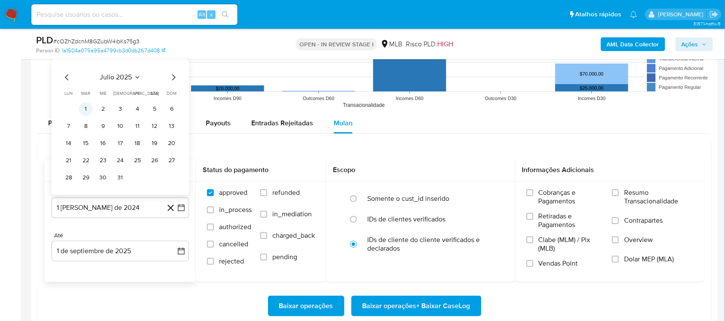
click at [86, 110] on button "1" at bounding box center [86, 109] width 14 height 14
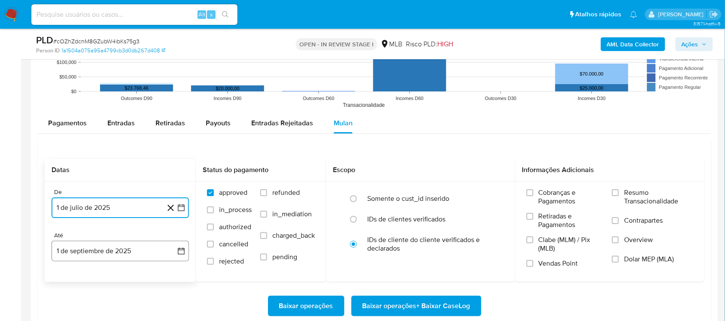
drag, startPoint x: 181, startPoint y: 254, endPoint x: 162, endPoint y: 254, distance: 19.4
click at [181, 256] on icon "button" at bounding box center [181, 251] width 9 height 9
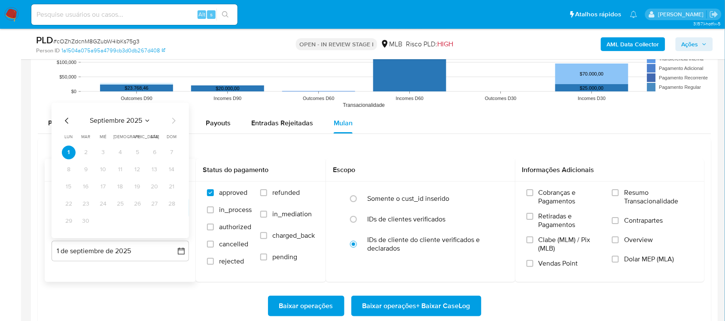
click at [65, 126] on icon "Mes anterior" at bounding box center [67, 121] width 10 height 10
click at [175, 223] on button "31" at bounding box center [172, 221] width 14 height 14
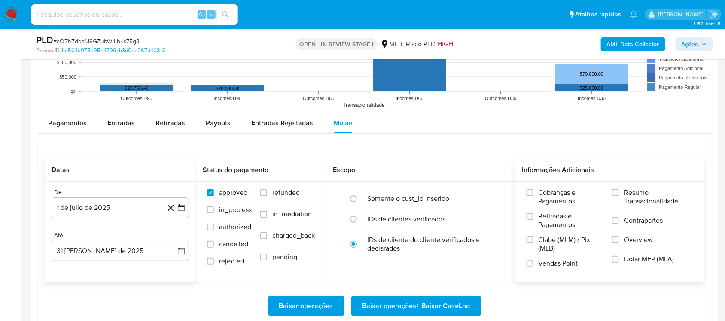
click at [550, 202] on span "Resumo Transacionalidade" at bounding box center [658, 197] width 69 height 17
click at [550, 196] on input "Resumo Transacionalidade" at bounding box center [615, 193] width 7 height 7
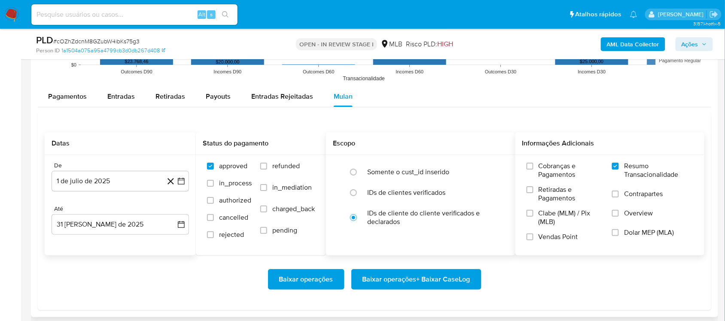
scroll to position [913, 0]
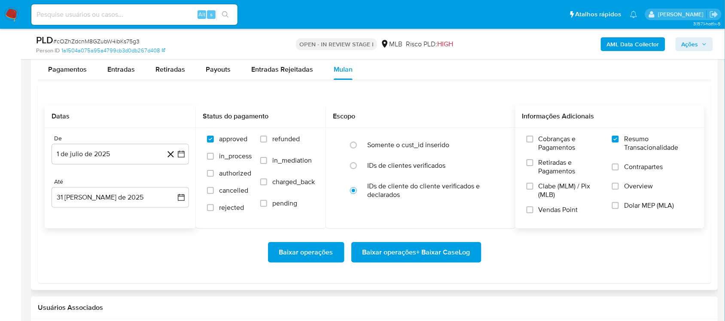
click at [405, 256] on span "Baixar operações + Baixar CaseLog" at bounding box center [417, 252] width 108 height 19
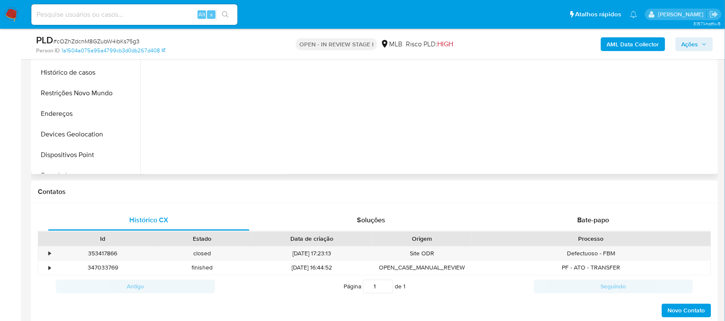
scroll to position [161, 0]
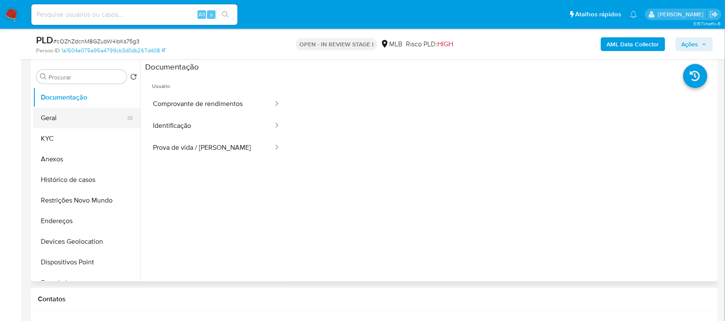
click at [75, 117] on button "Geral" at bounding box center [83, 118] width 101 height 21
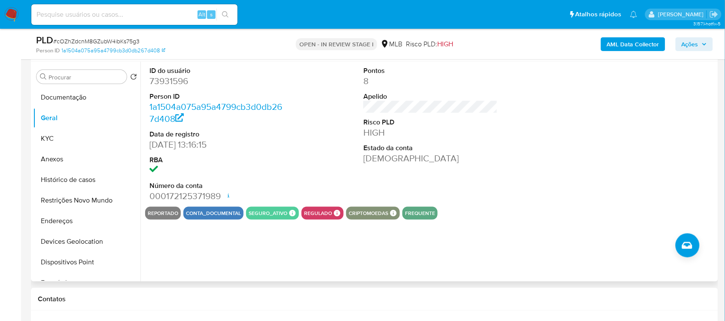
click at [175, 83] on dd "73931596" at bounding box center [217, 81] width 134 height 12
copy dd "73931596"
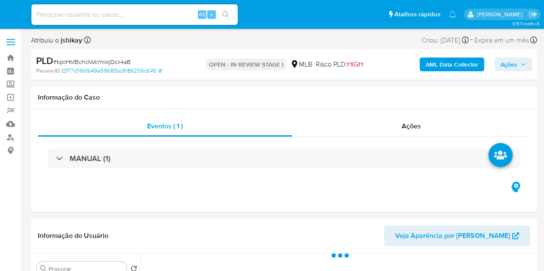
select select "10"
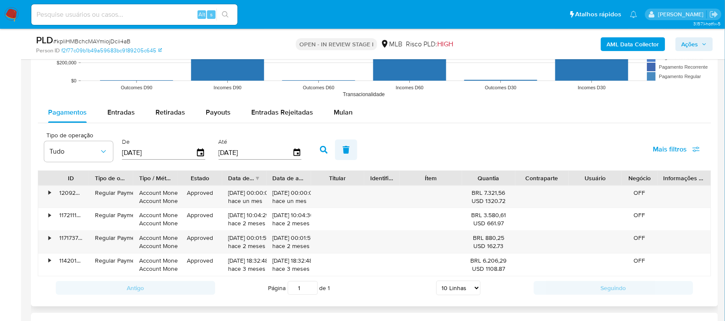
scroll to position [913, 0]
click at [336, 112] on span "Mulan" at bounding box center [343, 113] width 19 height 10
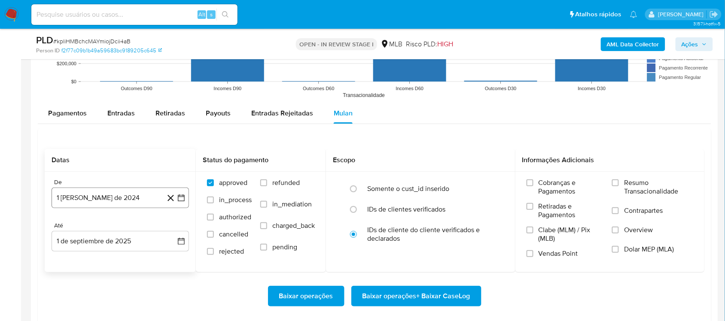
click at [177, 200] on icon "button" at bounding box center [181, 198] width 9 height 9
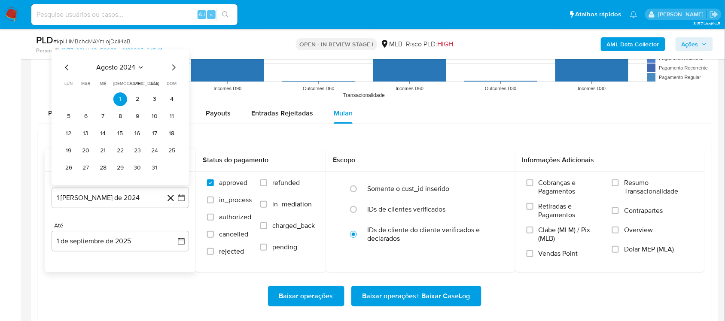
click at [108, 72] on span "agosto 2024" at bounding box center [116, 67] width 39 height 9
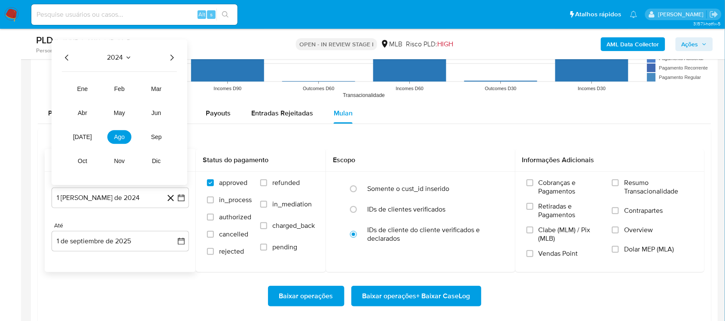
click at [170, 64] on div "2024 2024 ene feb mar abr may jun [DATE] ago sep oct nov dic" at bounding box center [120, 113] width 136 height 146
click at [168, 61] on icon "Año siguiente" at bounding box center [172, 57] width 10 height 10
click at [87, 140] on button "[DATE]" at bounding box center [82, 137] width 24 height 14
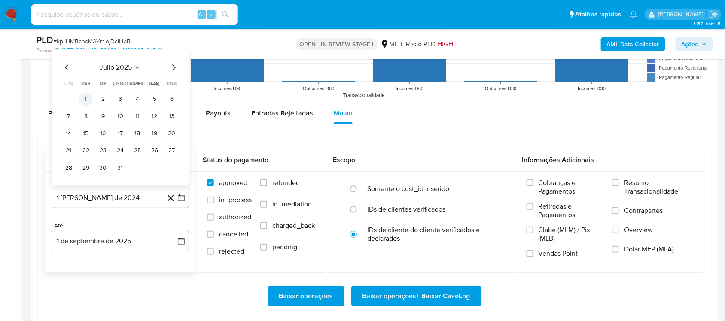
click at [89, 105] on button "1" at bounding box center [86, 99] width 14 height 14
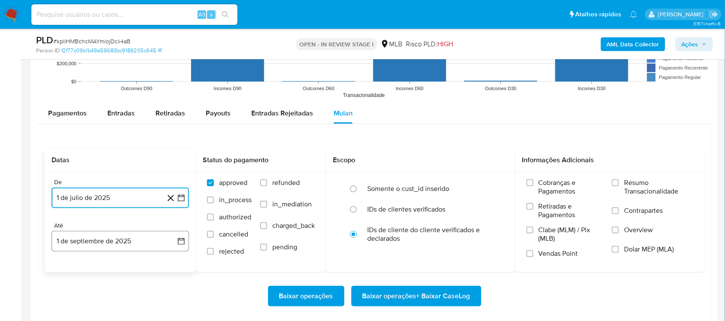
click at [187, 242] on button "1 de septiembre de 2025" at bounding box center [121, 241] width 138 height 21
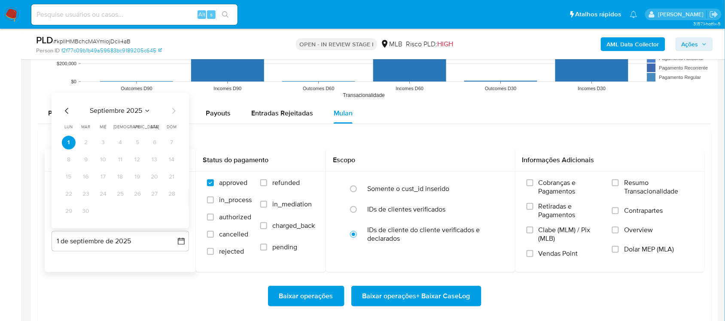
click at [71, 111] on icon "Mes anterior" at bounding box center [67, 111] width 10 height 10
click at [172, 213] on button "31" at bounding box center [172, 212] width 14 height 14
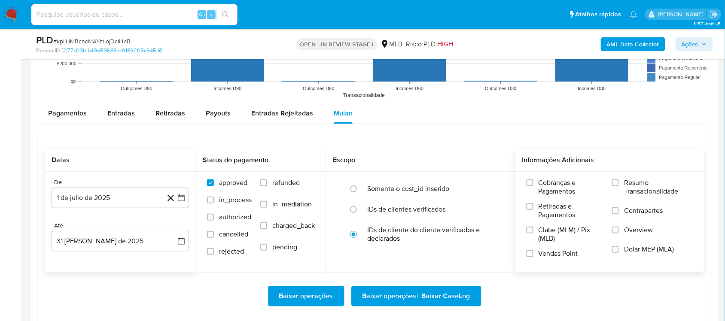
click at [543, 190] on span "Resumo Transacionalidade" at bounding box center [658, 187] width 69 height 17
click at [543, 187] on input "Resumo Transacionalidade" at bounding box center [615, 183] width 7 height 7
click at [423, 271] on span "Baixar operações + Baixar CaseLog" at bounding box center [417, 296] width 108 height 19
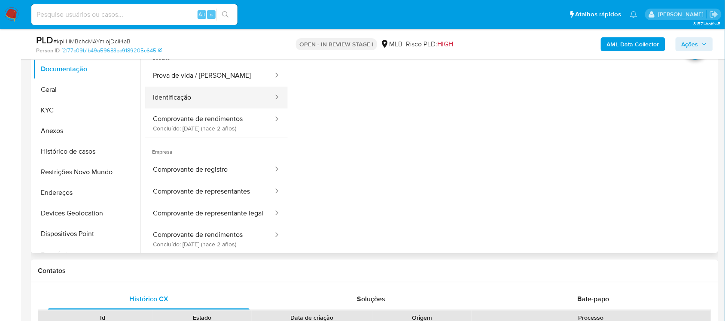
scroll to position [54, 0]
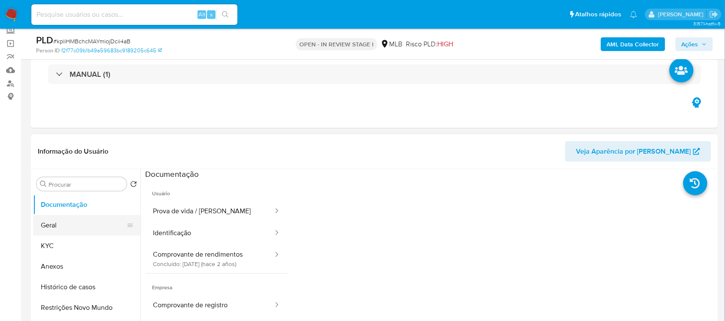
click at [90, 217] on button "Geral" at bounding box center [83, 225] width 101 height 21
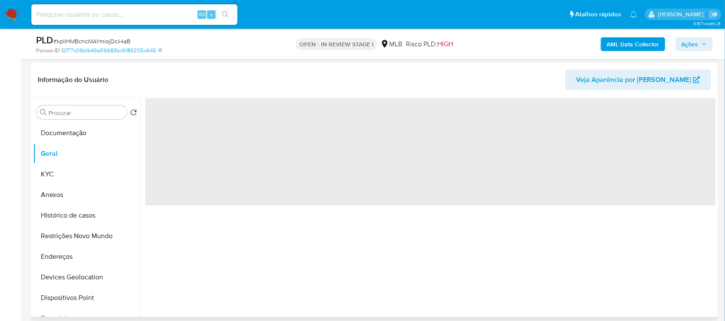
scroll to position [107, 0]
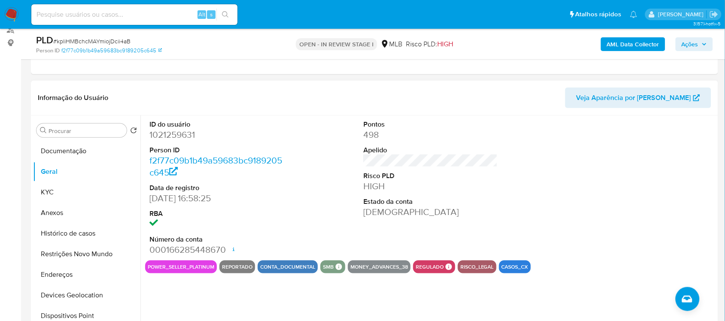
click at [158, 134] on dd "1021259631" at bounding box center [217, 135] width 134 height 12
copy dd "1021259631"
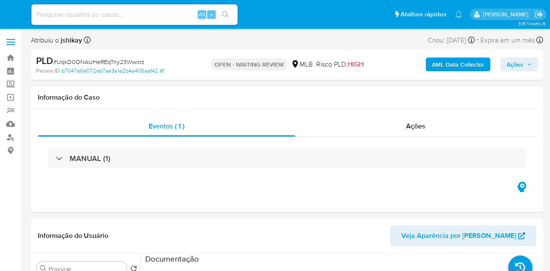
select select "10"
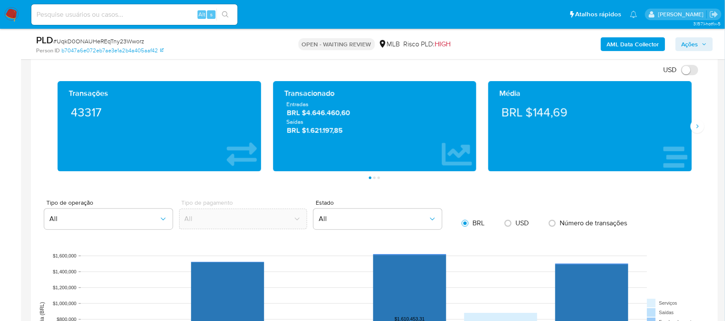
scroll to position [752, 0]
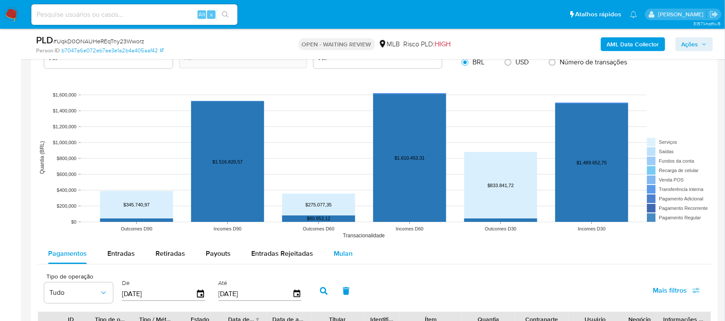
click at [343, 261] on div "Mulan" at bounding box center [343, 254] width 19 height 21
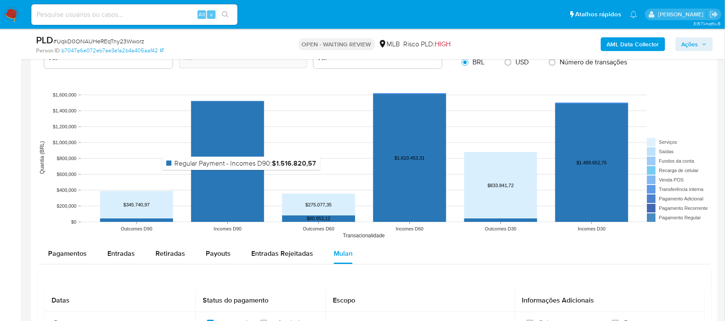
scroll to position [967, 0]
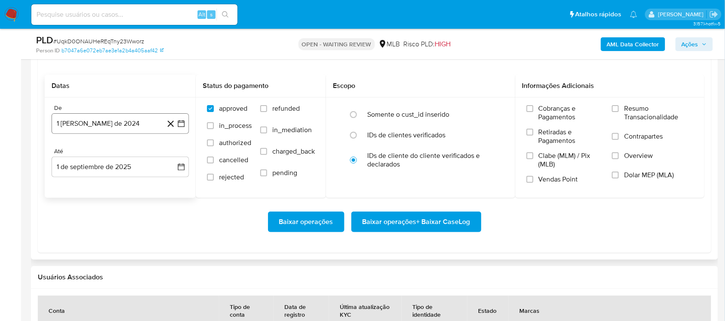
click at [180, 127] on icon "button" at bounding box center [181, 123] width 7 height 7
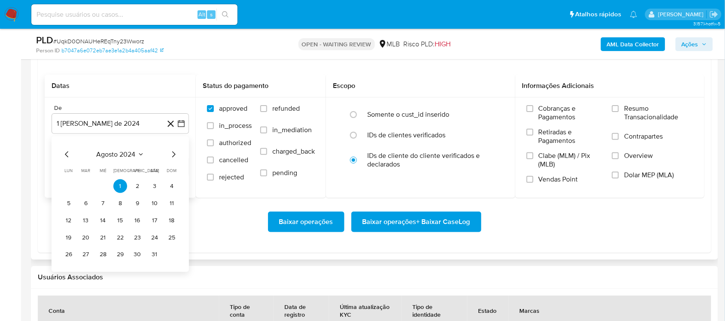
click at [121, 151] on span "agosto 2024" at bounding box center [116, 154] width 39 height 9
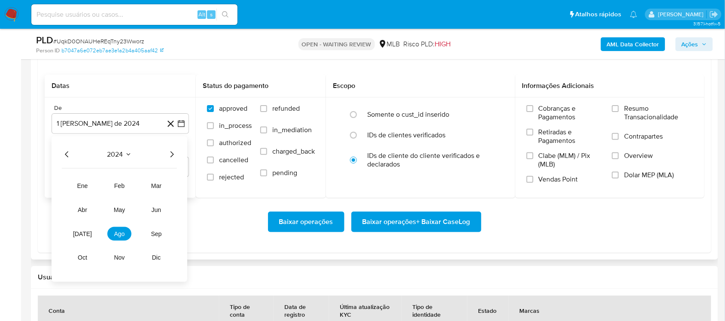
click at [169, 157] on icon "Año siguiente" at bounding box center [172, 154] width 10 height 10
click at [89, 241] on button "[DATE]" at bounding box center [82, 234] width 24 height 14
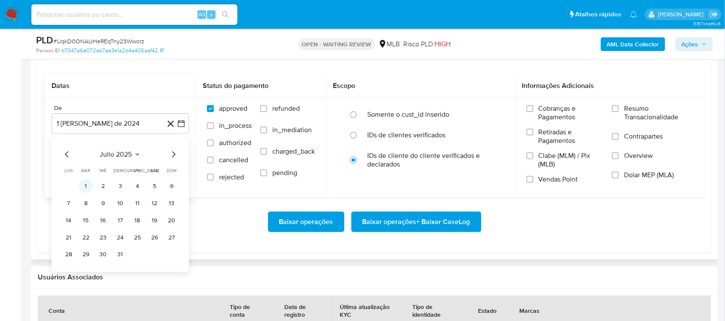
drag, startPoint x: 77, startPoint y: 183, endPoint x: 80, endPoint y: 189, distance: 7.1
click at [78, 184] on tr "1 2 3 4 5 6" at bounding box center [120, 186] width 117 height 14
click at [82, 190] on button "1" at bounding box center [86, 186] width 14 height 14
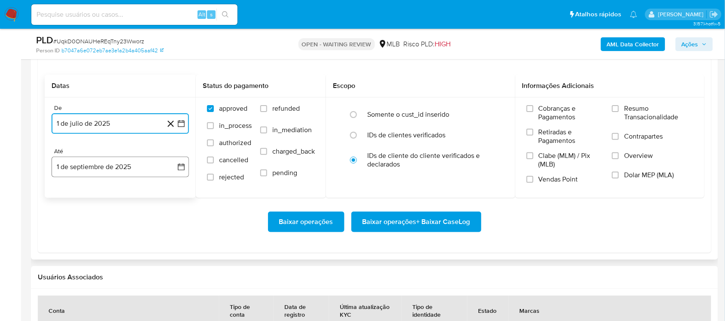
click at [177, 171] on icon "button" at bounding box center [181, 167] width 9 height 9
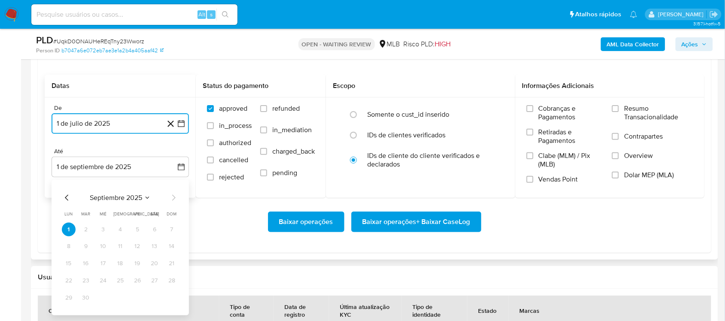
click at [69, 198] on icon "Mes anterior" at bounding box center [67, 198] width 10 height 10
click at [171, 271] on button "31" at bounding box center [172, 298] width 14 height 14
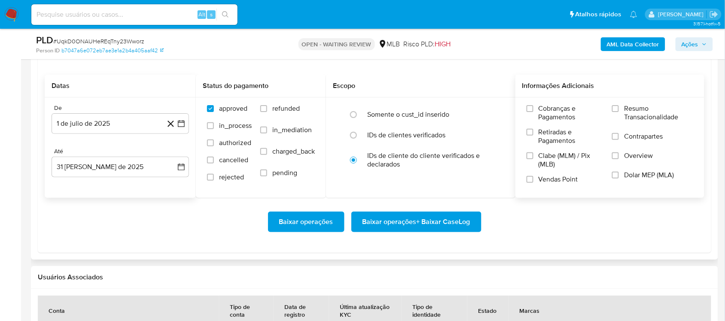
click at [550, 115] on span "Resumo Transacionalidade" at bounding box center [658, 112] width 69 height 17
click at [550, 112] on input "Resumo Transacionalidade" at bounding box center [615, 108] width 7 height 7
click at [437, 226] on span "Baixar operações + Baixar CaseLog" at bounding box center [417, 222] width 108 height 19
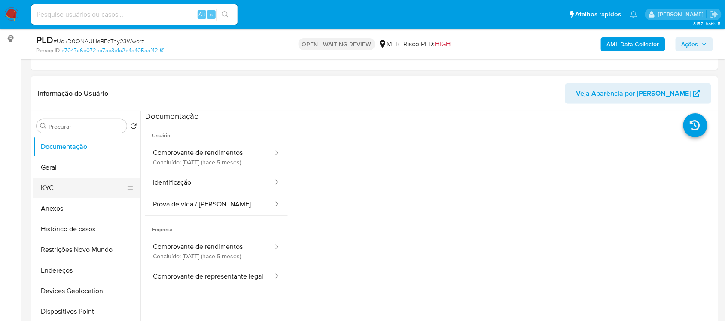
scroll to position [107, 0]
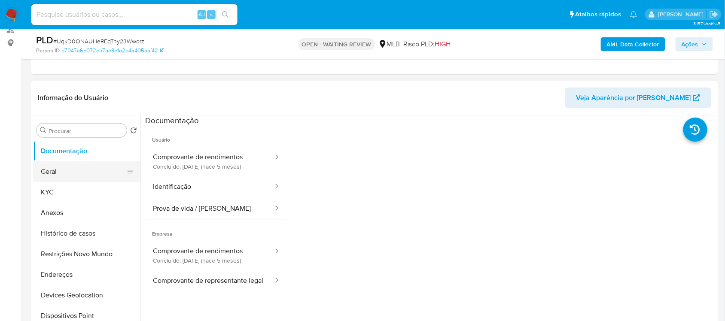
click at [84, 171] on button "Geral" at bounding box center [83, 172] width 101 height 21
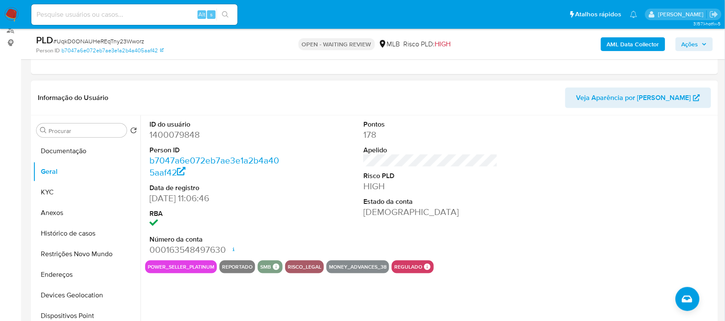
click at [194, 132] on dd "1400079848" at bounding box center [217, 135] width 134 height 12
click at [194, 133] on dd "1400079848" at bounding box center [217, 135] width 134 height 12
copy dd "1400079848"
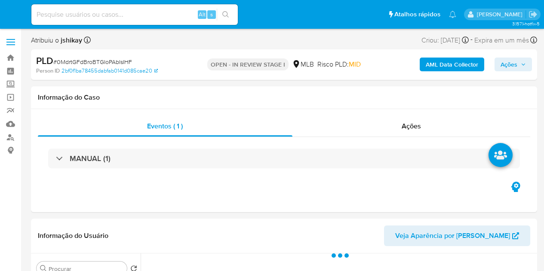
select select "10"
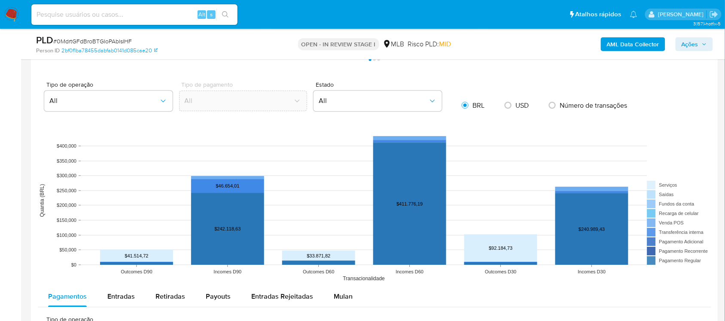
scroll to position [806, 0]
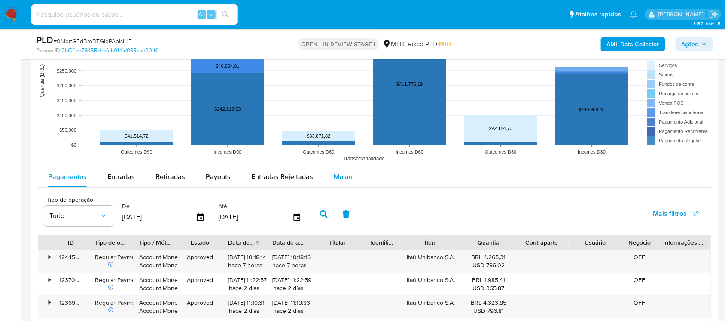
click at [351, 177] on button "Mulan" at bounding box center [344, 177] width 40 height 21
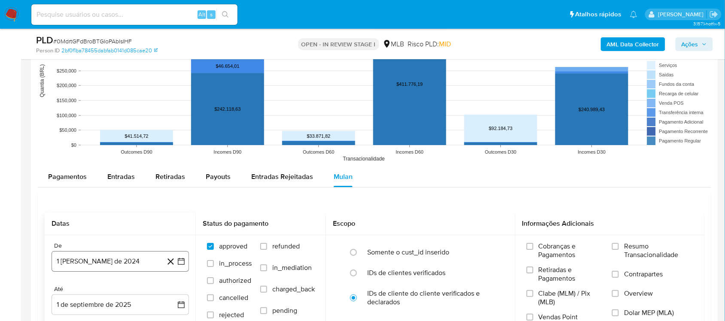
click at [180, 265] on icon "button" at bounding box center [181, 261] width 9 height 9
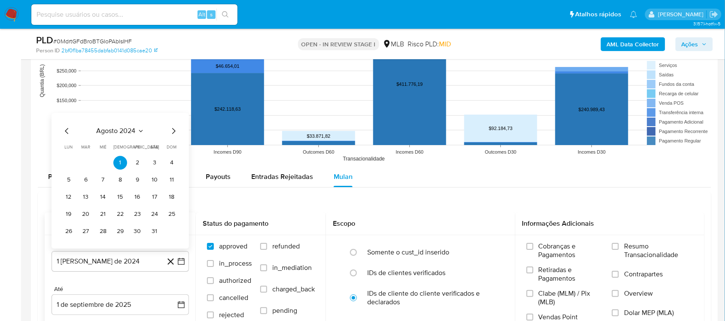
click at [119, 133] on span "agosto 2024" at bounding box center [116, 131] width 39 height 9
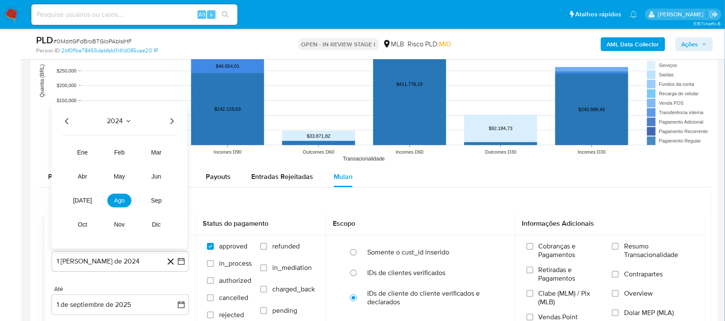
click at [168, 123] on icon "Año siguiente" at bounding box center [172, 121] width 10 height 10
click at [99, 201] on tr "ene feb mar abr may jun jul ago sep oct nov dic" at bounding box center [119, 189] width 98 height 86
click at [95, 201] on tr "ene feb mar abr may jun jul ago sep oct nov dic" at bounding box center [119, 189] width 98 height 86
click at [83, 199] on span "[DATE]" at bounding box center [82, 200] width 19 height 7
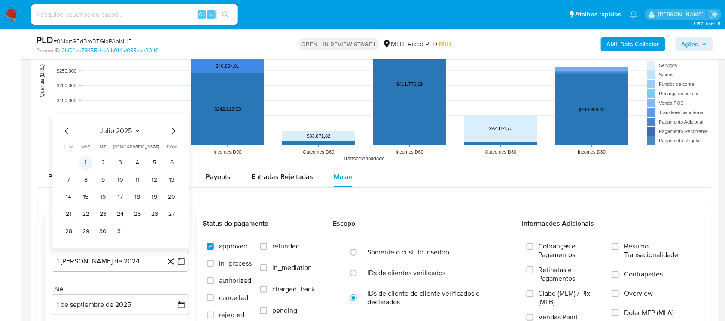
click at [85, 166] on button "1" at bounding box center [86, 163] width 14 height 14
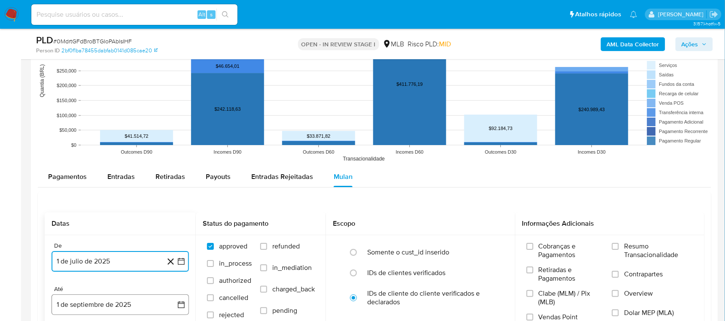
click at [186, 271] on button "1 de septiembre de 2025" at bounding box center [121, 305] width 138 height 21
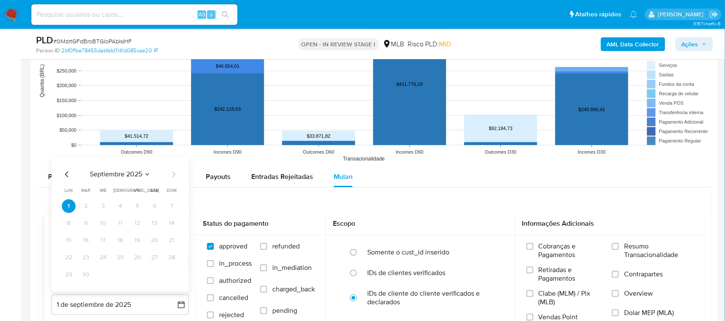
click at [69, 178] on icon "Mes anterior" at bounding box center [67, 174] width 10 height 10
click at [168, 271] on button "31" at bounding box center [172, 275] width 14 height 14
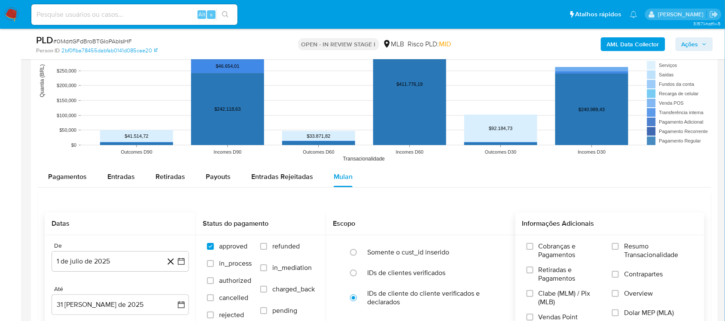
drag, startPoint x: 634, startPoint y: 250, endPoint x: 502, endPoint y: 234, distance: 133.3
click at [543, 249] on span "Resumo Transacionalidade" at bounding box center [658, 250] width 69 height 17
click at [543, 249] on input "Resumo Transacionalidade" at bounding box center [615, 246] width 7 height 7
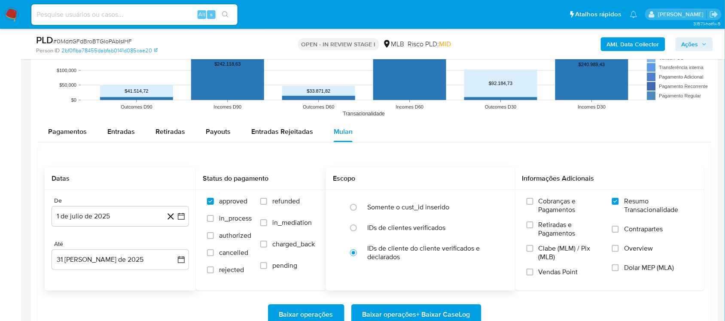
scroll to position [913, 0]
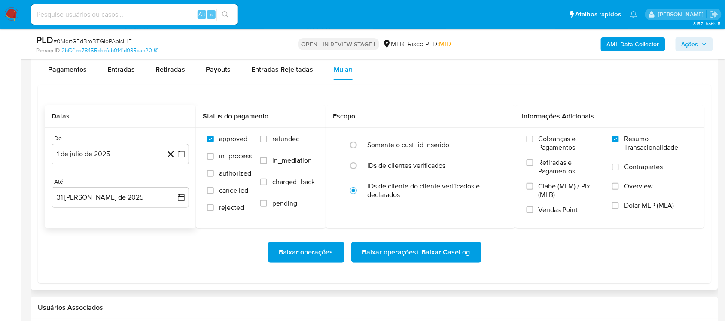
click at [389, 245] on span "Baixar operações + Baixar CaseLog" at bounding box center [417, 252] width 108 height 19
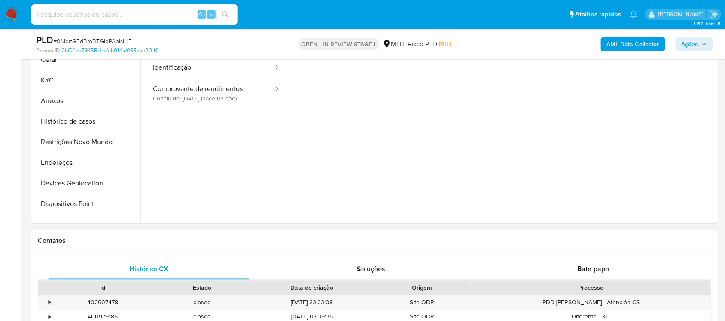
scroll to position [161, 0]
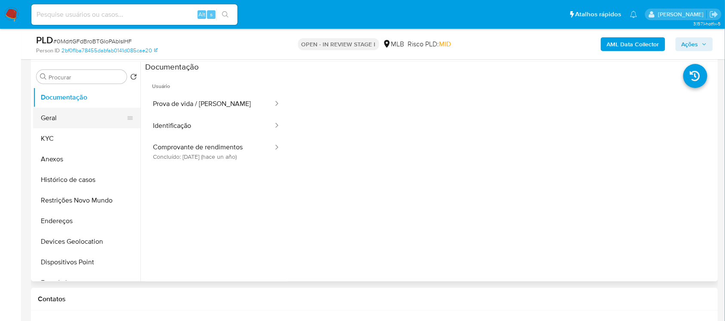
click at [73, 112] on button "Geral" at bounding box center [83, 118] width 101 height 21
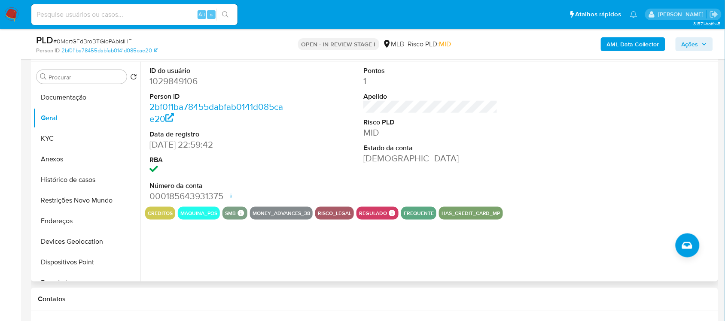
click at [185, 81] on dd "1029849106" at bounding box center [217, 81] width 134 height 12
copy dd "1029849106"
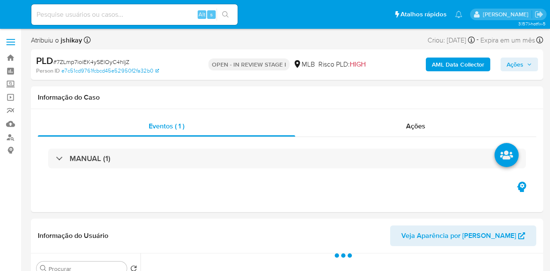
select select "10"
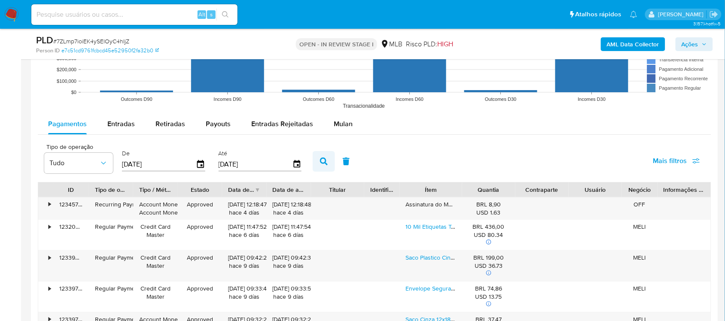
scroll to position [913, 0]
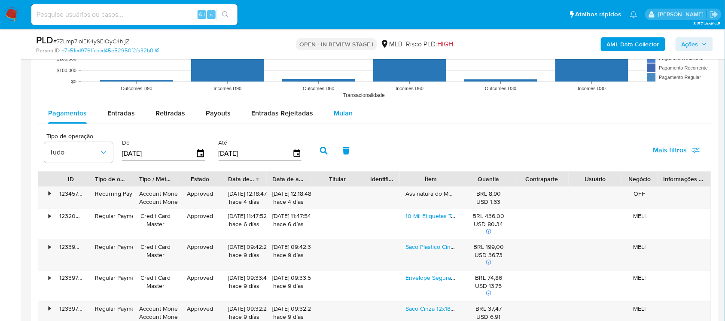
click at [334, 115] on span "Mulan" at bounding box center [343, 113] width 19 height 10
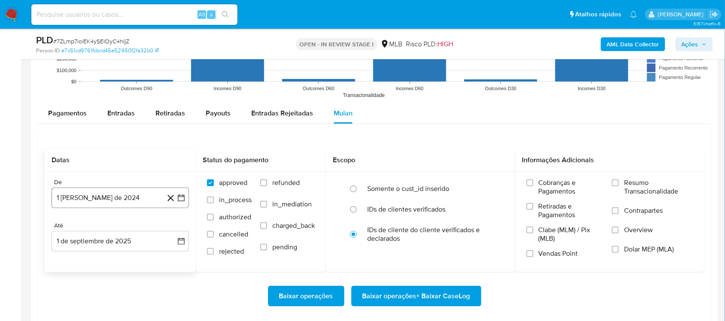
click at [181, 200] on icon "button" at bounding box center [181, 198] width 9 height 9
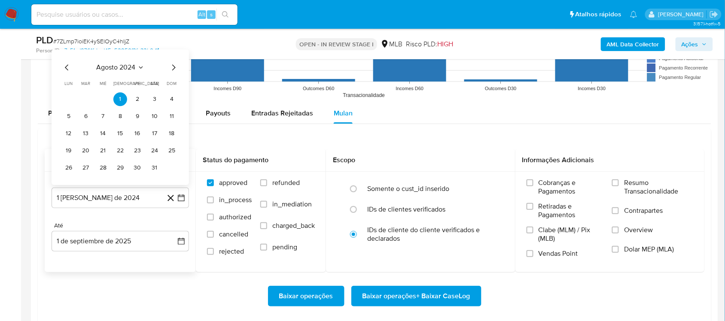
click at [125, 66] on span "agosto 2024" at bounding box center [116, 67] width 39 height 9
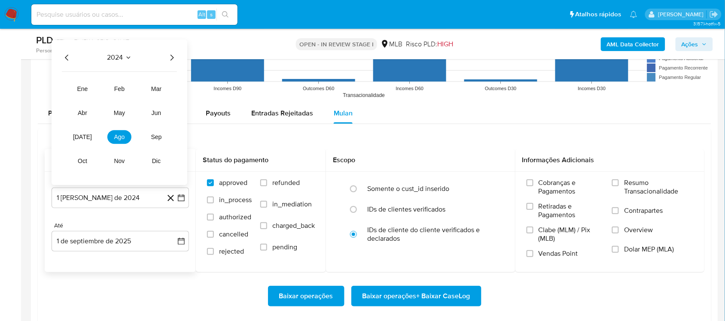
click at [173, 56] on icon "Año siguiente" at bounding box center [172, 57] width 10 height 10
click at [89, 136] on button "[DATE]" at bounding box center [82, 137] width 24 height 14
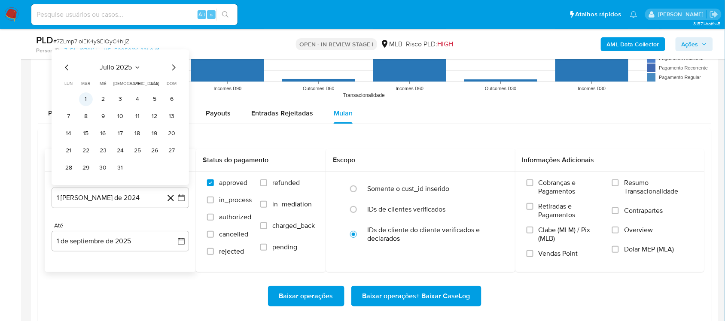
click at [84, 99] on button "1" at bounding box center [86, 99] width 14 height 14
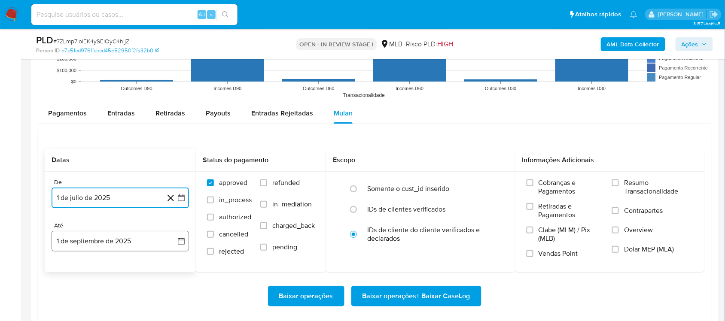
click at [185, 244] on icon "button" at bounding box center [181, 241] width 9 height 9
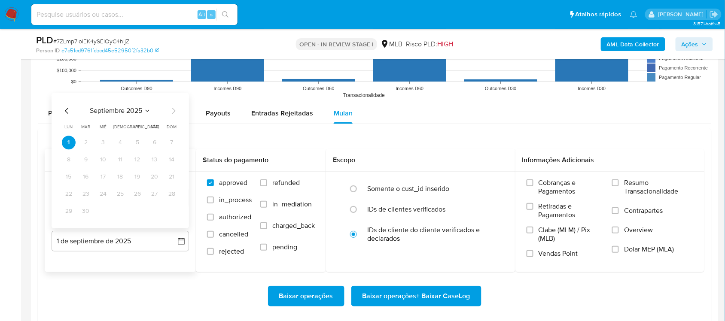
click at [65, 106] on div "septiembre 2025 septiembre 2025 lun lunes mar martes mié miércoles jue jueves v…" at bounding box center [121, 161] width 138 height 136
click at [65, 117] on div "septiembre 2025 septiembre 2025 lun lunes mar martes mié miércoles jue jueves v…" at bounding box center [120, 162] width 117 height 113
click at [65, 114] on icon "Mes anterior" at bounding box center [67, 111] width 10 height 10
click at [165, 213] on button "31" at bounding box center [172, 212] width 14 height 14
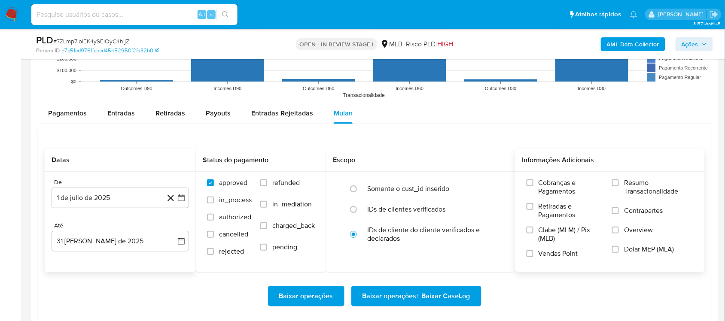
click at [550, 183] on span "Resumo Transacionalidade" at bounding box center [658, 187] width 69 height 17
click at [550, 183] on input "Resumo Transacionalidade" at bounding box center [615, 183] width 7 height 7
click at [420, 271] on span "Baixar operações + Baixar CaseLog" at bounding box center [417, 296] width 108 height 19
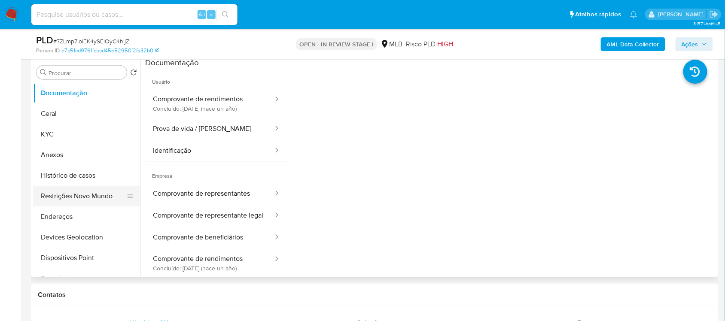
scroll to position [161, 0]
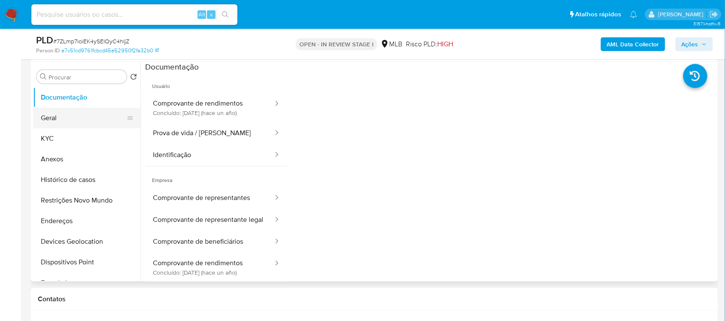
click at [72, 123] on button "Geral" at bounding box center [83, 118] width 101 height 21
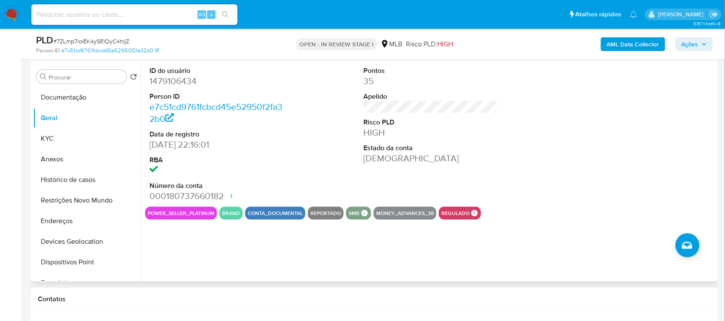
click at [159, 84] on dd "1479106434" at bounding box center [217, 81] width 134 height 12
copy dd "1479106434"
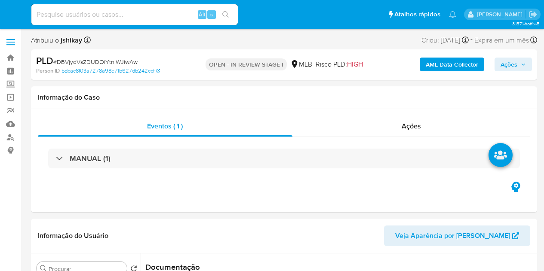
select select "10"
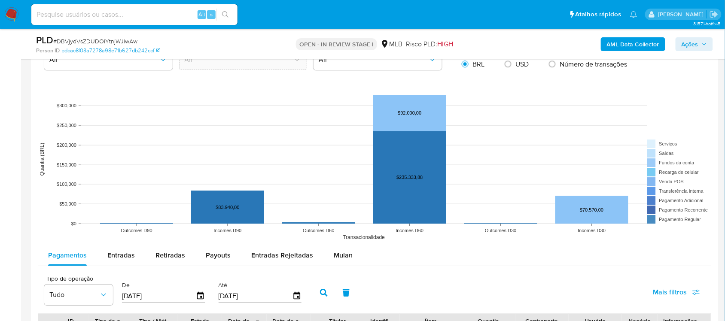
scroll to position [806, 0]
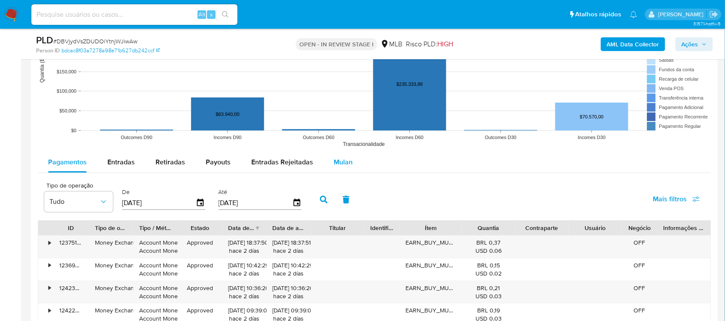
click at [346, 169] on div "Mulan" at bounding box center [343, 162] width 19 height 21
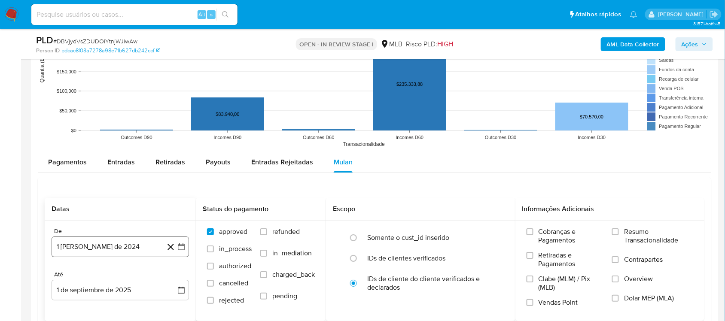
click at [183, 246] on icon "button" at bounding box center [181, 247] width 9 height 9
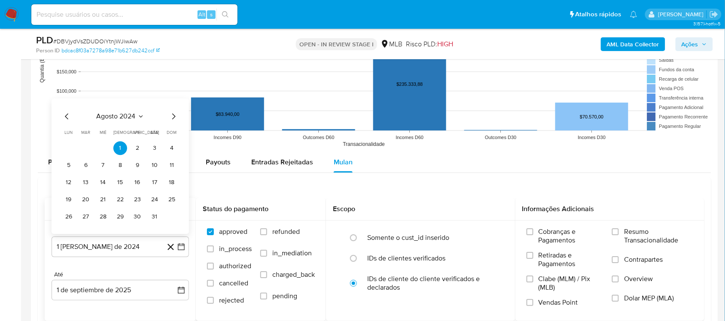
click at [121, 114] on span "agosto 2024" at bounding box center [116, 116] width 39 height 9
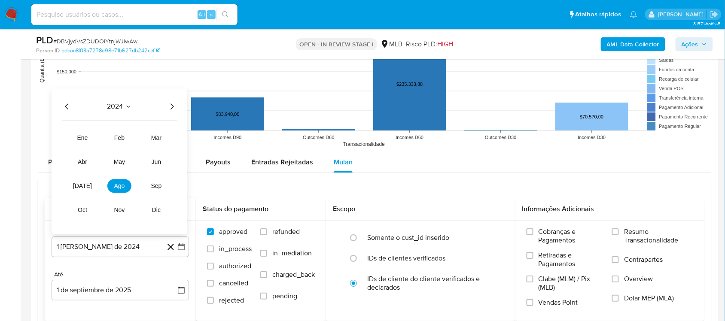
click at [171, 110] on icon "Año siguiente" at bounding box center [172, 107] width 3 height 6
click at [86, 191] on button "[DATE]" at bounding box center [82, 186] width 24 height 14
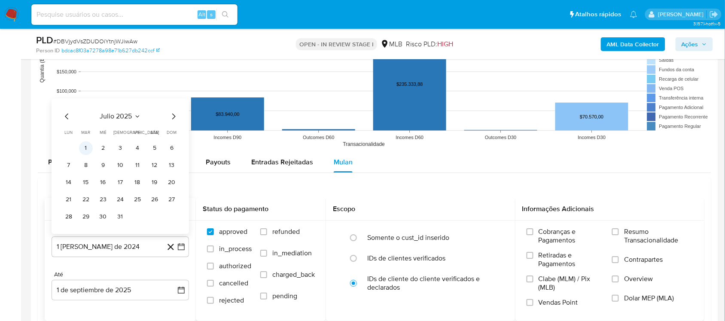
click at [87, 152] on button "1" at bounding box center [86, 148] width 14 height 14
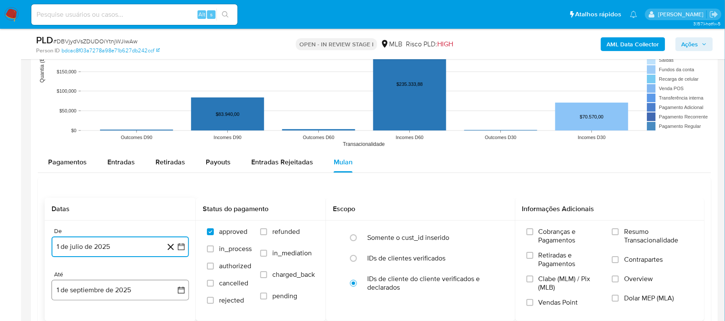
click at [184, 271] on icon "button" at bounding box center [181, 290] width 7 height 7
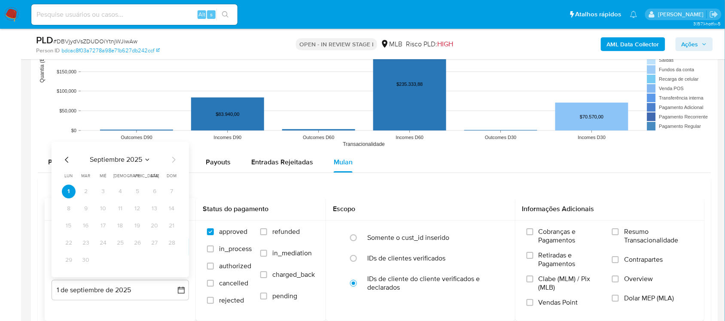
click at [63, 162] on icon "Mes anterior" at bounding box center [67, 160] width 10 height 10
click at [170, 265] on button "31" at bounding box center [172, 261] width 14 height 14
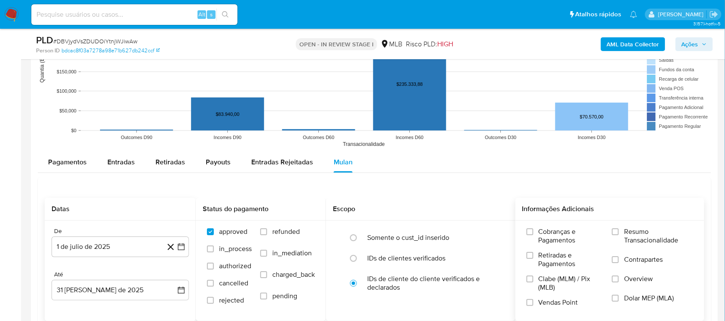
drag, startPoint x: 636, startPoint y: 239, endPoint x: 381, endPoint y: 234, distance: 254.9
click at [543, 238] on span "Resumo Transacionalidade" at bounding box center [658, 236] width 69 height 17
click at [543, 236] on input "Resumo Transacionalidade" at bounding box center [615, 232] width 7 height 7
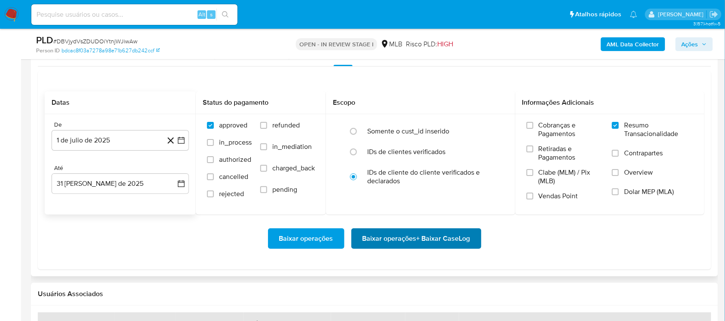
scroll to position [913, 0]
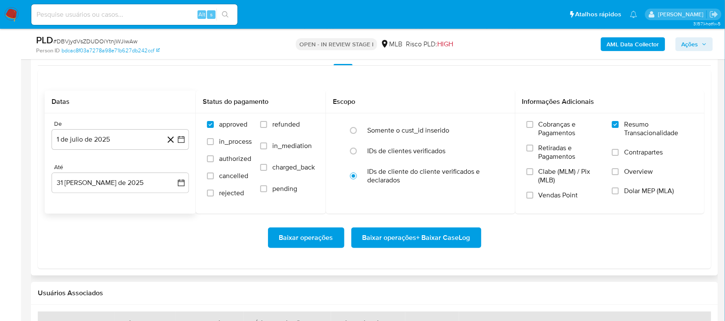
click at [387, 240] on span "Baixar operações + Baixar CaseLog" at bounding box center [417, 238] width 108 height 19
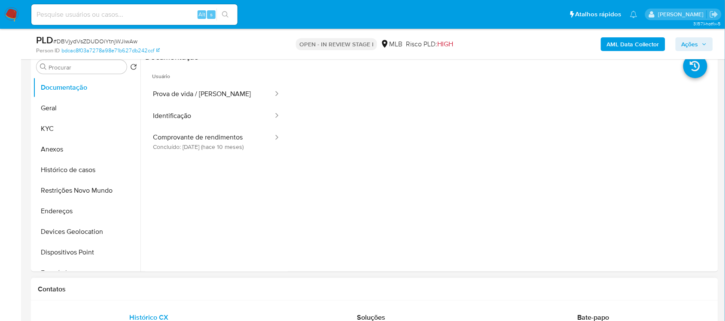
scroll to position [161, 0]
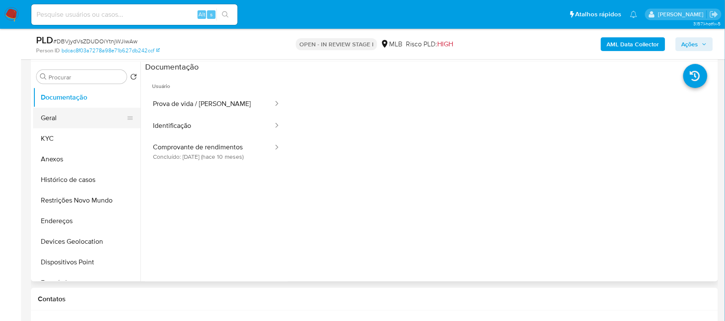
click at [70, 116] on button "Geral" at bounding box center [83, 118] width 101 height 21
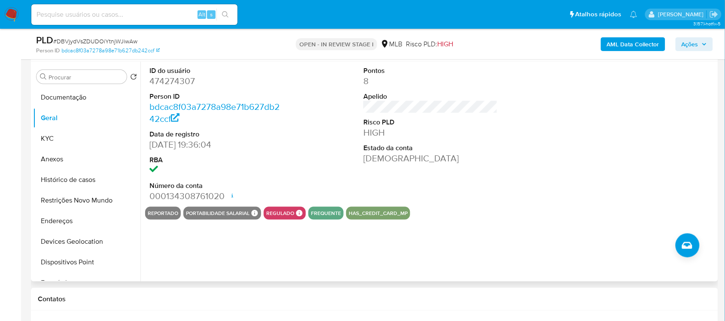
click at [168, 80] on dd "474274307" at bounding box center [217, 81] width 134 height 12
copy dd "474274307"
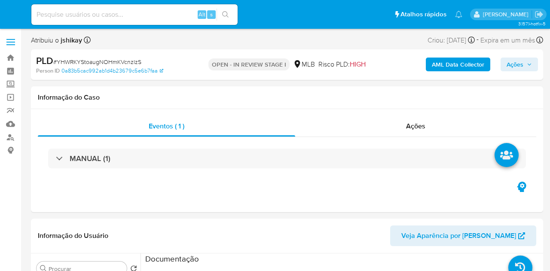
select select "10"
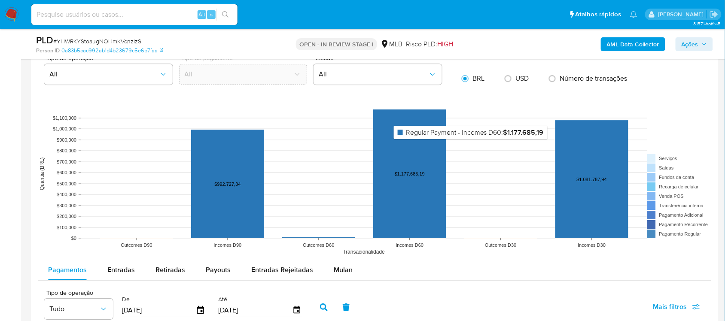
scroll to position [806, 0]
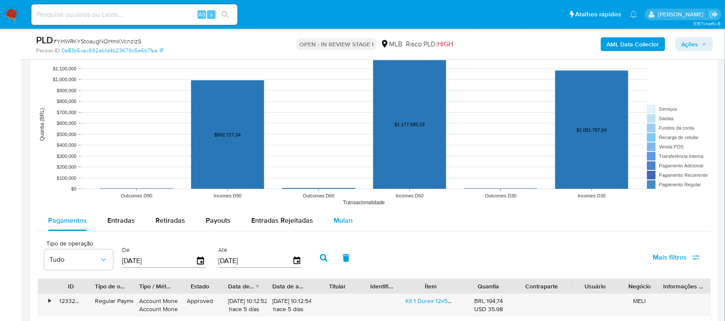
click at [342, 220] on span "Mulan" at bounding box center [343, 221] width 19 height 10
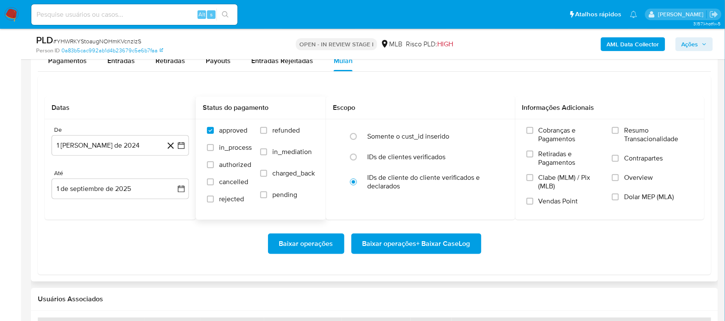
scroll to position [967, 0]
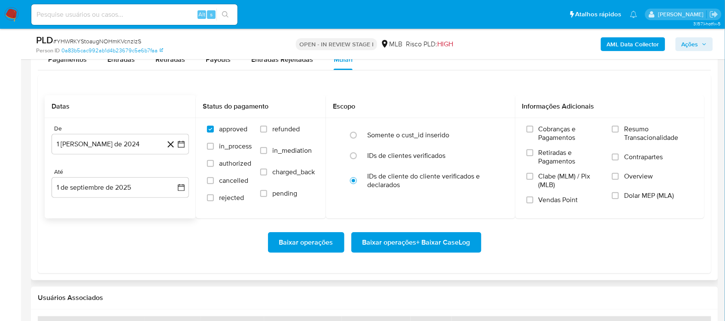
click at [189, 146] on div "De 1 [PERSON_NAME] de 2024 [DATE] Até 1 de septiembre de 2025 [DATE]" at bounding box center [120, 168] width 151 height 101
click at [186, 145] on button "1 [PERSON_NAME] de 2024" at bounding box center [121, 144] width 138 height 21
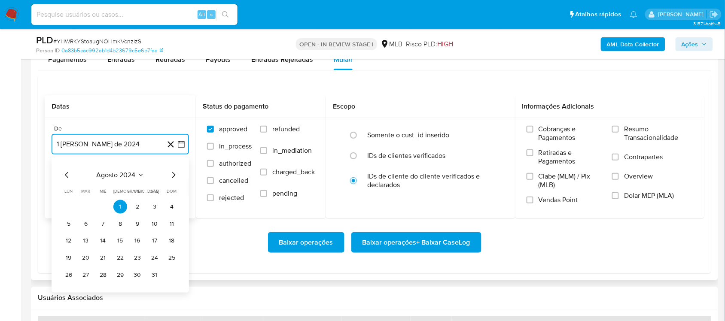
click at [129, 177] on span "agosto 2024" at bounding box center [116, 175] width 39 height 9
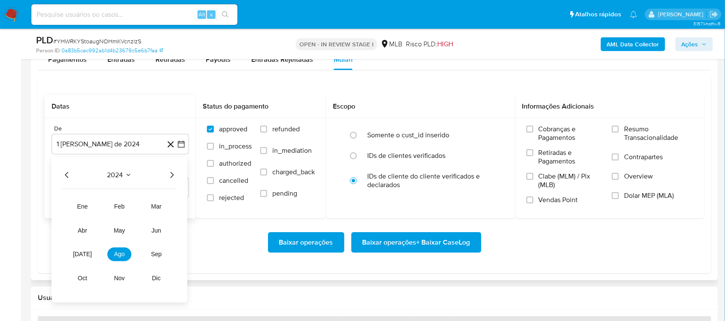
click at [168, 176] on icon "Año siguiente" at bounding box center [172, 175] width 10 height 10
click at [86, 257] on span "jul" at bounding box center [82, 254] width 19 height 7
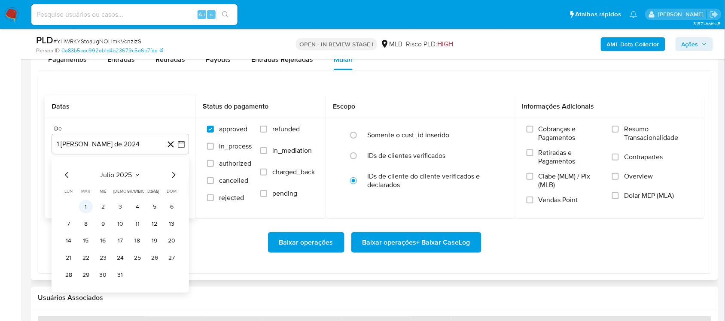
click at [89, 204] on button "1" at bounding box center [86, 207] width 14 height 14
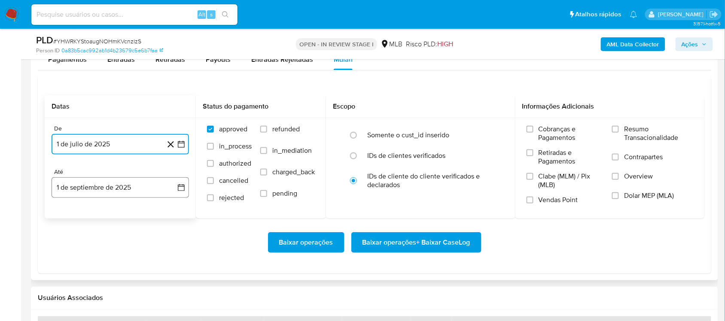
click at [180, 187] on icon "button" at bounding box center [181, 188] width 9 height 9
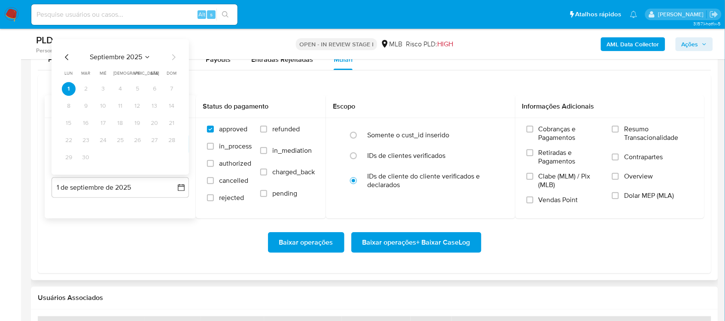
click at [62, 61] on icon "Mes anterior" at bounding box center [67, 57] width 10 height 10
click at [171, 155] on button "31" at bounding box center [172, 158] width 14 height 14
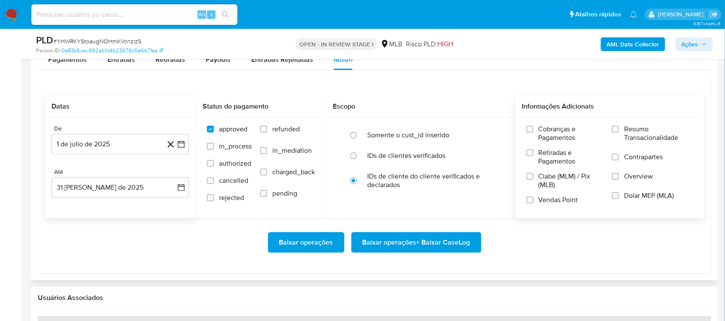
click at [550, 125] on div "Cobranças e Pagamentos Retiradas e Pagamentos Clabe (MLM) / Pix (MLB) Vendas Po…" at bounding box center [611, 168] width 190 height 100
click at [550, 136] on span "Resumo Transacionalidade" at bounding box center [658, 133] width 69 height 17
click at [550, 133] on input "Resumo Transacionalidade" at bounding box center [615, 129] width 7 height 7
click at [431, 238] on span "Baixar operações + Baixar CaseLog" at bounding box center [417, 242] width 108 height 19
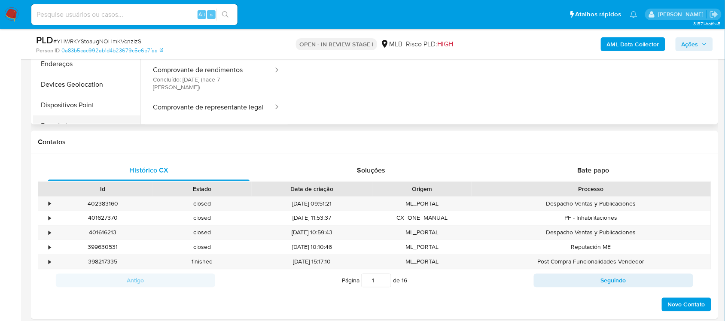
scroll to position [215, 0]
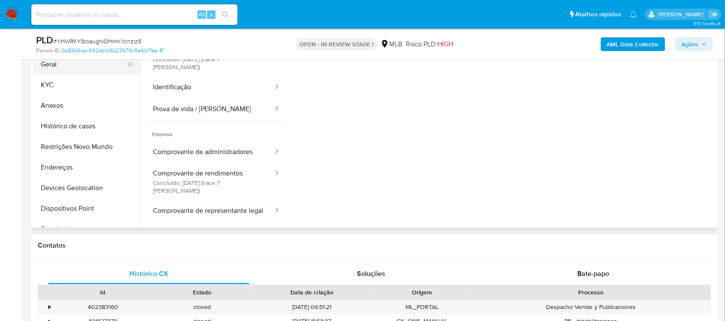
click at [80, 71] on button "Geral" at bounding box center [83, 64] width 101 height 21
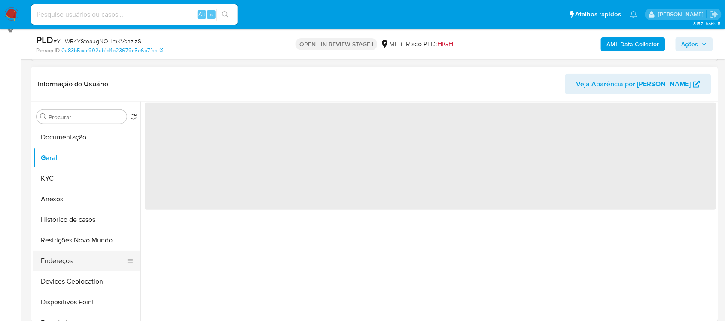
scroll to position [107, 0]
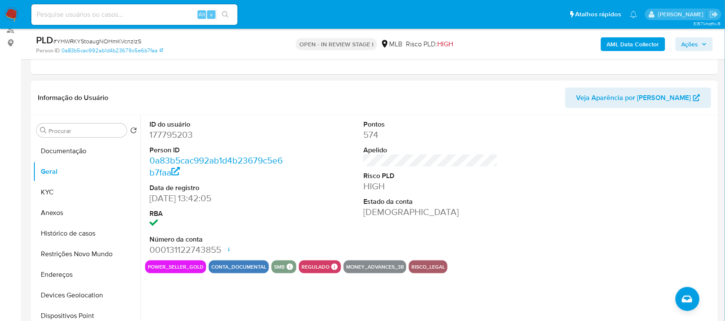
click at [157, 135] on dd "177795203" at bounding box center [217, 135] width 134 height 12
copy dd "177795203"
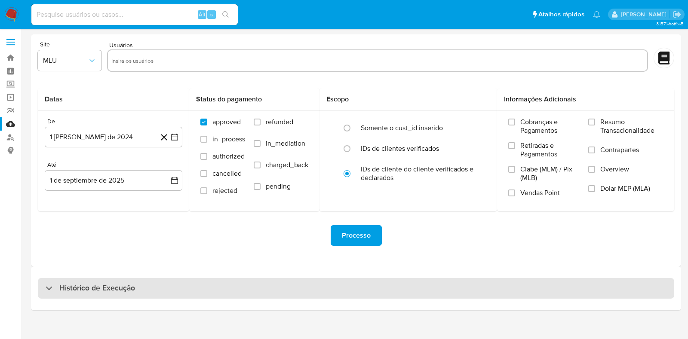
click at [76, 292] on h3 "Histórico de Execução" at bounding box center [97, 288] width 76 height 10
select select "10"
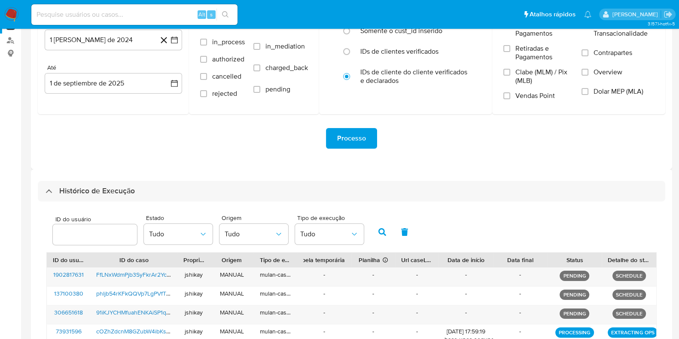
scroll to position [269, 0]
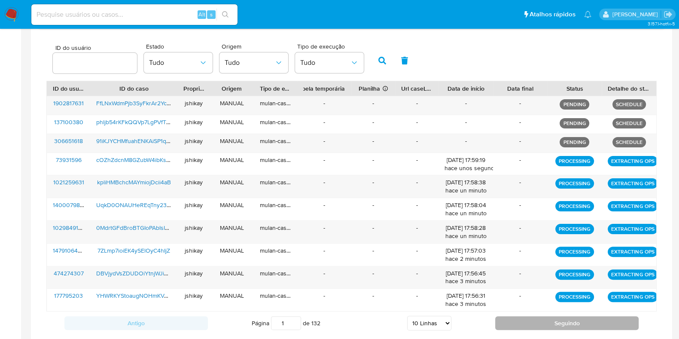
click at [513, 317] on button "Seguindo" at bounding box center [568, 323] width 144 height 14
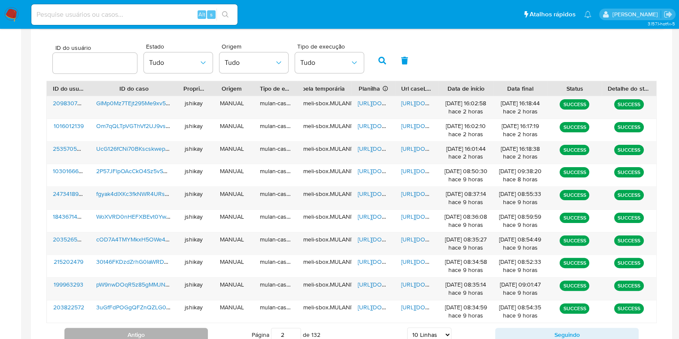
click at [163, 331] on button "Antigo" at bounding box center [136, 335] width 144 height 14
type input "1"
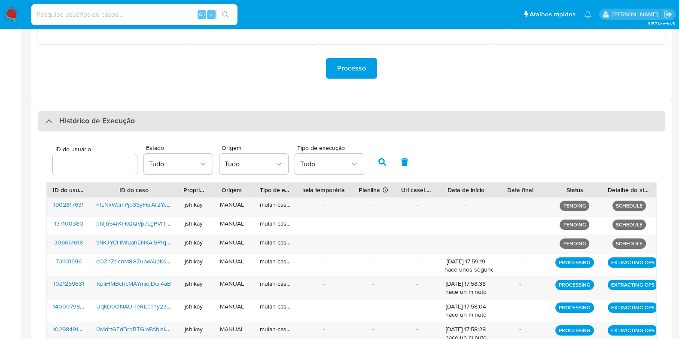
scroll to position [161, 0]
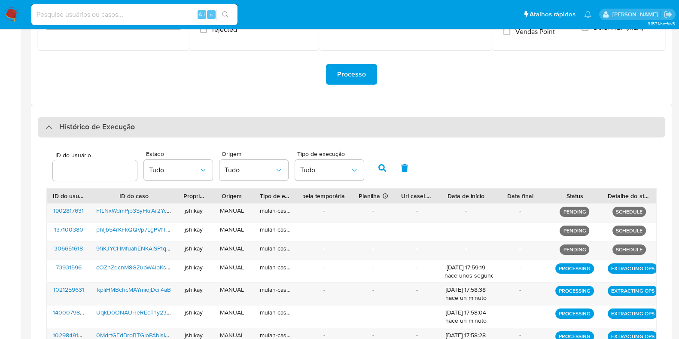
click at [113, 130] on h3 "Histórico de Execução" at bounding box center [97, 127] width 76 height 10
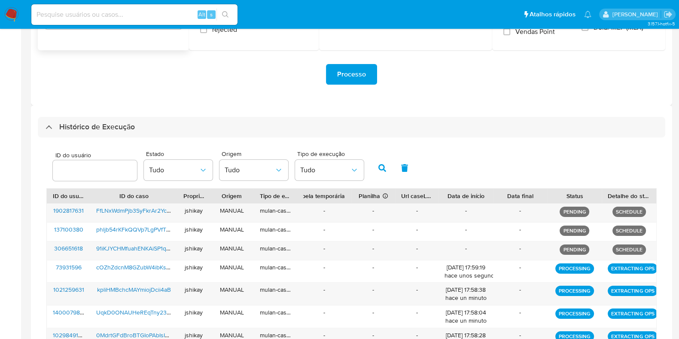
scroll to position [0, 0]
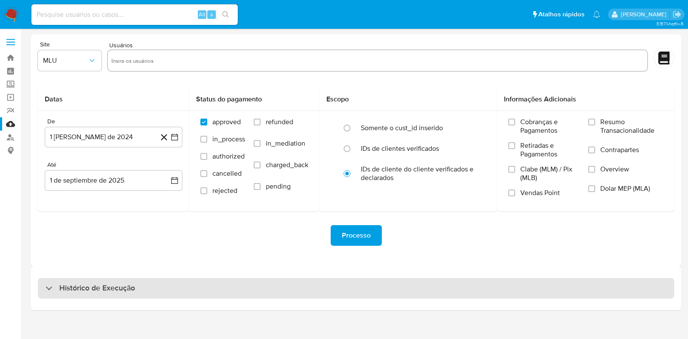
click at [95, 284] on h3 "Histórico de Execução" at bounding box center [97, 288] width 76 height 10
select select "10"
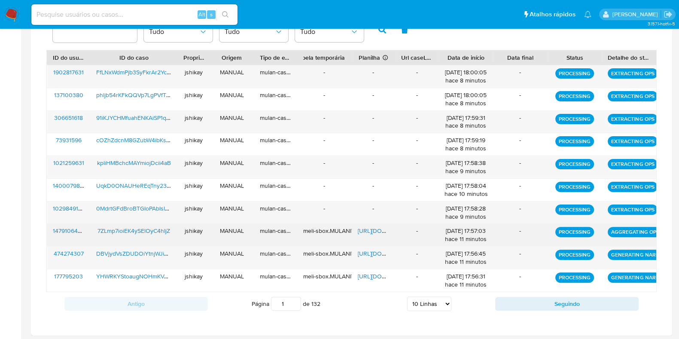
scroll to position [246, 0]
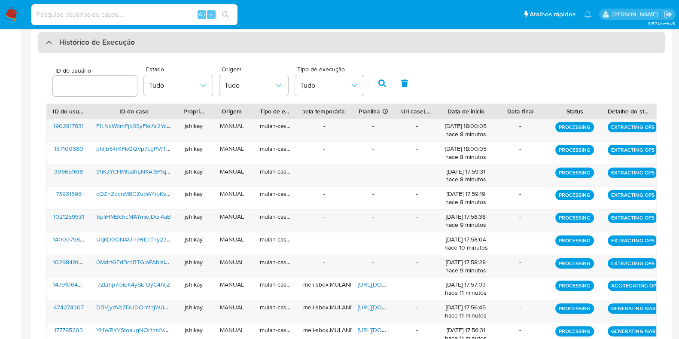
click at [103, 46] on h3 "Histórico de Execução" at bounding box center [97, 42] width 76 height 10
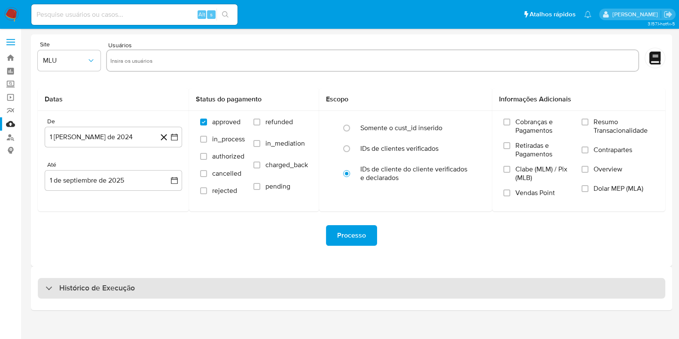
scroll to position [0, 0]
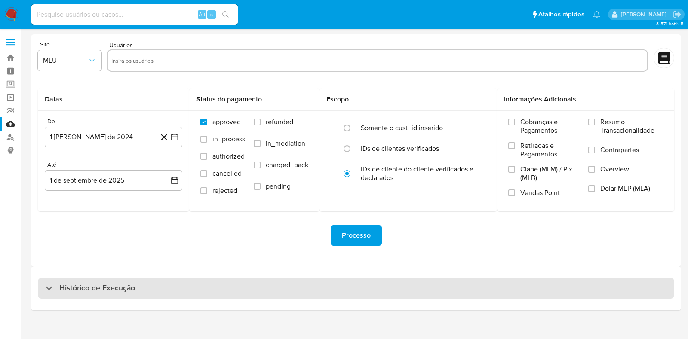
click at [107, 294] on div "Histórico de Execução" at bounding box center [356, 288] width 636 height 21
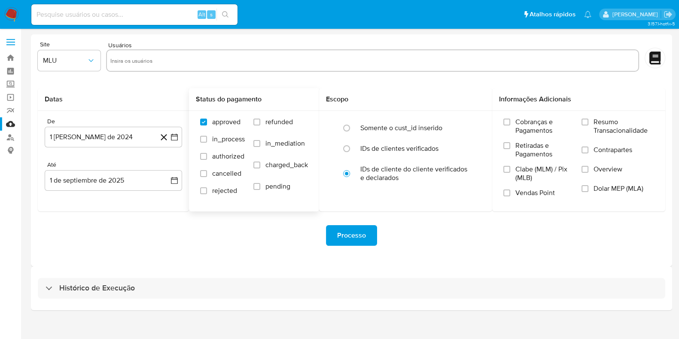
select select "10"
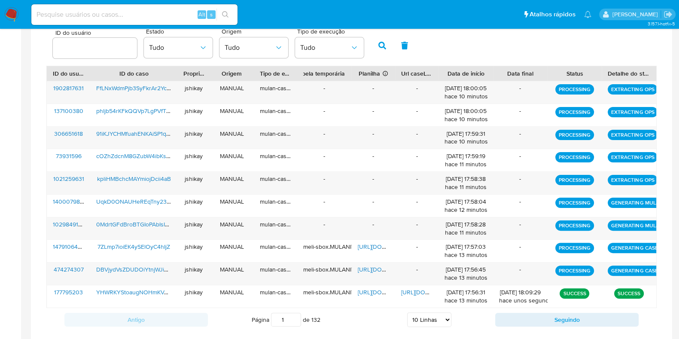
scroll to position [300, 0]
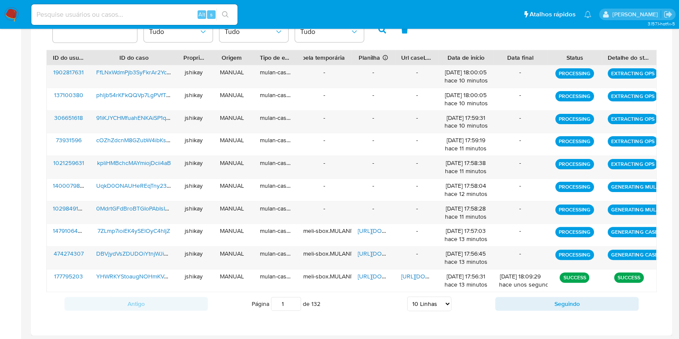
click at [451, 42] on div "ID do usuário Estado Tudo Origem Tudo Tipo de execução Tudo" at bounding box center [351, 29] width 611 height 42
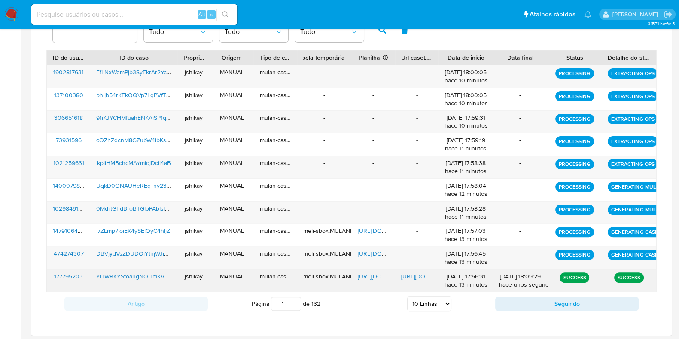
click at [371, 274] on span "https://docs.google.com/spreadsheets/d/1b0die0stmHzAFXh0afjQUejqRhKEV_E7kmAfmkh…" at bounding box center [387, 276] width 59 height 9
click at [407, 273] on span "https://docs.google.com/document/d/1HbH4vBZKcv1eOAUyRDd0dAiq2IA8lypQW0zdD7sSISU…" at bounding box center [430, 276] width 59 height 9
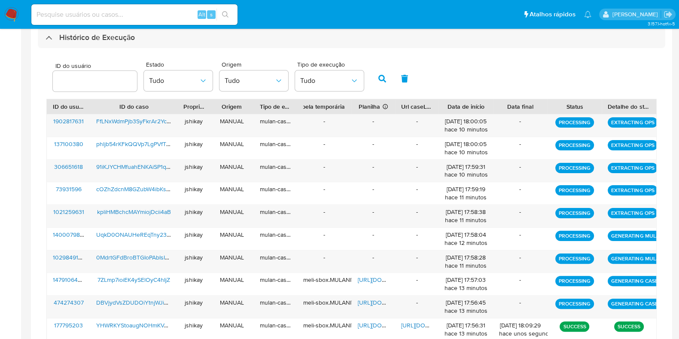
scroll to position [246, 0]
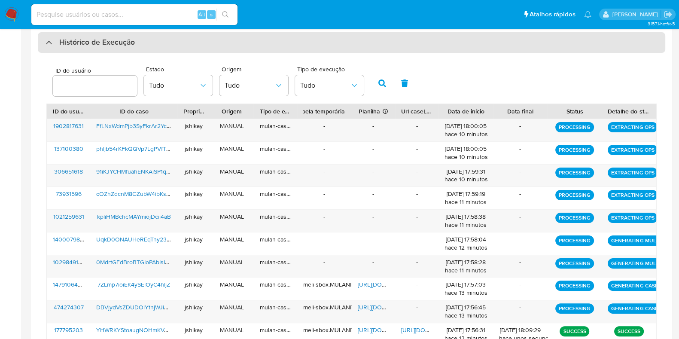
click at [93, 42] on h3 "Histórico de Execução" at bounding box center [97, 42] width 76 height 10
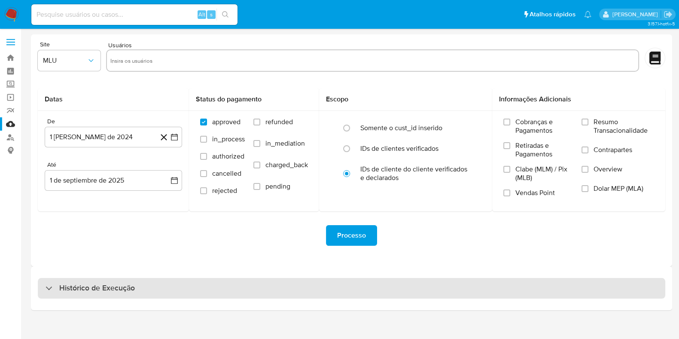
scroll to position [0, 0]
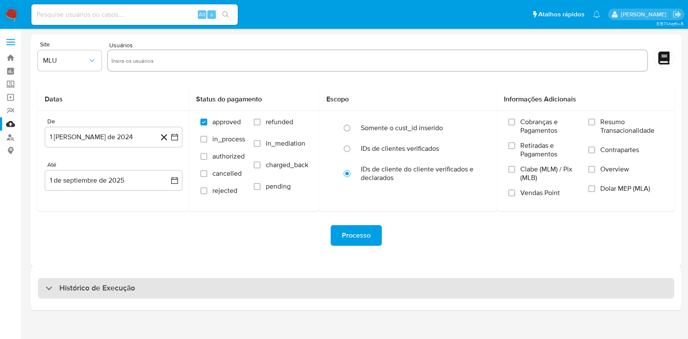
click at [104, 287] on h3 "Histórico de Execução" at bounding box center [97, 288] width 76 height 10
select select "10"
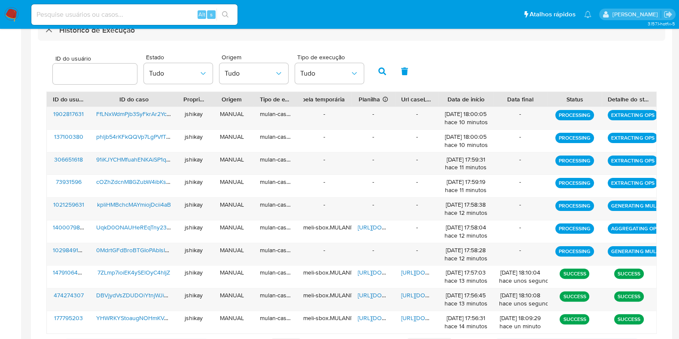
scroll to position [272, 0]
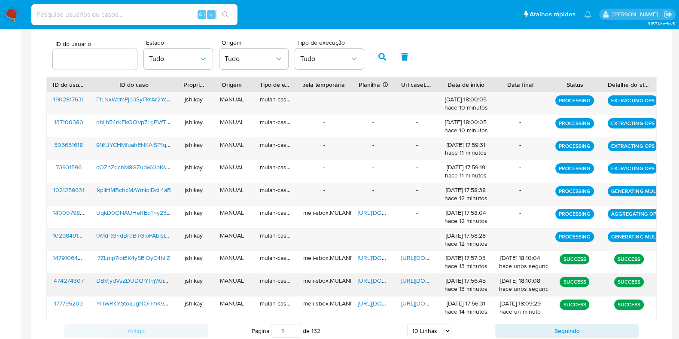
click at [375, 280] on span "https://docs.google.com/spreadsheets/d/18WnppQBZ0mLUFC0iSpU3yQR-c7MEK5JXqpzZOpQ…" at bounding box center [387, 280] width 59 height 9
click at [419, 279] on span "https://docs.google.com/document/d/1IPbjKKvAwL2OSWsJTEyrctS5D1j7AxJ574eGB42wVCo…" at bounding box center [430, 280] width 59 height 9
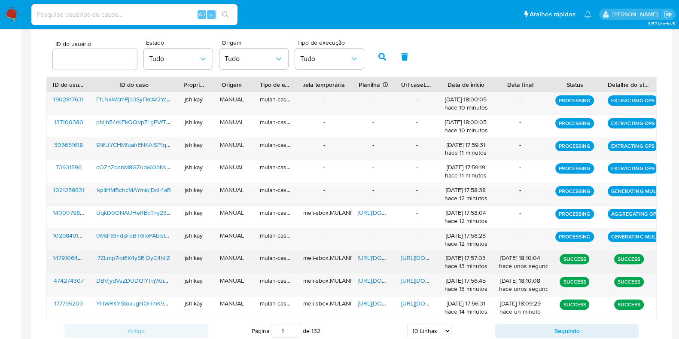
click at [376, 254] on span "https://docs.google.com/spreadsheets/d/1JKUzsTlgvsJafMHvnQeXNs5A5D_IYmf97hObLoJ…" at bounding box center [387, 258] width 59 height 9
click at [415, 257] on span "https://docs.google.com/document/d/192qrW9vNjR_Cmh6Jub_XsjEEiU_Z8f4Bd28VG_ANP60…" at bounding box center [430, 258] width 59 height 9
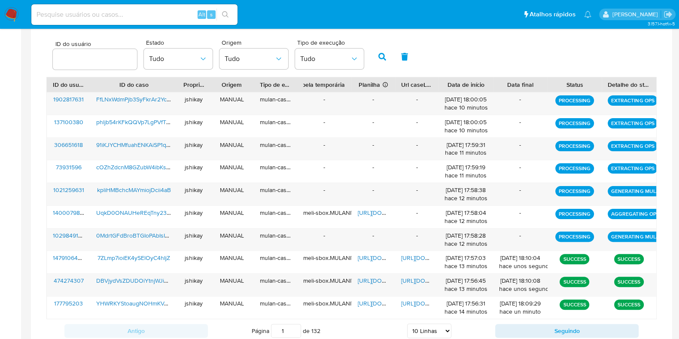
scroll to position [219, 0]
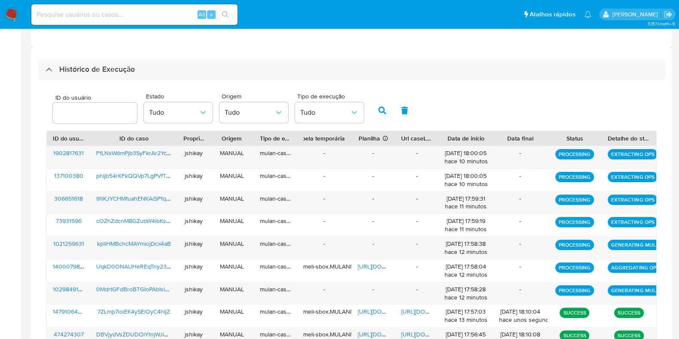
click at [97, 53] on div "Histórico de Execução ID do usuário Estado Tudo Origem Tudo Tipo de execução Tu…" at bounding box center [352, 232] width 642 height 369
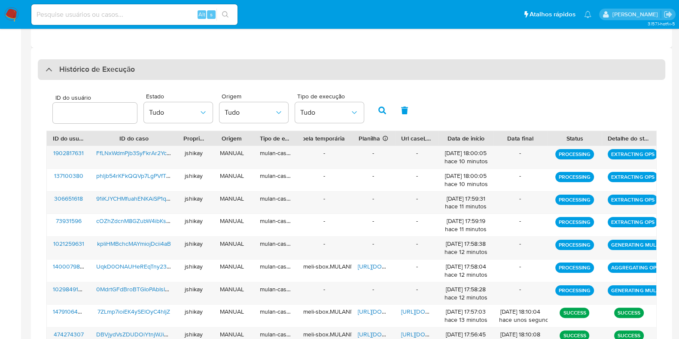
click at [95, 75] on div "Histórico de Execução" at bounding box center [352, 69] width 628 height 21
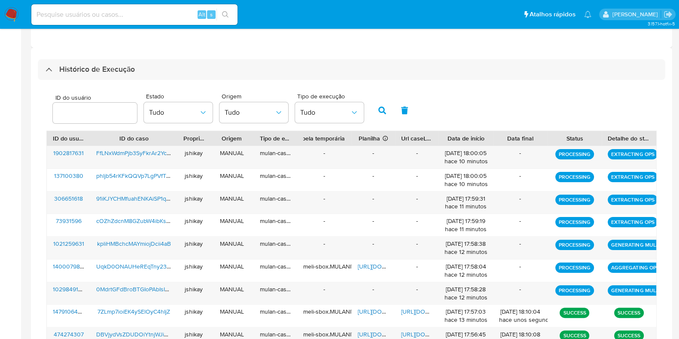
scroll to position [0, 0]
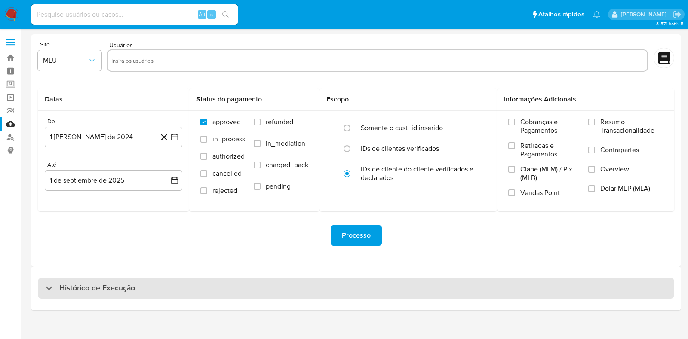
click at [101, 283] on h3 "Histórico de Execução" at bounding box center [97, 288] width 76 height 10
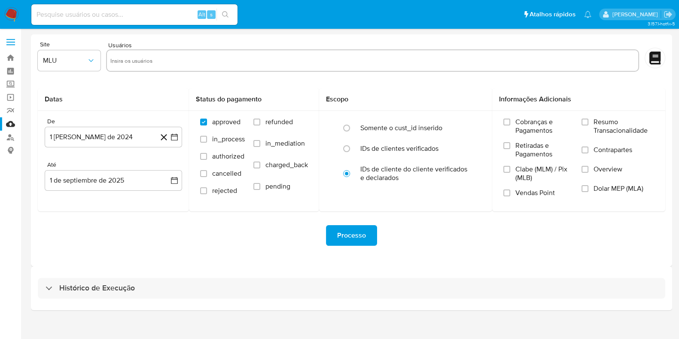
select select "10"
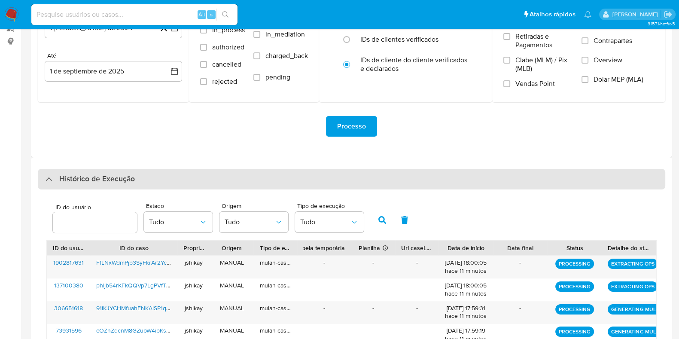
scroll to position [107, 0]
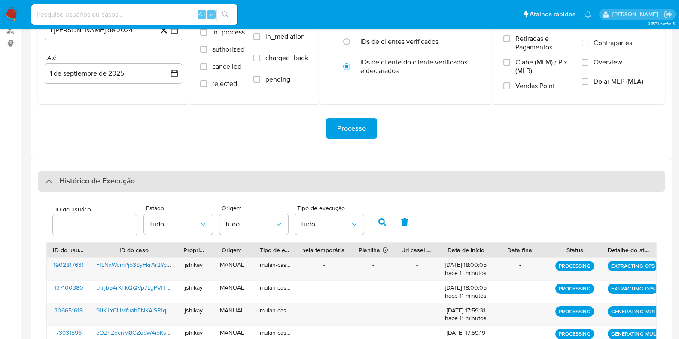
click at [104, 184] on h3 "Histórico de Execução" at bounding box center [97, 181] width 76 height 10
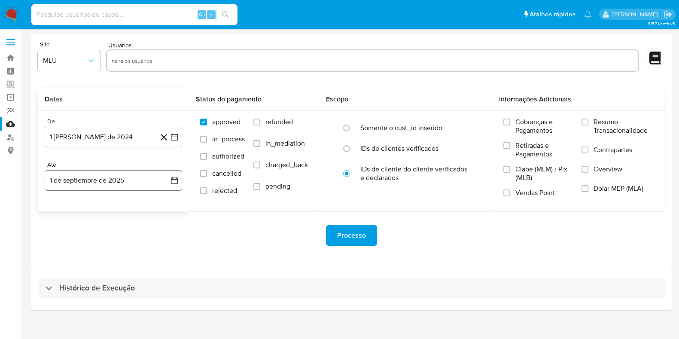
scroll to position [0, 0]
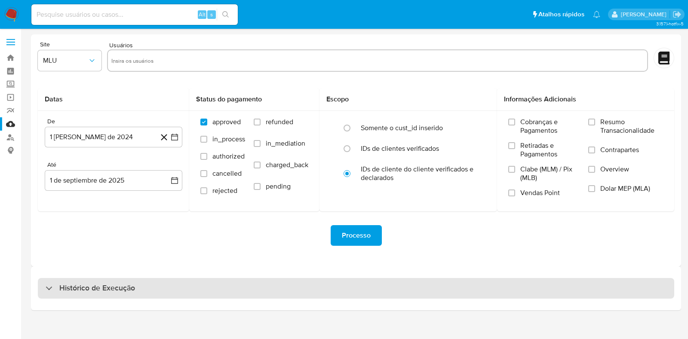
click at [69, 286] on h3 "Histórico de Execução" at bounding box center [97, 288] width 76 height 10
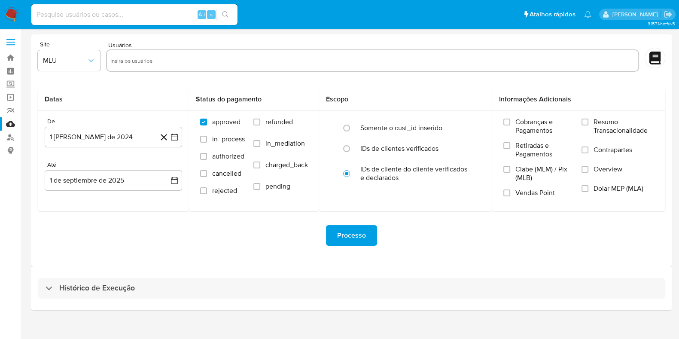
select select "10"
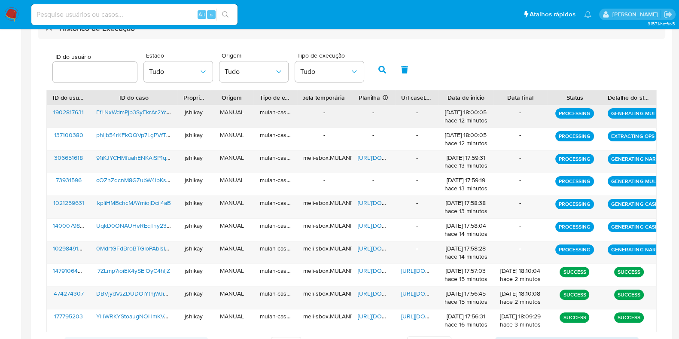
scroll to position [246, 0]
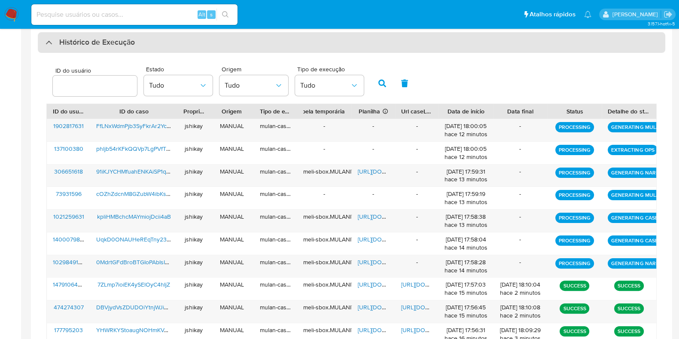
click at [67, 44] on h3 "Histórico de Execução" at bounding box center [97, 42] width 76 height 10
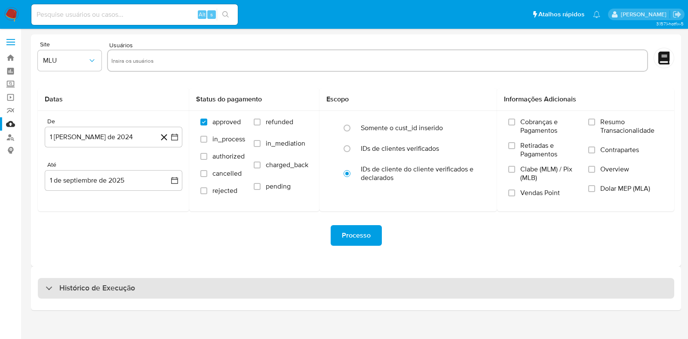
click at [106, 283] on h3 "Histórico de Execução" at bounding box center [97, 288] width 76 height 10
select select "10"
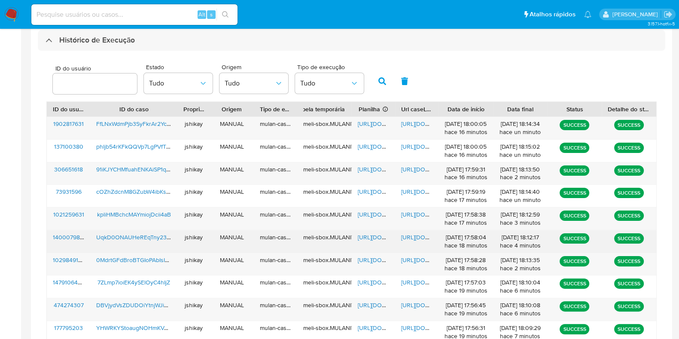
scroll to position [272, 0]
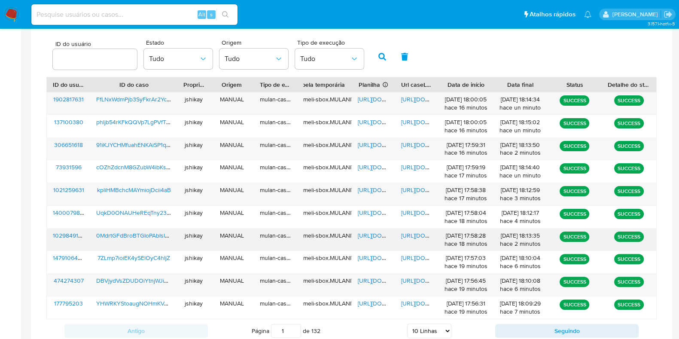
click at [373, 232] on span "https://docs.google.com/spreadsheets/d/1yDf37SyVhFMPXJ0COzhQcf2r3lG676-Fd6A_1YQ…" at bounding box center [387, 235] width 59 height 9
click at [422, 231] on span "https://docs.google.com/document/d/1wkKr4FU_5Kn6Sv_4oOdcpCXBwFyuYjHcoppAGlGe6D8…" at bounding box center [430, 235] width 59 height 9
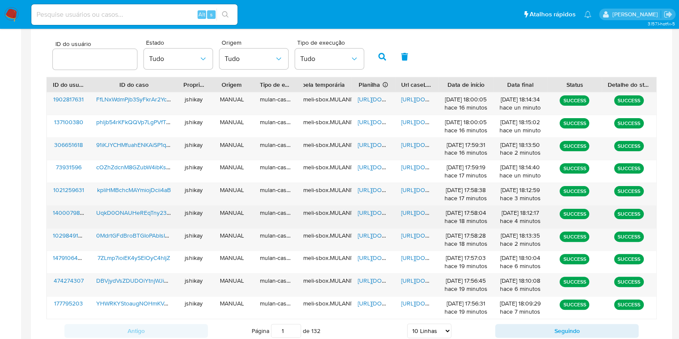
click at [370, 209] on span "https://docs.google.com/spreadsheets/d/1teSrfxGVgH2E9pK_3-TO7OY-CKF-iTQ-09nxS5j…" at bounding box center [387, 212] width 59 height 9
click at [408, 208] on span "https://docs.google.com/document/d/1lxSE4wMreBk05bLqMoRbXqgBlIU6j5YhZzIRhqMhO7Q…" at bounding box center [430, 212] width 59 height 9
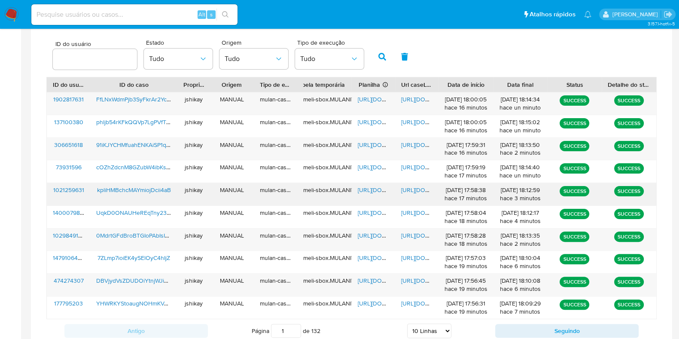
click at [366, 190] on span "https://docs.google.com/spreadsheets/d/1JLPwpwHJDWSNtDnkbrzAHDymIk1La-PGGqEiekW…" at bounding box center [387, 190] width 59 height 9
click at [416, 189] on span "https://docs.google.com/document/d/13tDxGJcZhTvw7-ElMV715HJLii-1rI9ahdoca7lWUDc…" at bounding box center [430, 190] width 59 height 9
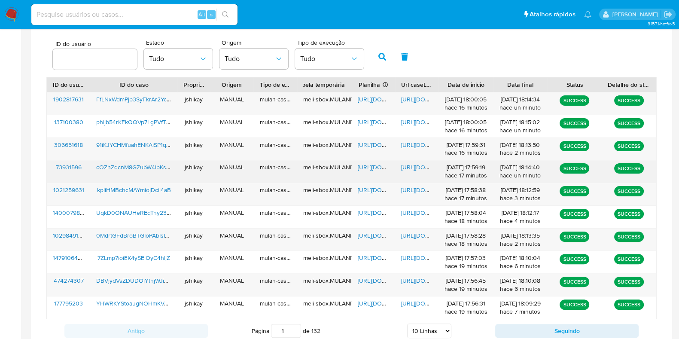
click at [367, 167] on span "https://docs.google.com/spreadsheets/d/1qQeBimua17bRgGy9Av1bFeGCvUpQmmOcmbDYOQd…" at bounding box center [387, 167] width 59 height 9
click at [419, 165] on span "https://docs.google.com/document/d/1J9qc6vqDbwPDIopnJ4LiskfgGu_xyKikvKkEHiP9QM0…" at bounding box center [430, 167] width 59 height 9
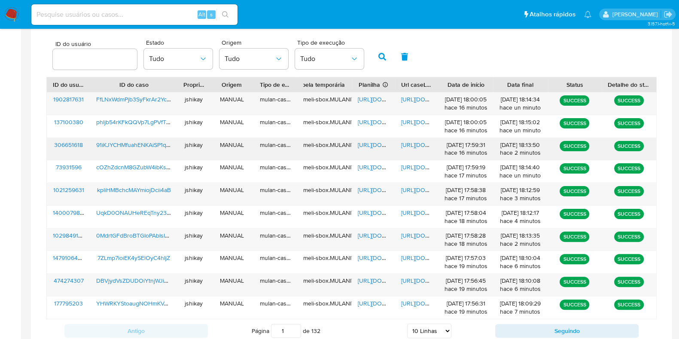
click at [379, 147] on span "https://docs.google.com/spreadsheets/d/1re9Ed2p4o3W10VLOA8VwvWSM31qlAvrwPG5JD8X…" at bounding box center [387, 145] width 59 height 9
click at [406, 144] on span "https://docs.google.com/document/d/1IVMTYThr3npX9kcj5uIOzTc9aYdDUD2sw9UnCtD8tyY…" at bounding box center [430, 145] width 59 height 9
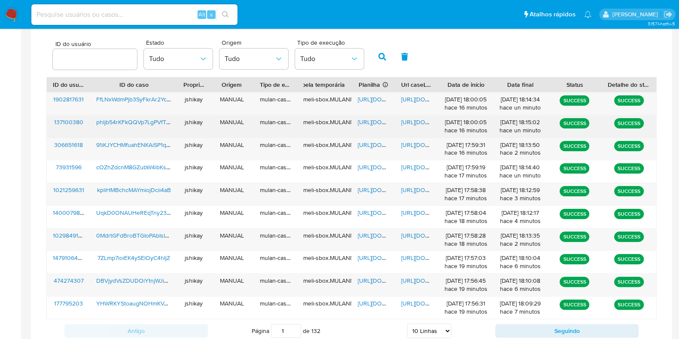
click at [369, 122] on span "https://docs.google.com/spreadsheets/d/1u2q4wqR7Rq8N0CoLZLy9GtOcOxLTFpq-Aenfv6V…" at bounding box center [387, 122] width 59 height 9
click at [409, 119] on span "https://docs.google.com/document/d/1YxUYO8iGp7lo6uUTdfSgGVsq7NzGtrzTmOWnyS0-p9Y…" at bounding box center [430, 122] width 59 height 9
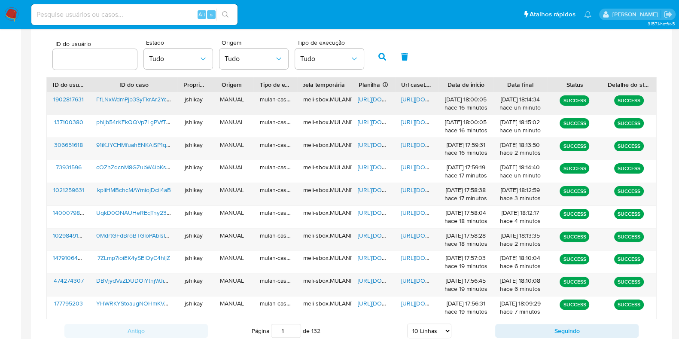
click at [372, 101] on span "https://docs.google.com/spreadsheets/d/1-daxL2zSUZE7YMedEmtbZ-1A5WA9wo0UN5Z69Xc…" at bounding box center [387, 99] width 59 height 9
click at [417, 100] on span "https://docs.google.com/document/d/1OukvRj2nZ_TmEraVdabf2mdK7G22UeoMottZJuM2WPc…" at bounding box center [430, 99] width 59 height 9
click at [7, 24] on nav "Pausado Ver notificaciones Alt s Atalhos rápidos Presiona las siguientes teclas…" at bounding box center [339, 14] width 679 height 29
click at [9, 14] on img at bounding box center [11, 14] width 15 height 15
